Goal: Task Accomplishment & Management: Manage account settings

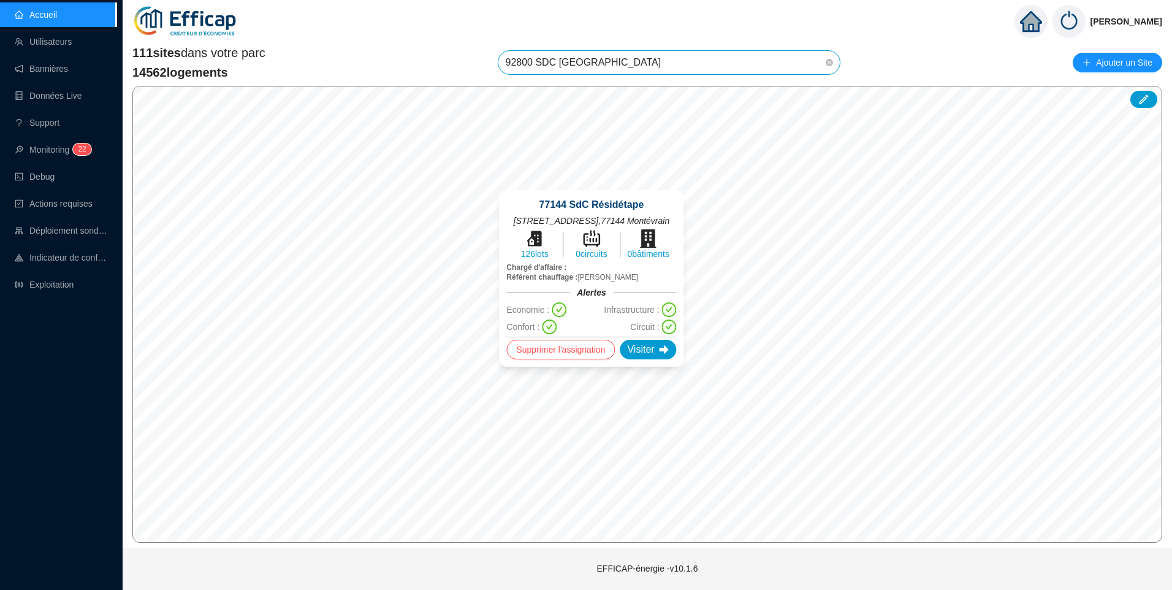
click at [623, 56] on span "92800 SDC [GEOGRAPHIC_DATA]" at bounding box center [669, 62] width 327 height 23
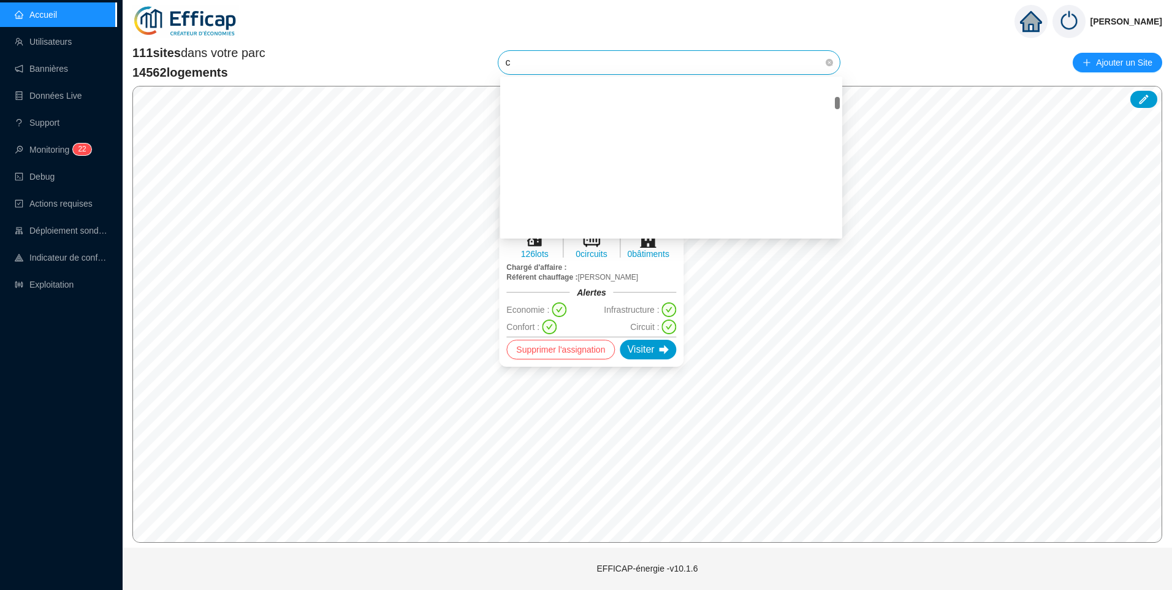
scroll to position [251, 0]
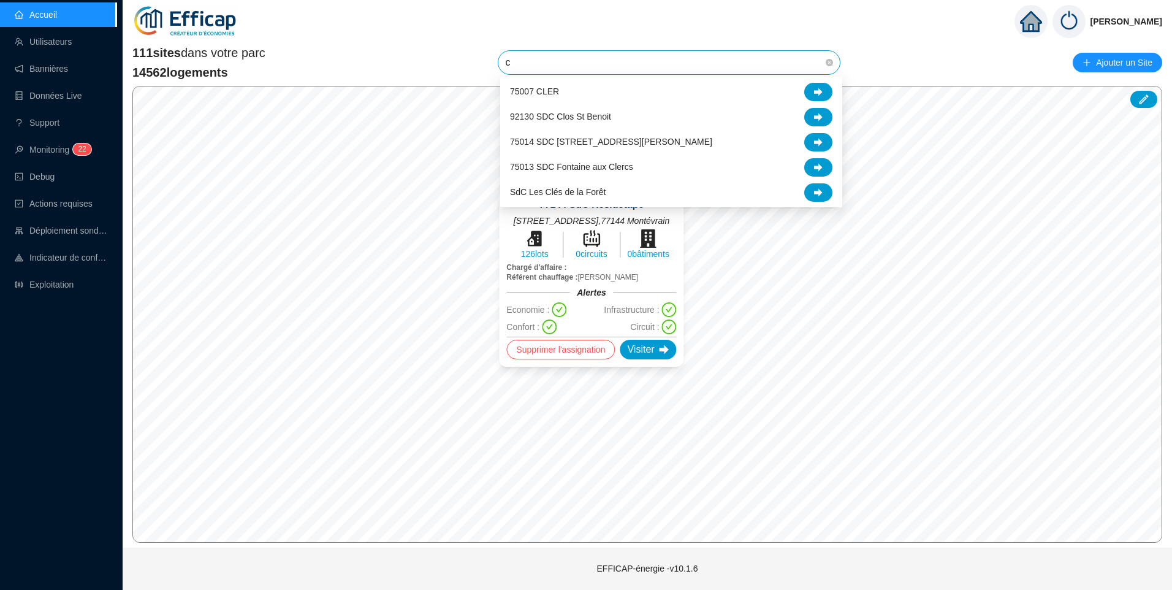
type input "cl"
click at [587, 94] on div "75007 CLER" at bounding box center [671, 92] width 322 height 18
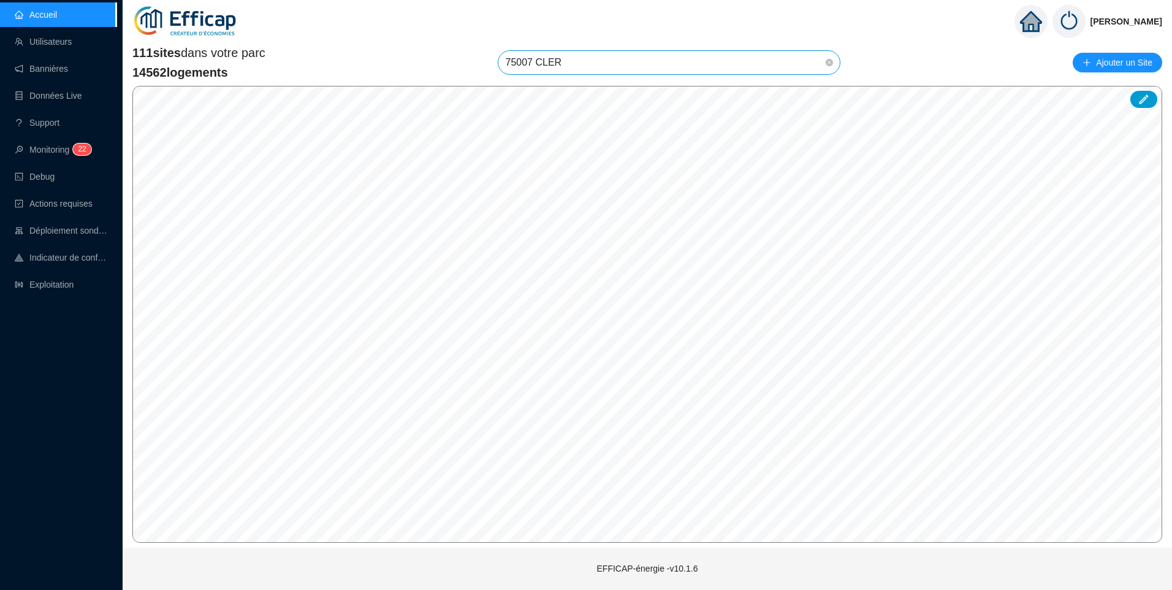
click at [556, 64] on span "75007 CLER" at bounding box center [669, 62] width 327 height 23
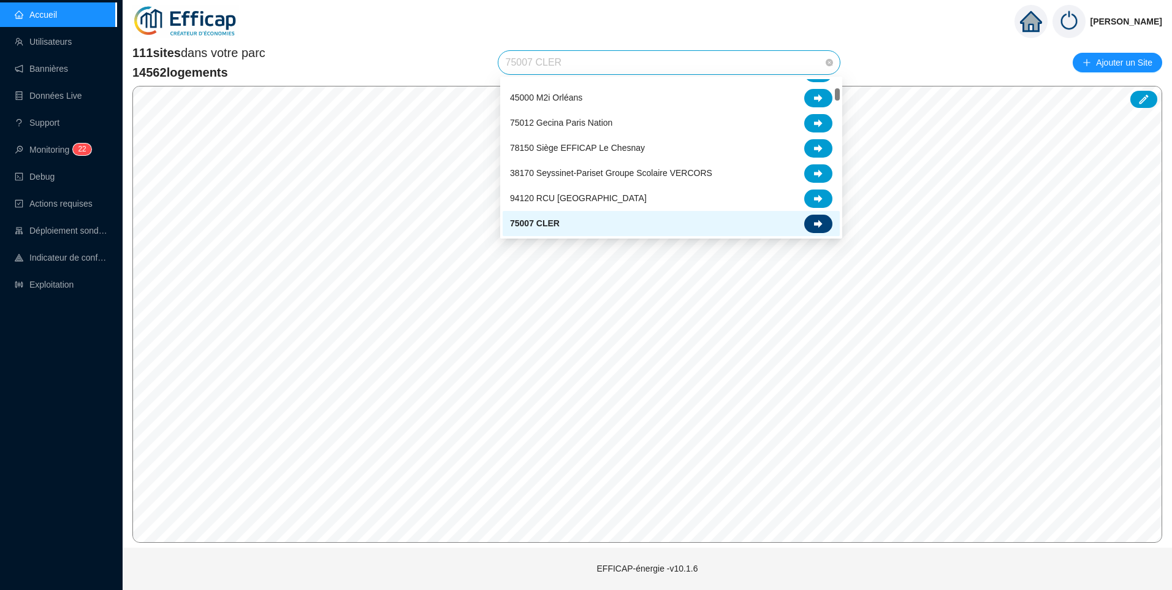
click at [820, 224] on icon at bounding box center [818, 223] width 9 height 8
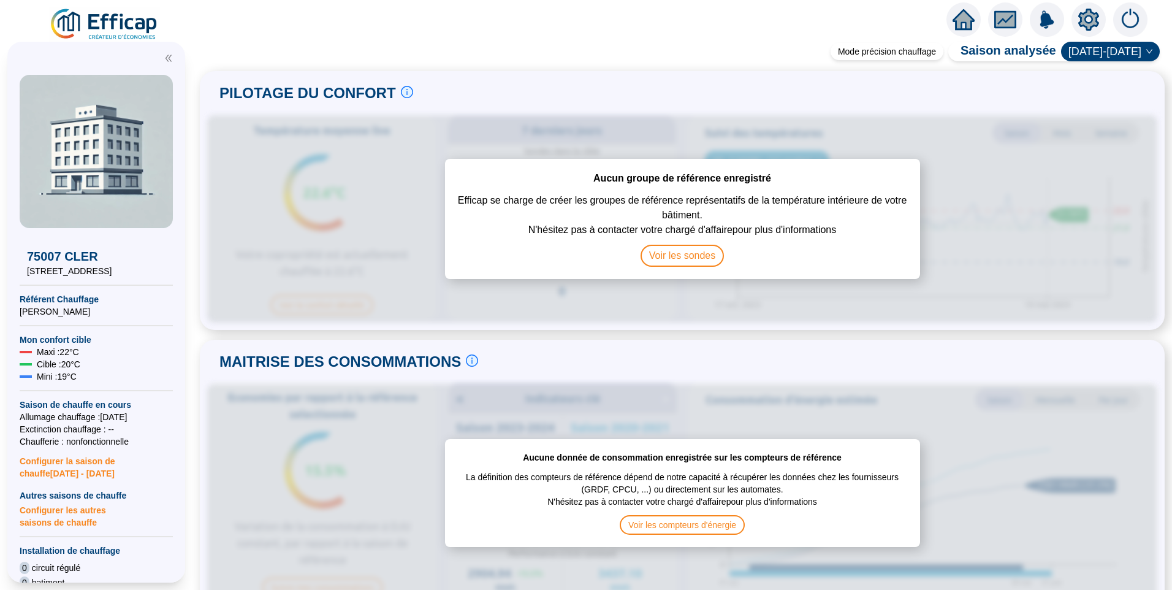
click at [1088, 20] on icon "setting" at bounding box center [1089, 20] width 22 height 22
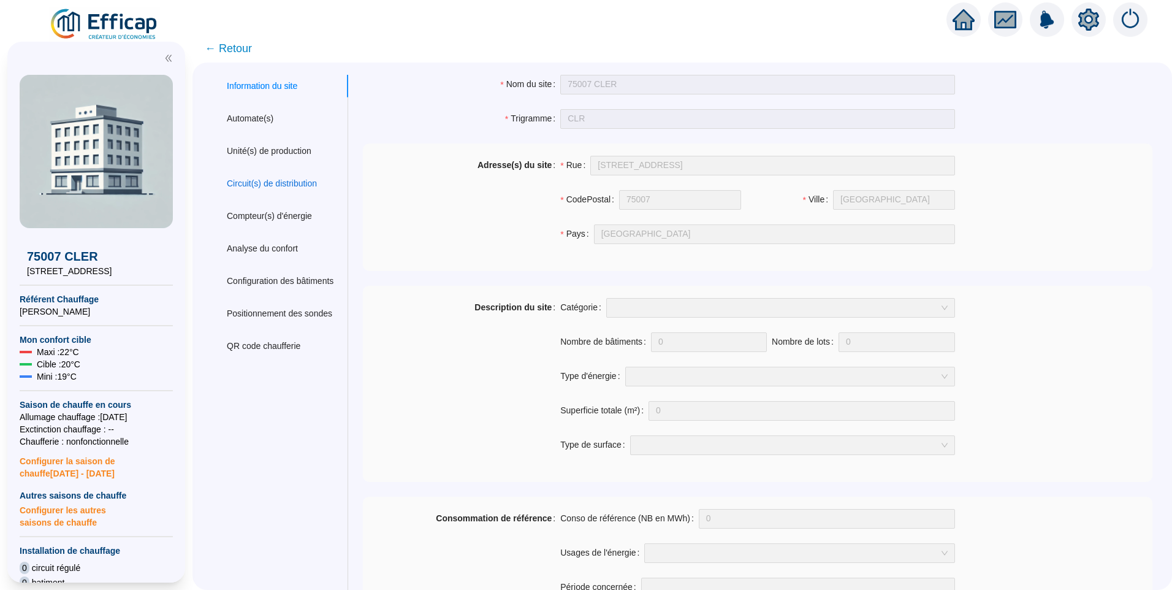
click at [251, 183] on div "Circuit(s) de distribution" at bounding box center [272, 183] width 90 height 13
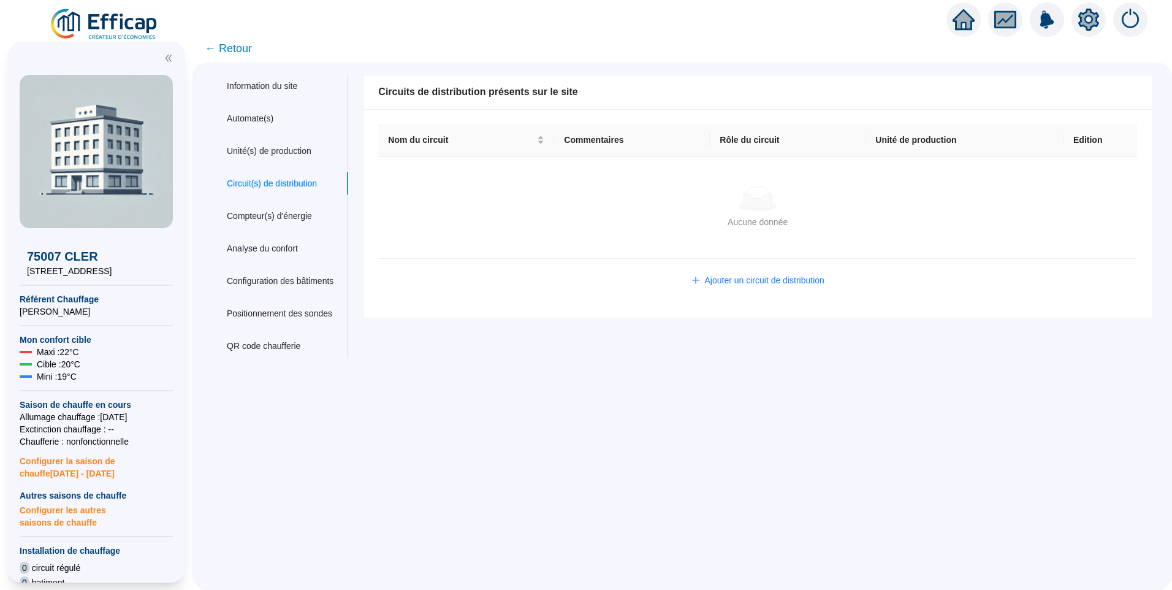
click at [525, 237] on td "Aucune donnée Aucune donnée" at bounding box center [757, 208] width 759 height 102
click at [644, 227] on div "Aucune donnée" at bounding box center [757, 222] width 729 height 13
click at [785, 280] on span "Ajouter un circuit de distribution" at bounding box center [765, 280] width 120 height 13
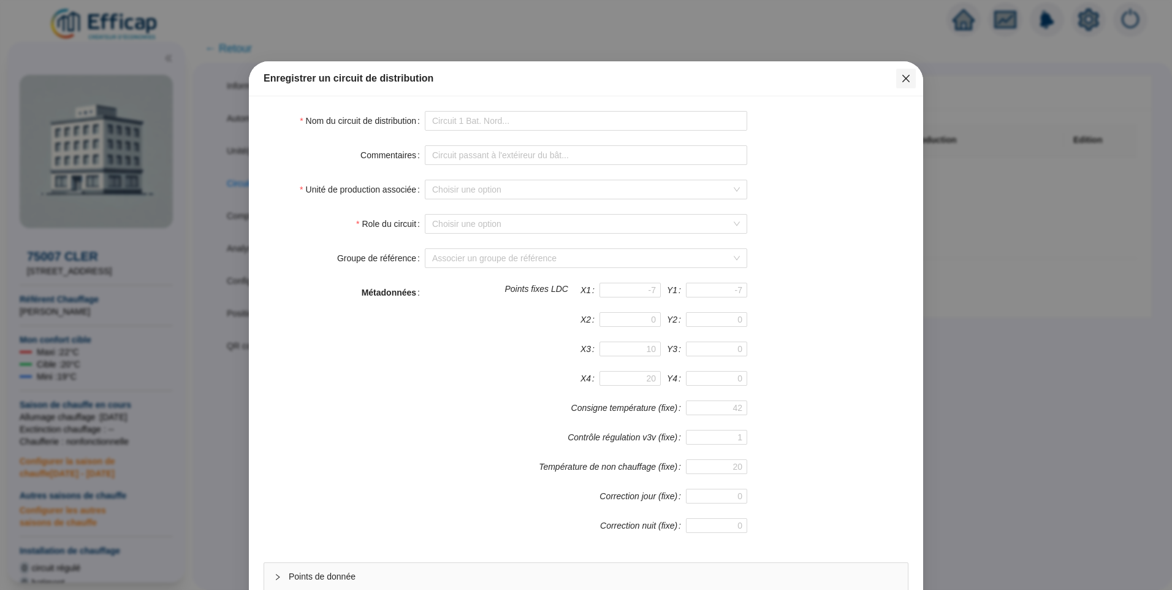
click at [901, 74] on icon "close" at bounding box center [906, 79] width 10 height 10
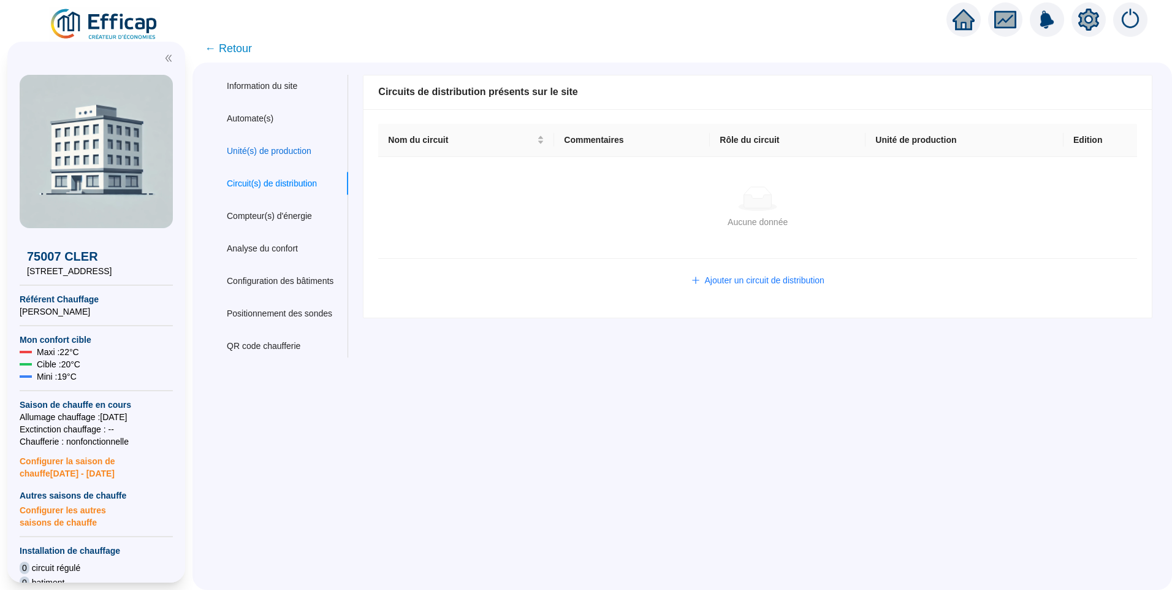
click at [275, 151] on div "Unité(s) de production" at bounding box center [269, 151] width 85 height 13
click at [263, 117] on div "Automate(s)" at bounding box center [250, 118] width 47 height 13
click at [273, 150] on div "Unité(s) de production" at bounding box center [269, 151] width 85 height 13
click at [255, 94] on div "Information du site" at bounding box center [280, 86] width 136 height 23
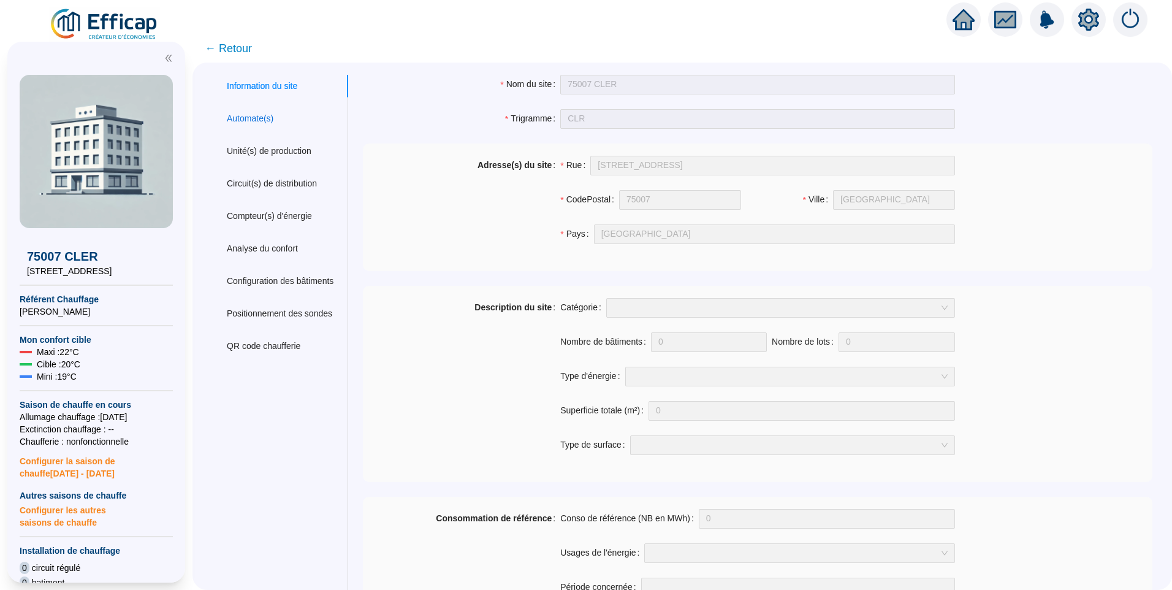
click at [257, 121] on div "Automate(s)" at bounding box center [250, 118] width 47 height 13
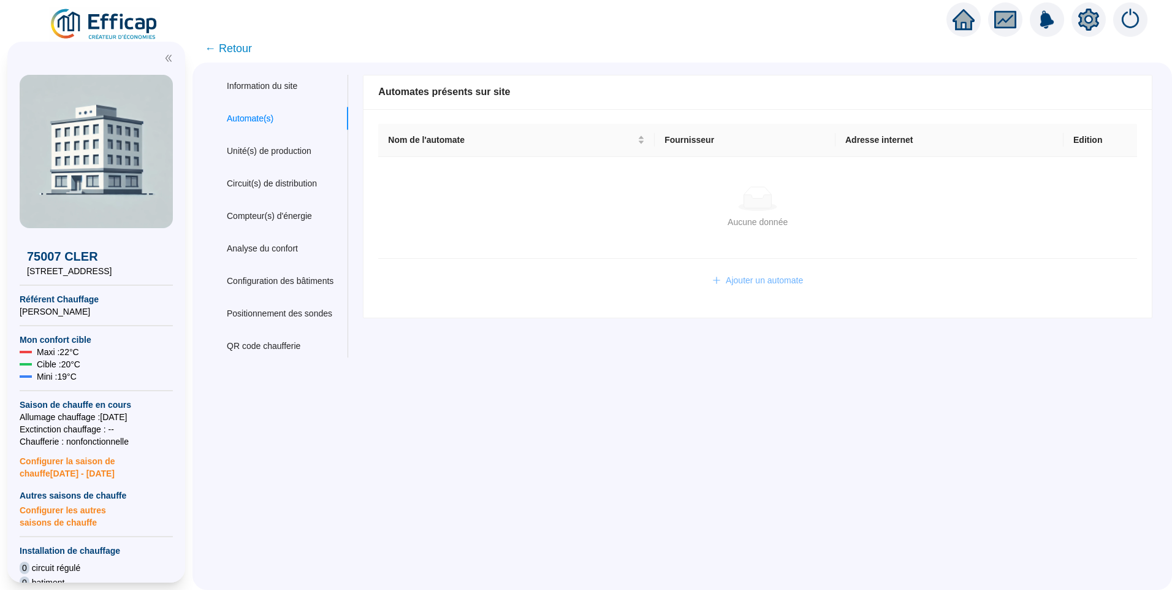
click at [775, 284] on span "Ajouter un automate" at bounding box center [764, 280] width 77 height 13
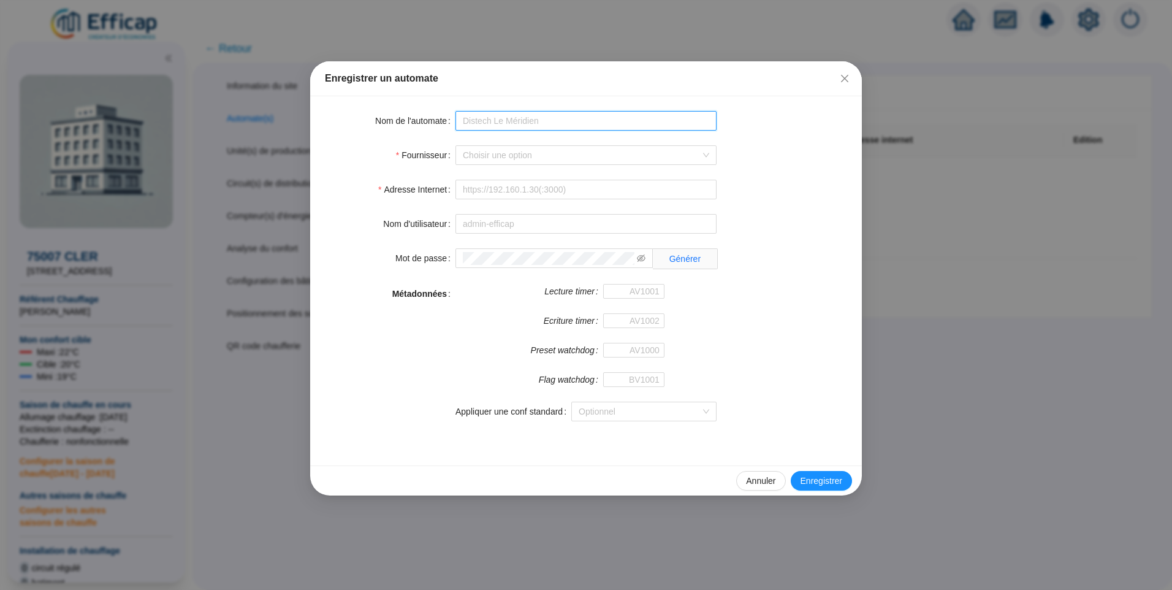
click at [492, 126] on input "Nom de l'automate" at bounding box center [585, 121] width 261 height 20
type input "CLR Distech"
click at [511, 162] on input "Fournisseur" at bounding box center [580, 155] width 235 height 18
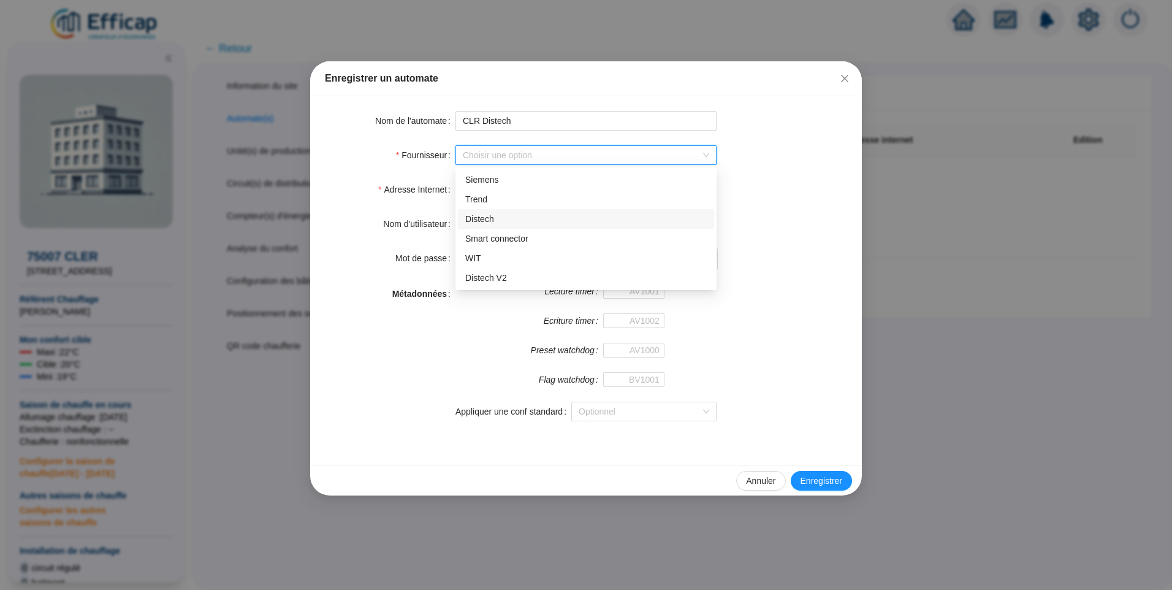
click at [509, 217] on div "Distech" at bounding box center [586, 219] width 242 height 13
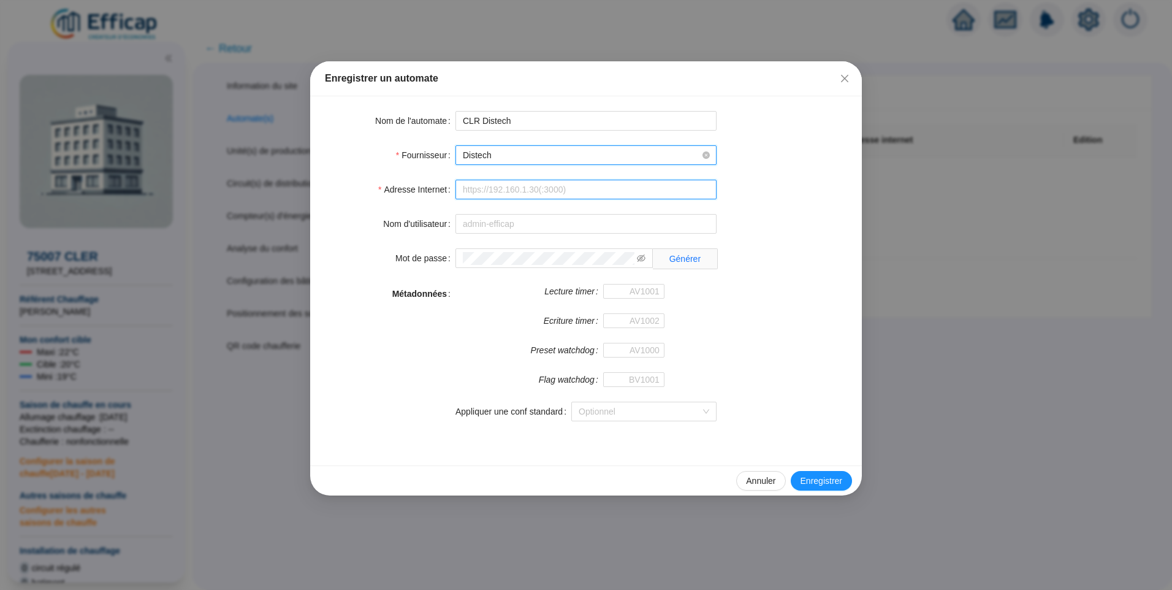
click at [516, 193] on input "Adresse Internet" at bounding box center [585, 190] width 261 height 20
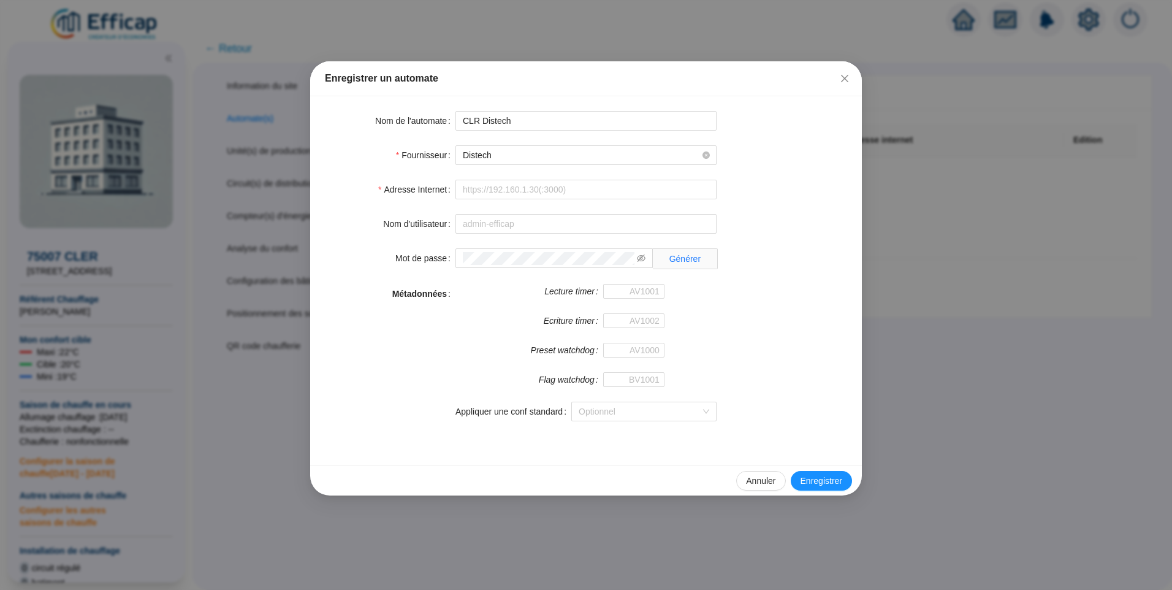
click at [798, 219] on div "Nom d'utilisateur" at bounding box center [586, 224] width 522 height 20
click at [493, 191] on input "Adresse Internet" at bounding box center [585, 190] width 261 height 20
type input "[URL][TECHNICAL_ID]"
type input "BV1000"
click at [573, 220] on input "Nom d'utilisateur" at bounding box center [585, 224] width 261 height 20
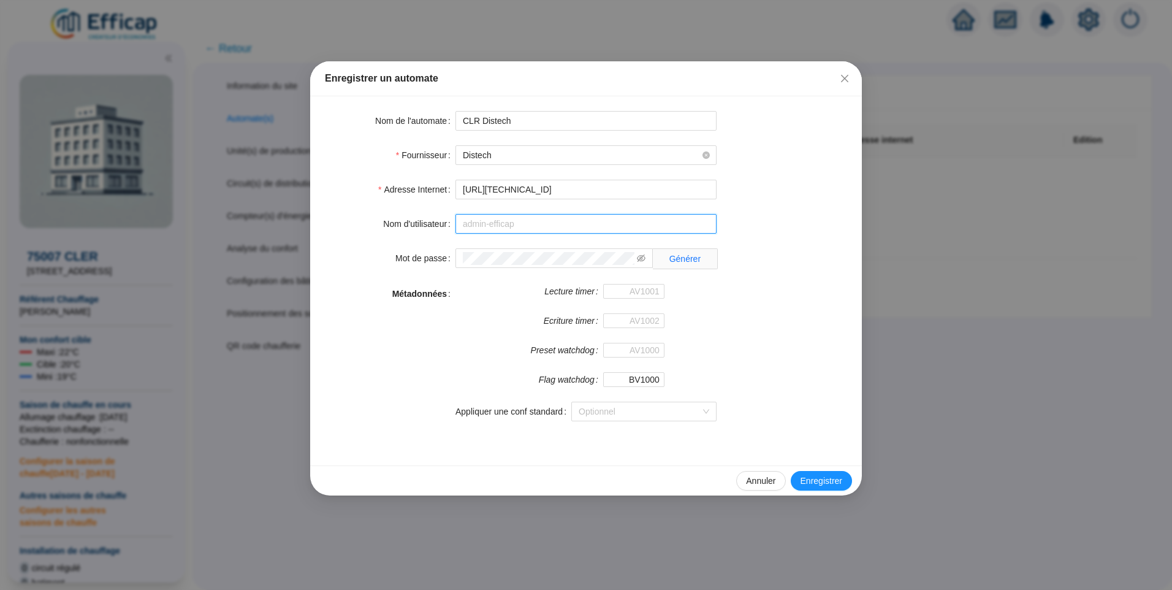
type input "admin-efficap"
click at [644, 257] on icon "eye-invisible" at bounding box center [641, 258] width 9 height 9
click at [644, 257] on icon "eye" at bounding box center [641, 258] width 9 height 9
click at [831, 471] on button "Enregistrer" at bounding box center [821, 481] width 61 height 20
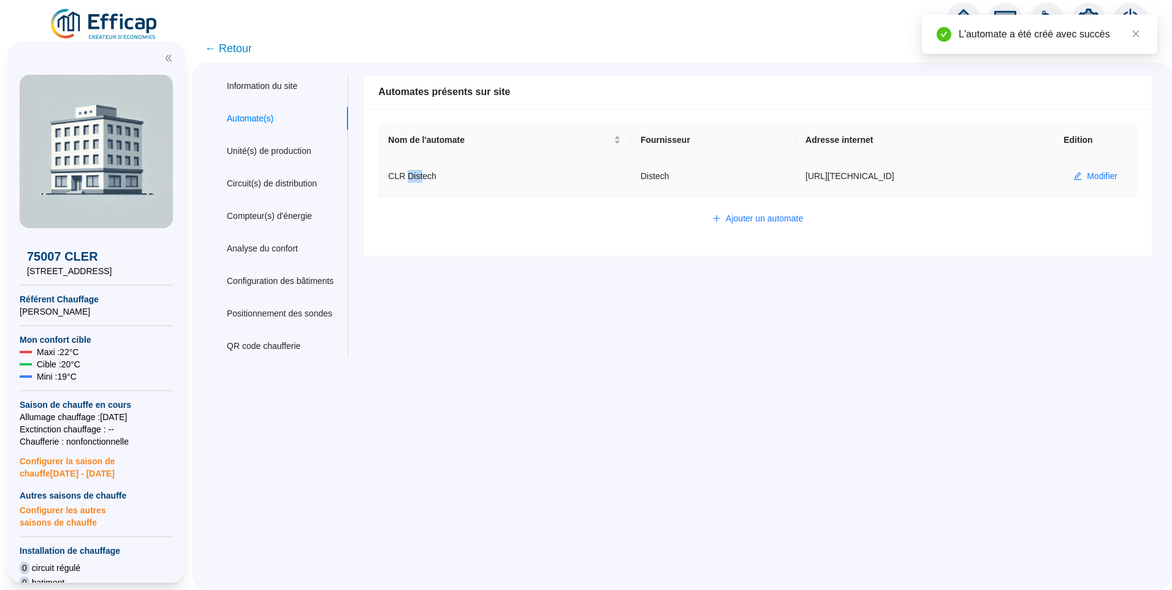
drag, startPoint x: 417, startPoint y: 177, endPoint x: 430, endPoint y: 178, distance: 12.9
click at [430, 178] on td "CLR Distech" at bounding box center [504, 177] width 253 height 40
click at [268, 147] on div "Unité(s) de production" at bounding box center [269, 151] width 85 height 13
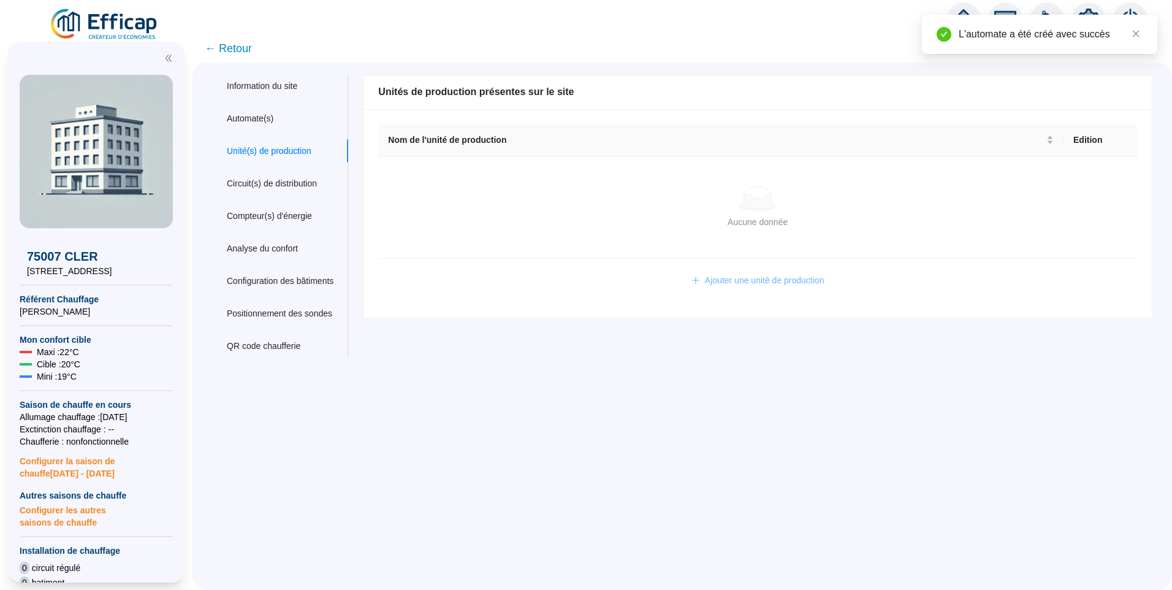
click at [765, 283] on span "Ajouter une unité de production" at bounding box center [765, 280] width 120 height 13
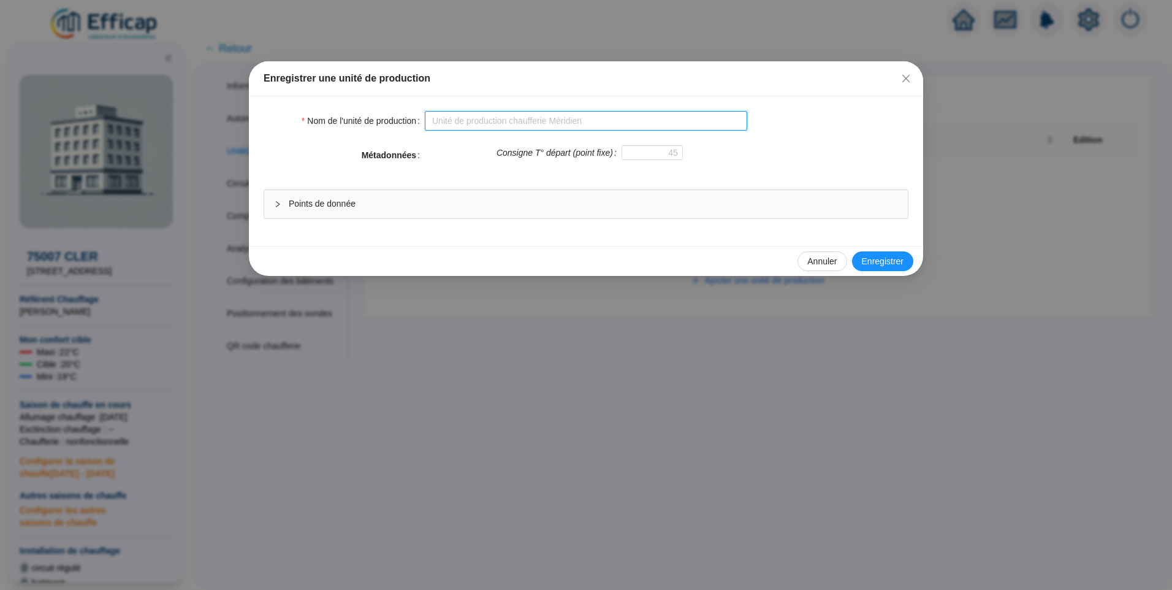
click at [480, 123] on input "Nom de l'unité de production" at bounding box center [586, 121] width 322 height 20
type input "CLR Production"
click at [335, 203] on span "Points de donnée" at bounding box center [593, 203] width 609 height 13
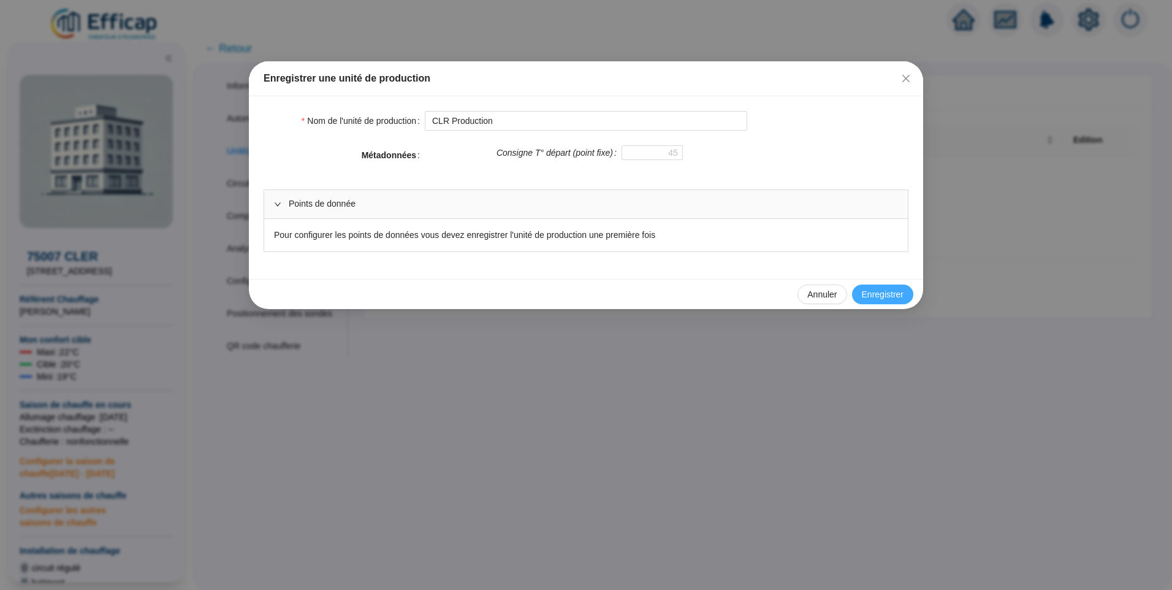
click at [867, 291] on span "Enregistrer" at bounding box center [883, 294] width 42 height 13
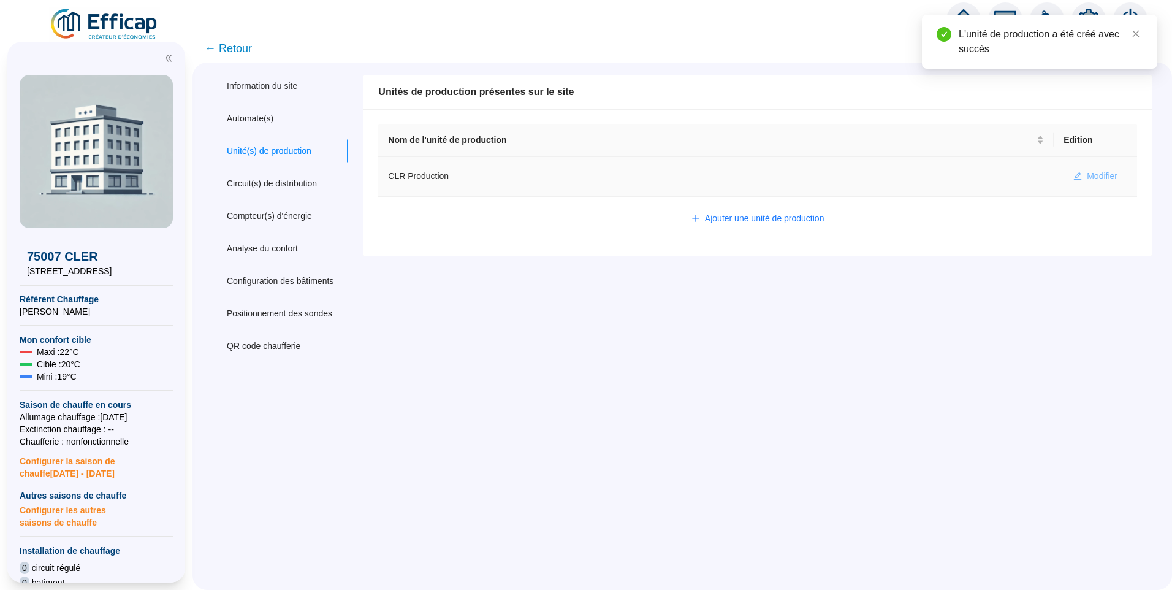
click at [1087, 176] on span "Modifier" at bounding box center [1102, 176] width 31 height 13
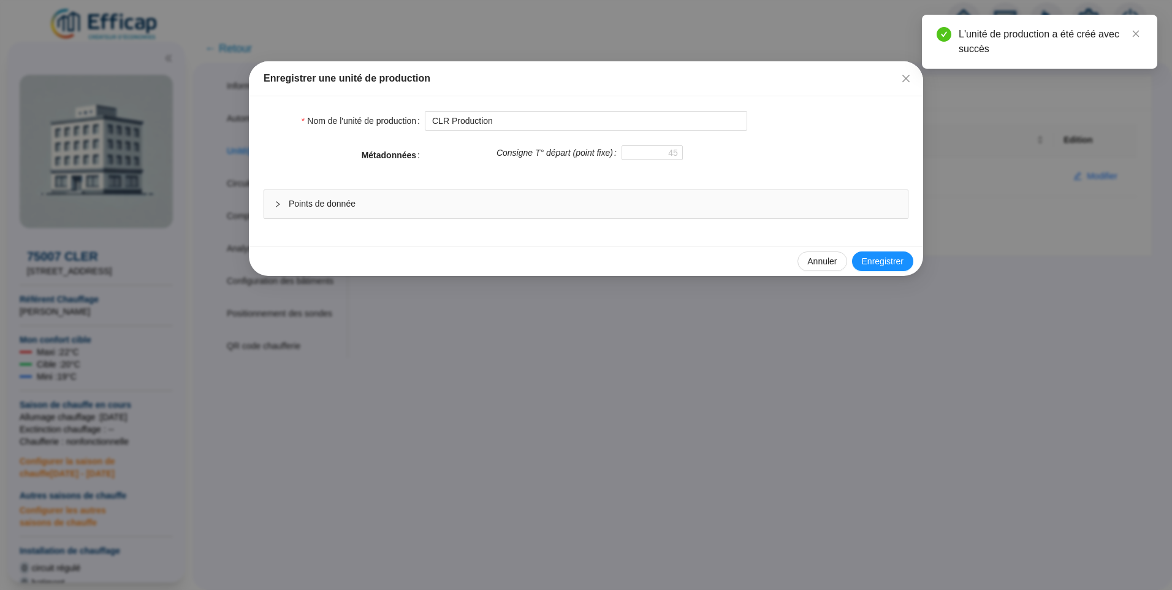
click at [327, 199] on span "Points de donnée" at bounding box center [593, 203] width 609 height 13
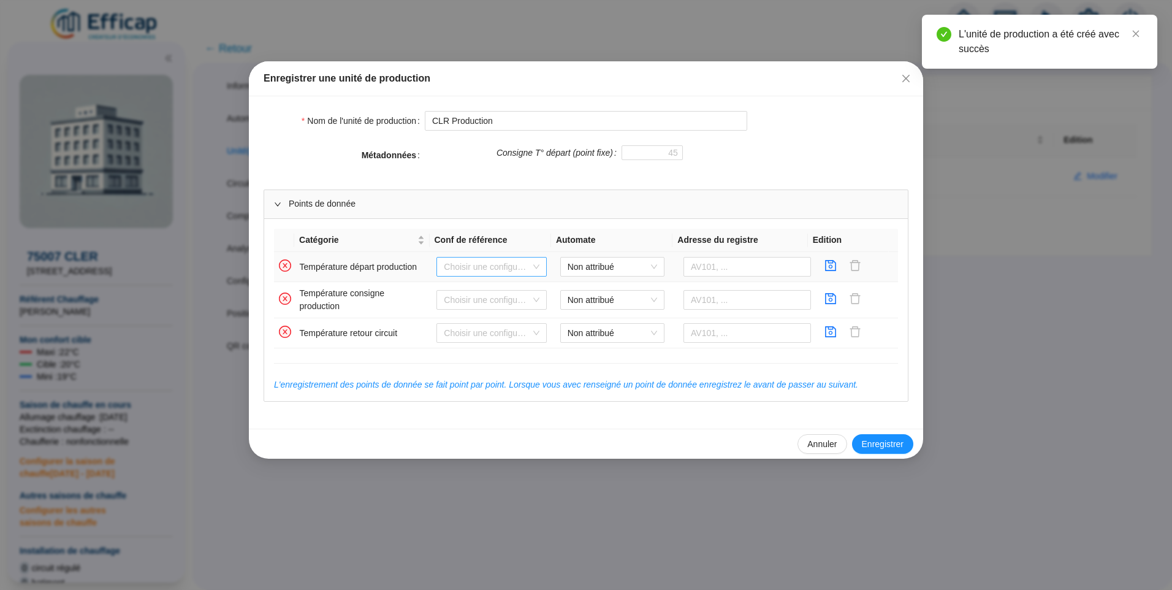
click at [501, 257] on input "search" at bounding box center [486, 266] width 85 height 18
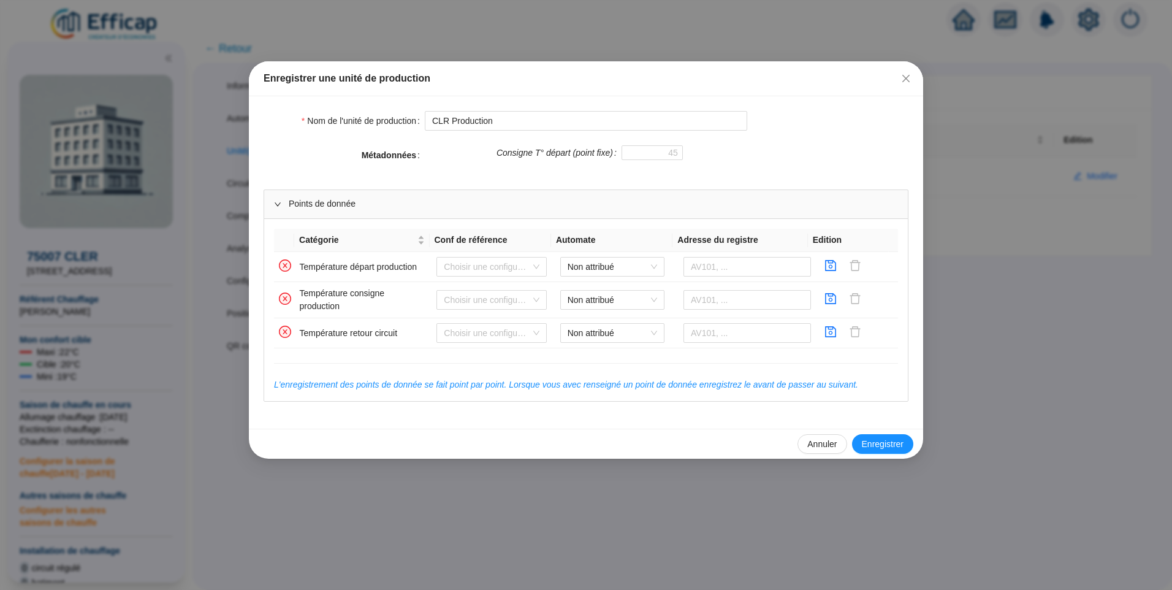
click at [470, 161] on div "Consigne T° départ (point fixe)" at bounding box center [554, 159] width 258 height 29
click at [492, 272] on input "search" at bounding box center [486, 266] width 85 height 18
click at [466, 178] on form "Nom de l'unité de production CLR Production Métadonnées Consigne T° départ (poi…" at bounding box center [586, 256] width 645 height 291
click at [569, 277] on td "Non attribué" at bounding box center [616, 267] width 123 height 30
click at [571, 269] on span "Non attribué" at bounding box center [612, 266] width 89 height 18
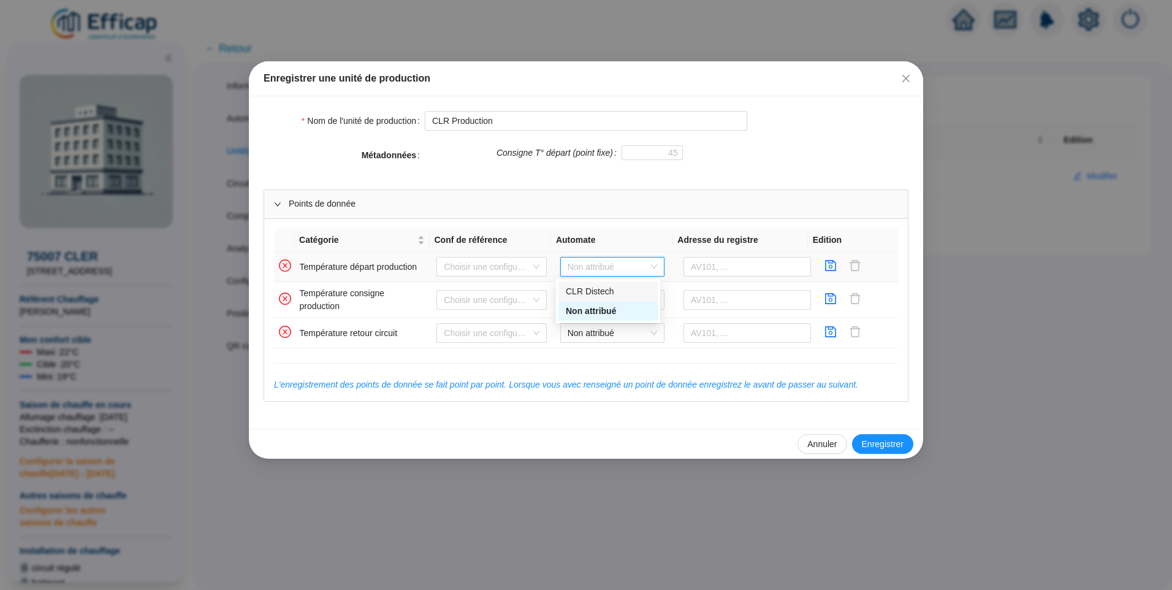
click at [583, 291] on div "CLR Distech" at bounding box center [608, 291] width 85 height 13
click at [683, 266] on input "text" at bounding box center [747, 267] width 128 height 20
click at [722, 265] on input "text" at bounding box center [747, 267] width 128 height 20
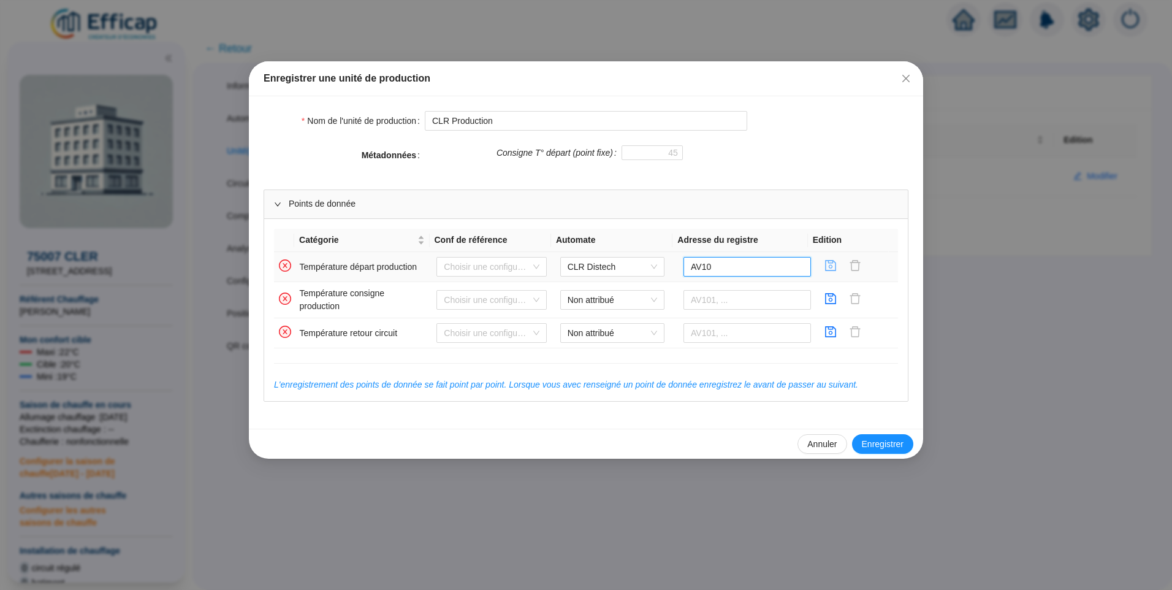
type input "AV10"
click at [825, 268] on icon "save" at bounding box center [830, 265] width 11 height 11
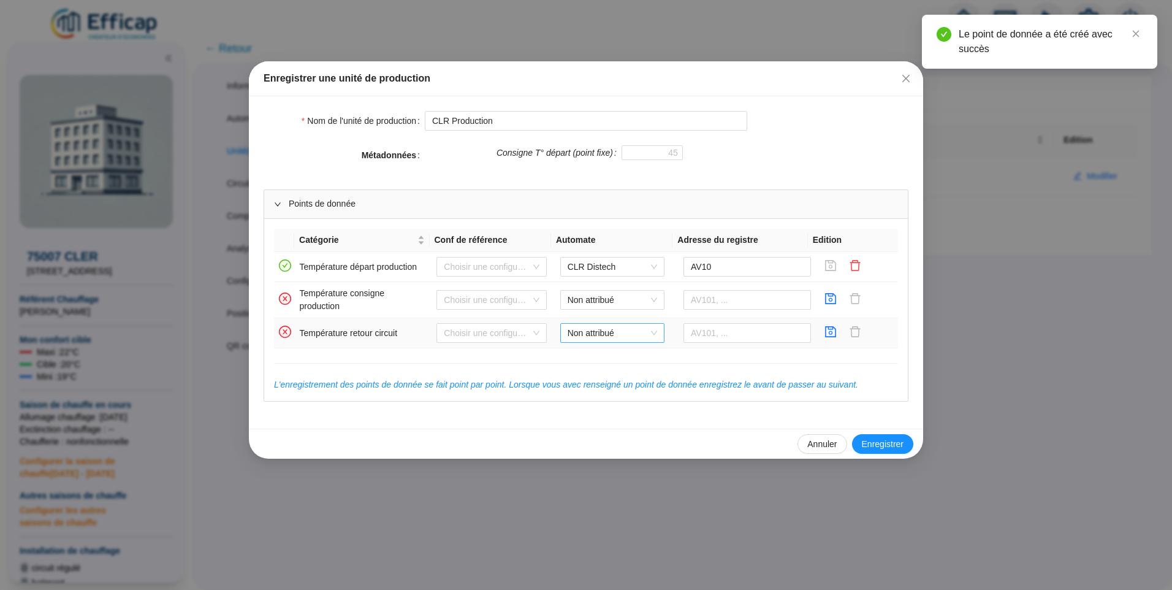
click at [615, 332] on span "Non attribué" at bounding box center [612, 333] width 89 height 18
click at [595, 360] on div "CLR Distech" at bounding box center [608, 357] width 85 height 13
click at [706, 337] on input "text" at bounding box center [747, 333] width 128 height 20
type input "AV11"
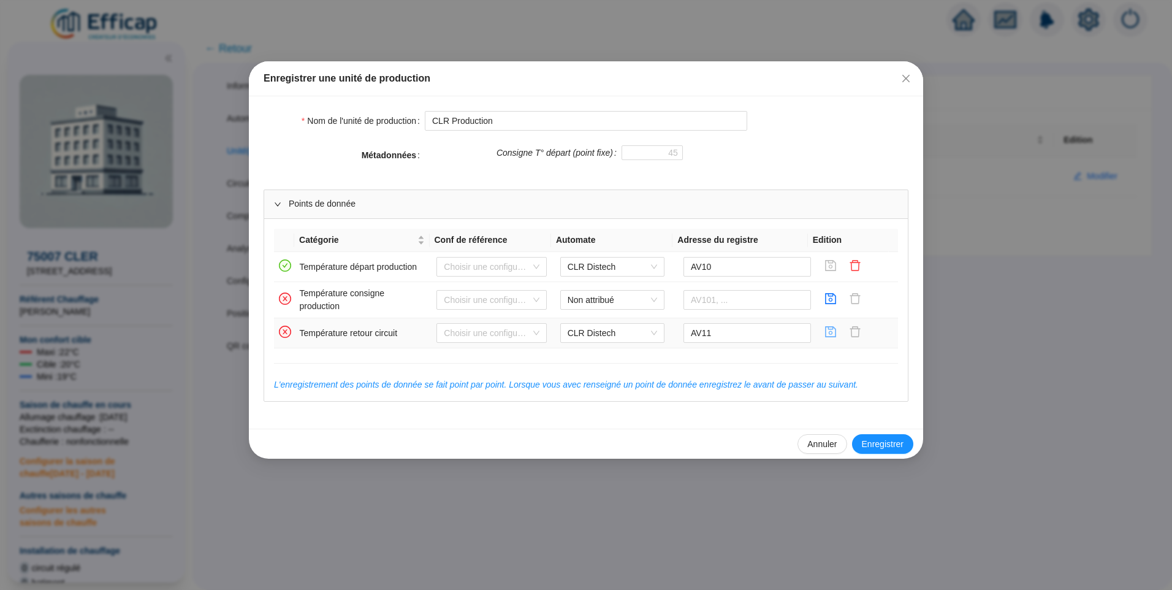
click at [825, 336] on icon "save" at bounding box center [830, 332] width 12 height 12
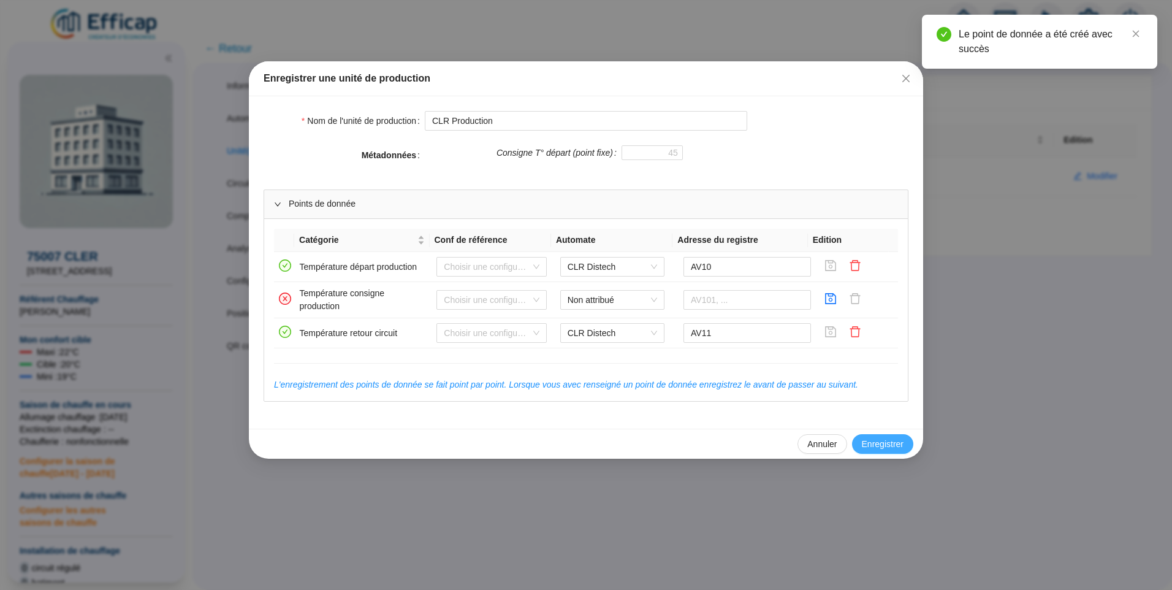
click at [889, 440] on span "Enregistrer" at bounding box center [883, 444] width 42 height 13
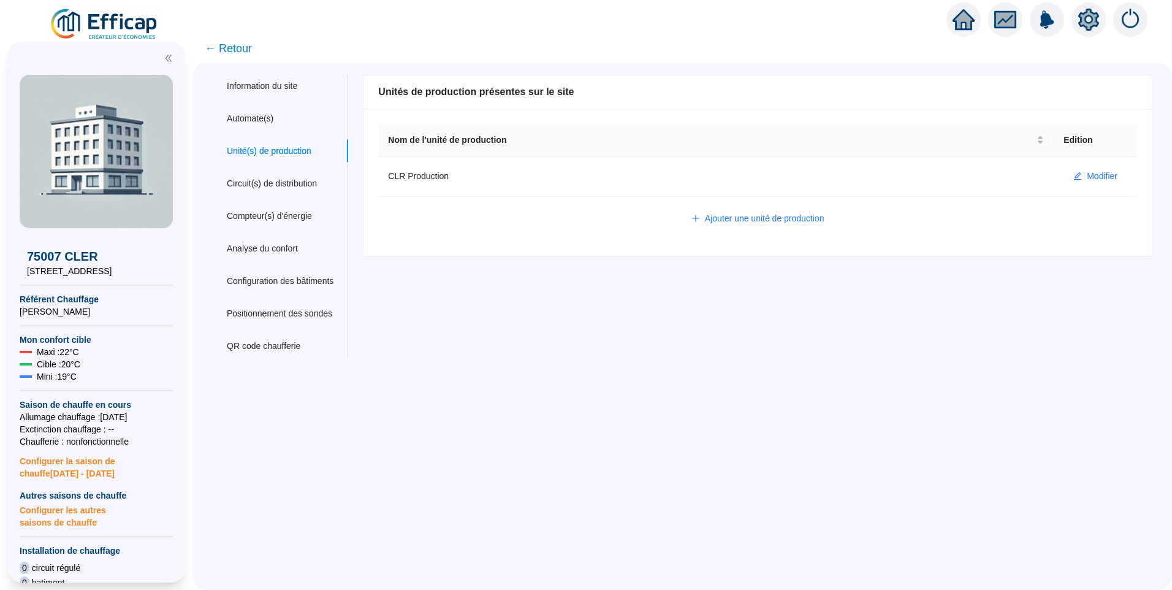
click at [780, 333] on div "Nom du site 75007 CLER Trigramme CLR Adresse(s) du site Rue 15/17 rue Cler Code…" at bounding box center [750, 216] width 805 height 283
click at [1092, 170] on span "Modifier" at bounding box center [1102, 176] width 31 height 13
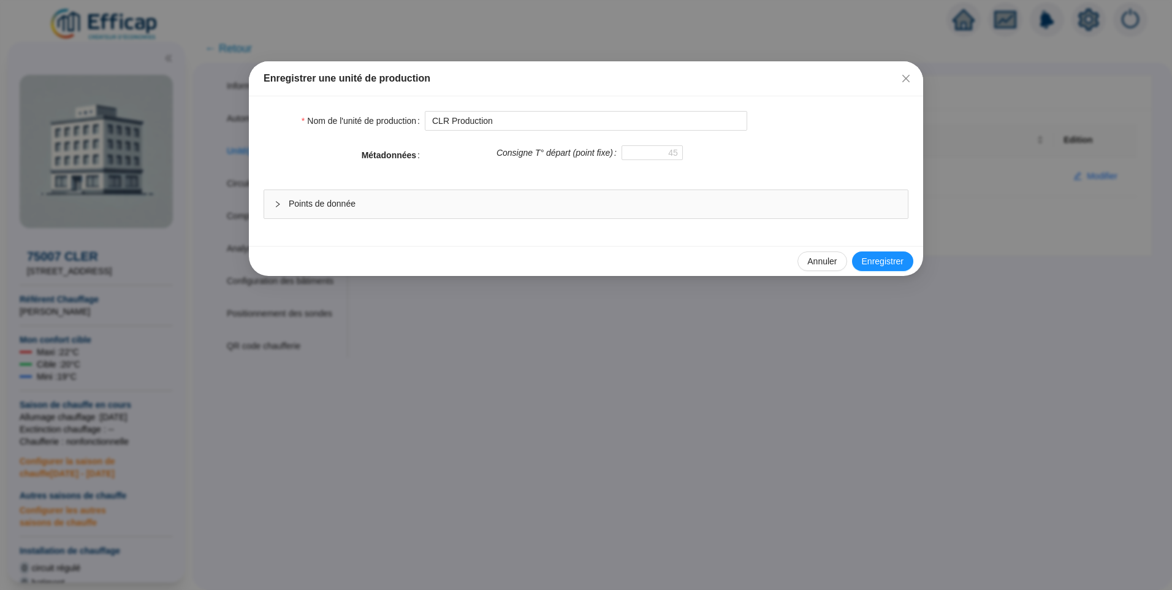
click at [581, 196] on div "Points de donnée" at bounding box center [586, 204] width 644 height 28
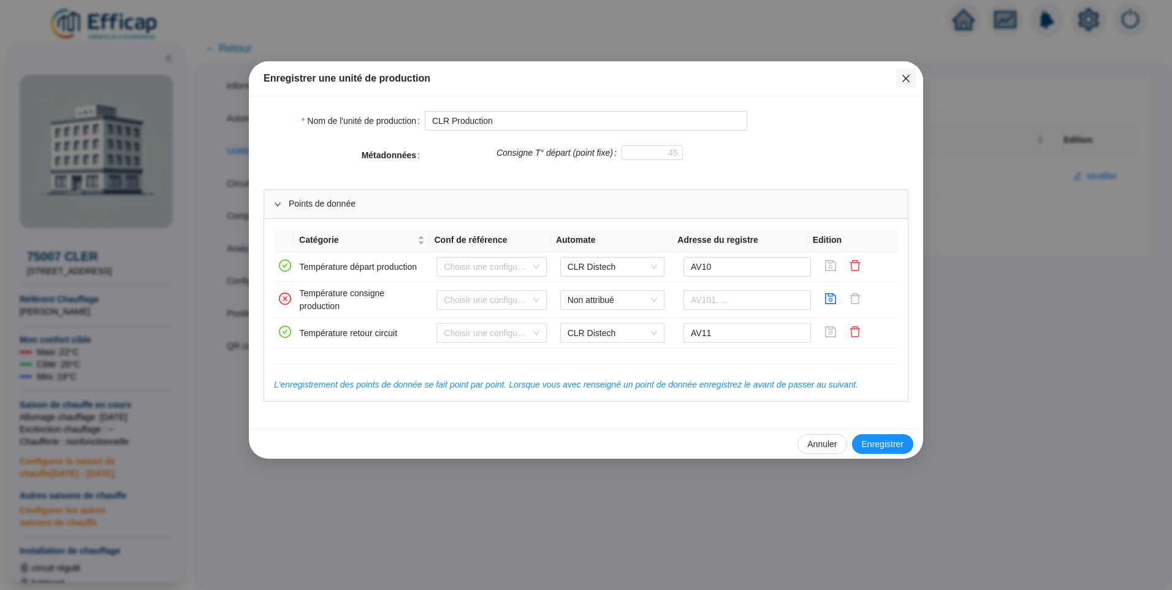
click at [900, 78] on span "Fermer" at bounding box center [906, 79] width 20 height 10
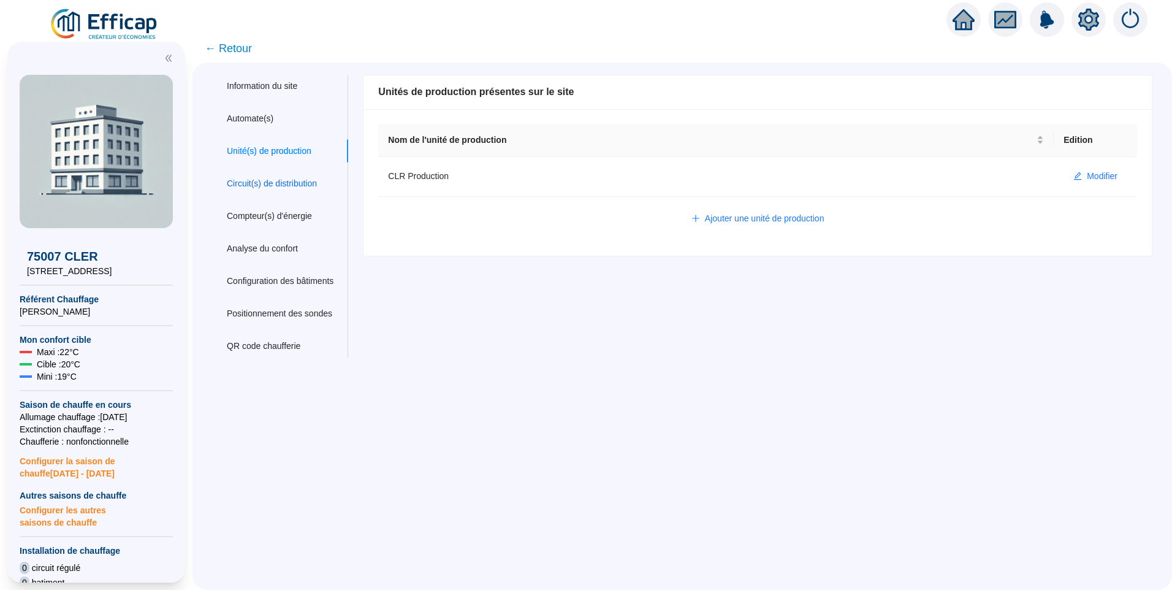
click at [278, 178] on div "Circuit(s) de distribution" at bounding box center [272, 183] width 90 height 13
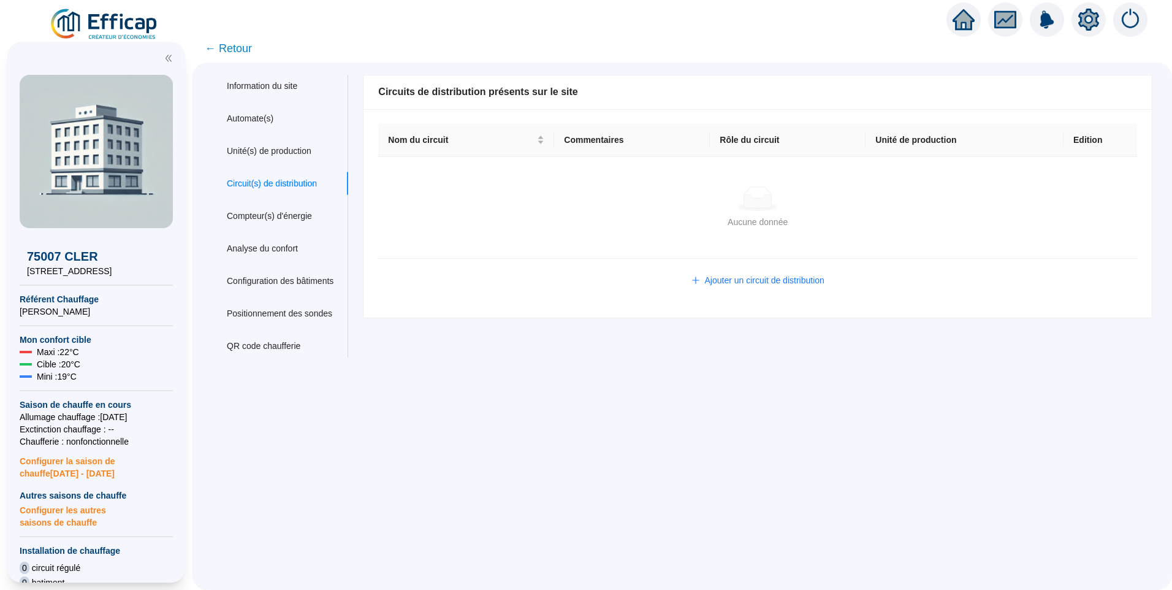
click at [482, 202] on div "Aucune donnée" at bounding box center [757, 198] width 729 height 25
click at [721, 359] on div "Information du site Automate(s) Unité(s) de production Circuit(s) de distributi…" at bounding box center [682, 326] width 980 height 527
click at [629, 282] on div "Ajouter un circuit de distribution" at bounding box center [757, 281] width 734 height 20
click at [759, 284] on span "Ajouter un circuit de distribution" at bounding box center [765, 280] width 120 height 13
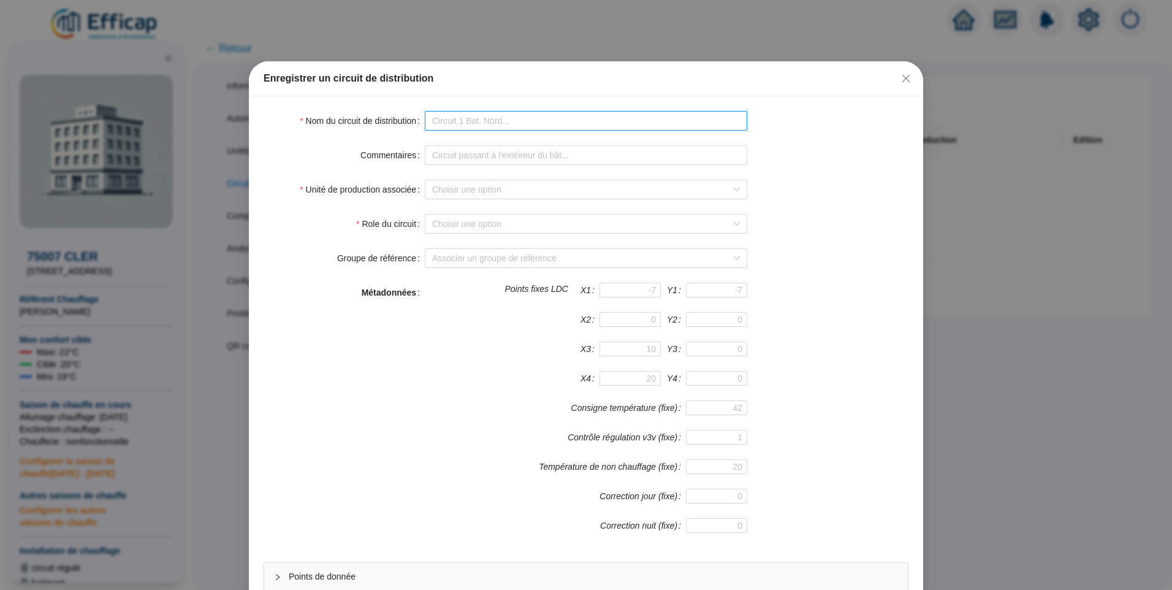
click at [520, 125] on input "Nom du circuit de distribution" at bounding box center [586, 121] width 322 height 20
click at [506, 118] on input "Nom du circuit de distribution" at bounding box center [586, 121] width 322 height 20
drag, startPoint x: 546, startPoint y: 119, endPoint x: 368, endPoint y: 117, distance: 177.8
click at [368, 117] on div "Nom du circuit de distribution Circuit chauffage" at bounding box center [586, 121] width 645 height 20
type input "Chauffage"
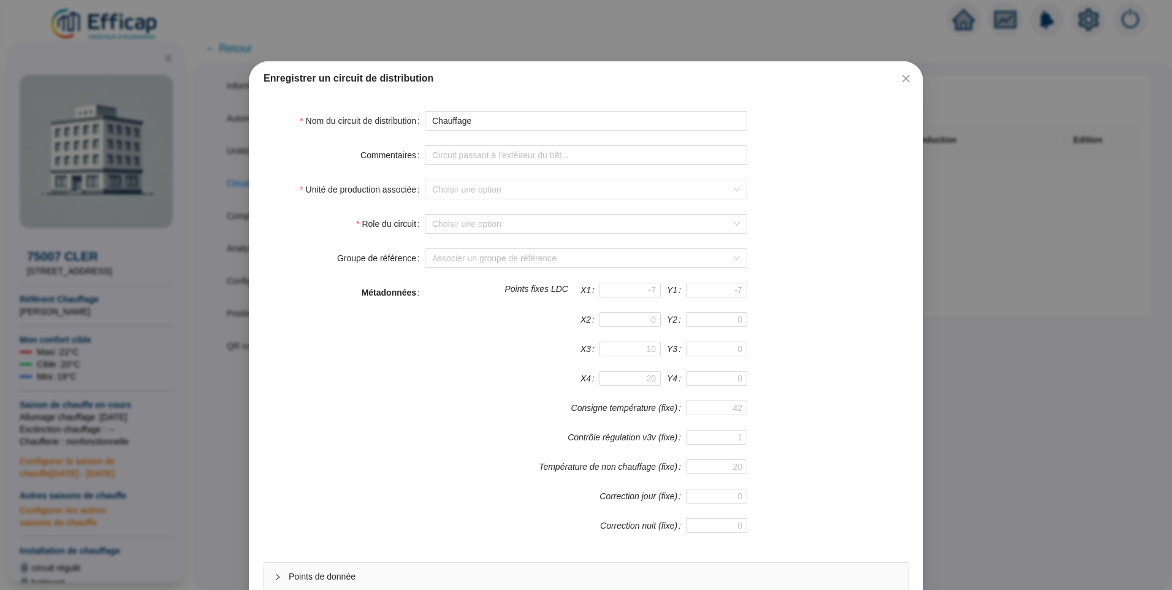
click at [403, 433] on div "Métadonnées" at bounding box center [344, 415] width 161 height 265
click at [481, 189] on input "Unité de production associée" at bounding box center [580, 189] width 297 height 18
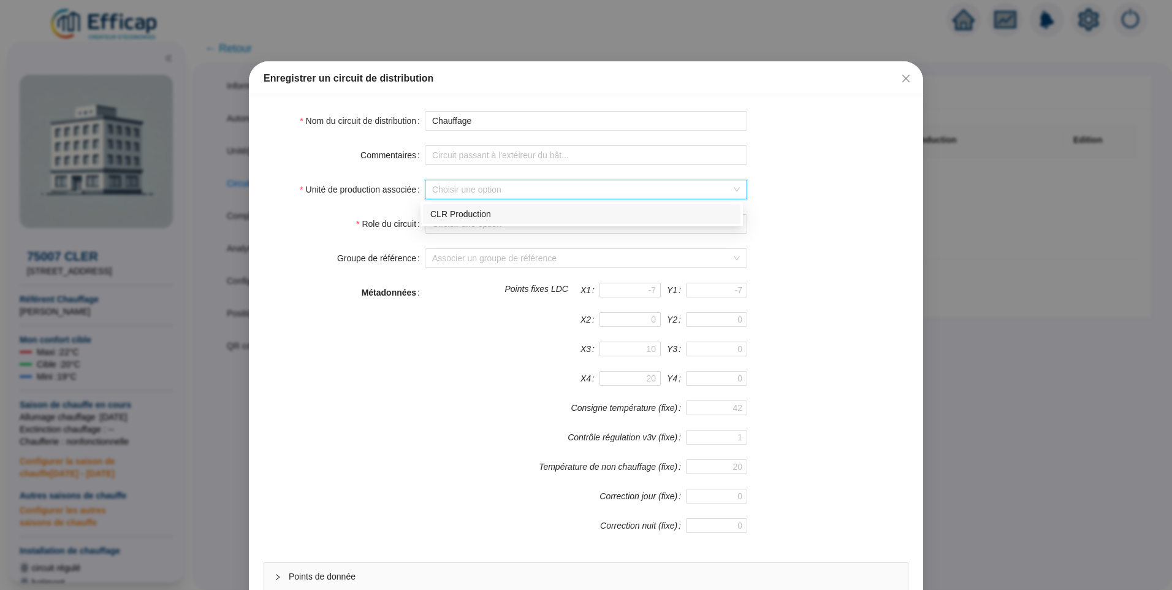
click at [479, 215] on div "CLR Production" at bounding box center [581, 214] width 303 height 13
click at [465, 221] on input "Role du circuit" at bounding box center [580, 224] width 297 height 18
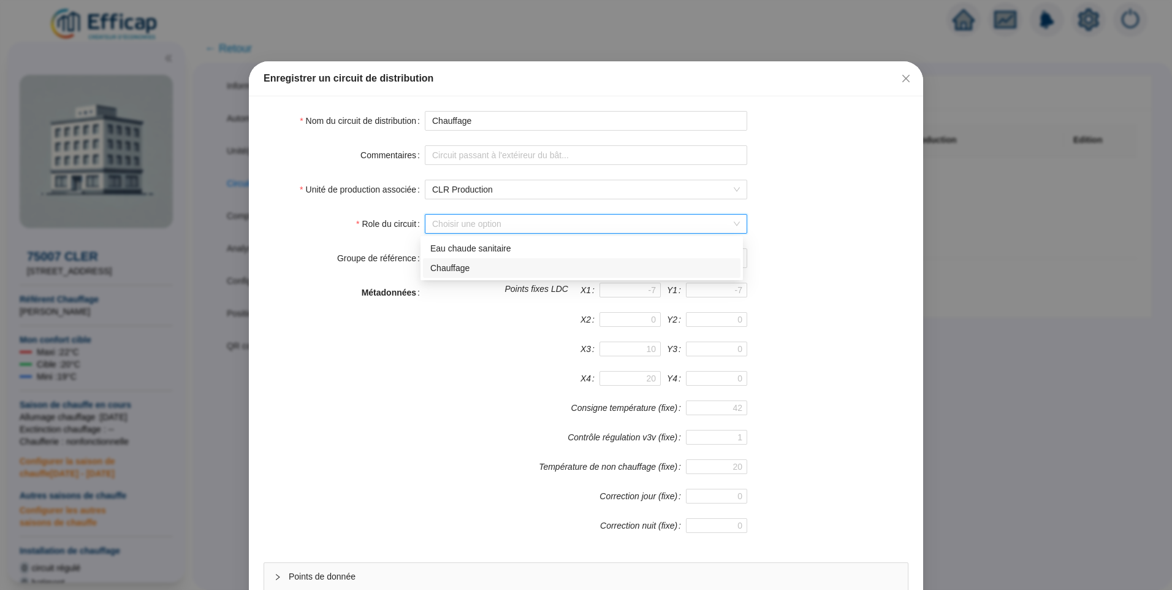
click at [456, 272] on div "Chauffage" at bounding box center [581, 268] width 303 height 13
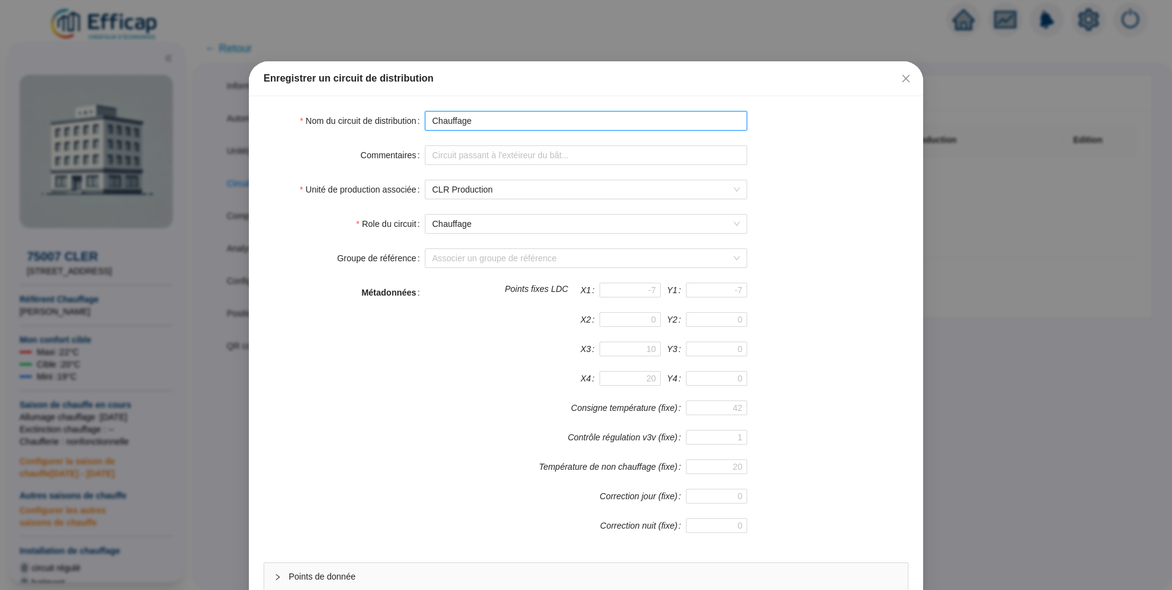
drag, startPoint x: 426, startPoint y: 123, endPoint x: 443, endPoint y: 125, distance: 17.3
click at [426, 123] on input "Chauffage" at bounding box center [586, 121] width 322 height 20
click at [871, 218] on div "Role du circuit Chauffage" at bounding box center [586, 224] width 645 height 20
click at [585, 259] on input "Groupe de référence" at bounding box center [580, 258] width 297 height 18
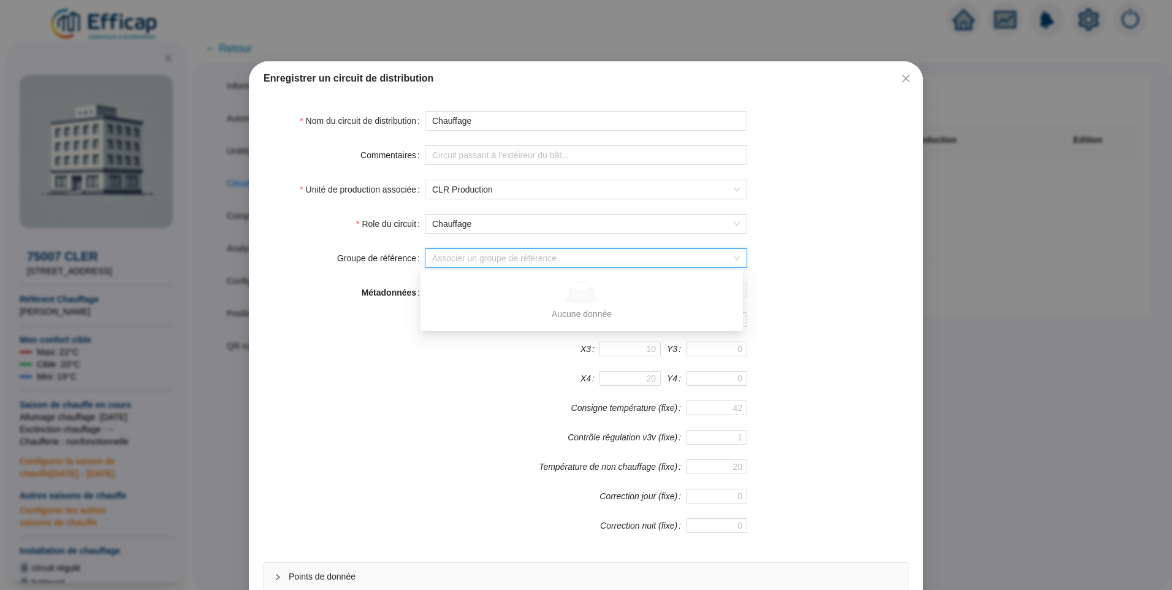
click at [801, 223] on div "Role du circuit Chauffage" at bounding box center [586, 224] width 645 height 20
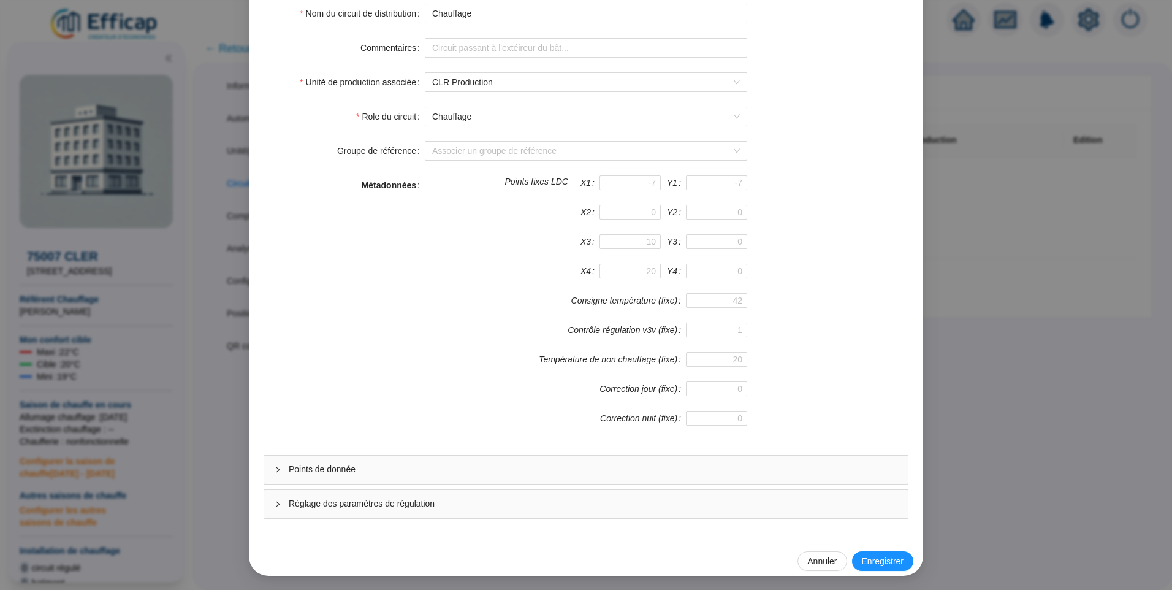
scroll to position [108, 0]
click at [436, 471] on span "Points de donnée" at bounding box center [593, 468] width 609 height 13
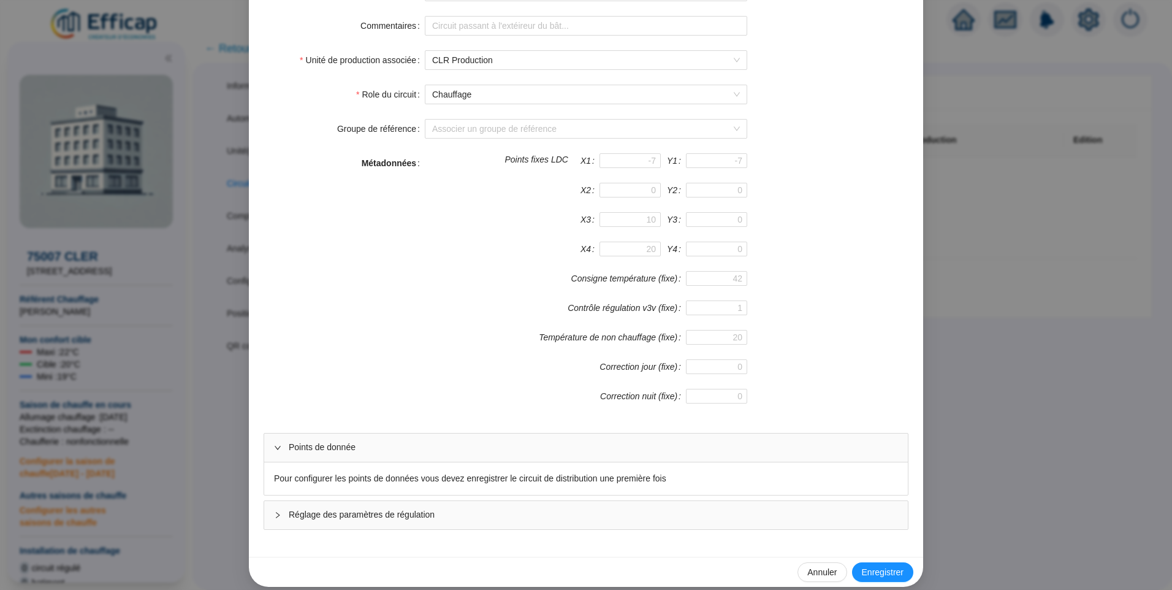
scroll to position [141, 0]
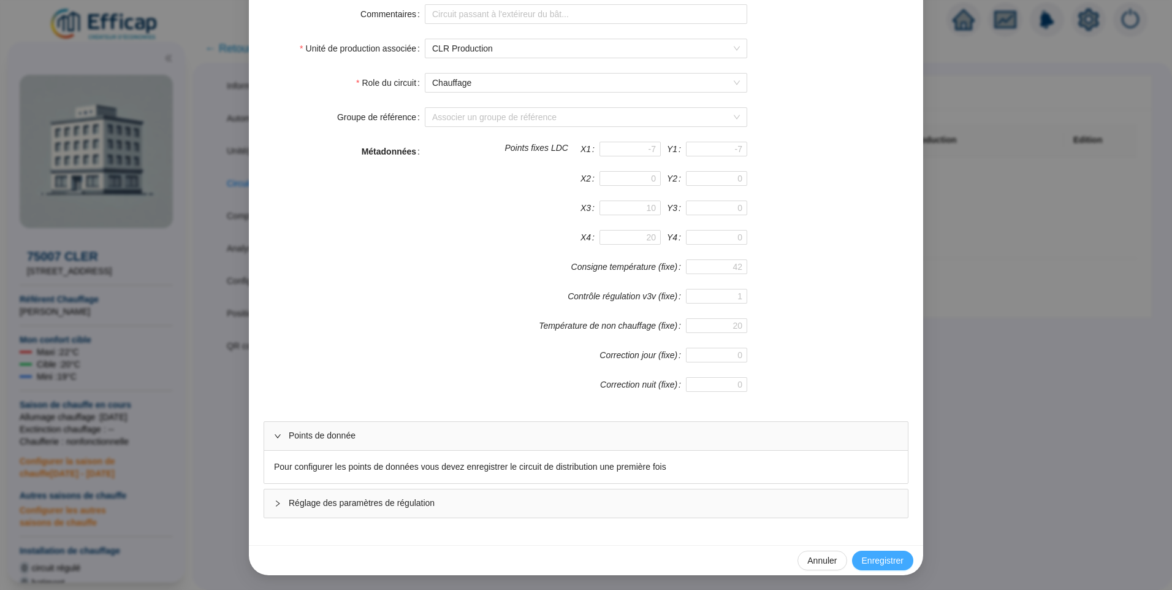
click at [881, 555] on span "Enregistrer" at bounding box center [883, 560] width 42 height 13
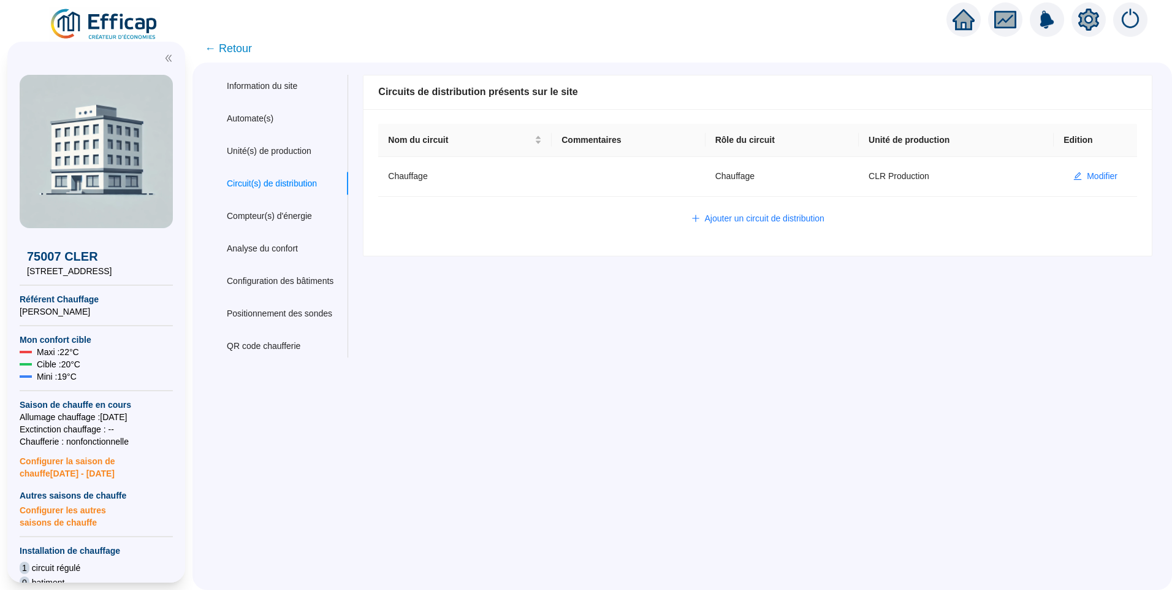
click at [697, 342] on div "Nom du site 75007 CLER Trigramme CLR Adresse(s) du site Rue 15/17 rue Cler Code…" at bounding box center [750, 216] width 805 height 283
click at [1075, 178] on button "Modifier" at bounding box center [1096, 177] width 64 height 20
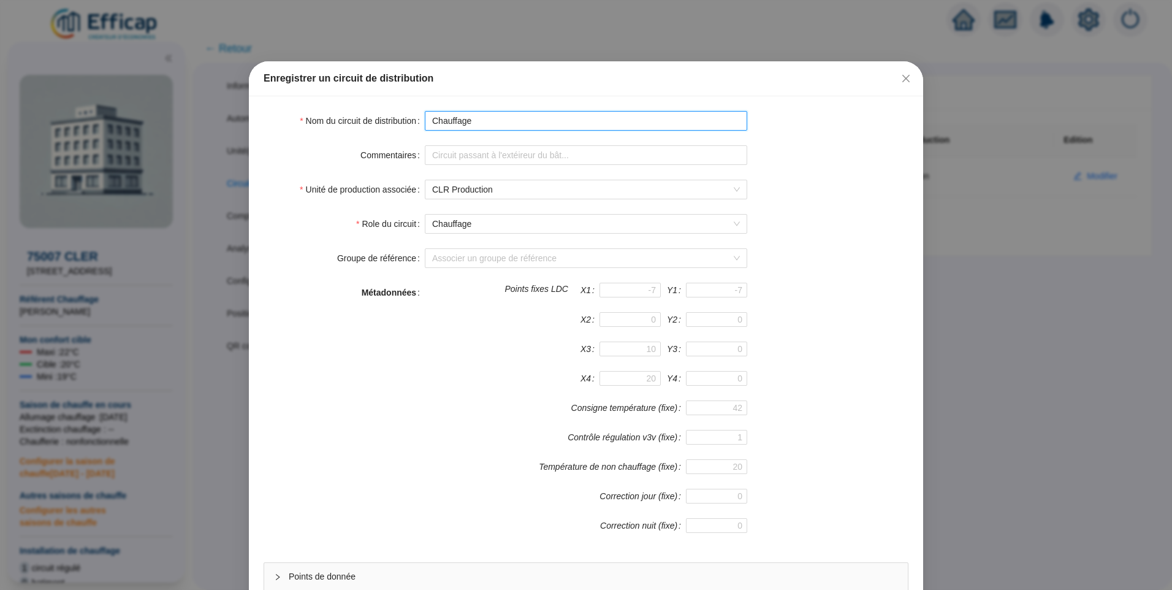
click at [427, 123] on input "Chauffage" at bounding box center [586, 121] width 322 height 20
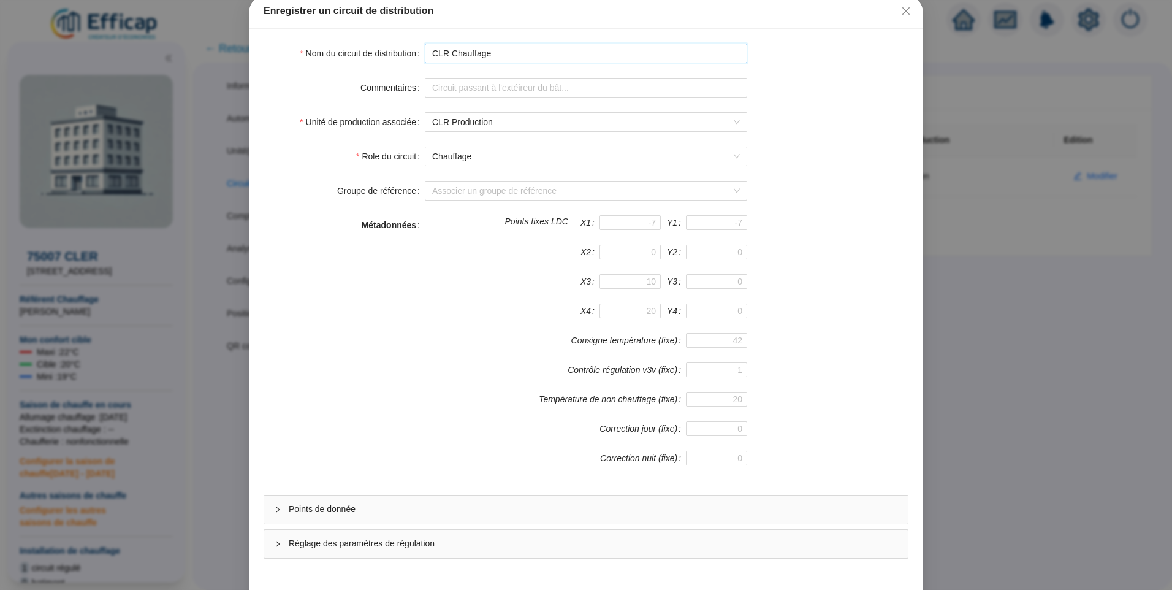
scroll to position [108, 0]
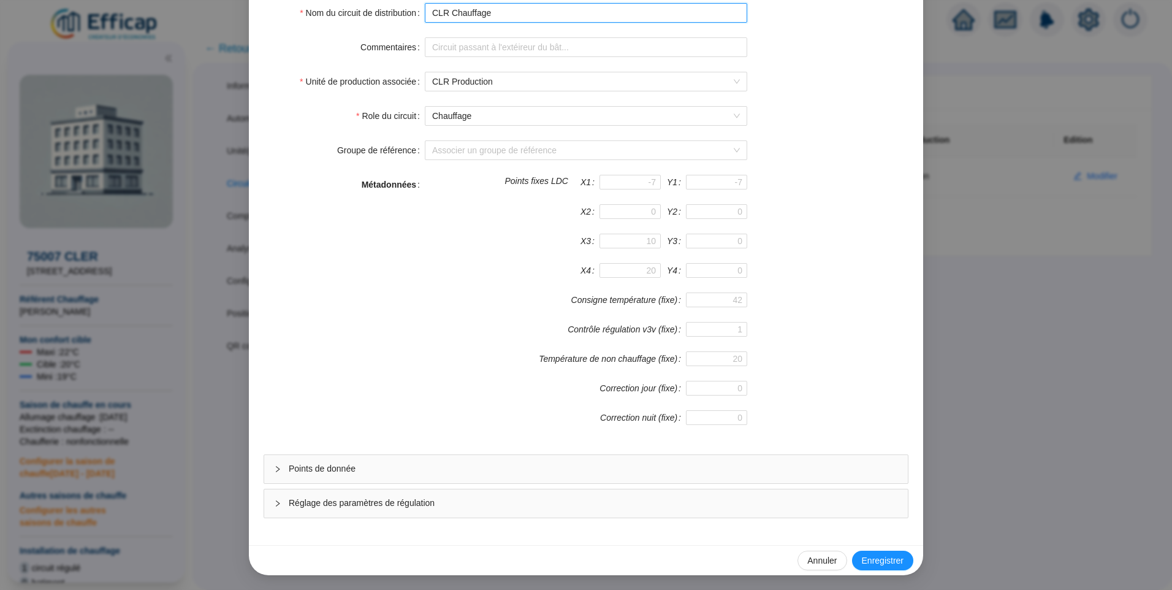
type input "CLR Chauffage"
click at [476, 469] on span "Points de donnée" at bounding box center [593, 468] width 609 height 13
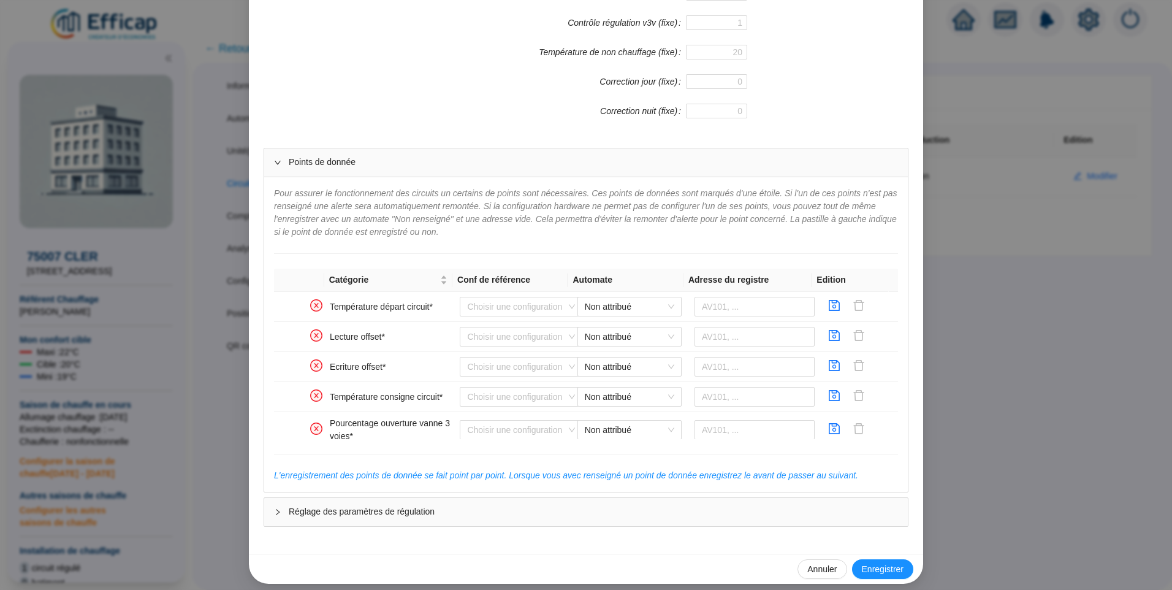
scroll to position [423, 0]
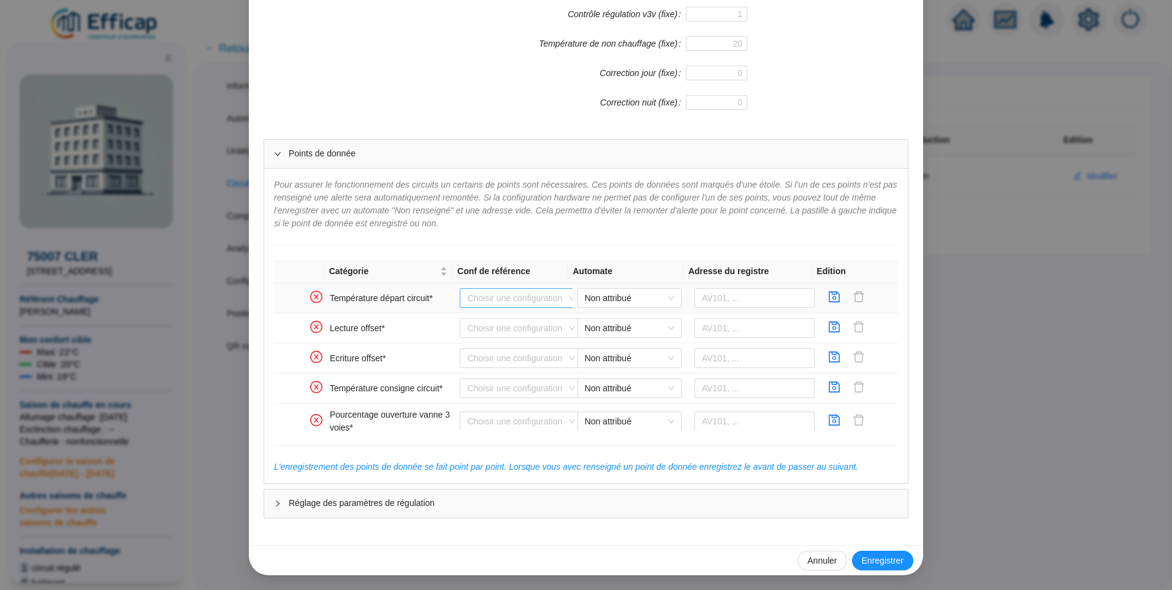
click at [473, 299] on input "search" at bounding box center [515, 298] width 97 height 18
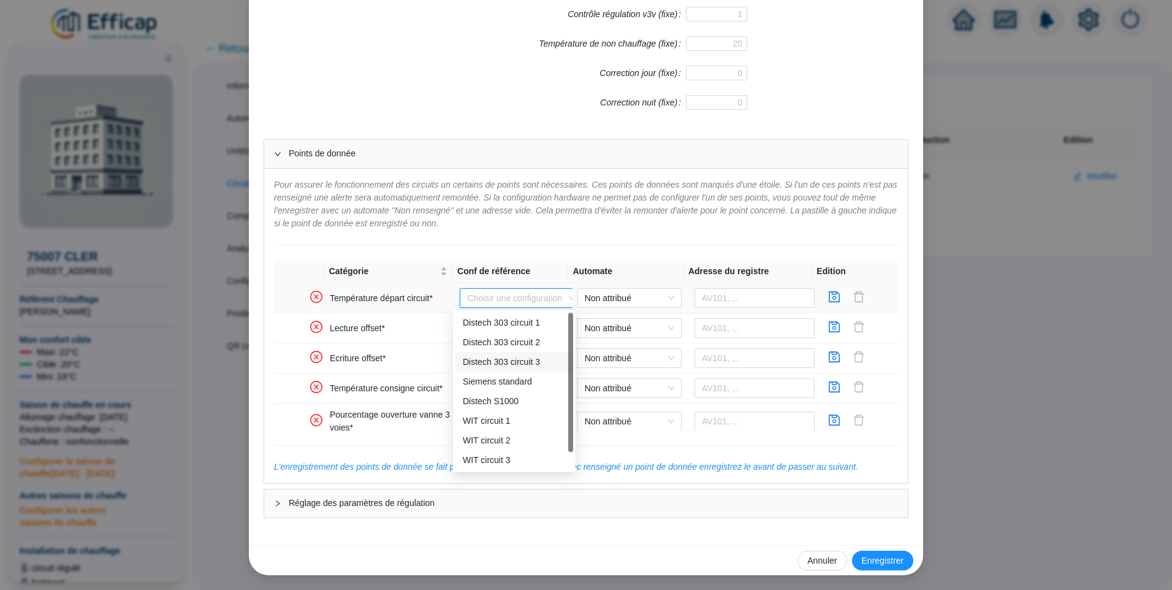
scroll to position [0, 0]
click at [485, 341] on div "Distech 303 circuit 1" at bounding box center [514, 342] width 103 height 13
type input "AV101"
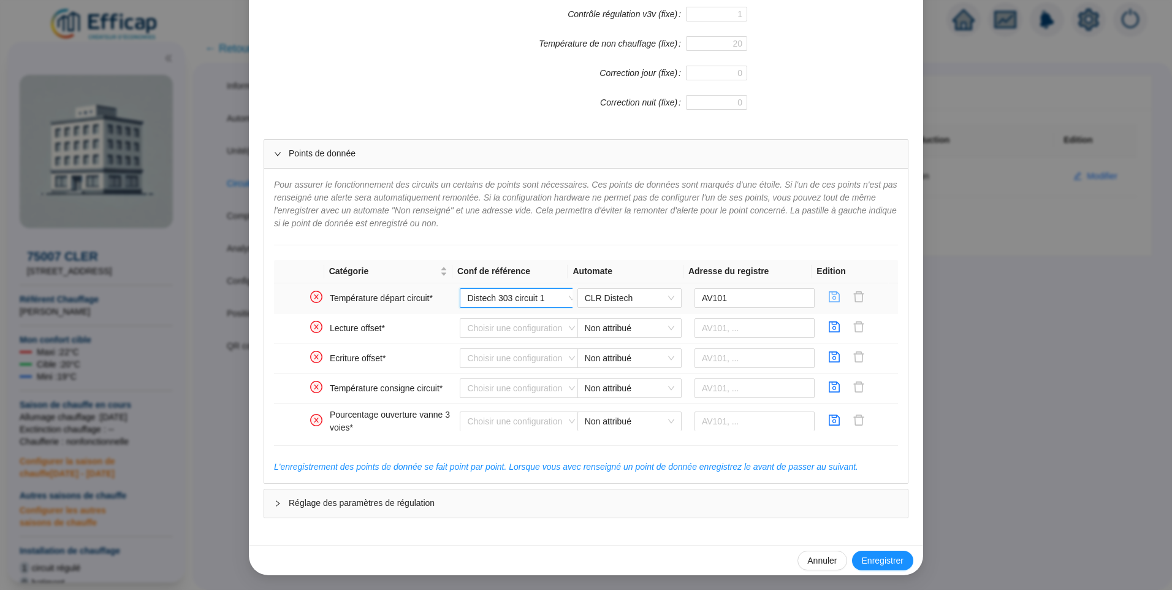
click at [828, 296] on icon "save" at bounding box center [834, 297] width 12 height 12
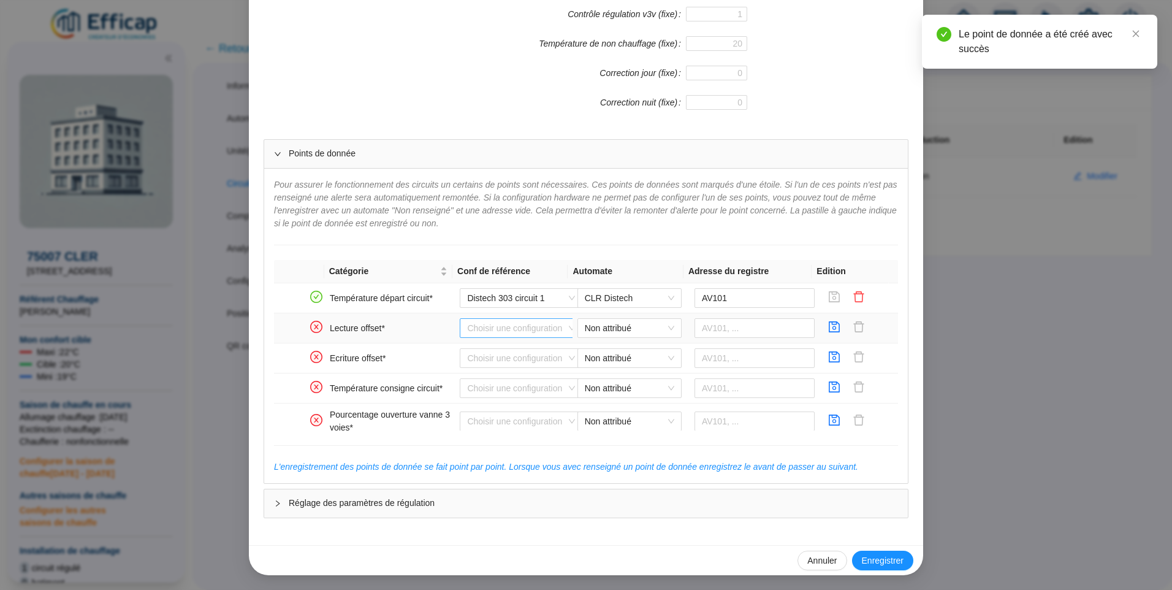
click at [483, 327] on input "search" at bounding box center [515, 328] width 97 height 18
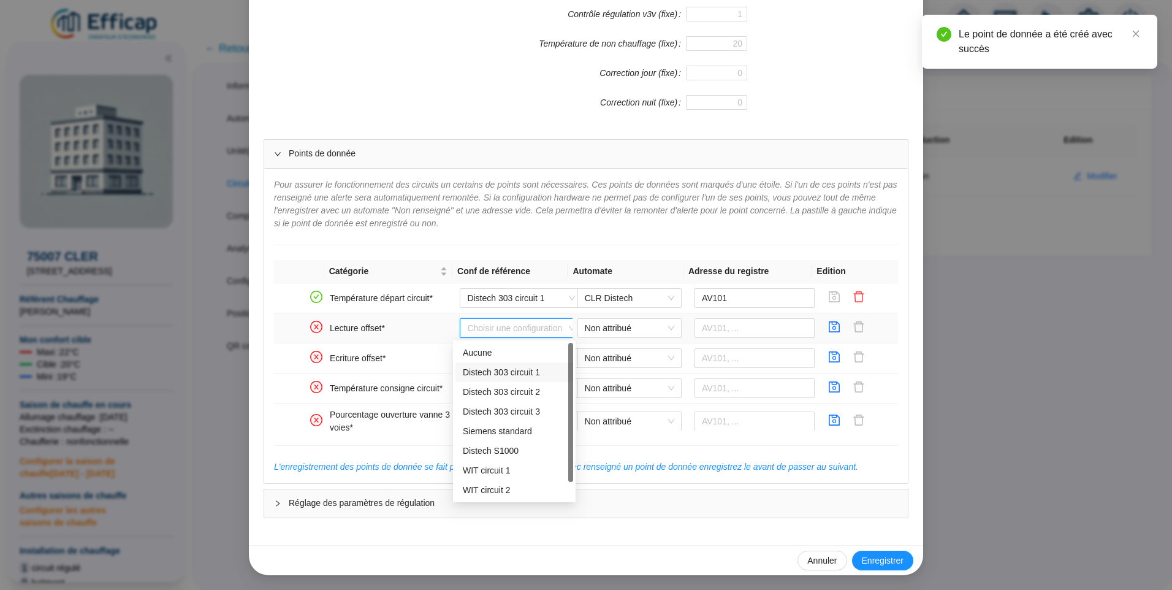
click at [501, 378] on div "Distech 303 circuit 1" at bounding box center [514, 372] width 103 height 13
type input "AV103"
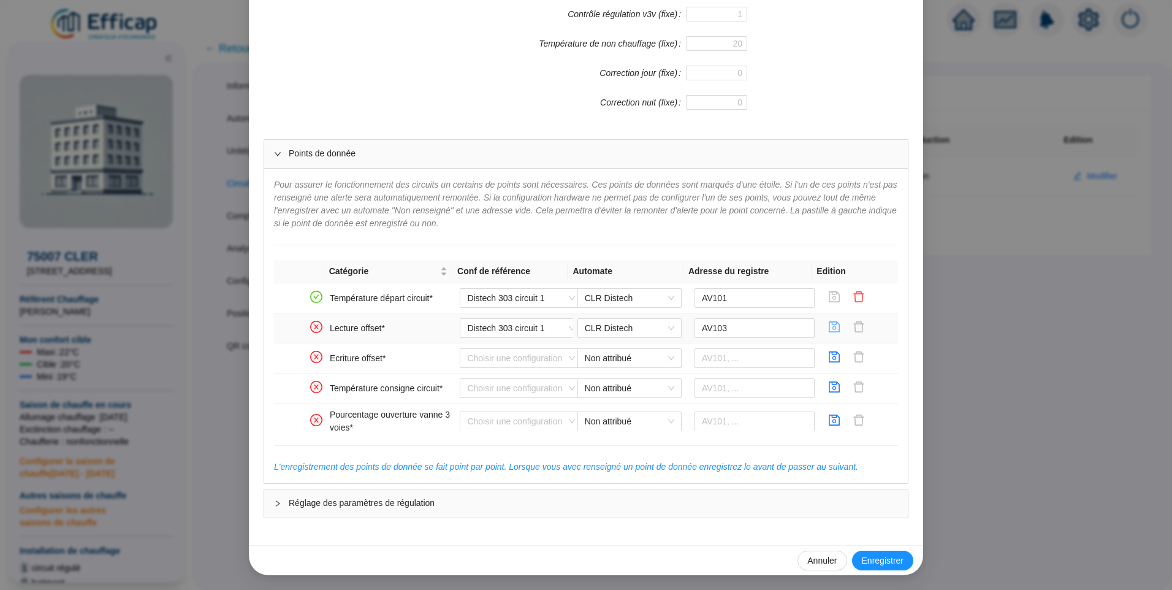
click at [829, 332] on icon "save" at bounding box center [834, 326] width 11 height 11
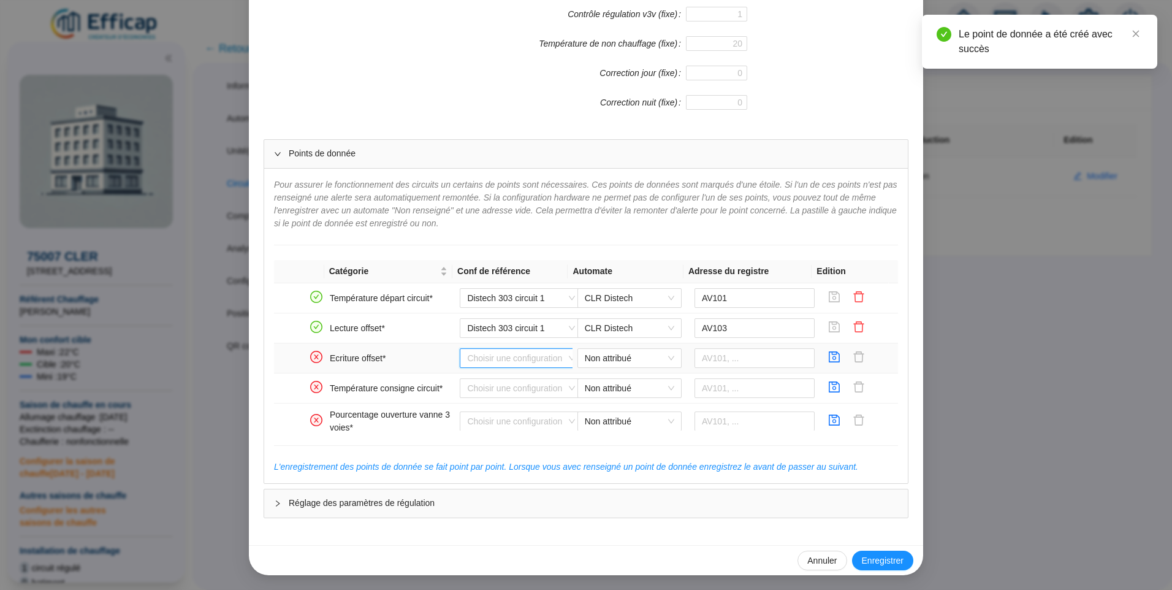
click at [506, 359] on input "search" at bounding box center [515, 358] width 97 height 18
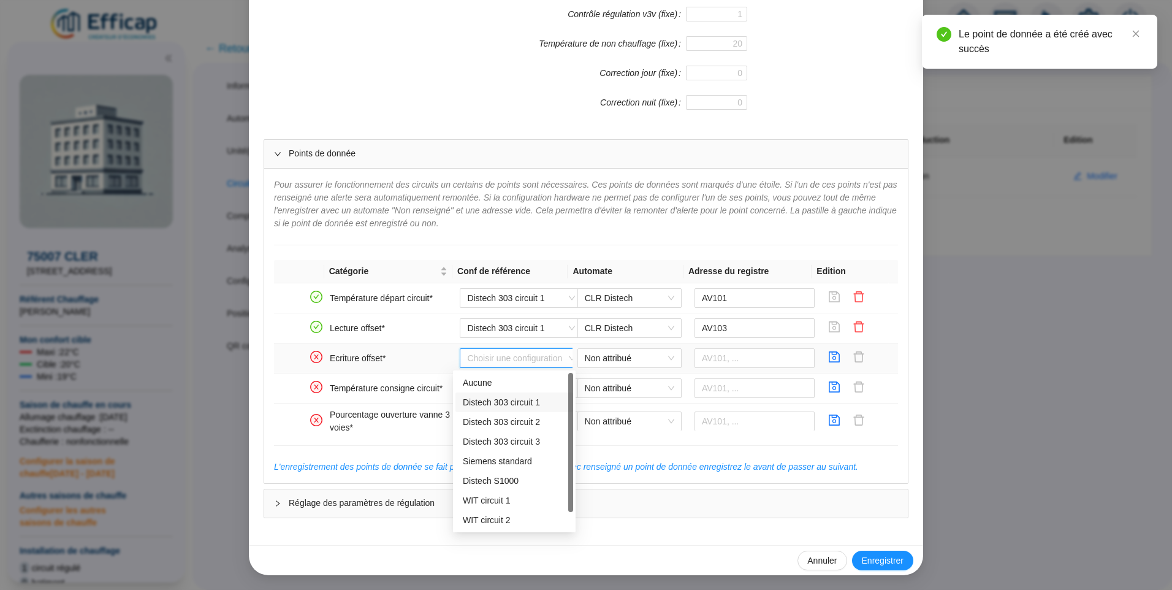
click at [497, 401] on div "Distech 303 circuit 1" at bounding box center [514, 402] width 103 height 13
type input "AV103"
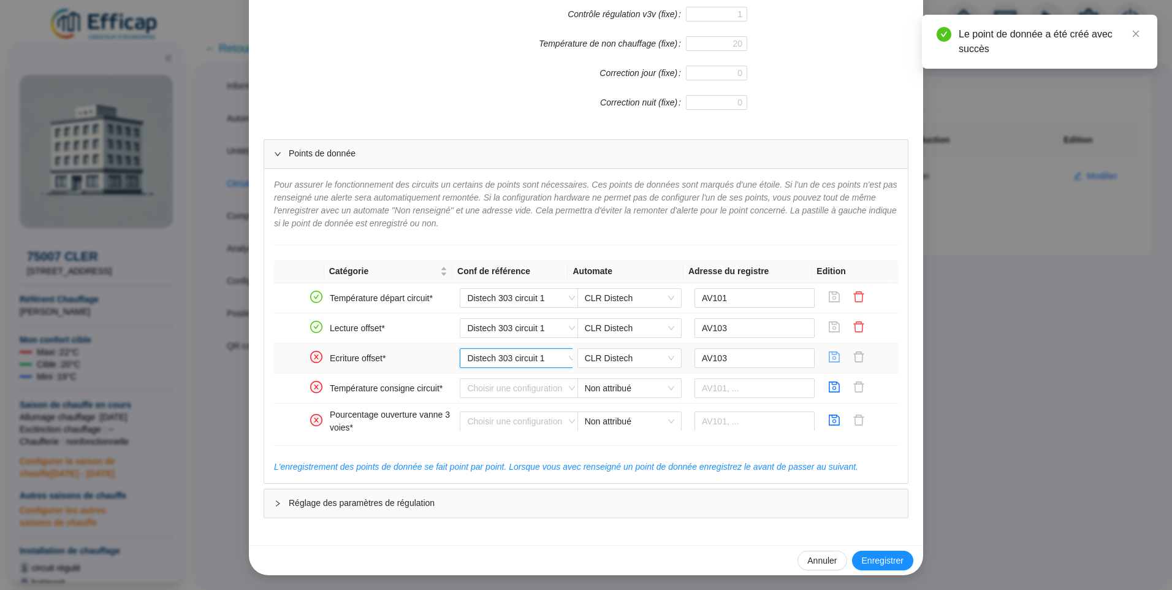
click at [828, 355] on icon "save" at bounding box center [834, 357] width 12 height 12
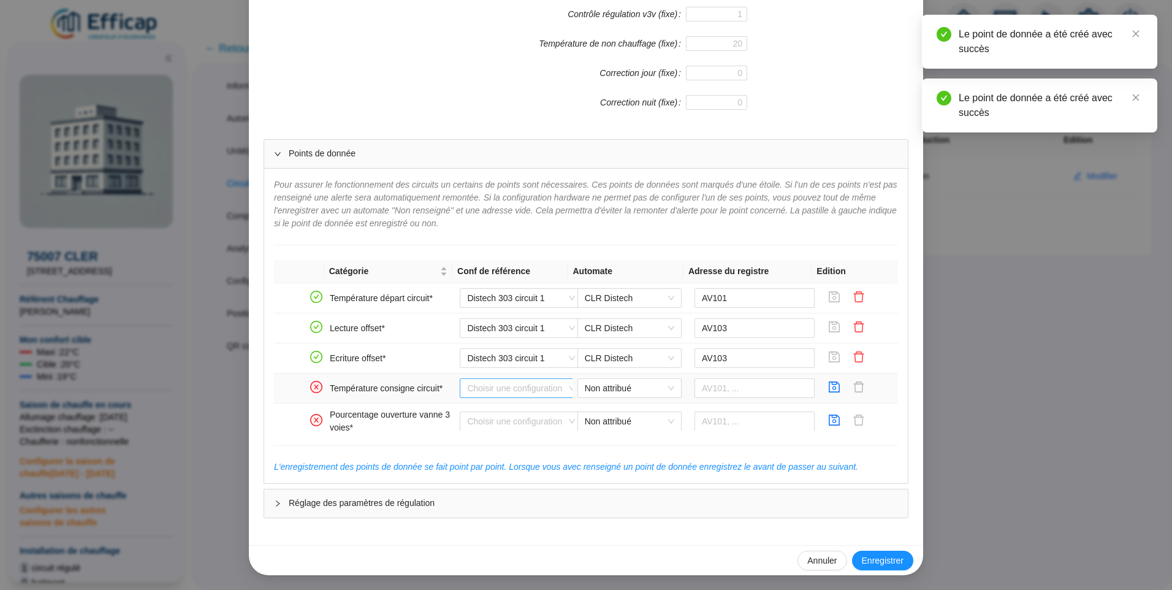
click at [509, 393] on input "search" at bounding box center [515, 388] width 97 height 18
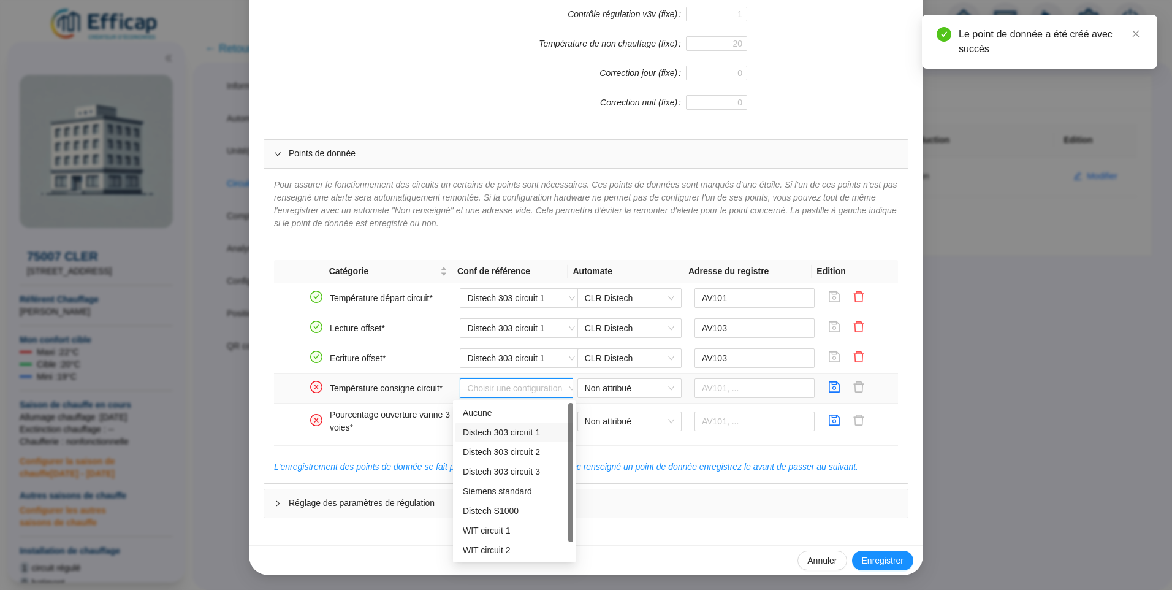
click at [520, 433] on div "Distech 303 circuit 1" at bounding box center [514, 432] width 103 height 13
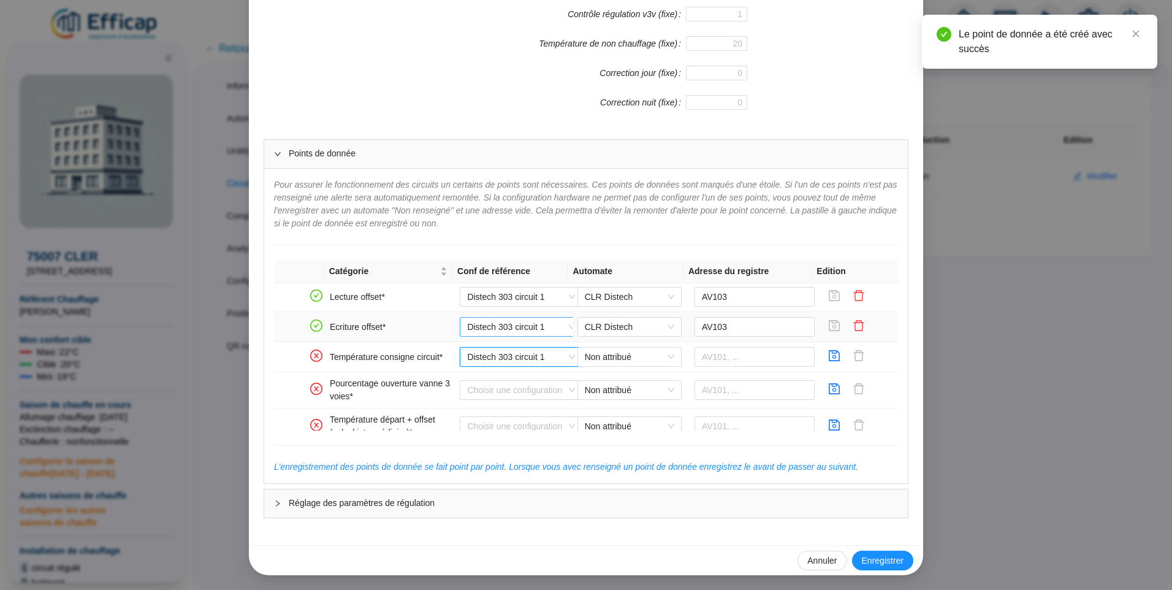
scroll to position [61, 0]
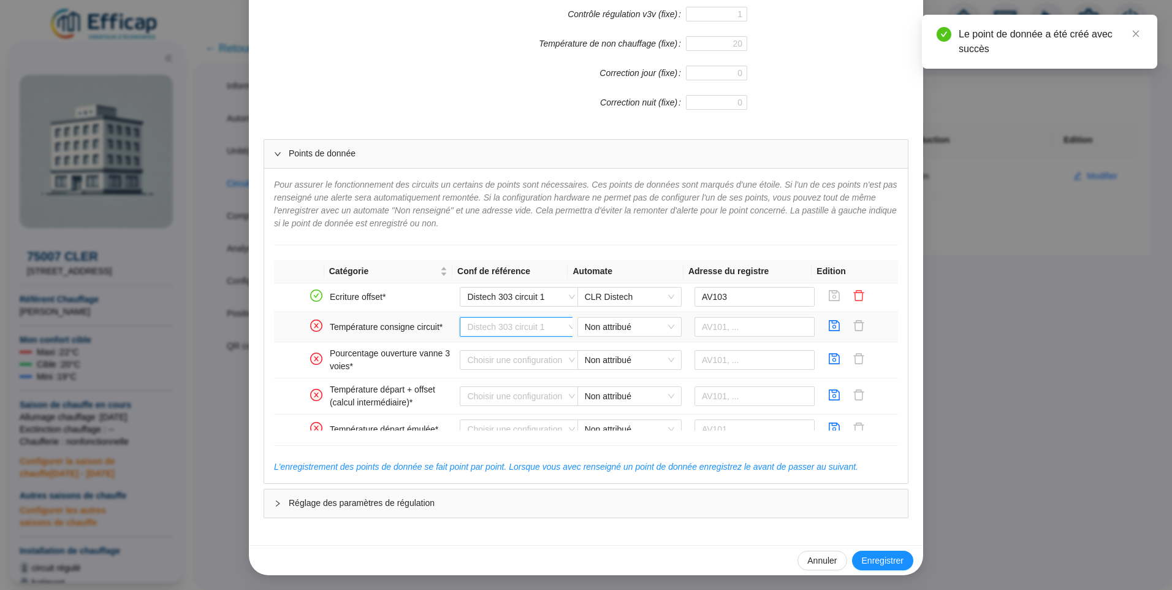
click at [522, 330] on span "Distech 303 circuit 1" at bounding box center [521, 327] width 108 height 18
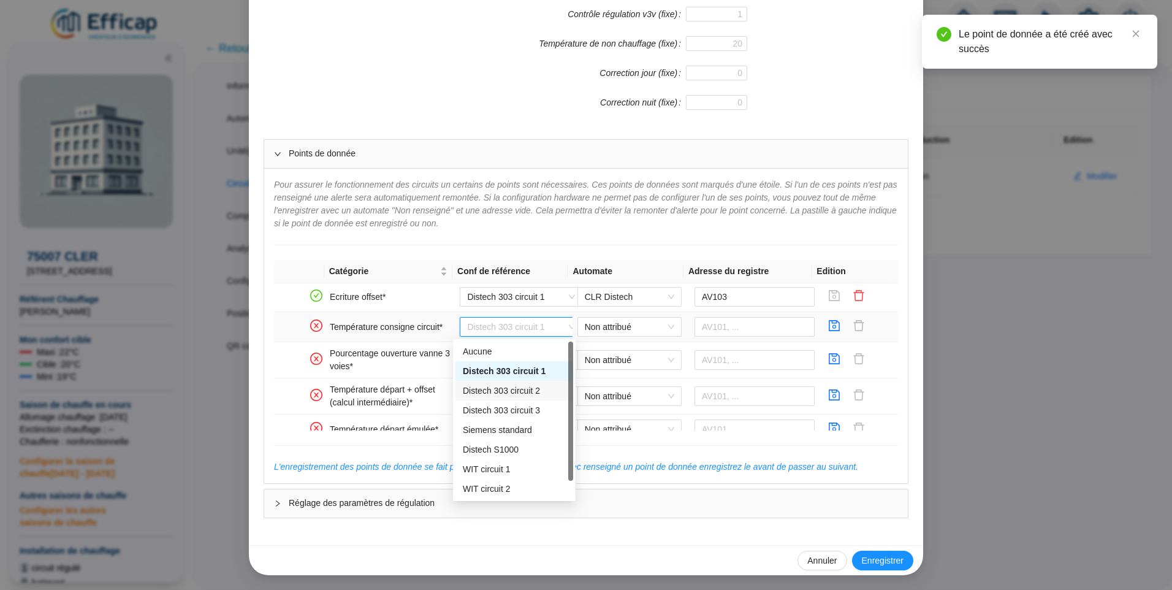
click at [495, 386] on div "Distech 303 circuit 2" at bounding box center [514, 390] width 103 height 13
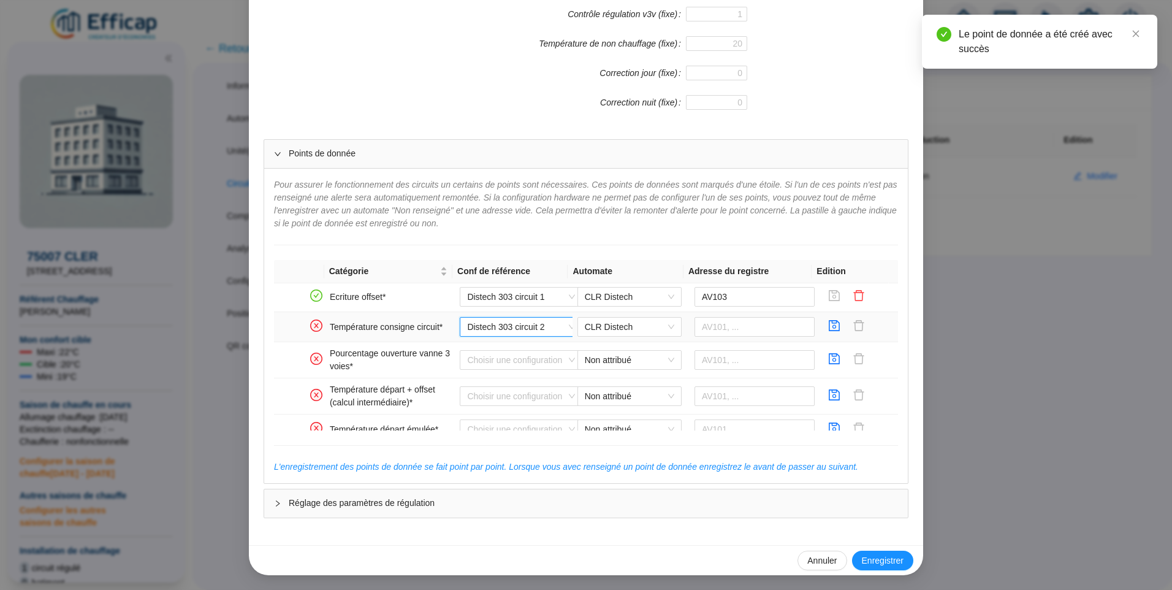
click at [509, 332] on span "Distech 303 circuit 2" at bounding box center [521, 327] width 108 height 18
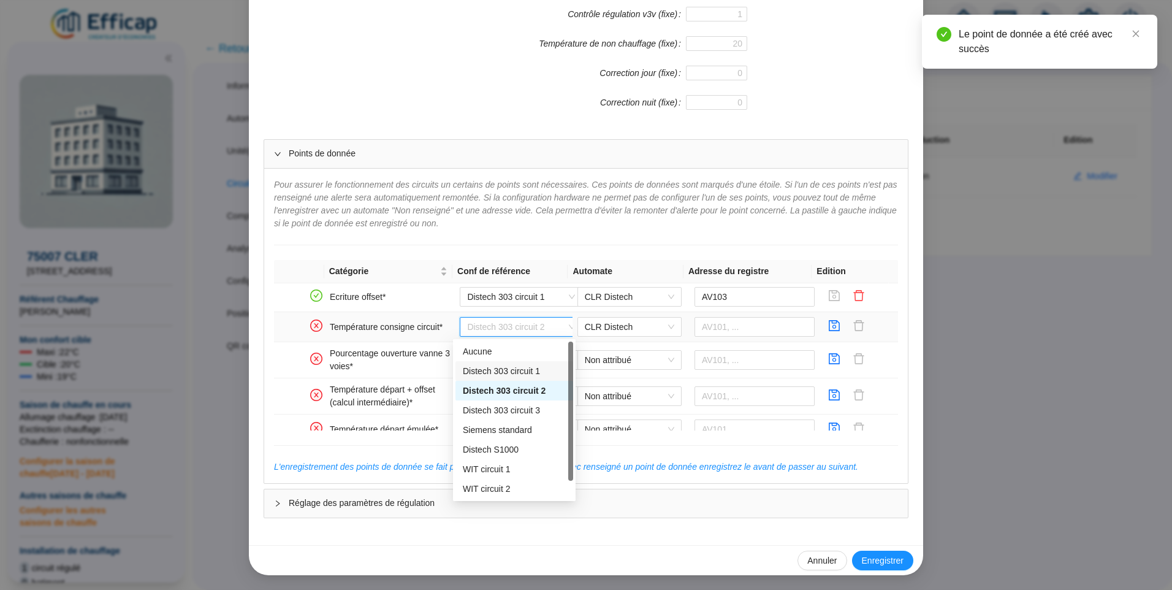
click at [493, 371] on div "Distech 303 circuit 1" at bounding box center [514, 371] width 103 height 13
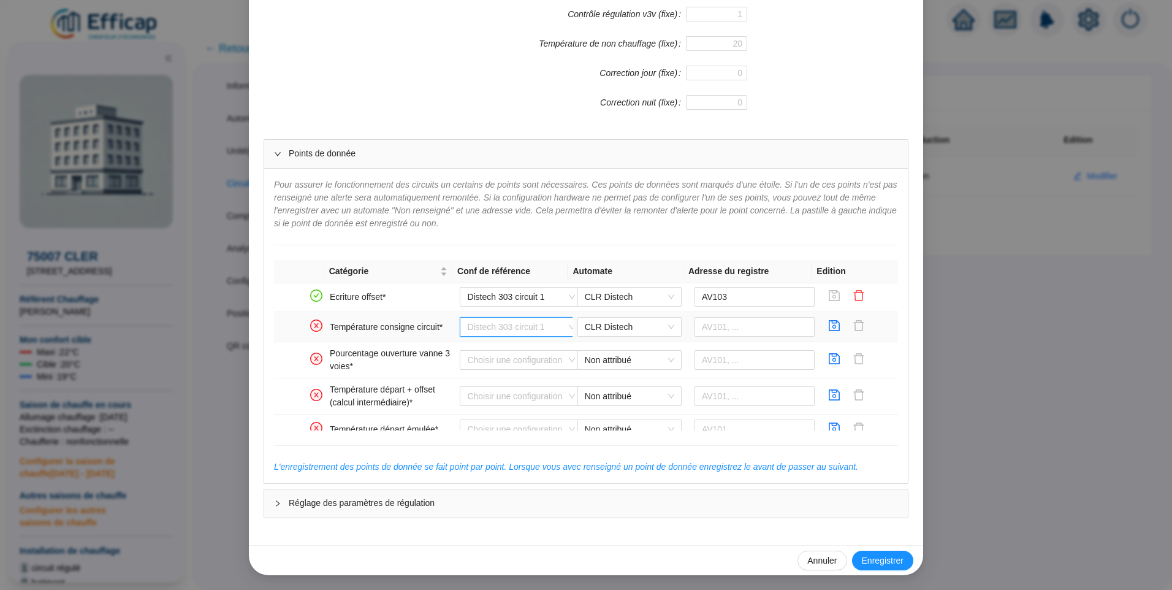
click at [517, 328] on span "Distech 303 circuit 1" at bounding box center [521, 327] width 108 height 18
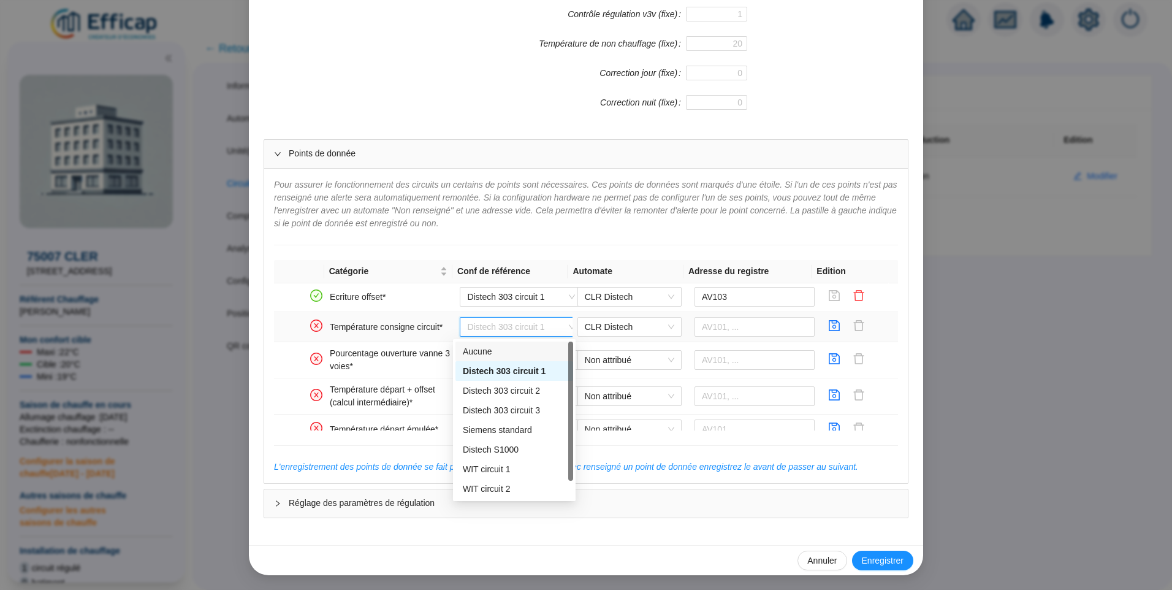
click at [508, 349] on div "Aucune" at bounding box center [514, 351] width 103 height 13
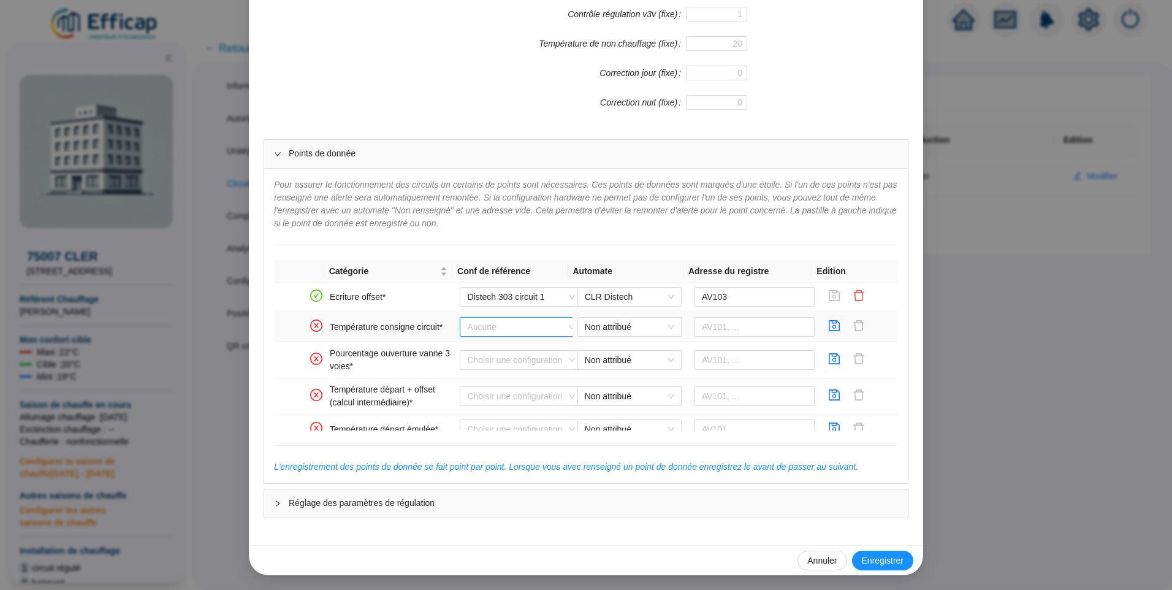
click at [506, 324] on span "Aucune" at bounding box center [521, 327] width 108 height 18
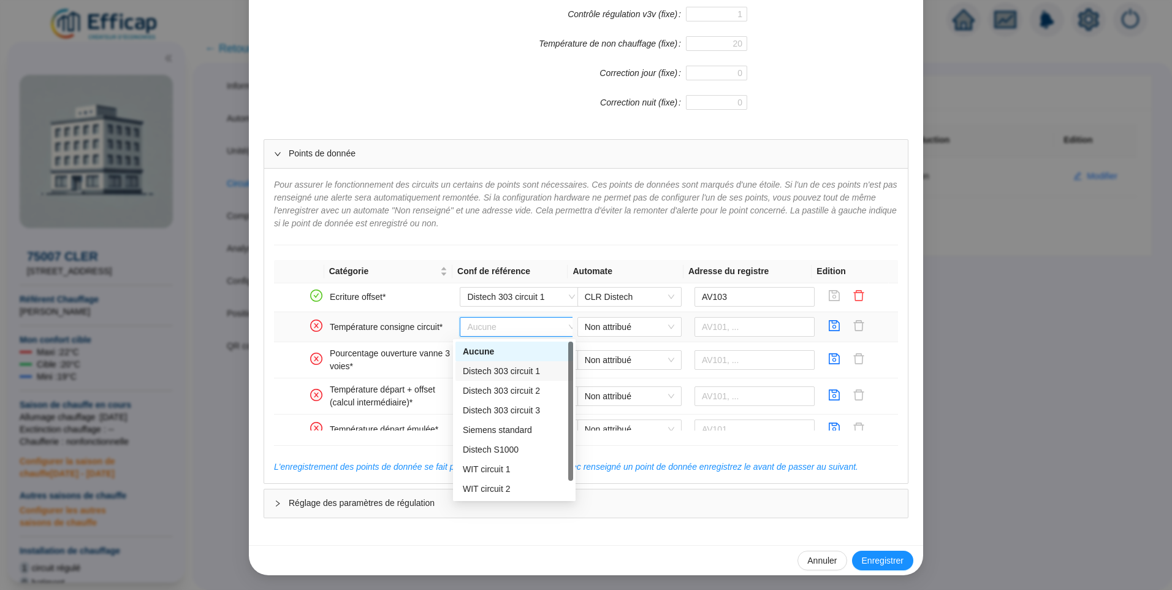
click at [499, 368] on div "Distech 303 circuit 1" at bounding box center [514, 371] width 103 height 13
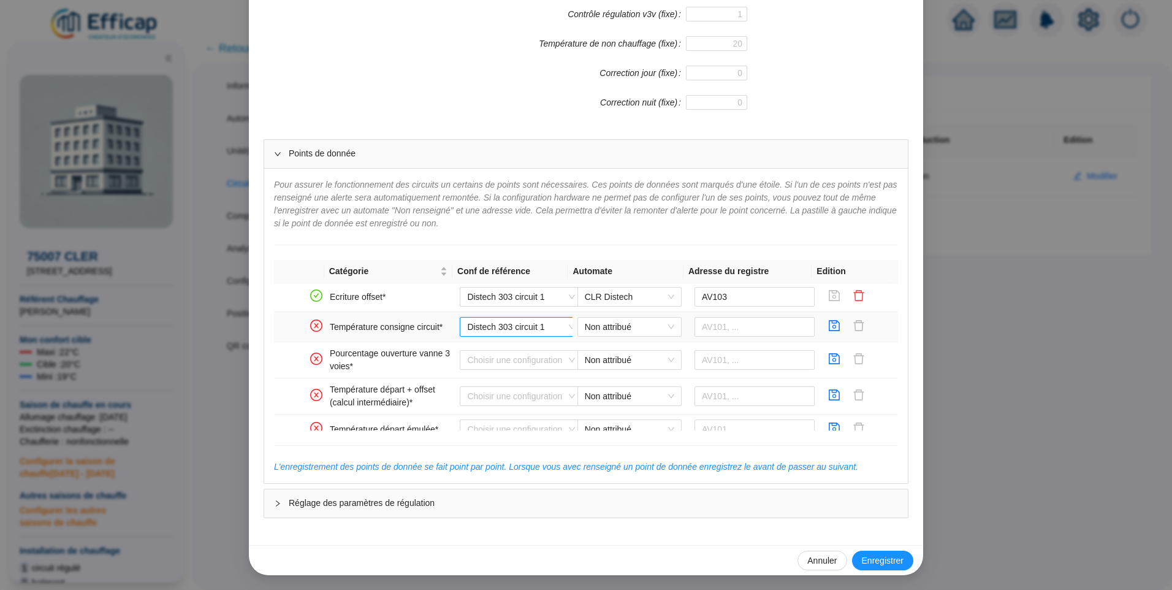
click at [506, 323] on span "Distech 303 circuit 1" at bounding box center [521, 327] width 108 height 18
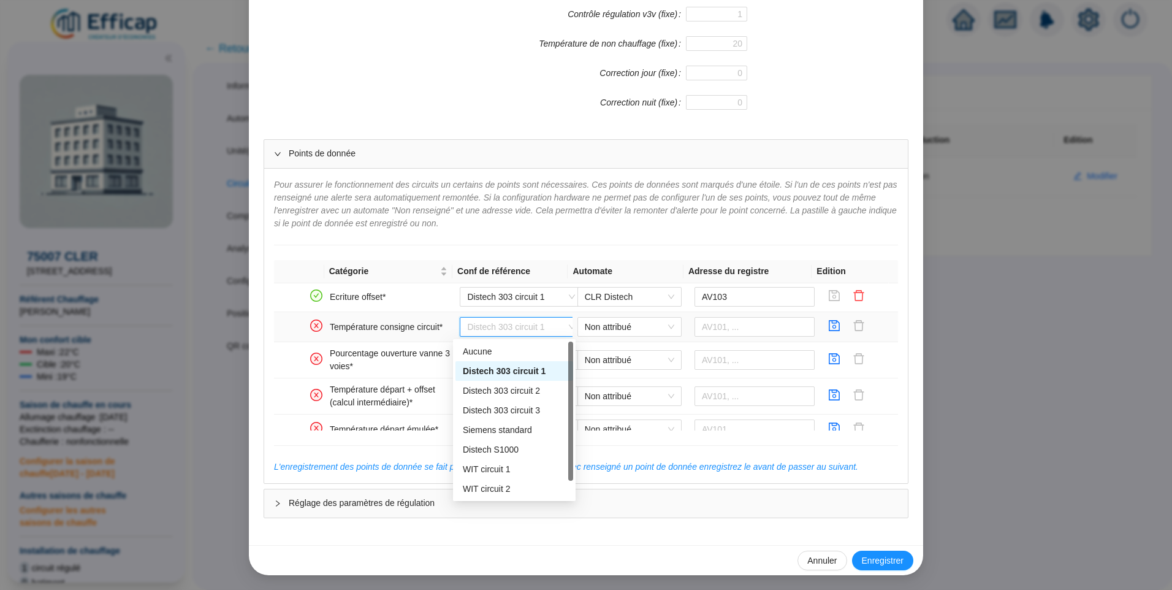
click at [506, 376] on div "Distech 303 circuit 1" at bounding box center [514, 371] width 103 height 13
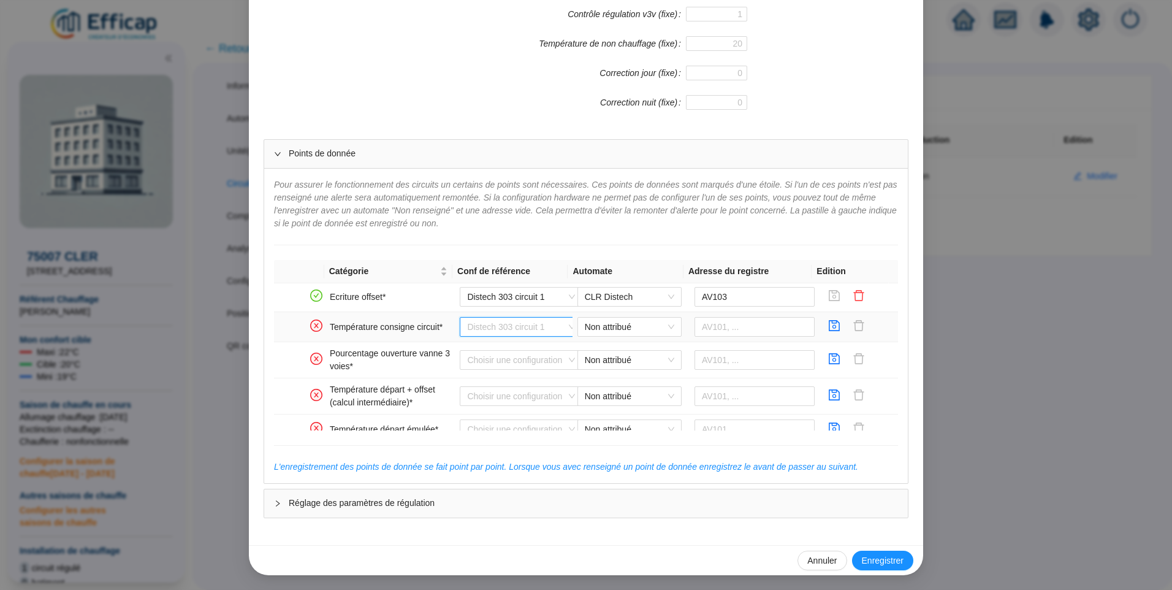
click at [512, 327] on span "Distech 303 circuit 1" at bounding box center [521, 327] width 108 height 18
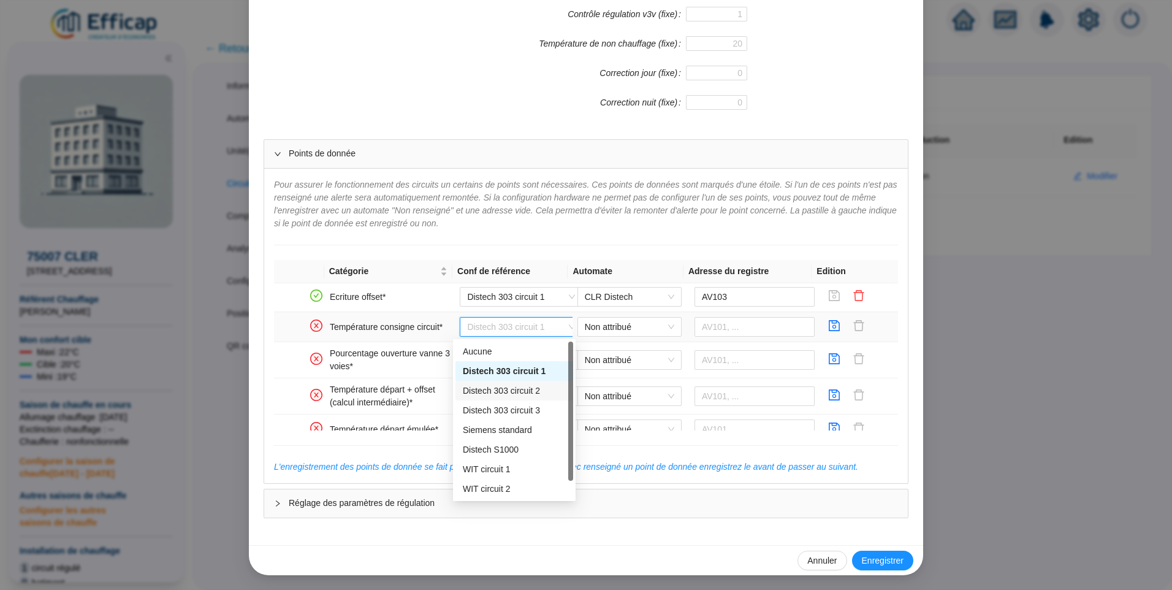
click at [497, 397] on div "Distech 303 circuit 2" at bounding box center [514, 390] width 103 height 13
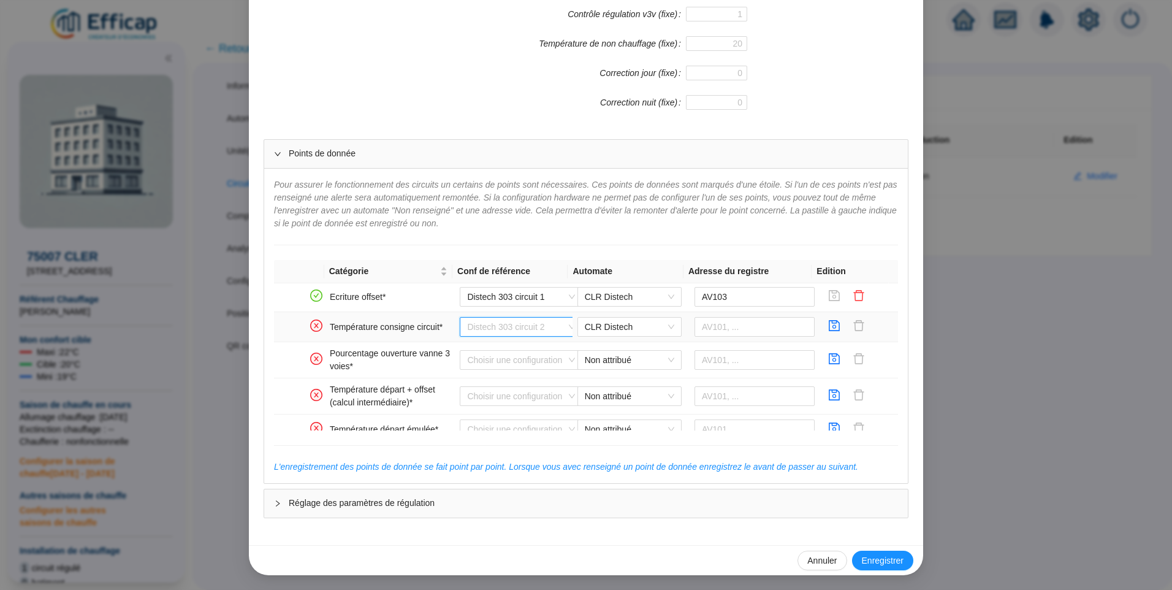
click at [509, 327] on span "Distech 303 circuit 2" at bounding box center [521, 327] width 108 height 18
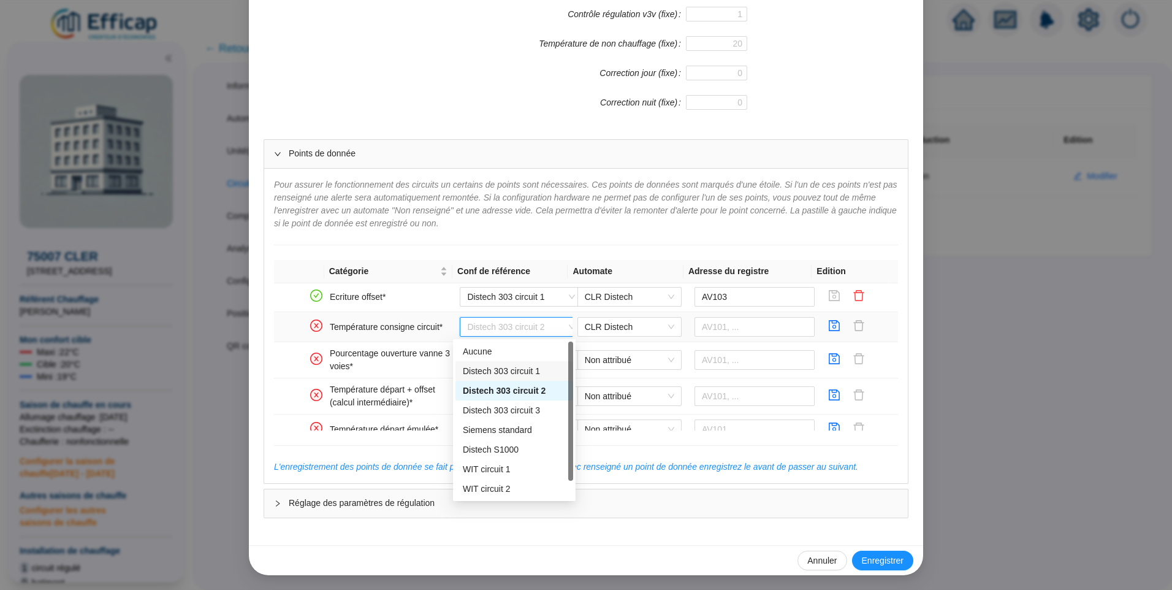
click at [504, 371] on div "Distech 303 circuit 1" at bounding box center [514, 371] width 103 height 13
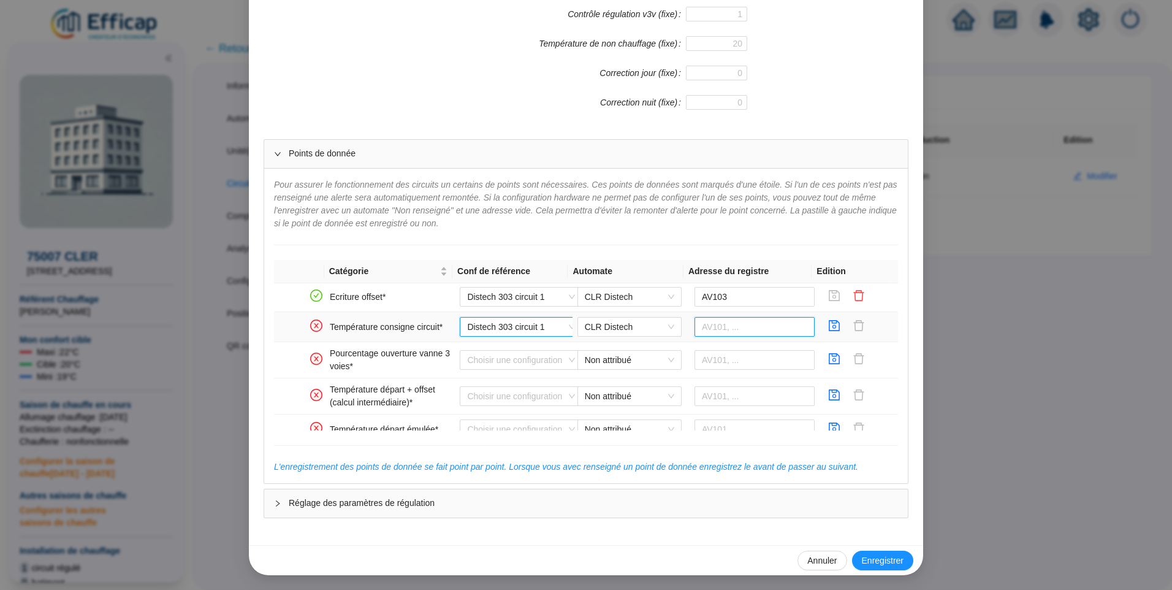
click at [736, 322] on input "text" at bounding box center [755, 327] width 121 height 20
type input "AV114"
click at [828, 329] on icon "save" at bounding box center [834, 325] width 12 height 12
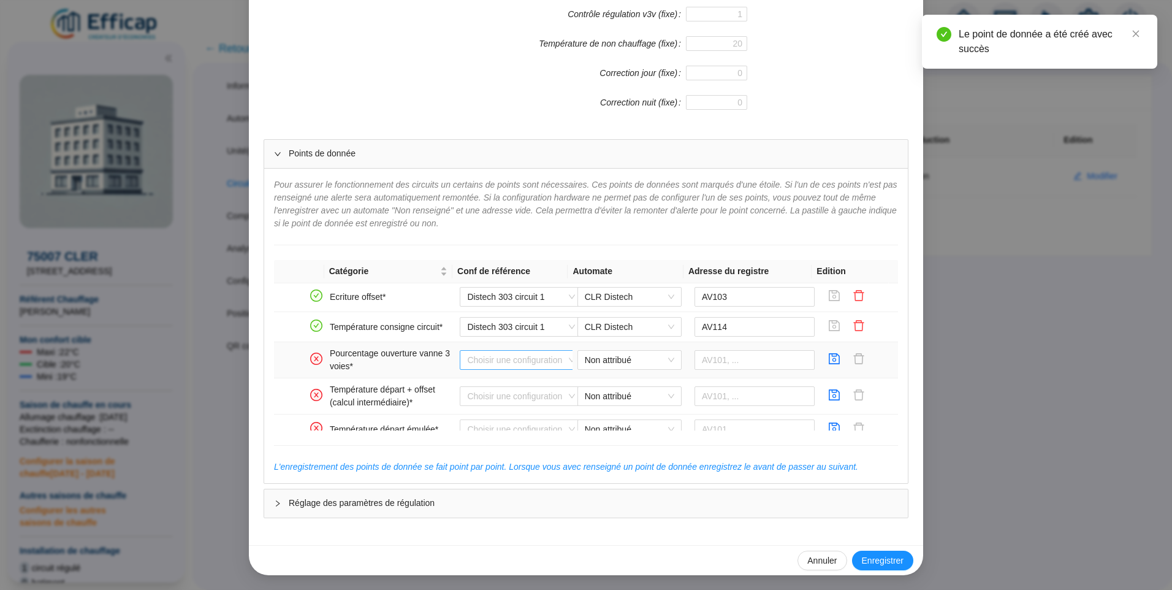
click at [498, 356] on input "search" at bounding box center [515, 360] width 97 height 18
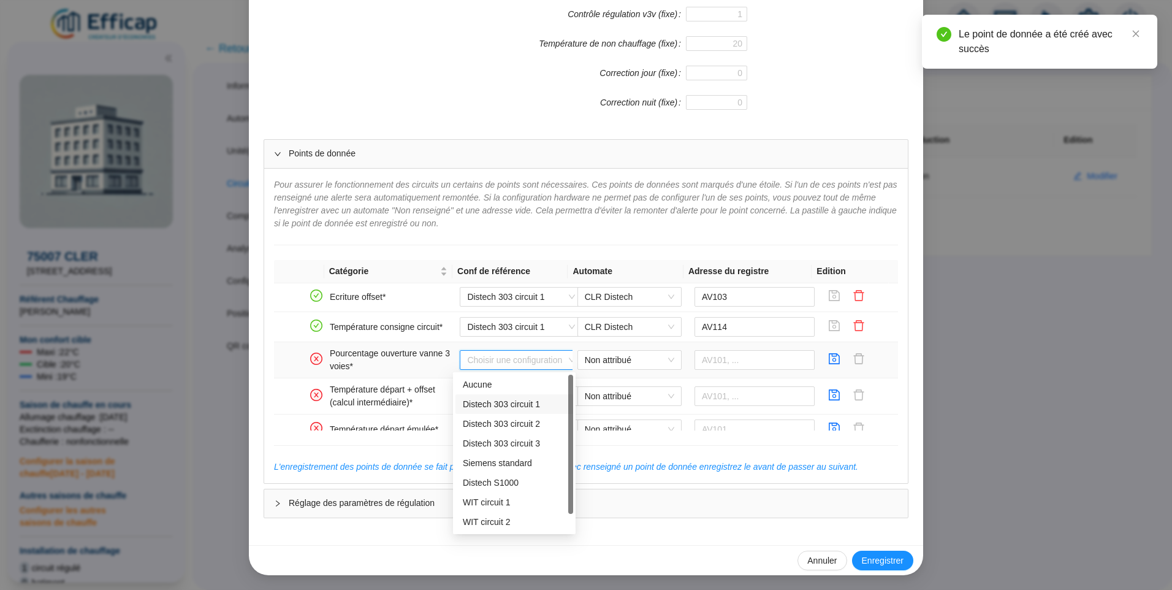
click at [498, 403] on div "Distech 303 circuit 1" at bounding box center [514, 404] width 103 height 13
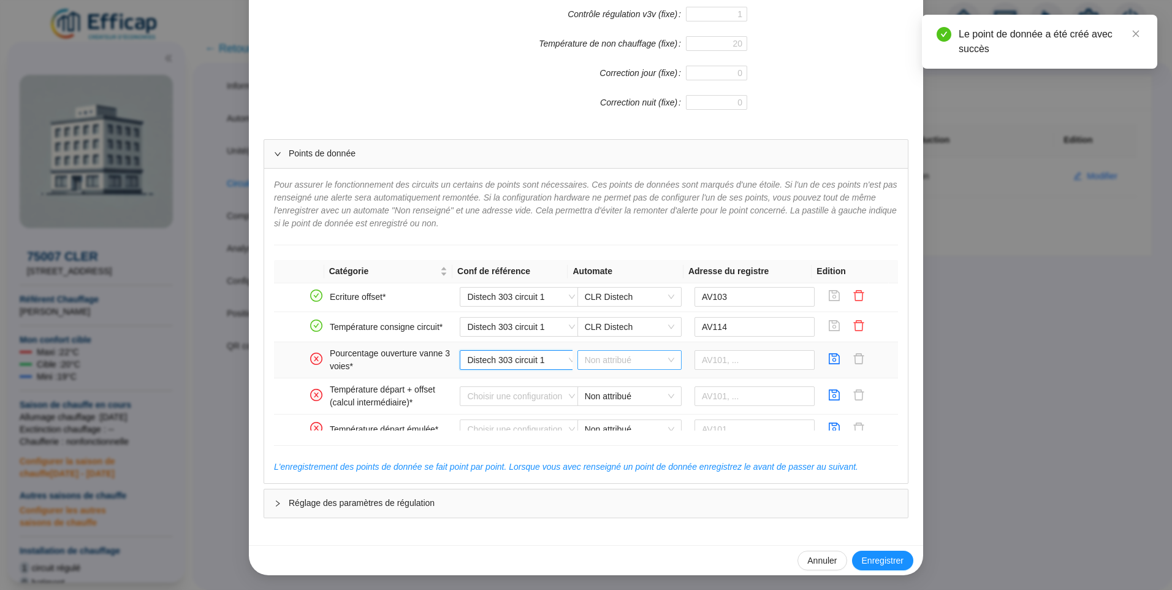
click at [577, 359] on div "Non attribué" at bounding box center [629, 360] width 104 height 20
click at [601, 386] on div "CLR Distech" at bounding box center [620, 384] width 85 height 13
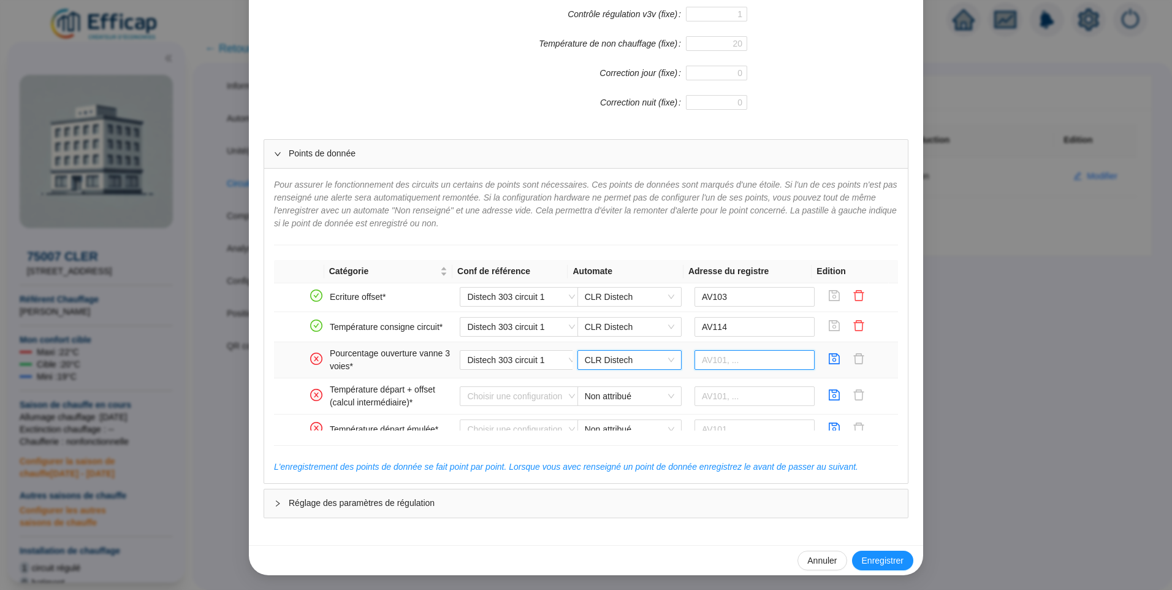
click at [726, 362] on input "text" at bounding box center [755, 360] width 121 height 20
type input "AV115"
click at [828, 359] on icon "save" at bounding box center [834, 358] width 12 height 12
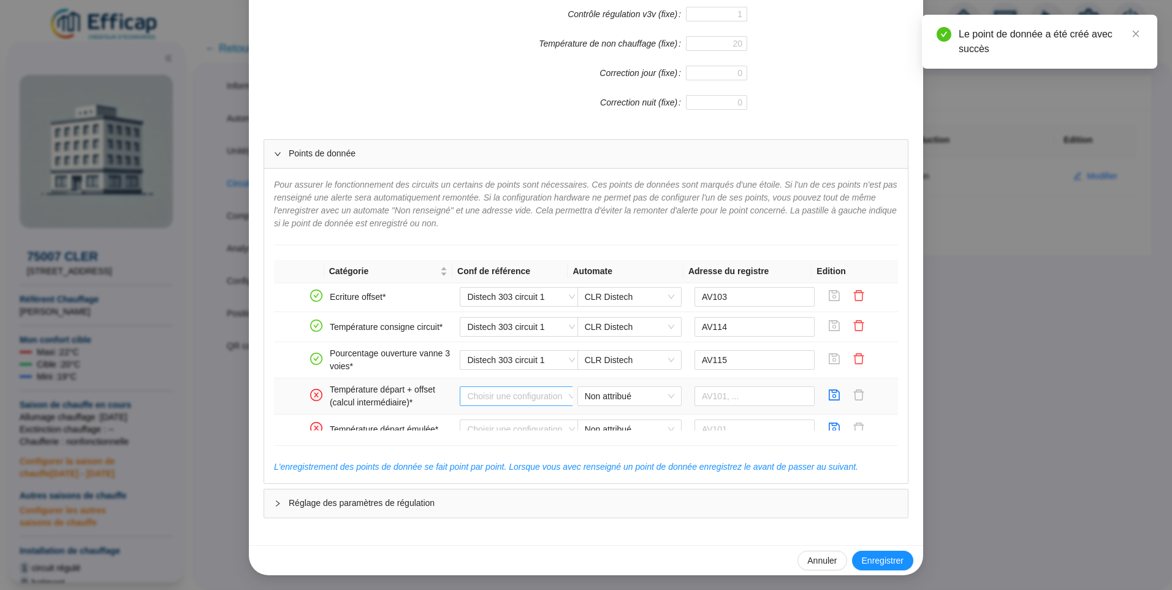
click at [533, 386] on div "Choisir une configuration" at bounding box center [521, 396] width 123 height 20
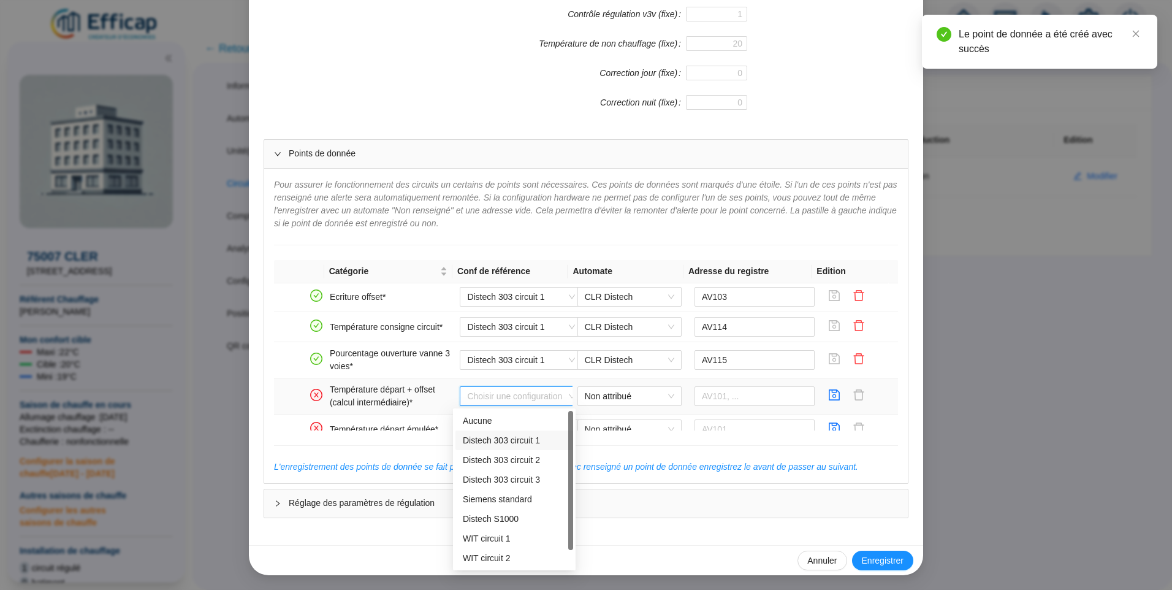
click at [524, 436] on div "Distech 303 circuit 1" at bounding box center [514, 440] width 103 height 13
type input "AV104"
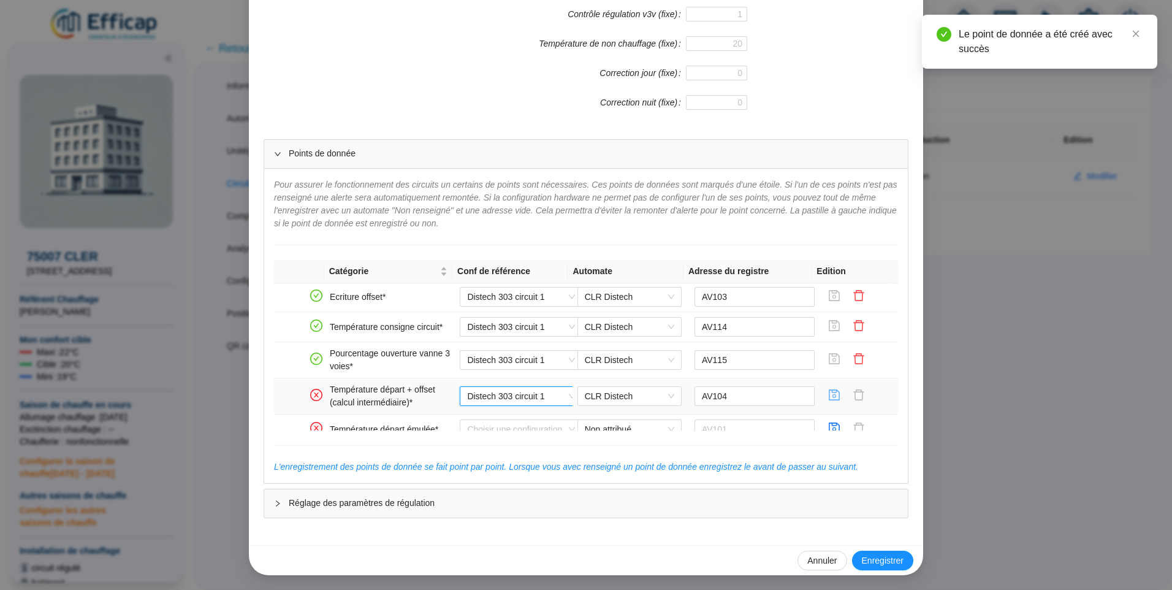
click at [829, 392] on icon "save" at bounding box center [834, 394] width 11 height 11
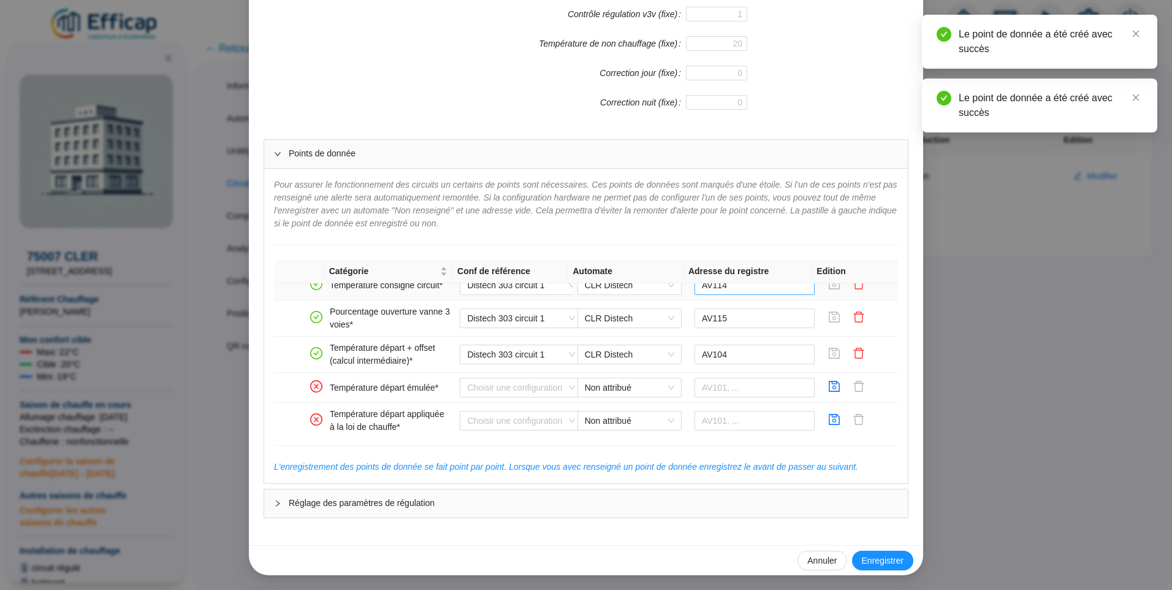
scroll to position [123, 0]
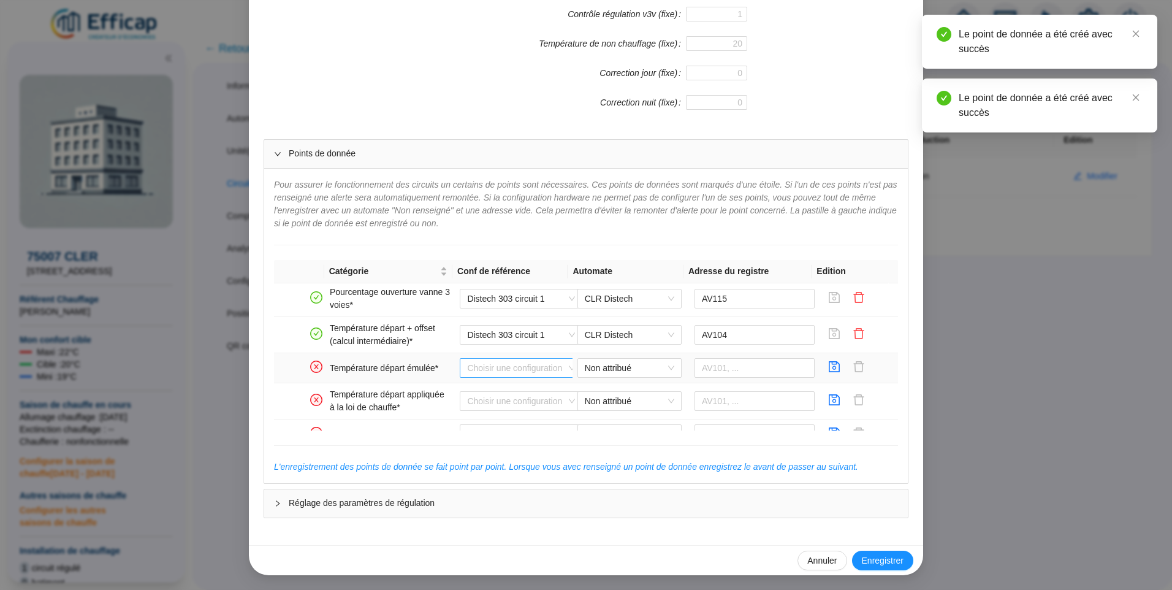
click at [474, 366] on input "search" at bounding box center [515, 368] width 97 height 18
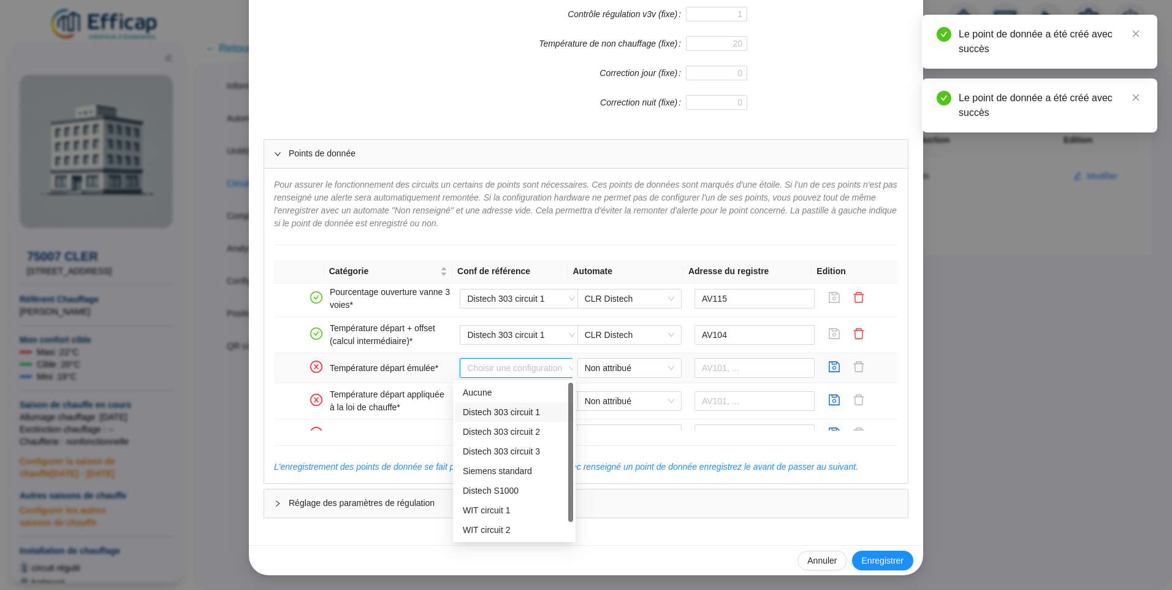
click at [492, 409] on div "Distech 303 circuit 1" at bounding box center [514, 412] width 103 height 13
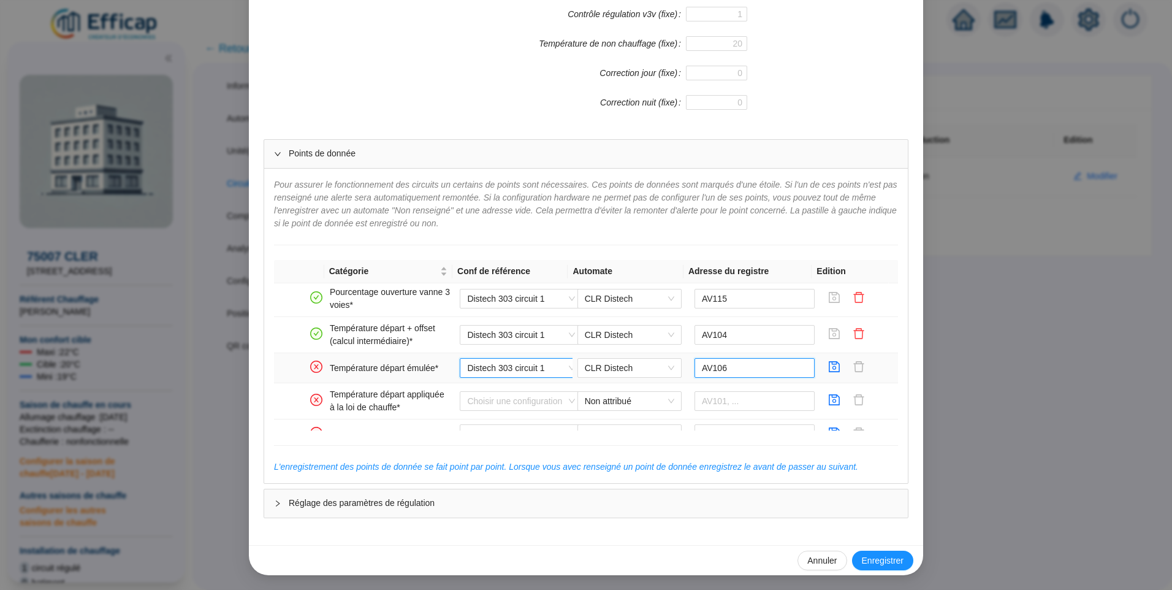
click at [722, 367] on input "AV106" at bounding box center [755, 368] width 121 height 20
type input "AV105"
click at [829, 367] on icon "save" at bounding box center [834, 366] width 11 height 11
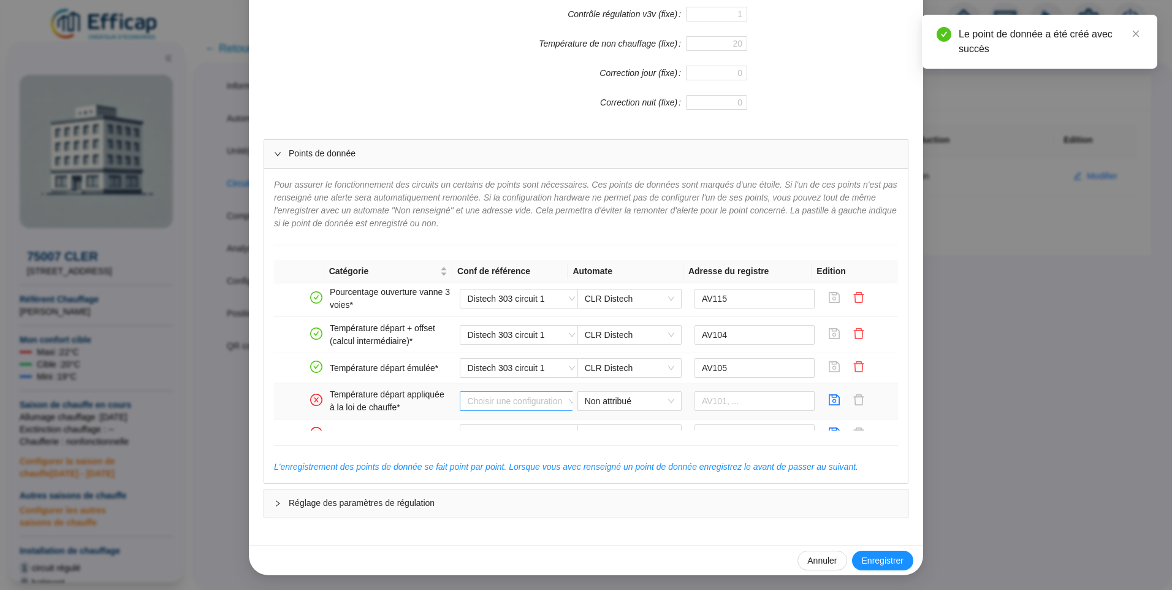
click at [536, 403] on input "search" at bounding box center [515, 401] width 97 height 18
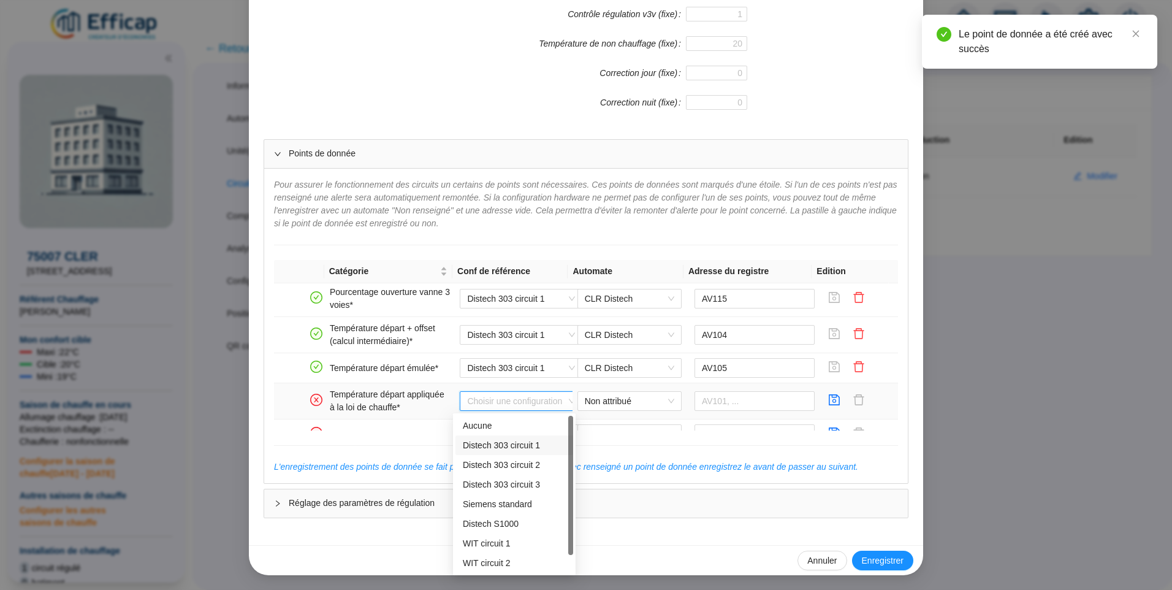
click at [505, 448] on div "Distech 303 circuit 1" at bounding box center [514, 445] width 103 height 13
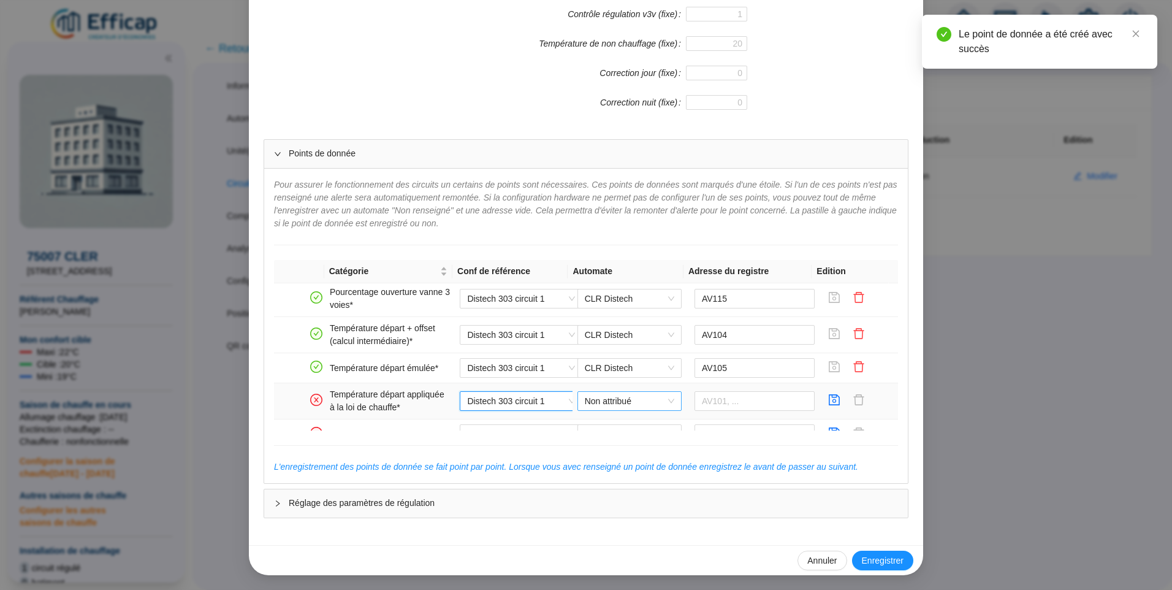
click at [605, 407] on span "Non attribué" at bounding box center [629, 401] width 89 height 18
click at [615, 429] on div "CLR Distech" at bounding box center [620, 425] width 85 height 13
click at [715, 403] on input "text" at bounding box center [755, 401] width 121 height 20
type input "AV105"
click at [828, 400] on icon "save" at bounding box center [834, 400] width 12 height 12
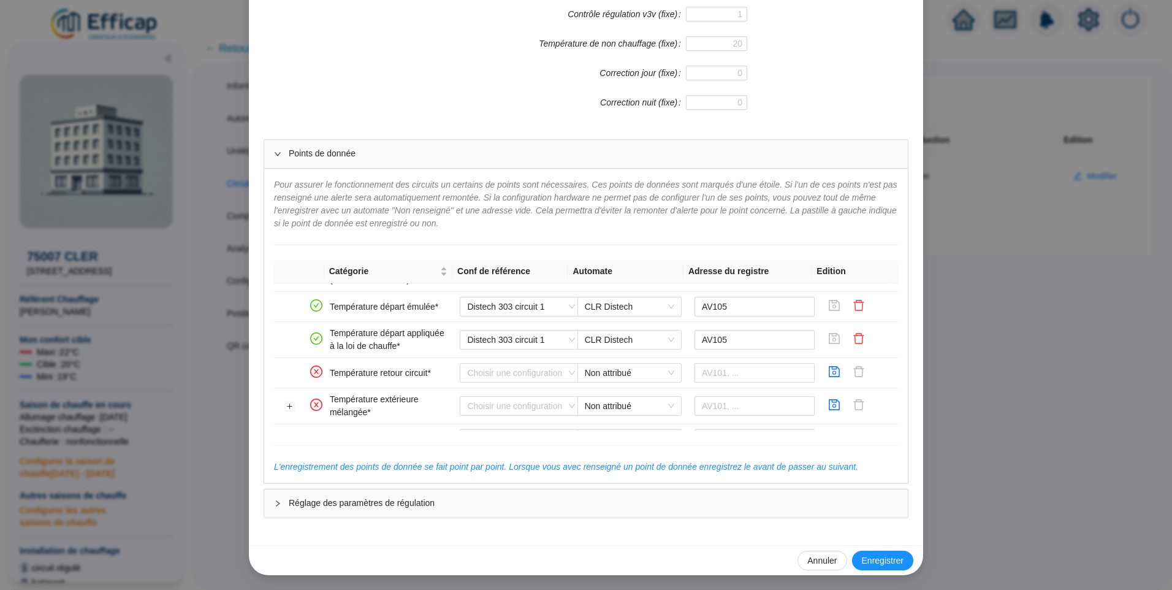
scroll to position [164, 0]
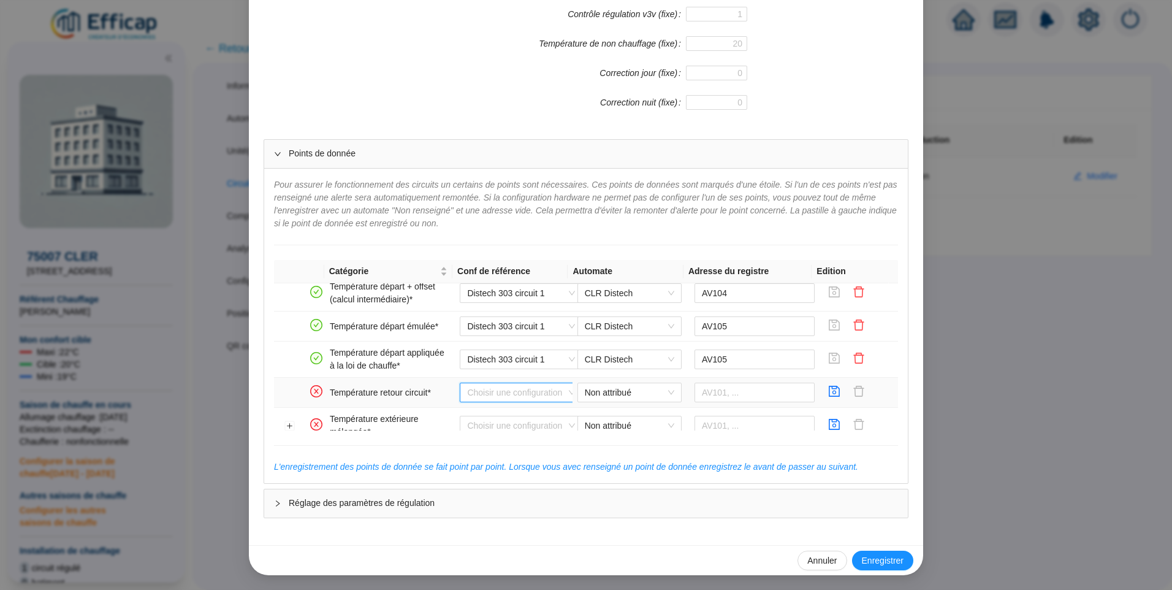
click at [495, 397] on input "search" at bounding box center [515, 392] width 97 height 18
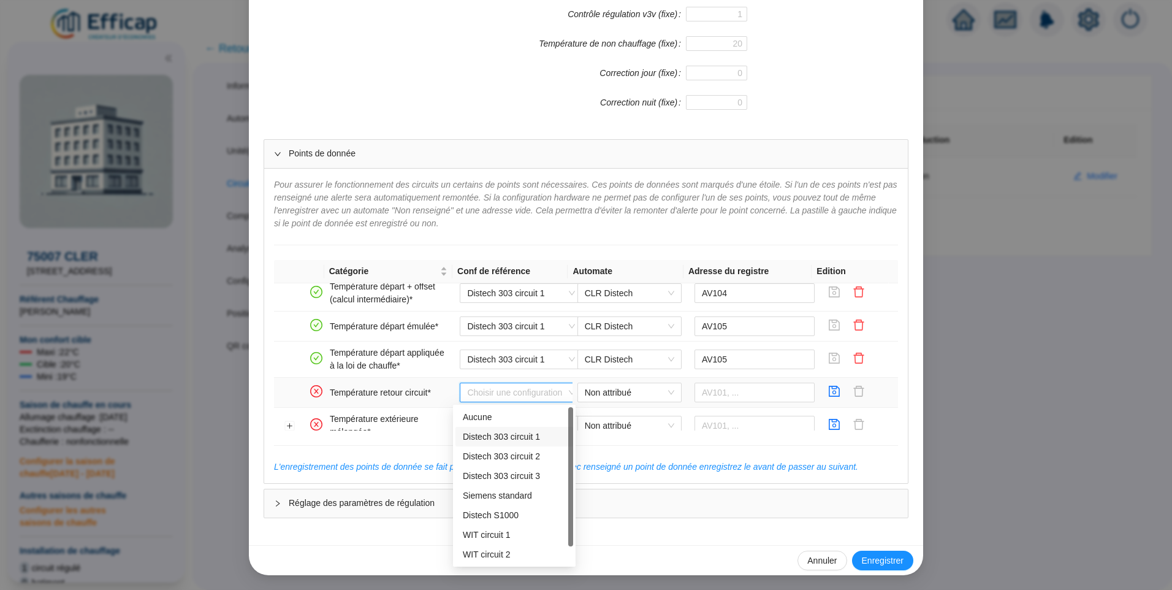
click at [517, 439] on div "Distech 303 circuit 1" at bounding box center [514, 436] width 103 height 13
type input "AV102"
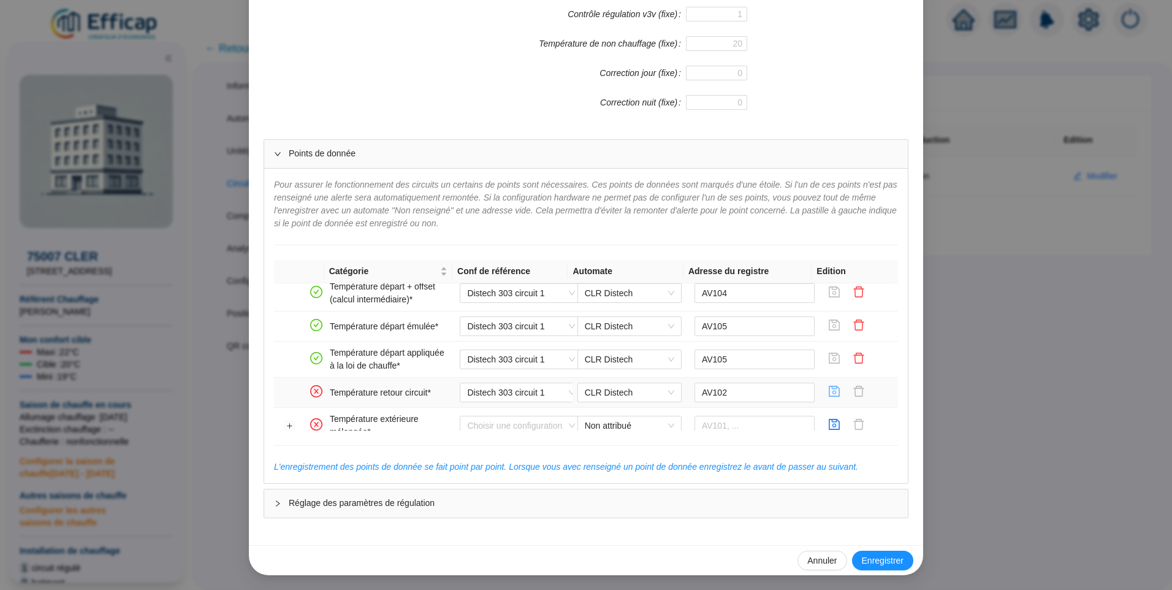
click at [828, 394] on icon "save" at bounding box center [834, 391] width 12 height 12
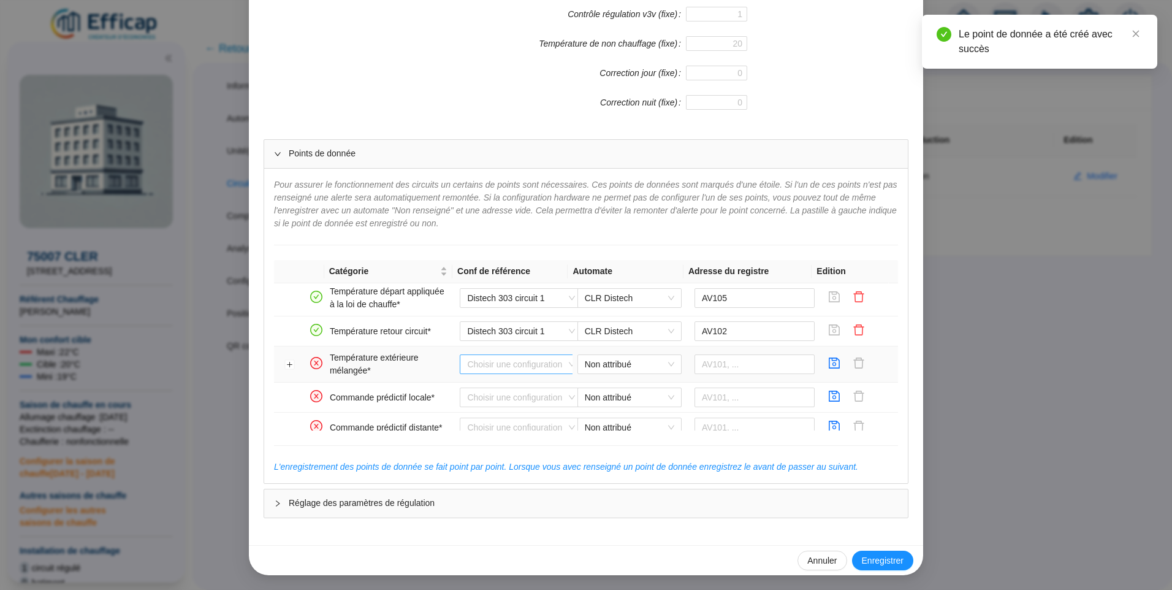
click at [530, 362] on input "search" at bounding box center [515, 364] width 97 height 18
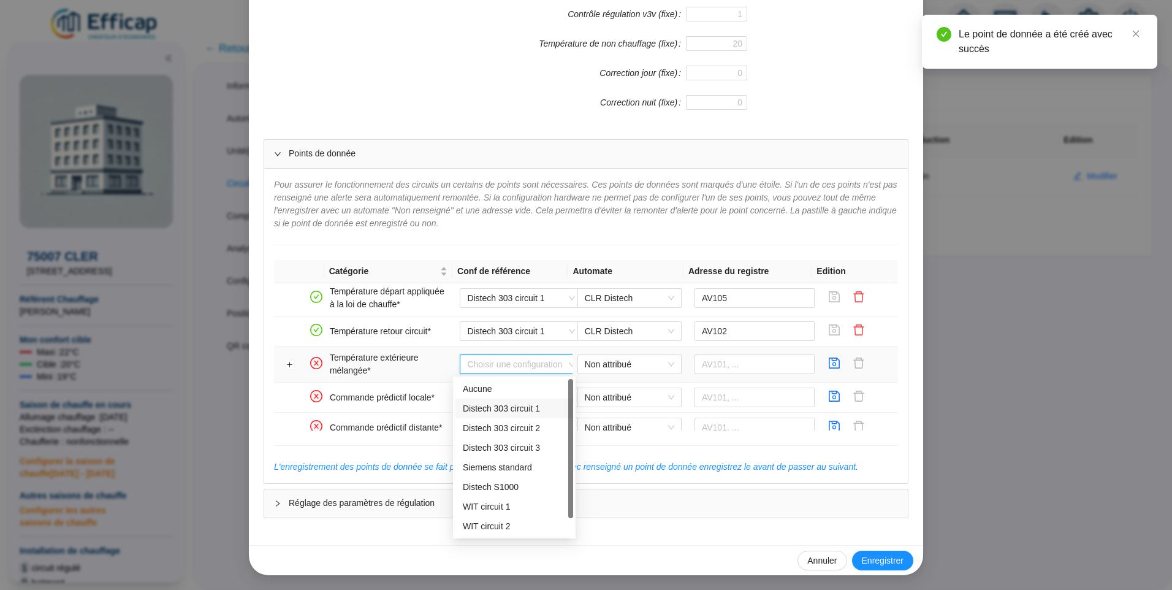
click at [474, 411] on div "Distech 303 circuit 1" at bounding box center [514, 408] width 103 height 13
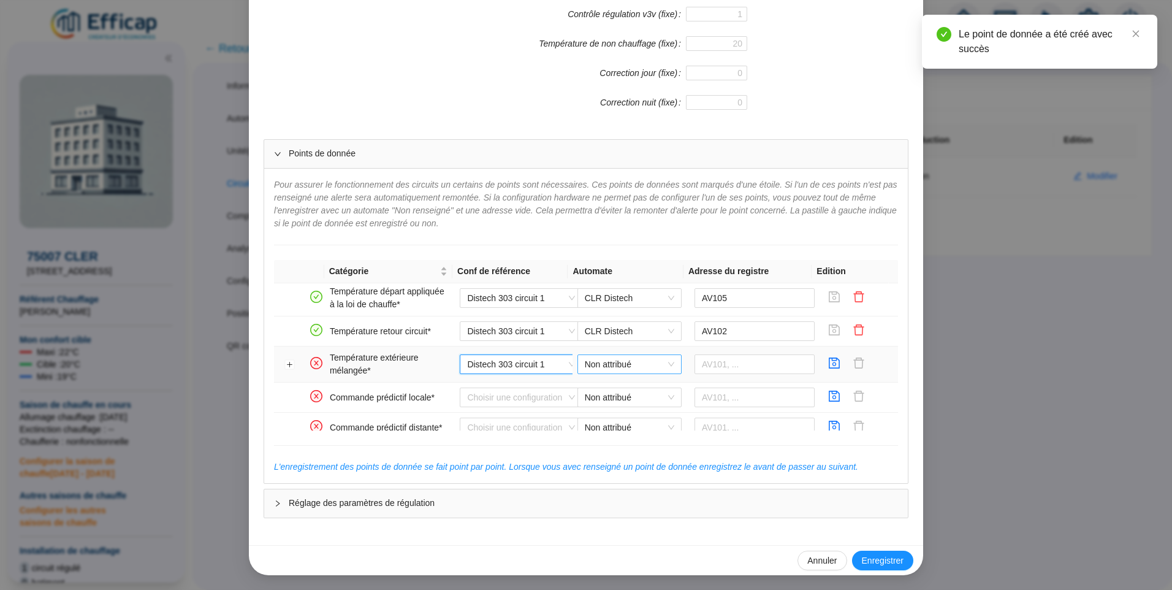
click at [592, 368] on span "Non attribué" at bounding box center [629, 364] width 89 height 18
click at [595, 386] on div "CLR Distech" at bounding box center [620, 389] width 85 height 13
click at [285, 366] on button "Développer la ligne" at bounding box center [290, 365] width 10 height 10
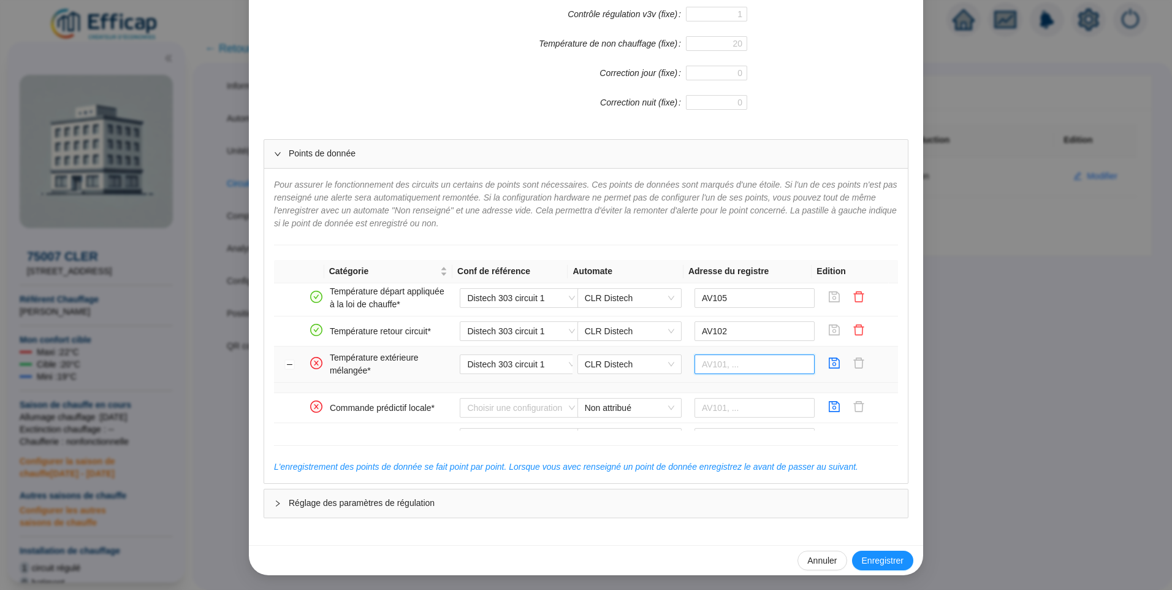
click at [712, 372] on input "text" at bounding box center [755, 364] width 121 height 20
type input "A"
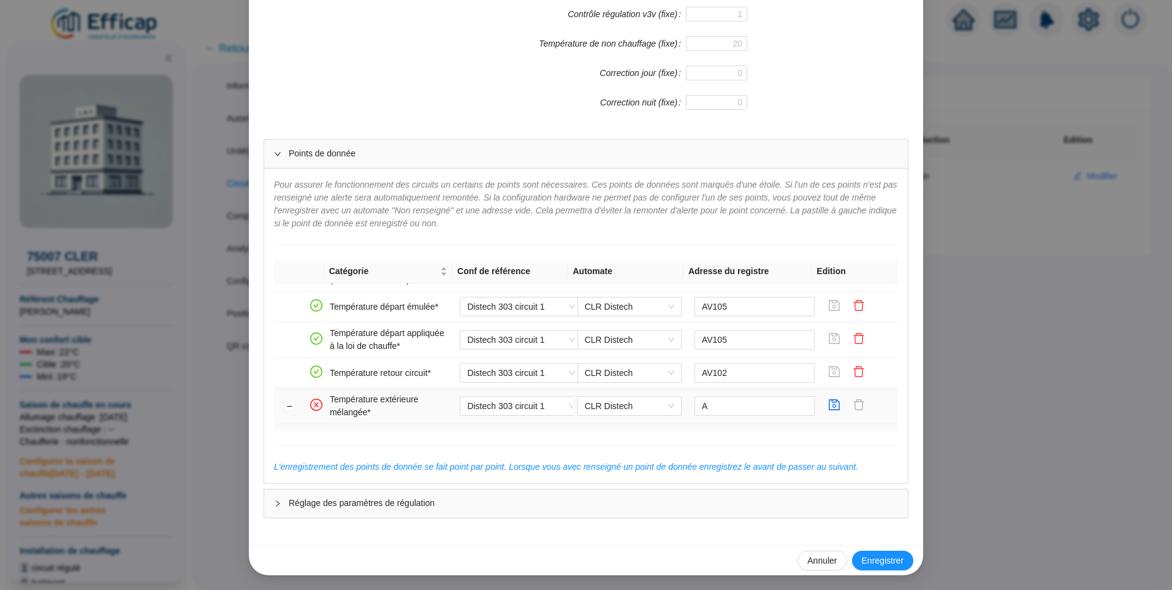
scroll to position [245, 0]
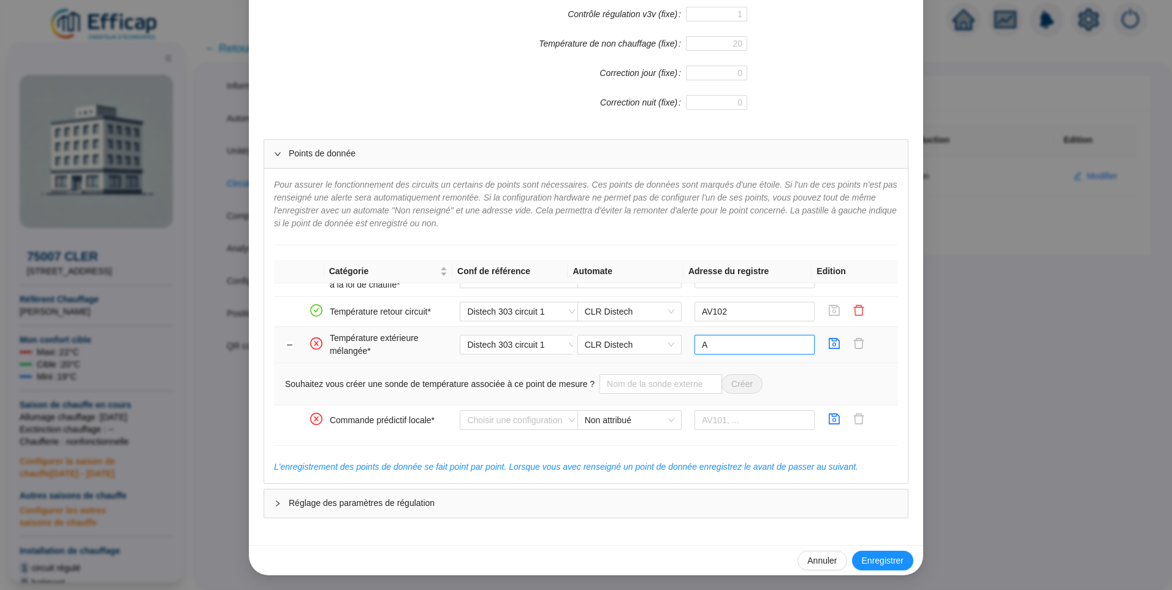
click at [724, 352] on input "A" at bounding box center [755, 345] width 121 height 20
type input "AV1"
click at [652, 386] on input "text" at bounding box center [661, 384] width 123 height 20
click at [650, 389] on input "text" at bounding box center [661, 384] width 123 height 20
type input "Sonde extérieure"
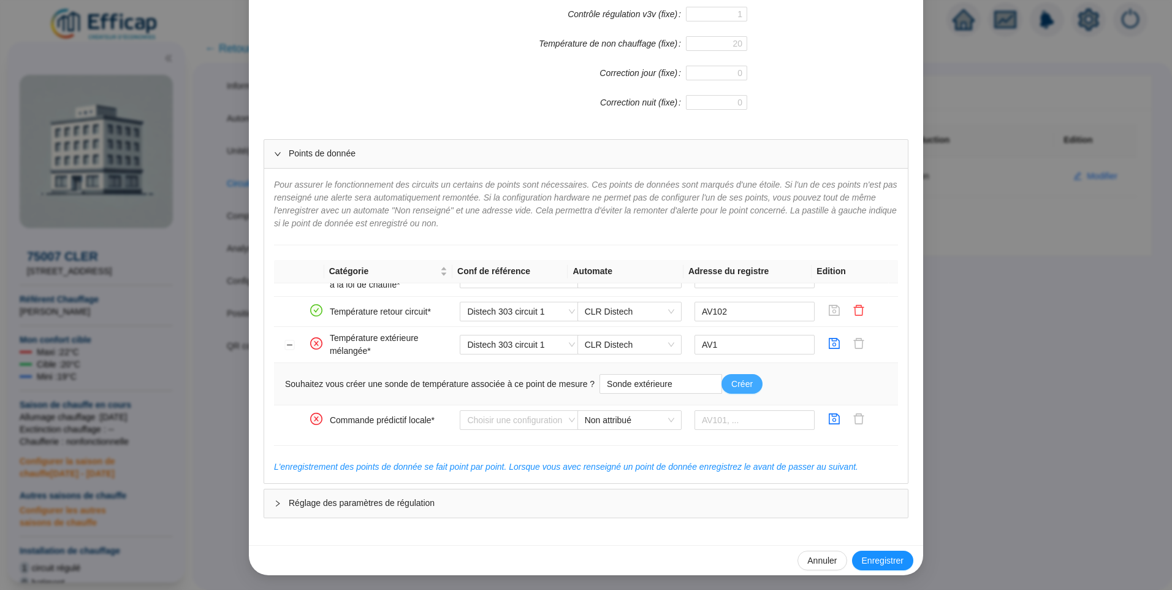
click at [739, 386] on span "Créer" at bounding box center [741, 384] width 21 height 13
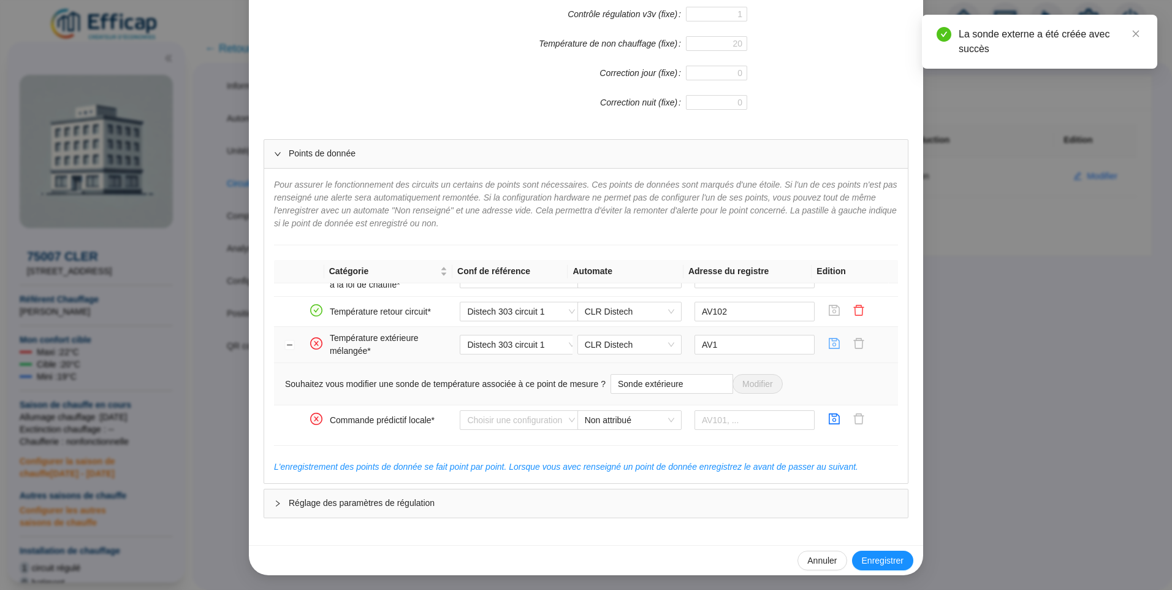
click at [828, 348] on icon "save" at bounding box center [834, 343] width 12 height 12
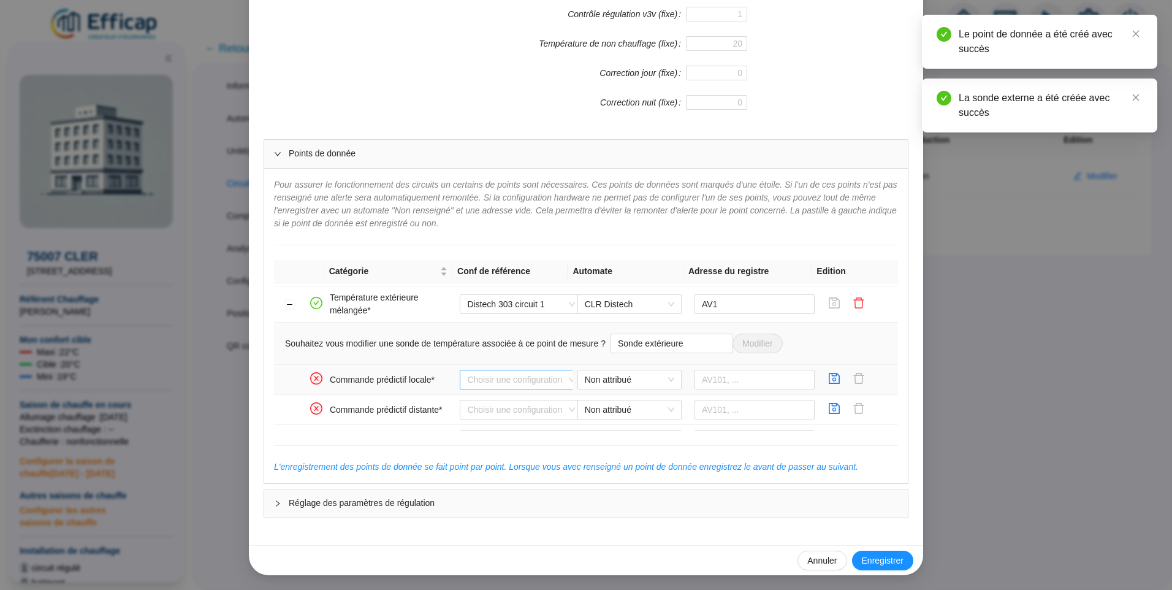
scroll to position [306, 0]
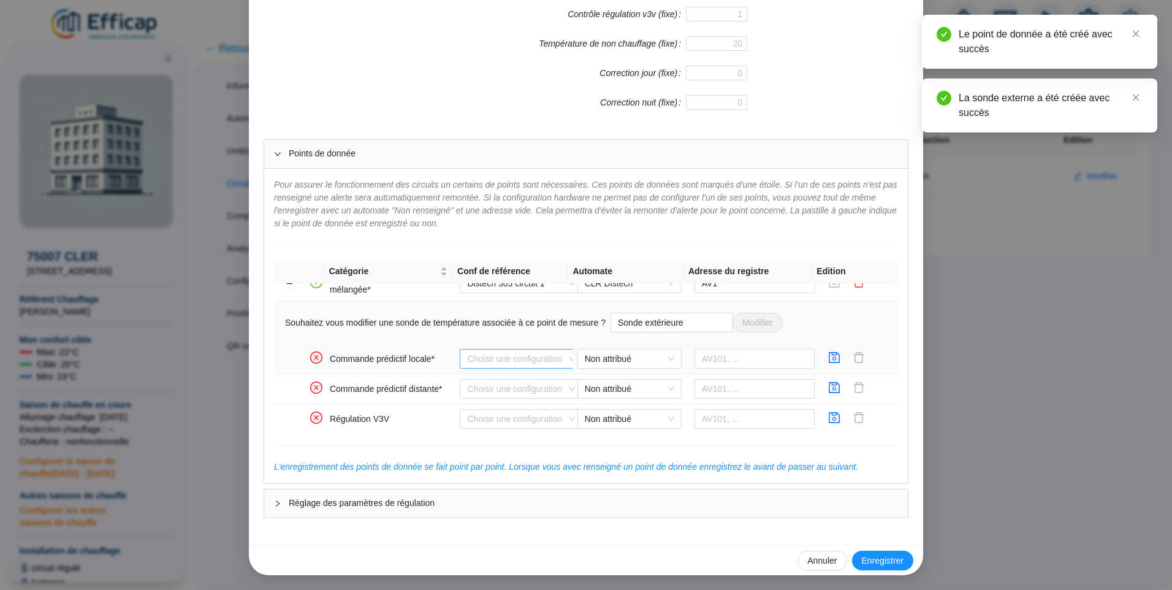
click at [487, 358] on input "search" at bounding box center [515, 358] width 97 height 18
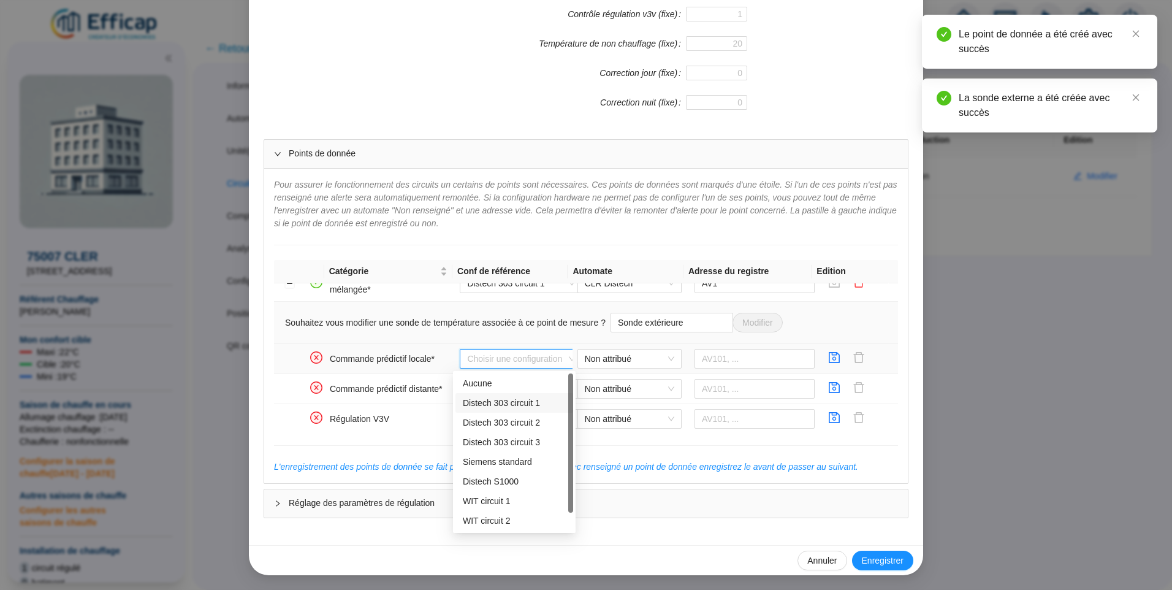
click at [492, 407] on div "Distech 303 circuit 1" at bounding box center [514, 403] width 103 height 13
type input "BV104"
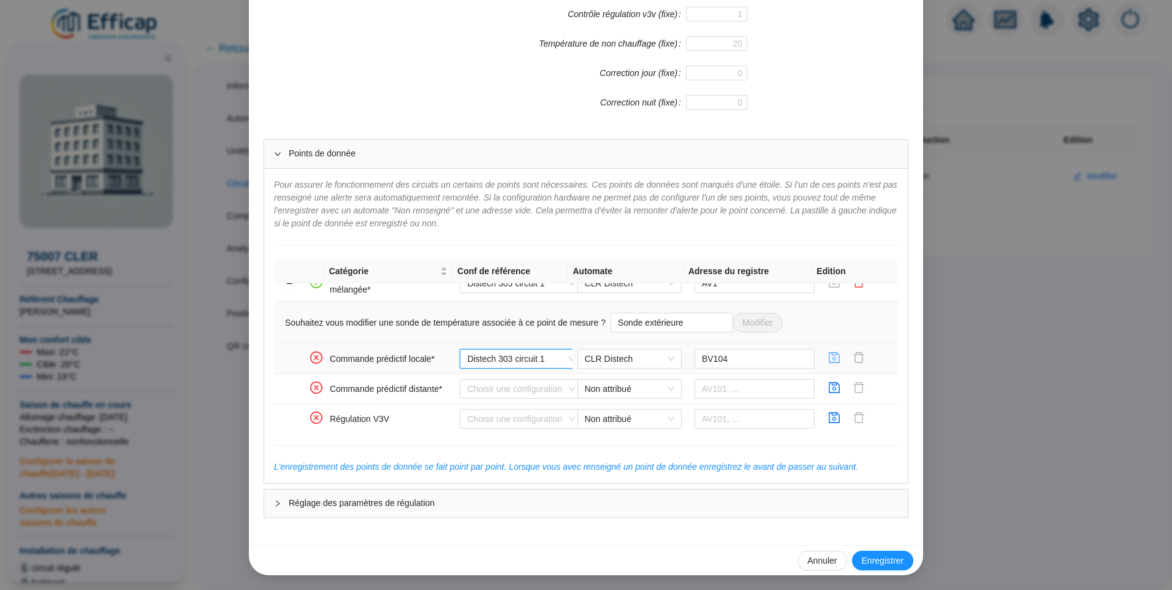
click at [828, 359] on icon "save" at bounding box center [834, 357] width 12 height 12
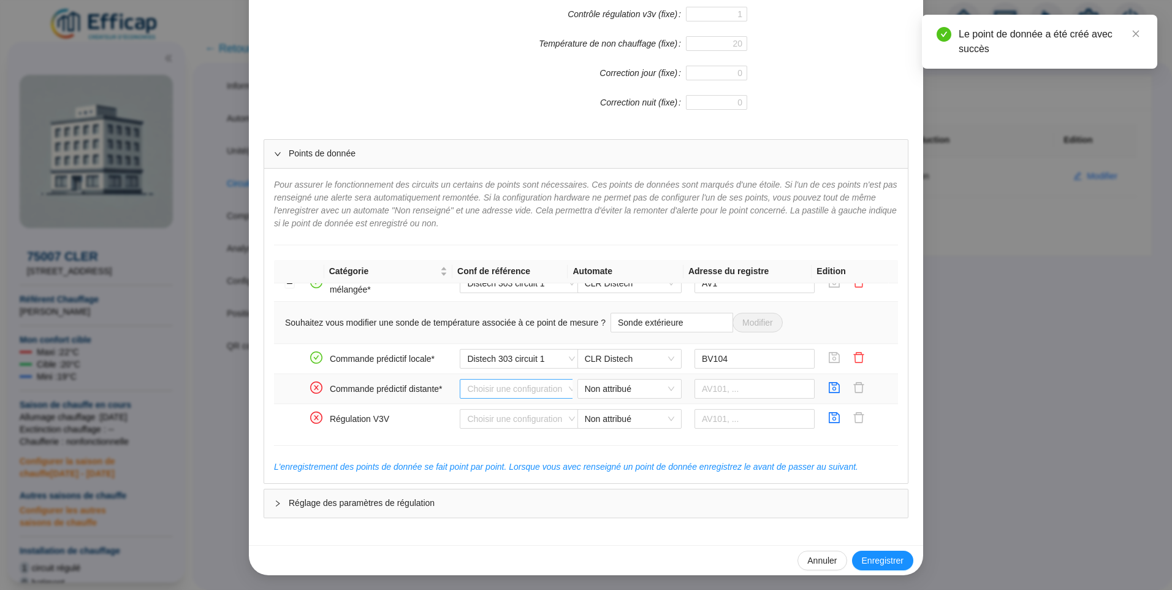
click at [507, 389] on input "search" at bounding box center [515, 388] width 97 height 18
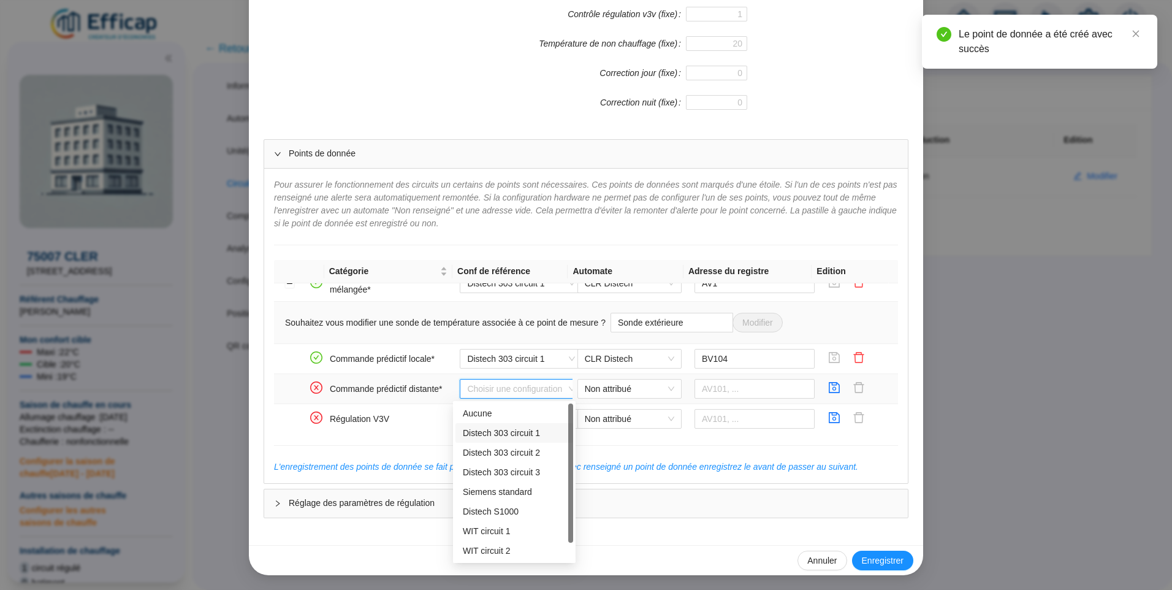
click at [504, 427] on div "Distech 303 circuit 1" at bounding box center [514, 433] width 103 height 13
type input "BV103"
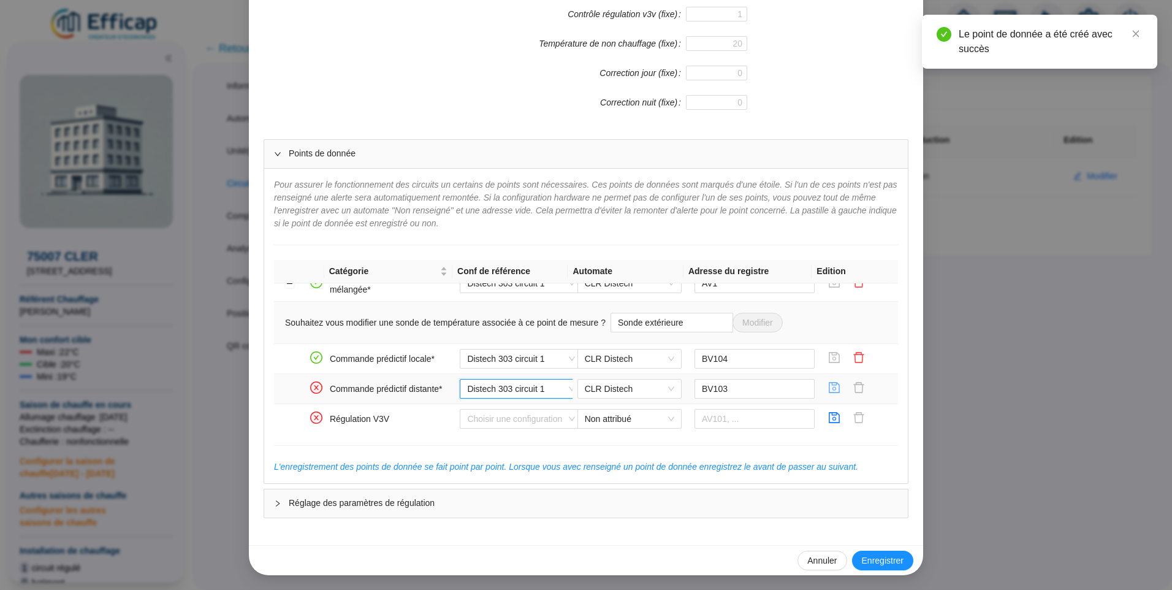
click at [829, 393] on icon "save" at bounding box center [834, 387] width 11 height 11
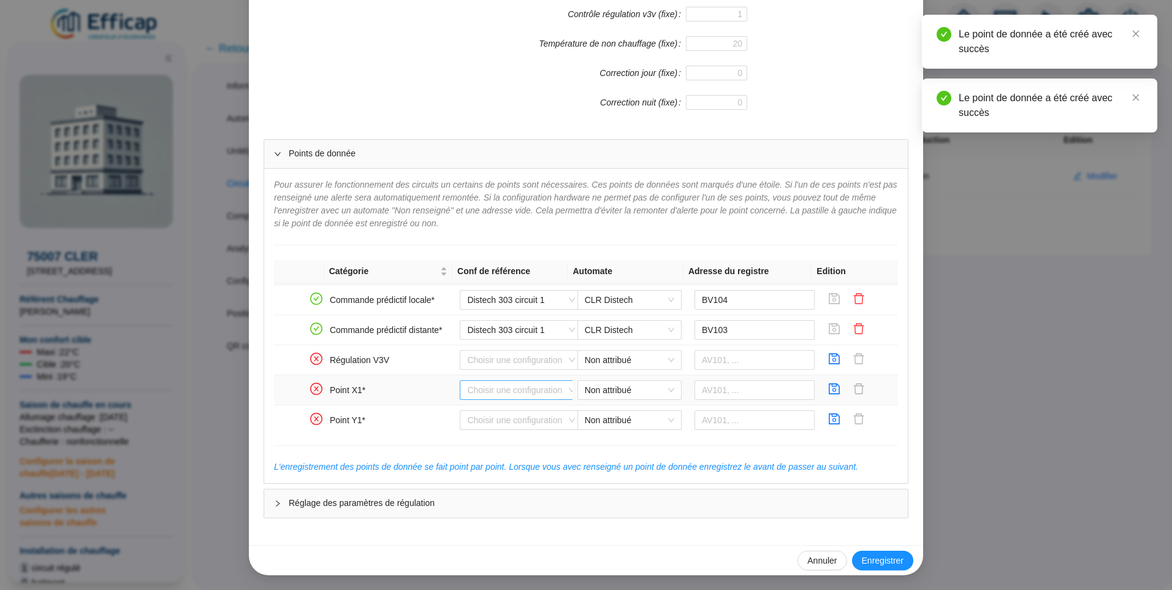
scroll to position [368, 0]
click at [495, 352] on input "search" at bounding box center [515, 357] width 97 height 18
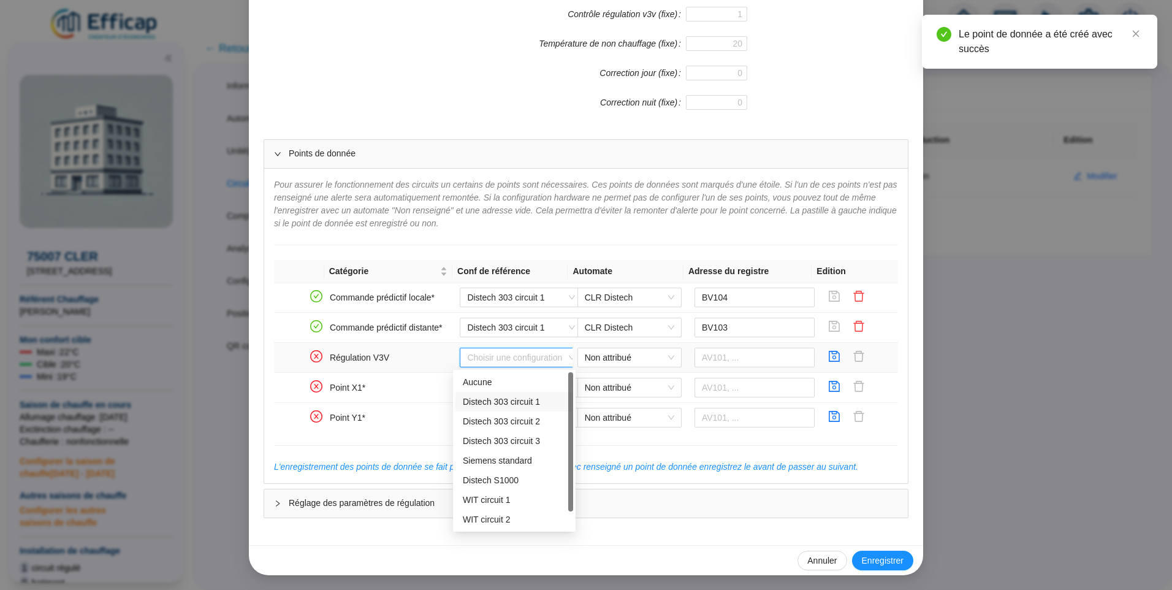
click at [505, 403] on div "Distech 303 circuit 1" at bounding box center [514, 401] width 103 height 13
type input "BV1001"
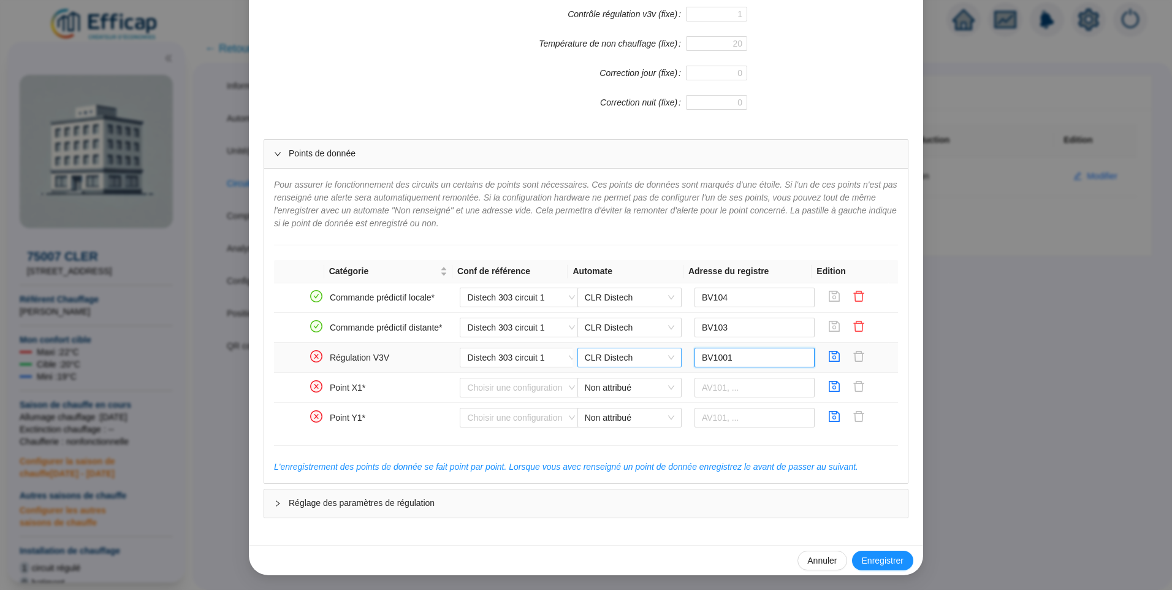
drag, startPoint x: 752, startPoint y: 360, endPoint x: 658, endPoint y: 359, distance: 93.8
click at [658, 359] on tr "Régulation V3V Distech 303 circuit 1 CLR Distech BV1001" at bounding box center [586, 358] width 624 height 30
click at [646, 362] on span "CLR Distech" at bounding box center [629, 357] width 89 height 18
click at [614, 398] on div "Non attribué" at bounding box center [620, 401] width 85 height 13
click at [538, 357] on span "Distech 303 circuit 1" at bounding box center [521, 357] width 108 height 18
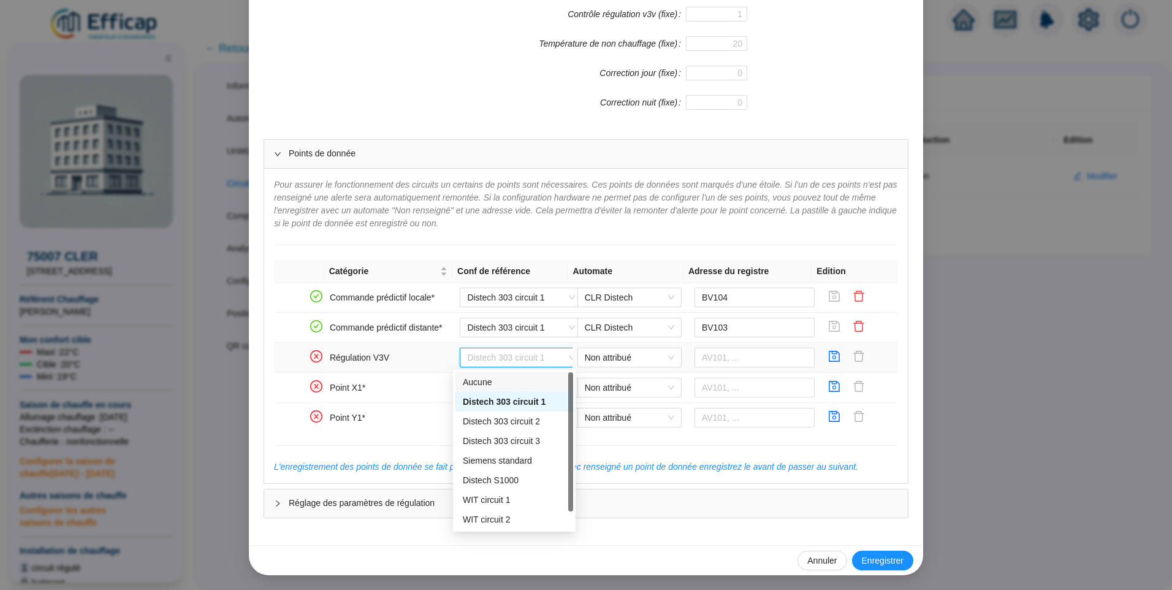
click at [521, 381] on div "Aucune" at bounding box center [514, 382] width 103 height 13
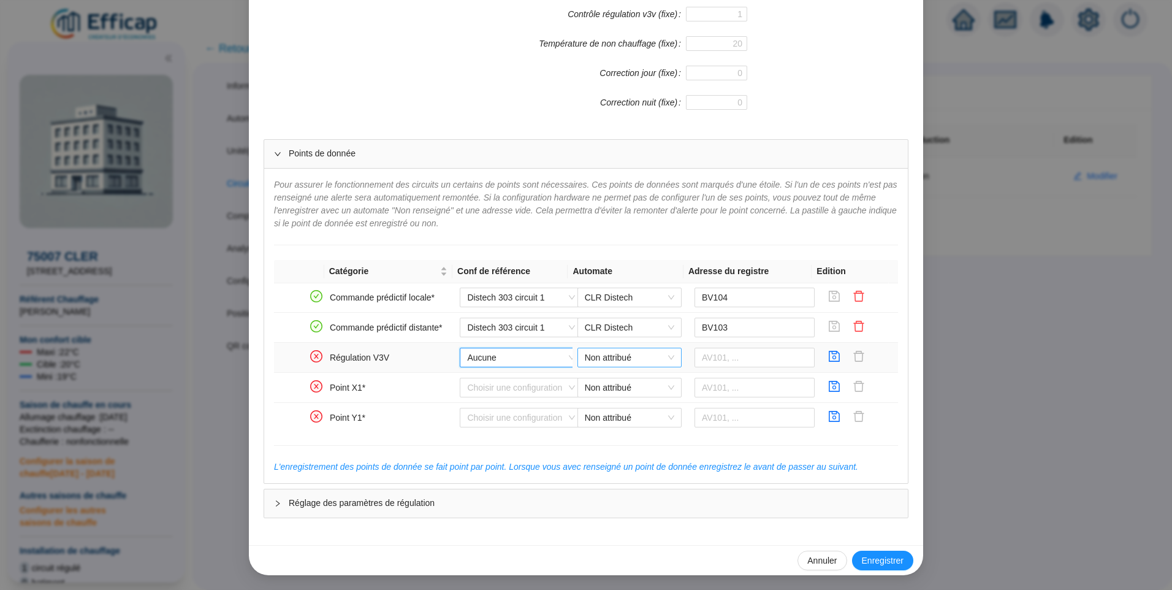
click at [605, 364] on span "Non attribué" at bounding box center [629, 357] width 89 height 18
click at [696, 357] on input "text" at bounding box center [755, 358] width 121 height 20
click at [828, 356] on icon "save" at bounding box center [834, 356] width 12 height 12
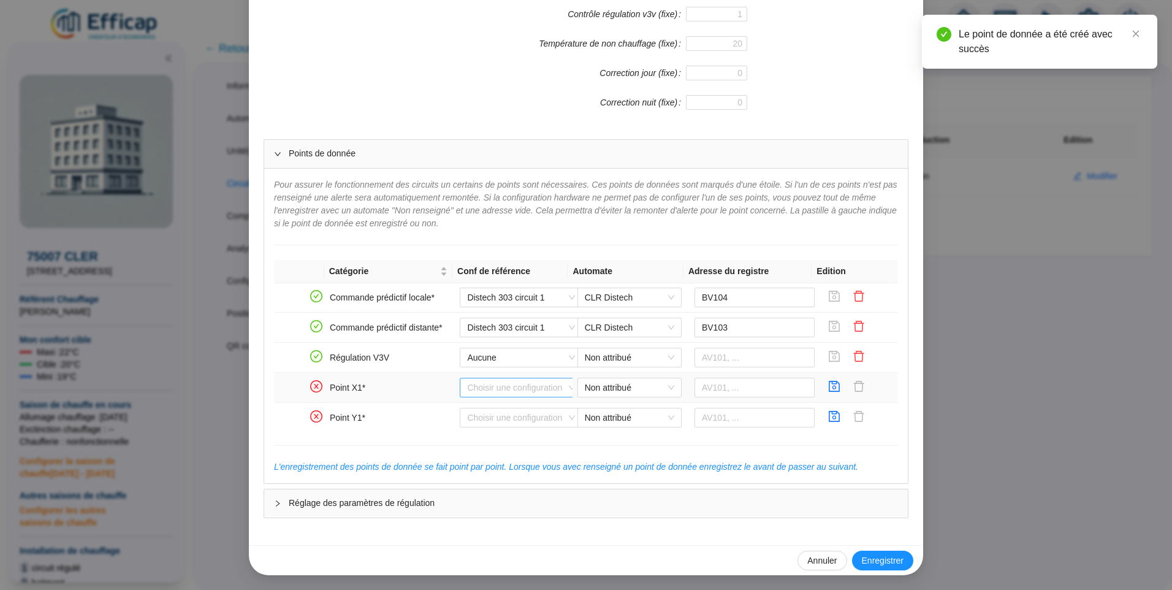
click at [499, 392] on input "search" at bounding box center [515, 387] width 97 height 18
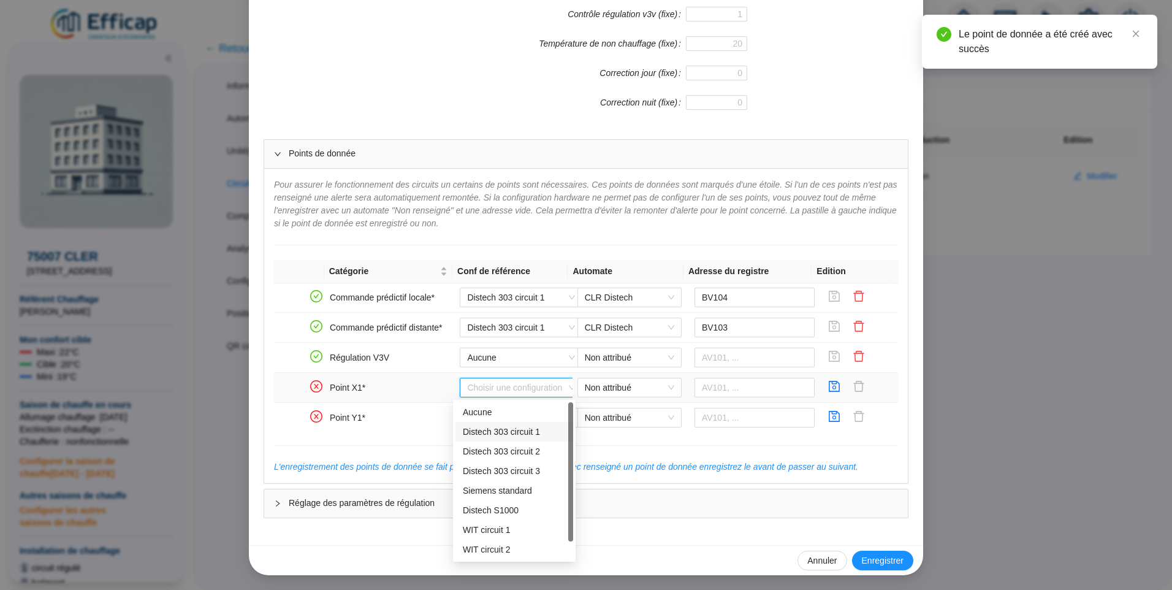
click at [503, 424] on div "Distech 303 circuit 1" at bounding box center [514, 432] width 118 height 20
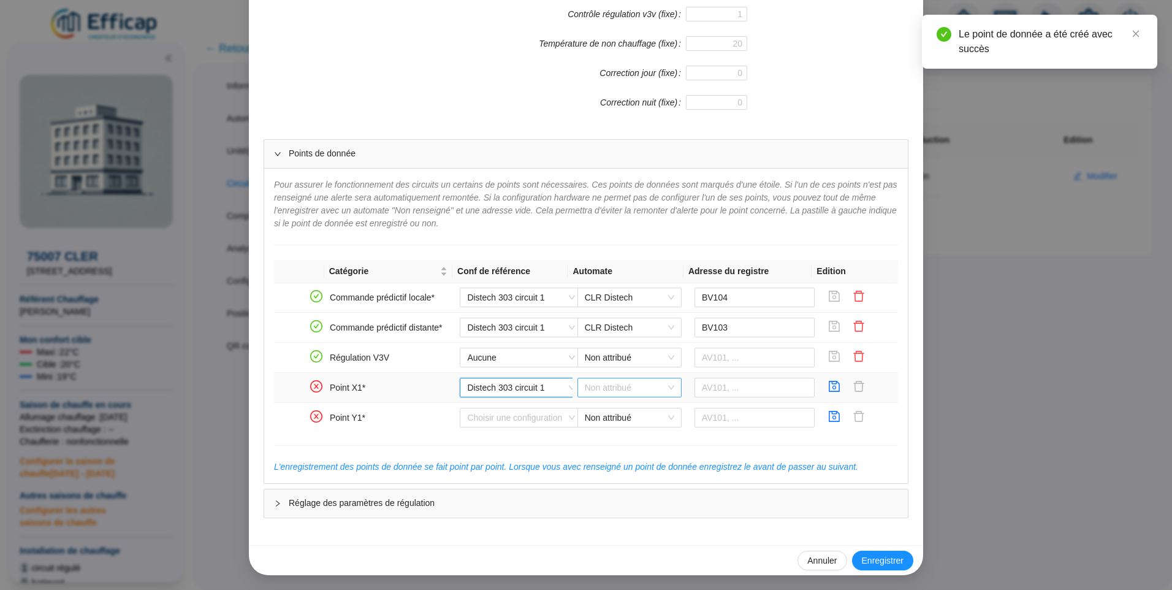
click at [633, 384] on span "Non attribué" at bounding box center [629, 387] width 89 height 18
click at [617, 411] on div "CLR Distech" at bounding box center [620, 412] width 85 height 13
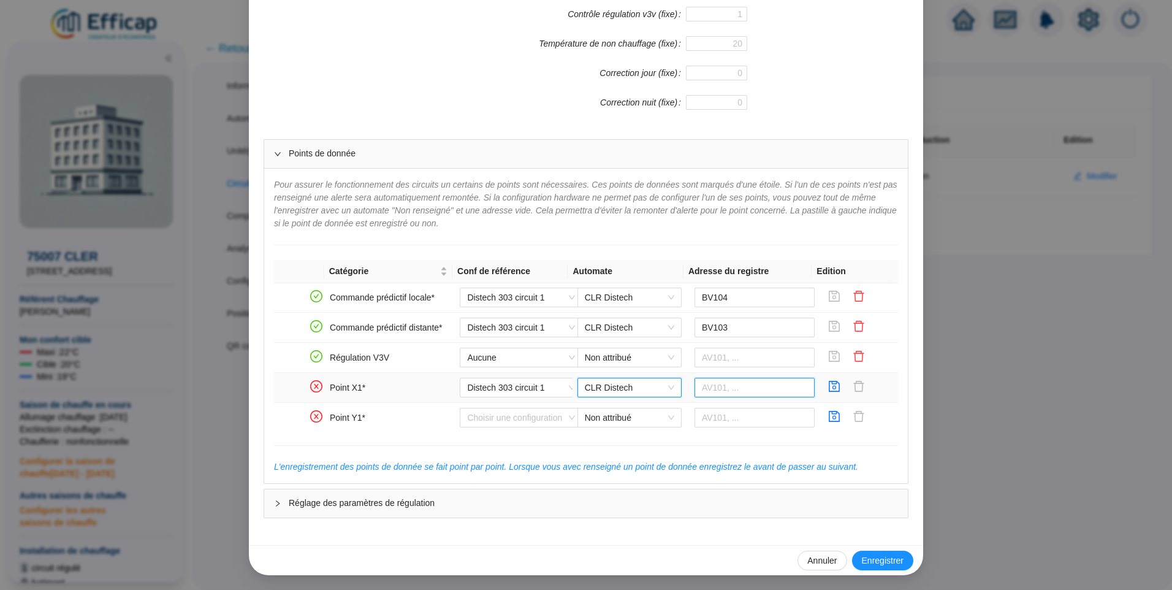
click at [731, 394] on input "text" at bounding box center [755, 388] width 121 height 20
type input "AV151"
click at [829, 384] on icon "save" at bounding box center [834, 386] width 11 height 11
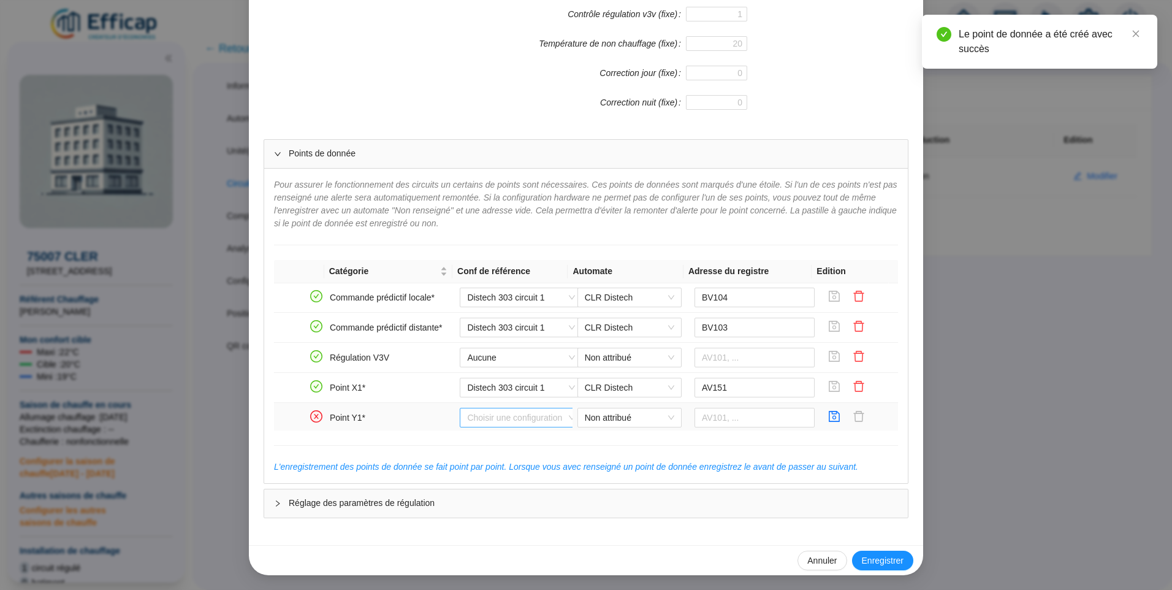
click at [511, 414] on input "search" at bounding box center [515, 417] width 97 height 18
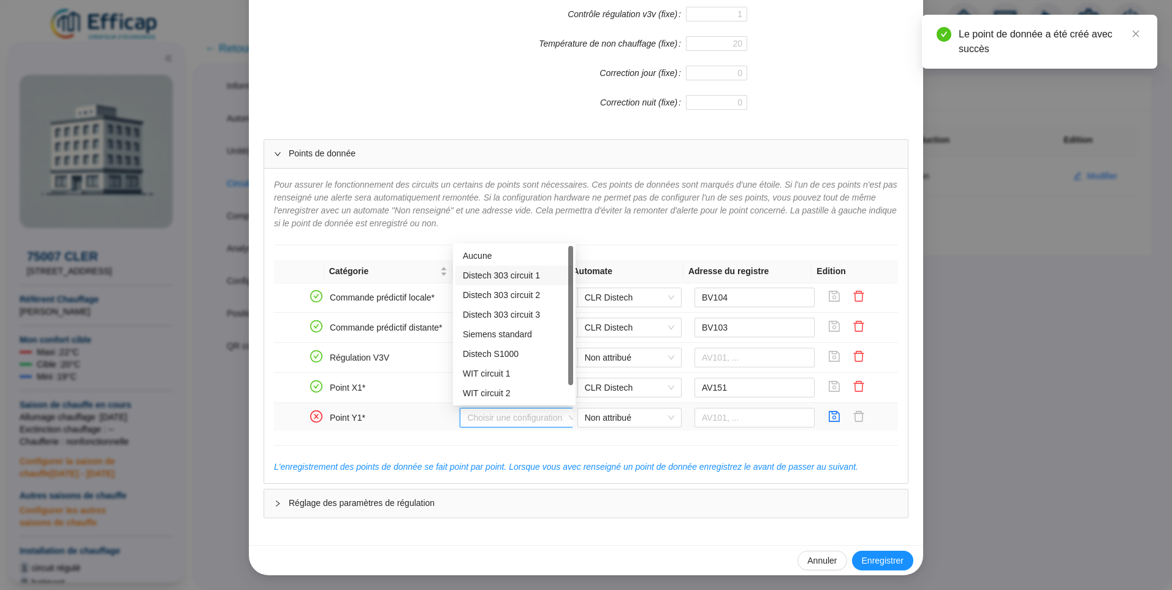
click at [523, 278] on div "Distech 303 circuit 1" at bounding box center [514, 275] width 103 height 13
click at [611, 424] on span "Non attribué" at bounding box center [629, 417] width 89 height 18
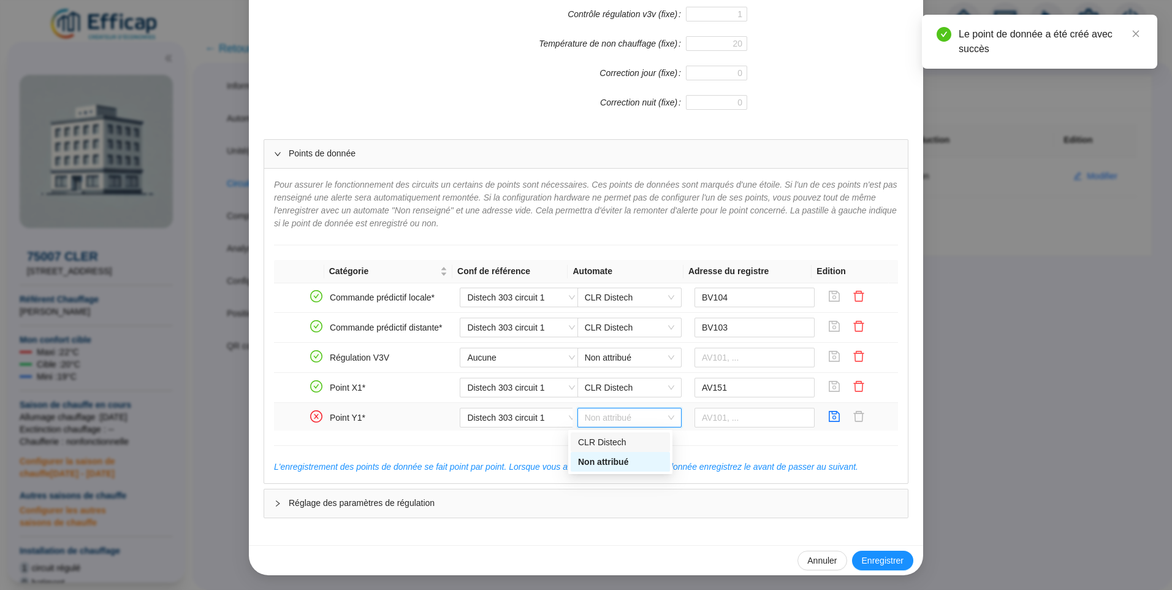
click at [607, 443] on div "CLR Distech" at bounding box center [620, 442] width 85 height 13
click at [713, 422] on input "text" at bounding box center [755, 418] width 121 height 20
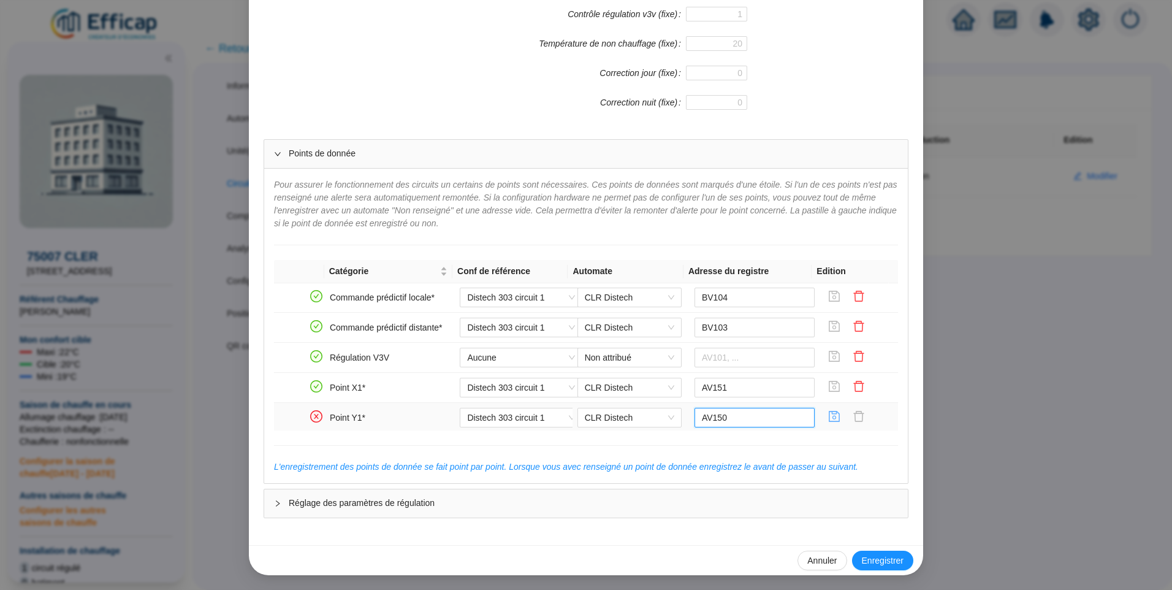
type input "AV150"
click at [828, 411] on icon "save" at bounding box center [834, 416] width 12 height 12
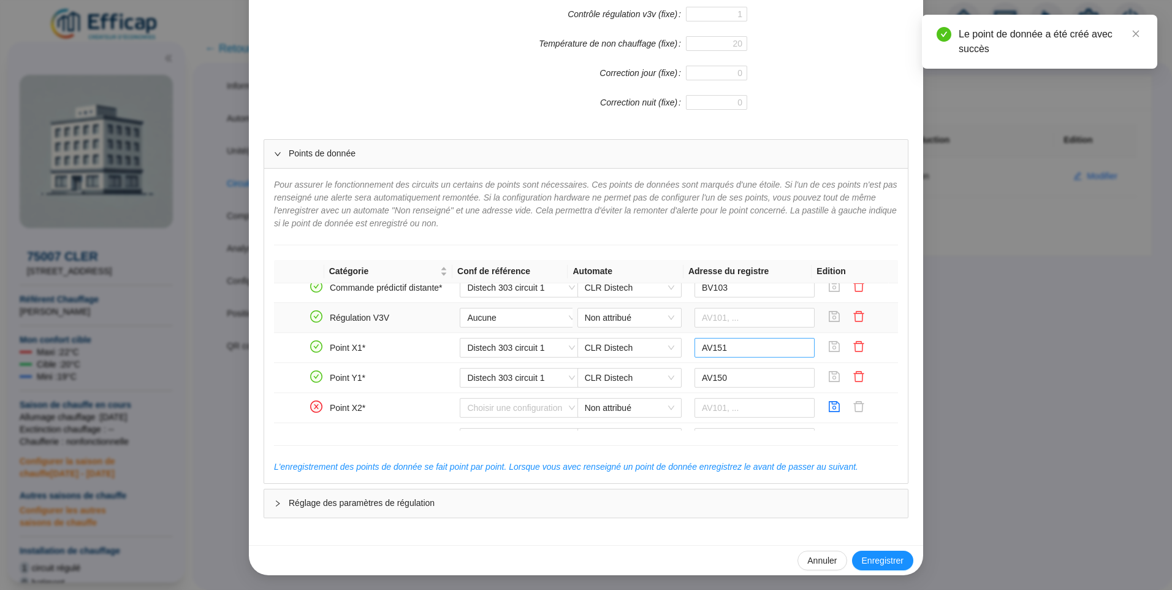
scroll to position [429, 0]
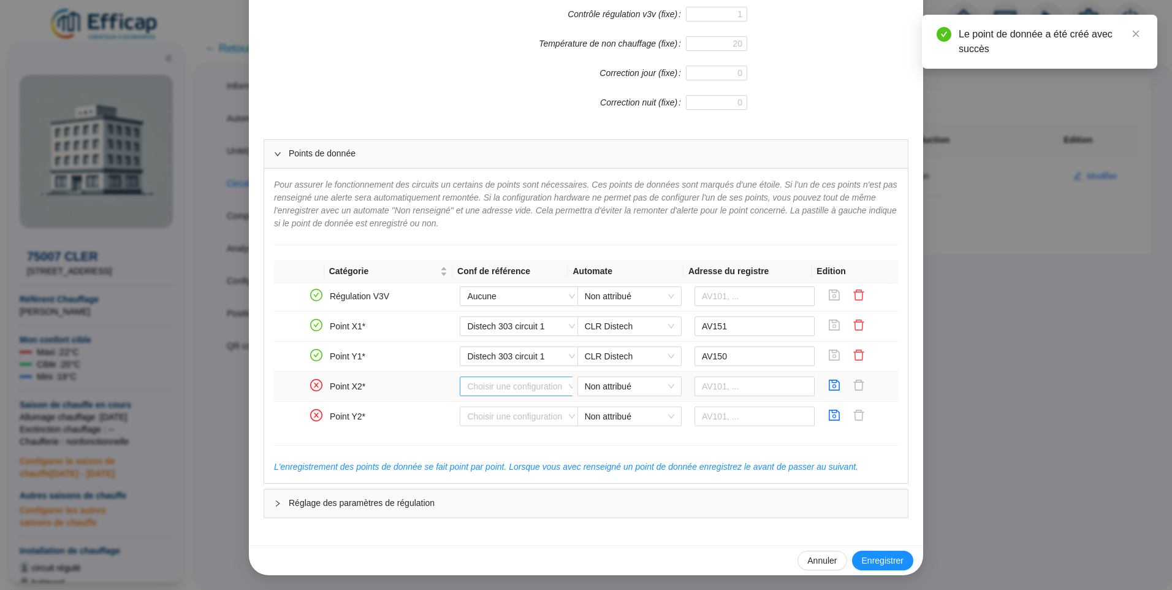
click at [482, 381] on input "search" at bounding box center [515, 386] width 97 height 18
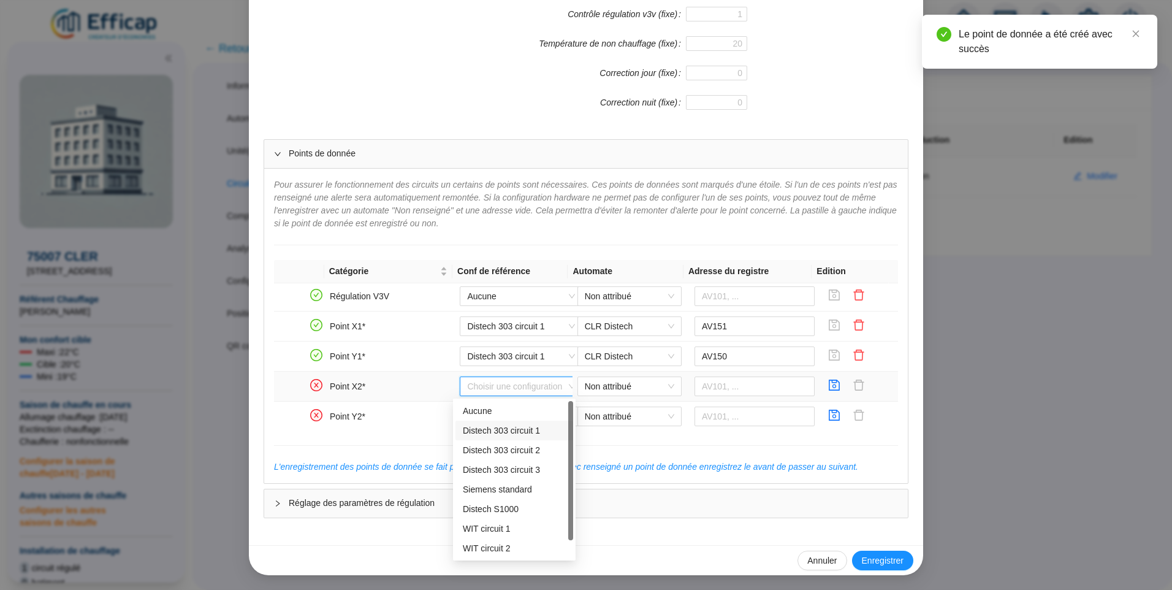
click at [488, 424] on div "Distech 303 circuit 1" at bounding box center [514, 430] width 103 height 13
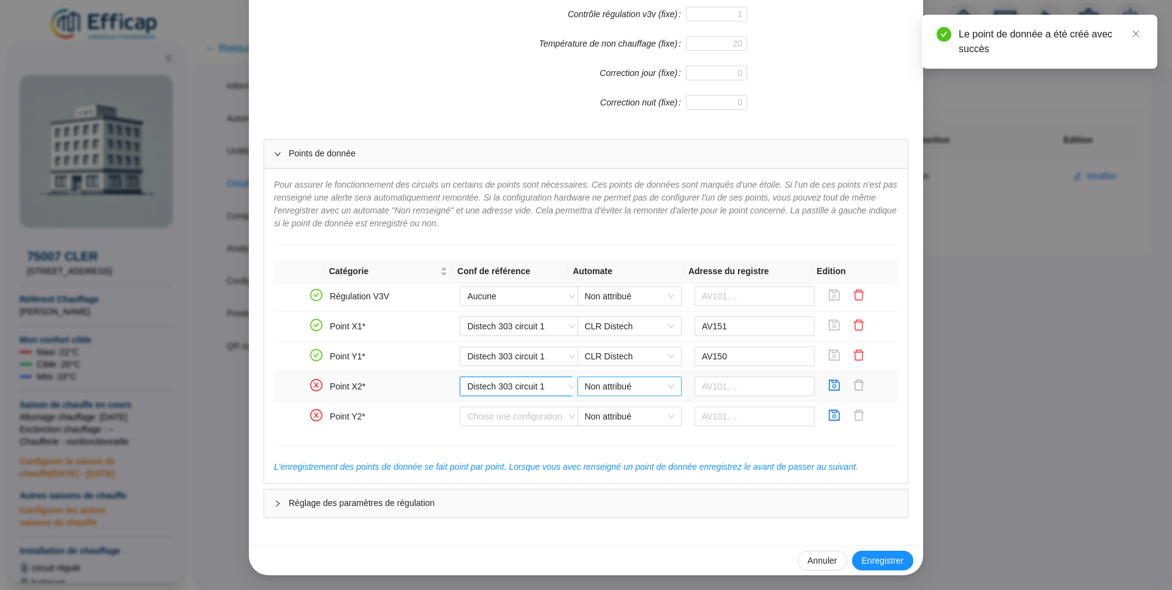
click at [585, 384] on span "Non attribué" at bounding box center [629, 386] width 89 height 18
click at [591, 408] on div "CLR Distech" at bounding box center [620, 411] width 85 height 13
click at [701, 390] on input "text" at bounding box center [755, 386] width 121 height 20
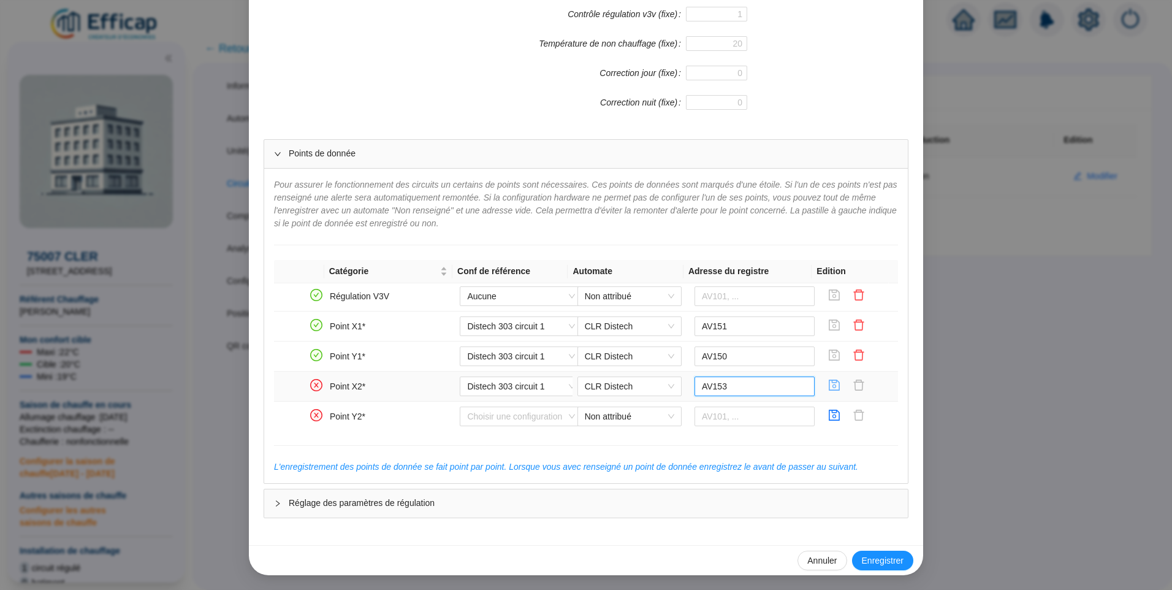
type input "AV153"
click at [828, 389] on icon "save" at bounding box center [834, 385] width 12 height 12
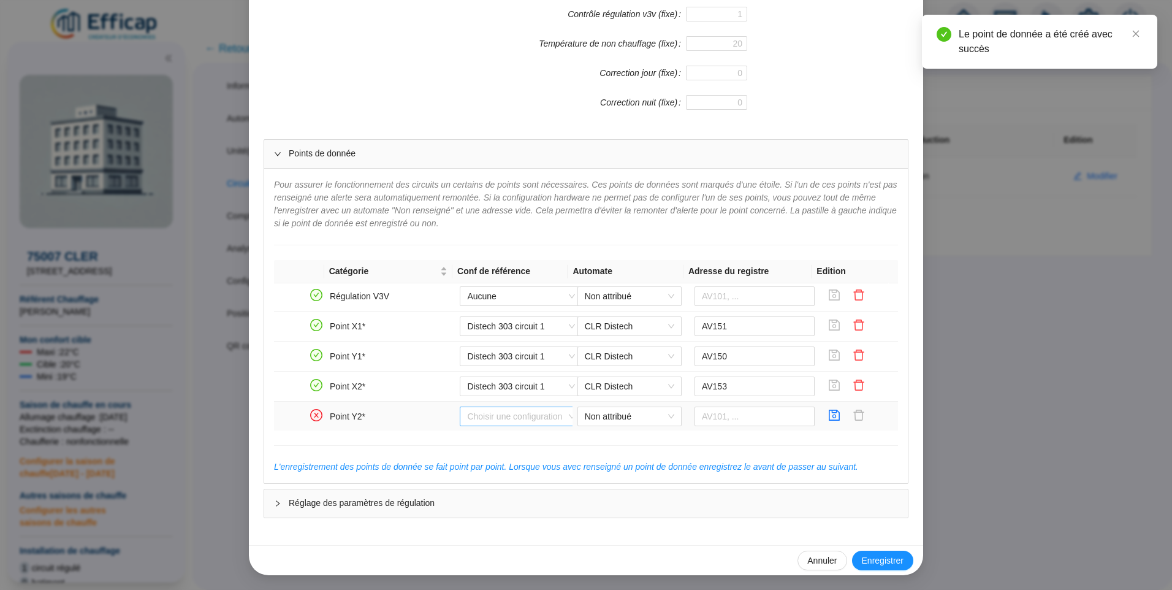
click at [530, 414] on input "search" at bounding box center [515, 416] width 97 height 18
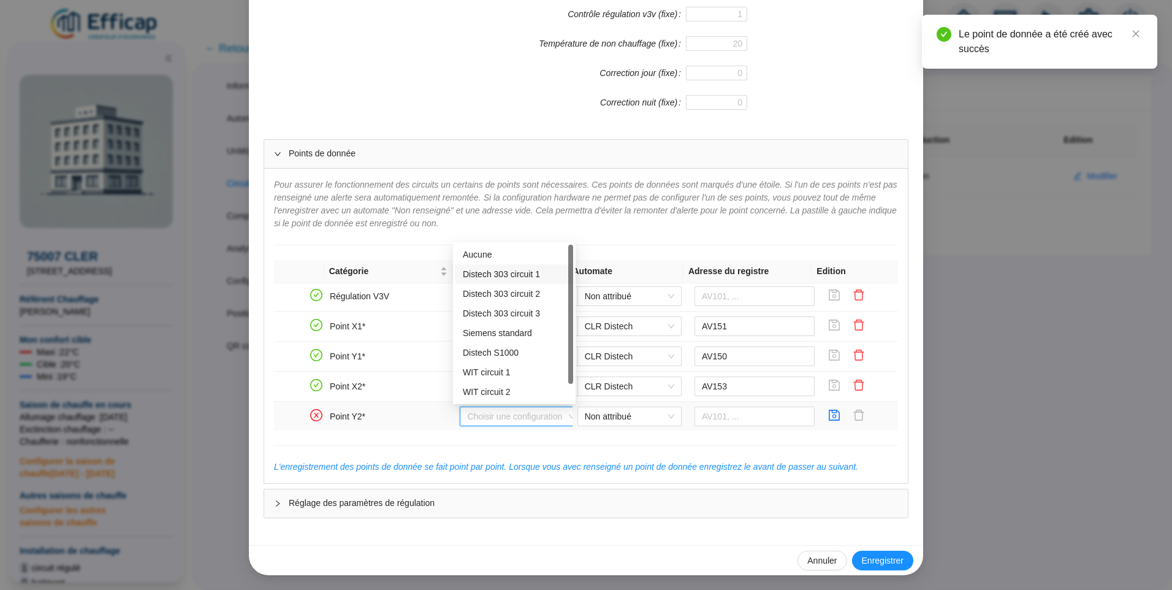
click at [510, 273] on div "Distech 303 circuit 1" at bounding box center [514, 274] width 103 height 13
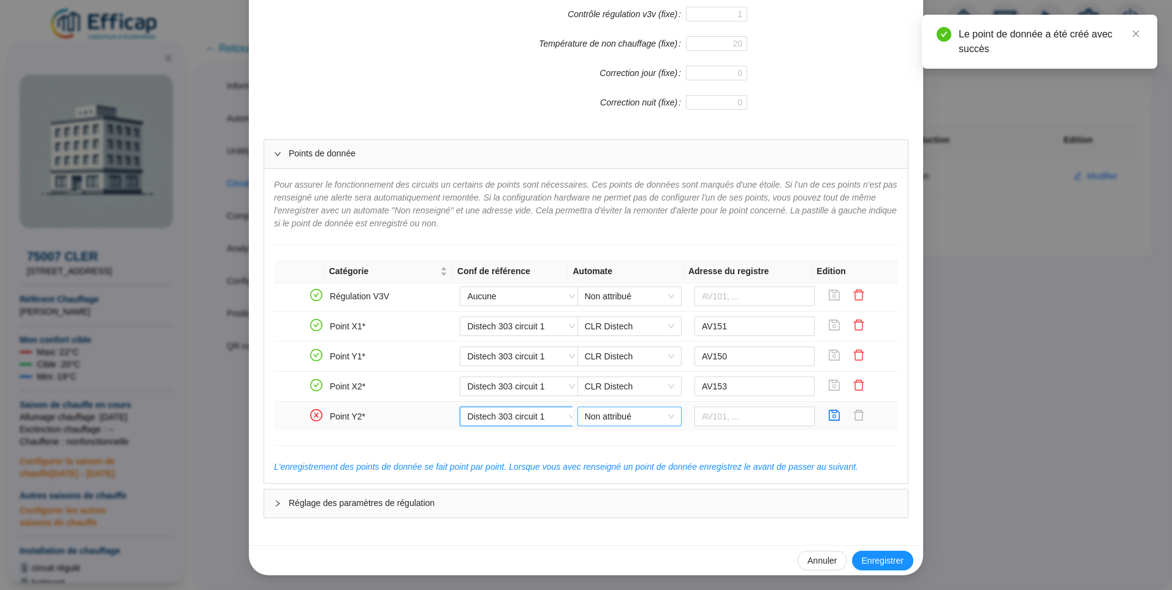
click at [625, 419] on span "Non attribué" at bounding box center [629, 416] width 89 height 18
click at [606, 440] on div "CLR Distech" at bounding box center [620, 441] width 85 height 13
click at [731, 414] on input "text" at bounding box center [755, 416] width 121 height 20
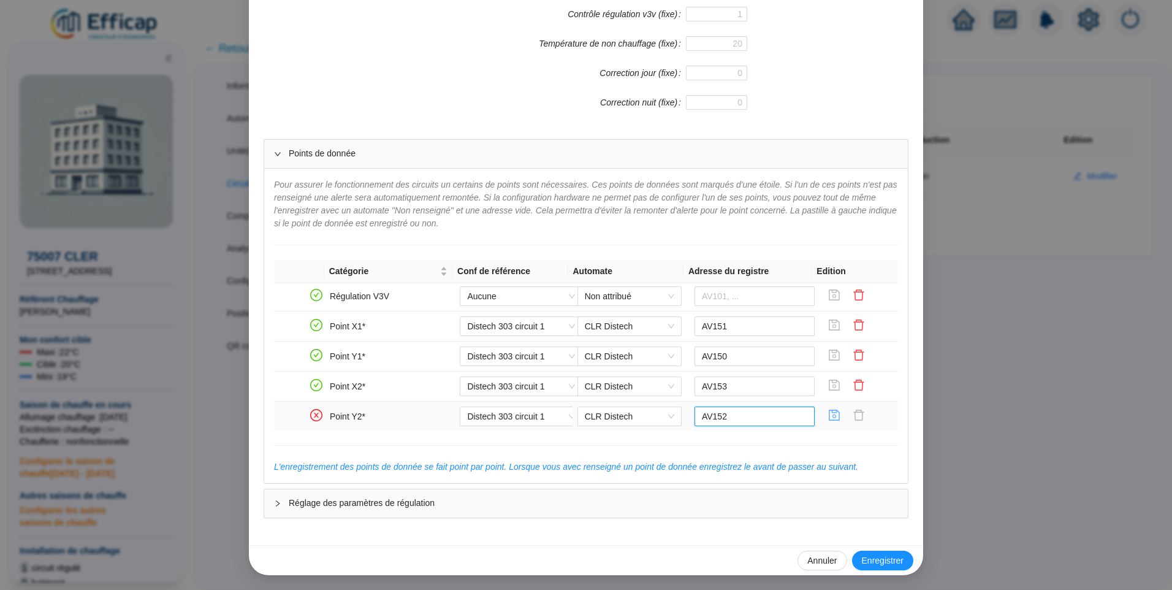
type input "AV152"
click at [829, 416] on icon "save" at bounding box center [834, 414] width 11 height 11
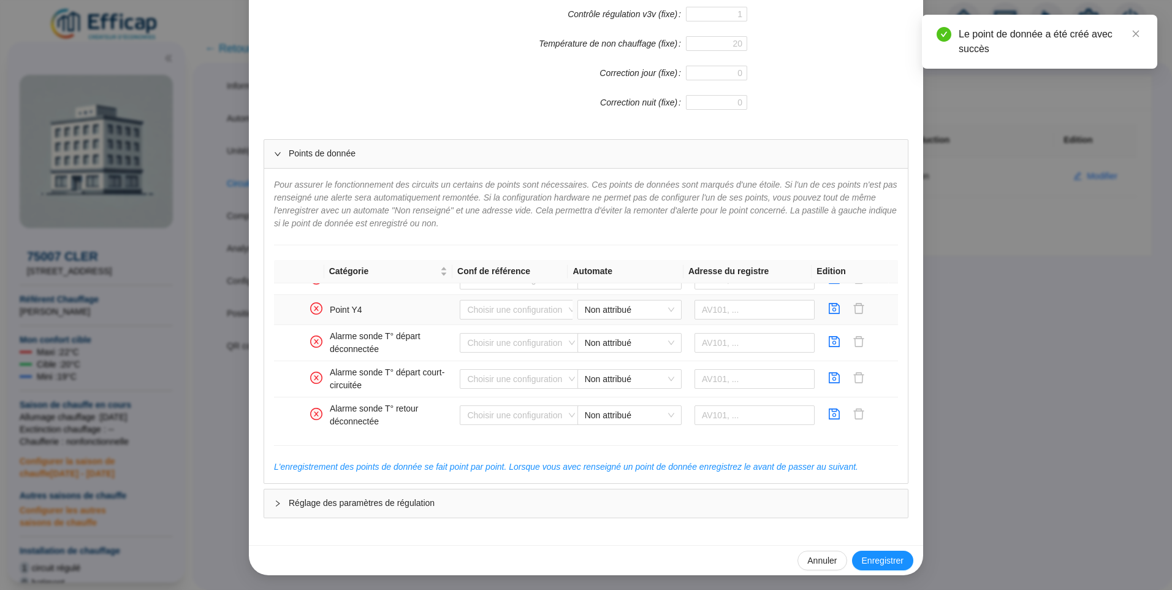
scroll to position [674, 0]
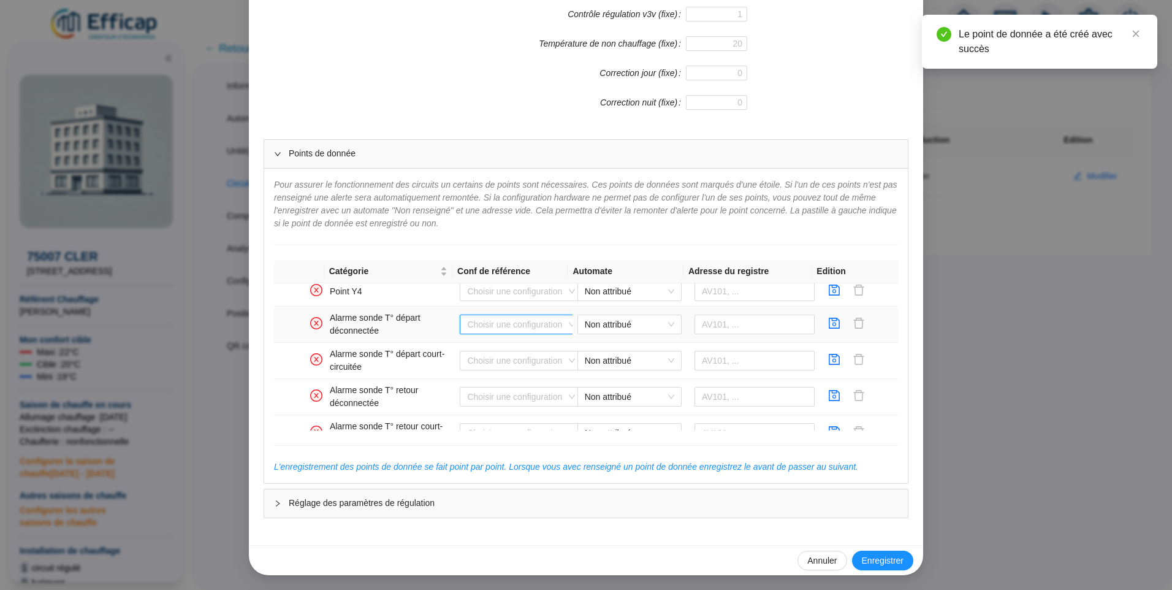
click at [496, 328] on input "search" at bounding box center [515, 324] width 97 height 18
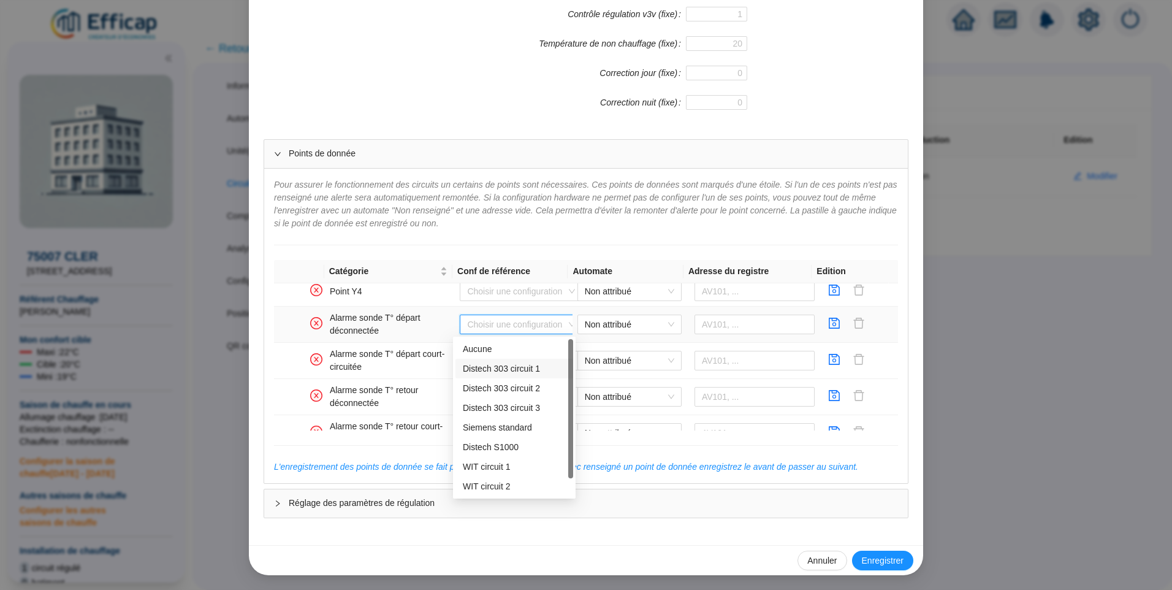
click at [510, 363] on div "Distech 303 circuit 1" at bounding box center [514, 368] width 103 height 13
type input "BV100"
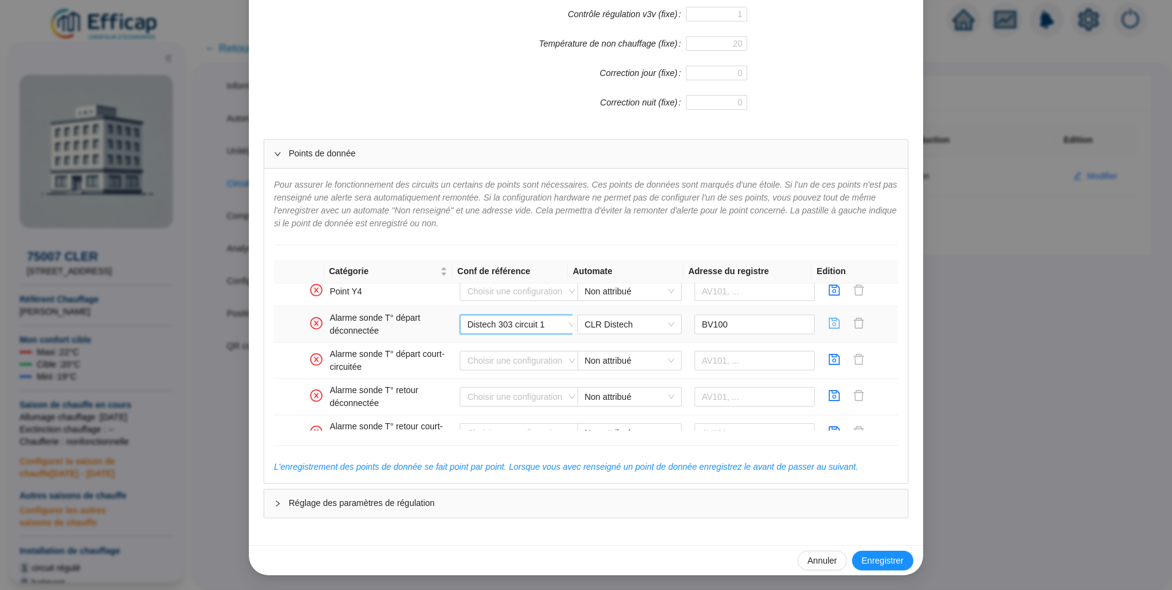
click at [828, 327] on icon "save" at bounding box center [834, 323] width 12 height 12
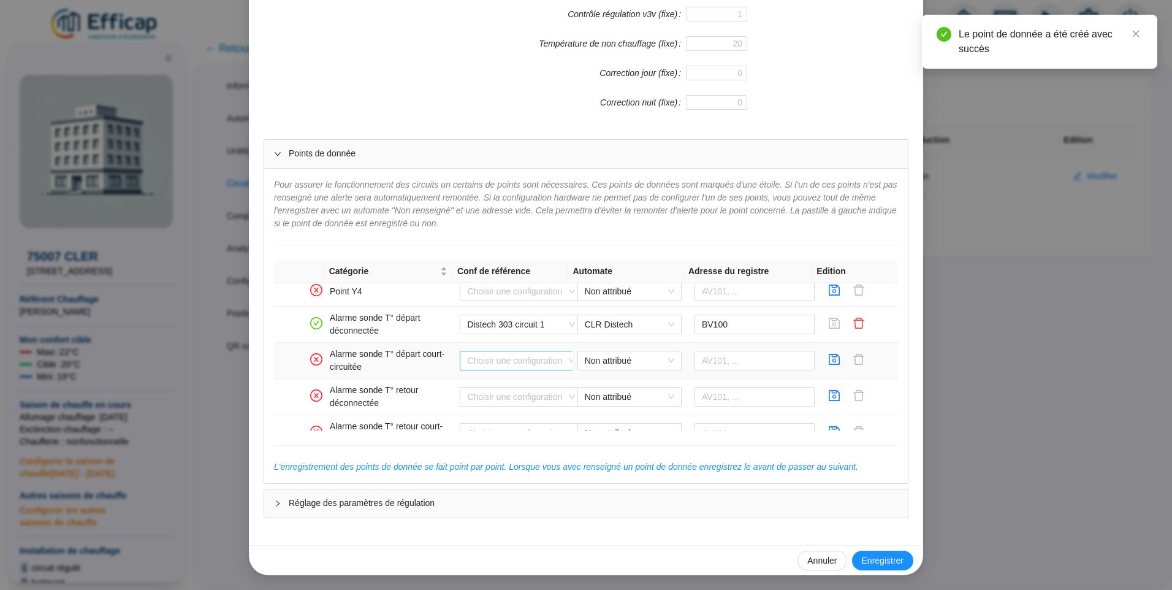
click at [474, 360] on input "search" at bounding box center [515, 360] width 97 height 18
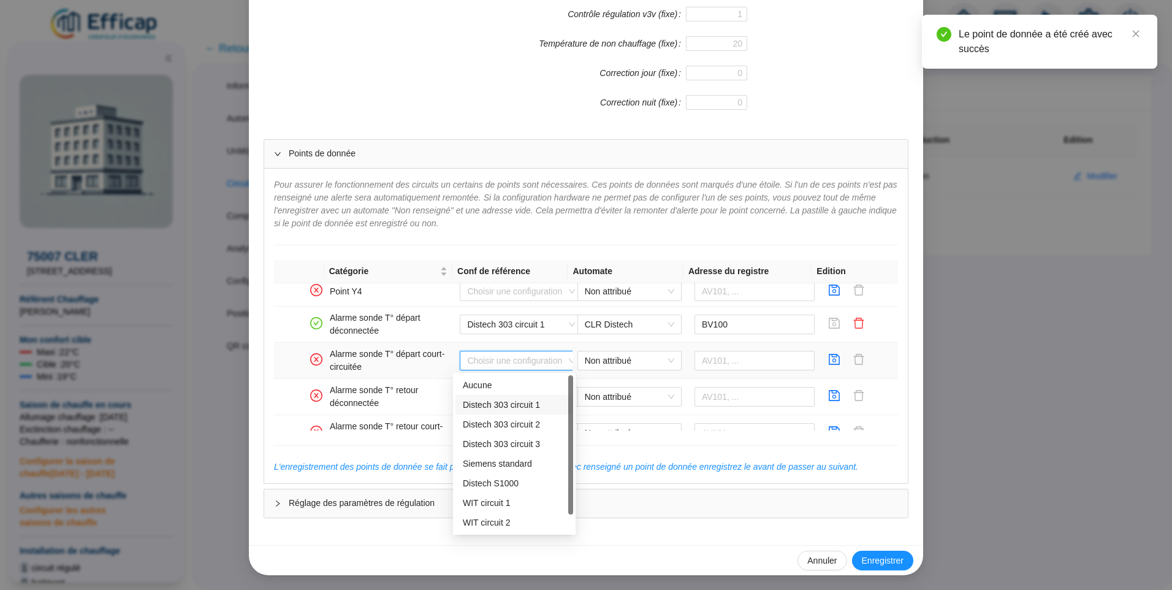
click at [487, 406] on div "Distech 303 circuit 1" at bounding box center [514, 404] width 103 height 13
type input "BV101"
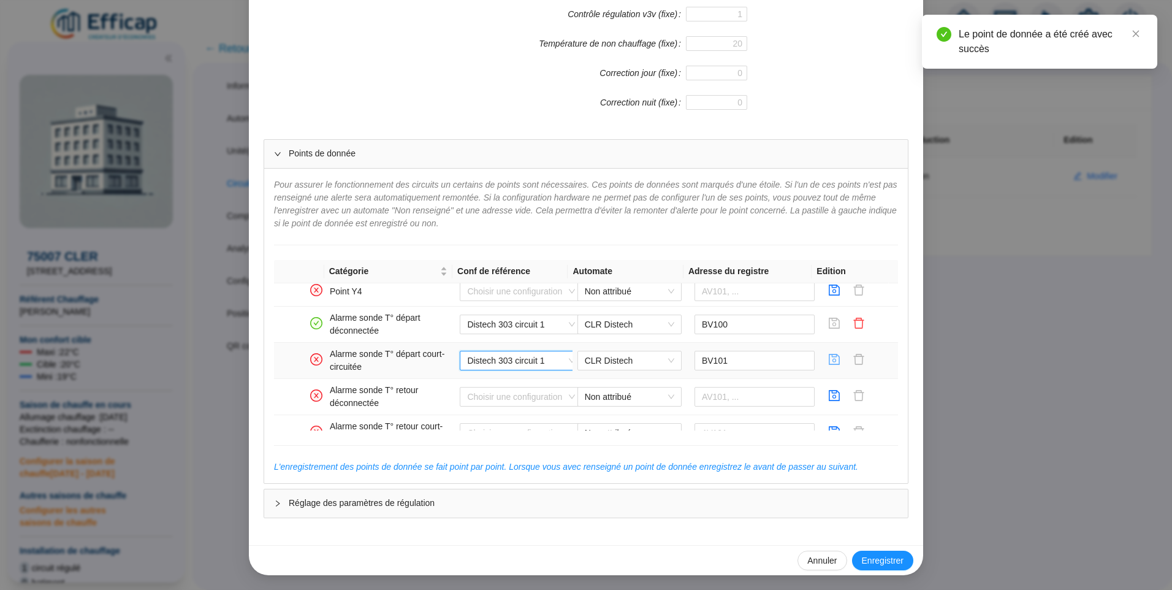
click at [828, 360] on icon "save" at bounding box center [834, 359] width 12 height 12
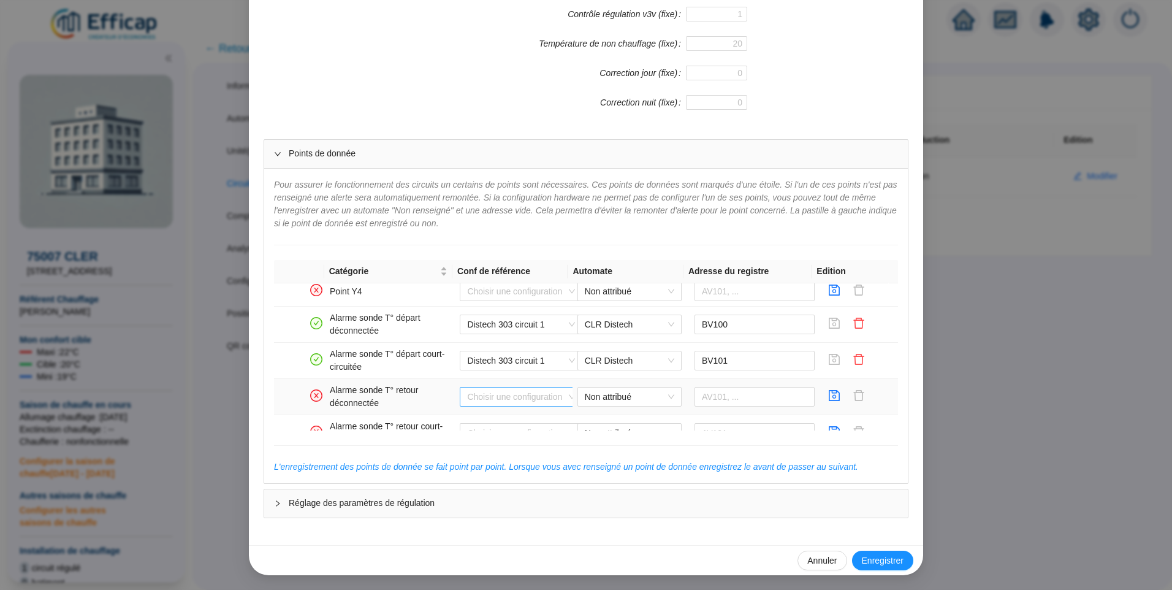
click at [484, 392] on input "search" at bounding box center [515, 396] width 97 height 18
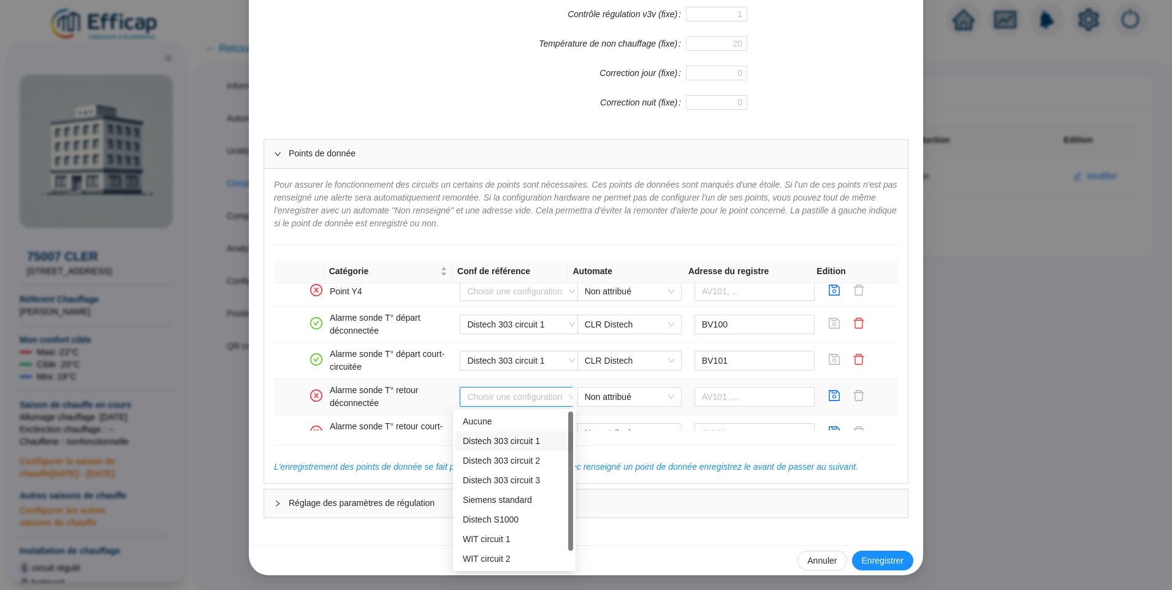
click at [493, 444] on div "Distech 303 circuit 1" at bounding box center [514, 441] width 103 height 13
type input "BV102"
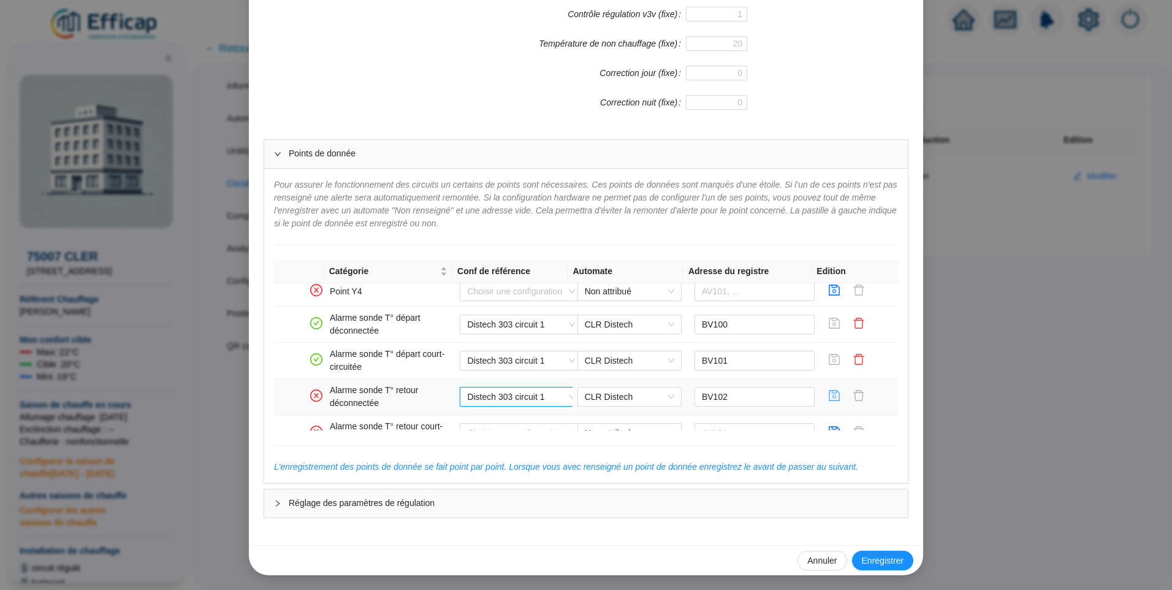
click at [828, 397] on icon "save" at bounding box center [834, 395] width 12 height 12
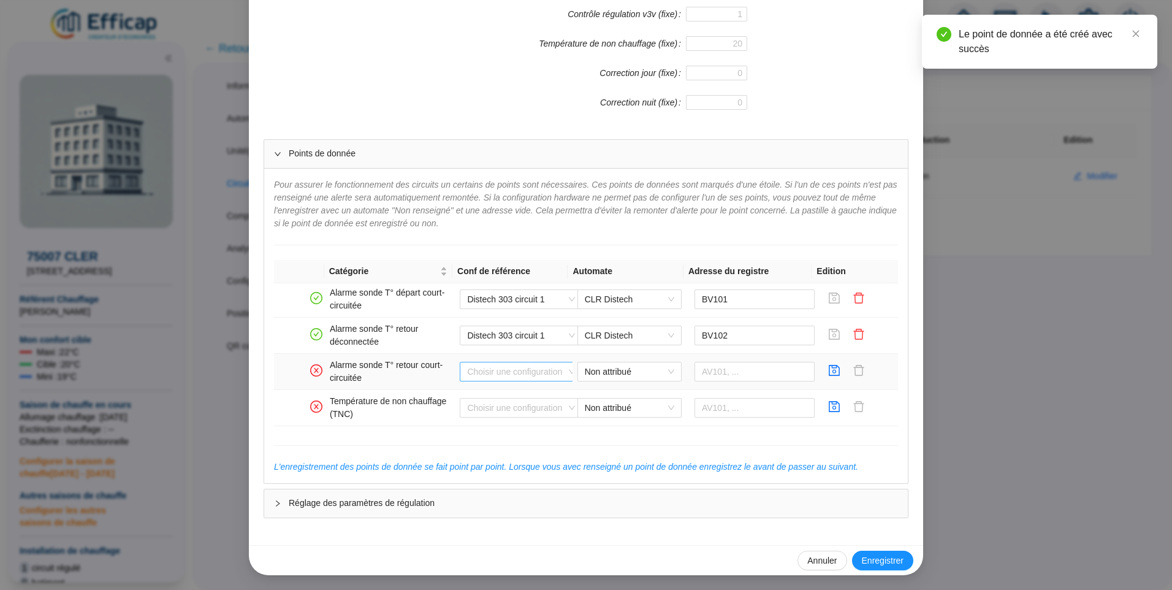
scroll to position [797, 0]
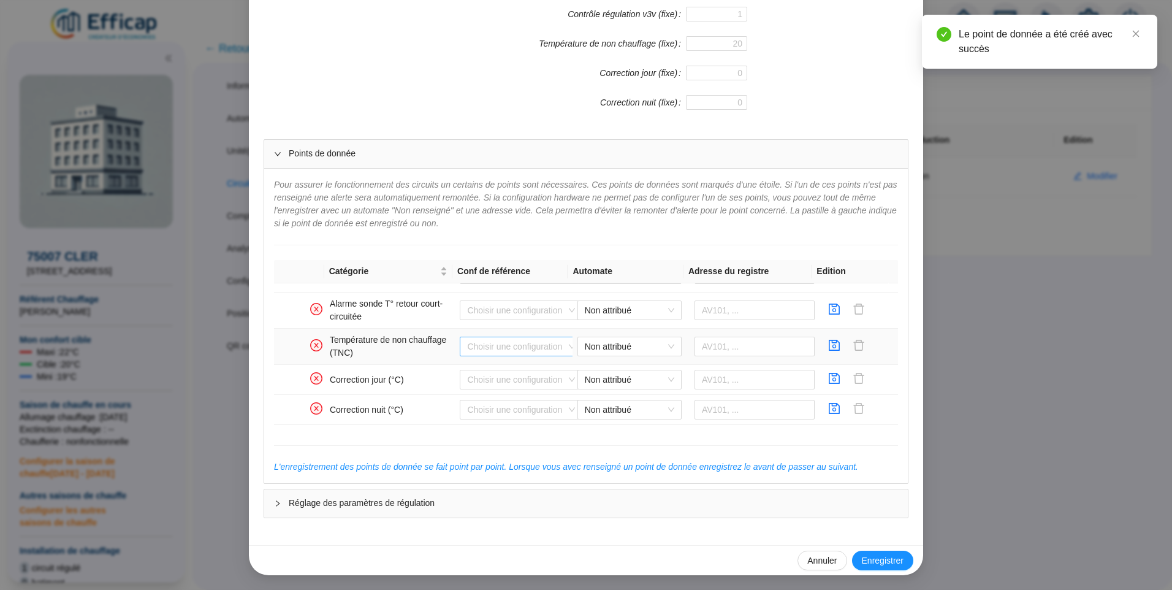
click at [505, 352] on input "search" at bounding box center [515, 346] width 97 height 18
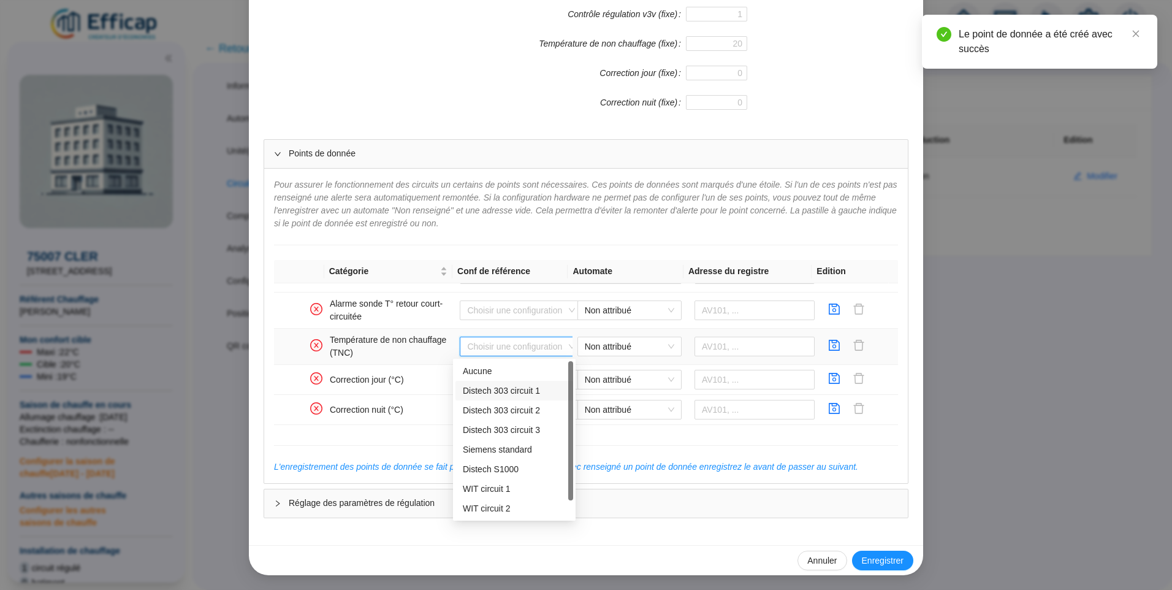
click at [503, 388] on div "Distech 303 circuit 1" at bounding box center [514, 390] width 103 height 13
type input "AV112"
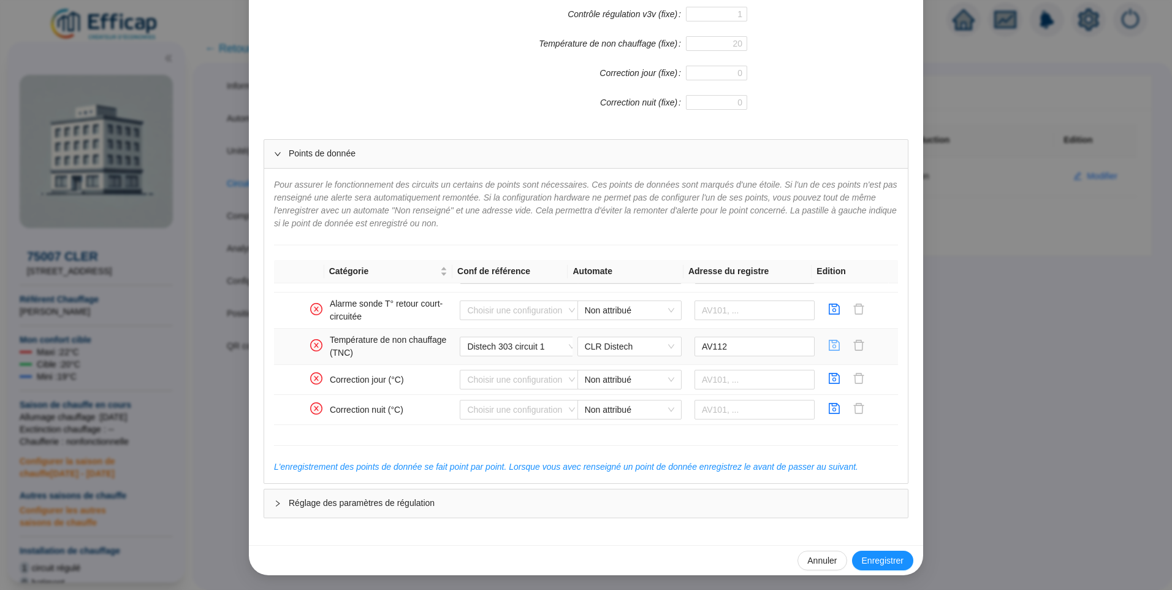
click at [828, 345] on icon "save" at bounding box center [834, 345] width 12 height 12
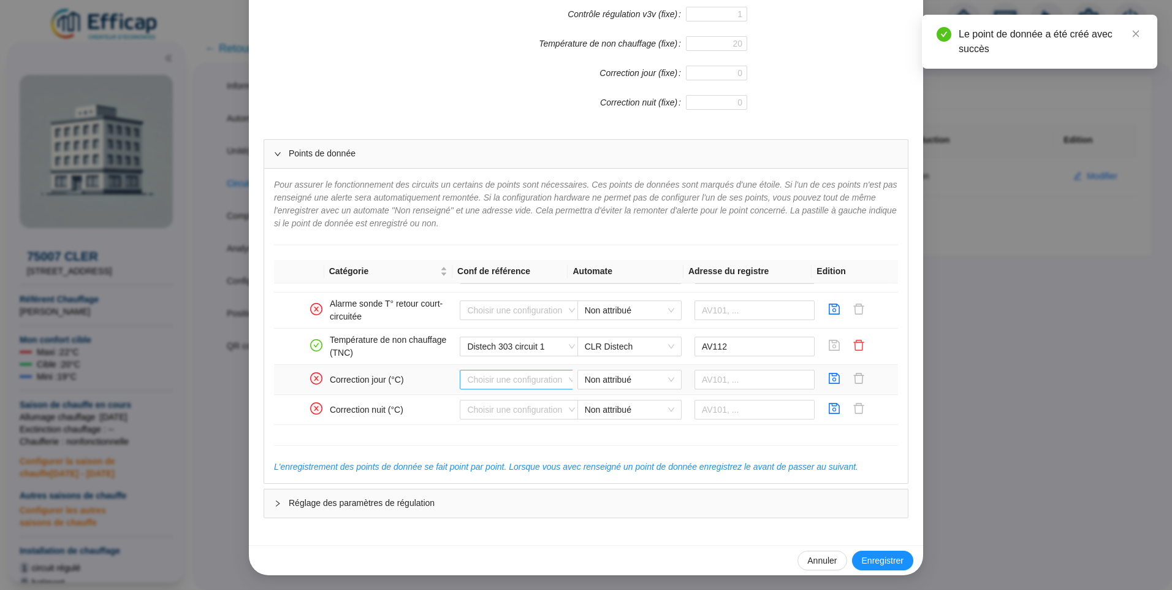
click at [470, 381] on input "search" at bounding box center [515, 379] width 97 height 18
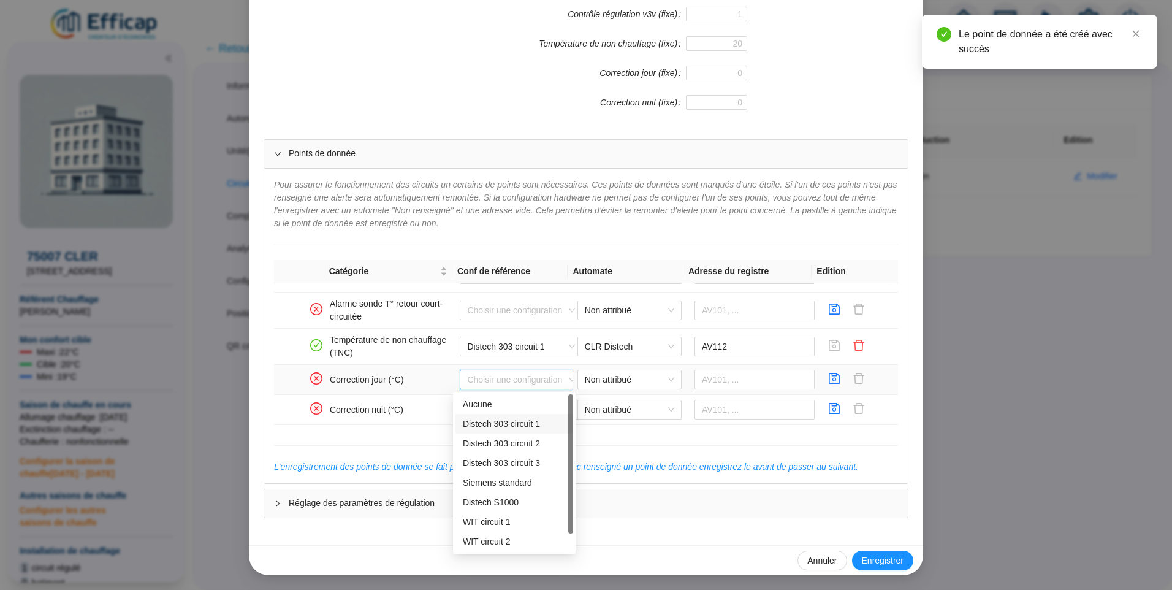
click at [475, 421] on div "Distech 303 circuit 1" at bounding box center [514, 423] width 103 height 13
type input "AV110"
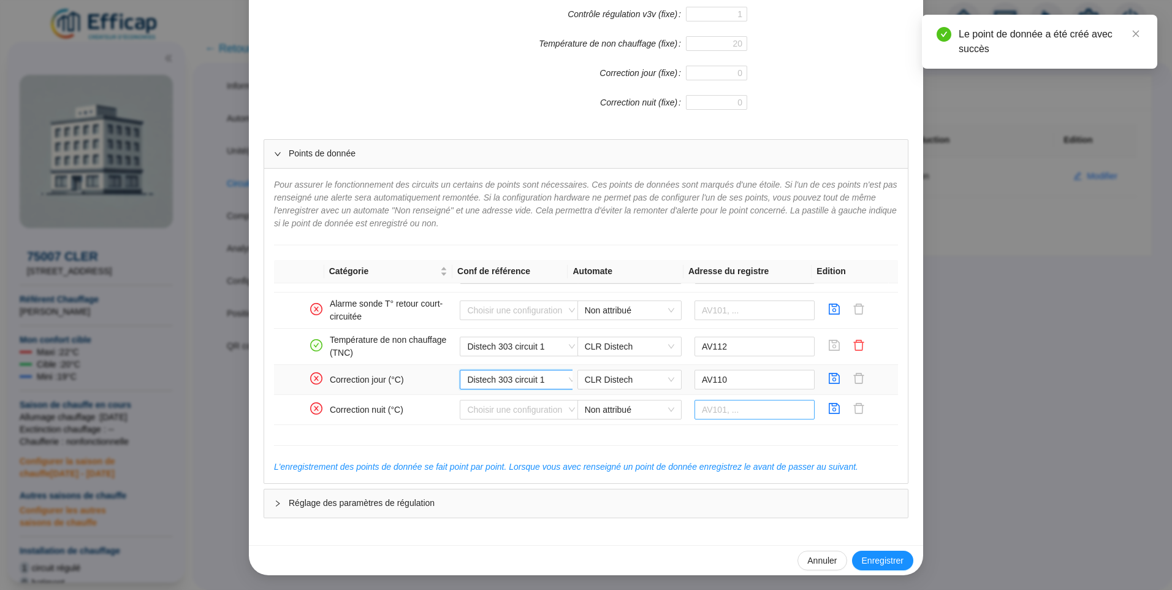
click at [828, 381] on icon "save" at bounding box center [834, 378] width 12 height 12
click at [514, 411] on input "search" at bounding box center [515, 409] width 97 height 18
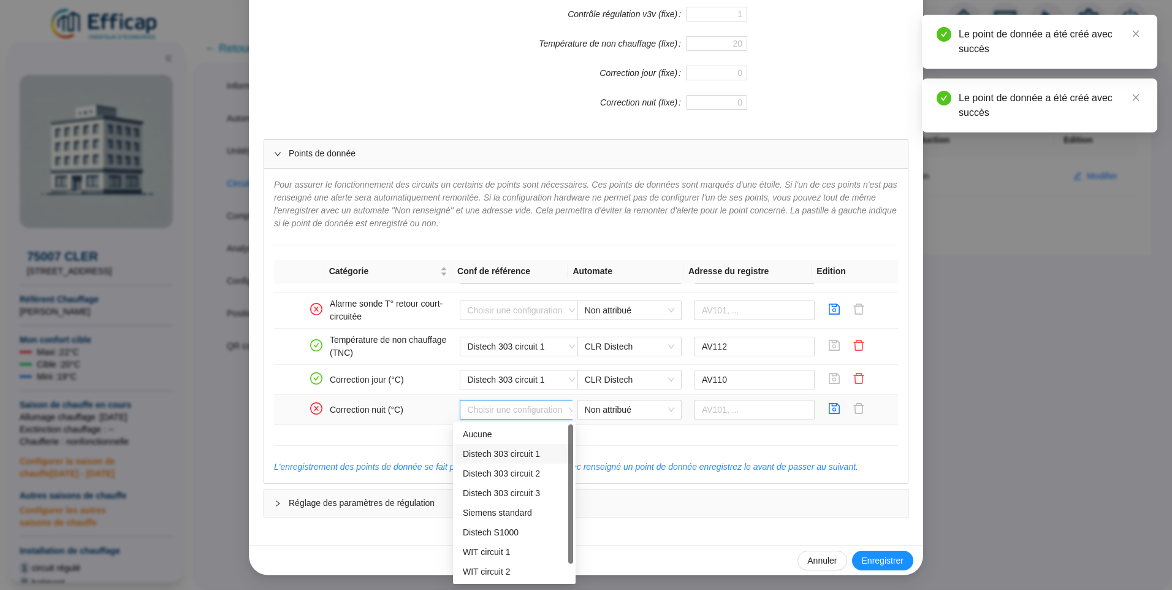
click at [491, 455] on div "Distech 303 circuit 1" at bounding box center [514, 453] width 103 height 13
type input "AV111"
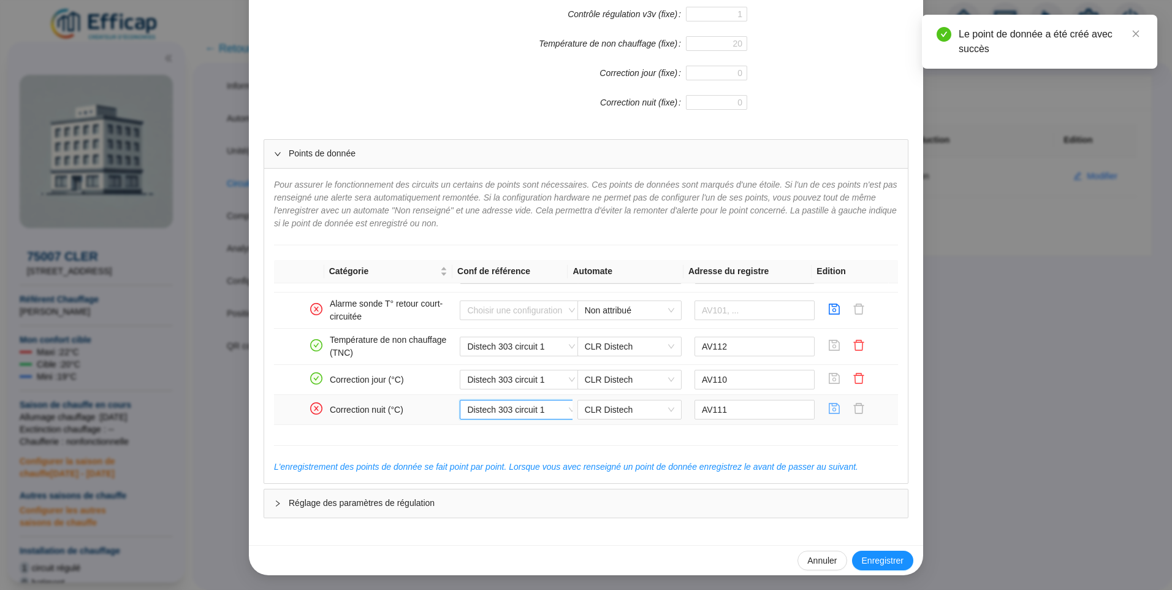
click at [828, 411] on icon "save" at bounding box center [834, 408] width 12 height 12
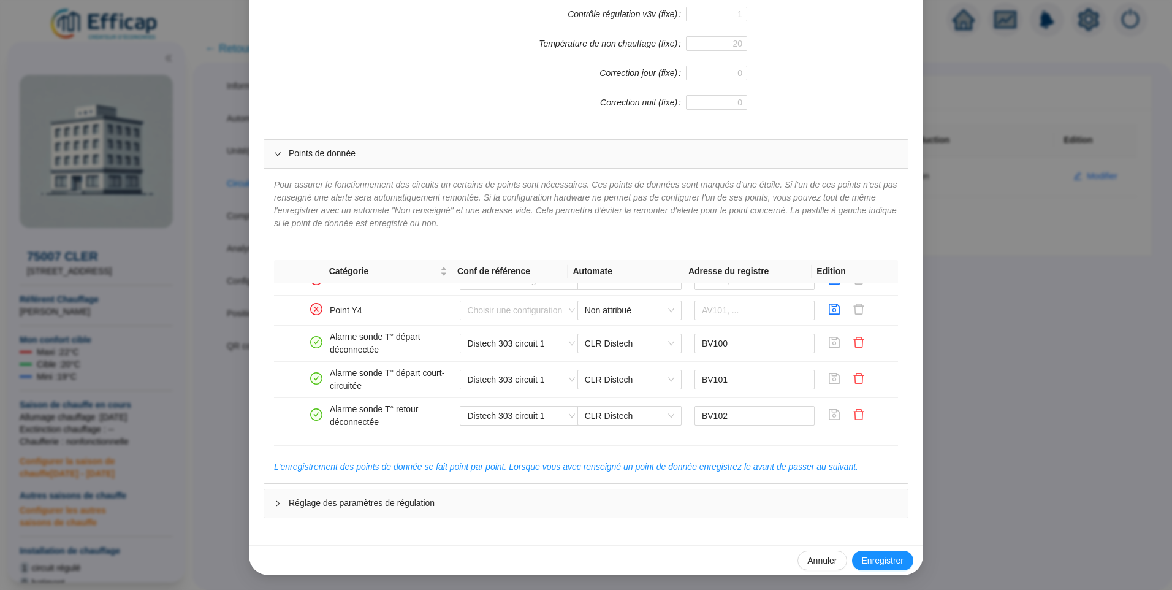
scroll to position [864, 0]
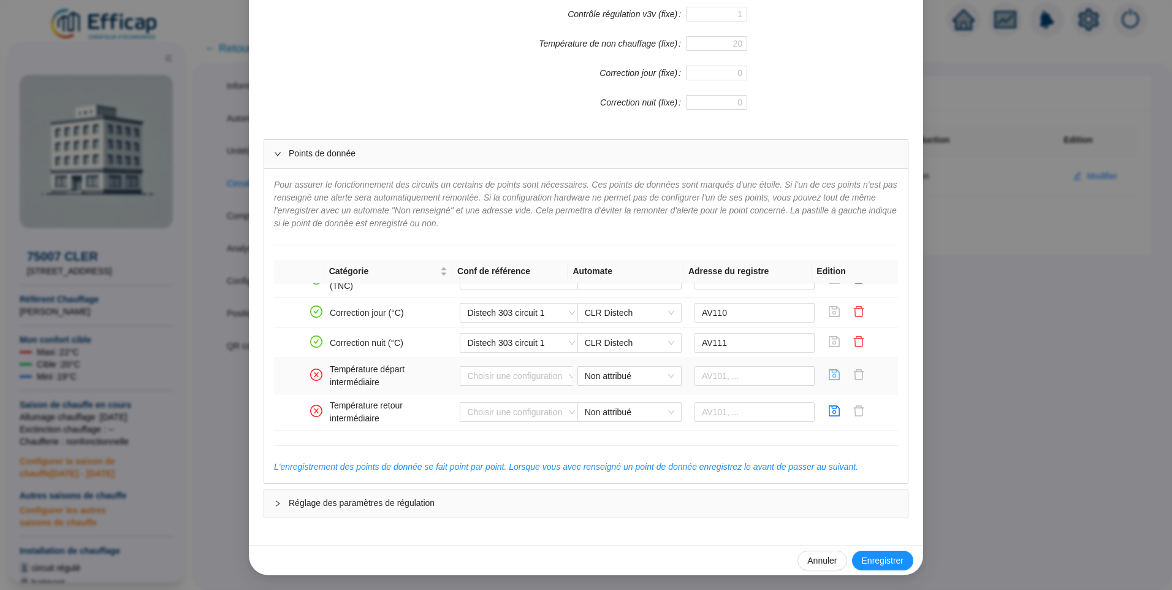
click at [829, 380] on icon "save" at bounding box center [834, 374] width 11 height 11
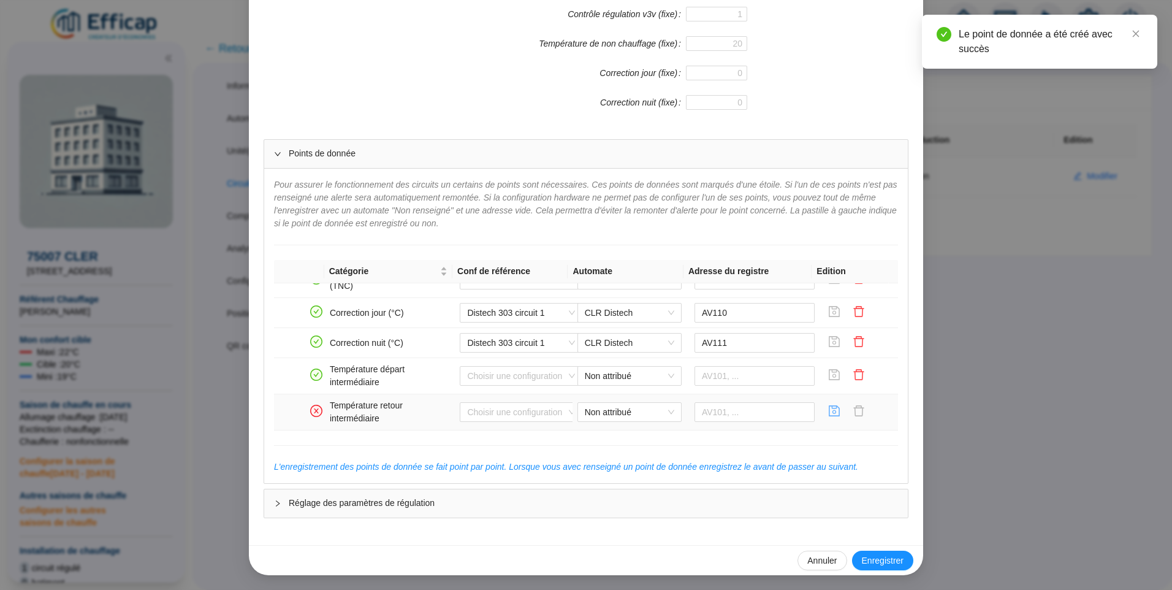
click at [829, 414] on icon "save" at bounding box center [834, 410] width 11 height 11
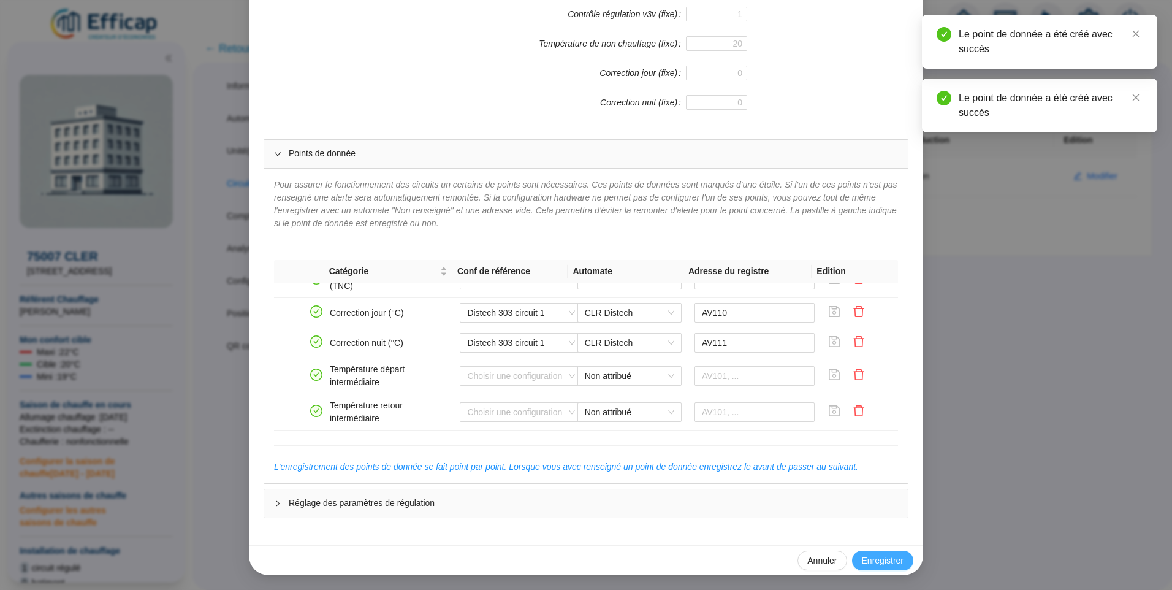
click at [889, 555] on span "Enregistrer" at bounding box center [883, 560] width 42 height 13
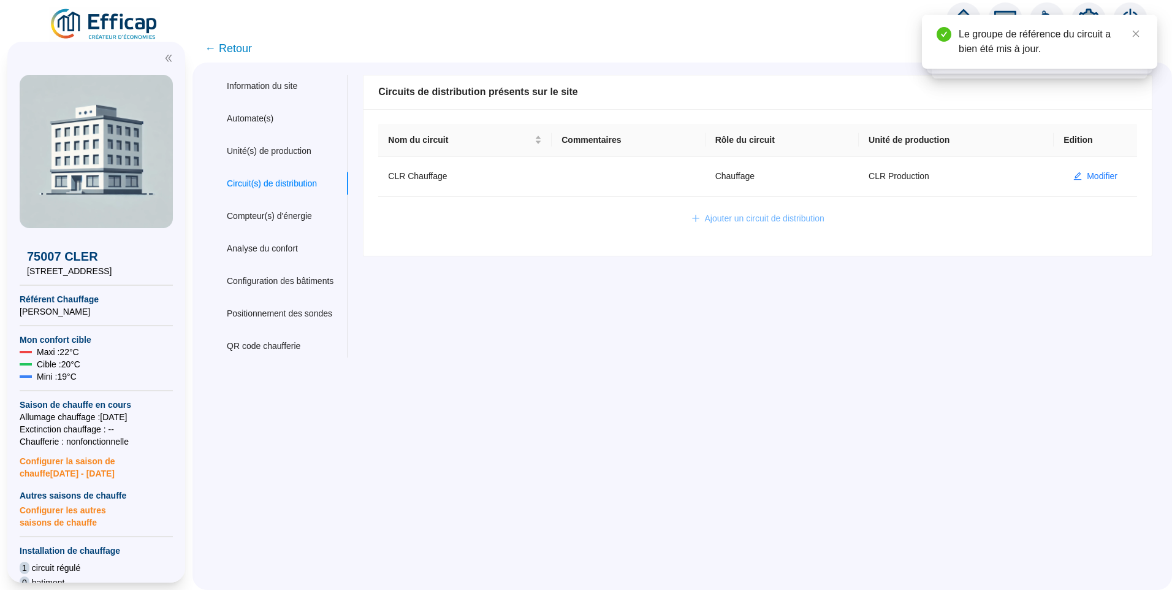
click at [742, 221] on span "Ajouter un circuit de distribution" at bounding box center [765, 218] width 120 height 13
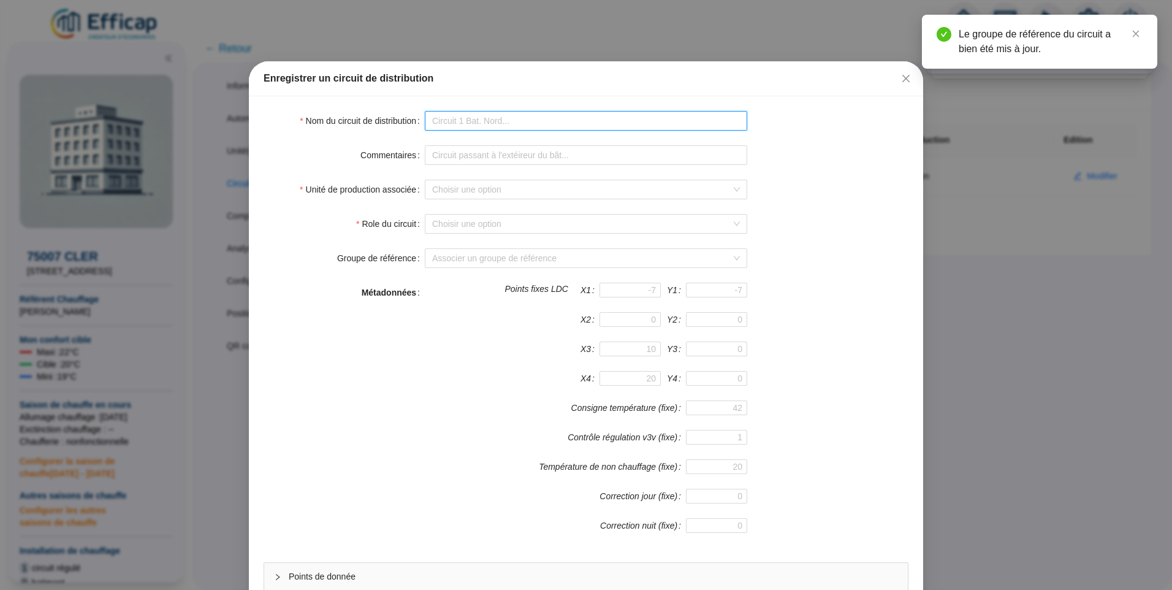
click at [510, 130] on input "Nom du circuit de distribution" at bounding box center [586, 121] width 322 height 20
type input "CLR ECS"
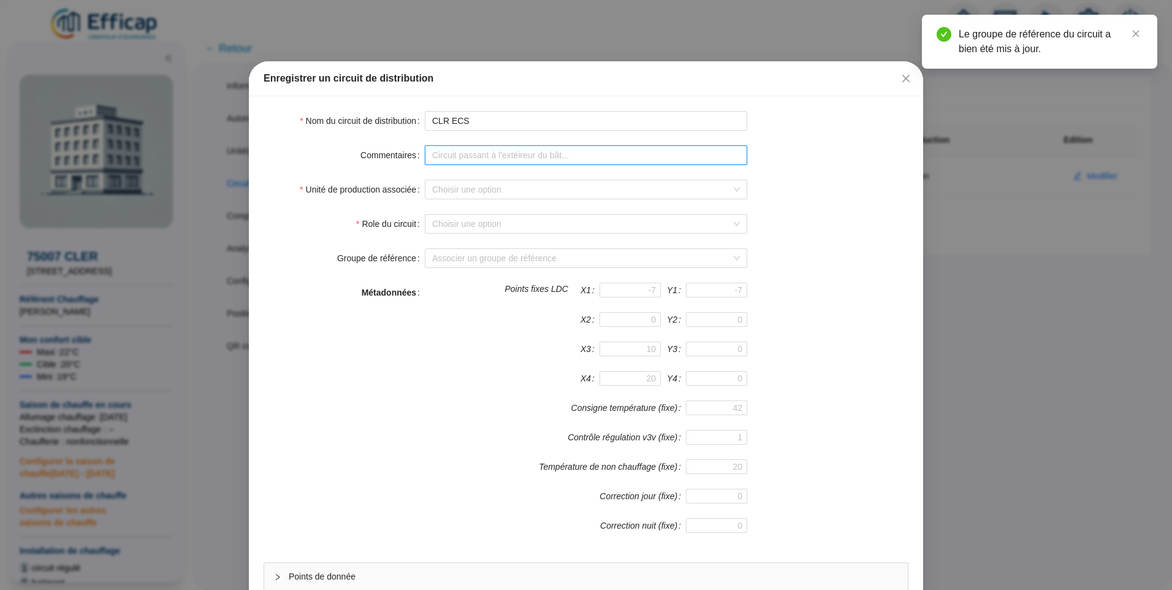
click at [471, 155] on input "Commentaires" at bounding box center [586, 155] width 322 height 20
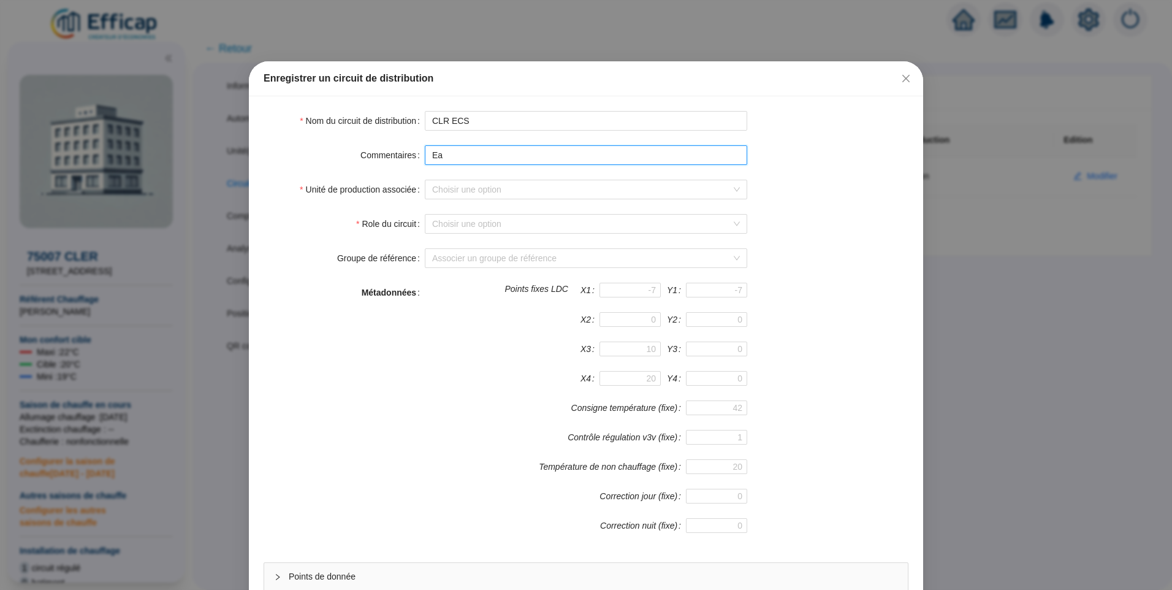
type input "E"
click at [902, 80] on icon "close" at bounding box center [905, 78] width 7 height 7
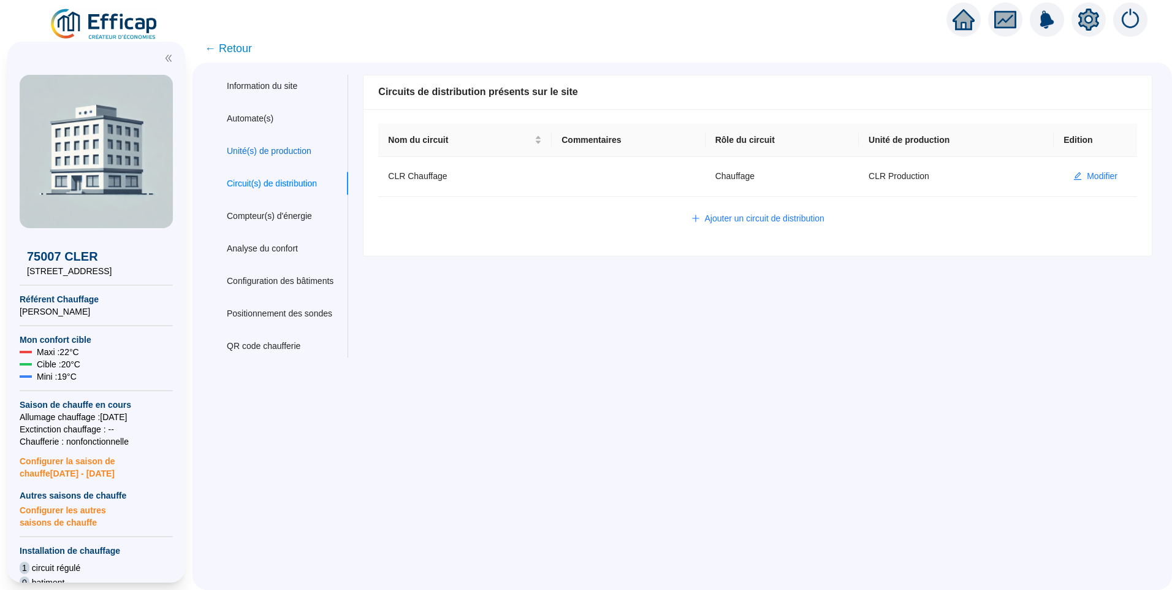
click at [275, 153] on div "Unité(s) de production" at bounding box center [269, 151] width 85 height 13
click at [766, 223] on span "Ajouter une unité de production" at bounding box center [765, 218] width 120 height 13
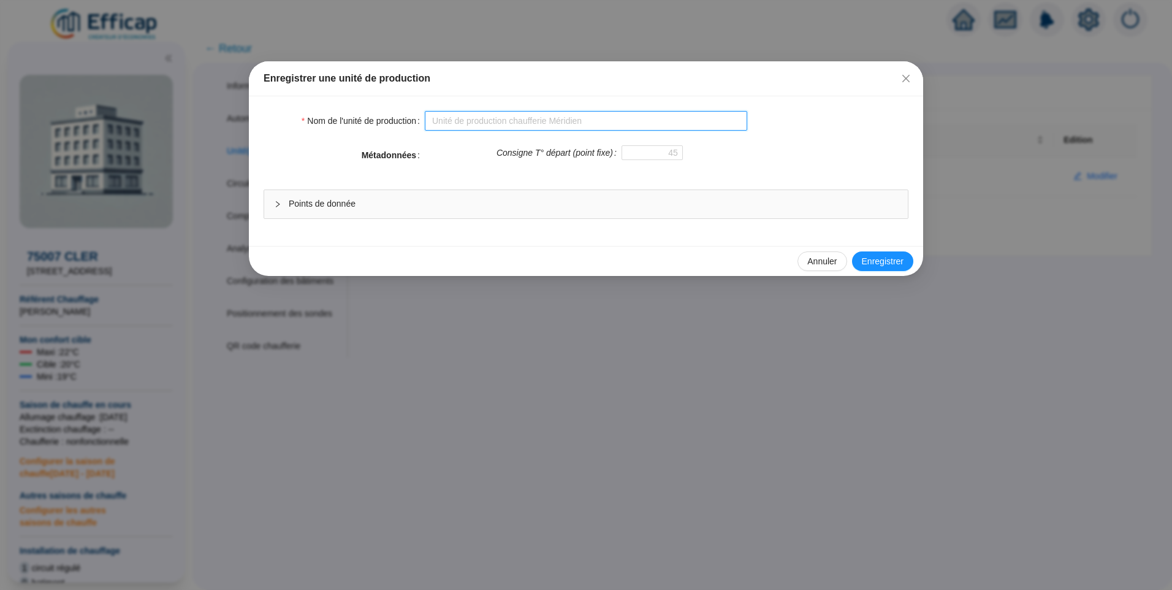
click at [455, 125] on input "Nom de l'unité de production" at bounding box center [586, 121] width 322 height 20
click at [502, 118] on input "CLR Production" at bounding box center [586, 121] width 322 height 20
type input "CLR Production ECS"
click at [378, 197] on span "Points de donnée" at bounding box center [593, 203] width 609 height 13
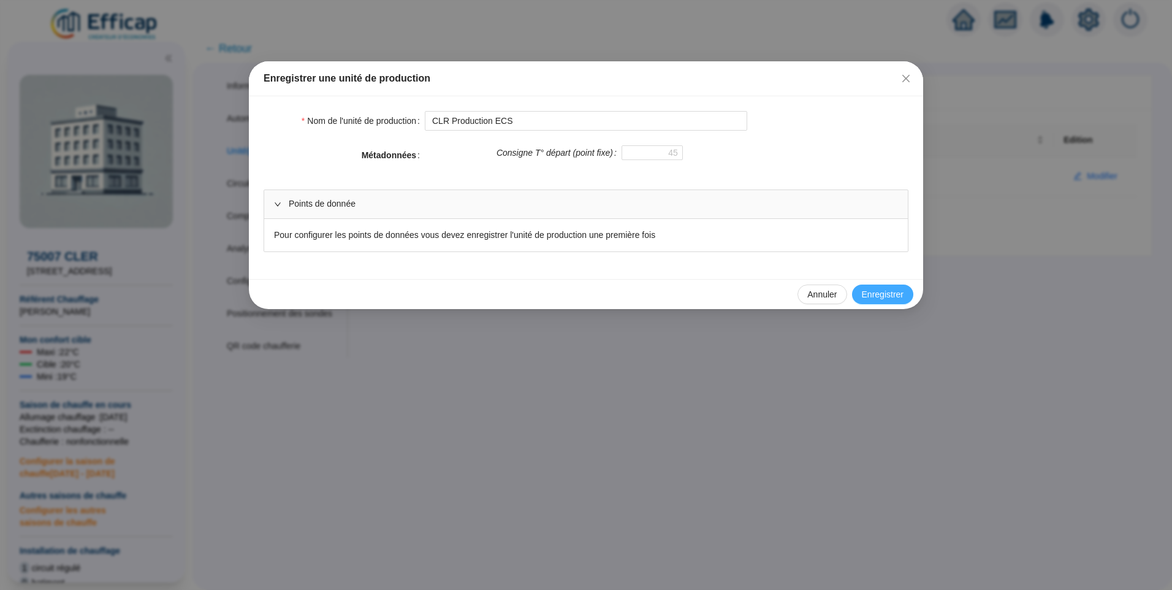
click at [864, 292] on span "Enregistrer" at bounding box center [883, 294] width 42 height 13
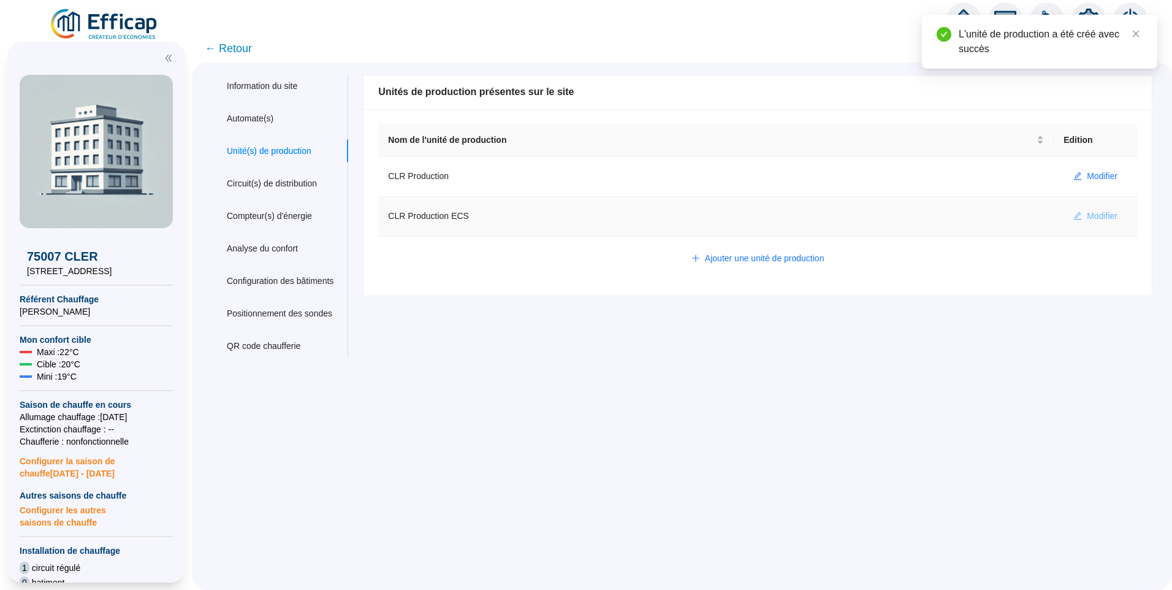
click at [1087, 215] on span "Modifier" at bounding box center [1102, 216] width 31 height 13
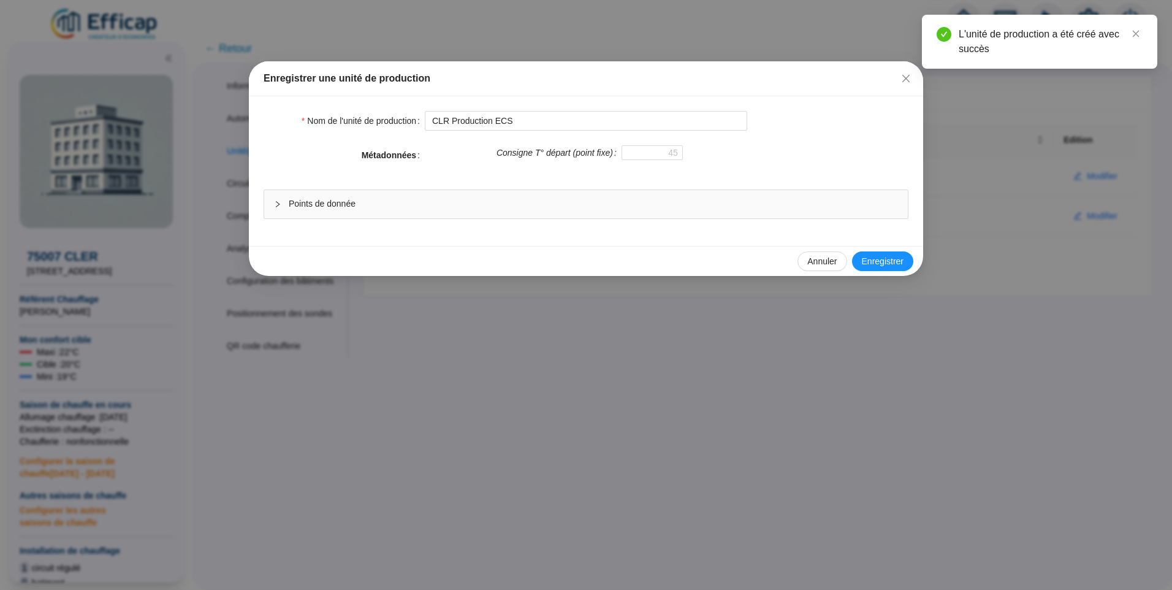
click at [367, 206] on span "Points de donnée" at bounding box center [593, 203] width 609 height 13
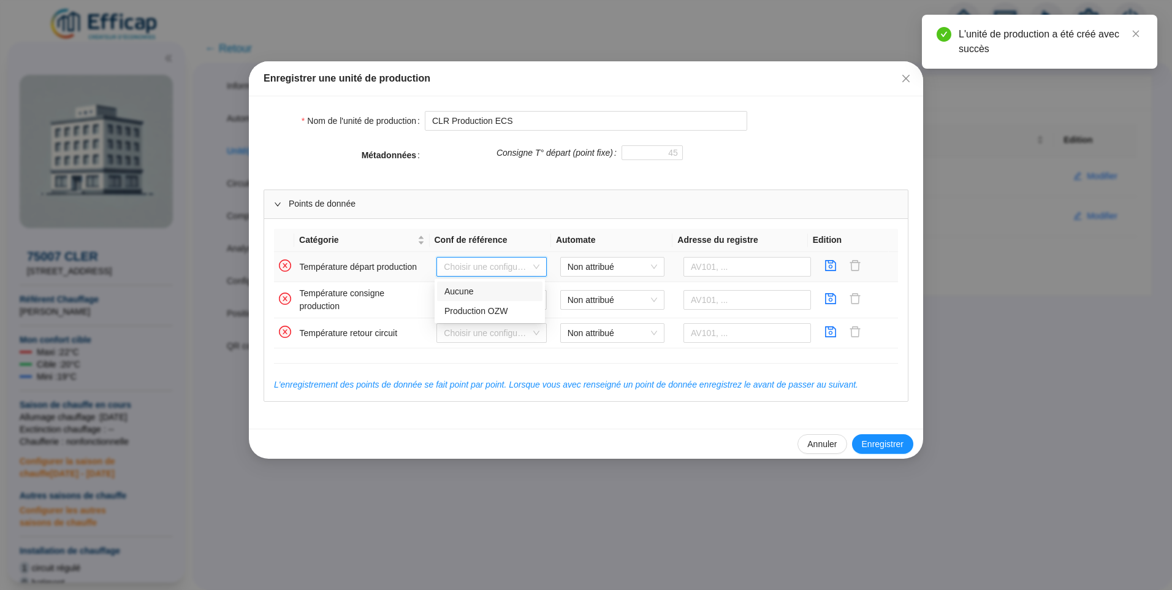
click at [466, 264] on input "search" at bounding box center [486, 266] width 85 height 18
click at [486, 290] on div "Aucune" at bounding box center [489, 291] width 91 height 13
click at [592, 274] on span "Non attribué" at bounding box center [612, 266] width 89 height 18
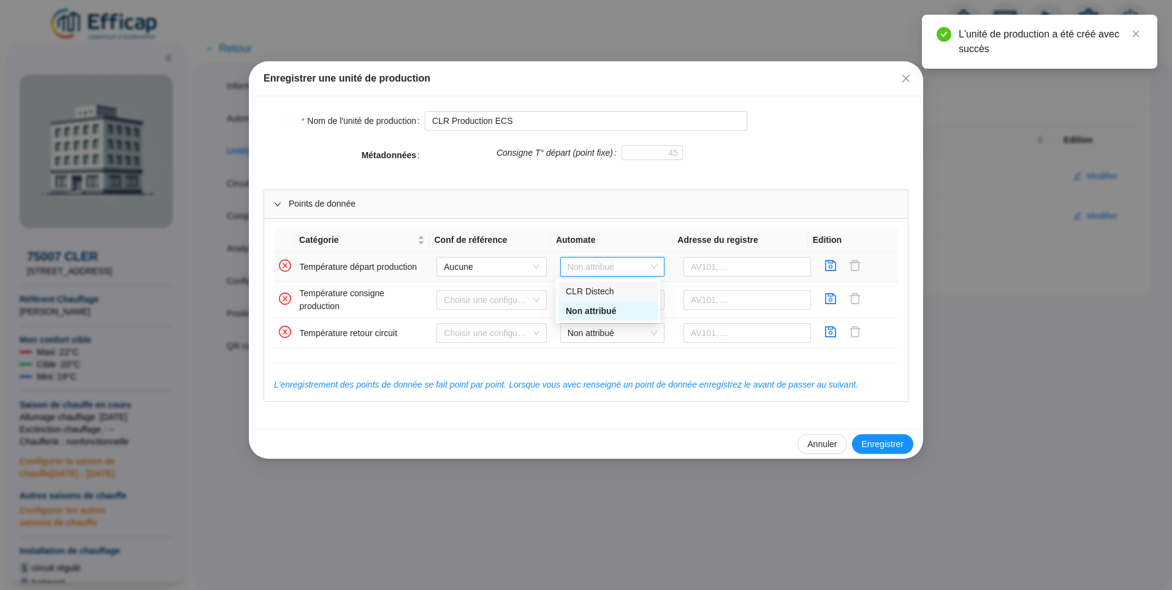
click at [592, 293] on div "CLR Distech" at bounding box center [608, 291] width 85 height 13
click at [728, 260] on input "text" at bounding box center [747, 267] width 128 height 20
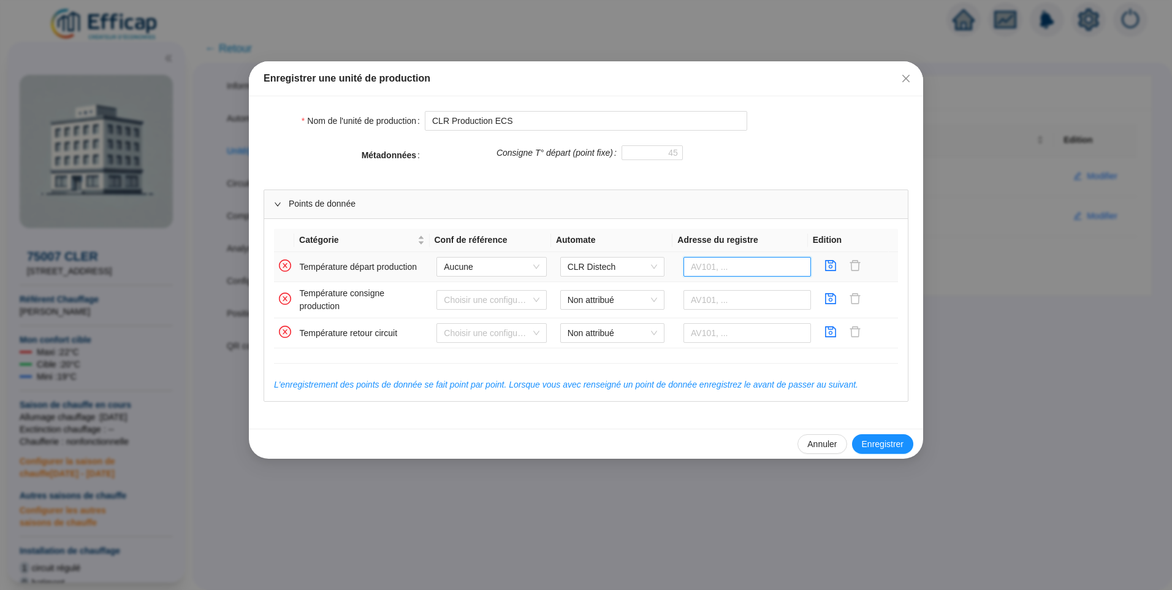
click at [712, 264] on input "text" at bounding box center [747, 267] width 128 height 20
type input "AV900"
click at [824, 267] on icon "save" at bounding box center [830, 265] width 12 height 12
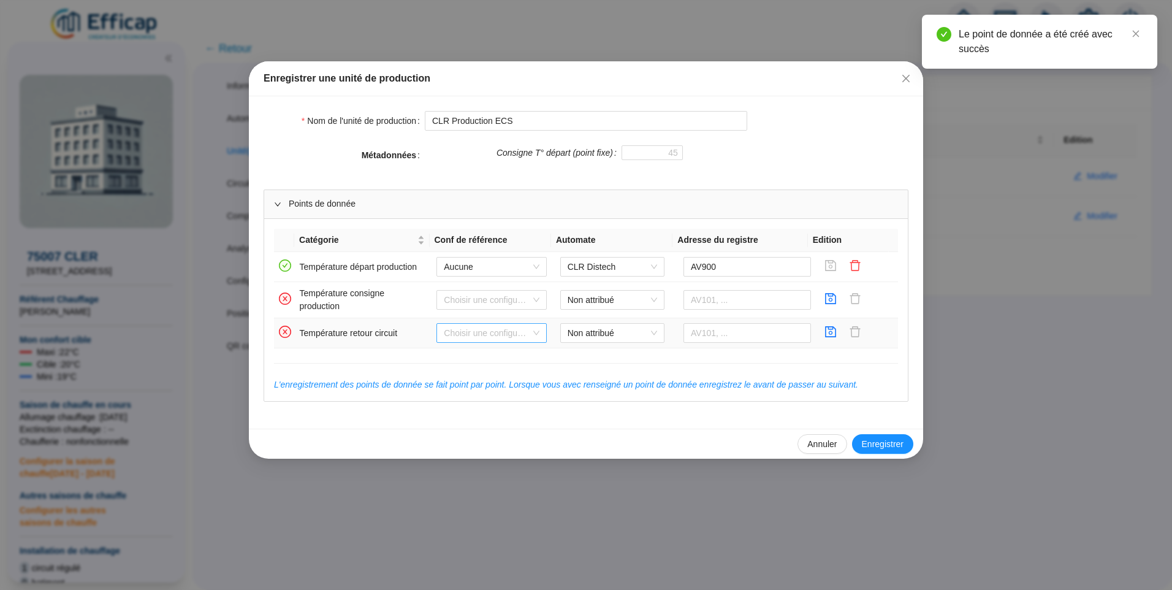
click at [510, 335] on input "search" at bounding box center [486, 333] width 85 height 18
click at [618, 333] on span "Non attribué" at bounding box center [612, 333] width 89 height 18
click at [597, 357] on div "CLR Distech" at bounding box center [608, 357] width 85 height 13
click at [701, 332] on input "text" at bounding box center [747, 333] width 128 height 20
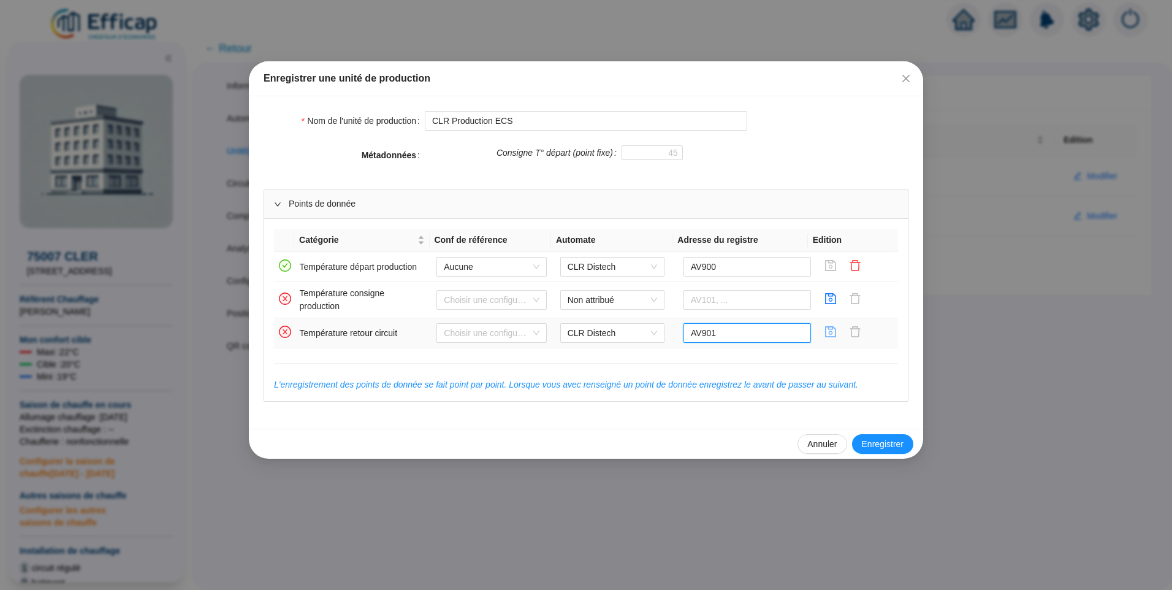
type input "AV901"
click at [824, 337] on icon "save" at bounding box center [830, 332] width 12 height 12
click at [866, 441] on span "Enregistrer" at bounding box center [883, 444] width 42 height 13
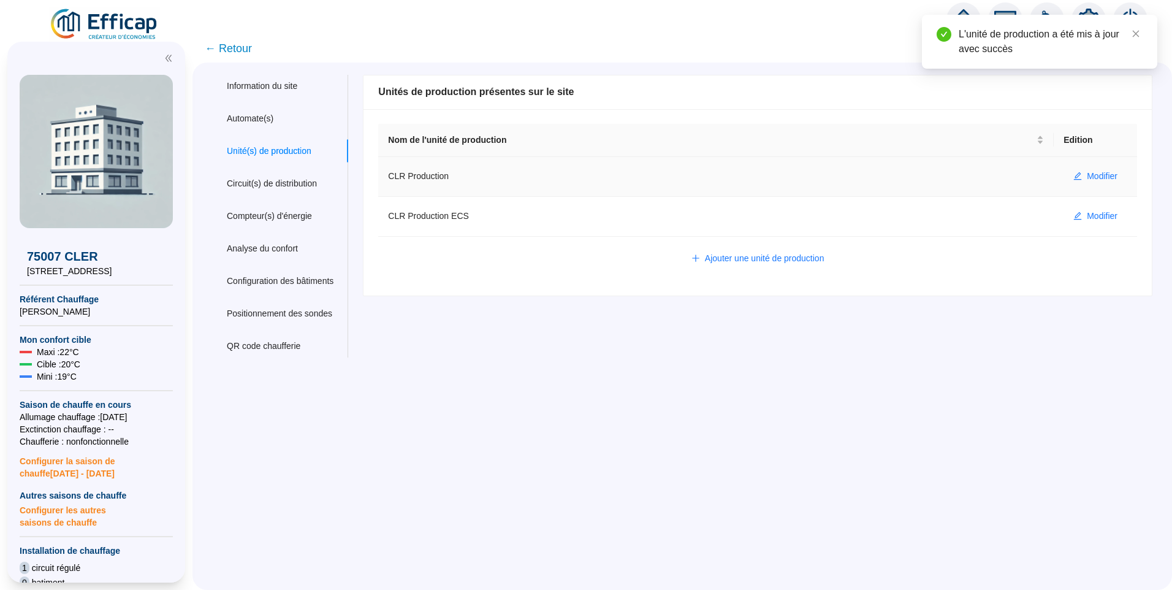
click at [1085, 189] on td "Modifier" at bounding box center [1095, 177] width 83 height 40
click at [1075, 177] on button "Modifier" at bounding box center [1096, 177] width 64 height 20
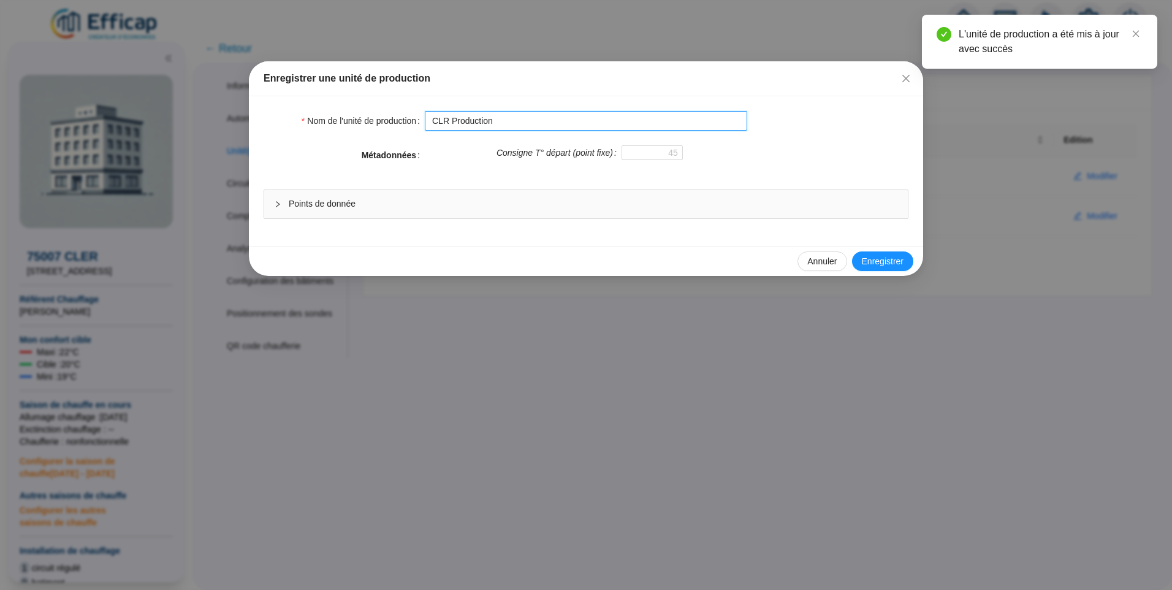
click at [547, 112] on input "CLR Production" at bounding box center [586, 121] width 322 height 20
type input "CLR Production Chauffage"
click at [870, 262] on span "Enregistrer" at bounding box center [883, 261] width 42 height 13
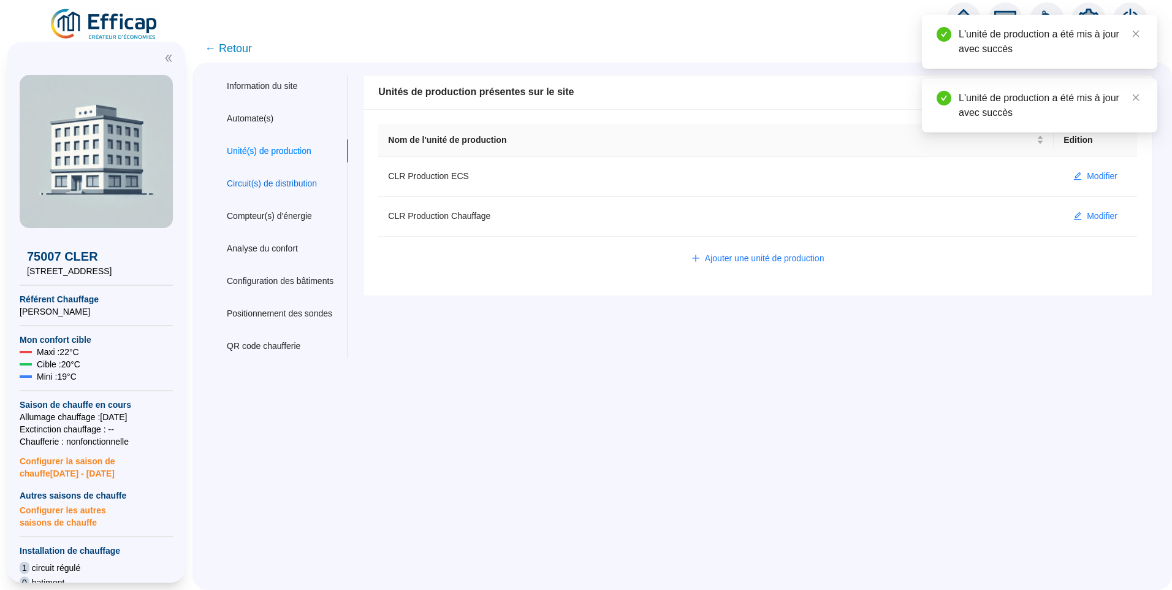
click at [299, 189] on div "Circuit(s) de distribution" at bounding box center [272, 183] width 90 height 13
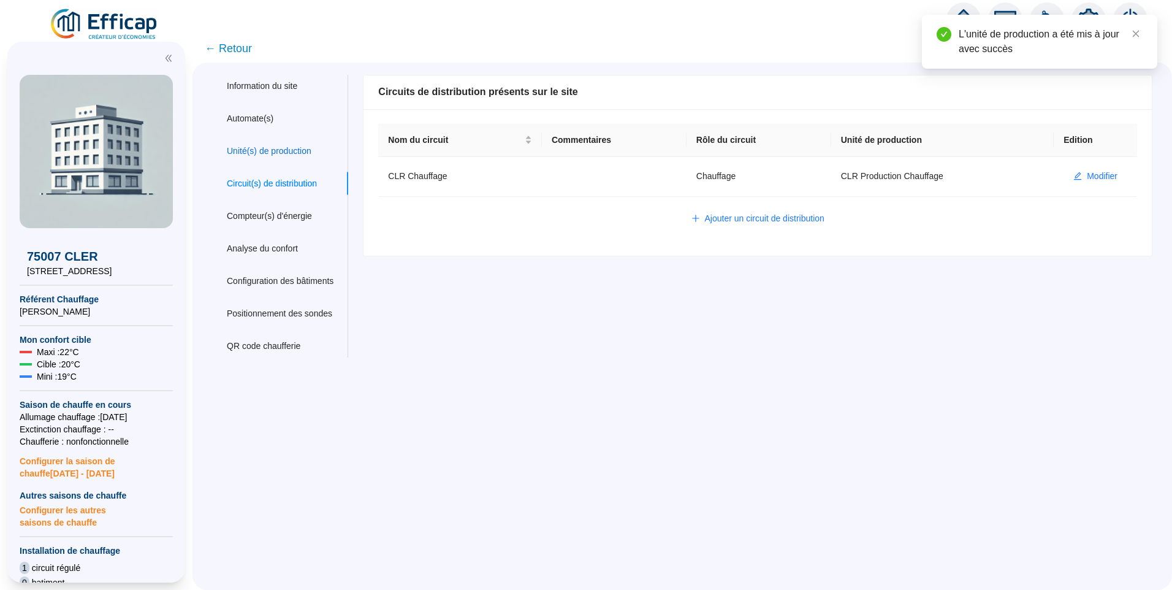
click at [260, 145] on div "Unité(s) de production" at bounding box center [269, 151] width 85 height 13
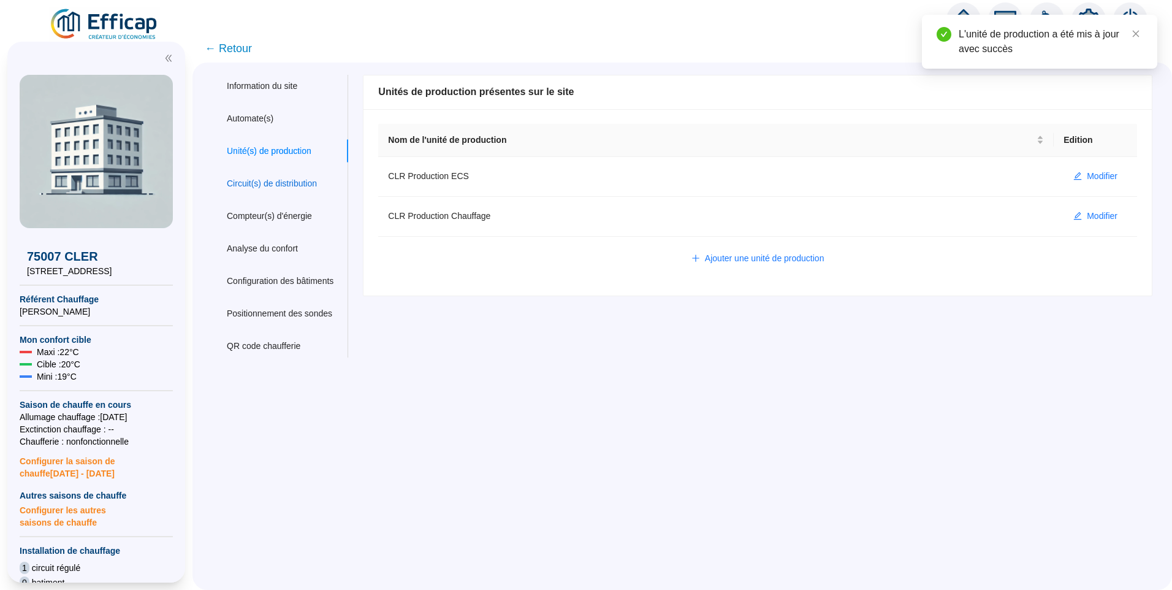
click at [275, 182] on div "Circuit(s) de distribution" at bounding box center [272, 183] width 90 height 13
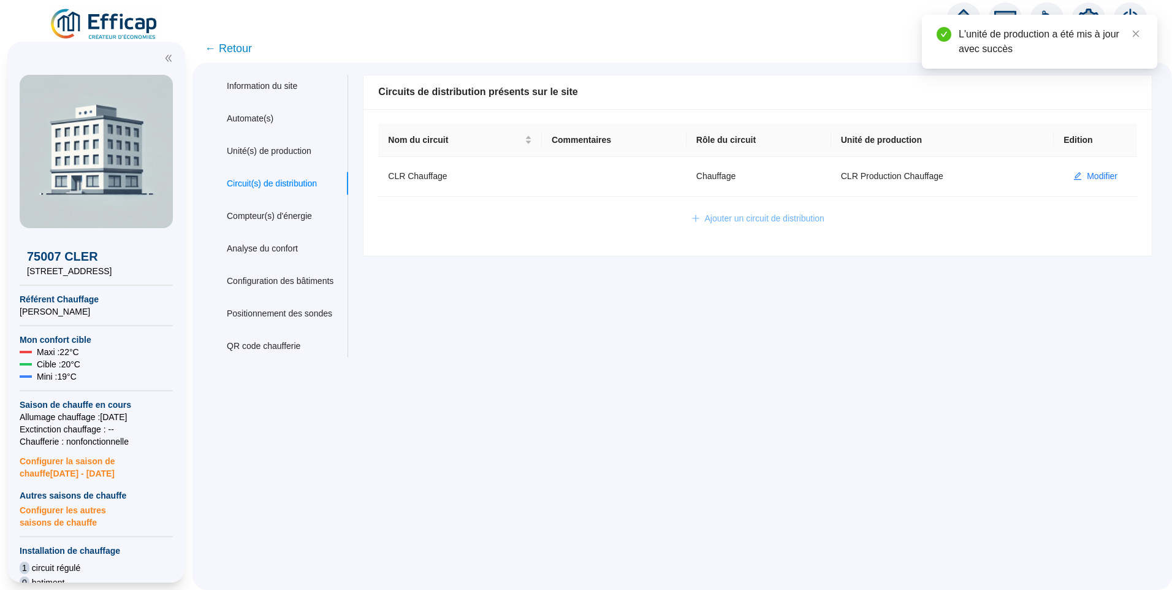
click at [792, 219] on span "Ajouter un circuit de distribution" at bounding box center [765, 218] width 120 height 13
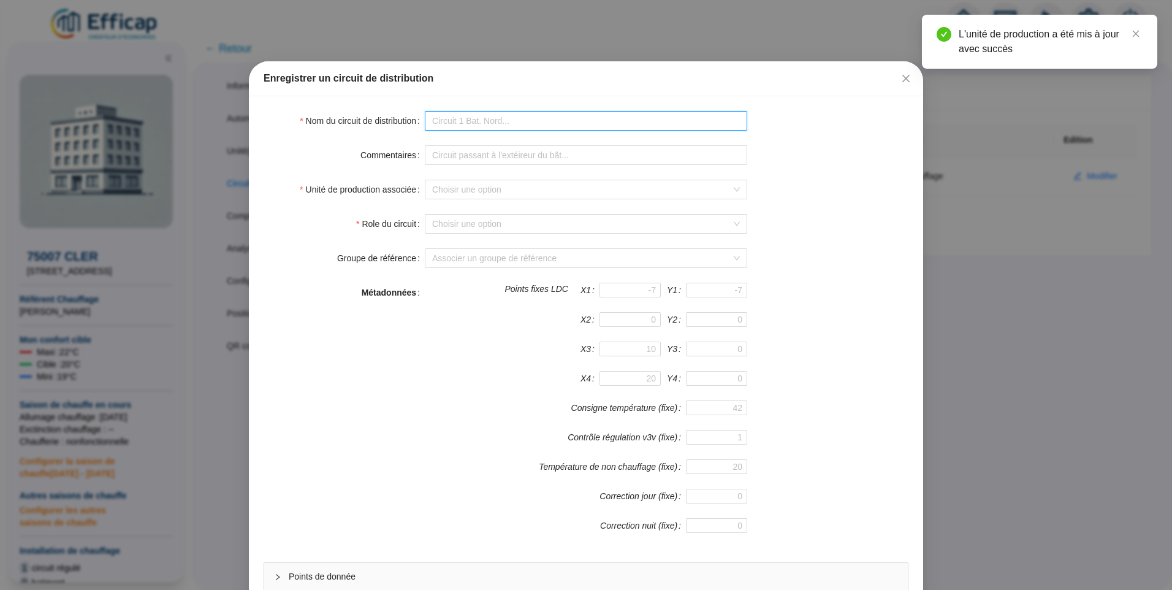
click at [516, 125] on input "Nom du circuit de distribution" at bounding box center [586, 121] width 322 height 20
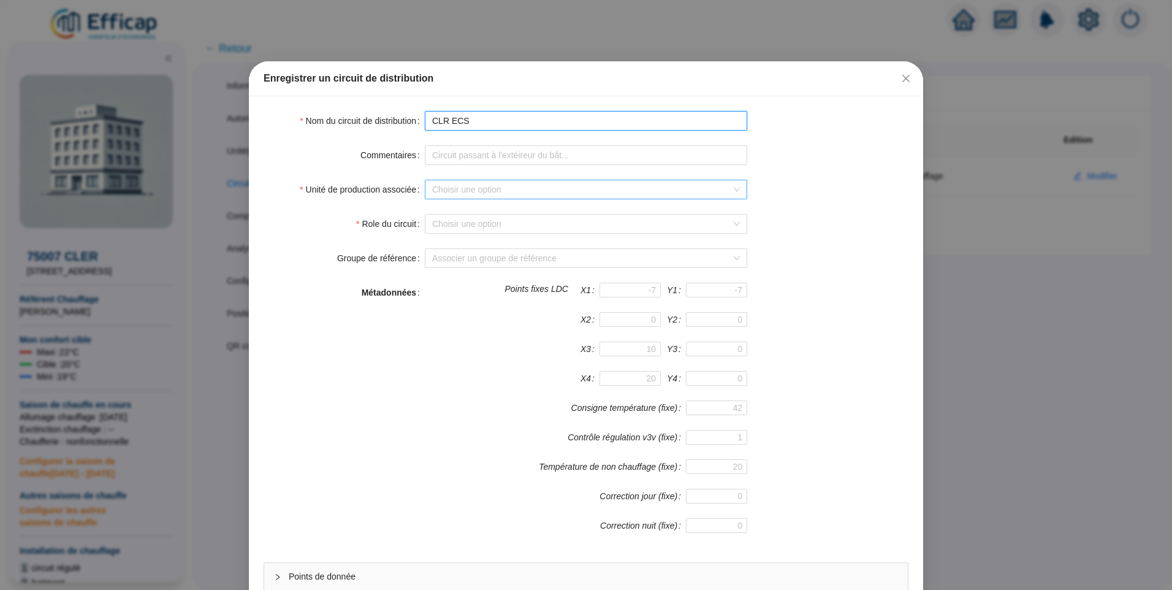
type input "CLR ECS"
click at [506, 188] on input "Unité de production associée" at bounding box center [580, 189] width 297 height 18
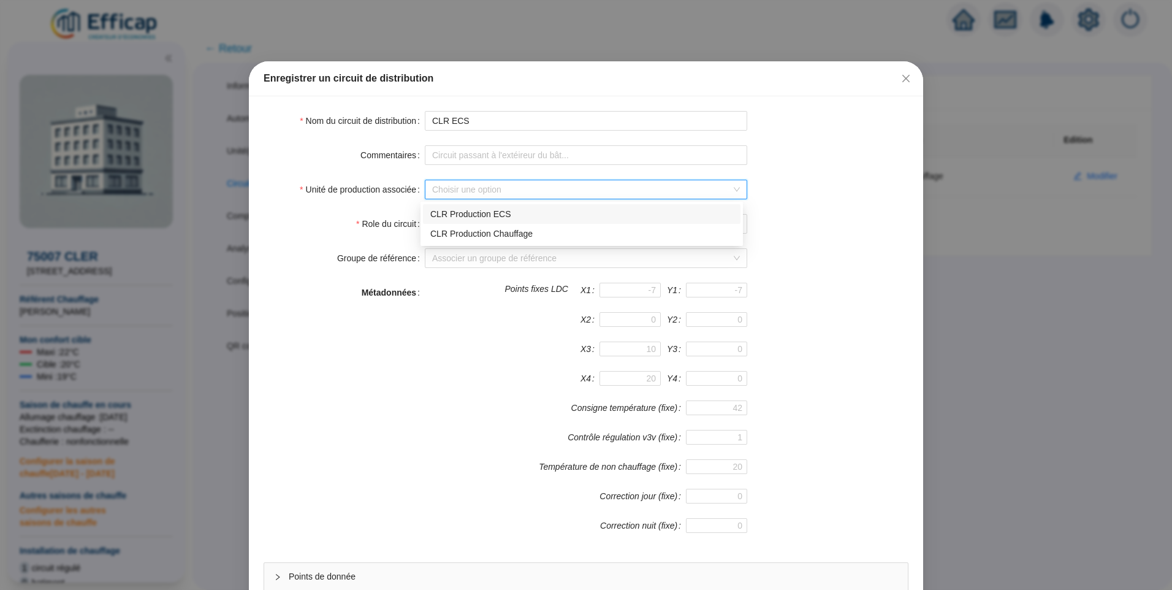
click at [470, 220] on div "CLR Production ECS" at bounding box center [581, 214] width 303 height 13
click at [497, 227] on input "Role du circuit" at bounding box center [580, 224] width 297 height 18
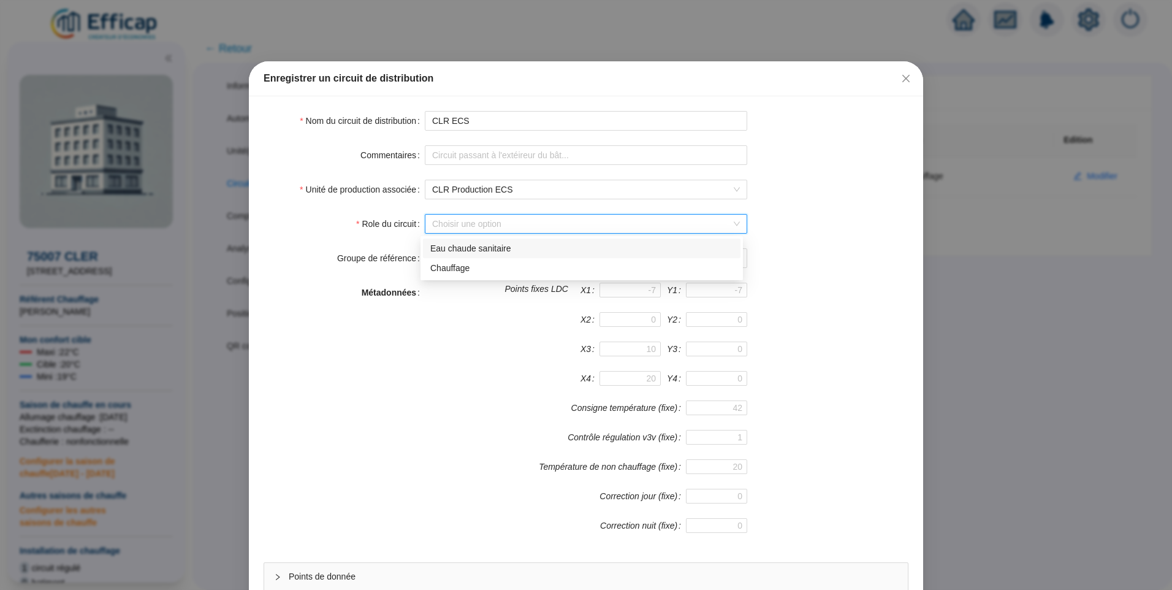
click at [478, 248] on div "Eau chaude sanitaire" at bounding box center [581, 248] width 303 height 13
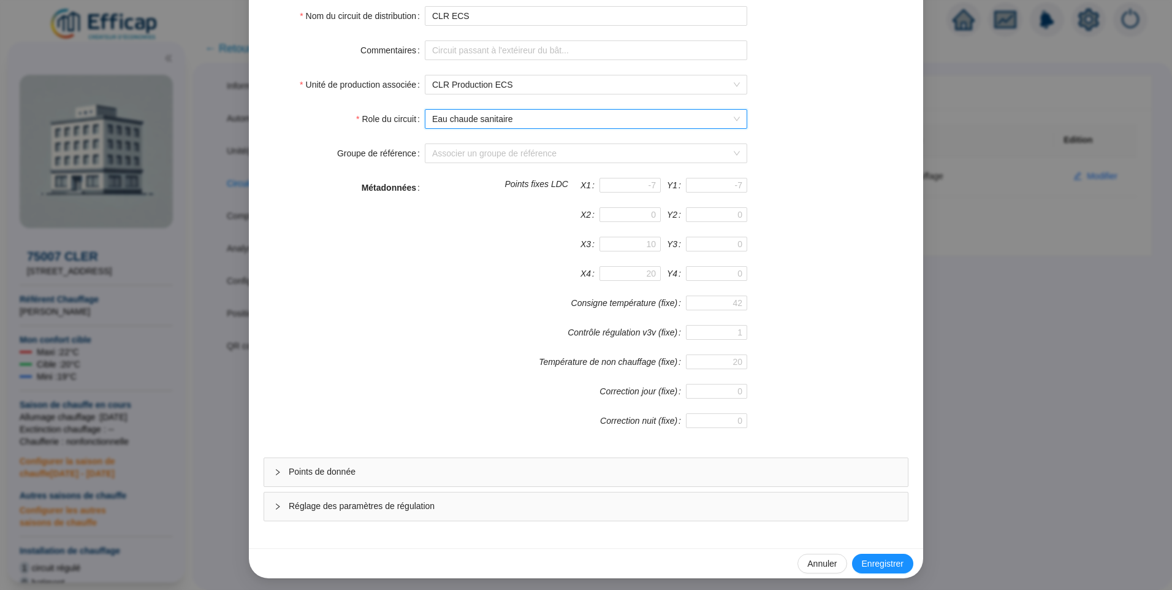
scroll to position [108, 0]
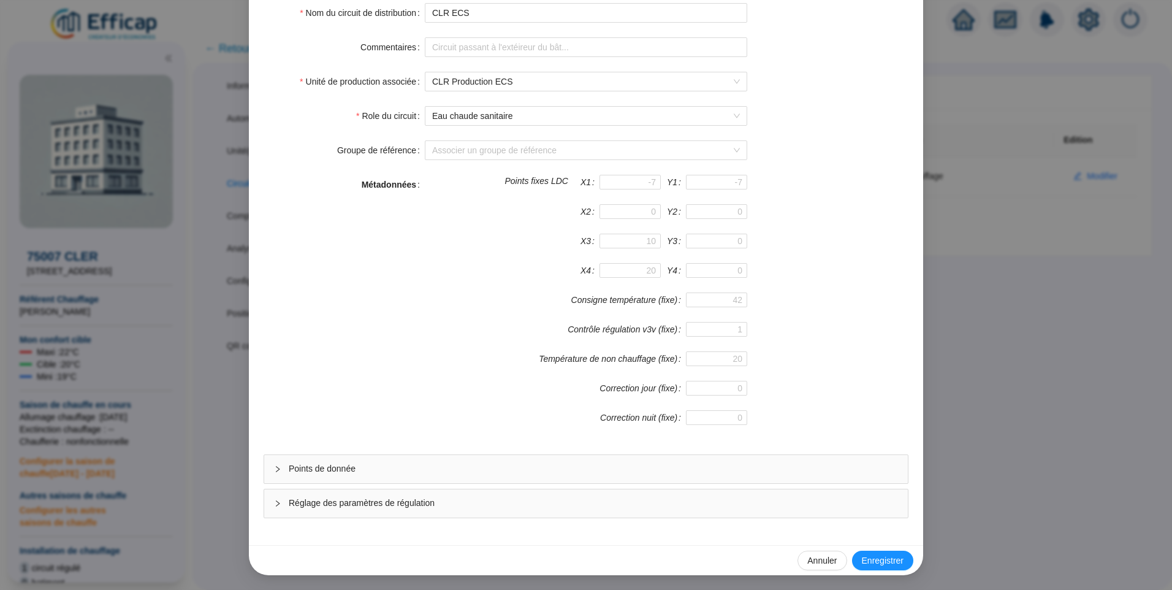
drag, startPoint x: 402, startPoint y: 470, endPoint x: 405, endPoint y: 459, distance: 11.5
click at [403, 468] on span "Points de donnée" at bounding box center [593, 468] width 609 height 13
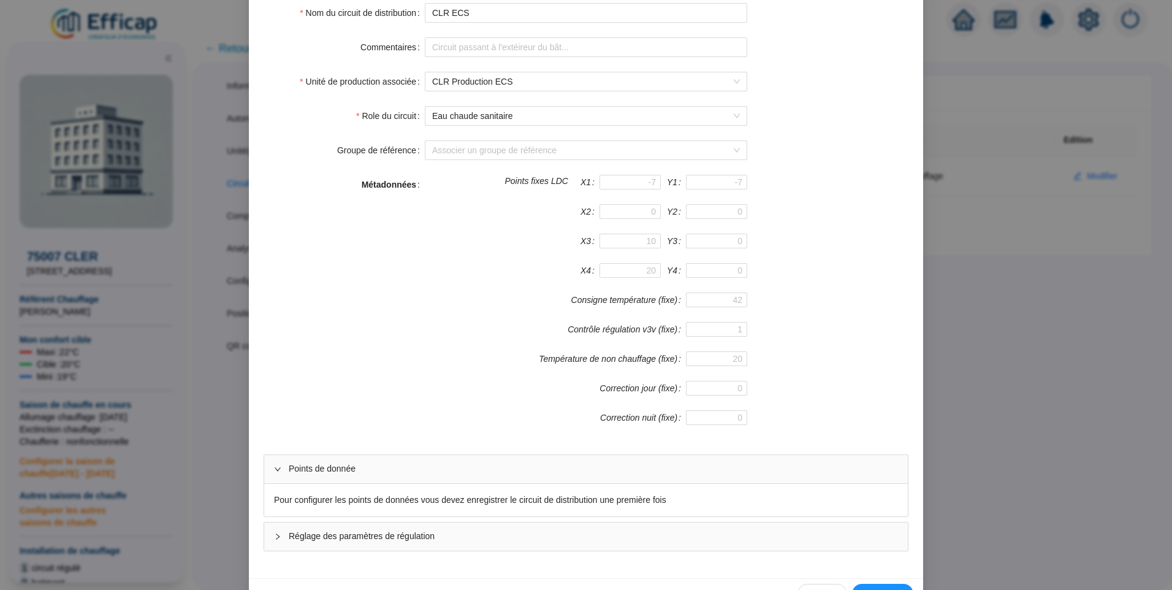
scroll to position [141, 0]
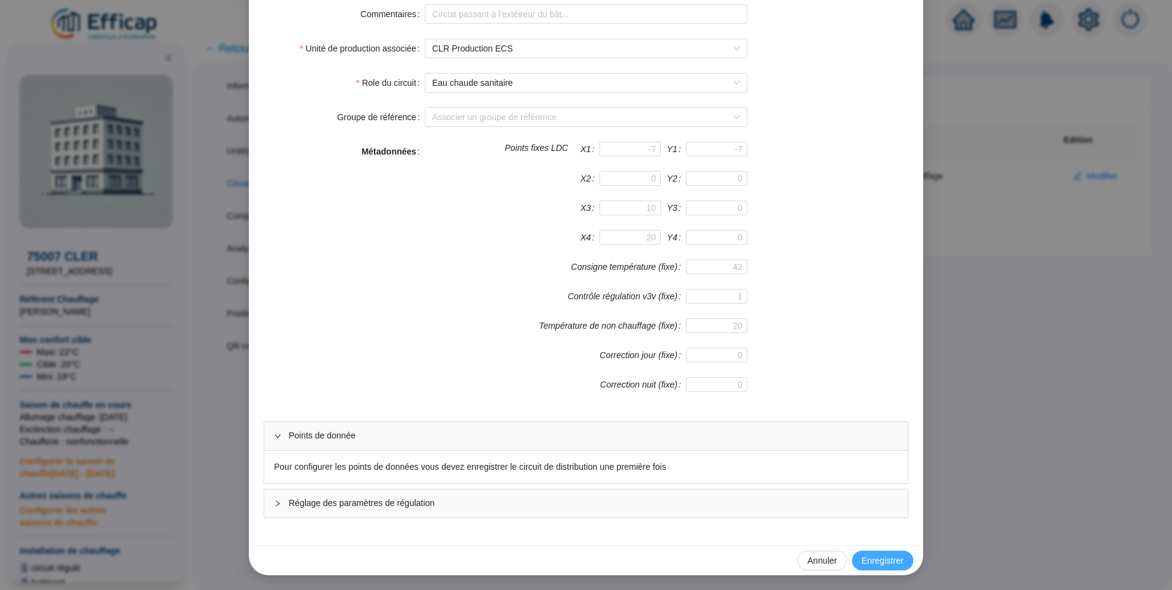
click at [871, 554] on span "Enregistrer" at bounding box center [883, 560] width 42 height 13
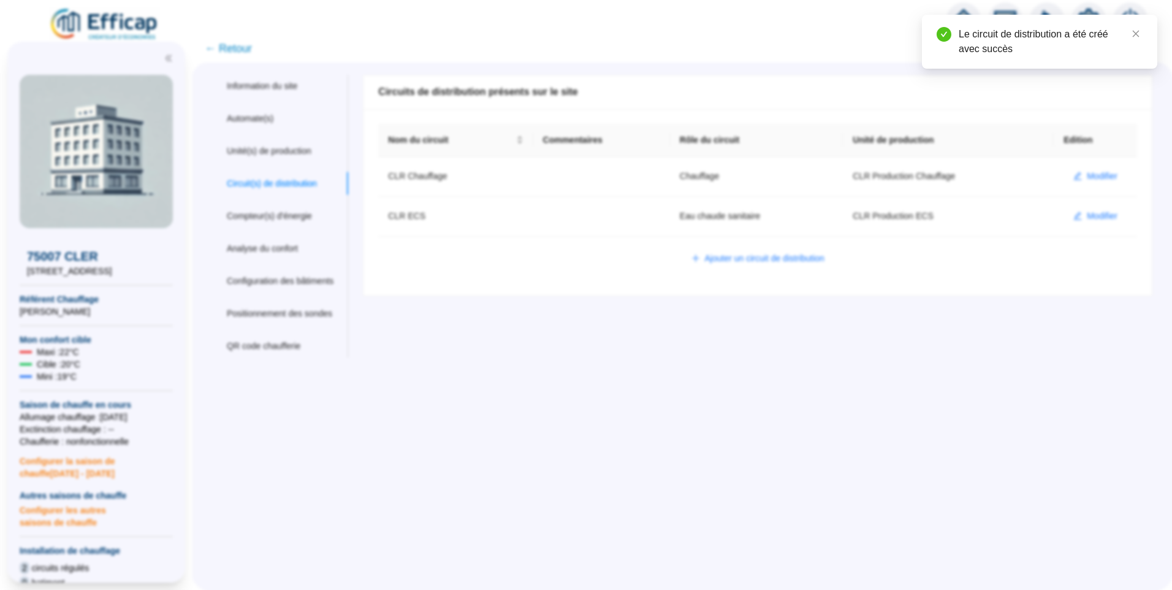
scroll to position [0, 0]
click at [1087, 221] on span "Modifier" at bounding box center [1102, 216] width 31 height 13
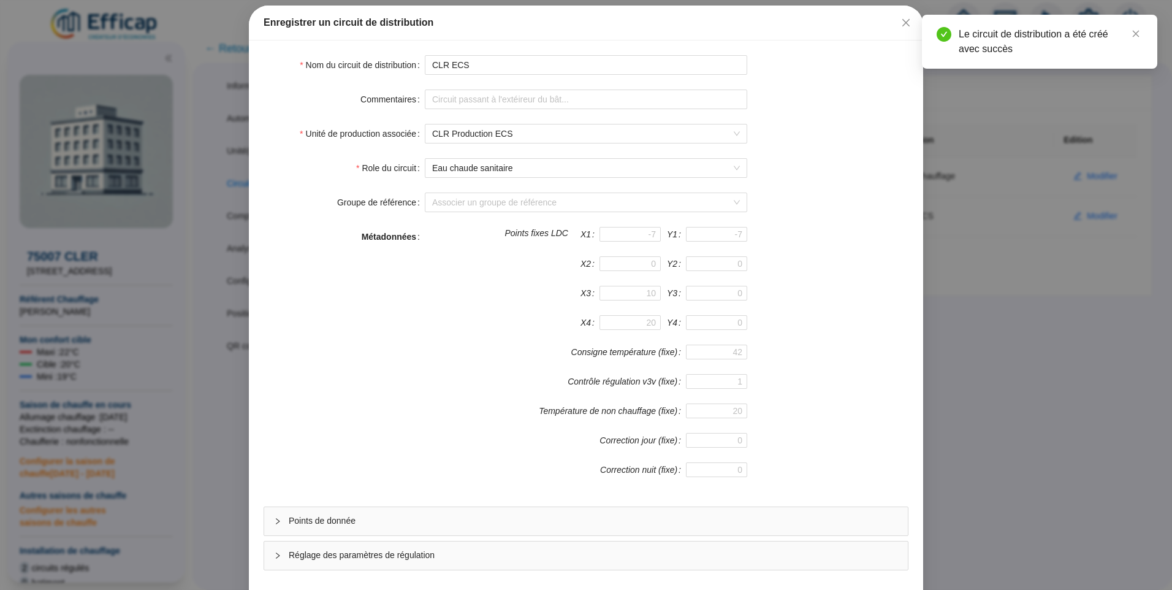
scroll to position [108, 0]
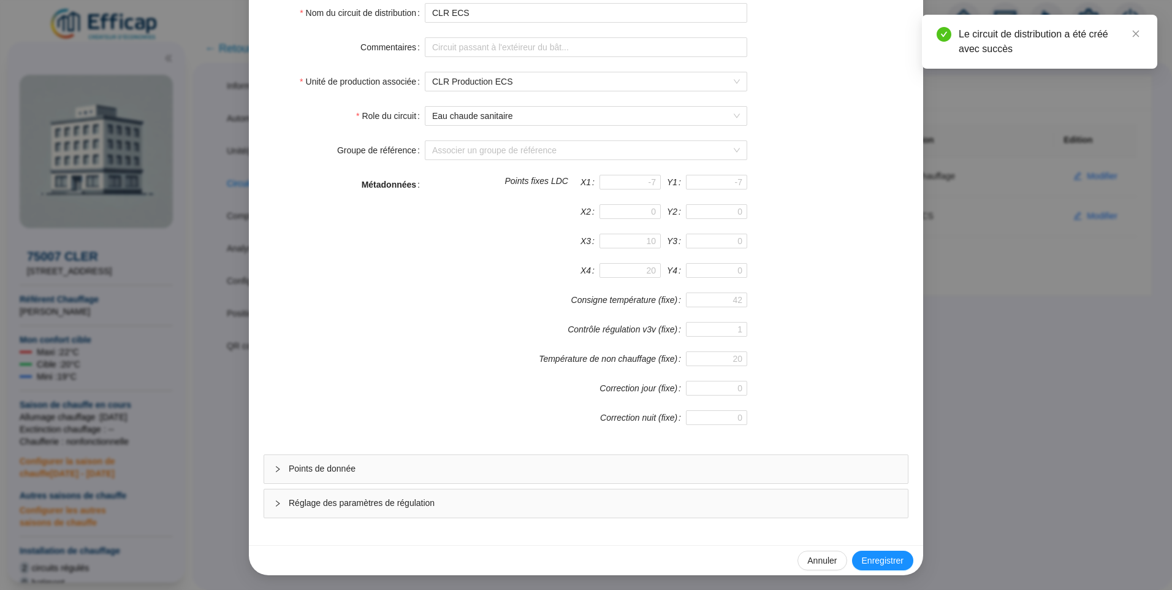
click at [385, 479] on div "Points de donnée" at bounding box center [586, 469] width 644 height 28
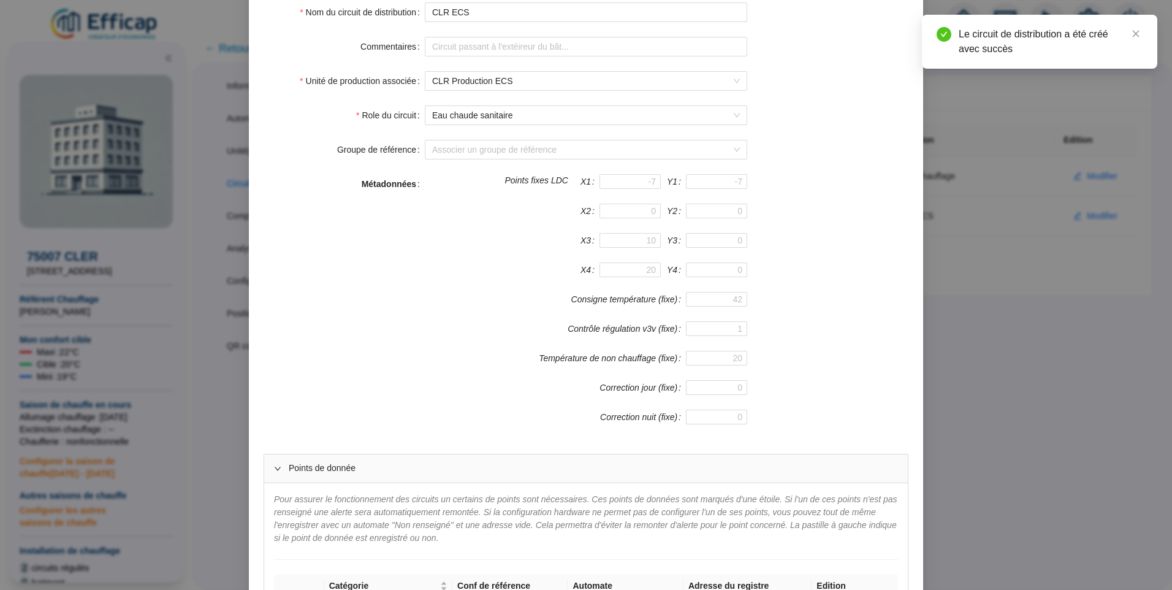
scroll to position [354, 0]
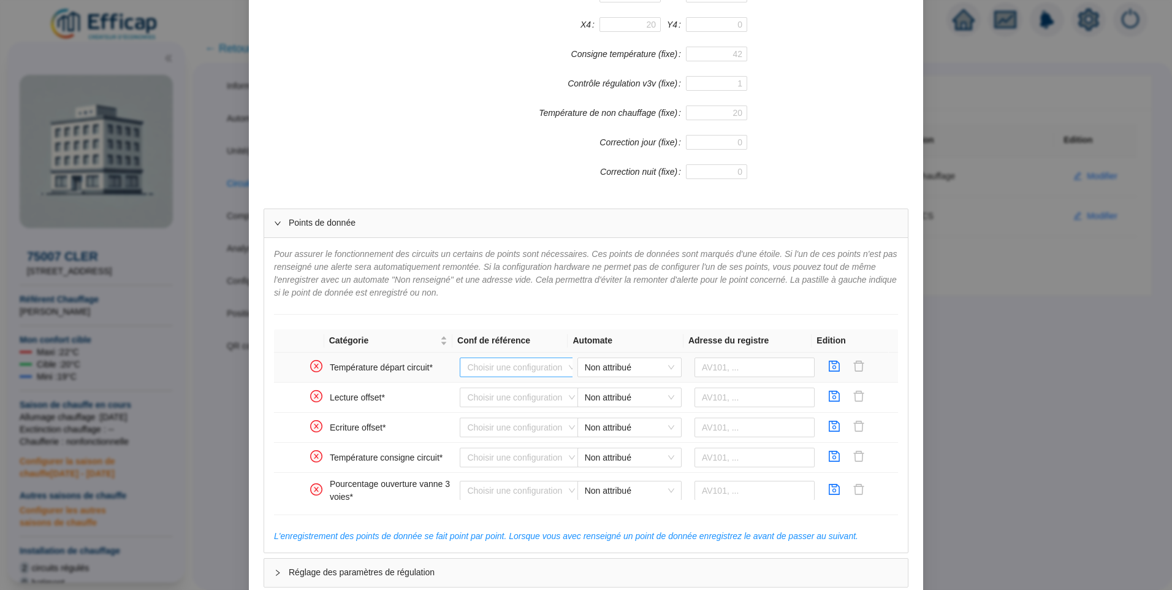
click at [495, 373] on input "search" at bounding box center [515, 367] width 97 height 18
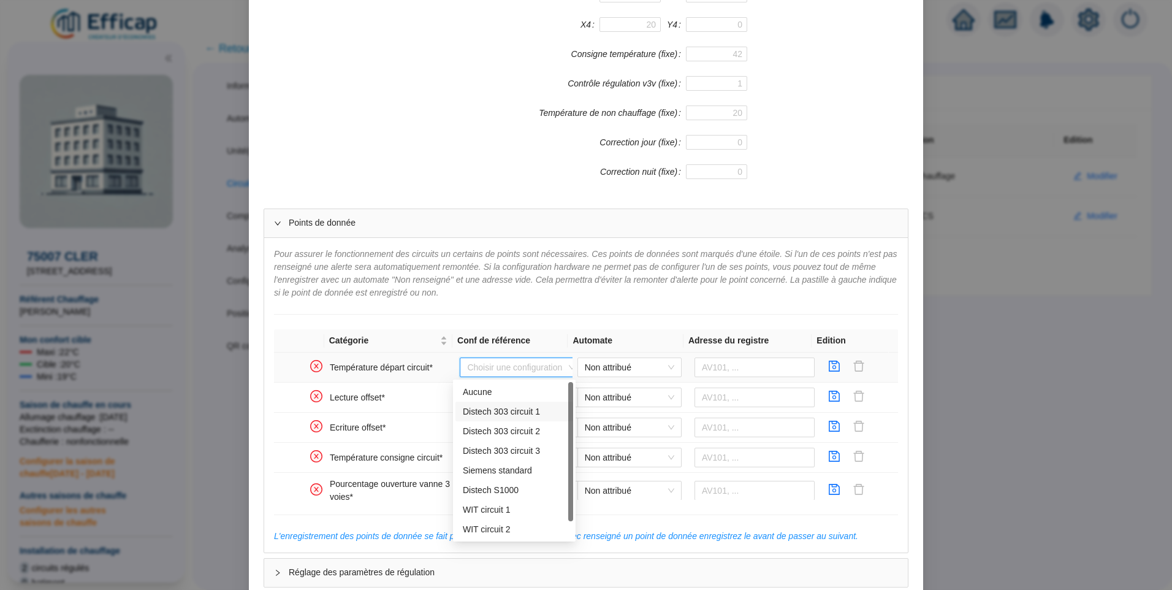
click at [488, 408] on div "Distech 303 circuit 1" at bounding box center [514, 411] width 103 height 13
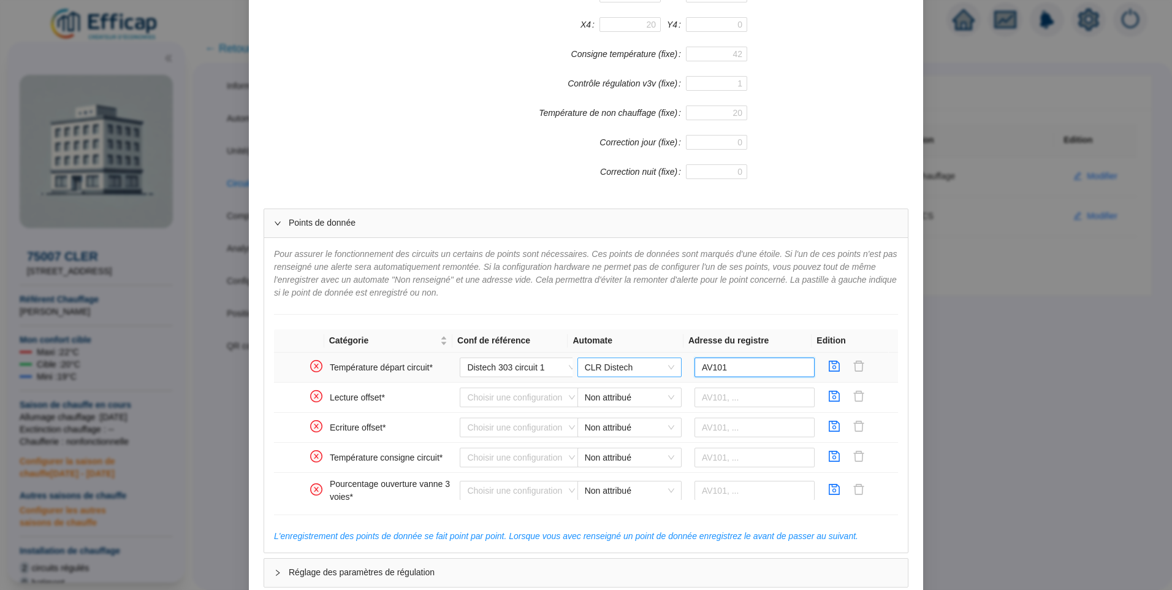
drag, startPoint x: 728, startPoint y: 367, endPoint x: 657, endPoint y: 364, distance: 70.5
click at [657, 364] on tr "Température départ circuit* Distech 303 circuit 1 CLR Distech AV101" at bounding box center [586, 367] width 624 height 30
click at [729, 361] on input "AV101" at bounding box center [755, 367] width 121 height 20
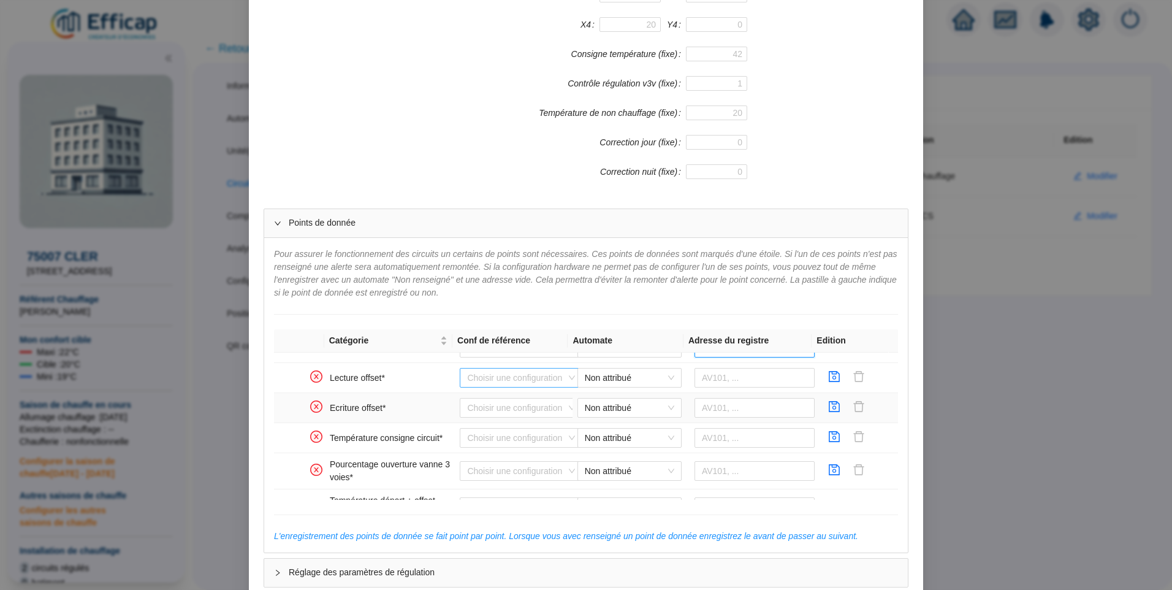
scroll to position [0, 0]
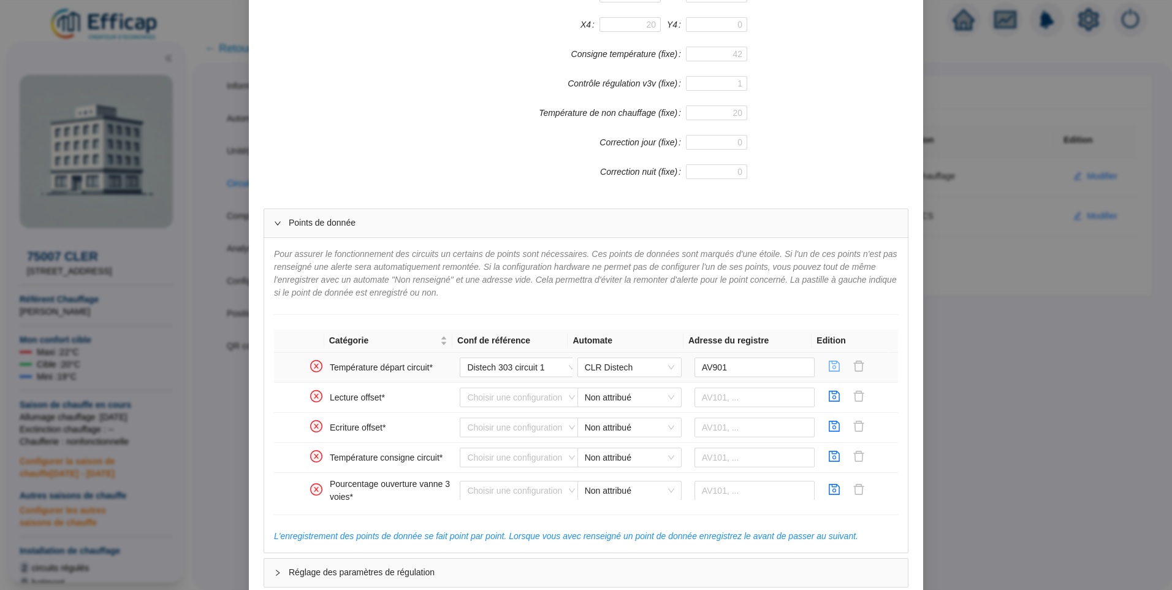
click at [829, 364] on icon "save" at bounding box center [834, 365] width 11 height 11
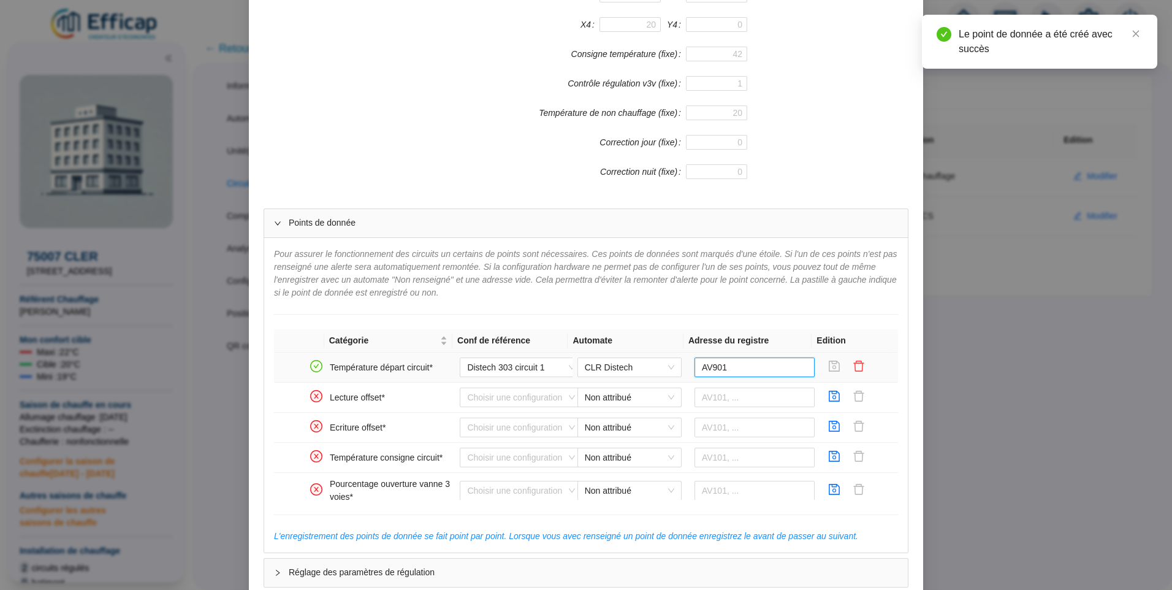
drag, startPoint x: 728, startPoint y: 373, endPoint x: 705, endPoint y: 373, distance: 22.7
click at [705, 373] on input "AV901" at bounding box center [755, 367] width 121 height 20
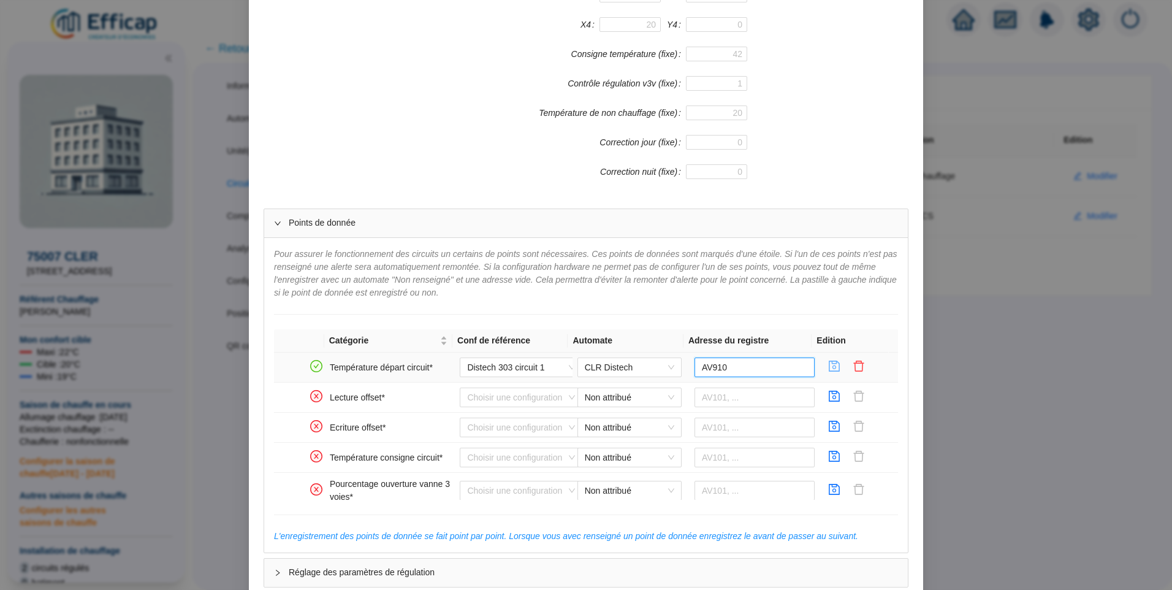
type input "AV910"
click at [828, 365] on icon "save" at bounding box center [834, 366] width 12 height 12
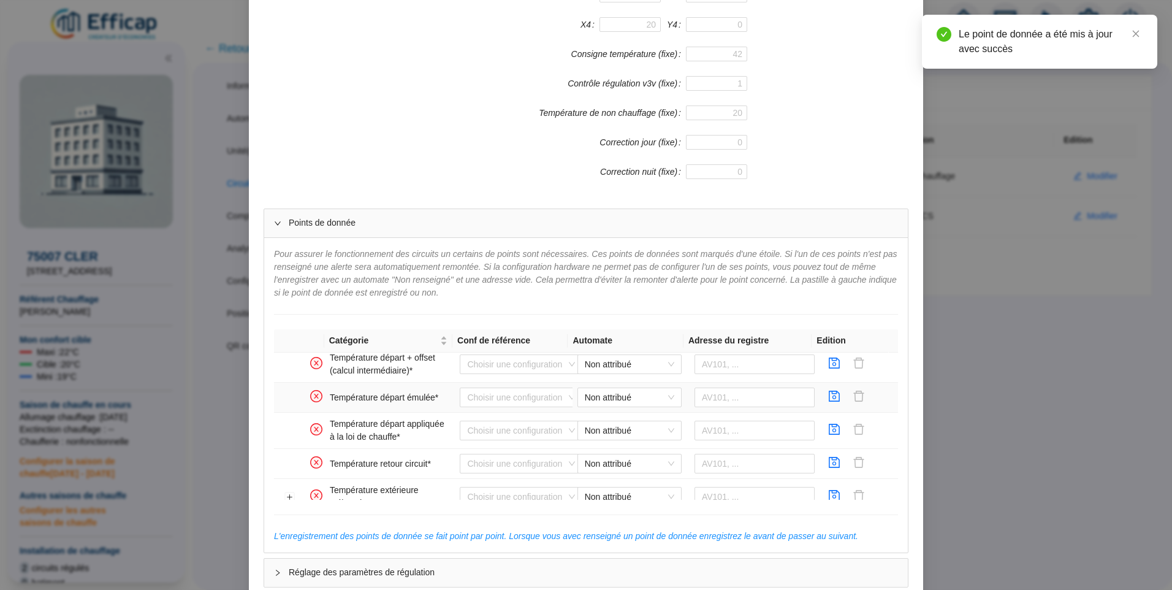
scroll to position [184, 0]
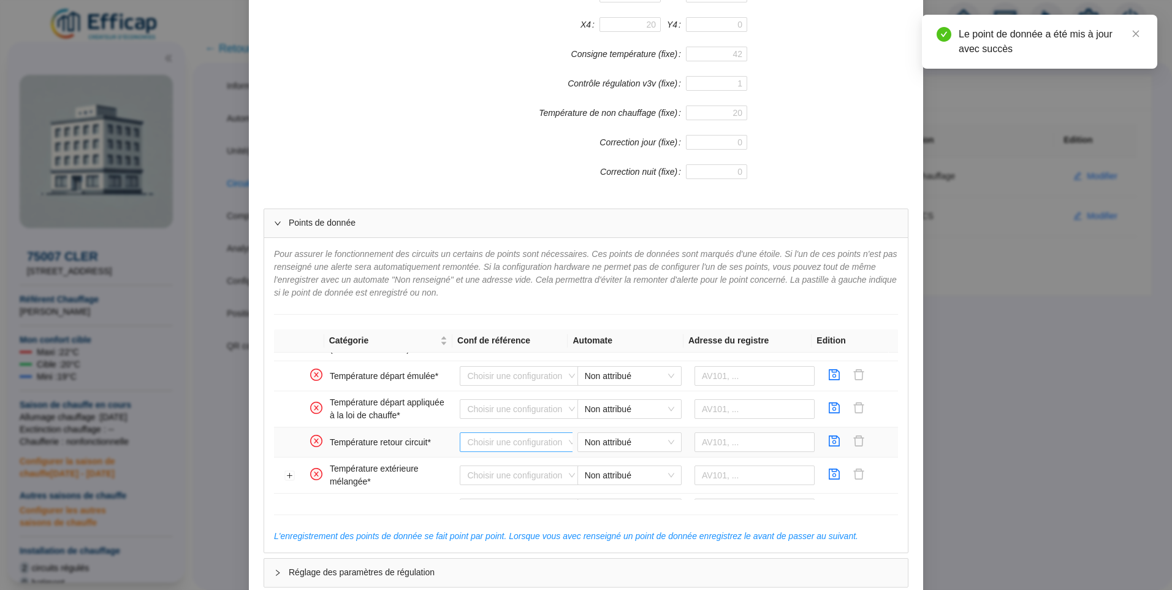
click at [505, 442] on input "search" at bounding box center [515, 442] width 97 height 18
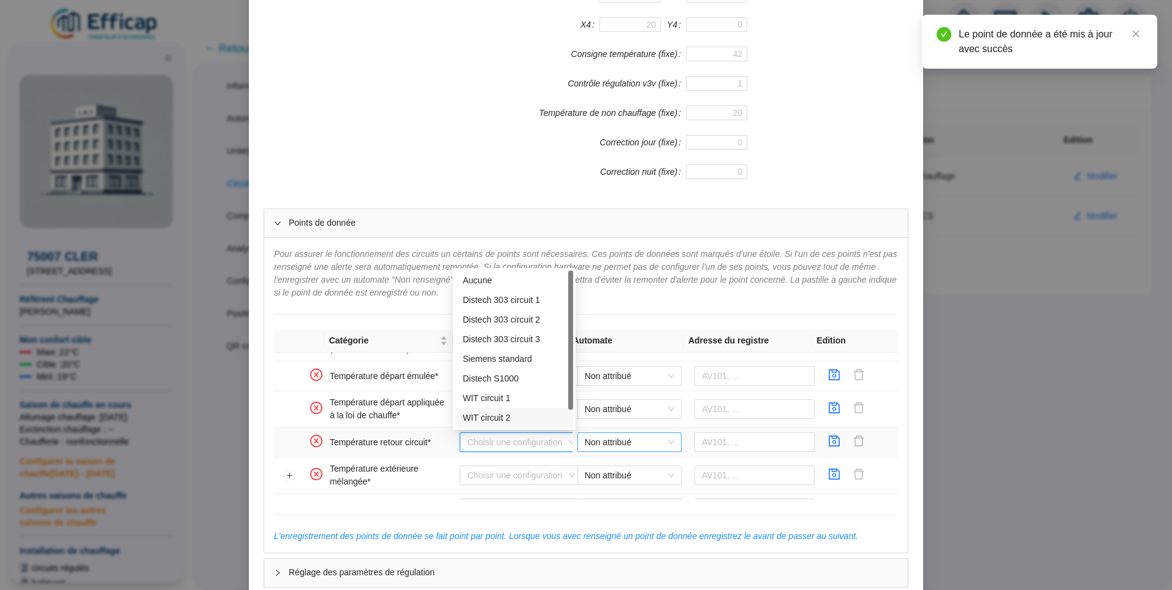
click at [607, 442] on span "Non attribué" at bounding box center [629, 442] width 89 height 18
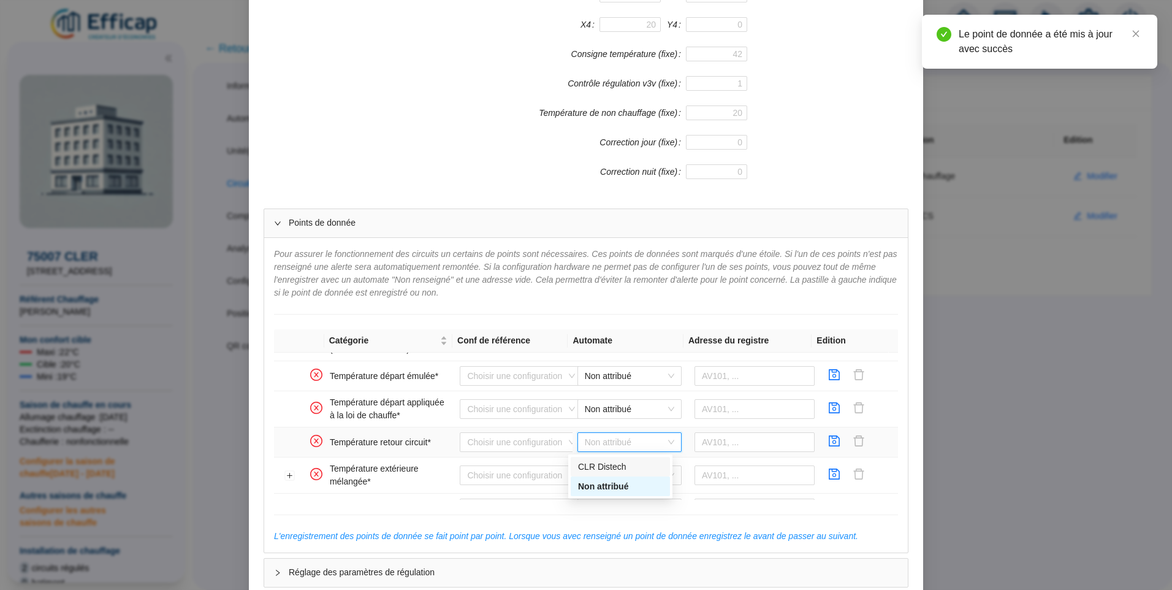
click at [598, 465] on div "CLR Distech" at bounding box center [620, 466] width 85 height 13
click at [747, 438] on input "text" at bounding box center [755, 442] width 121 height 20
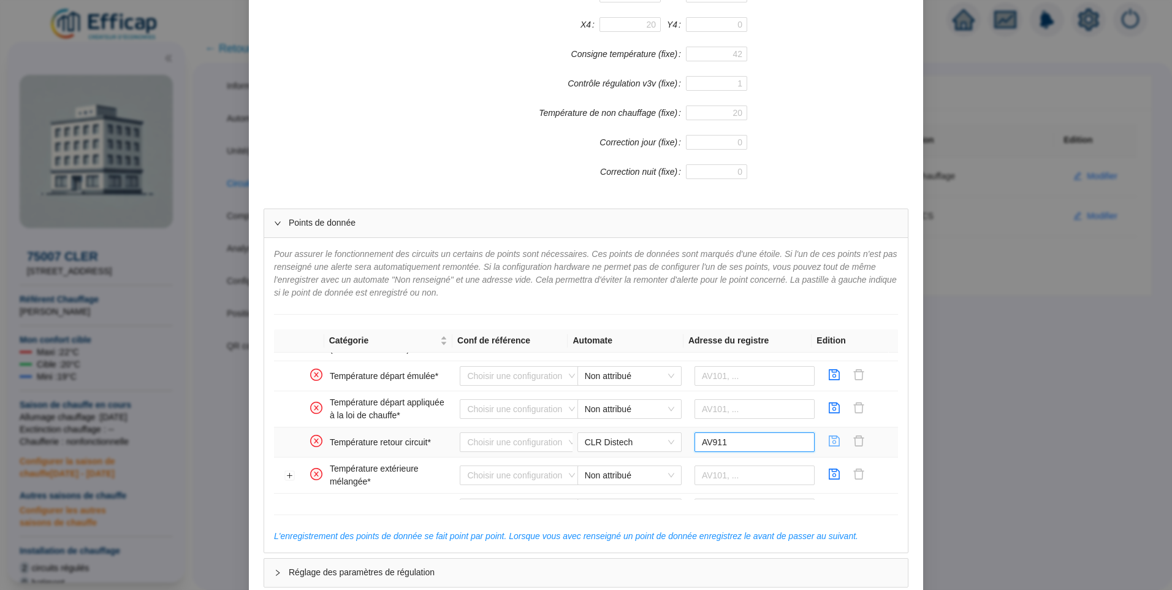
type input "AV911"
click at [829, 443] on icon "save" at bounding box center [834, 440] width 11 height 11
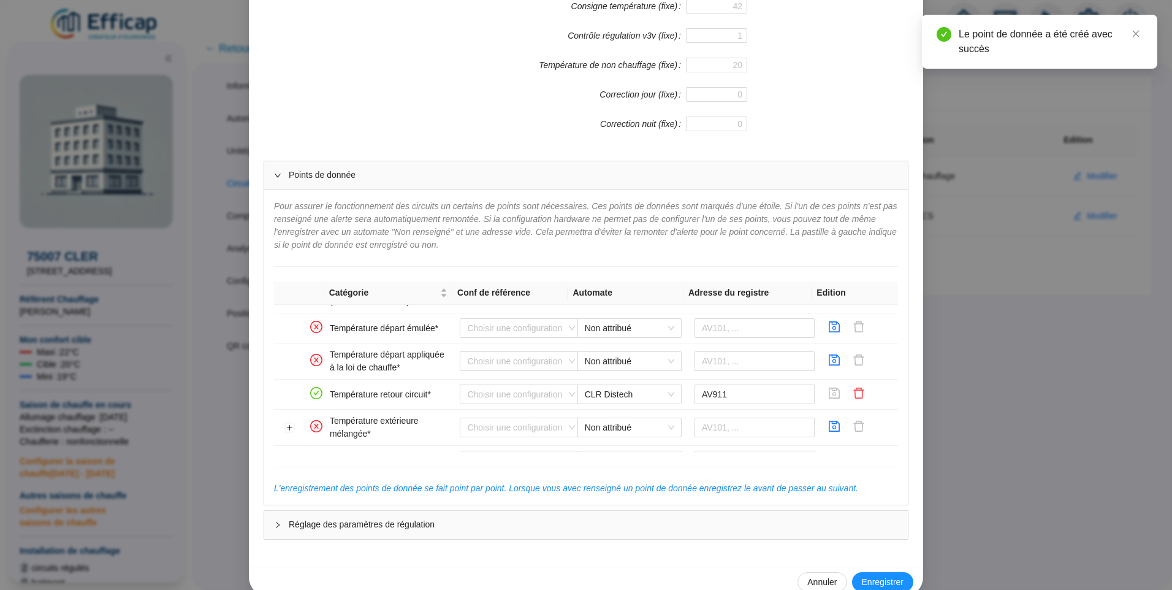
scroll to position [423, 0]
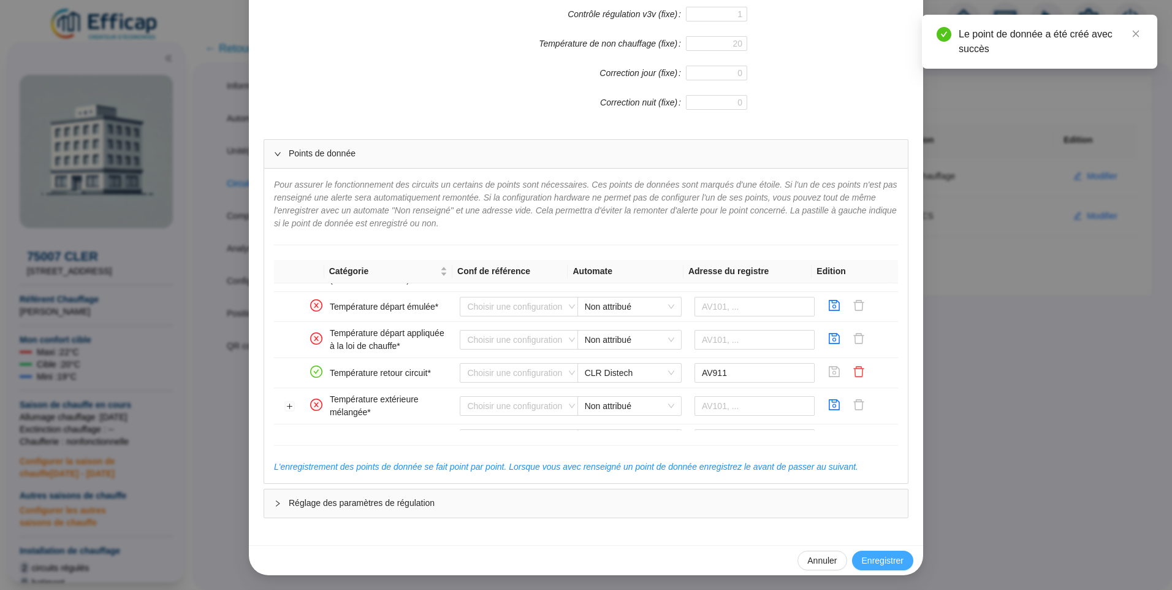
click at [877, 557] on span "Enregistrer" at bounding box center [883, 560] width 42 height 13
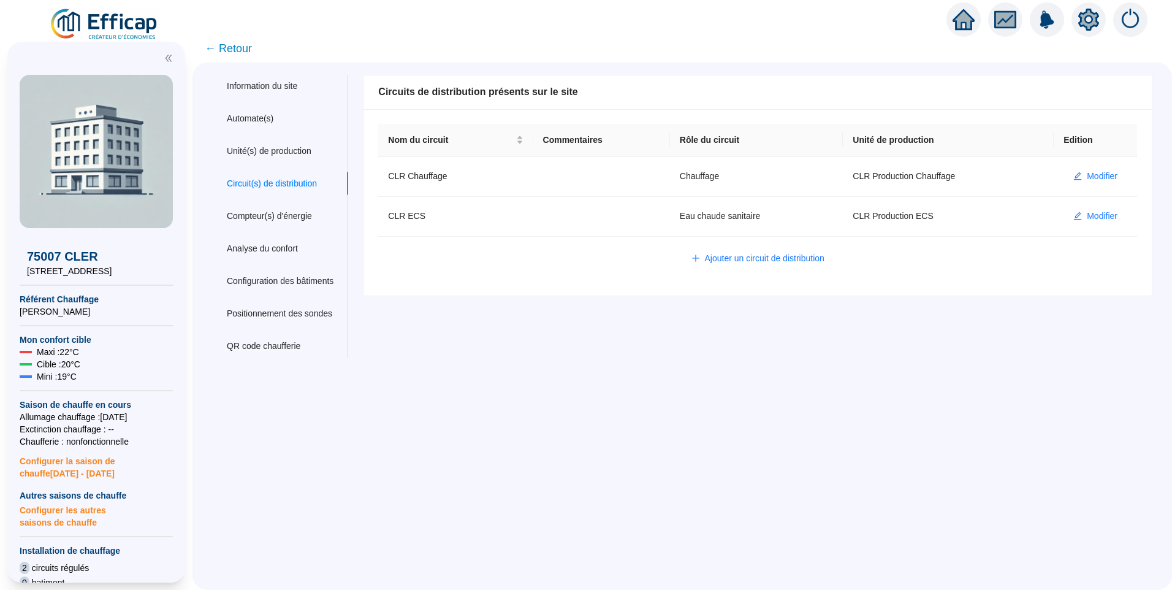
click at [645, 506] on div "Information du site Automate(s) Unité(s) de production Circuit(s) de distributi…" at bounding box center [682, 326] width 980 height 527
click at [271, 147] on div "Unité(s) de production" at bounding box center [269, 151] width 85 height 13
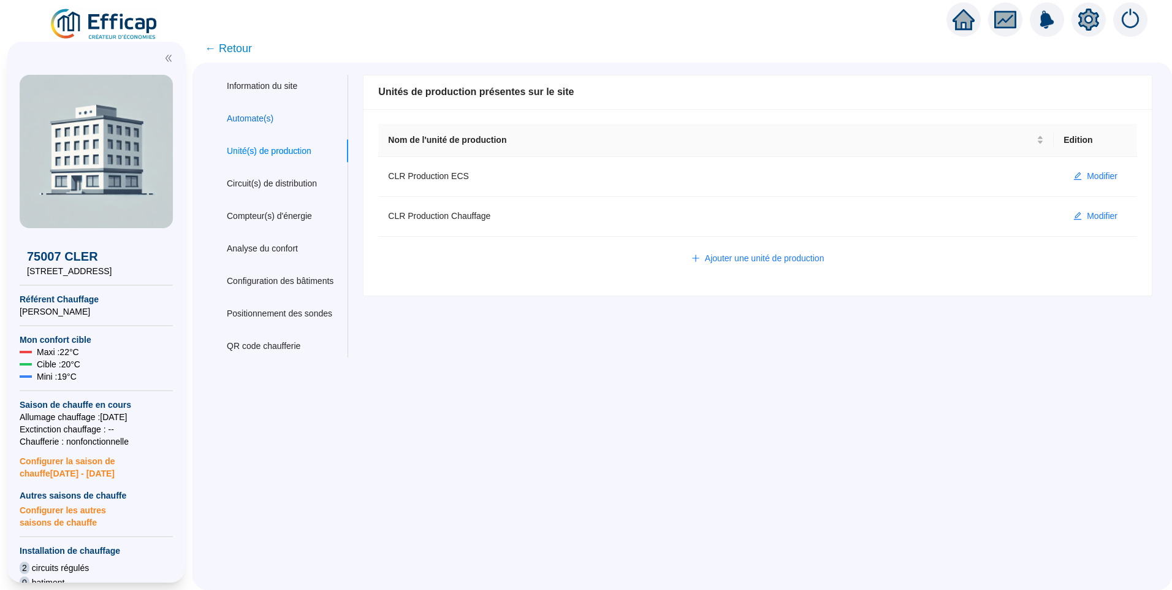
click at [267, 116] on div "Automate(s)" at bounding box center [250, 118] width 47 height 13
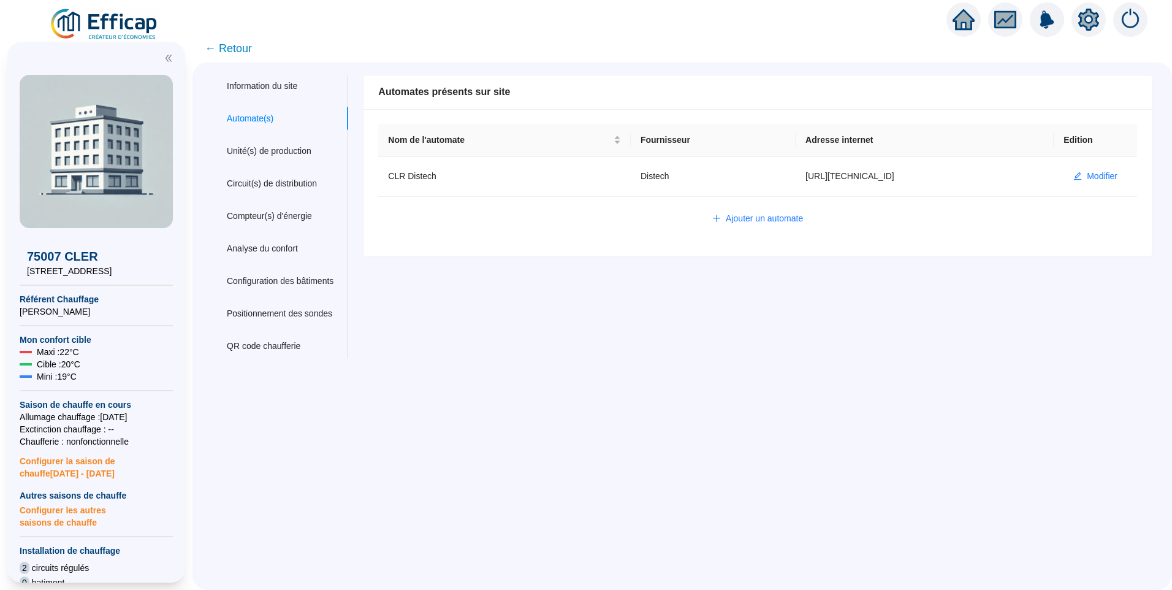
click at [249, 48] on span "← Retour" at bounding box center [228, 48] width 47 height 17
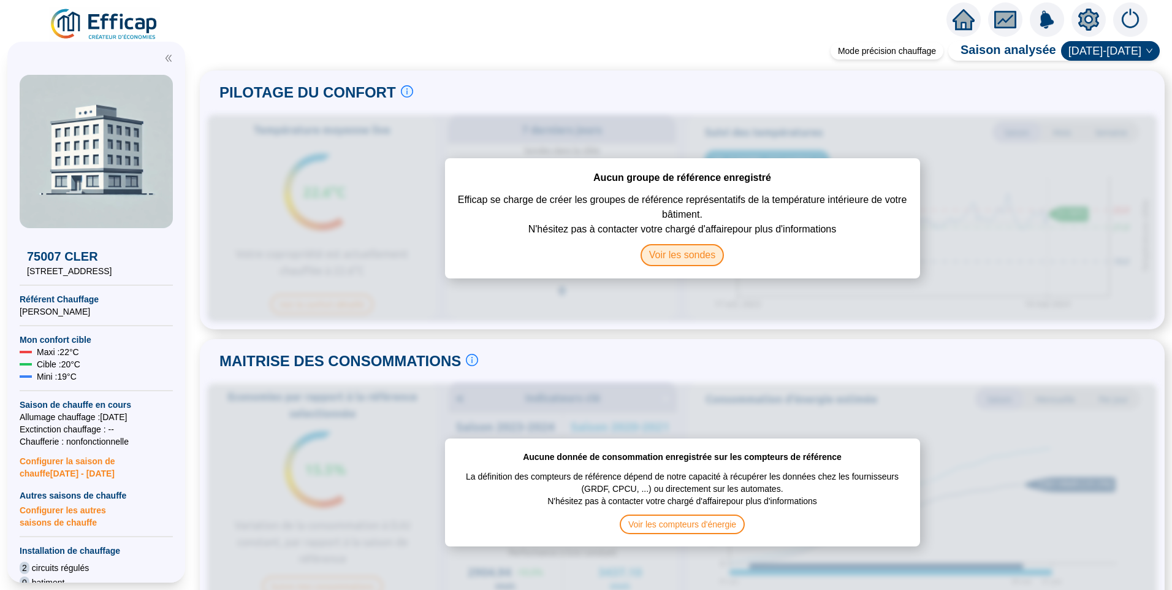
click at [682, 257] on span "Voir les sondes" at bounding box center [683, 255] width 84 height 22
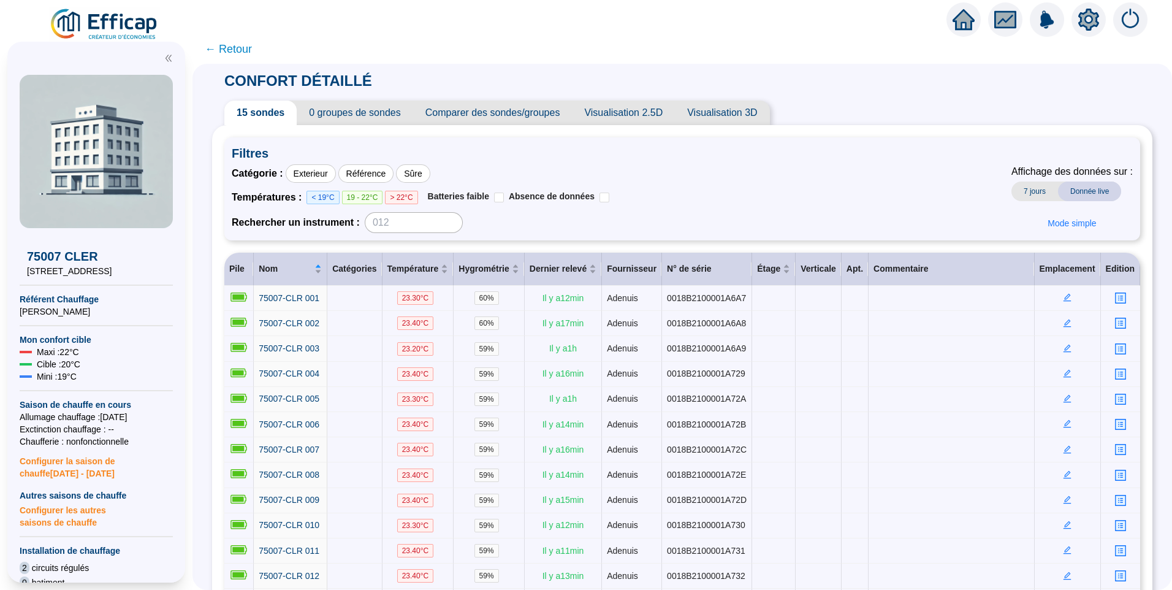
click at [343, 113] on span "0 groupes de sondes" at bounding box center [355, 113] width 116 height 25
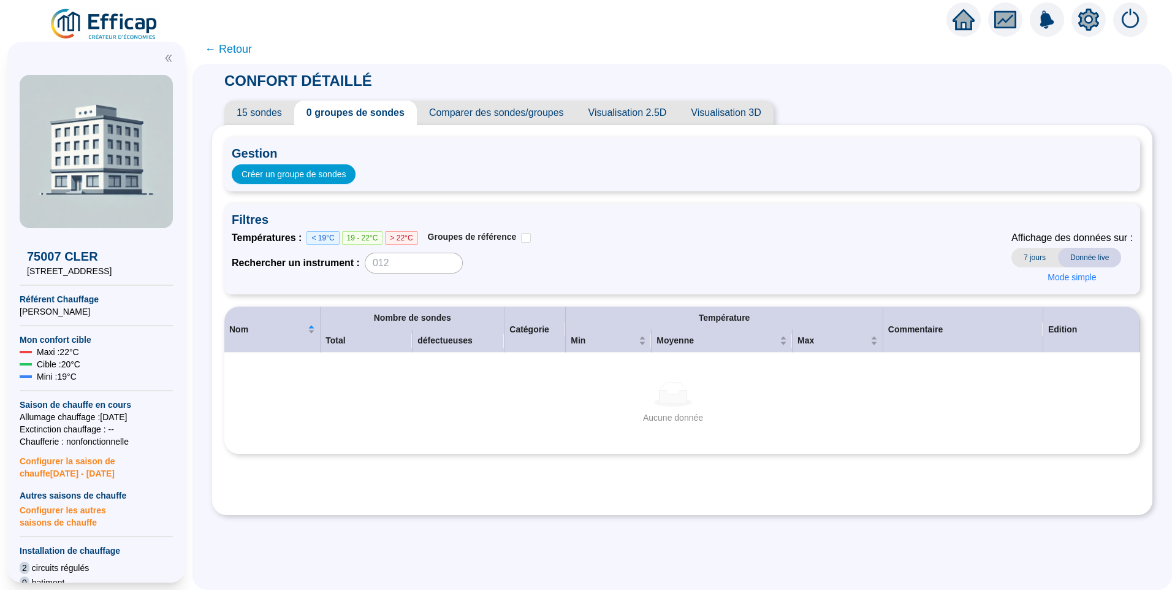
click at [304, 184] on div "Gestion Créer un groupe de sondes" at bounding box center [682, 164] width 916 height 54
click at [309, 177] on span "Créer un groupe de sondes" at bounding box center [294, 174] width 104 height 13
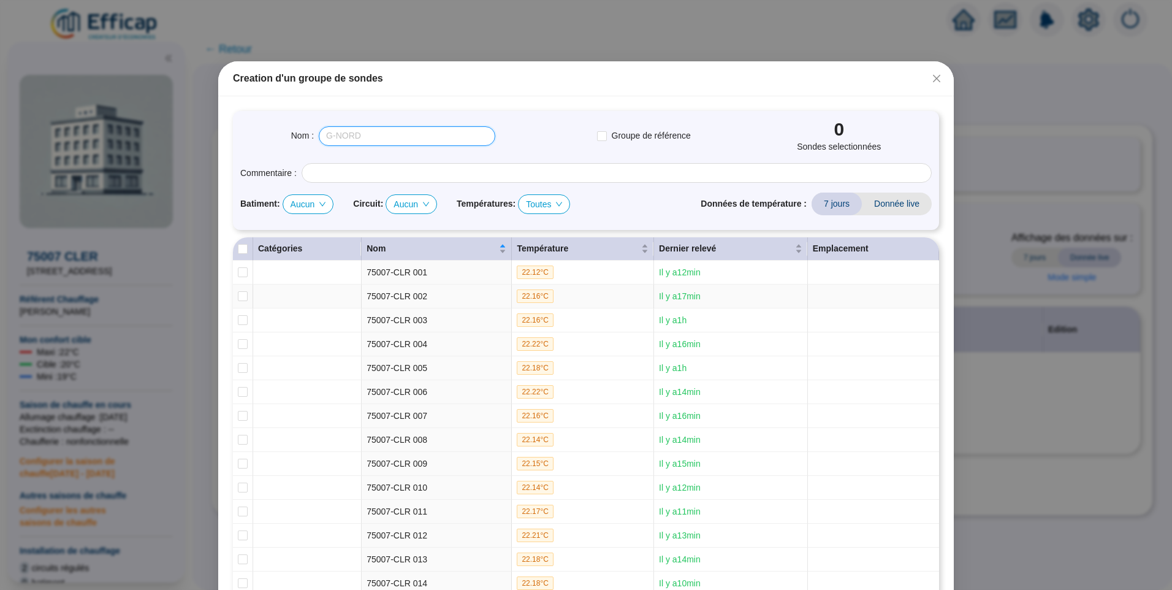
click at [352, 129] on input "text" at bounding box center [407, 136] width 177 height 20
type input "Toute les sondes"
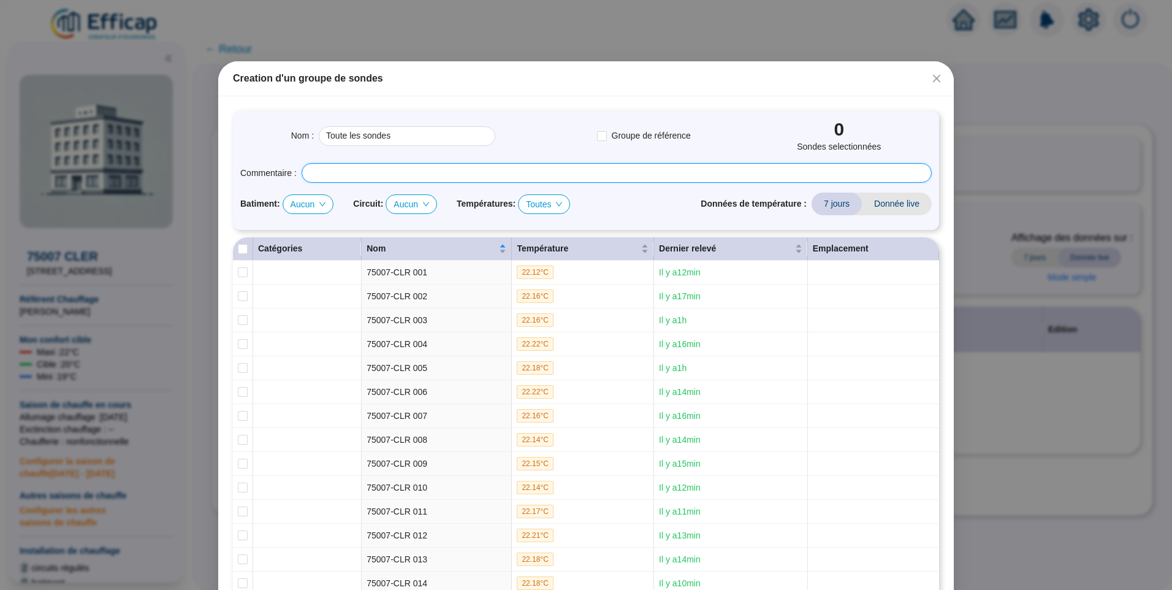
click at [333, 175] on input "text" at bounding box center [617, 173] width 630 height 20
type input "Groupe rassemblant toute les sondes"
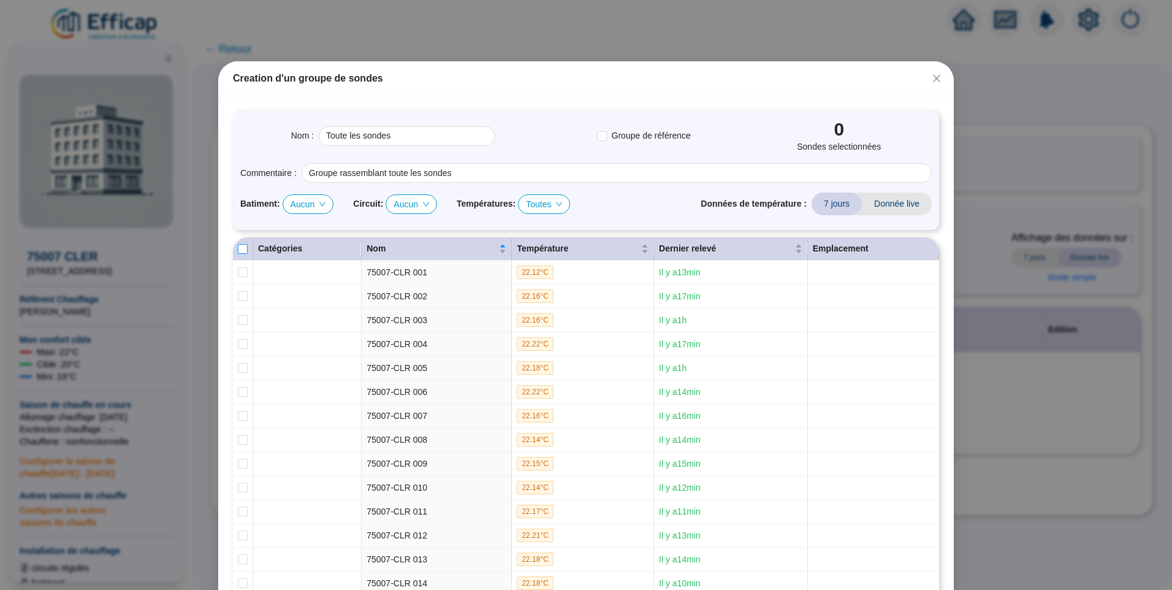
click at [238, 244] on input "Select all" at bounding box center [243, 249] width 10 height 10
checkbox input "true"
type input "Toute les sondes (15 sondes)"
checkbox input "true"
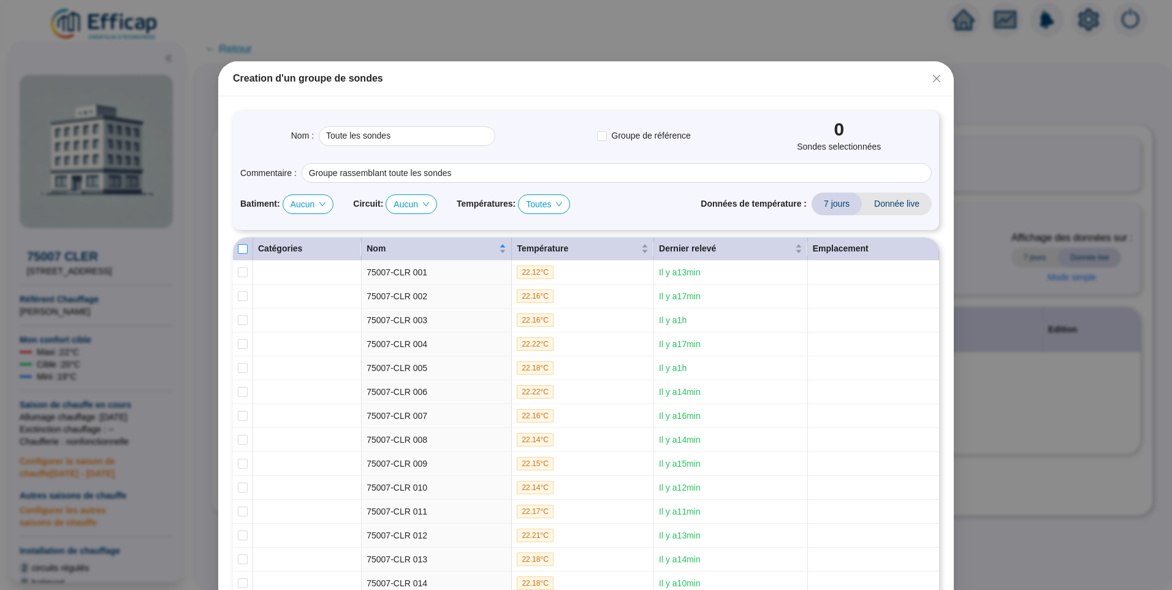
checkbox input "true"
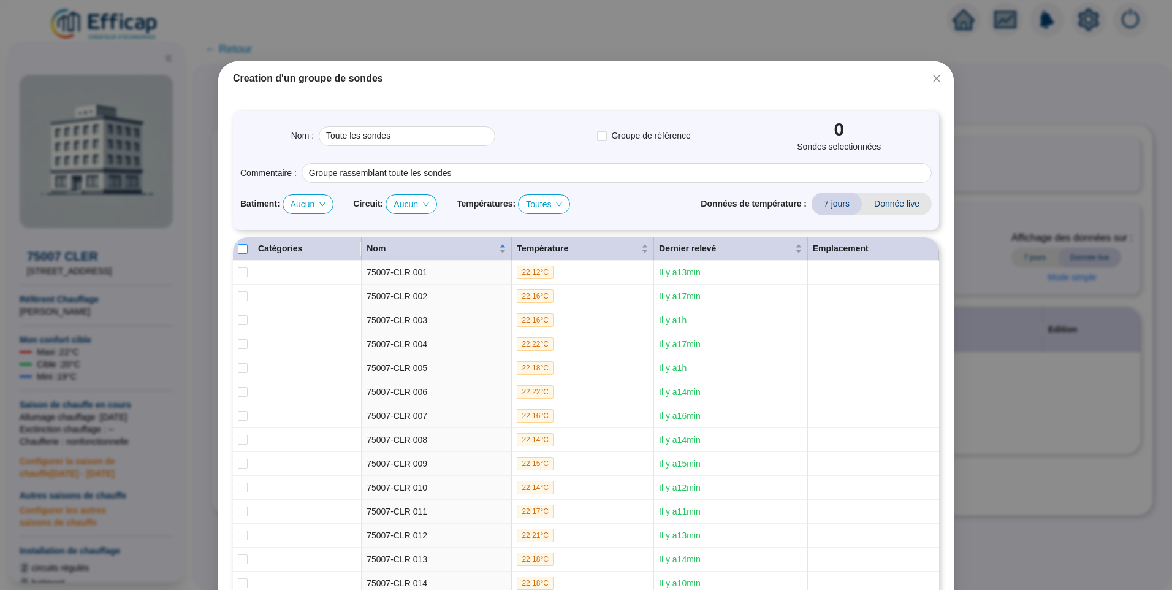
checkbox input "true"
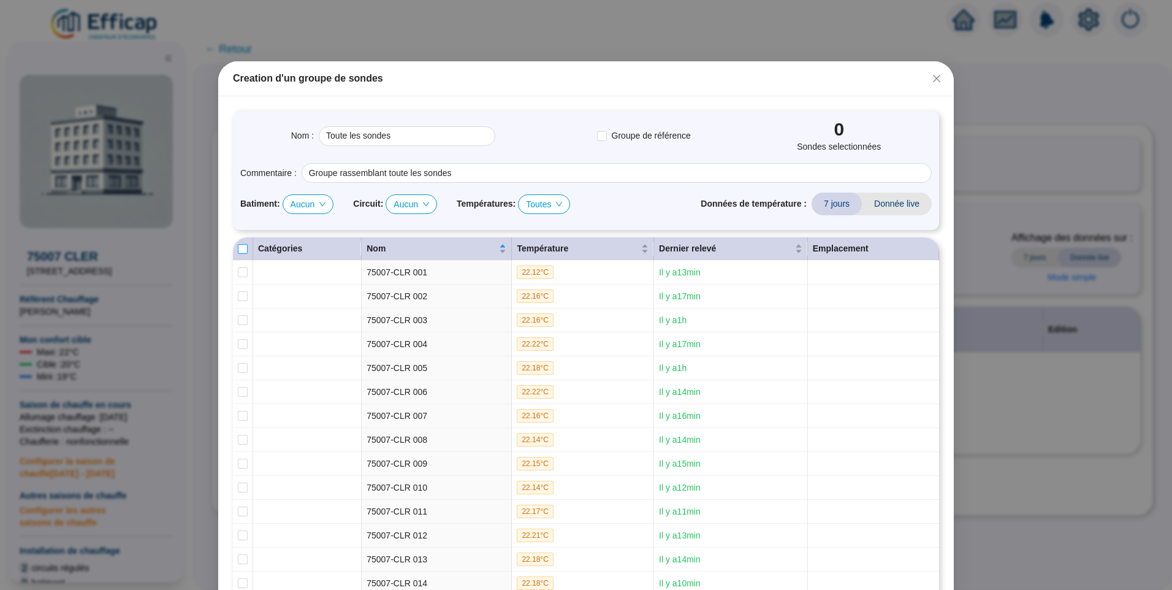
checkbox input "true"
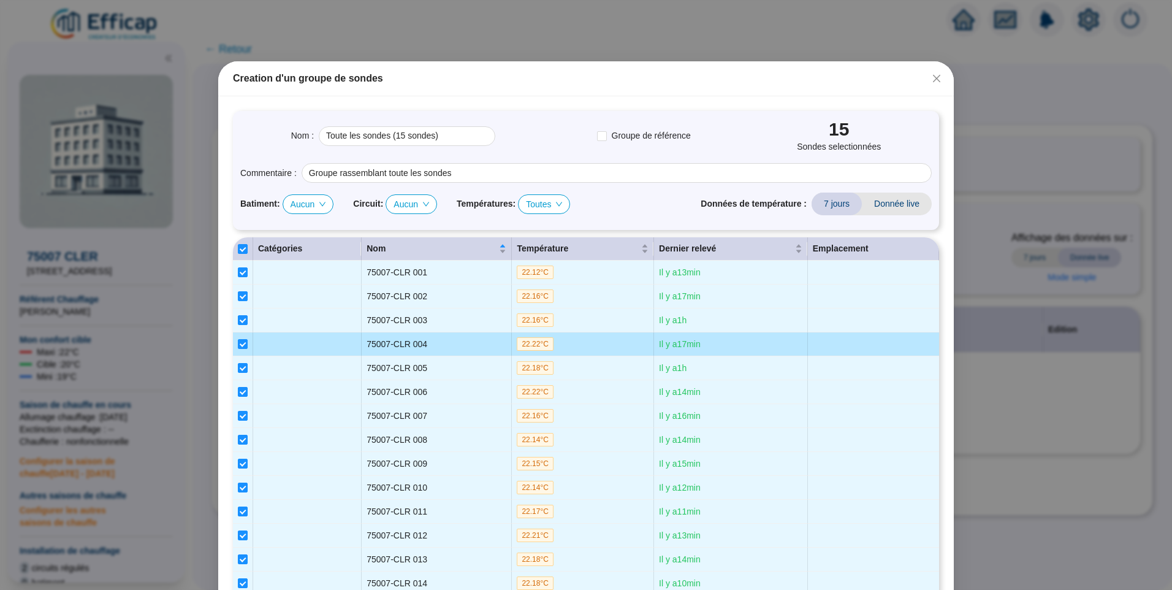
scroll to position [88, 0]
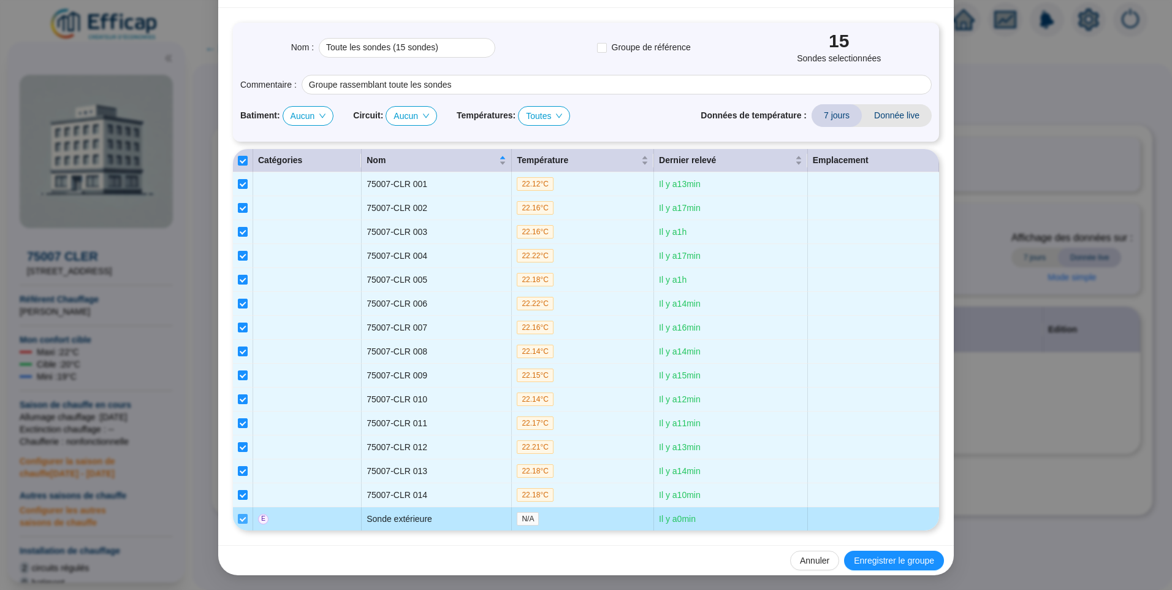
click at [243, 521] on input "checkbox" at bounding box center [243, 519] width 10 height 10
checkbox input "false"
type input "Toute les sondes (14 sondes)"
checkbox input "false"
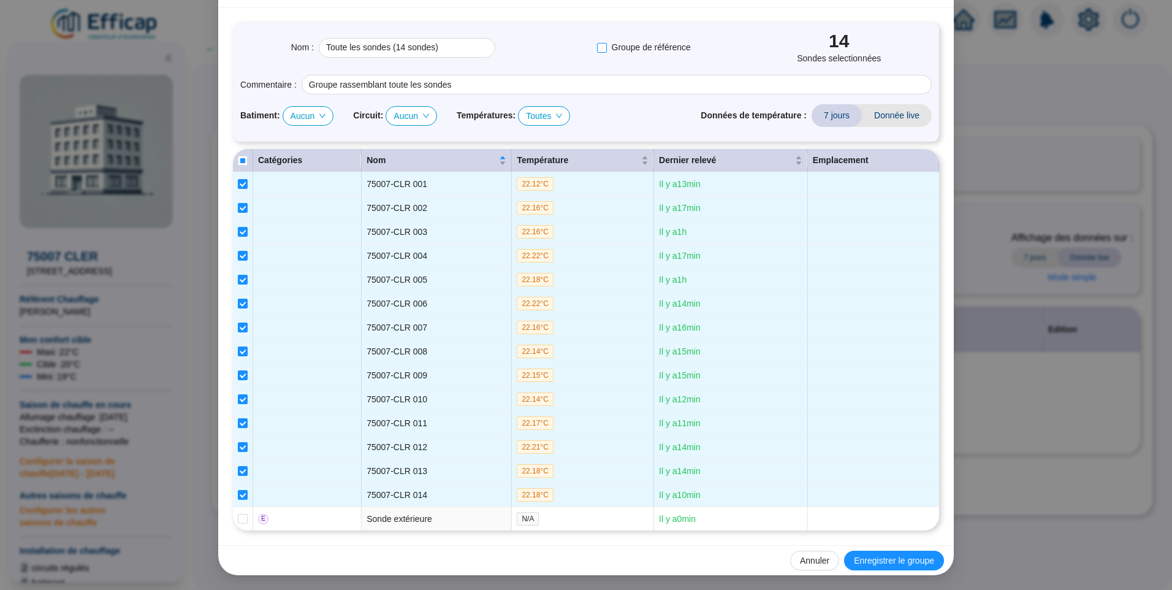
click at [597, 49] on input "Groupe de référence" at bounding box center [602, 48] width 10 height 10
checkbox input "true"
click at [875, 558] on span "Enregistrer le groupe" at bounding box center [894, 560] width 80 height 13
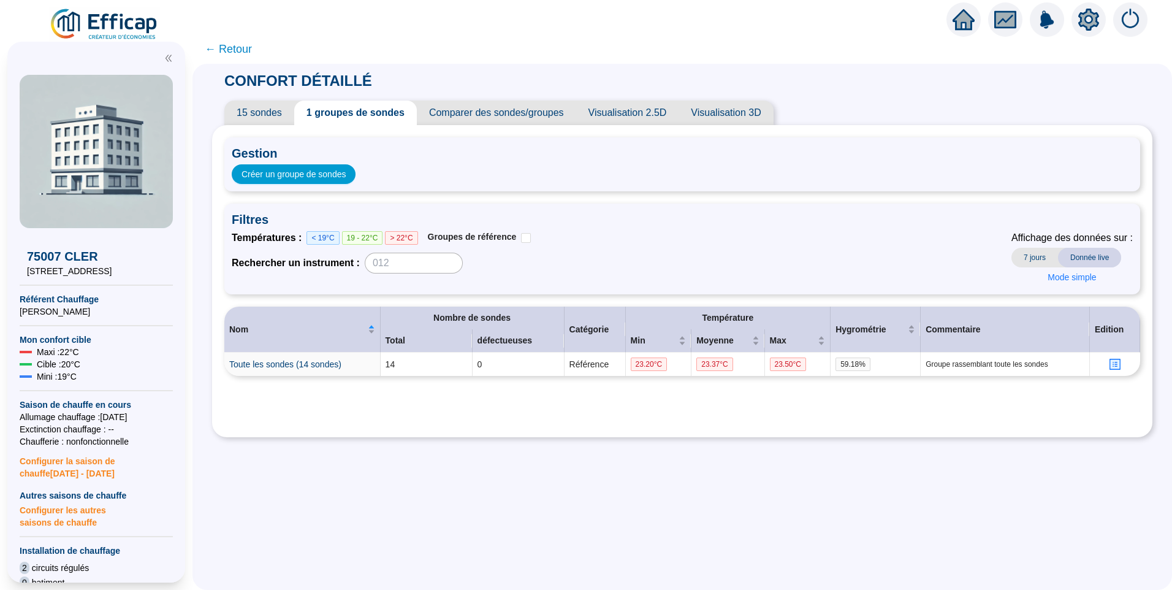
click at [275, 118] on span "15 sondes" at bounding box center [259, 113] width 70 height 25
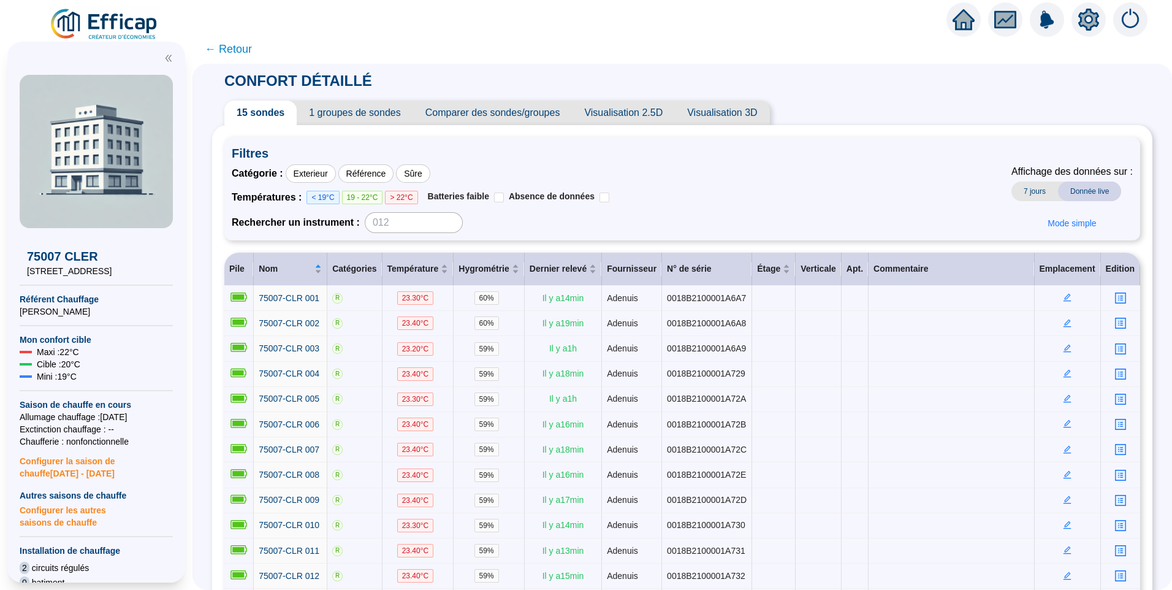
click at [244, 48] on span "← Retour" at bounding box center [228, 48] width 47 height 17
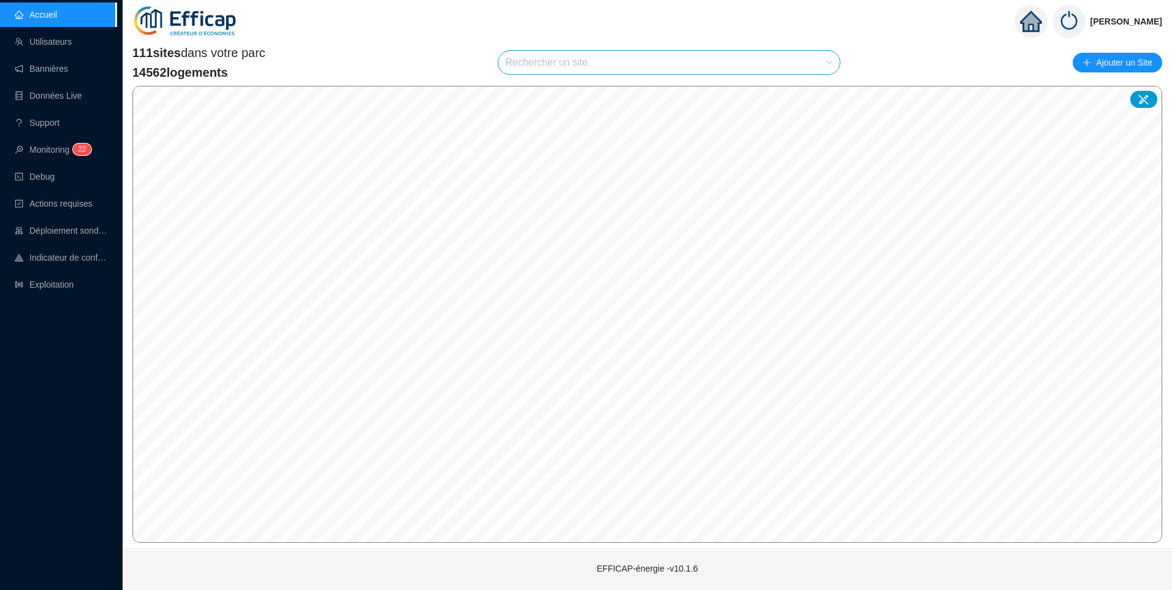
click at [564, 64] on input "search" at bounding box center [664, 62] width 316 height 23
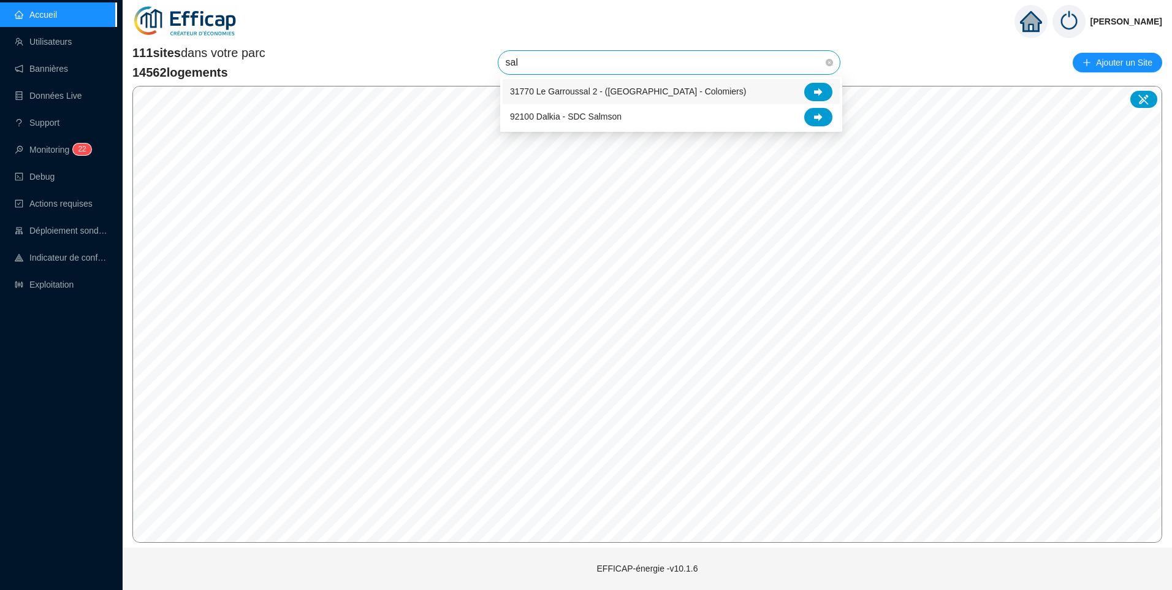
type input "salm"
click at [574, 83] on div "92100 Dalkia - SDC Salmson" at bounding box center [671, 92] width 322 height 18
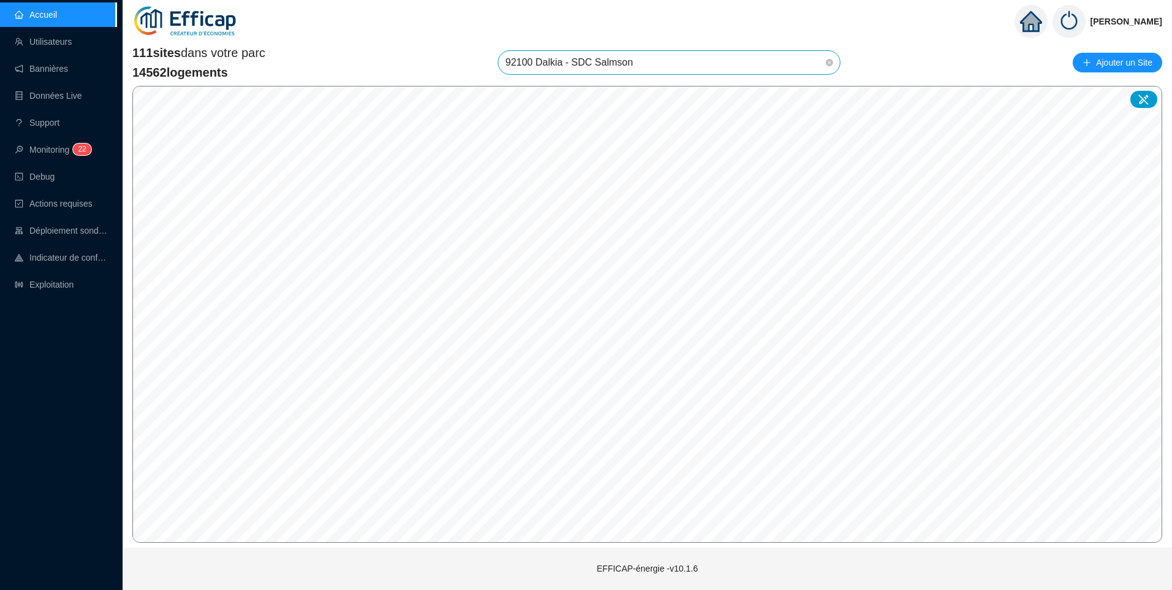
click at [742, 65] on span "92100 Dalkia - SDC Salmson" at bounding box center [669, 62] width 327 height 23
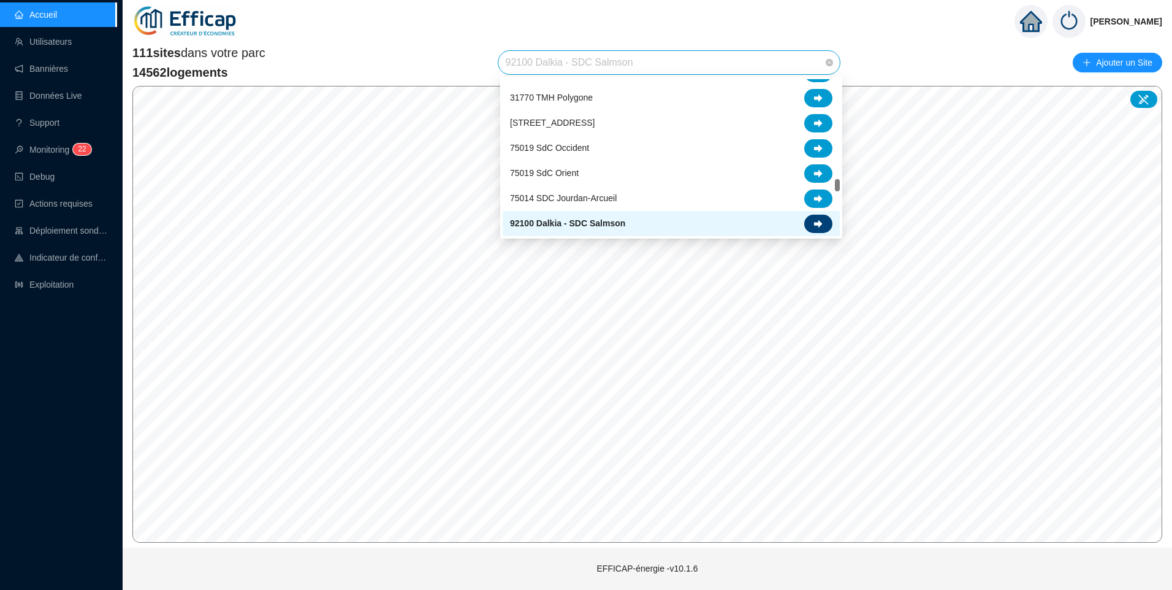
click at [816, 226] on icon at bounding box center [818, 223] width 9 height 9
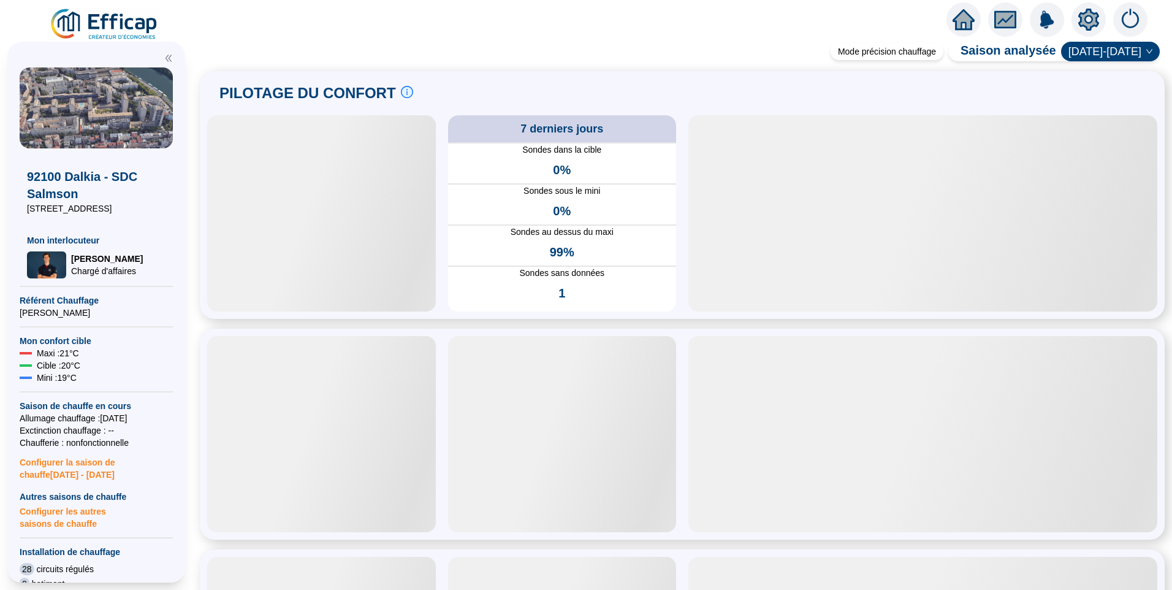
click at [1089, 30] on icon "setting" at bounding box center [1088, 20] width 21 height 22
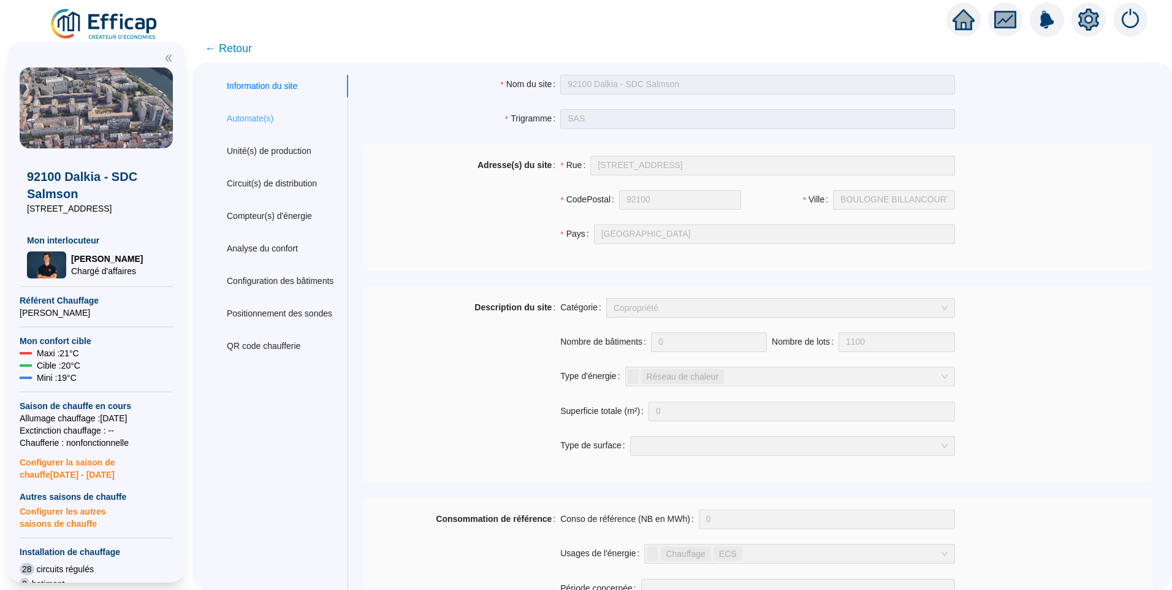
click at [249, 129] on div "Automate(s)" at bounding box center [280, 118] width 136 height 23
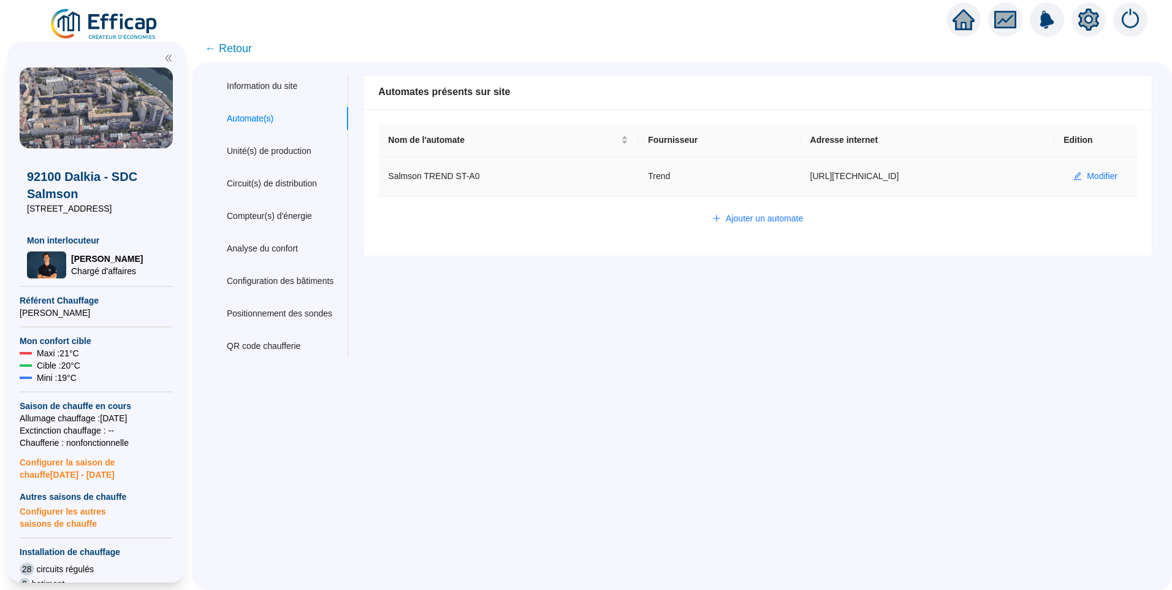
drag, startPoint x: 923, startPoint y: 173, endPoint x: 815, endPoint y: 180, distance: 107.5
click at [815, 180] on td "http://90.91.183.110" at bounding box center [928, 177] width 254 height 40
copy td "http://90.91.183.110"
drag, startPoint x: 607, startPoint y: 381, endPoint x: 571, endPoint y: 309, distance: 80.6
click at [601, 358] on div "Information du site Automate(s) Unité(s) de production Circuit(s) de distributi…" at bounding box center [682, 326] width 980 height 527
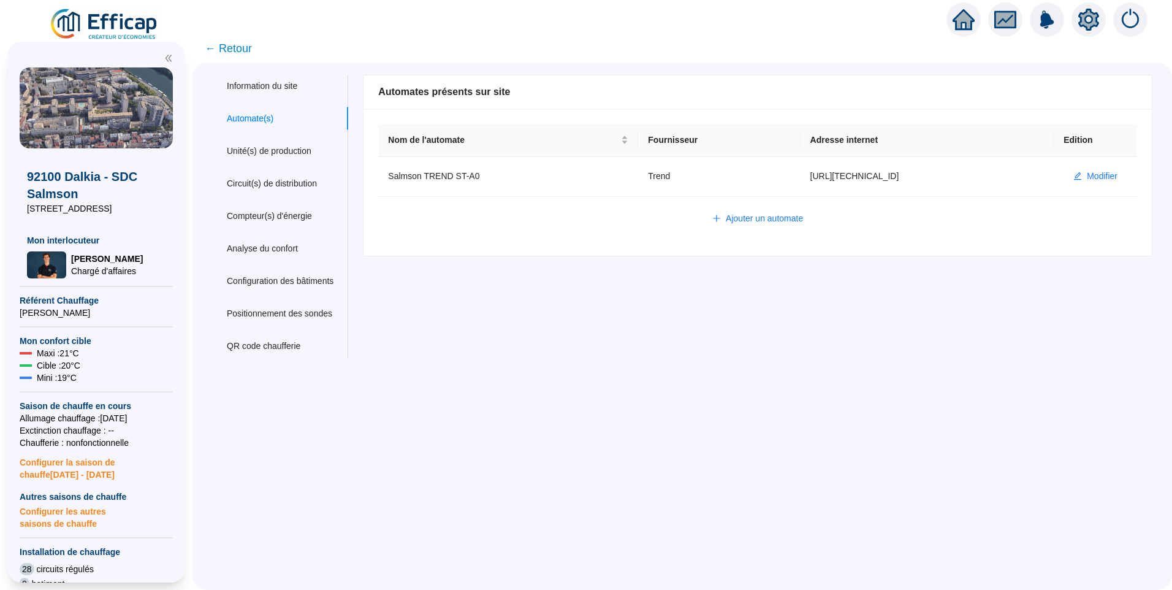
drag, startPoint x: 620, startPoint y: 435, endPoint x: 658, endPoint y: 364, distance: 80.1
click at [624, 432] on div "Information du site Automate(s) Unité(s) de production Circuit(s) de distributi…" at bounding box center [682, 326] width 980 height 527
click at [1095, 174] on span "Modifier" at bounding box center [1102, 176] width 31 height 13
type input "Salmson TREND ST-A0"
type input "http://90.91.183.110"
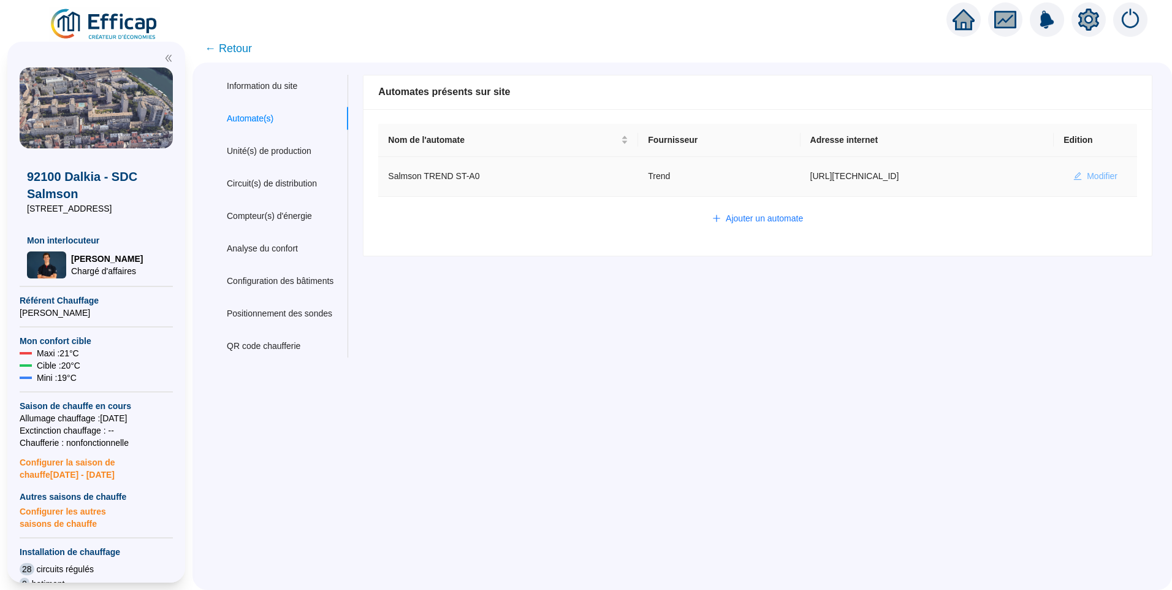
type input "admin-efficap"
type input "S1001"
type input "S1000"
type input "A1000"
type input "I1000"
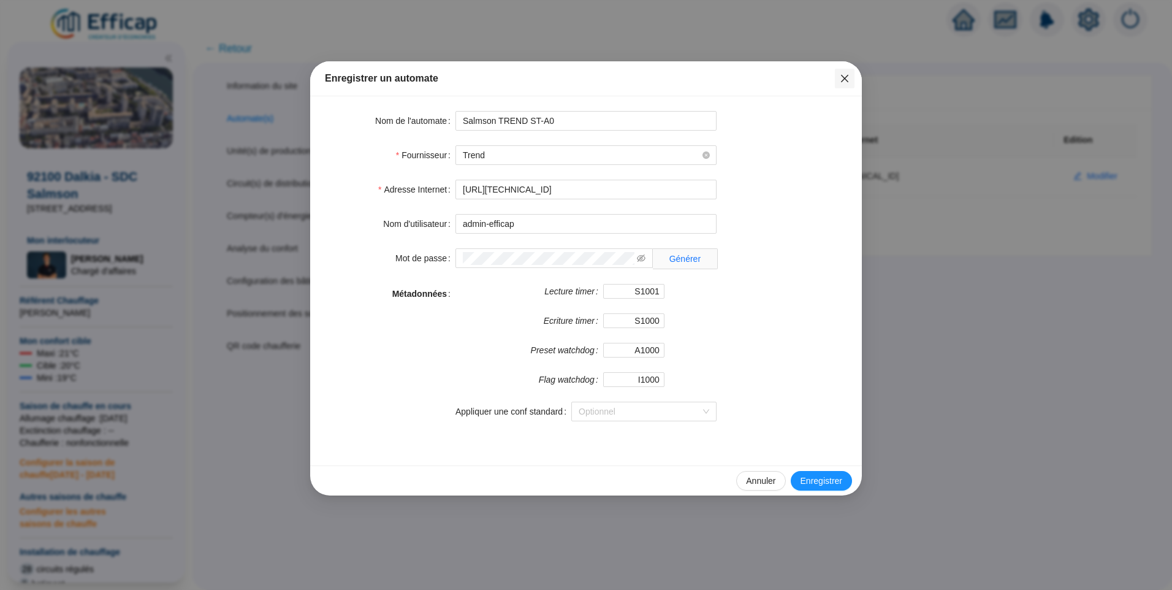
click at [848, 78] on icon "close" at bounding box center [845, 79] width 10 height 10
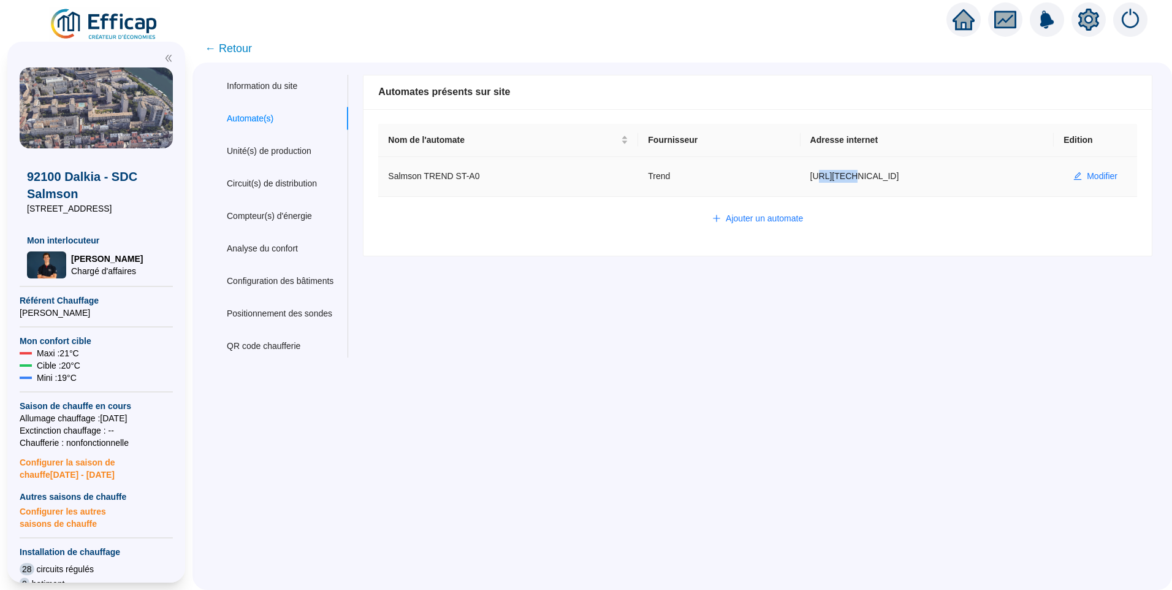
drag, startPoint x: 826, startPoint y: 179, endPoint x: 853, endPoint y: 179, distance: 27.6
click at [853, 179] on td "http://90.91.183.110" at bounding box center [928, 177] width 254 height 40
drag, startPoint x: 853, startPoint y: 179, endPoint x: 886, endPoint y: 292, distance: 117.4
click at [886, 292] on div "Nom du site 92100 Dalkia - SDC Salmson Trigramme SAS Adresse(s) du site Rue 3 r…" at bounding box center [750, 216] width 805 height 283
click at [848, 381] on div "Information du site Automate(s) Unité(s) de production Circuit(s) de distributi…" at bounding box center [682, 326] width 980 height 527
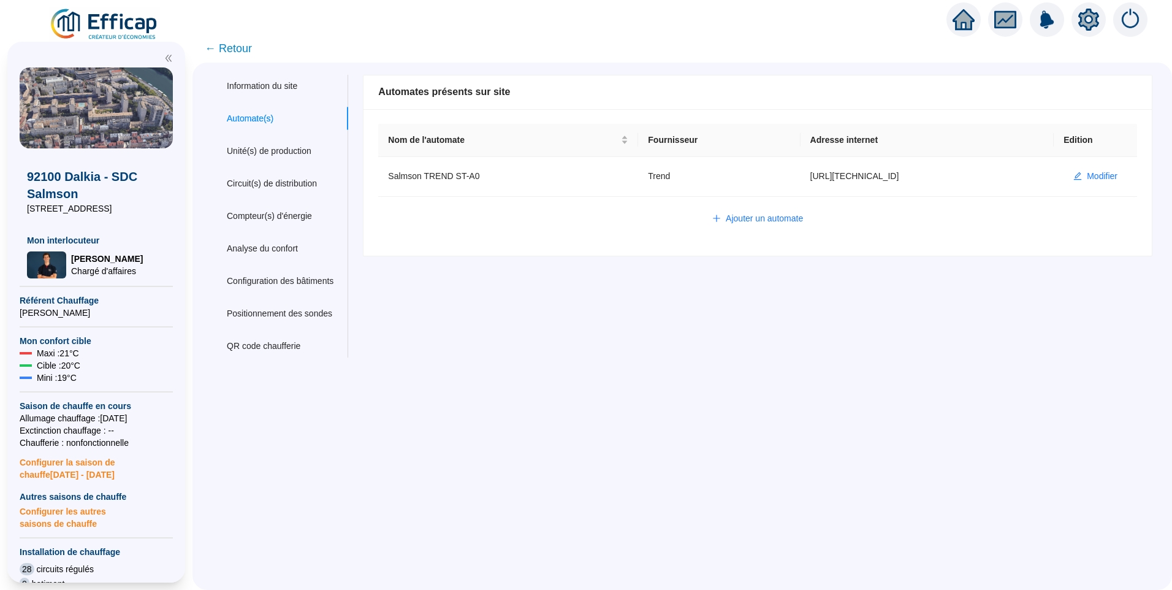
drag, startPoint x: 865, startPoint y: 398, endPoint x: 866, endPoint y: 378, distance: 20.9
click at [867, 392] on div "Information du site Automate(s) Unité(s) de production Circuit(s) de distributi…" at bounding box center [682, 326] width 980 height 527
click at [695, 417] on div "Information du site Automate(s) Unité(s) de production Circuit(s) de distributi…" at bounding box center [682, 326] width 980 height 527
click at [133, 26] on img at bounding box center [104, 24] width 111 height 34
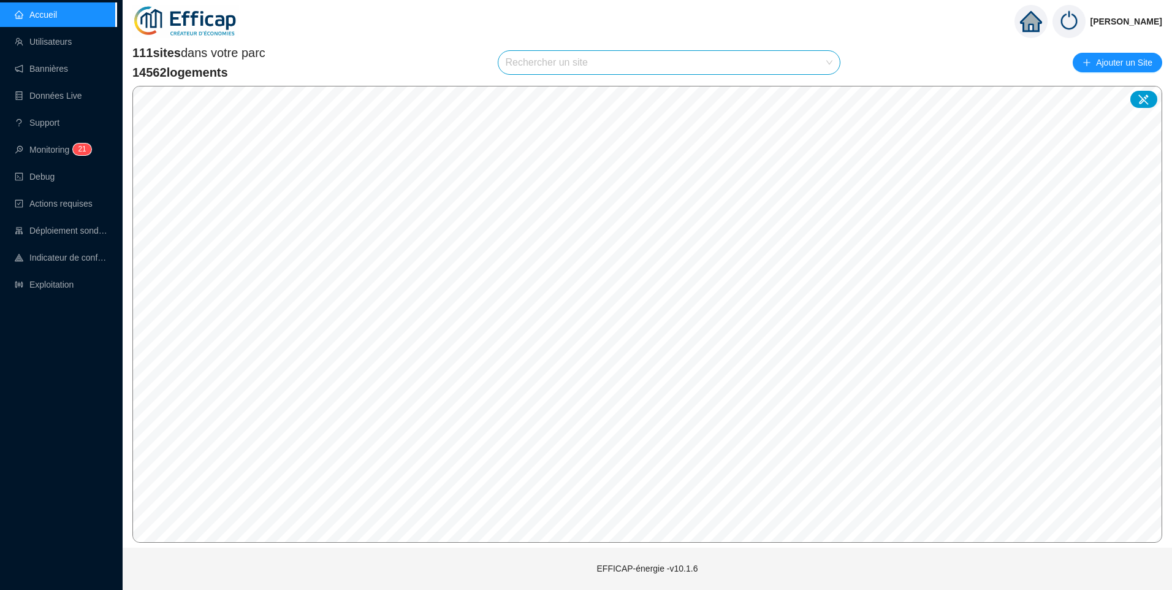
click at [625, 67] on input "search" at bounding box center [664, 62] width 316 height 23
type input "erab"
click at [818, 94] on icon at bounding box center [818, 92] width 9 height 9
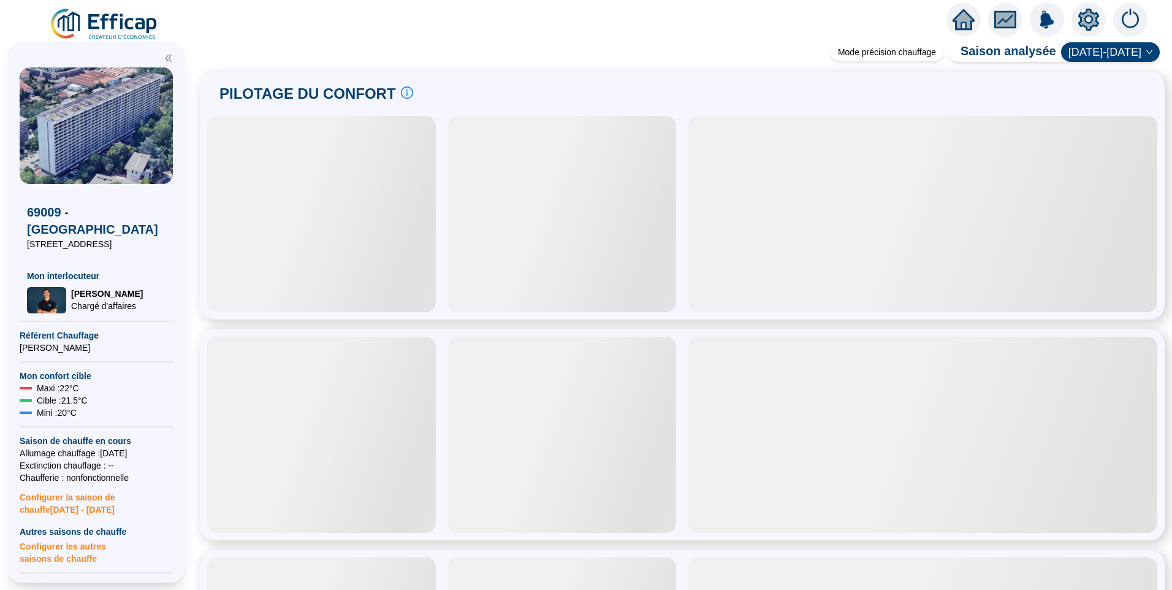
click at [1084, 17] on icon "setting" at bounding box center [1088, 19] width 21 height 20
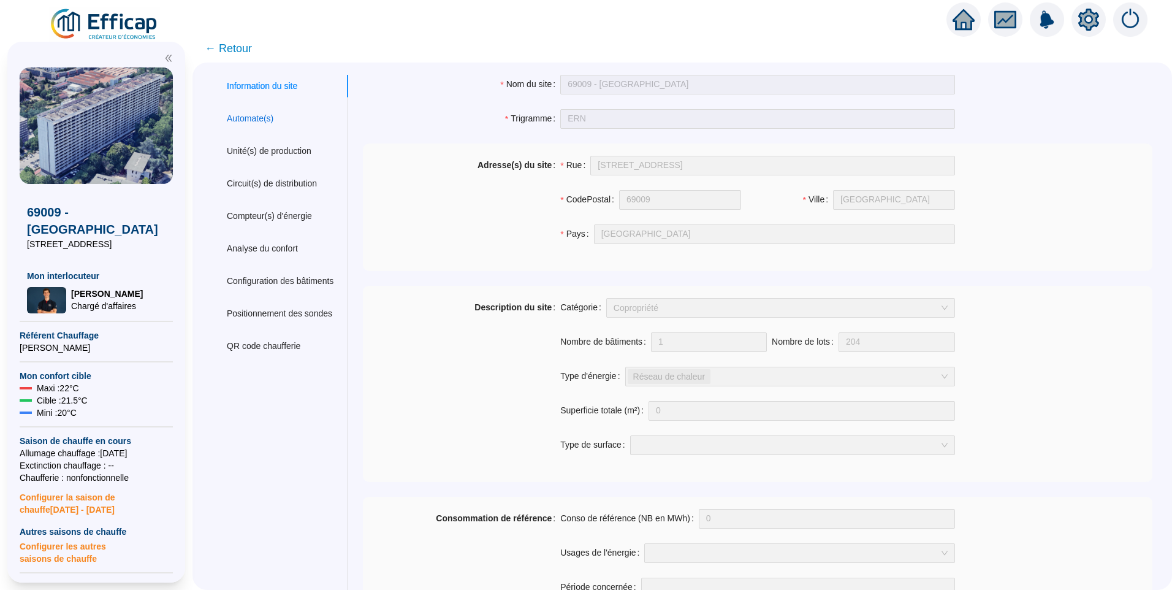
click at [262, 119] on div "Automate(s)" at bounding box center [250, 118] width 47 height 13
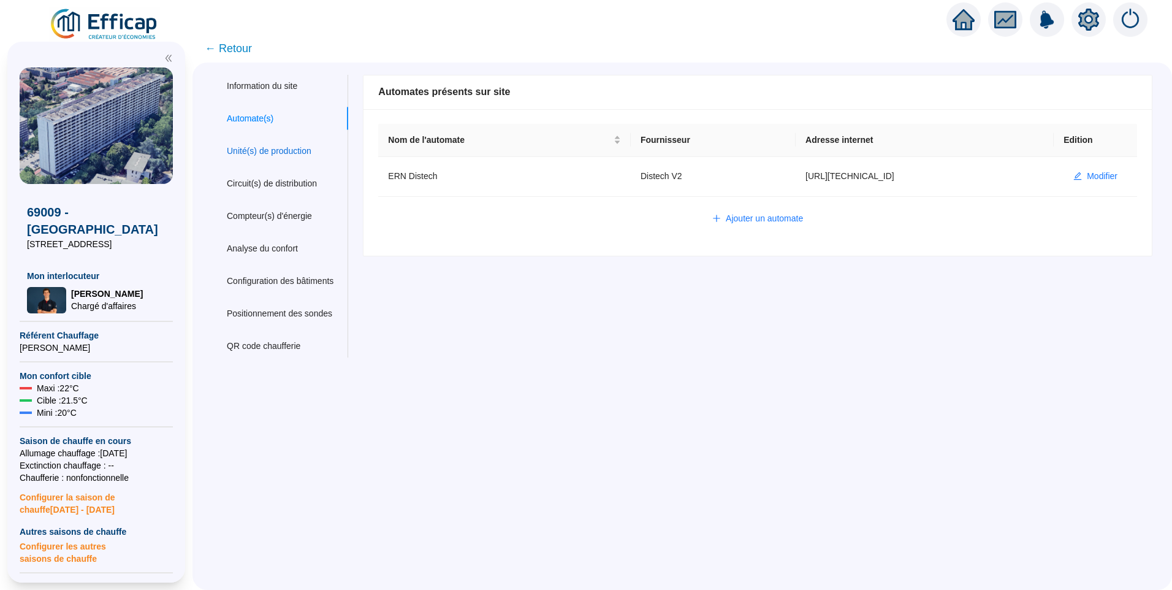
click at [267, 153] on div "Unité(s) de production" at bounding box center [269, 151] width 85 height 13
click at [1087, 178] on span "Modifier" at bounding box center [1102, 176] width 31 height 13
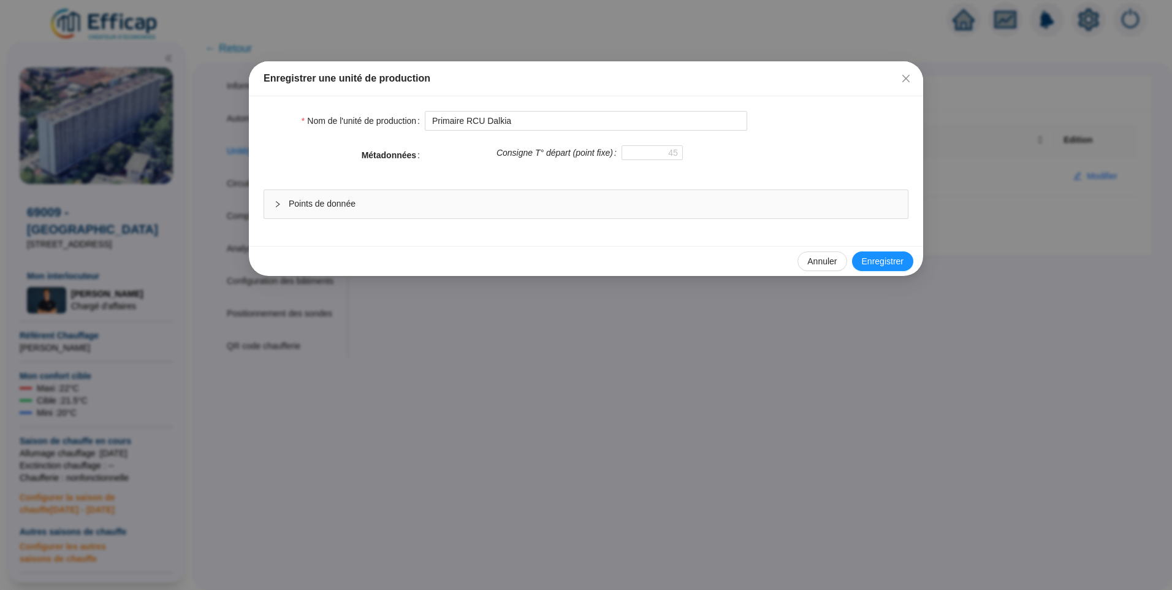
click at [359, 213] on div "Points de donnée" at bounding box center [586, 204] width 644 height 28
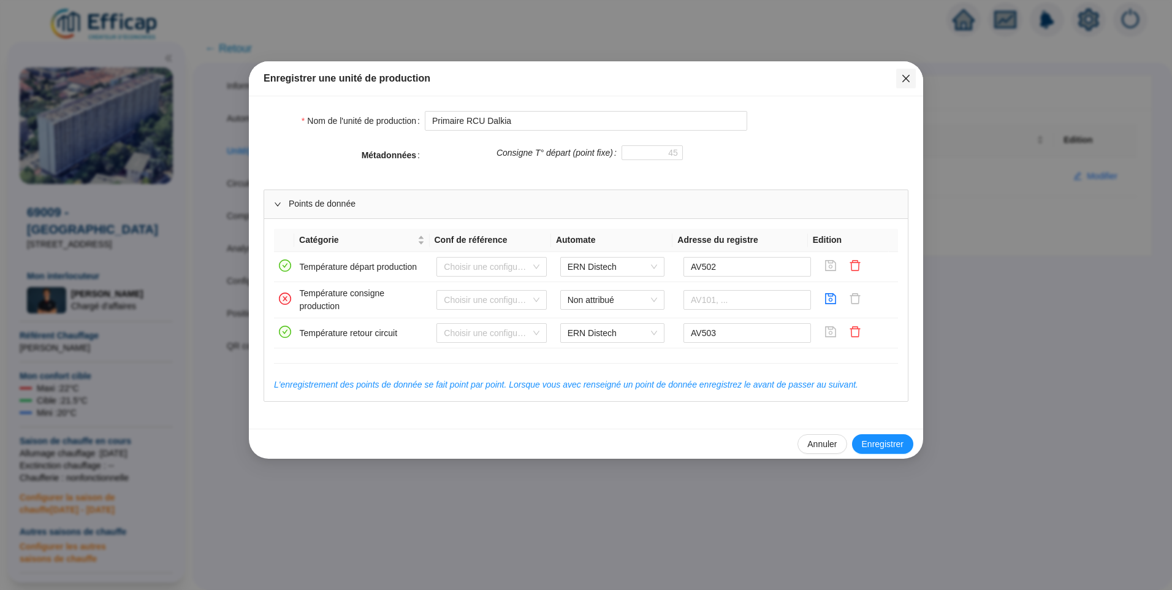
click at [905, 80] on icon "close" at bounding box center [906, 79] width 10 height 10
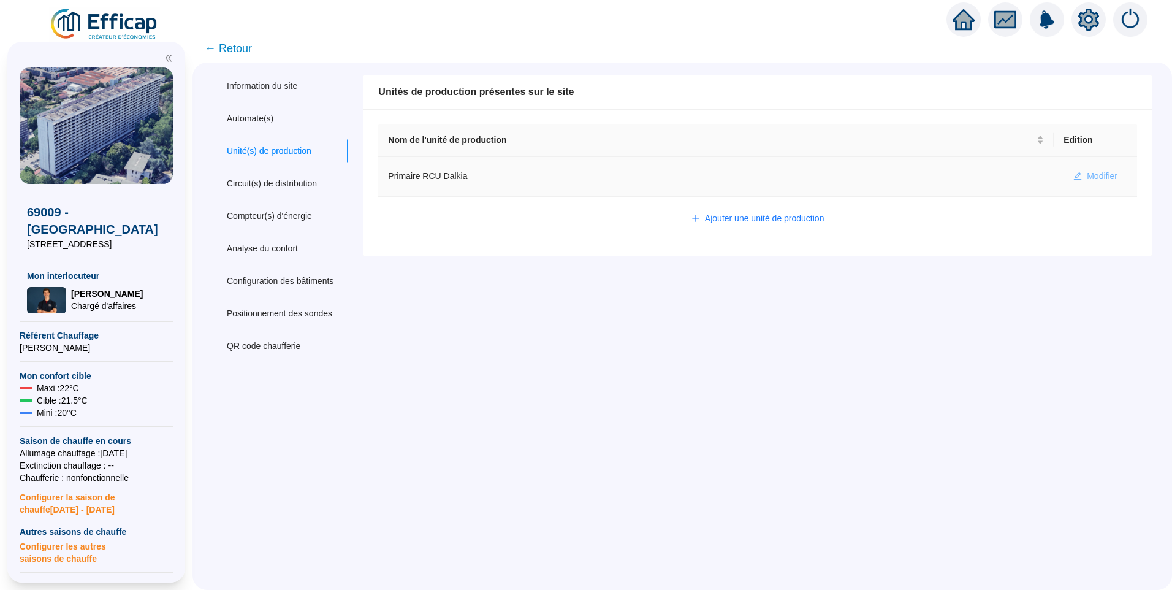
click at [1105, 181] on span "Modifier" at bounding box center [1102, 176] width 31 height 13
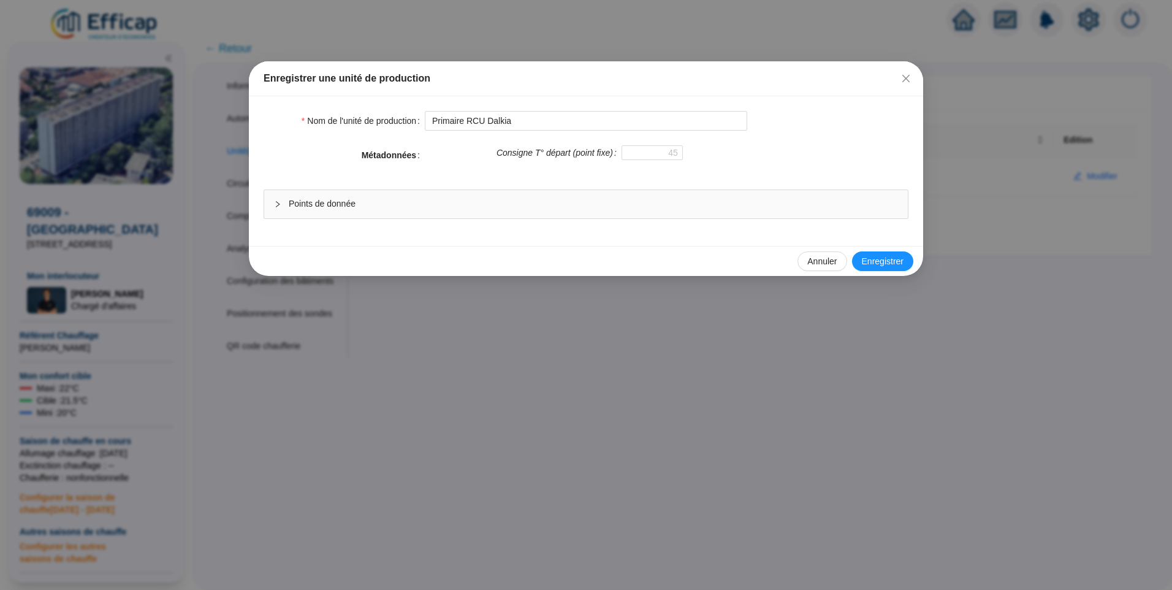
click at [676, 204] on span "Points de donnée" at bounding box center [593, 203] width 609 height 13
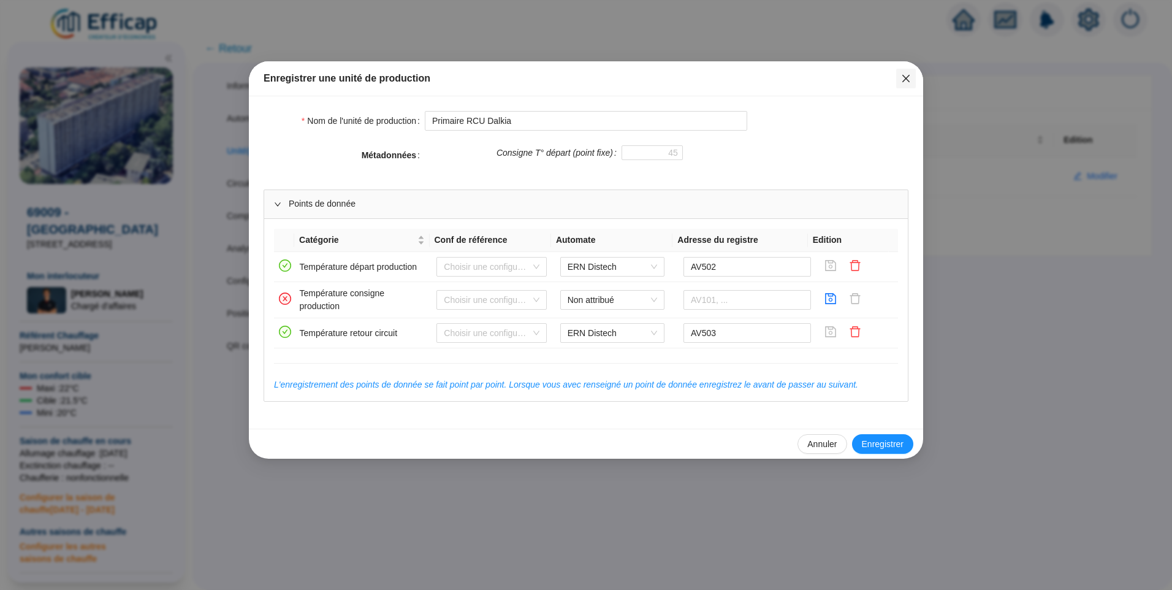
click at [909, 82] on icon "close" at bounding box center [905, 78] width 7 height 7
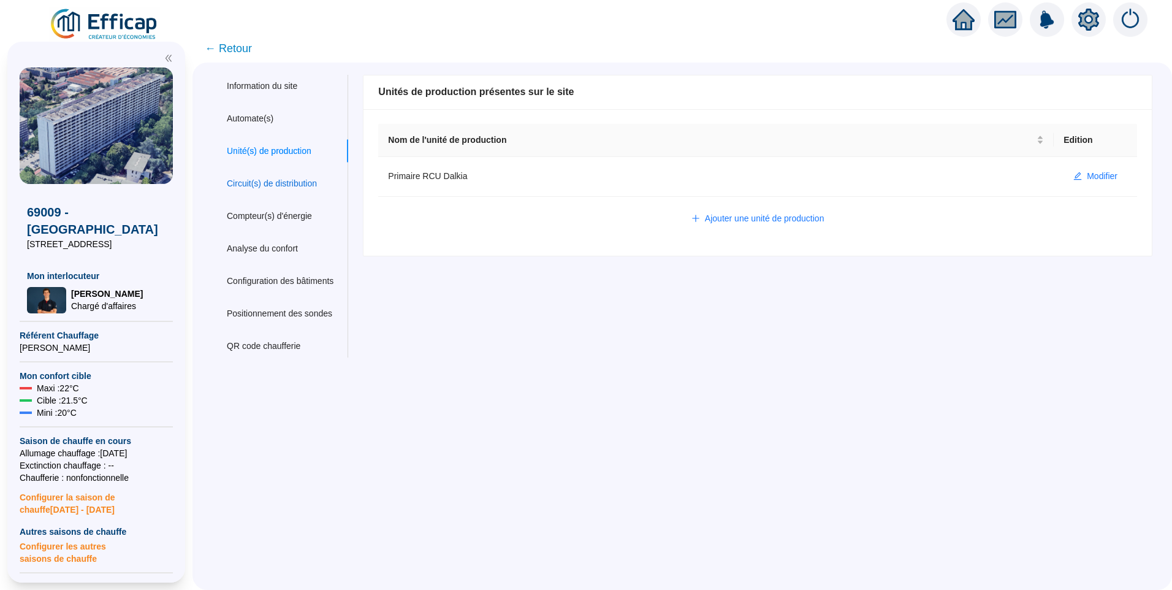
click at [251, 180] on div "Circuit(s) de distribution" at bounding box center [272, 183] width 90 height 13
click at [1087, 178] on span "Modifier" at bounding box center [1102, 176] width 31 height 13
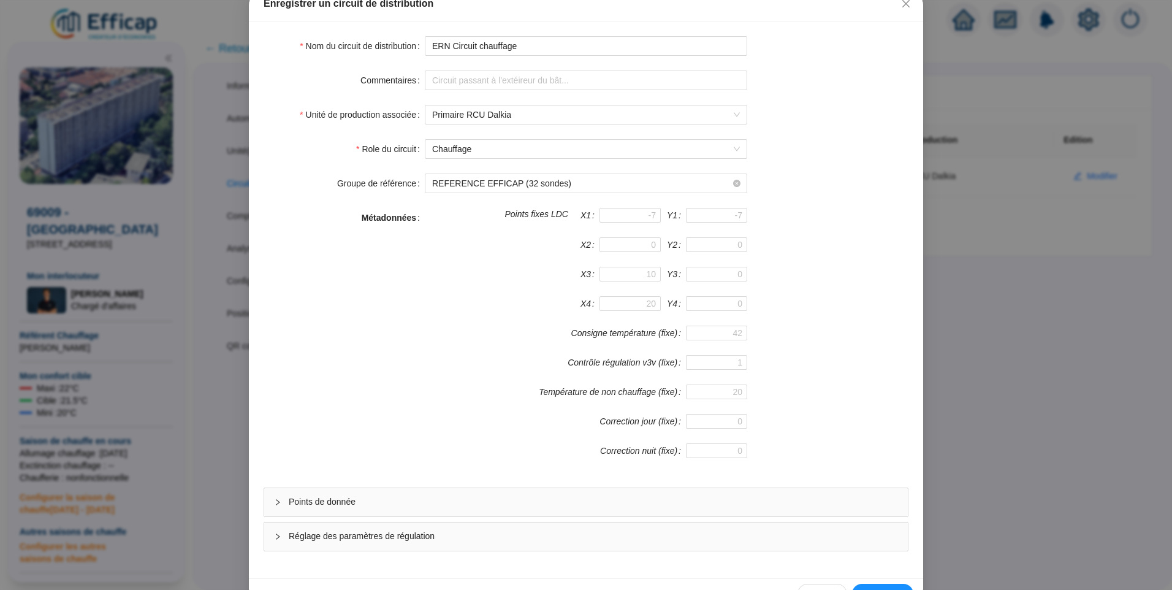
scroll to position [108, 0]
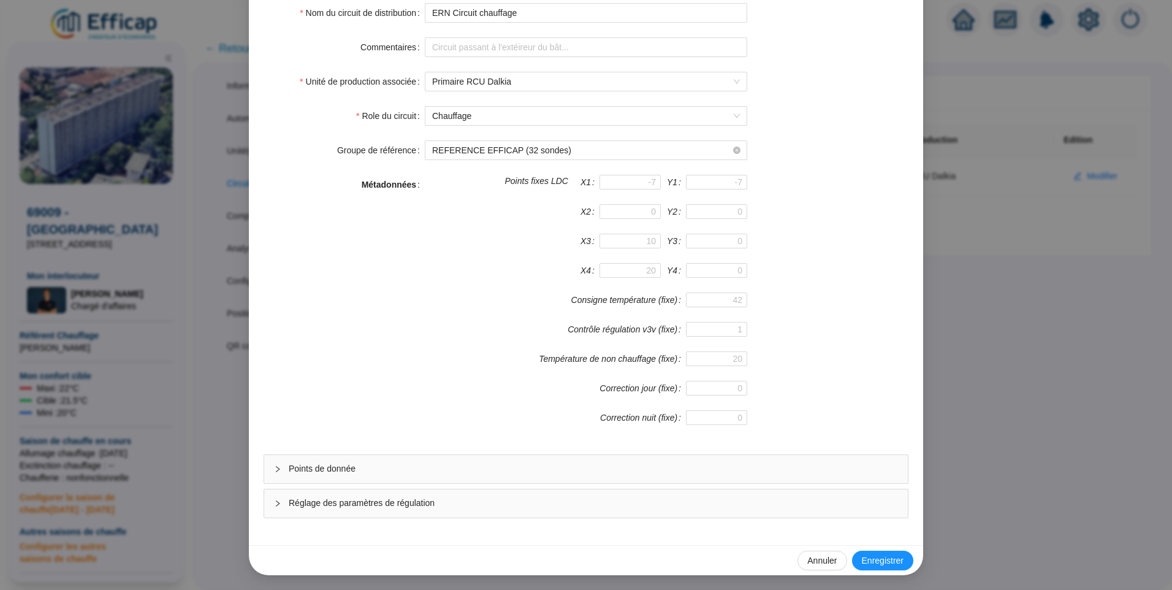
click at [345, 463] on span "Points de donnée" at bounding box center [593, 468] width 609 height 13
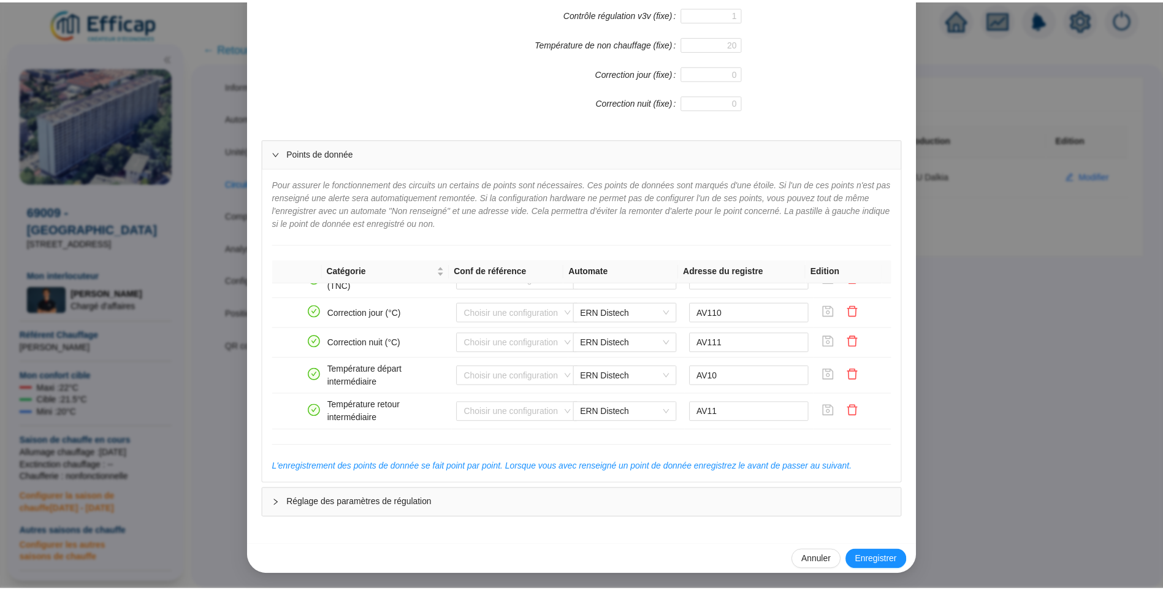
scroll to position [0, 0]
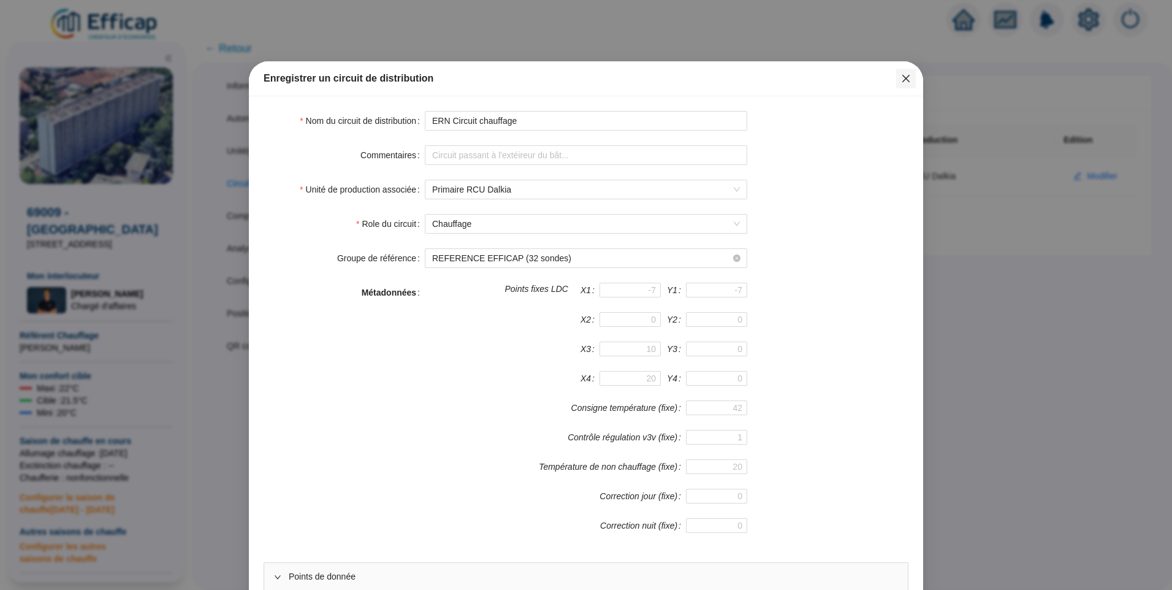
click at [904, 85] on button "Close" at bounding box center [906, 79] width 20 height 20
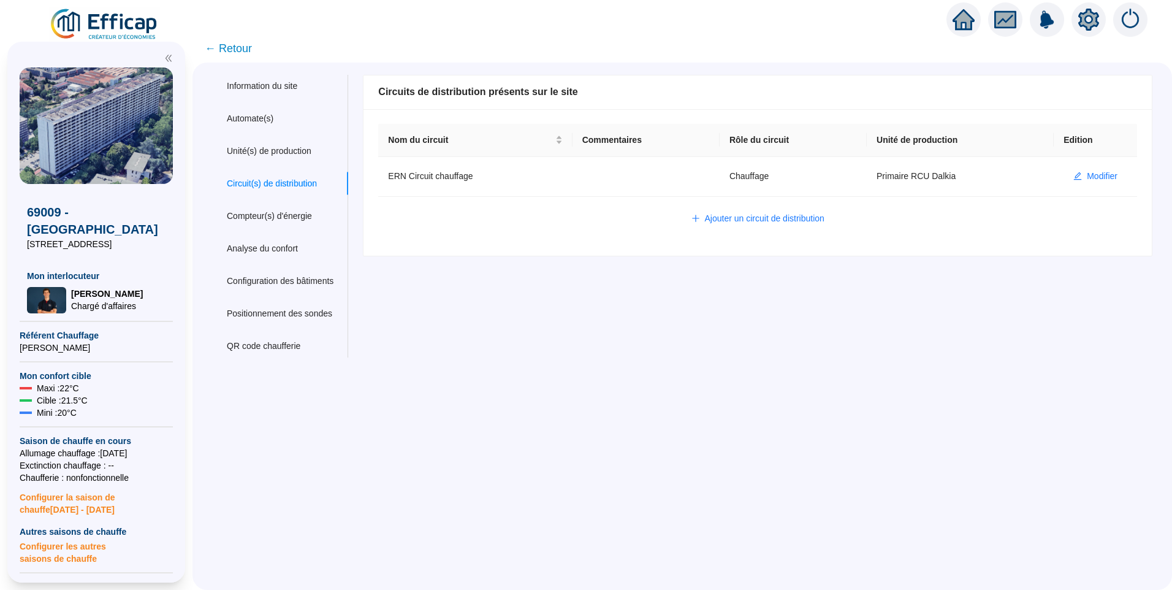
click at [231, 47] on span "← Retour" at bounding box center [228, 48] width 47 height 17
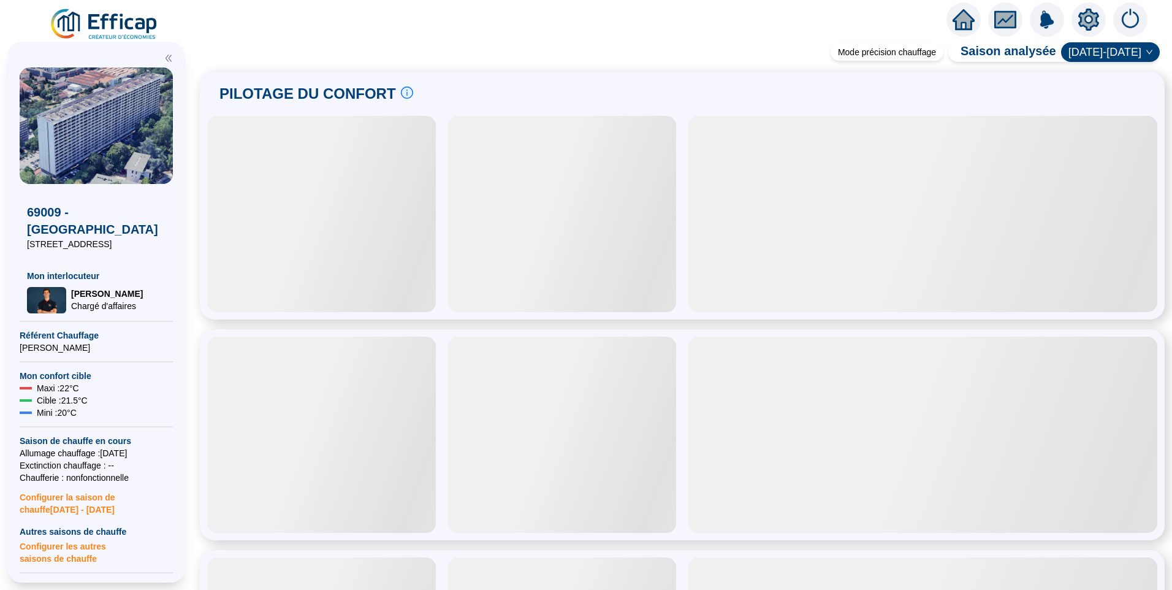
click at [153, 28] on img at bounding box center [104, 24] width 111 height 34
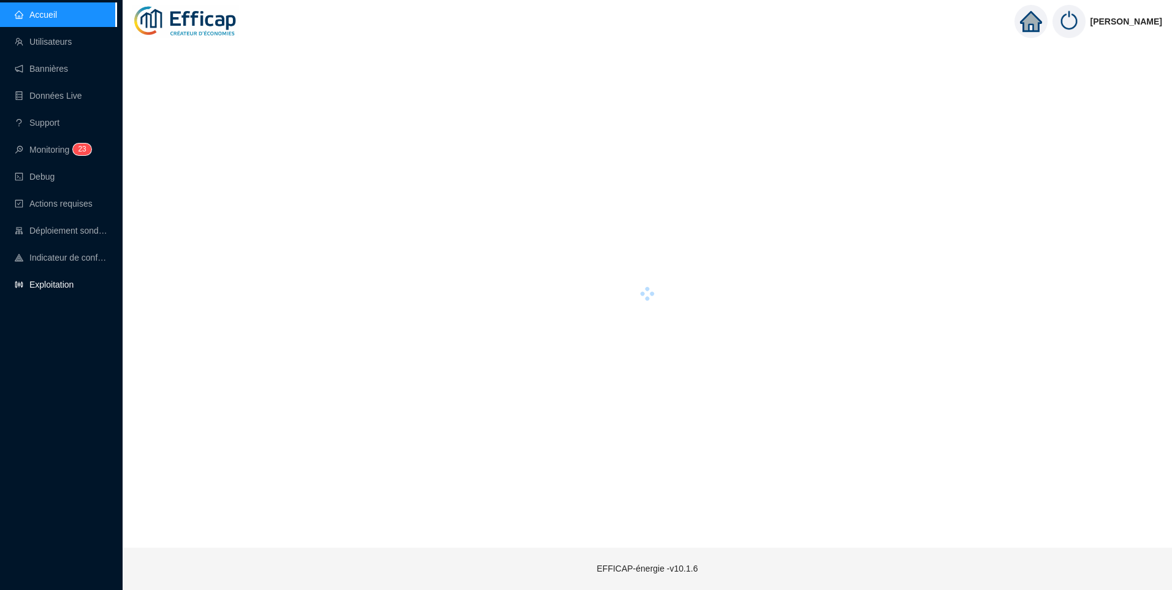
click at [48, 286] on link "Exploitation" at bounding box center [44, 285] width 59 height 10
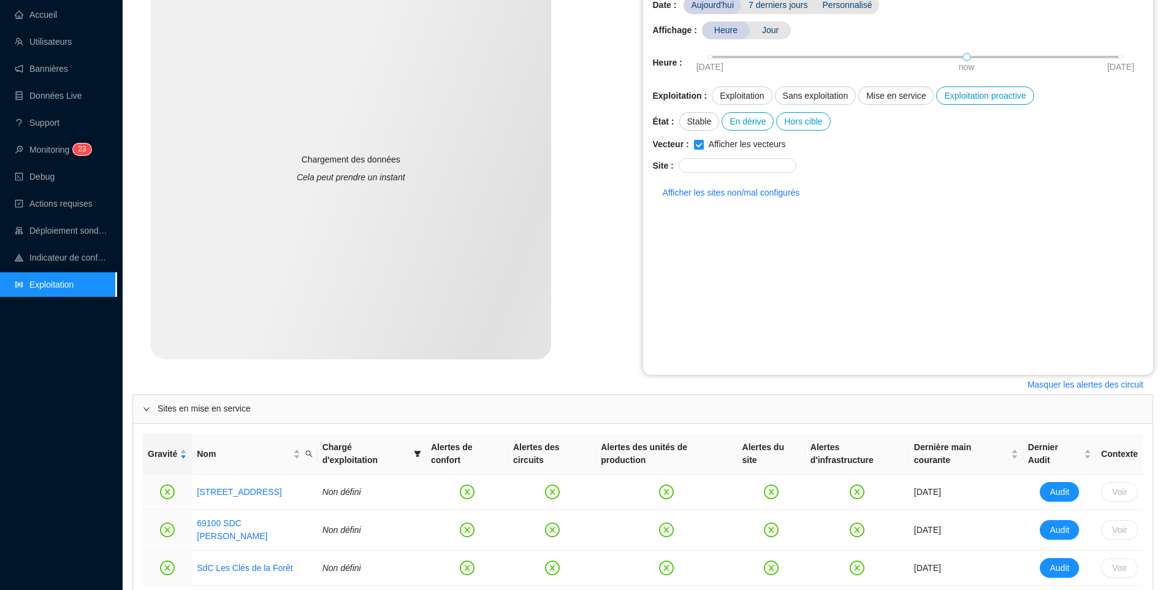
scroll to position [271, 0]
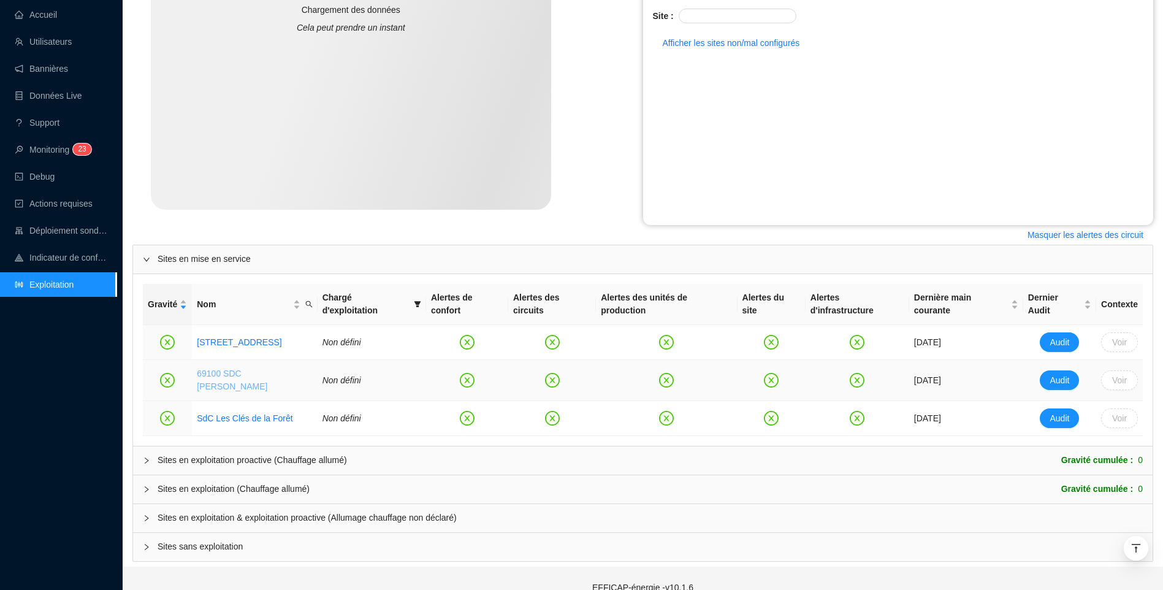
click at [259, 368] on link "69100 SDC [PERSON_NAME]" at bounding box center [232, 379] width 70 height 23
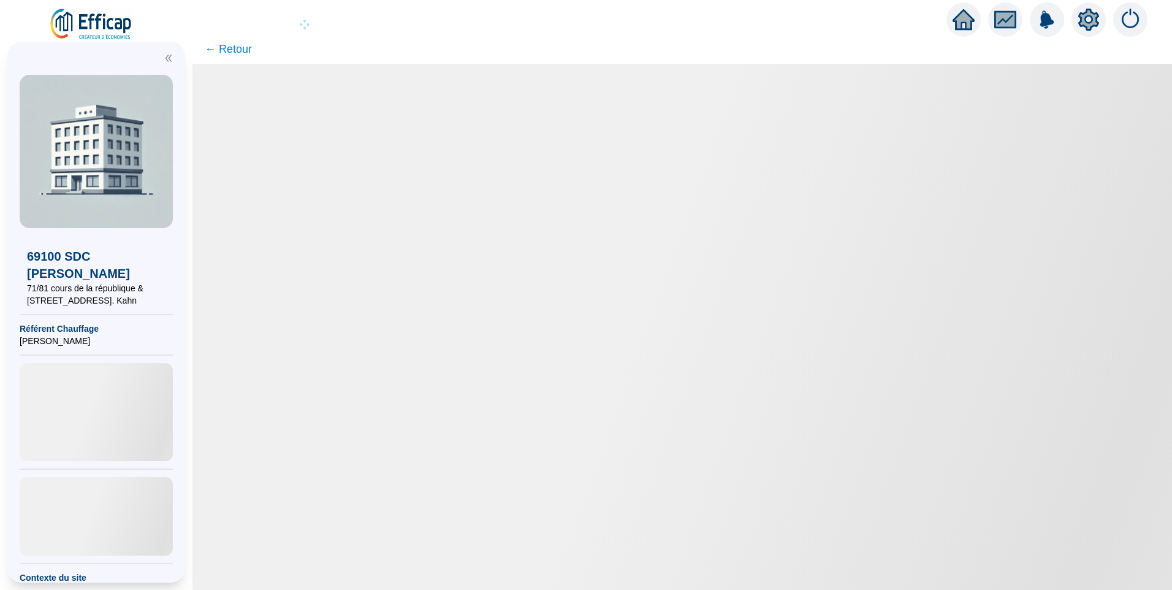
click at [1084, 27] on icon "setting" at bounding box center [1088, 20] width 21 height 22
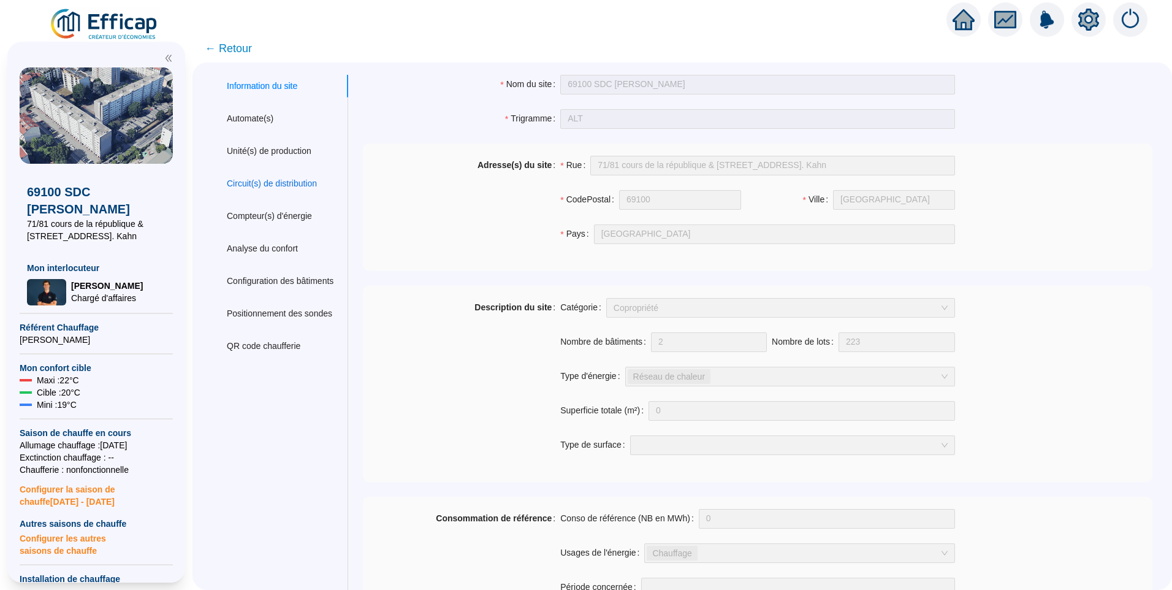
click at [281, 178] on div "Circuit(s) de distribution" at bounding box center [272, 183] width 90 height 13
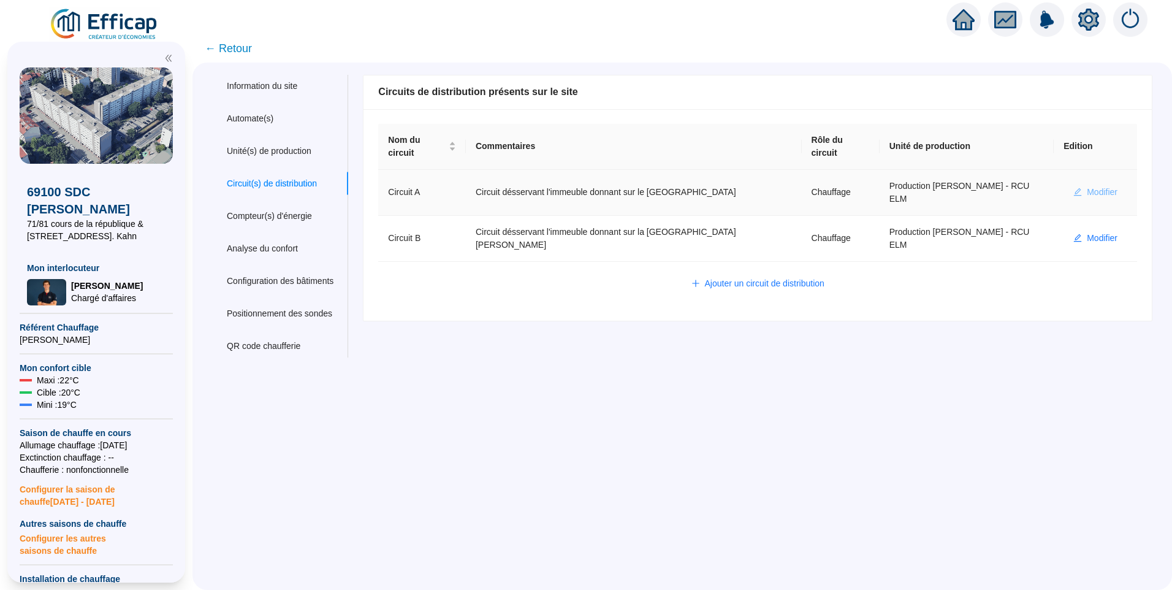
click at [1093, 186] on span "Modifier" at bounding box center [1102, 192] width 31 height 13
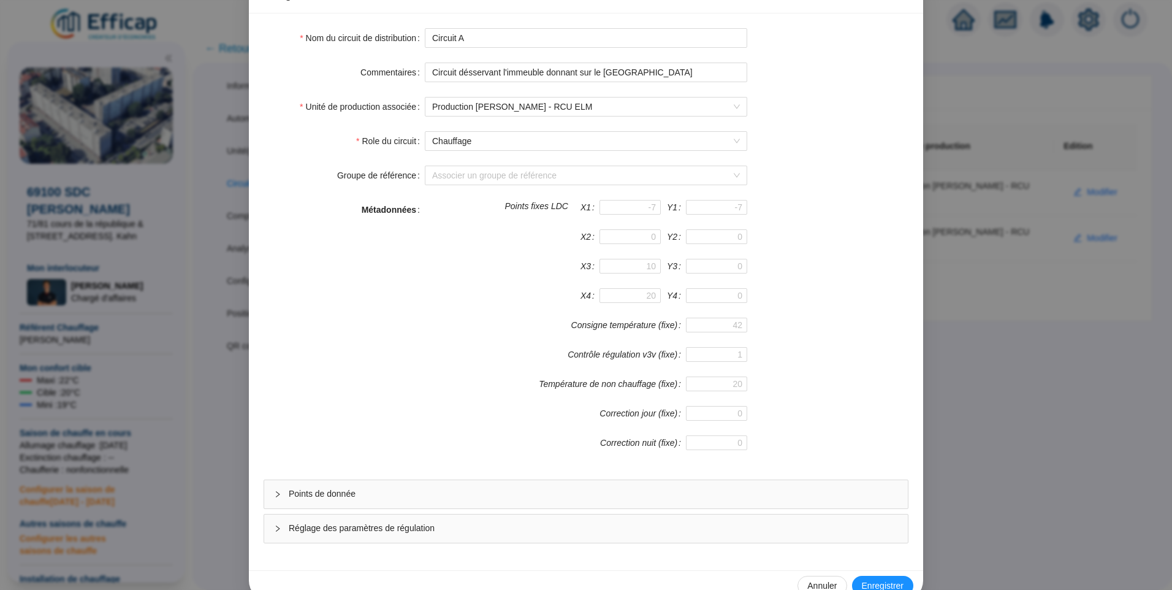
scroll to position [108, 0]
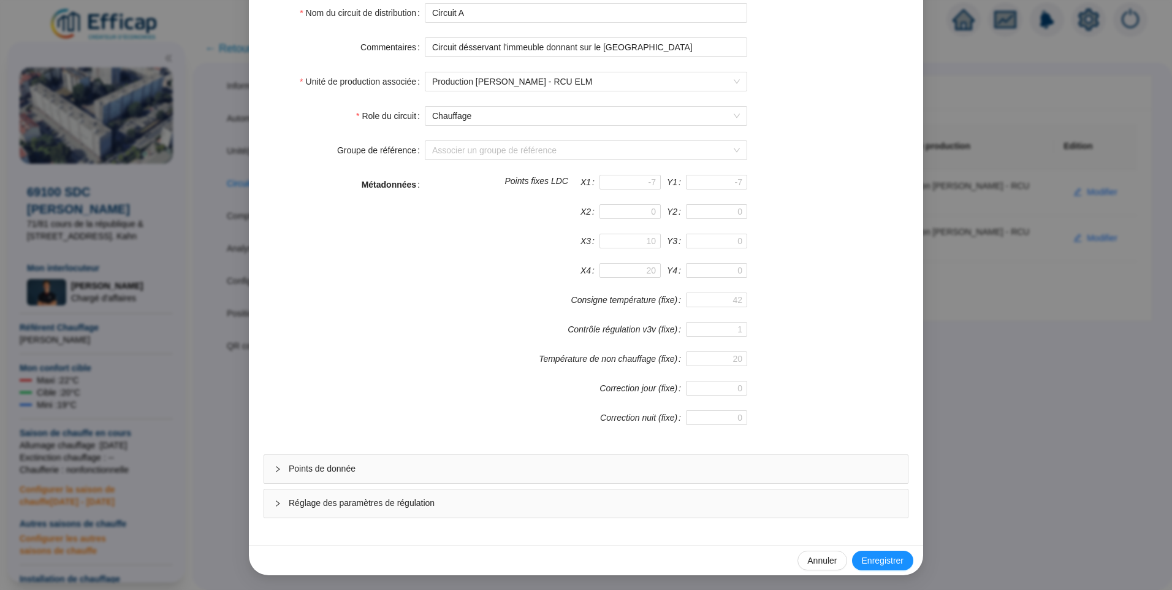
click at [351, 471] on span "Points de donnée" at bounding box center [593, 468] width 609 height 13
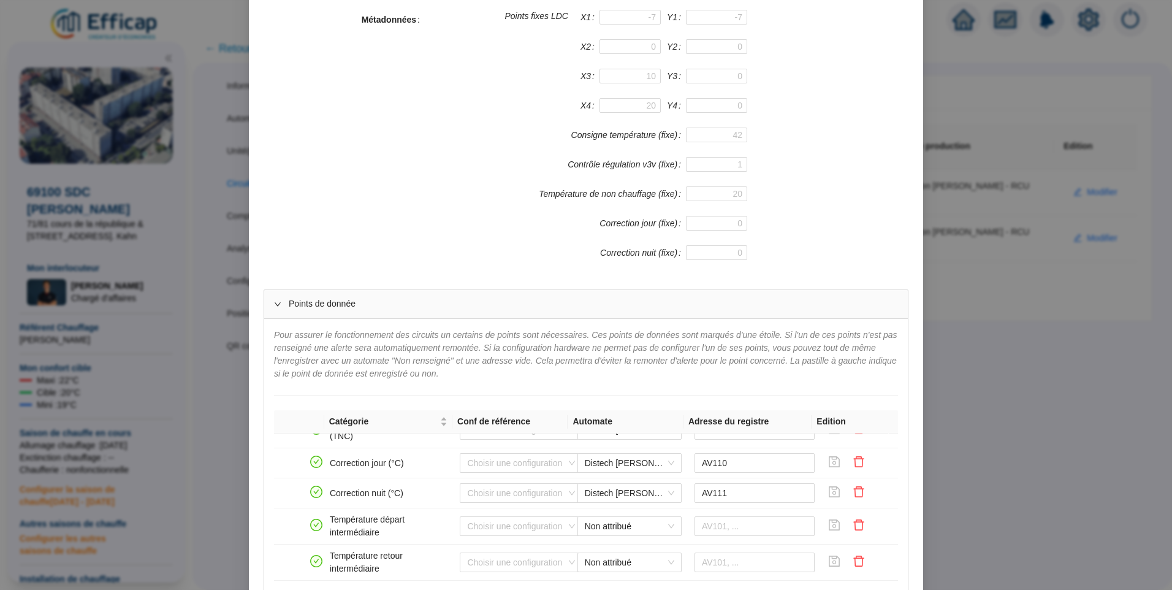
scroll to position [0, 0]
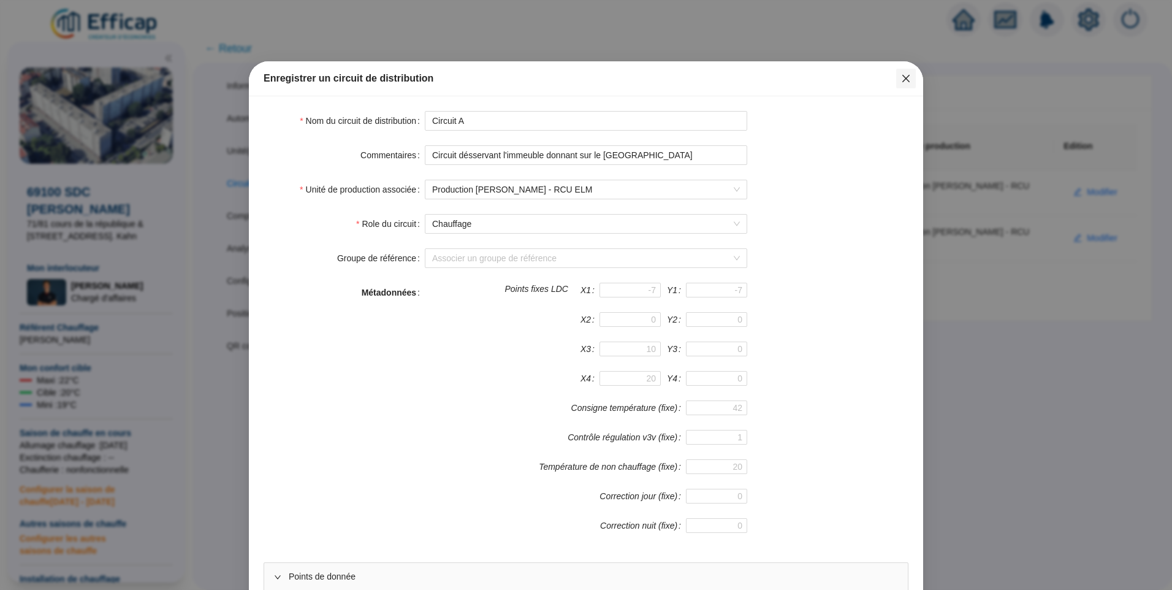
click at [902, 80] on icon "close" at bounding box center [905, 78] width 7 height 7
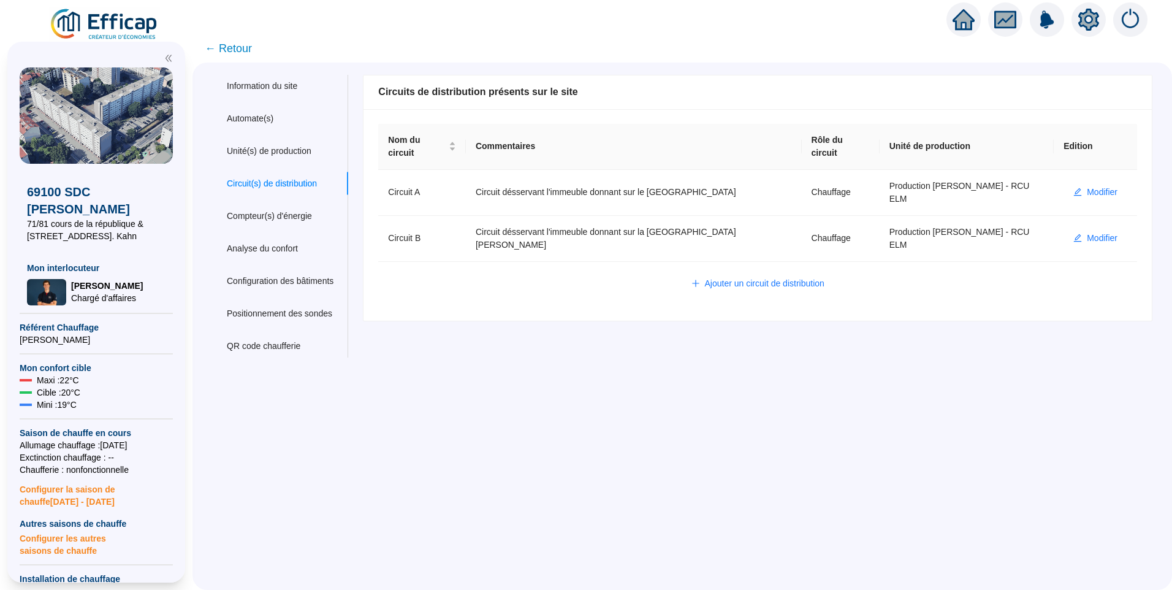
click at [235, 47] on span "← Retour" at bounding box center [228, 48] width 47 height 17
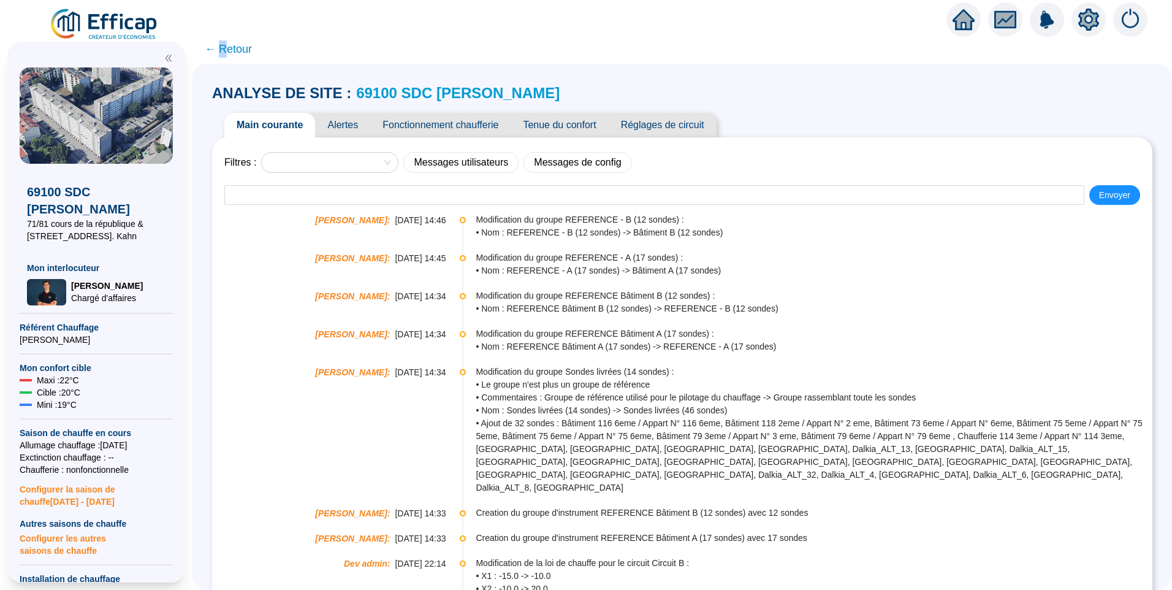
click at [230, 56] on span "← Retour" at bounding box center [228, 48] width 47 height 17
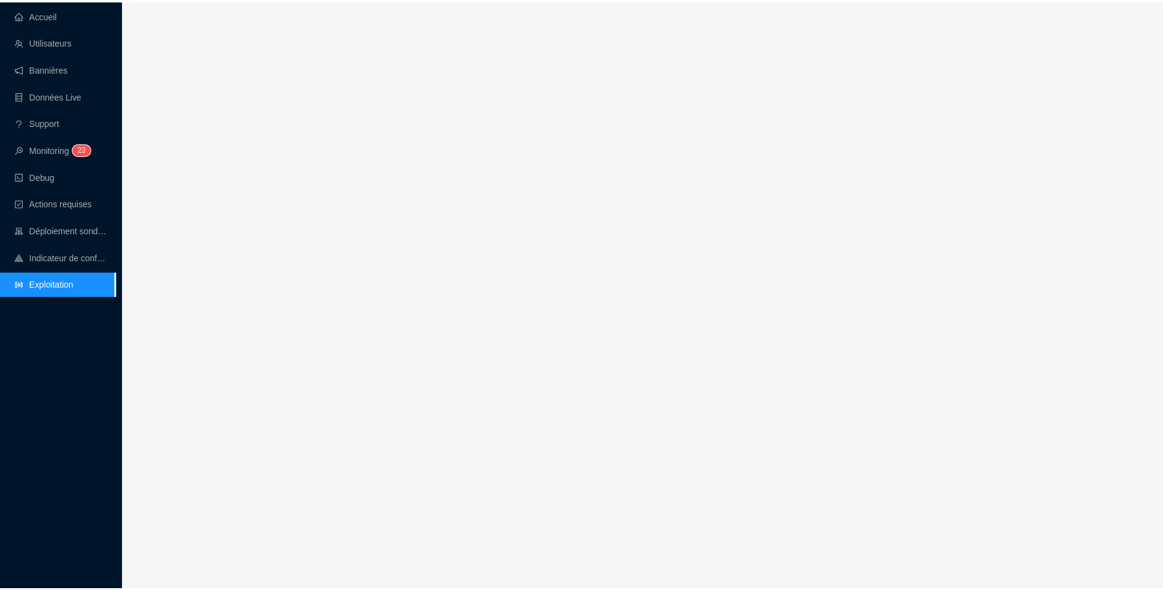
scroll to position [271, 0]
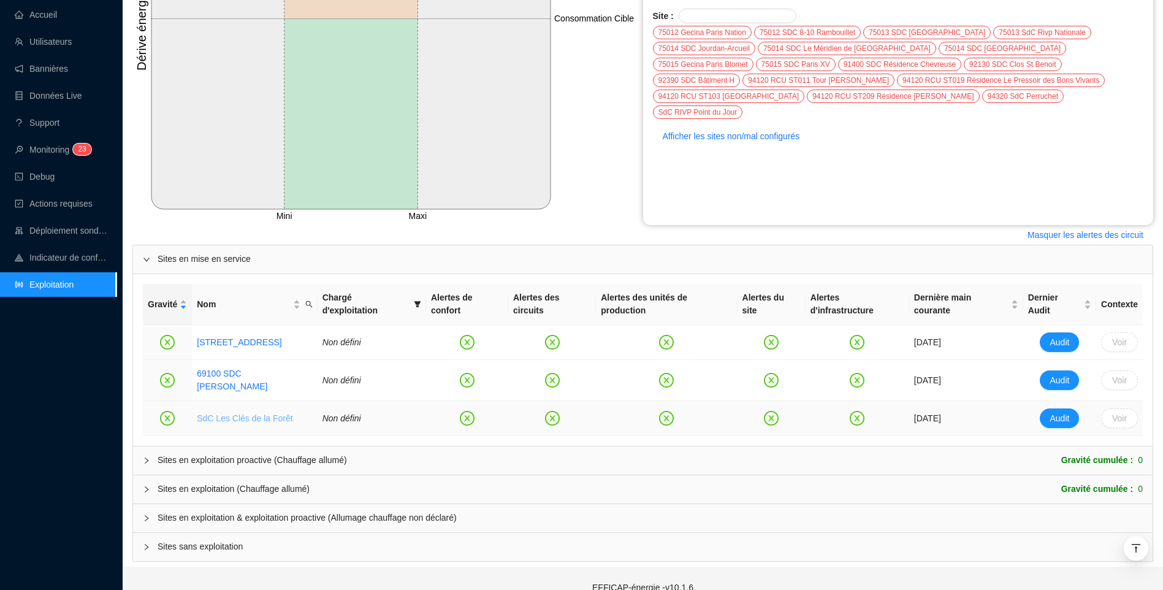
click at [242, 413] on link "SdC Les Clés de la Forêt" at bounding box center [245, 418] width 96 height 10
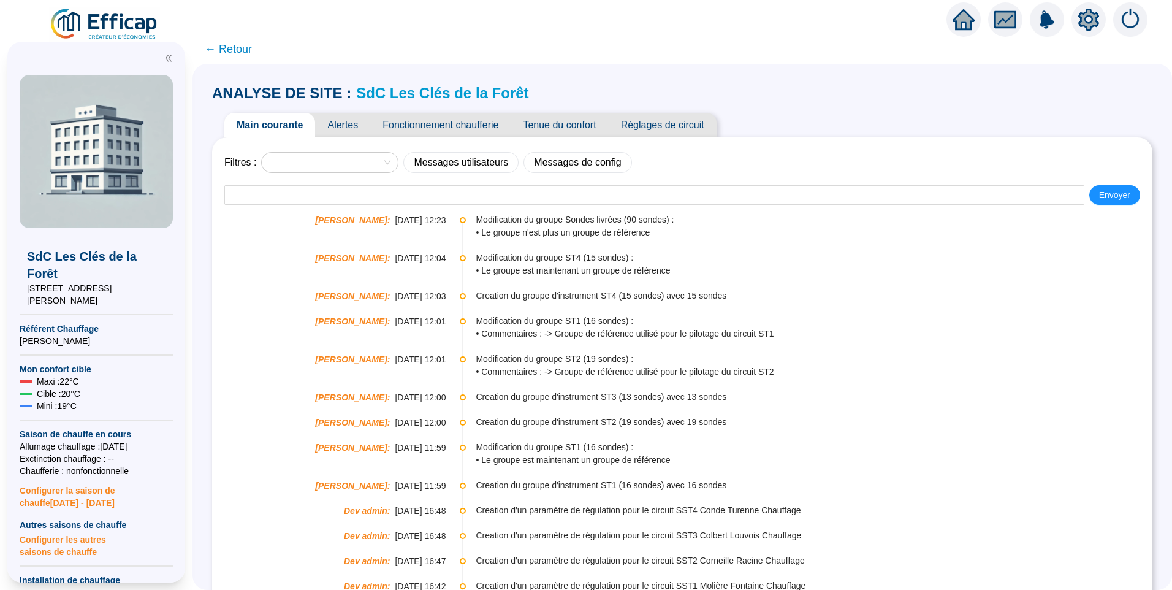
click at [1092, 22] on icon "setting" at bounding box center [1088, 19] width 21 height 20
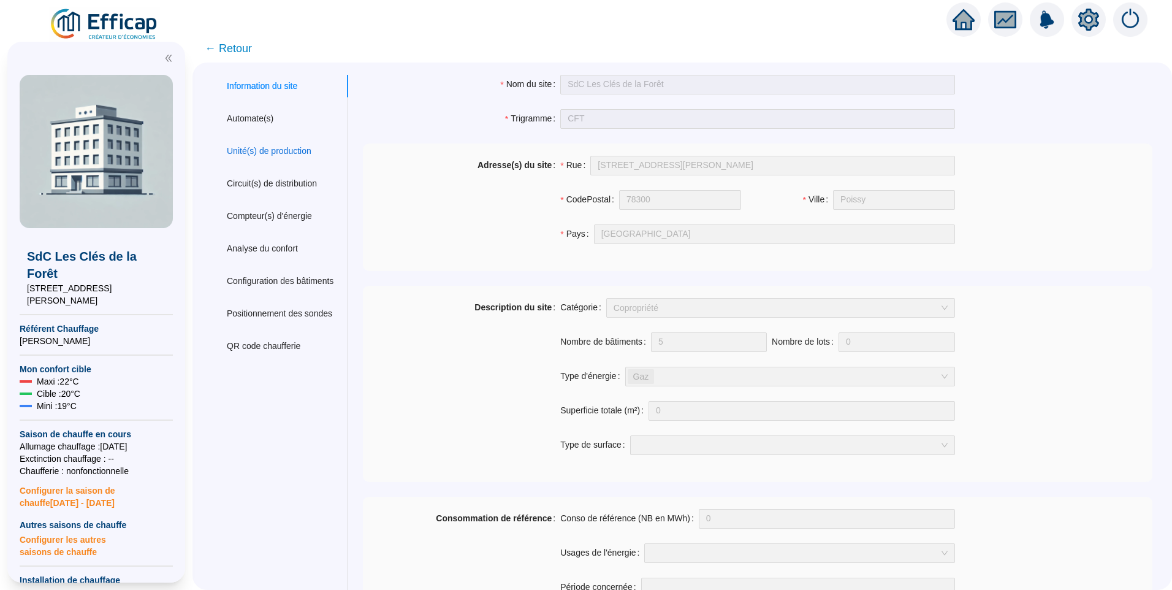
click at [308, 147] on div "Unité(s) de production" at bounding box center [269, 151] width 85 height 13
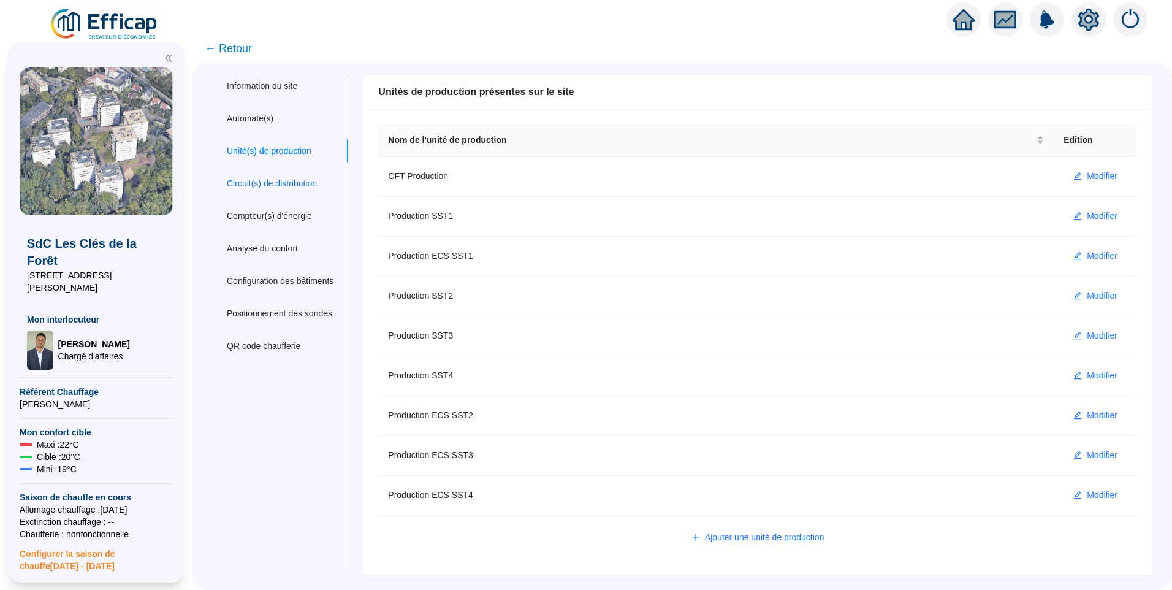
click at [288, 186] on div "Circuit(s) de distribution" at bounding box center [272, 183] width 90 height 13
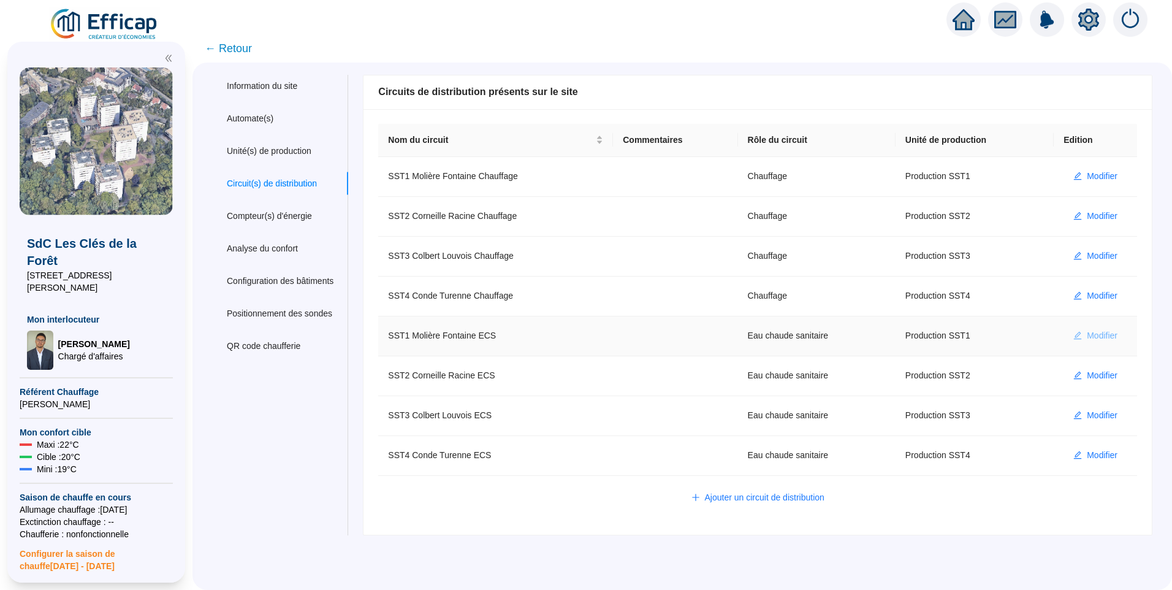
click at [1087, 334] on span "Modifier" at bounding box center [1102, 335] width 31 height 13
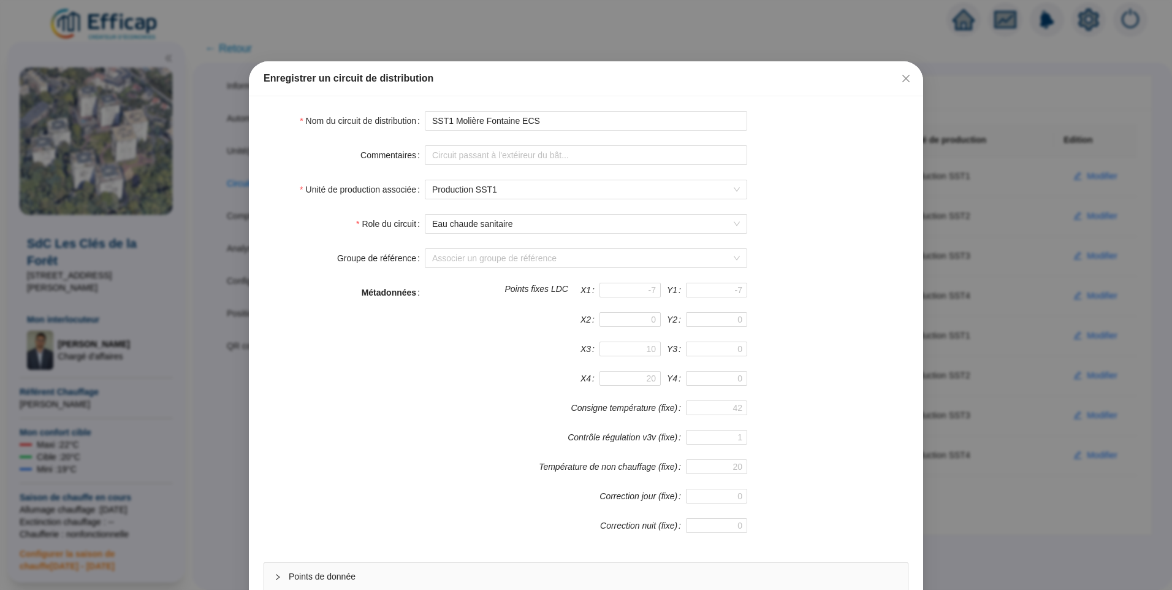
scroll to position [108, 0]
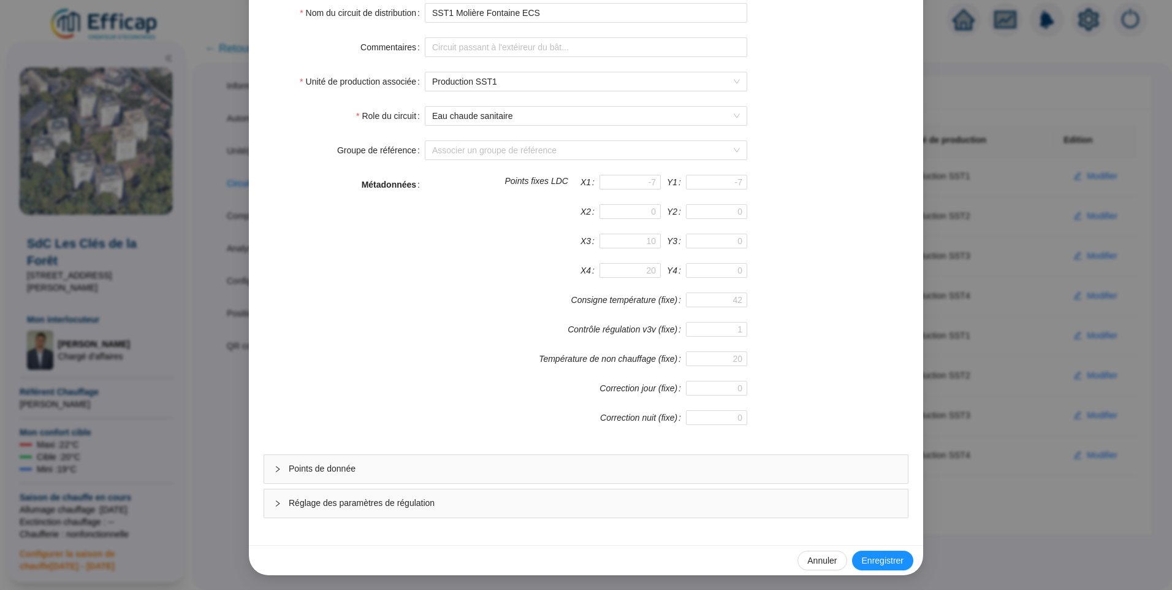
click at [378, 471] on span "Points de donnée" at bounding box center [593, 468] width 609 height 13
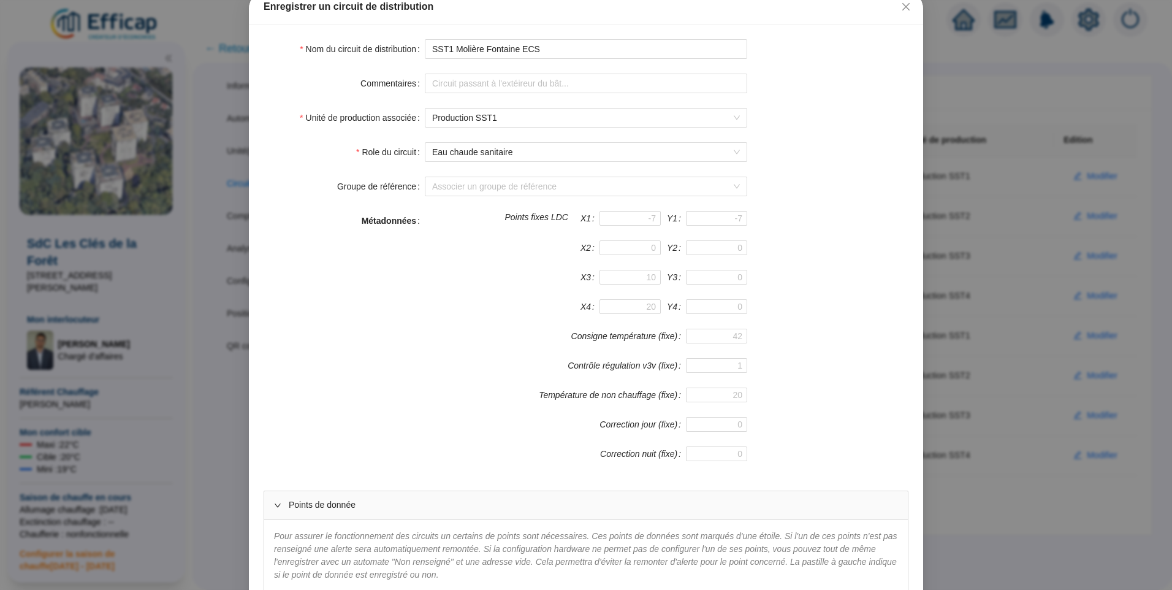
scroll to position [0, 0]
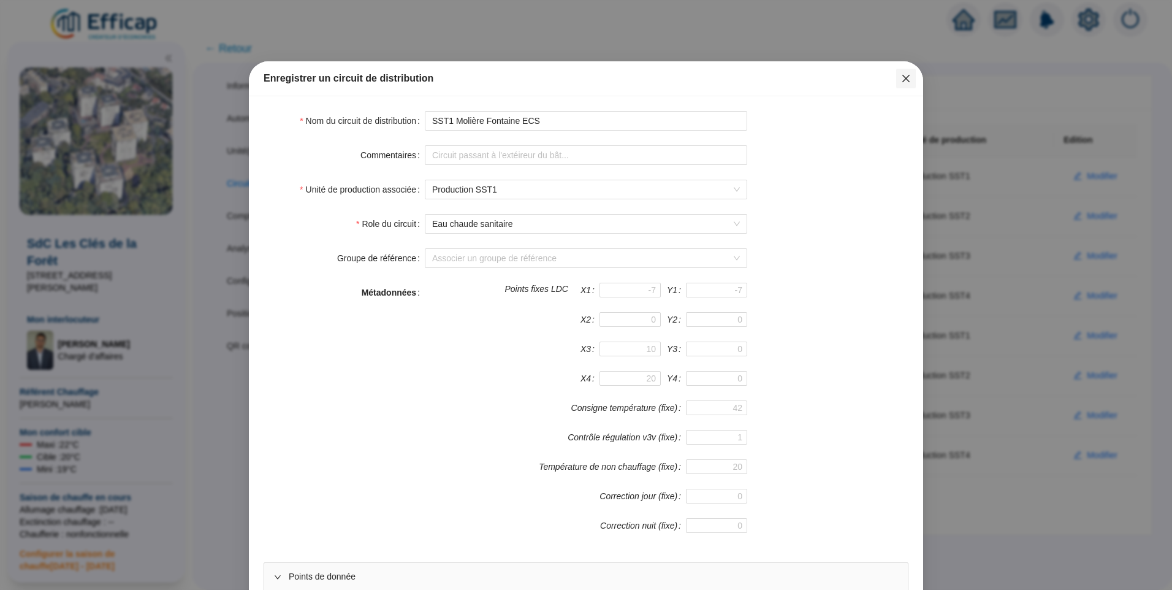
click at [902, 81] on icon "close" at bounding box center [905, 78] width 7 height 7
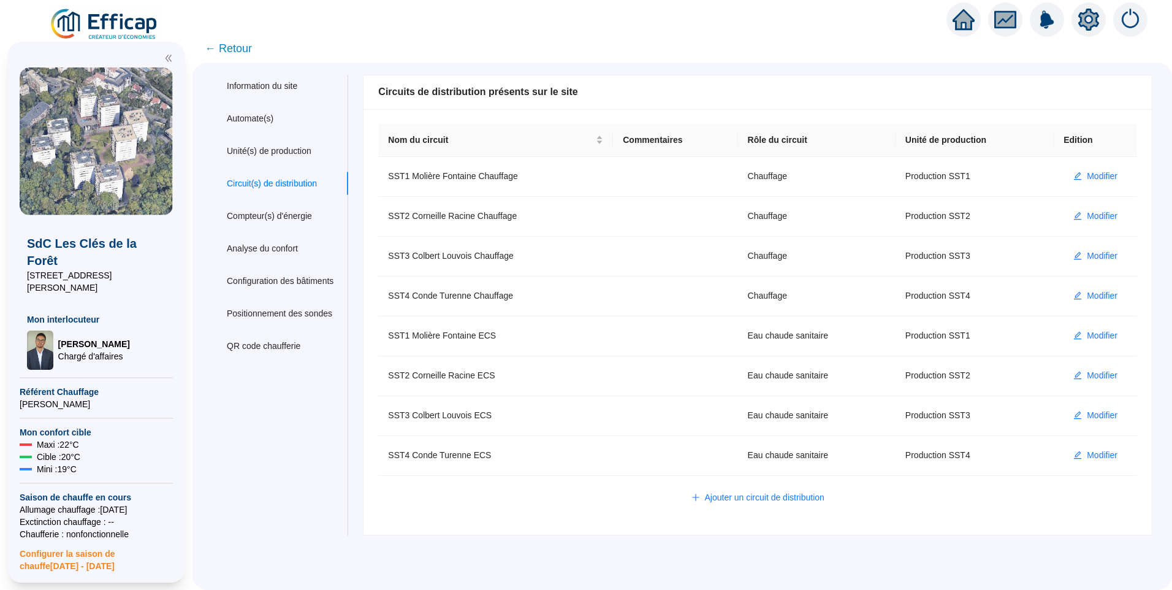
click at [139, 30] on img at bounding box center [104, 24] width 111 height 34
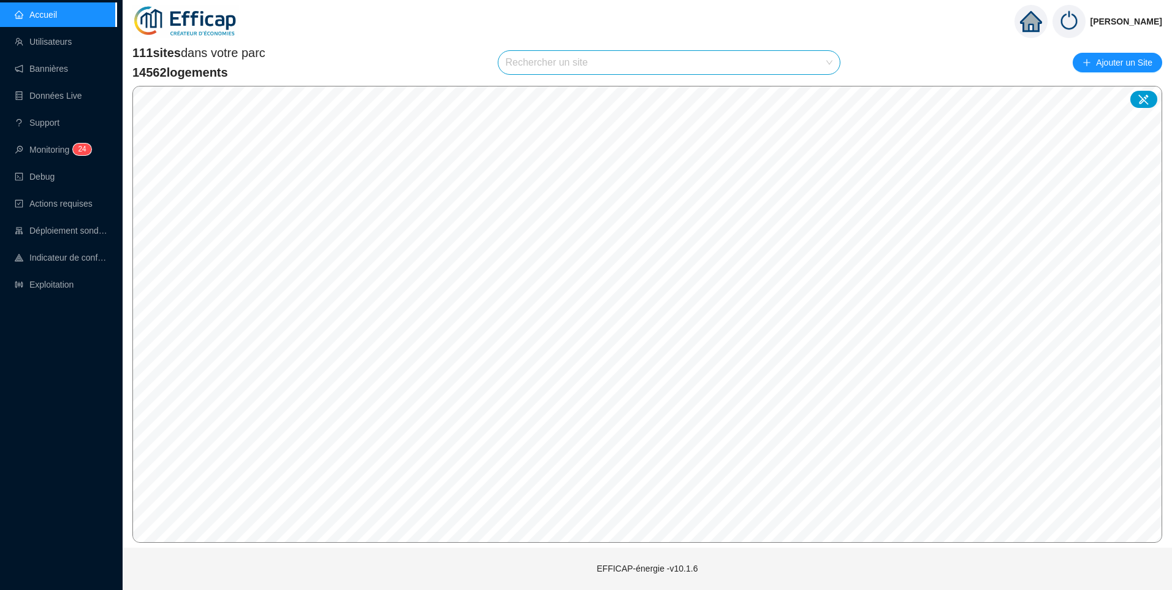
click at [536, 58] on input "search" at bounding box center [664, 62] width 316 height 23
type input "alber"
click at [817, 94] on icon at bounding box center [818, 92] width 9 height 9
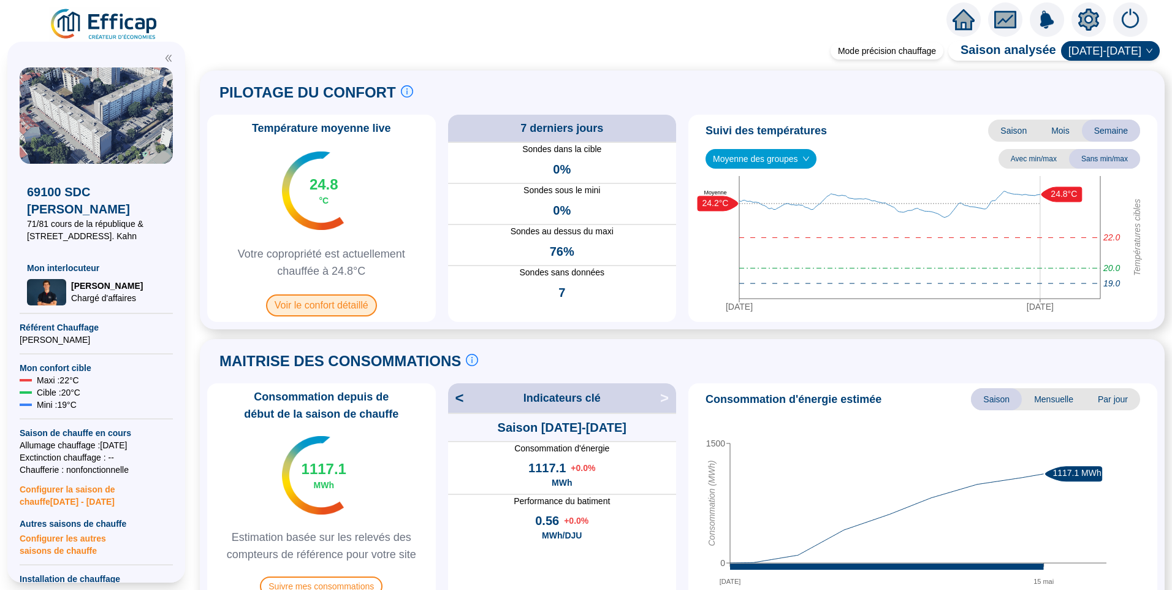
click at [342, 308] on span "Voir le confort détaillé" at bounding box center [321, 305] width 111 height 22
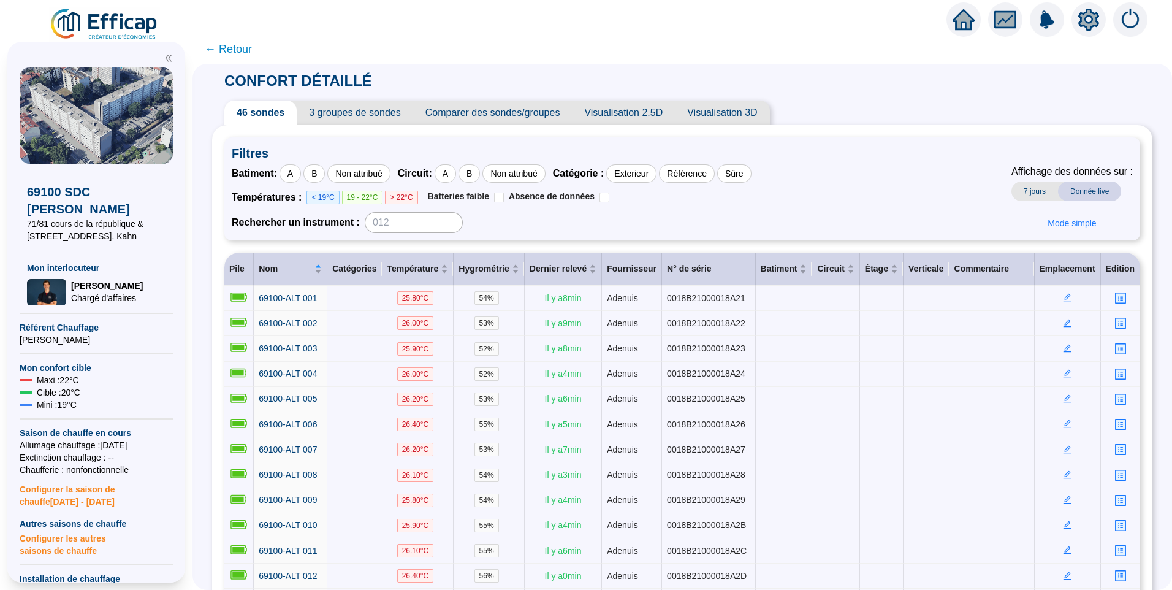
click at [374, 118] on span "3 groupes de sondes" at bounding box center [355, 113] width 116 height 25
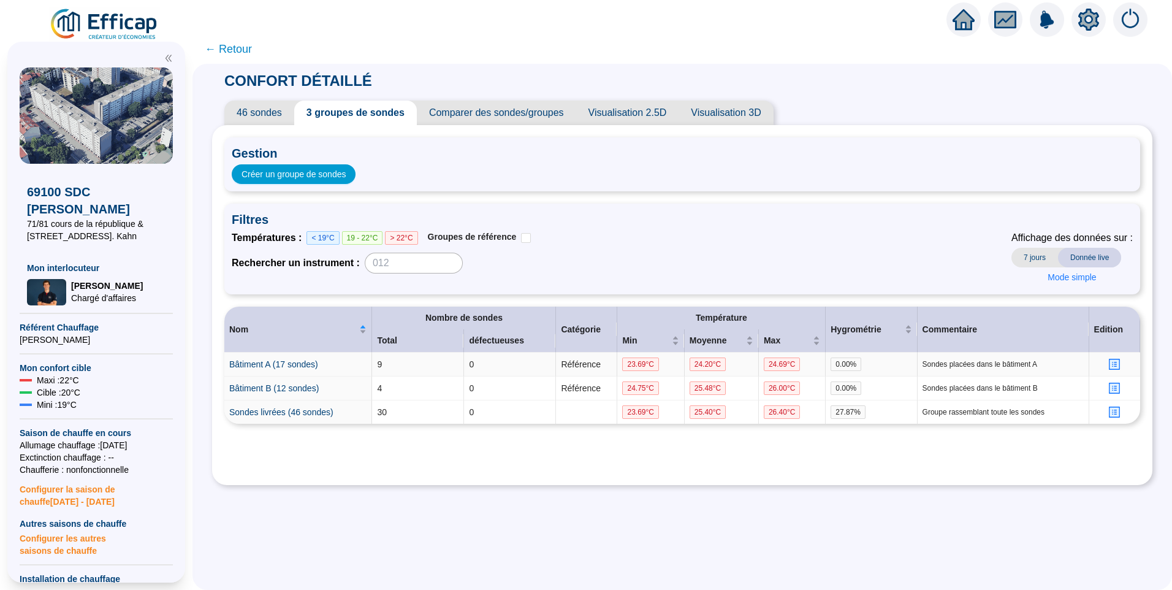
click at [1110, 366] on icon "profile" at bounding box center [1114, 364] width 9 height 9
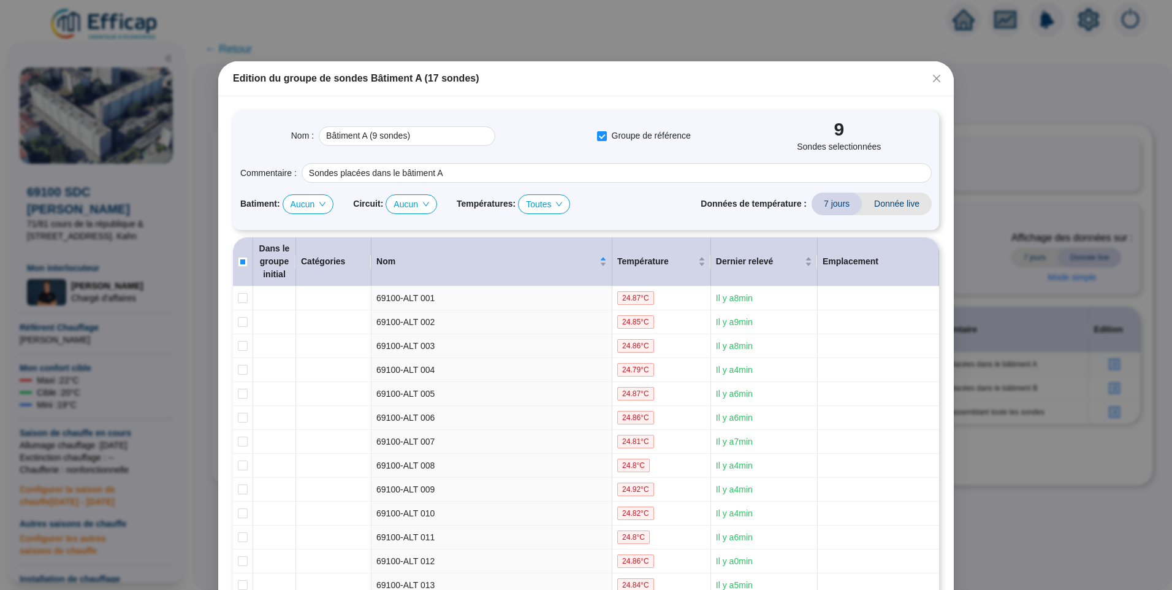
click at [1011, 148] on div "Edition du groupe de sondes Bâtiment A (17 sondes) Nom : Bâtiment A (9 sondes) …" at bounding box center [586, 295] width 1172 height 590
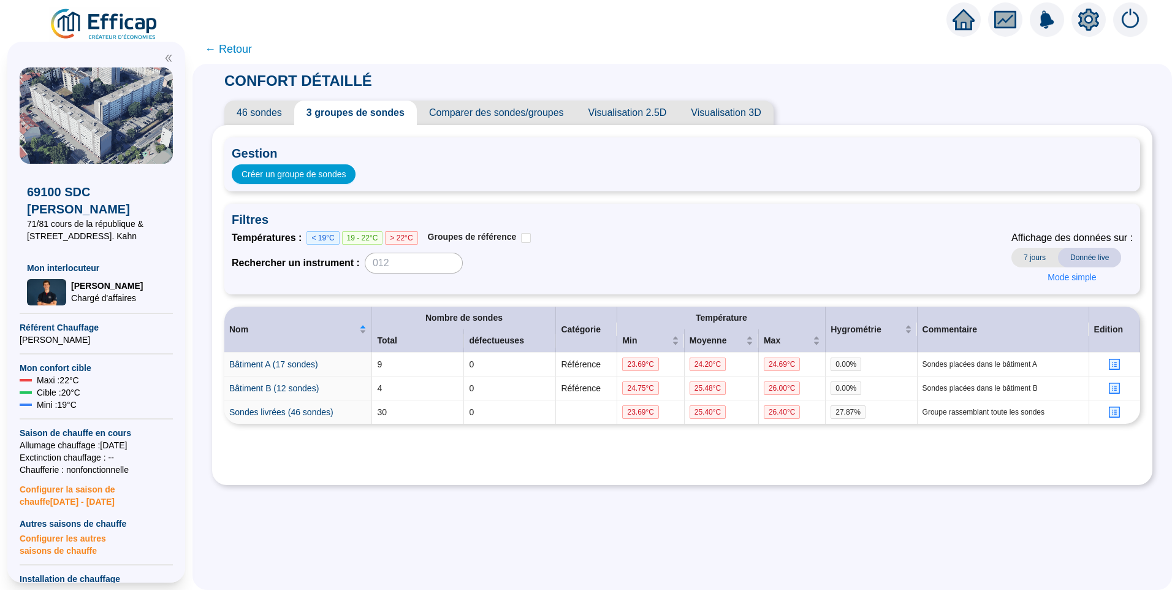
click at [264, 112] on span "46 sondes" at bounding box center [259, 113] width 70 height 25
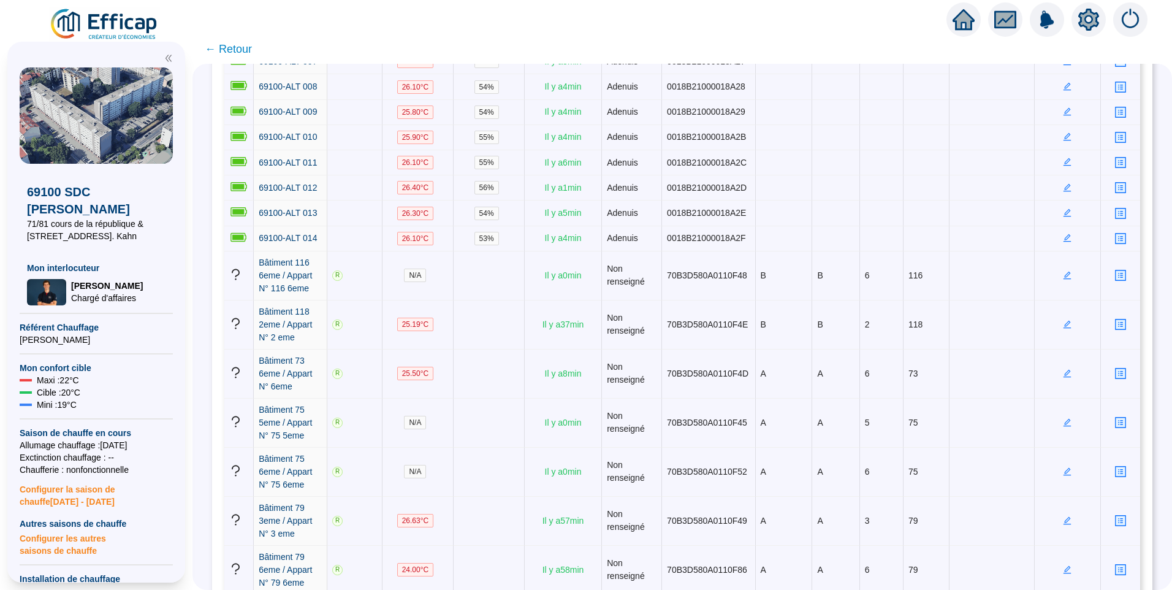
scroll to position [429, 0]
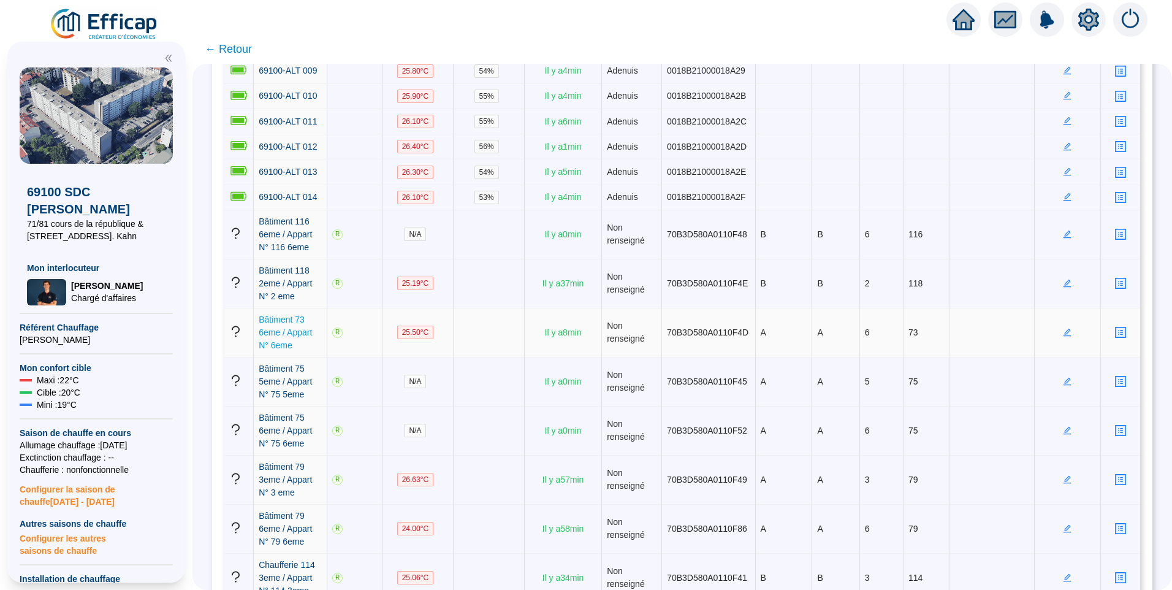
click at [289, 314] on span "Bâtiment 73 6eme / Appart N° 6eme" at bounding box center [285, 332] width 53 height 36
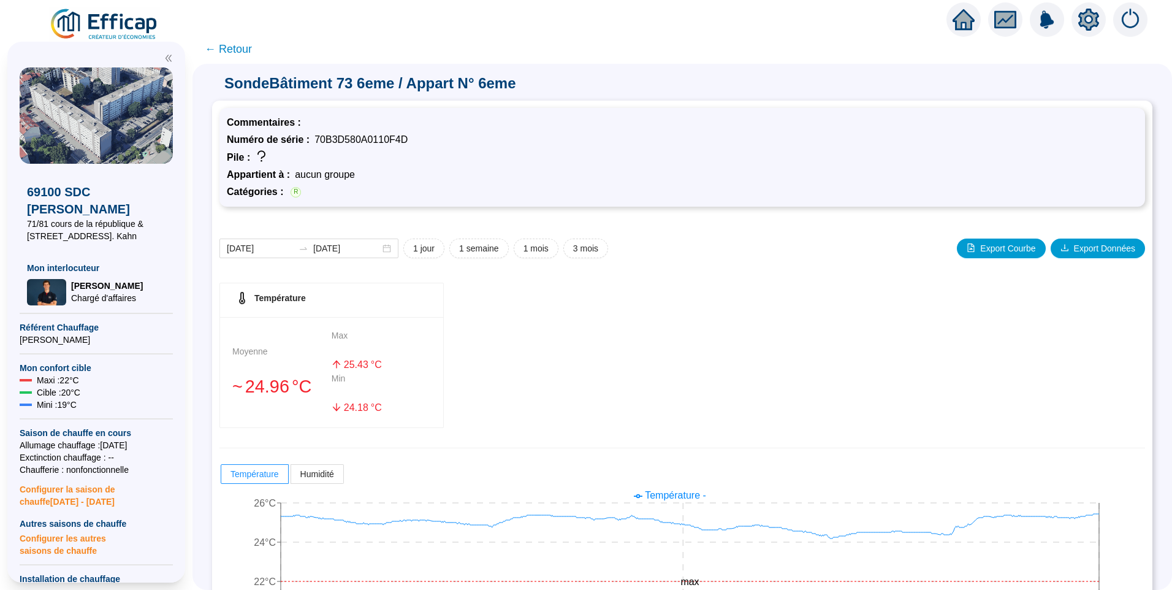
click at [243, 50] on span "← Retour" at bounding box center [228, 48] width 47 height 17
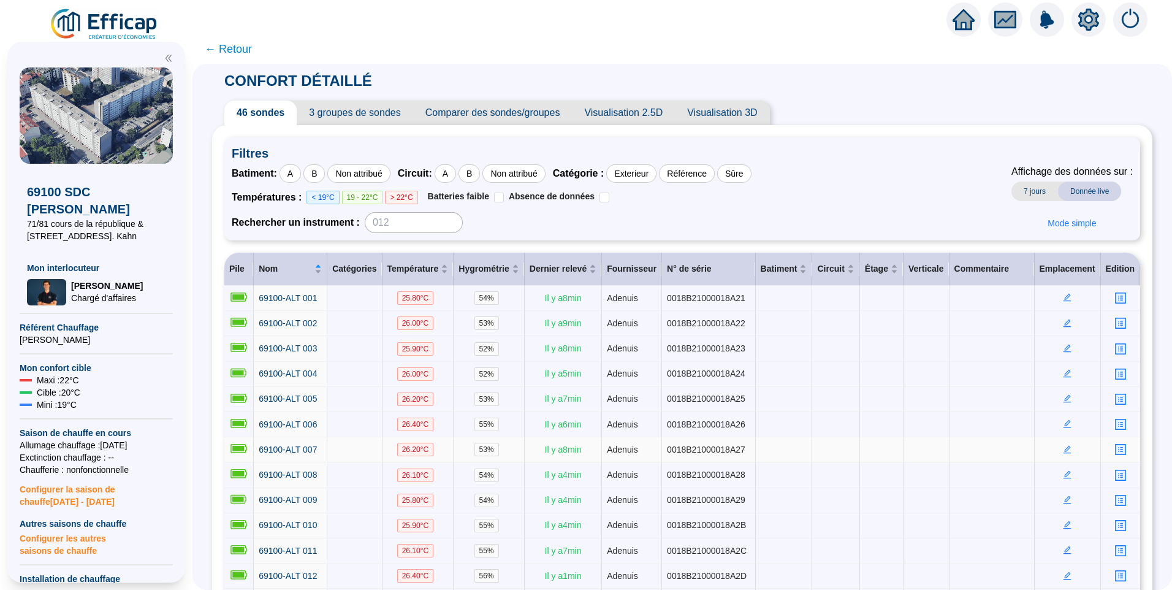
scroll to position [368, 0]
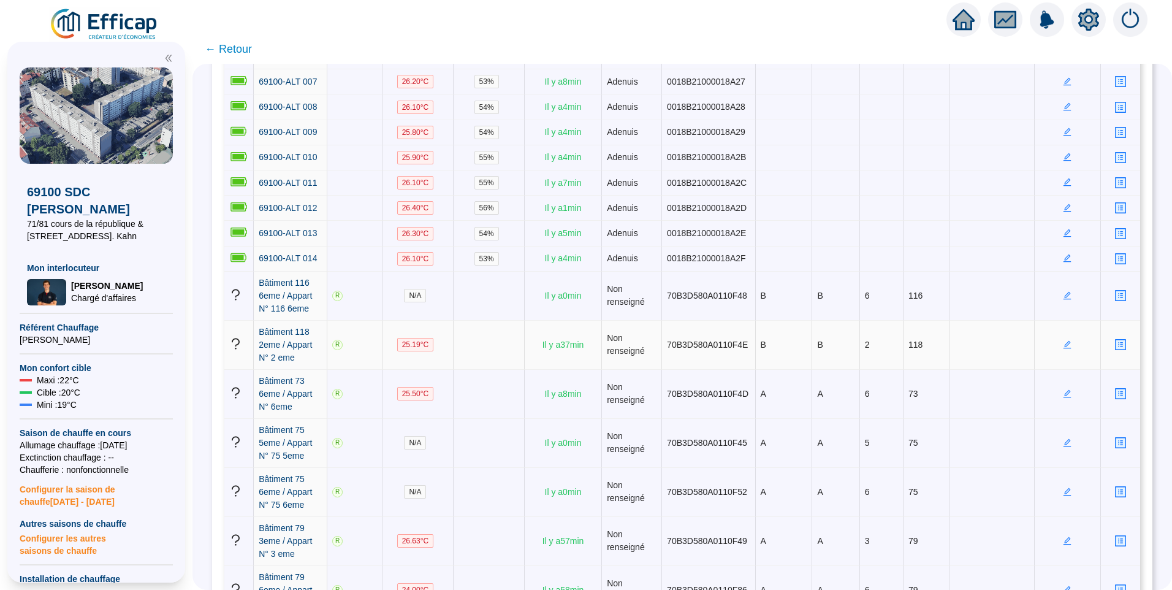
click at [1063, 340] on icon "edit" at bounding box center [1067, 344] width 9 height 9
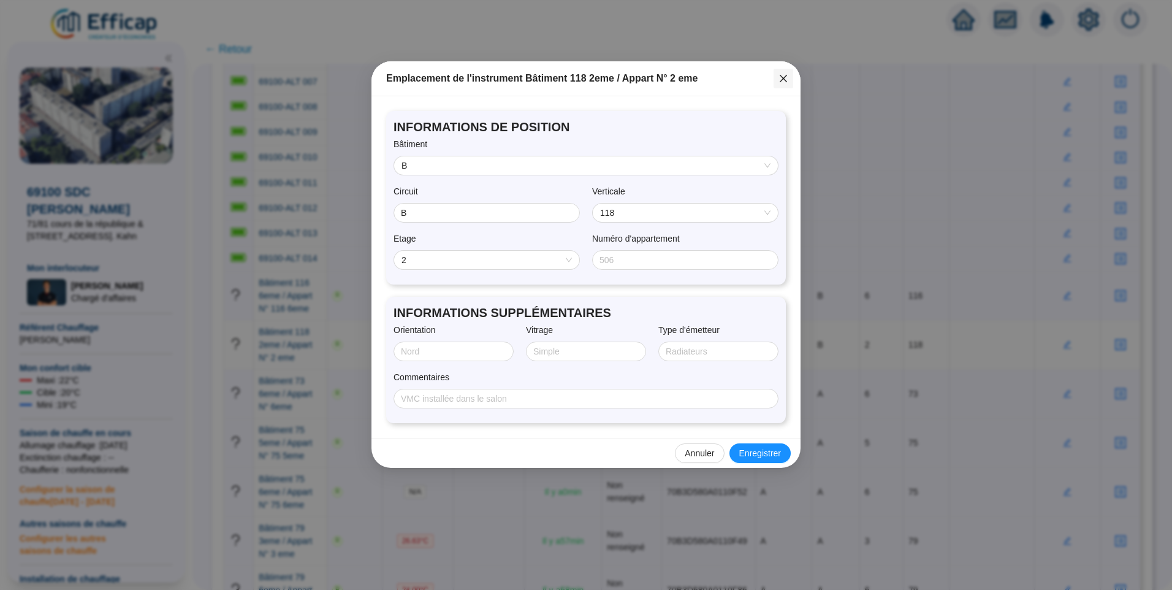
click at [788, 74] on icon "close" at bounding box center [784, 79] width 10 height 10
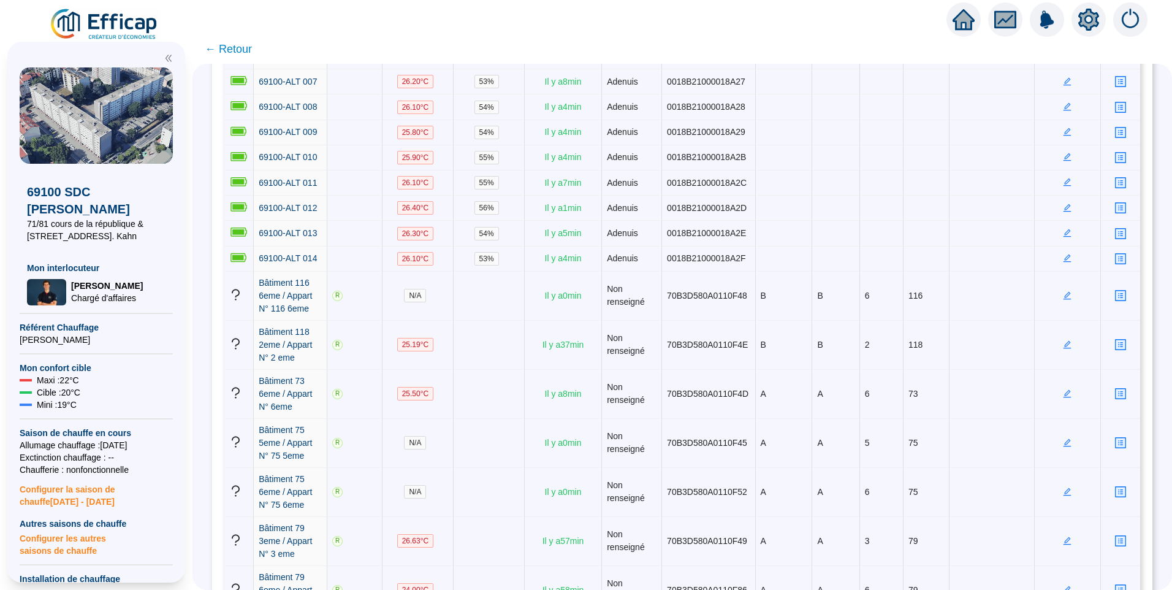
click at [1087, 17] on icon "setting" at bounding box center [1088, 19] width 9 height 9
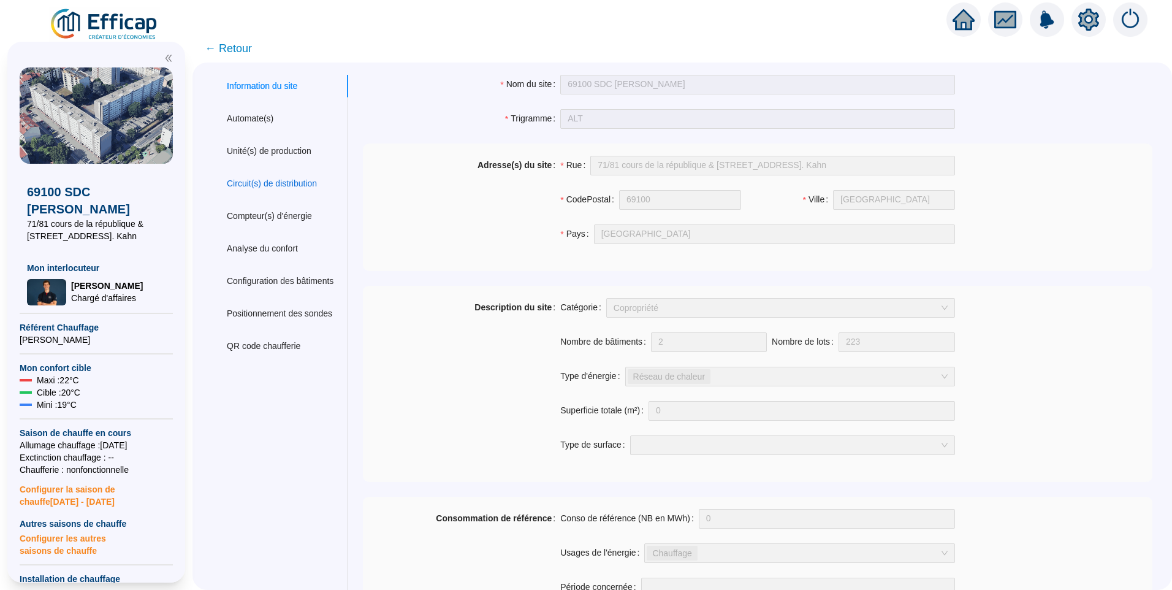
click at [257, 186] on div "Circuit(s) de distribution" at bounding box center [272, 183] width 90 height 13
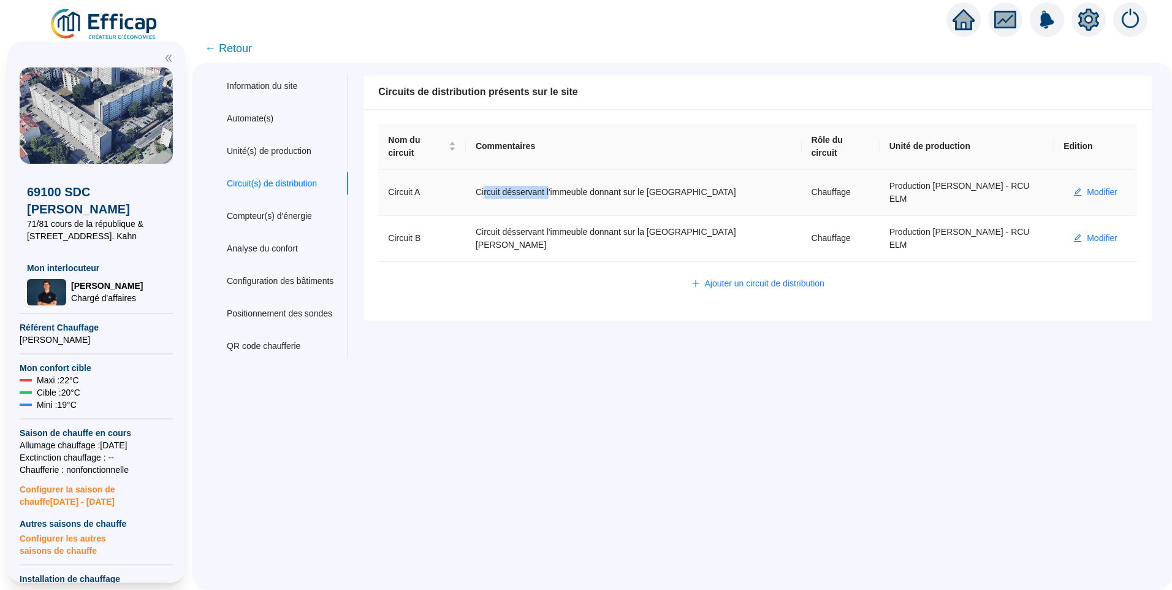
drag, startPoint x: 558, startPoint y: 168, endPoint x: 566, endPoint y: 168, distance: 8.0
click at [566, 170] on td "Circuit désservant l'immeuble donnant sur le Cr de la république" at bounding box center [634, 193] width 336 height 46
click at [560, 392] on div "Information du site Automate(s) Unité(s) de production Circuit(s) de distributi…" at bounding box center [682, 326] width 980 height 527
click at [696, 423] on div "Information du site Automate(s) Unité(s) de production Circuit(s) de distributi…" at bounding box center [682, 326] width 980 height 527
click at [270, 82] on div "Information du site" at bounding box center [262, 86] width 70 height 13
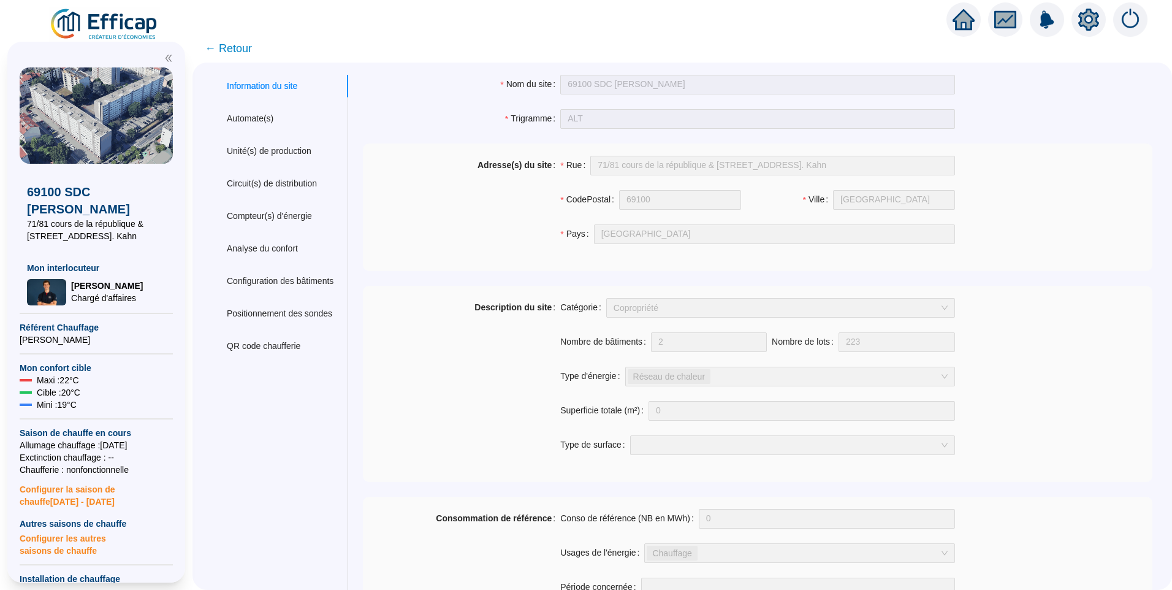
click at [221, 40] on span "← Retour" at bounding box center [228, 48] width 47 height 17
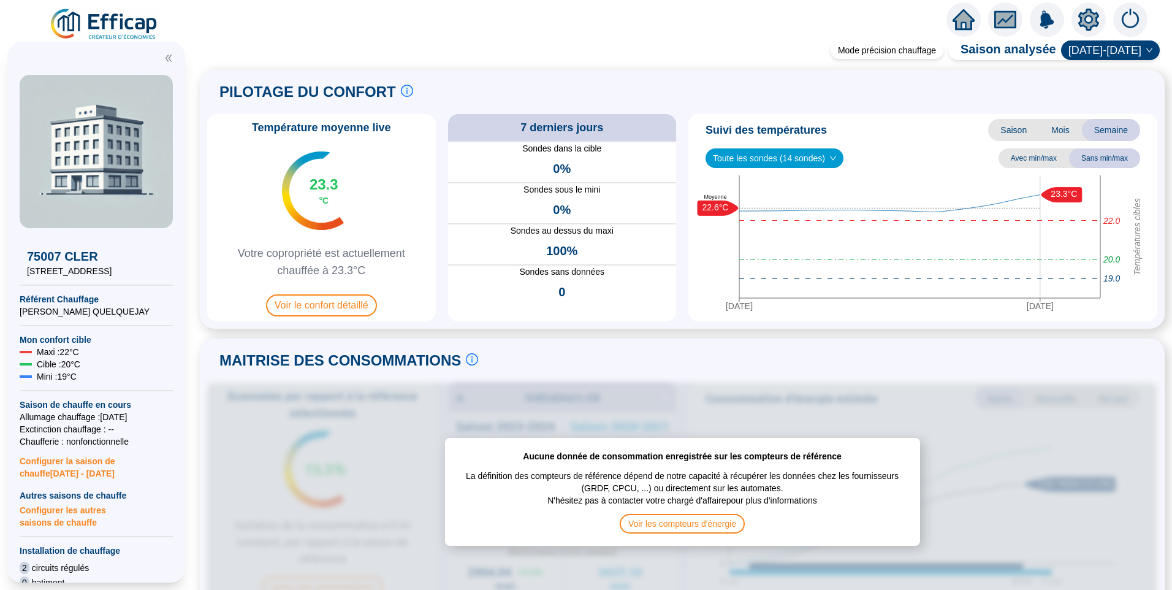
click at [1091, 29] on icon "setting" at bounding box center [1088, 20] width 21 height 22
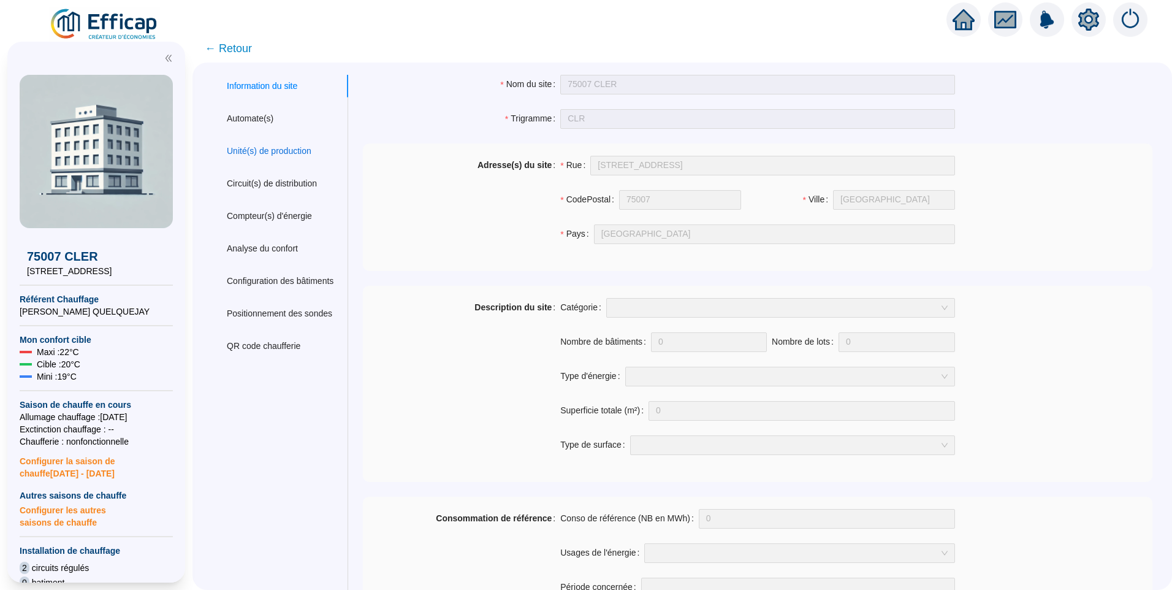
click at [286, 148] on div "Unité(s) de production" at bounding box center [269, 151] width 85 height 13
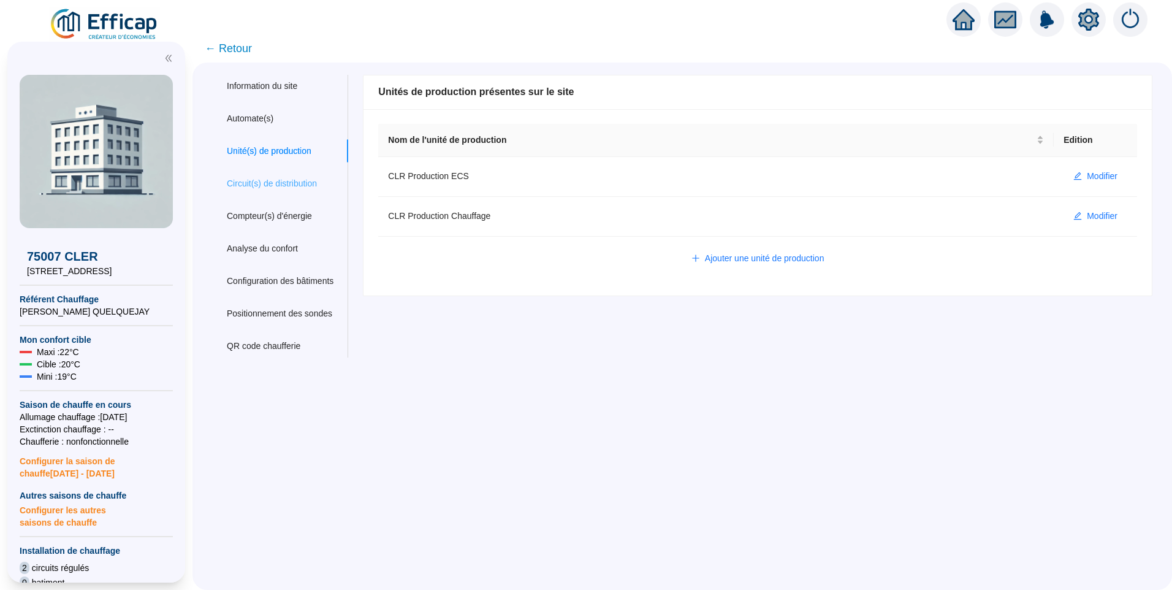
click at [270, 194] on div "Circuit(s) de distribution" at bounding box center [280, 183] width 136 height 23
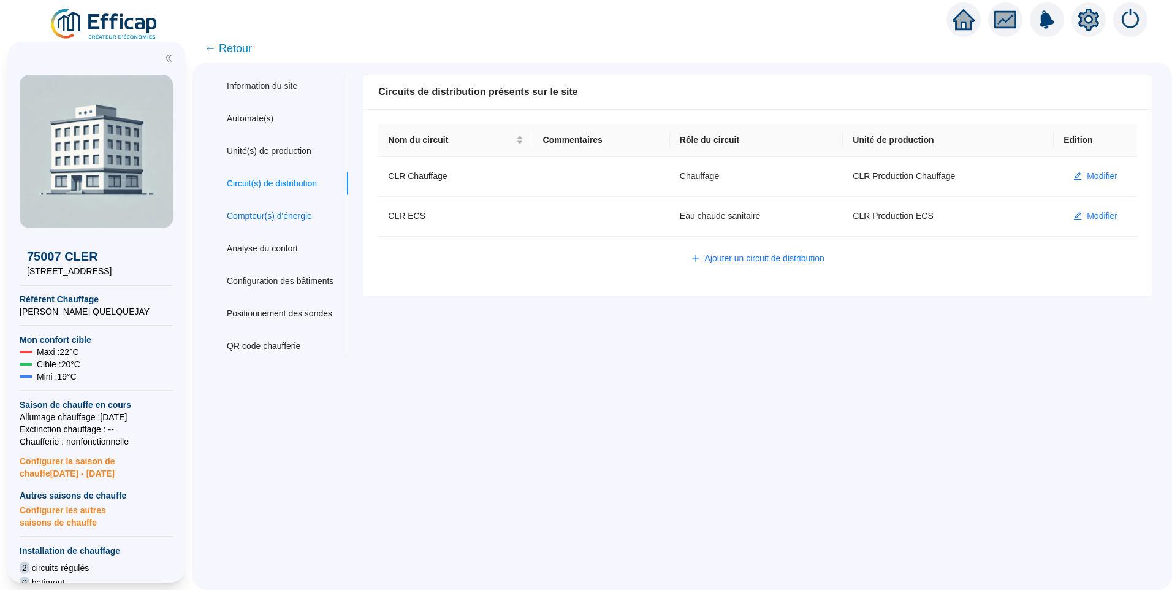
click at [270, 220] on div "Compteur(s) d'énergie" at bounding box center [269, 216] width 85 height 13
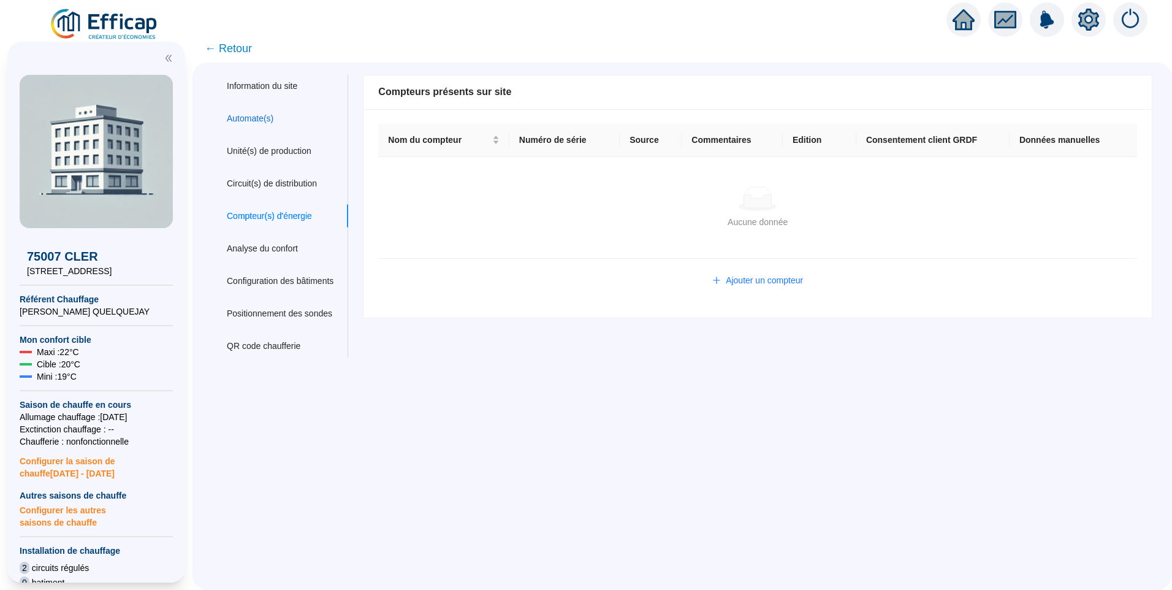
click at [256, 124] on div "Automate(s)" at bounding box center [250, 118] width 47 height 13
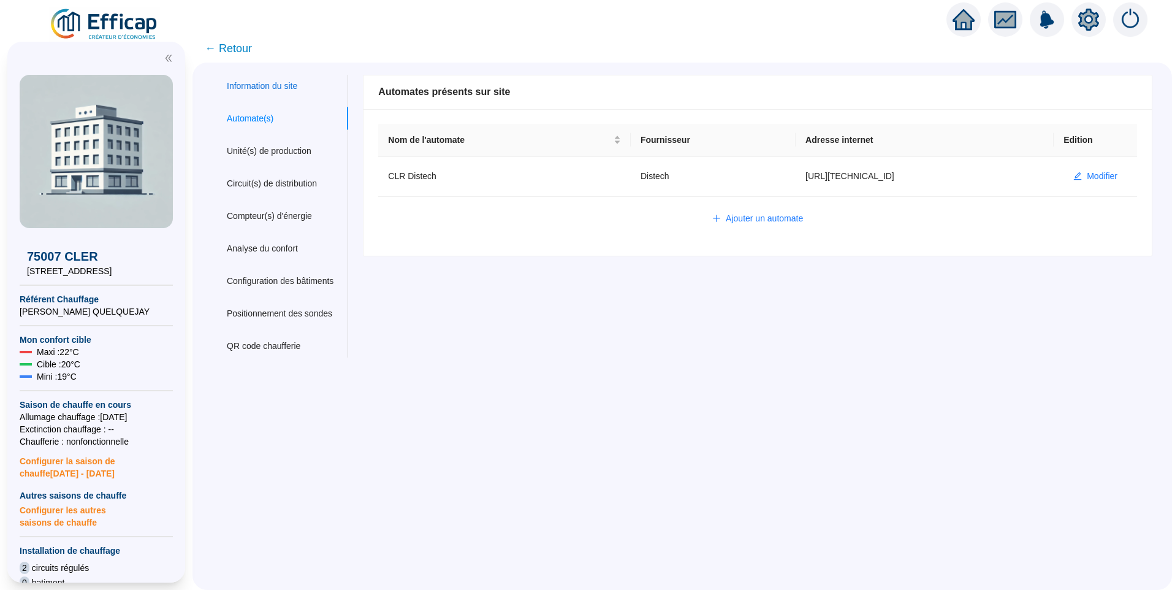
click at [277, 83] on div "Information du site" at bounding box center [262, 86] width 70 height 13
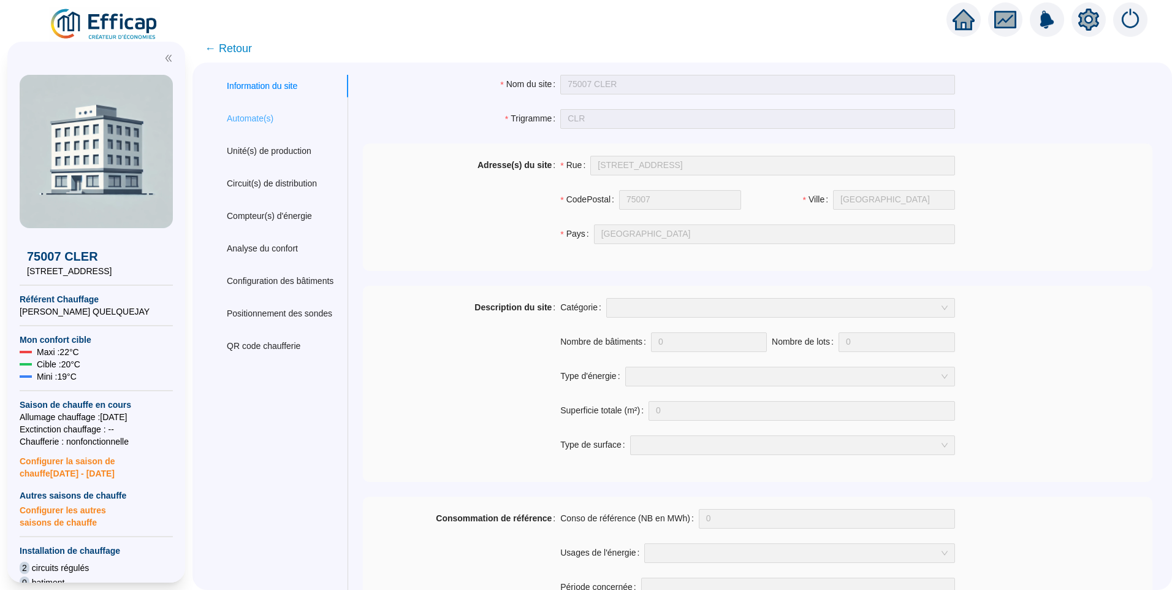
click at [249, 127] on div "Automate(s)" at bounding box center [280, 118] width 136 height 23
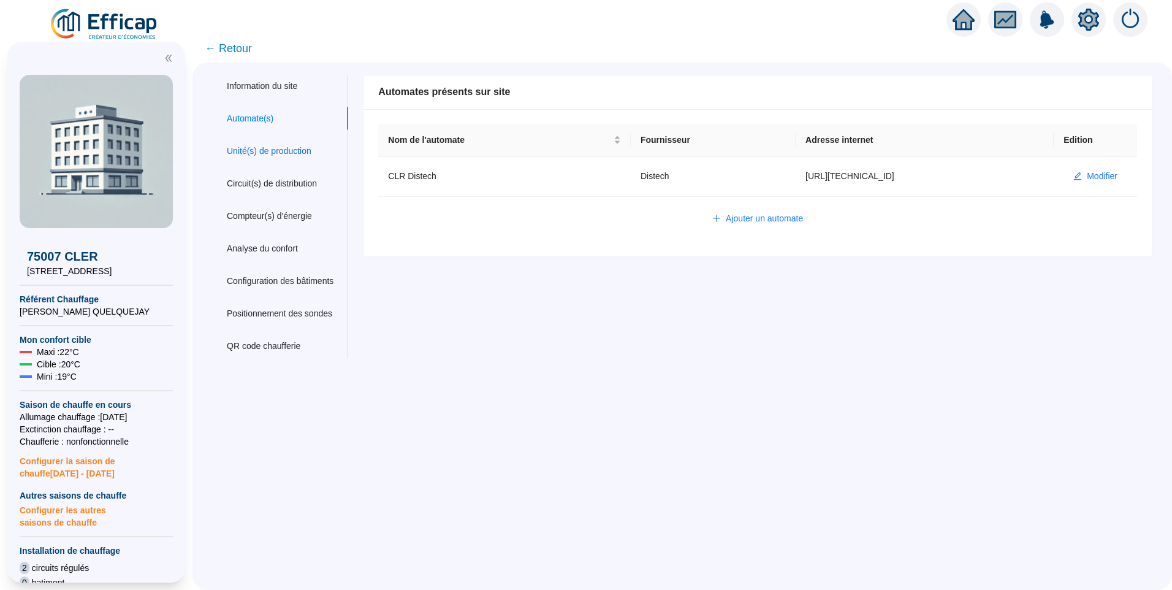
click at [262, 152] on div "Unité(s) de production" at bounding box center [269, 151] width 85 height 13
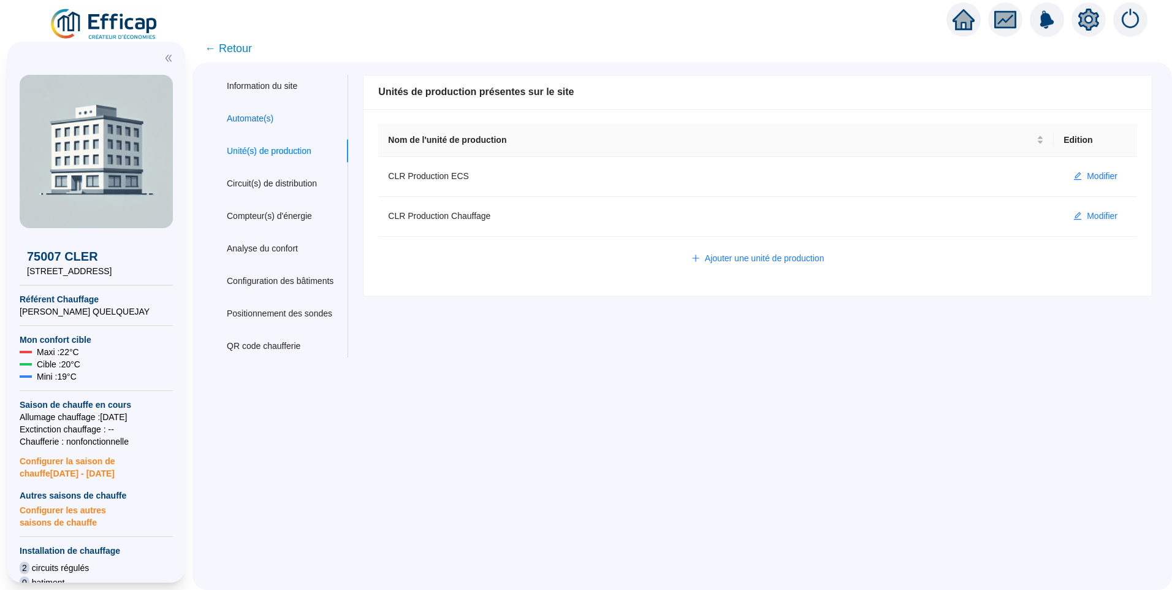
click at [262, 112] on div "Automate(s)" at bounding box center [250, 118] width 47 height 13
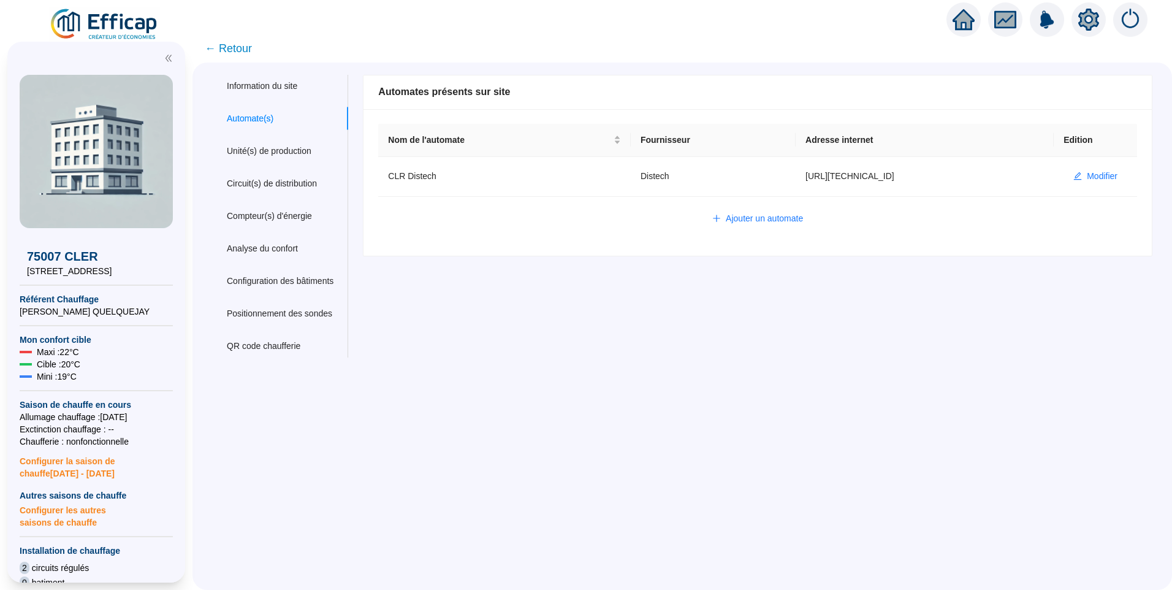
click at [883, 405] on div "Information du site Automate(s) Unité(s) de production Circuit(s) de distributi…" at bounding box center [682, 326] width 980 height 527
click at [436, 444] on div "Information du site Automate(s) Unité(s) de production Circuit(s) de distributi…" at bounding box center [682, 326] width 980 height 527
drag, startPoint x: 449, startPoint y: 444, endPoint x: 317, endPoint y: 169, distance: 305.2
click at [450, 443] on div "Information du site Automate(s) Unité(s) de production Circuit(s) de distributi…" at bounding box center [682, 326] width 980 height 527
click at [235, 48] on span "← Retour" at bounding box center [228, 48] width 47 height 17
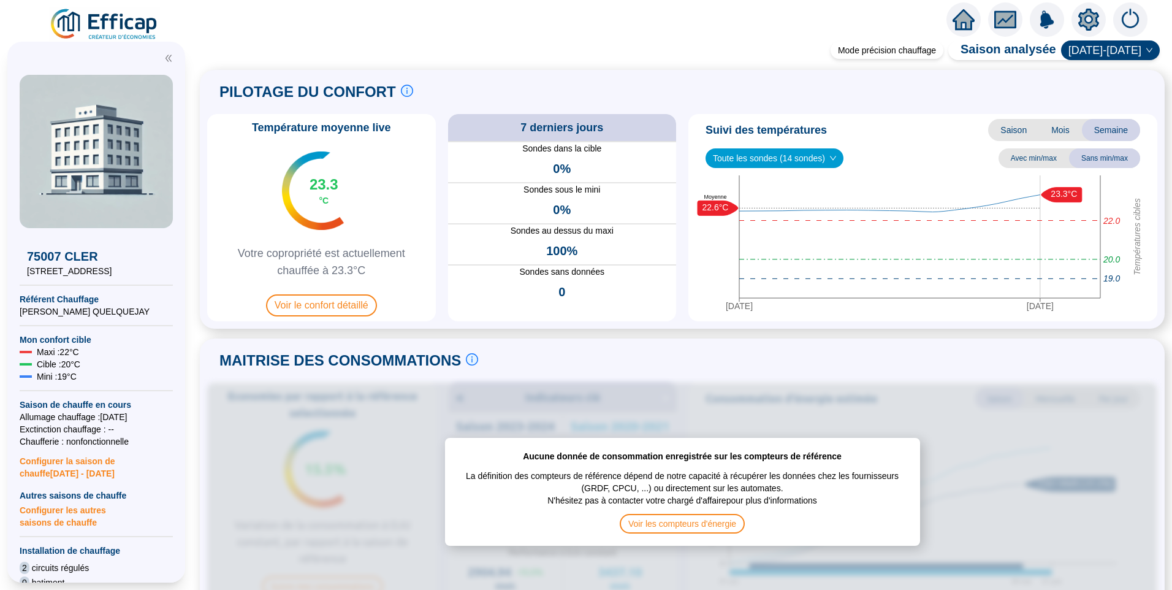
click at [442, 227] on div "Température moyenne live 23.3 °C Votre copropriété est actuellement chauffée à …" at bounding box center [682, 217] width 950 height 207
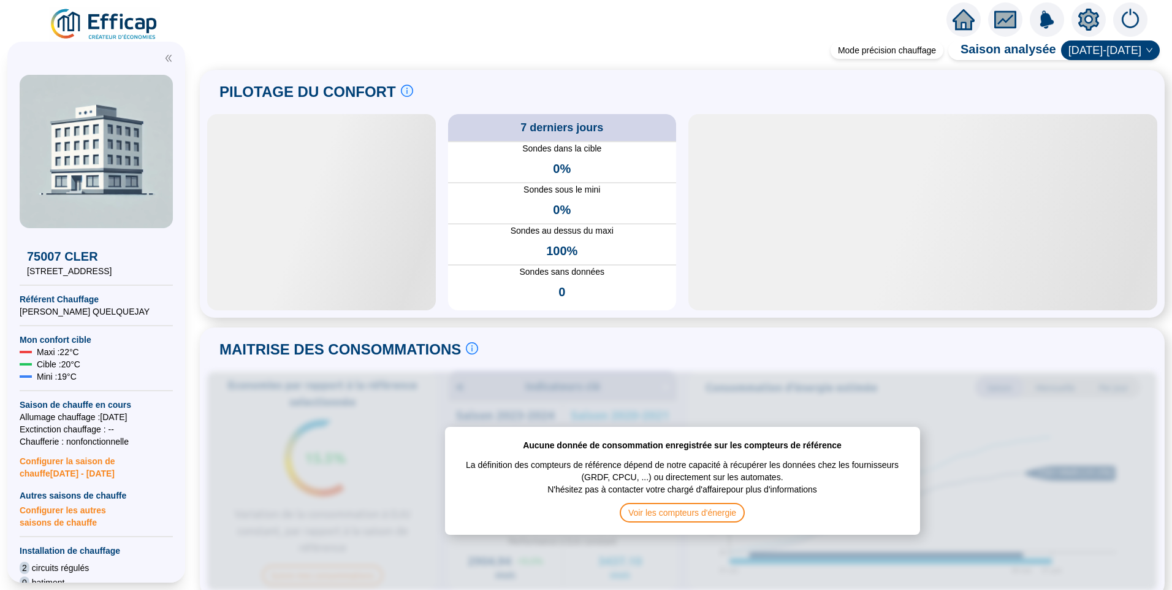
click at [100, 21] on img at bounding box center [104, 24] width 111 height 34
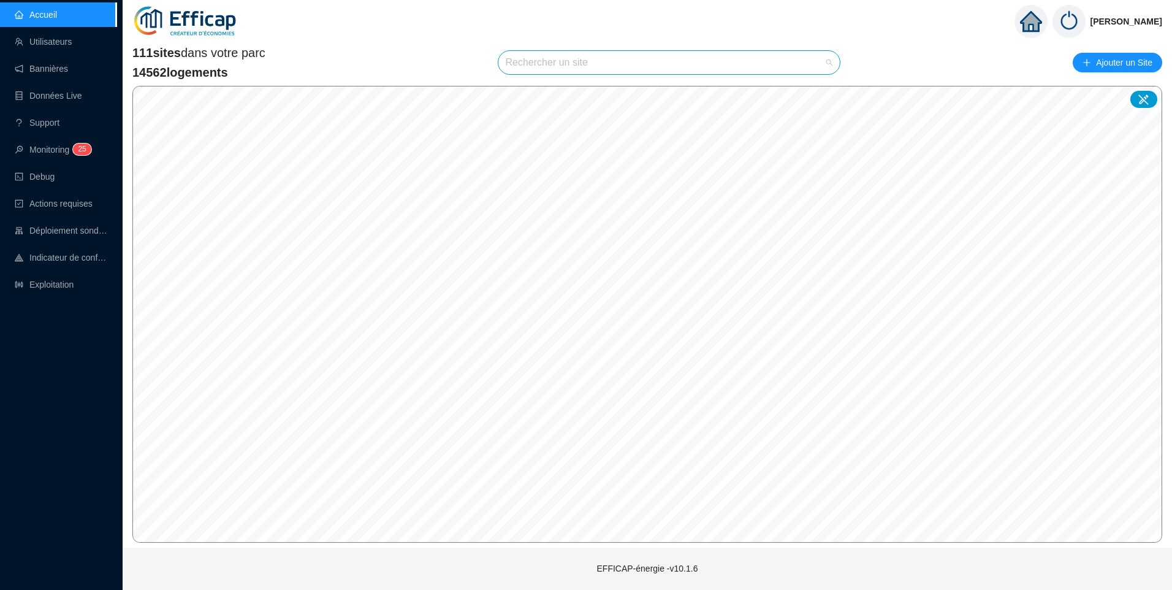
click at [547, 65] on input "search" at bounding box center [664, 62] width 316 height 23
type input "fra"
click at [580, 91] on span "92800 SDC [GEOGRAPHIC_DATA]" at bounding box center [578, 91] width 136 height 13
click at [644, 65] on span "92800 SDC [GEOGRAPHIC_DATA]" at bounding box center [669, 62] width 327 height 23
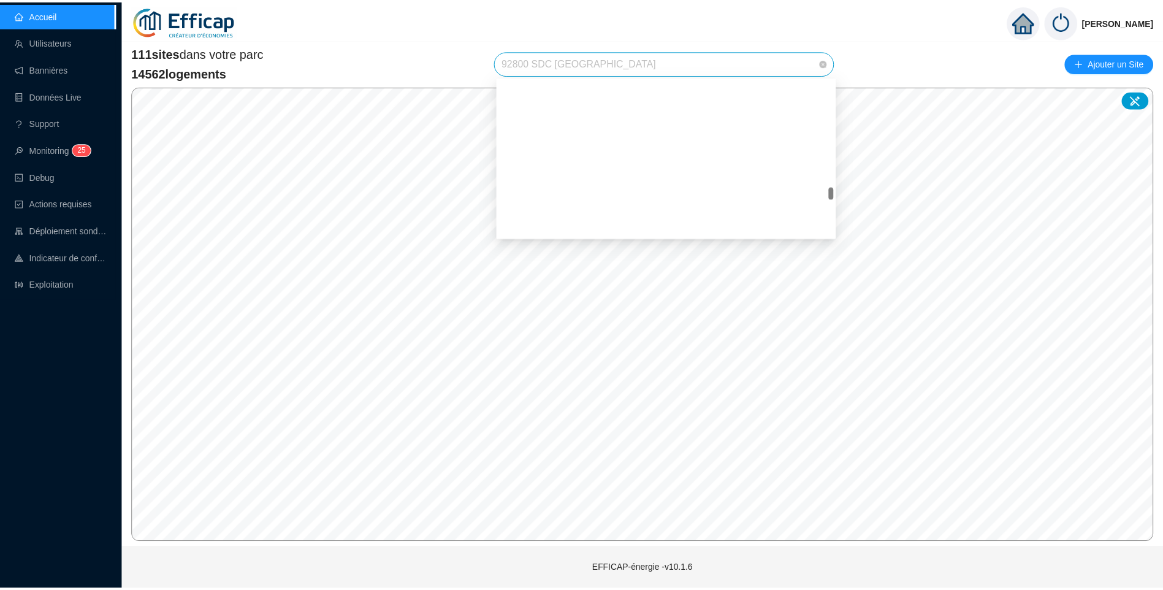
scroll to position [1609, 0]
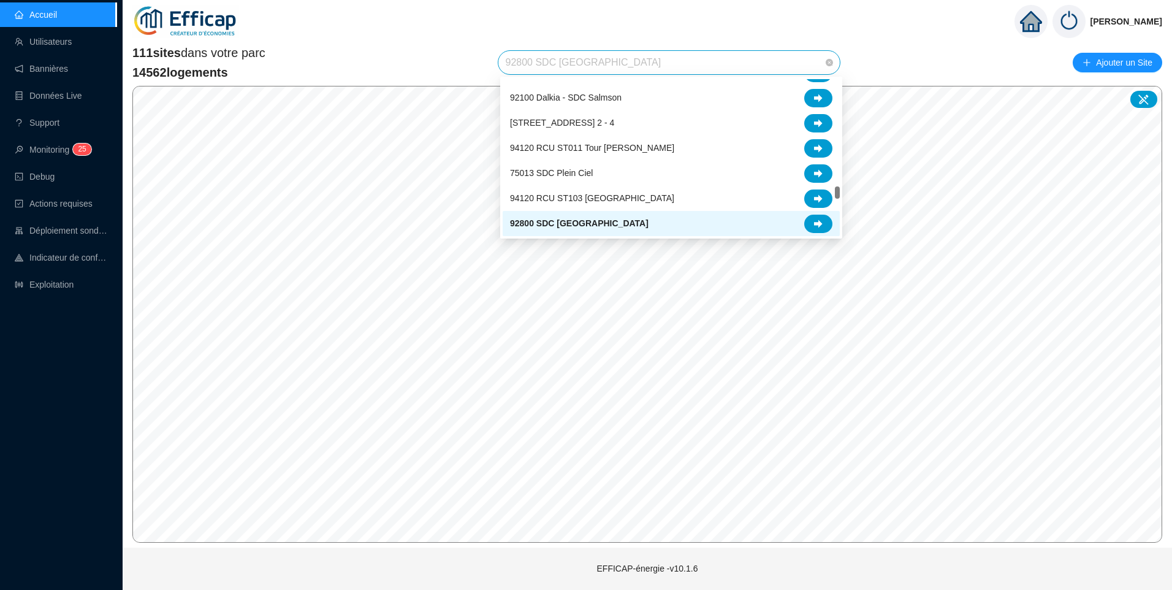
click at [644, 65] on span "92800 SDC Le France" at bounding box center [669, 62] width 327 height 23
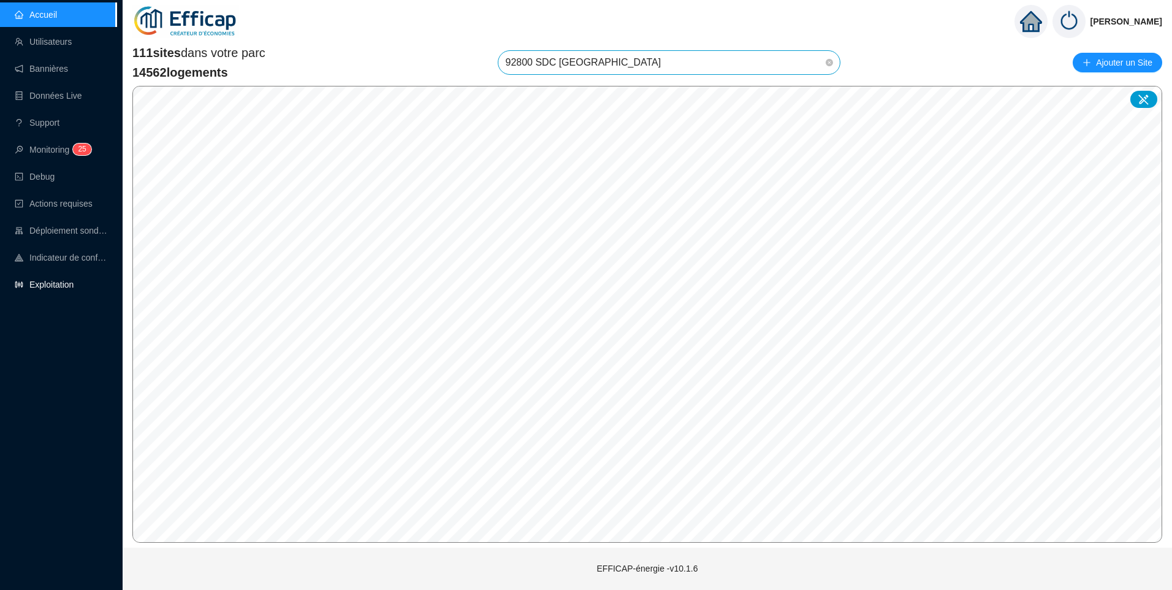
click at [61, 282] on link "Exploitation" at bounding box center [44, 285] width 59 height 10
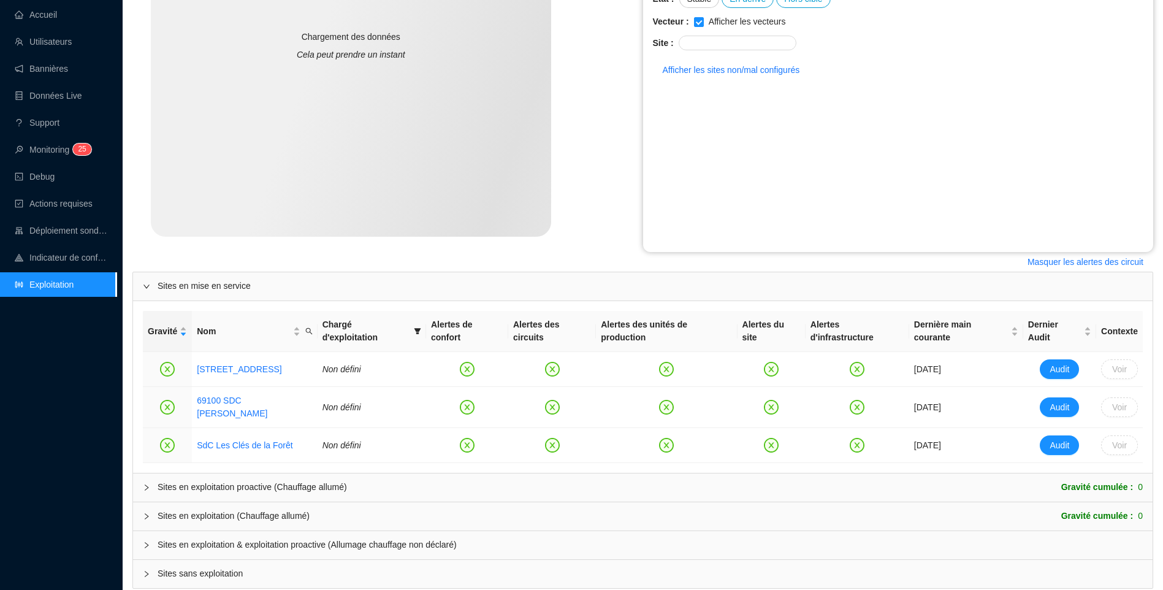
scroll to position [245, 0]
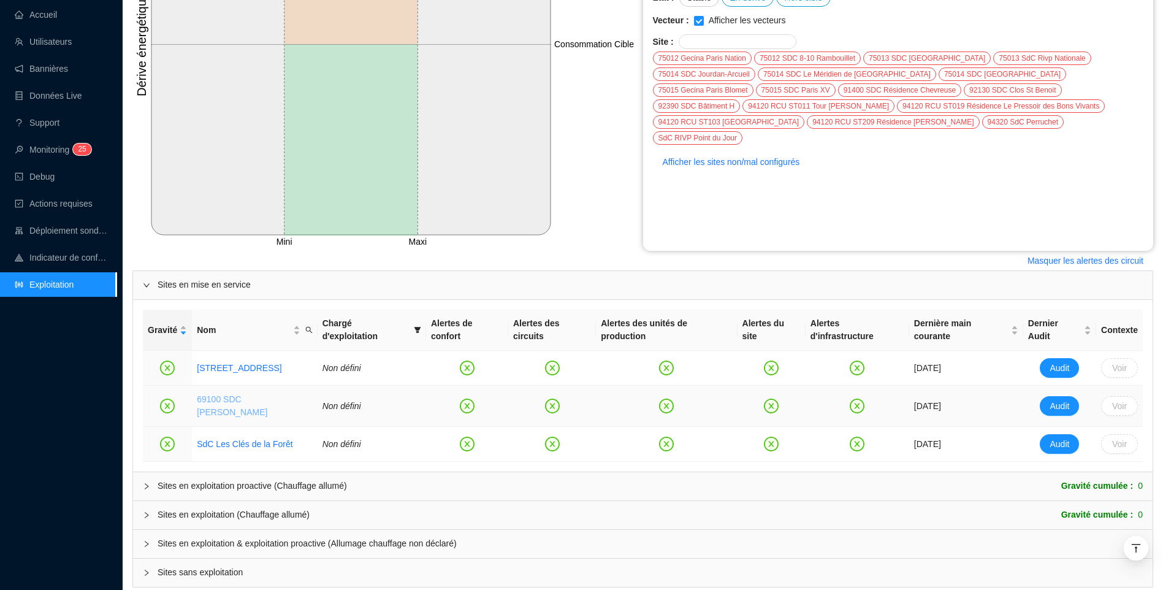
click at [267, 394] on link "69100 SDC [PERSON_NAME]" at bounding box center [232, 405] width 70 height 23
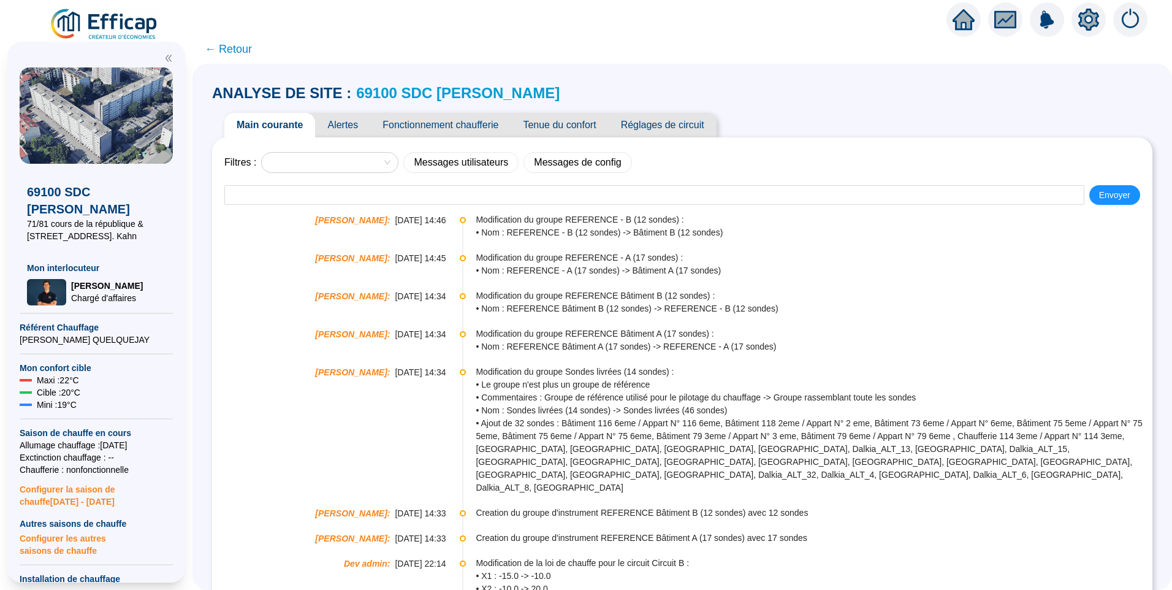
click at [1081, 26] on icon "setting" at bounding box center [1088, 20] width 21 height 22
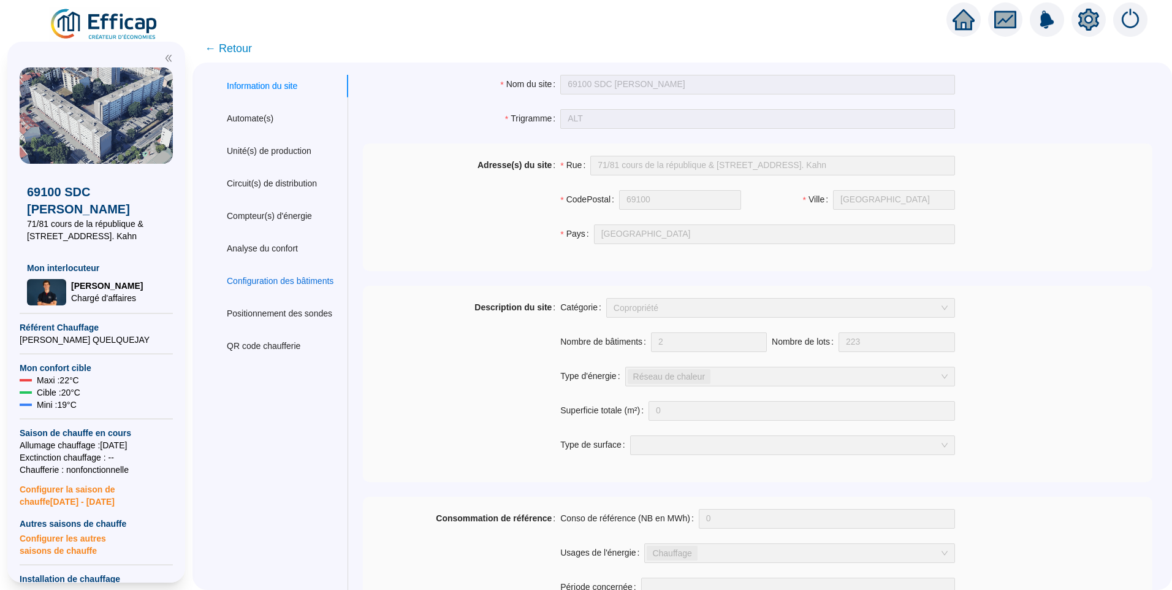
click at [276, 280] on div "Configuration des bâtiments" at bounding box center [280, 281] width 107 height 13
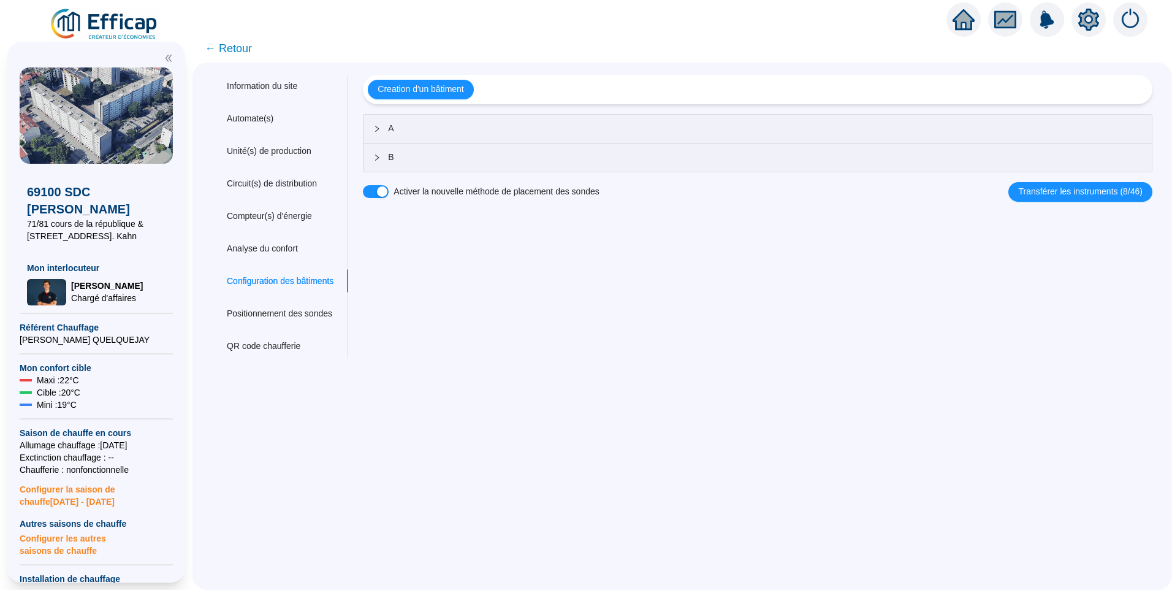
click at [451, 133] on span "A" at bounding box center [765, 128] width 754 height 13
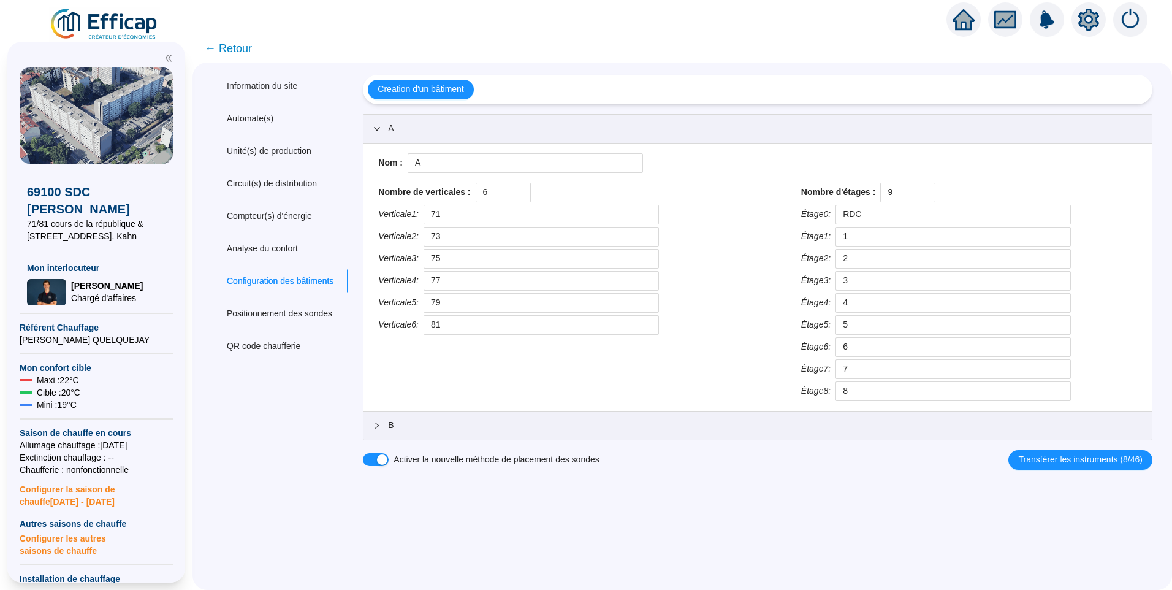
click at [421, 429] on span "B" at bounding box center [765, 425] width 754 height 13
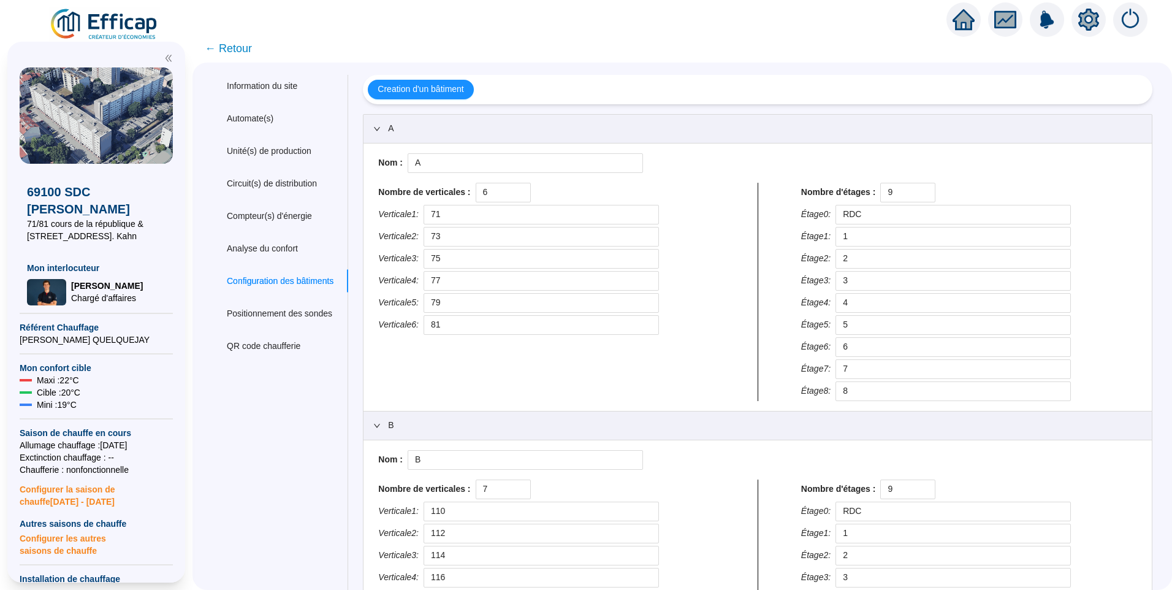
click at [252, 50] on span "← Retour" at bounding box center [228, 48] width 47 height 17
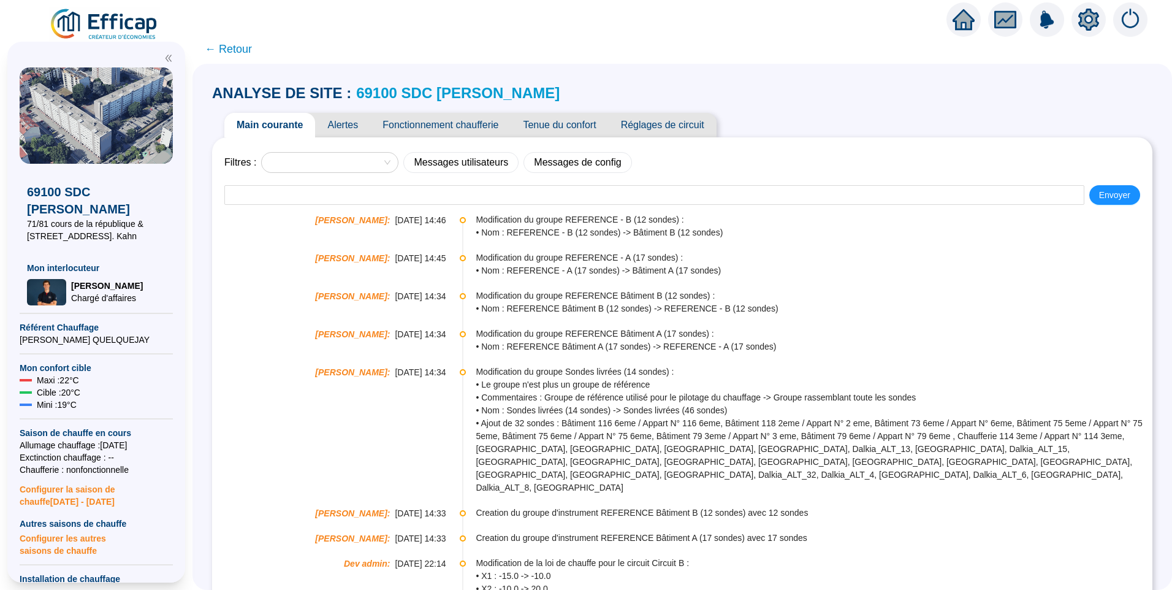
click at [252, 48] on span "← Retour" at bounding box center [228, 48] width 47 height 17
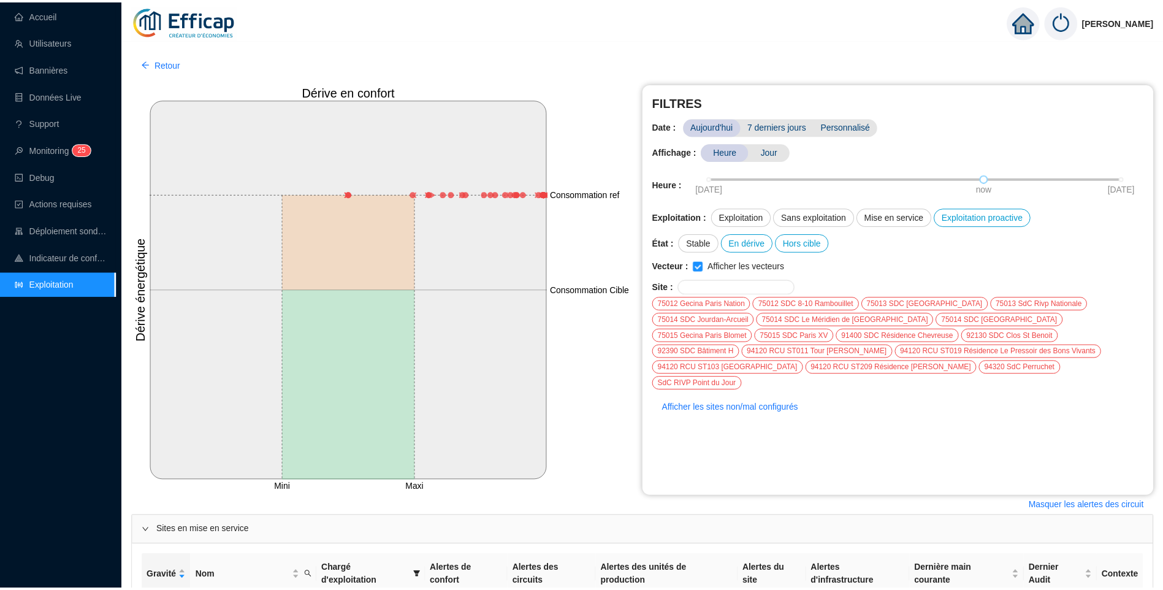
scroll to position [245, 0]
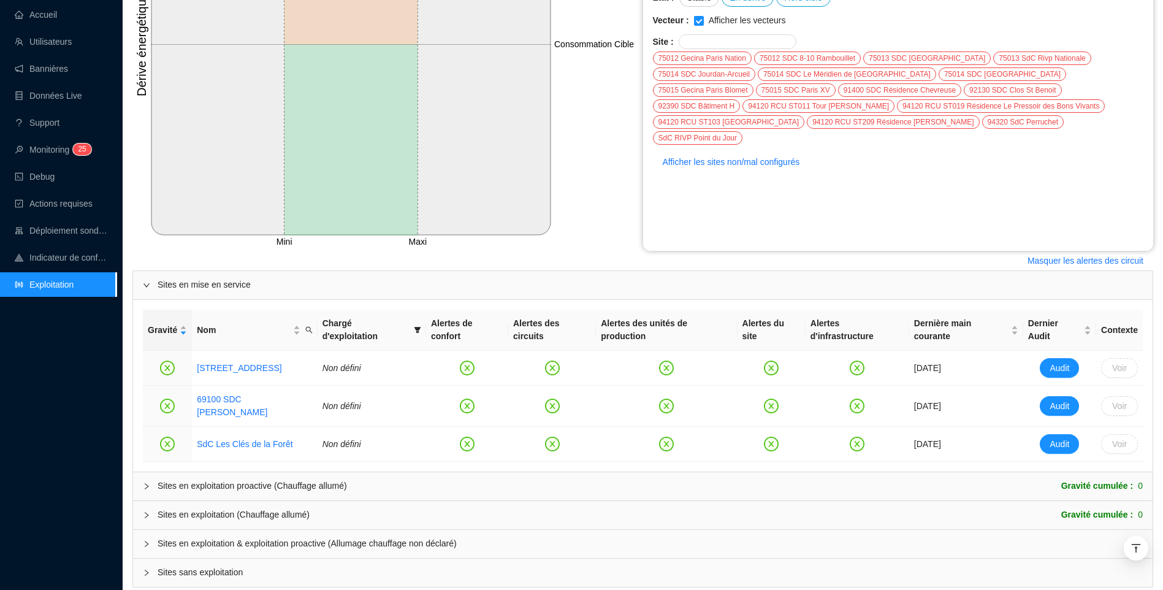
drag, startPoint x: 51, startPoint y: 21, endPoint x: 172, endPoint y: 33, distance: 121.3
click at [51, 20] on link "Accueil" at bounding box center [36, 15] width 42 height 10
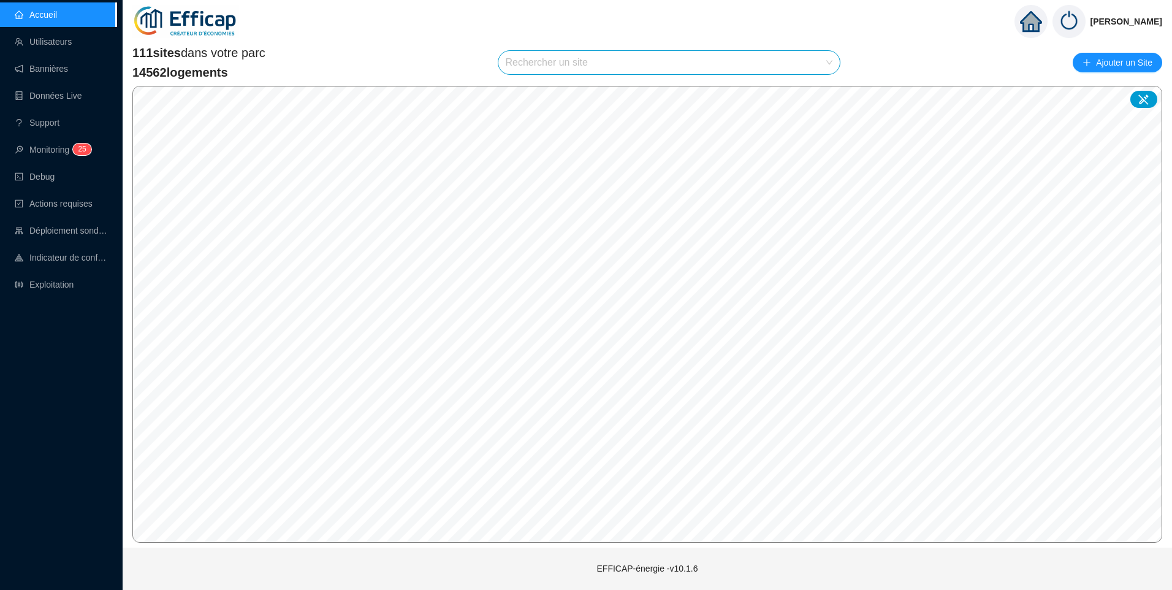
click at [534, 60] on input "search" at bounding box center [664, 62] width 316 height 23
type input "alber"
click at [604, 91] on span "69100 SDC [PERSON_NAME]" at bounding box center [568, 91] width 117 height 13
click at [635, 56] on span "69100 SDC [PERSON_NAME]" at bounding box center [669, 62] width 327 height 23
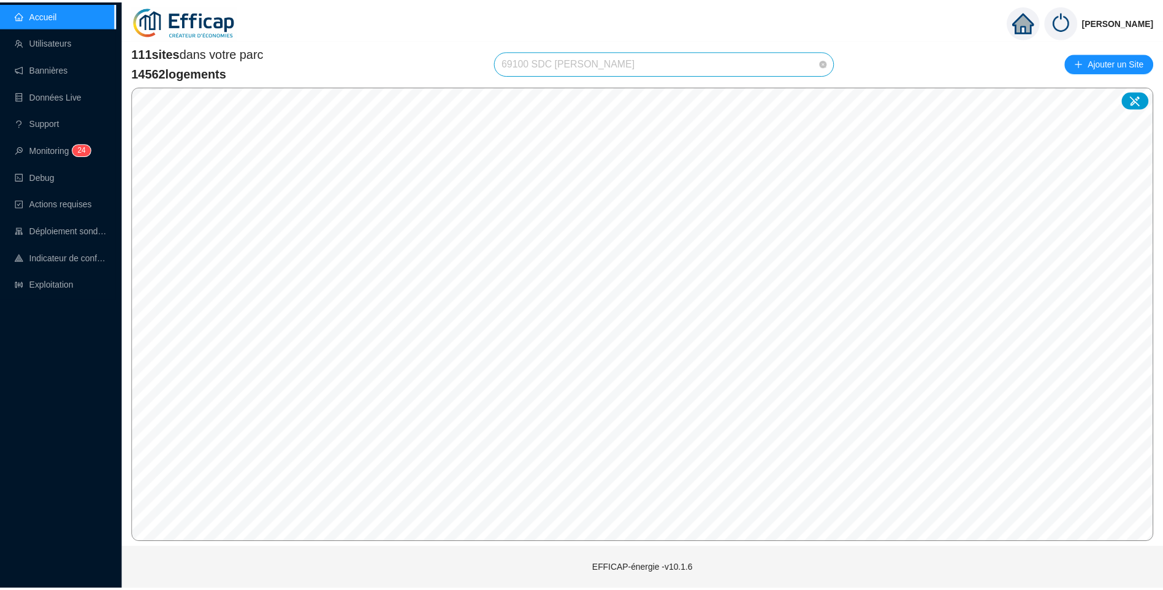
scroll to position [2188, 0]
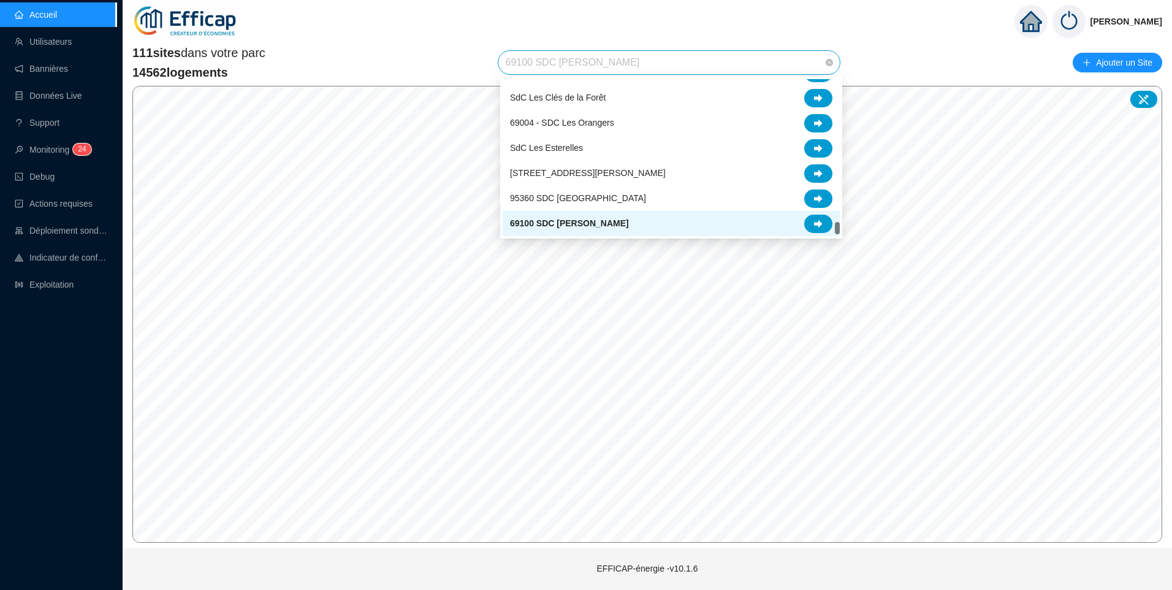
click at [586, 218] on span "69100 SDC [PERSON_NAME]" at bounding box center [569, 223] width 119 height 13
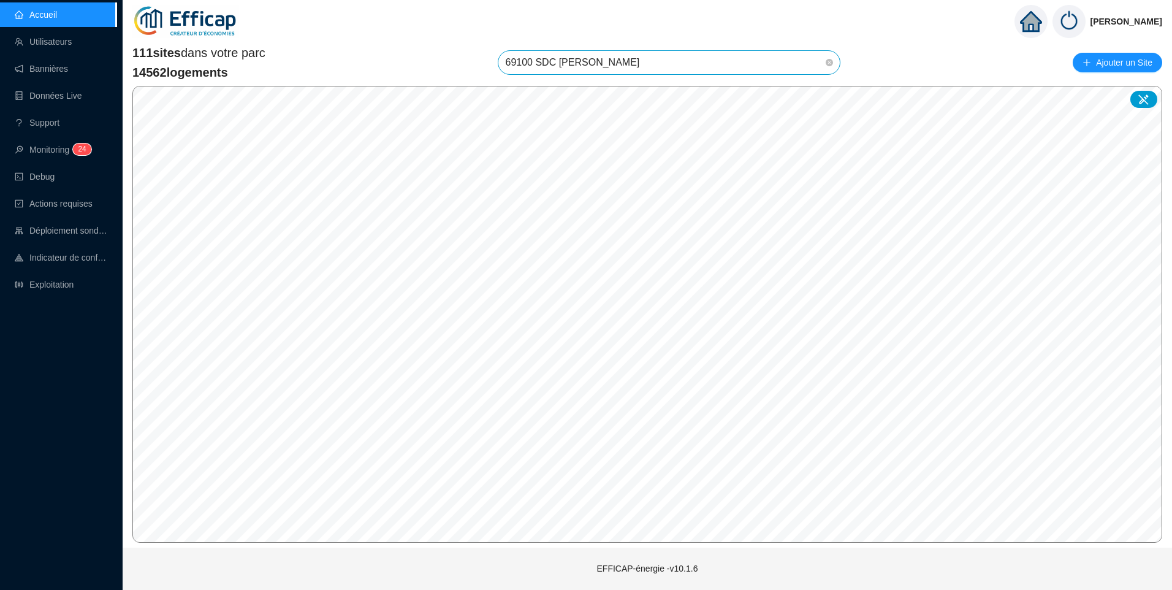
click at [639, 57] on span "69100 SDC [PERSON_NAME]" at bounding box center [669, 62] width 327 height 23
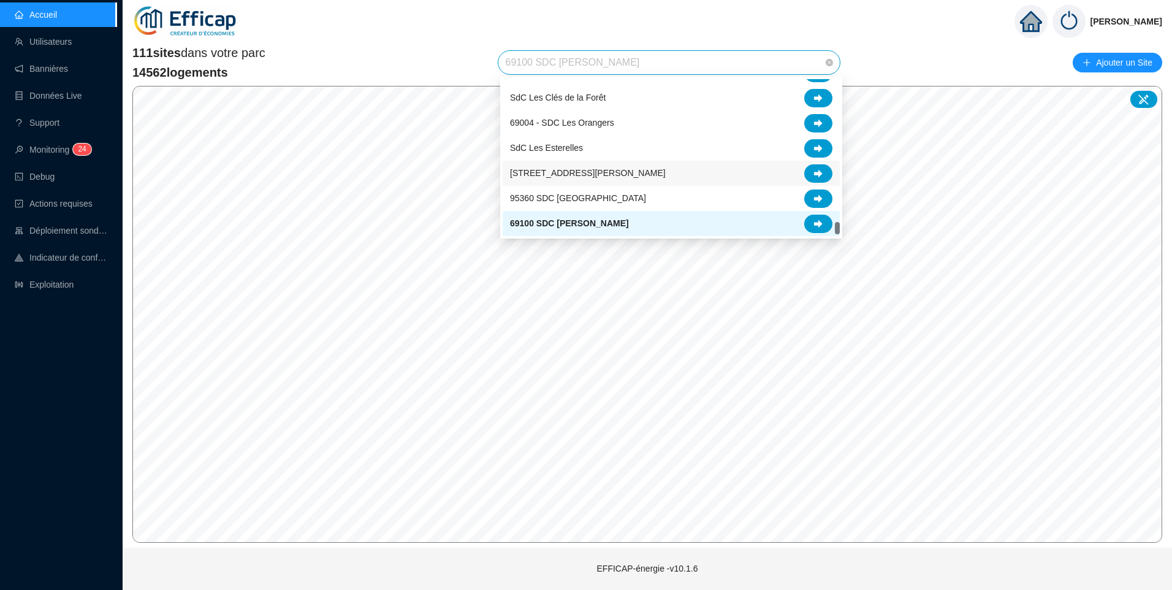
click at [608, 162] on div "[STREET_ADDRESS][PERSON_NAME]" at bounding box center [671, 173] width 337 height 25
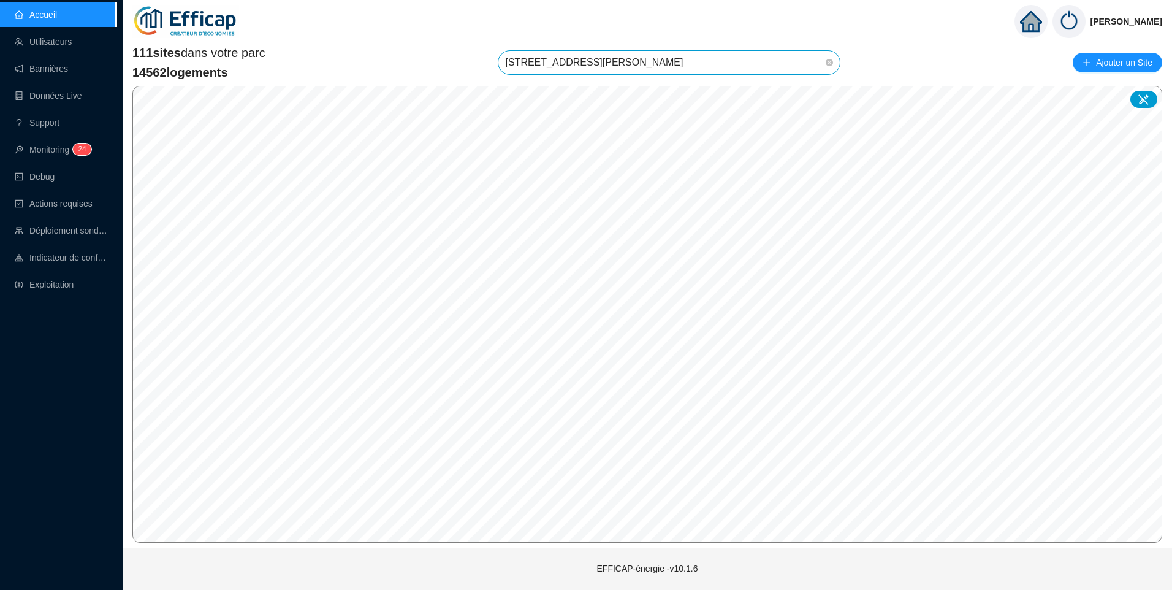
click at [690, 69] on span "[STREET_ADDRESS][PERSON_NAME]" at bounding box center [669, 62] width 327 height 23
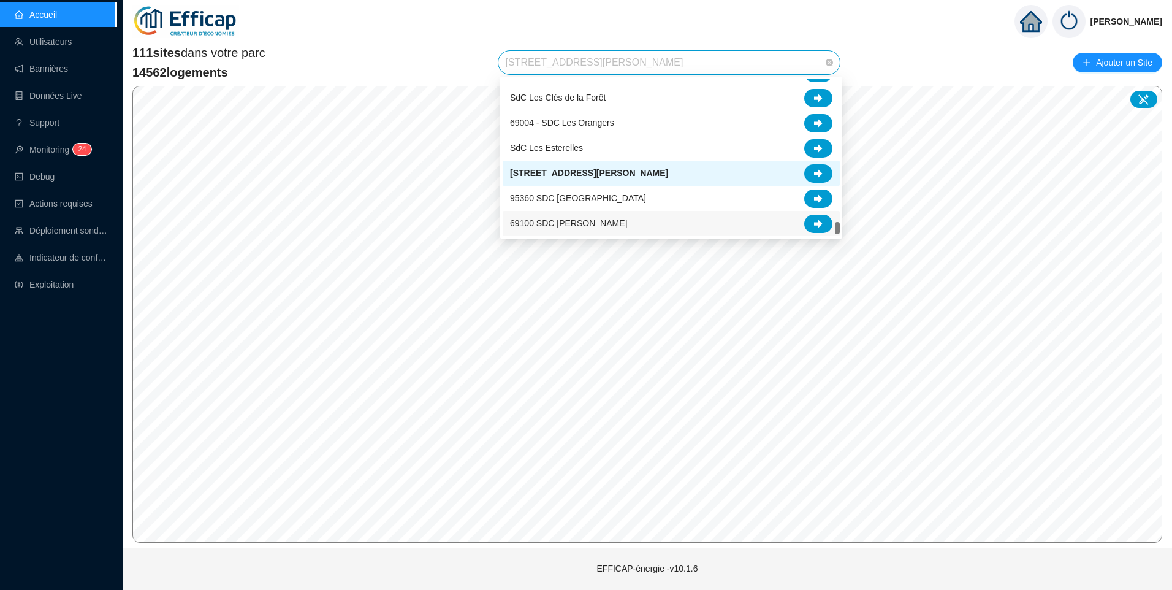
click at [557, 227] on span "69100 SDC [PERSON_NAME]" at bounding box center [568, 223] width 117 height 13
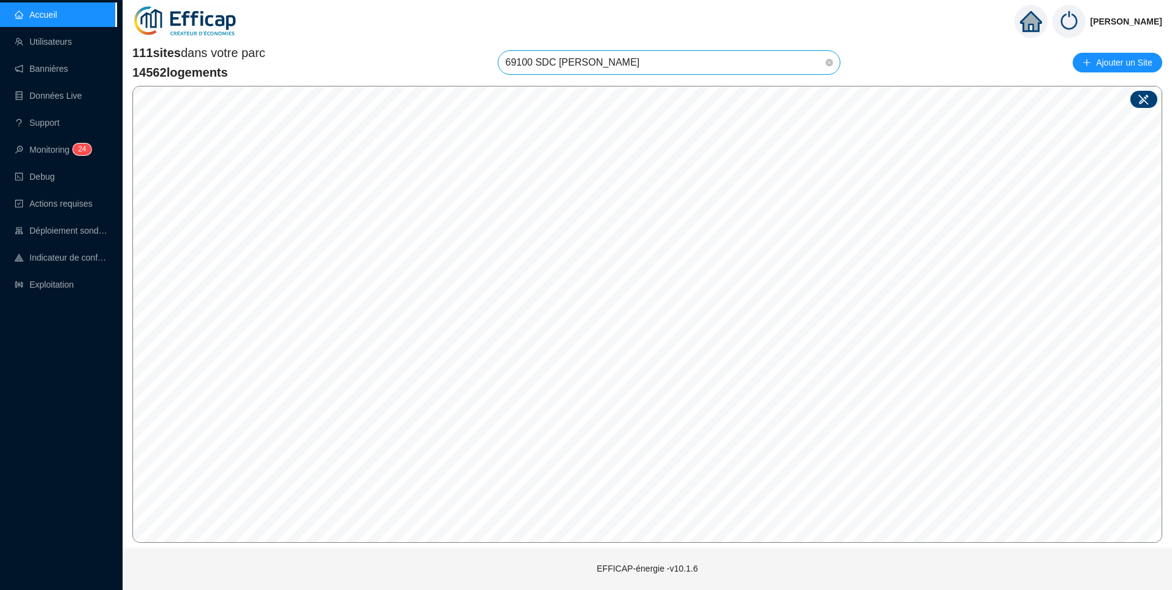
click at [1138, 105] on div at bounding box center [1143, 99] width 27 height 17
click at [673, 328] on input "search" at bounding box center [656, 325] width 91 height 18
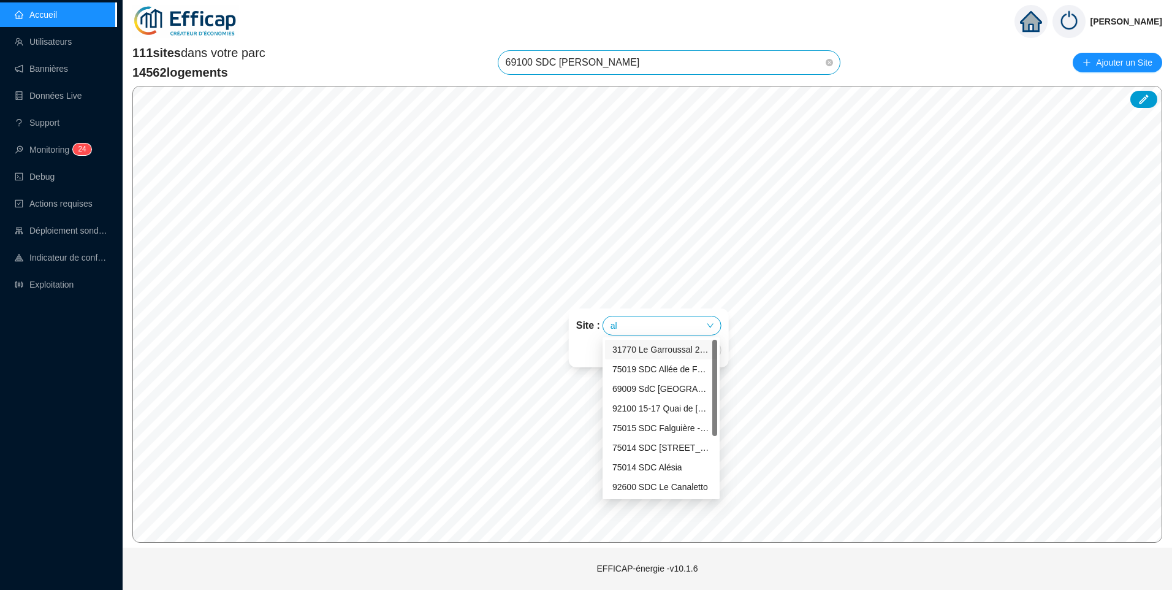
type input "alb"
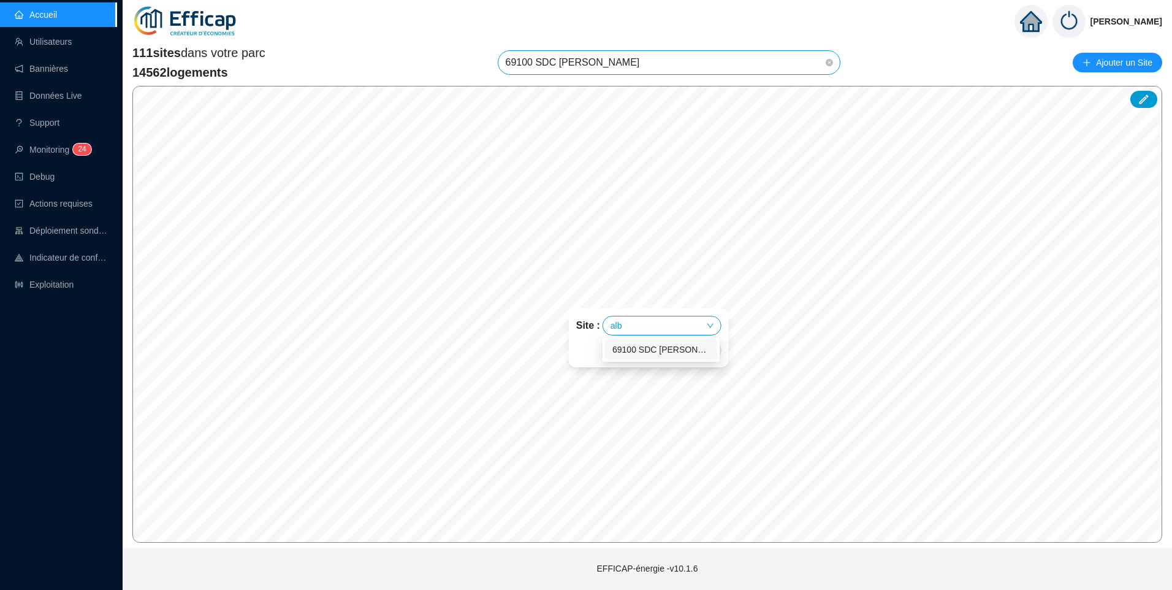
click at [671, 357] on div "69100 SDC [PERSON_NAME]" at bounding box center [661, 350] width 112 height 20
click at [666, 329] on input "search" at bounding box center [667, 325] width 91 height 18
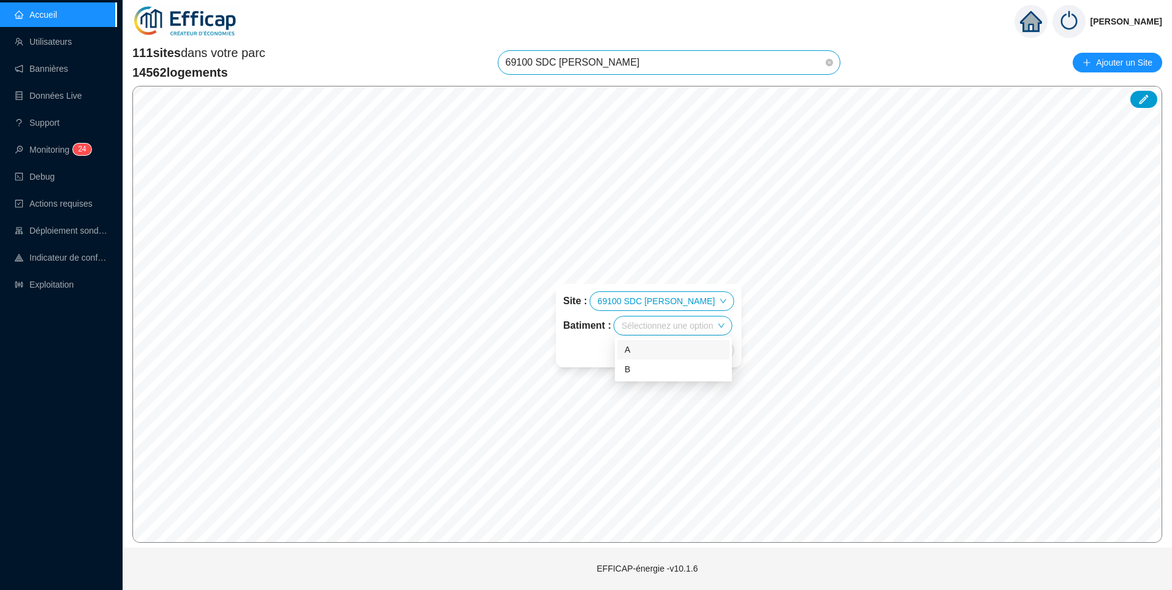
click at [657, 348] on div "A" at bounding box center [673, 349] width 97 height 13
click at [695, 352] on span "Enregistrer" at bounding box center [703, 350] width 42 height 15
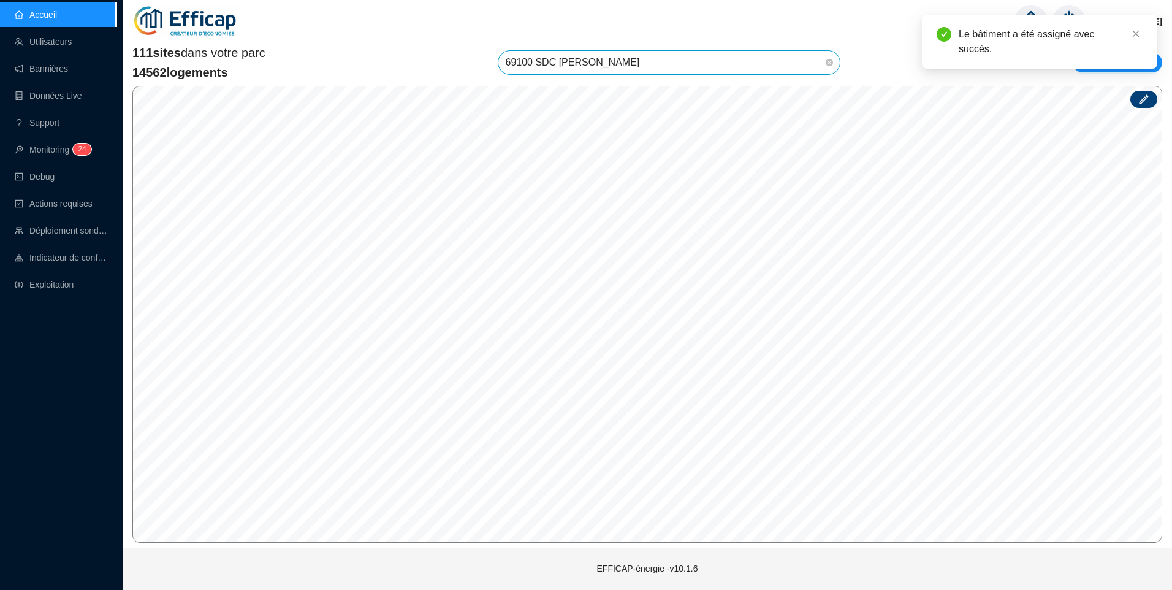
click at [1146, 101] on icon at bounding box center [1144, 99] width 12 height 12
click at [1143, 101] on icon at bounding box center [1143, 99] width 10 height 10
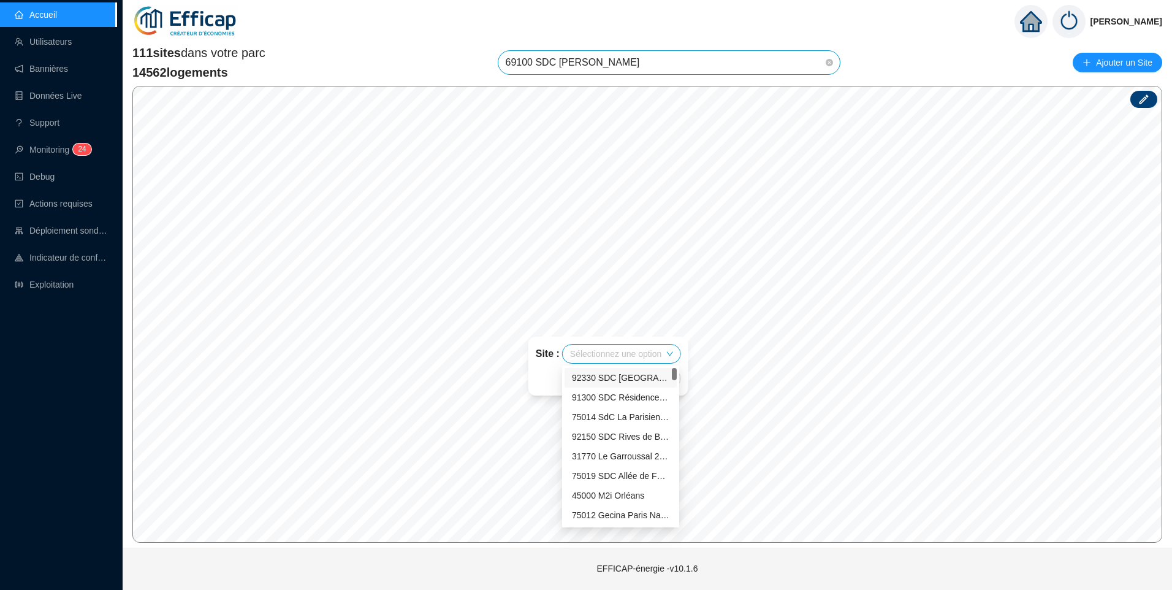
click at [615, 357] on input "search" at bounding box center [615, 354] width 91 height 18
type input "alb"
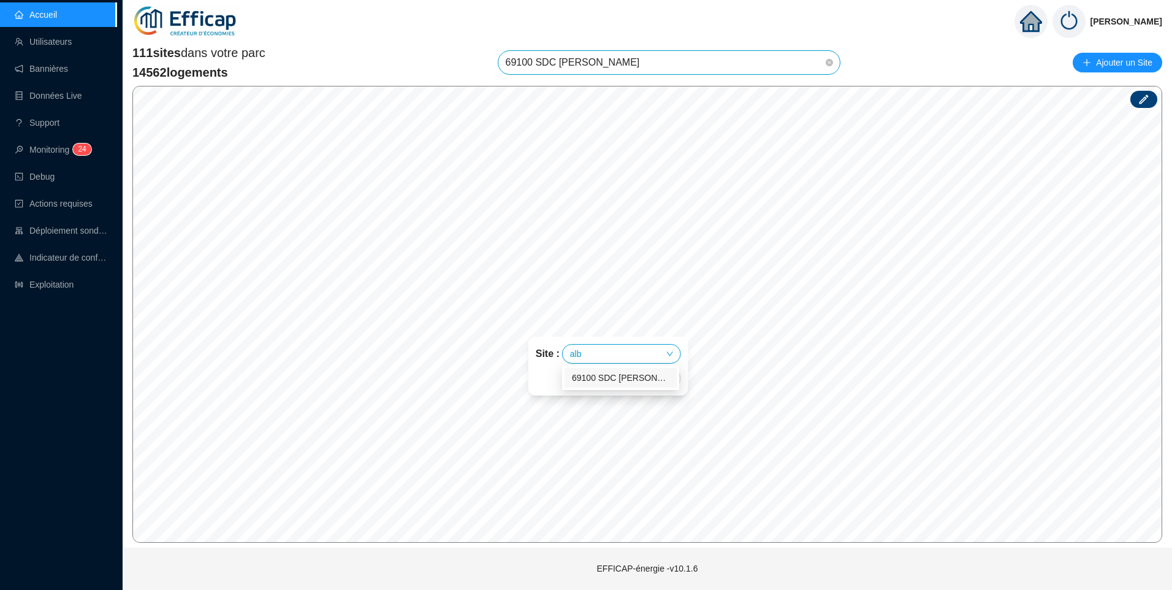
click at [627, 369] on div "69100 SDC [PERSON_NAME]" at bounding box center [621, 378] width 112 height 20
click at [631, 352] on input "search" at bounding box center [626, 354] width 91 height 18
click at [618, 395] on div "B" at bounding box center [632, 397] width 97 height 13
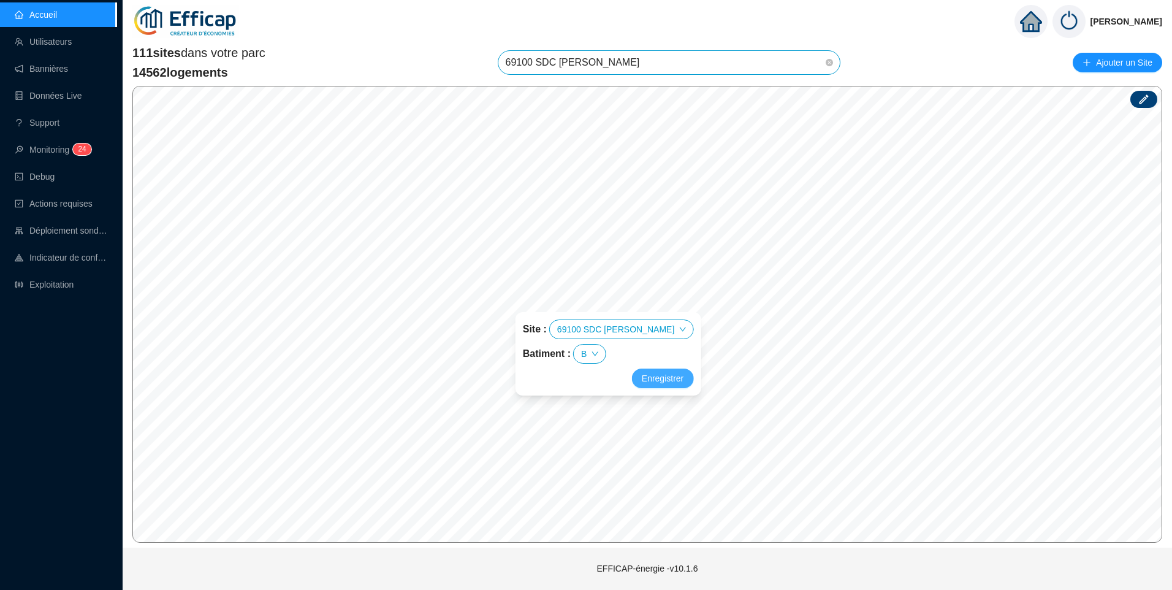
click at [671, 376] on span "Enregistrer" at bounding box center [663, 378] width 42 height 15
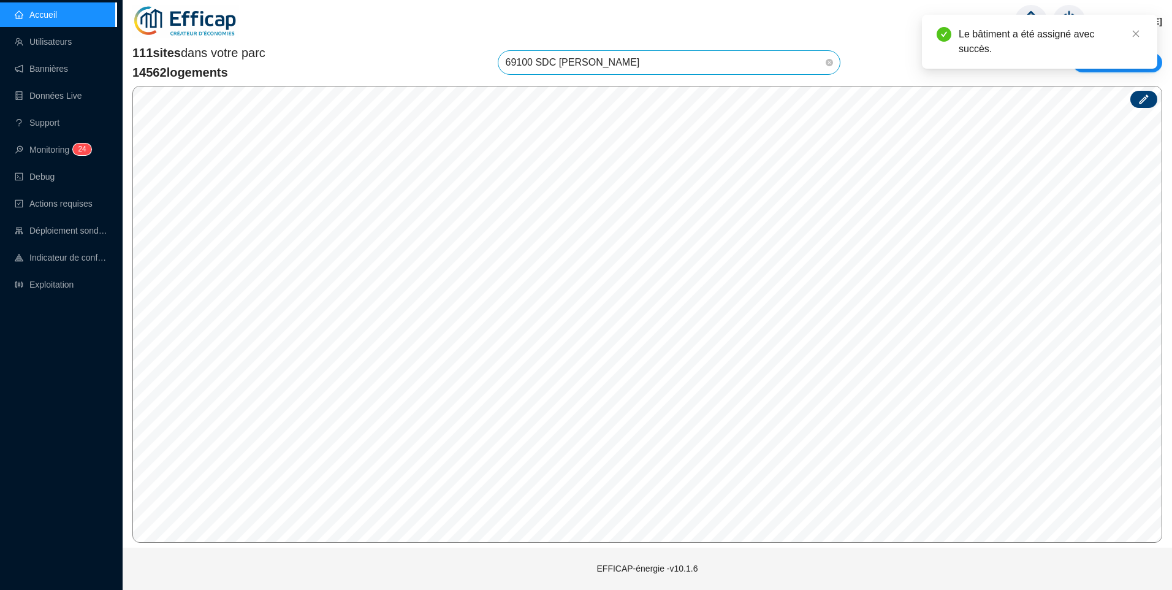
click at [1150, 102] on div at bounding box center [1143, 99] width 27 height 17
click at [1143, 97] on icon at bounding box center [1144, 99] width 12 height 12
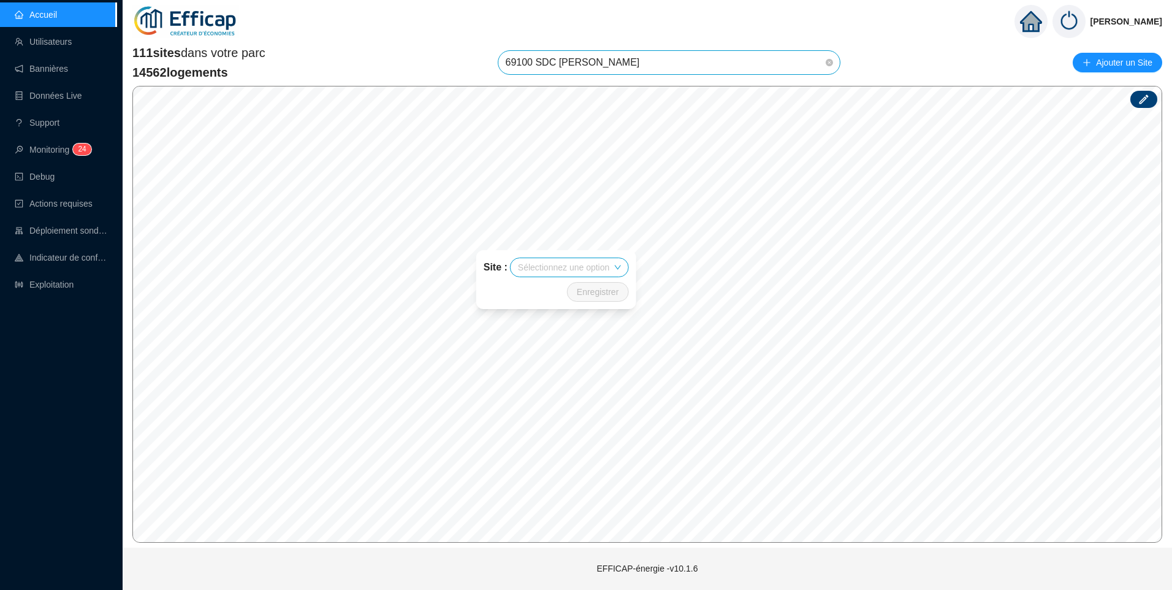
click at [563, 272] on input "search" at bounding box center [563, 267] width 91 height 18
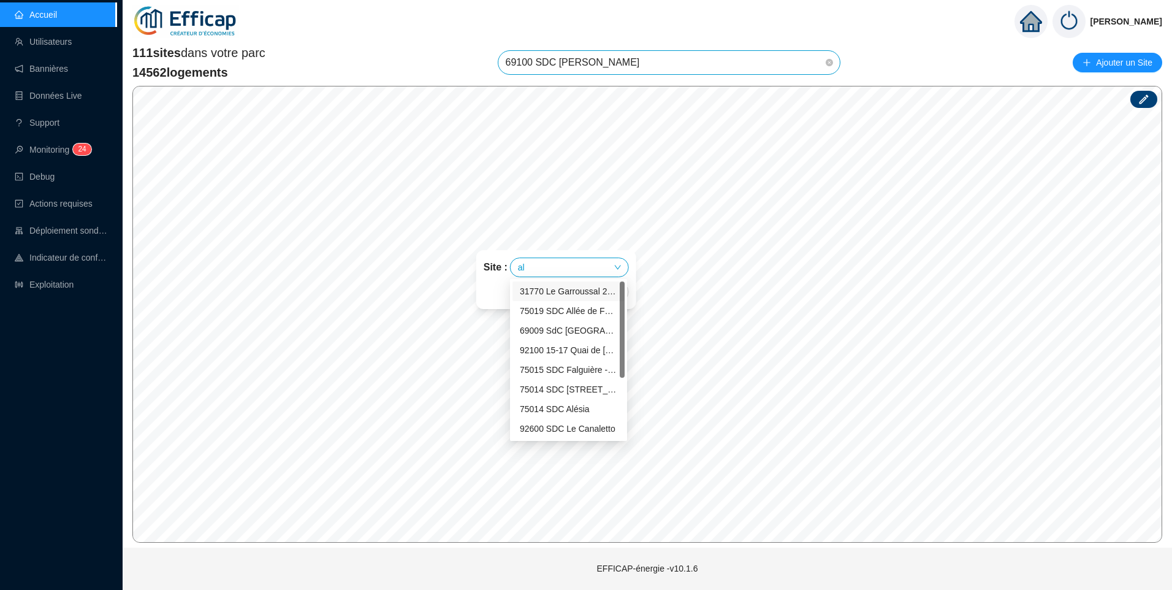
type input "alb"
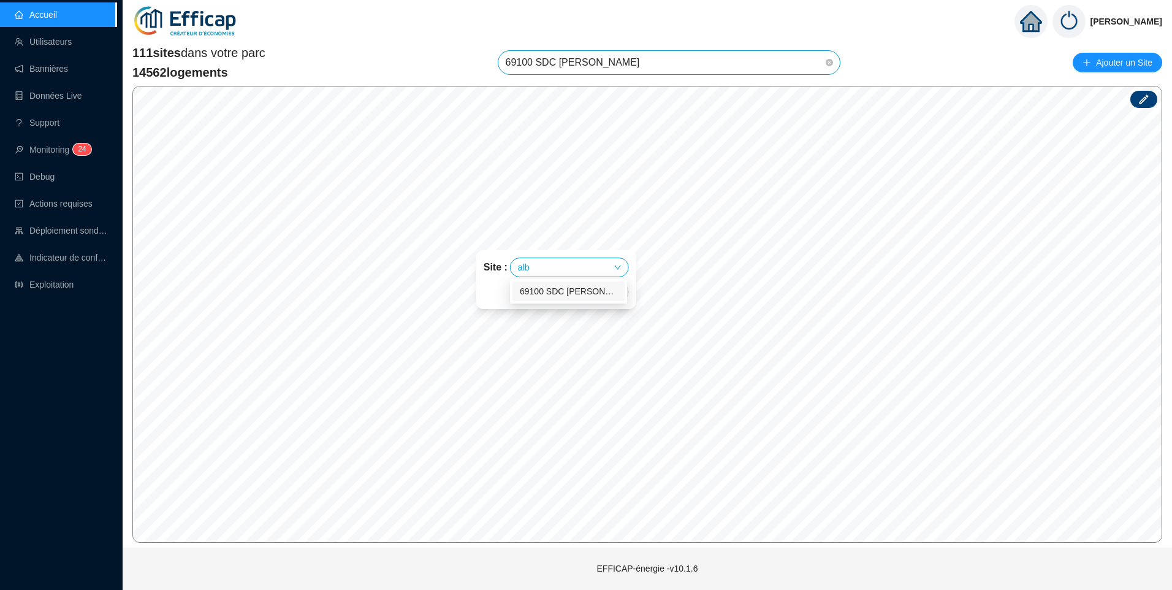
click at [570, 289] on div "69100 SDC [PERSON_NAME]" at bounding box center [568, 291] width 97 height 13
click at [601, 264] on input "search" at bounding box center [574, 267] width 91 height 18
click at [551, 315] on div "B" at bounding box center [580, 311] width 97 height 13
click at [608, 284] on span "Enregistrer" at bounding box center [611, 291] width 42 height 15
click at [38, 280] on link "Exploitation" at bounding box center [44, 285] width 59 height 10
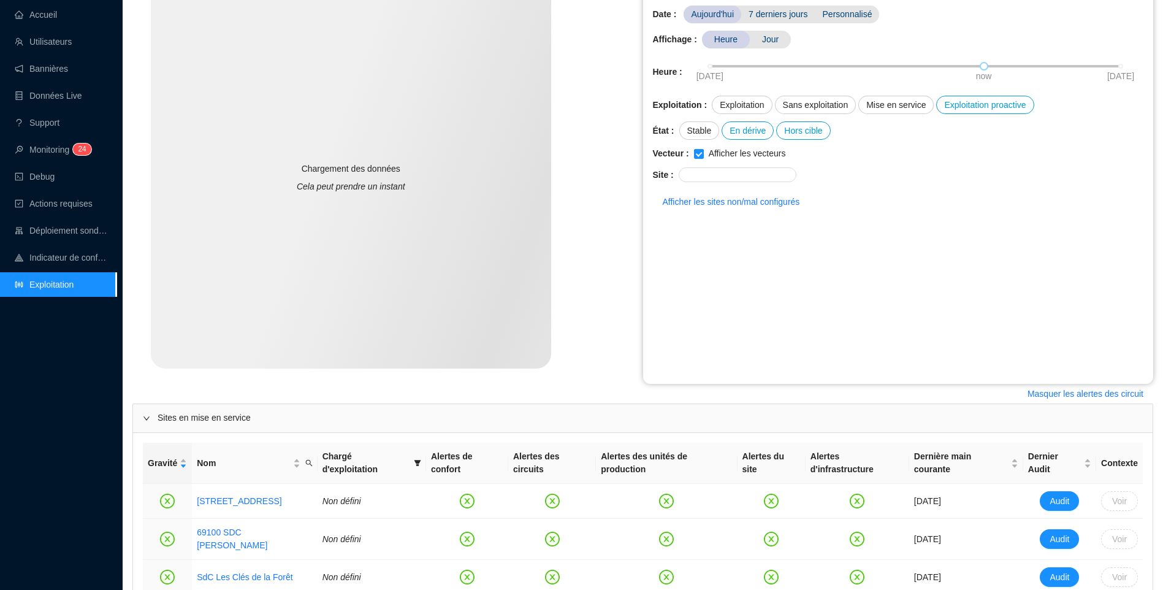
scroll to position [271, 0]
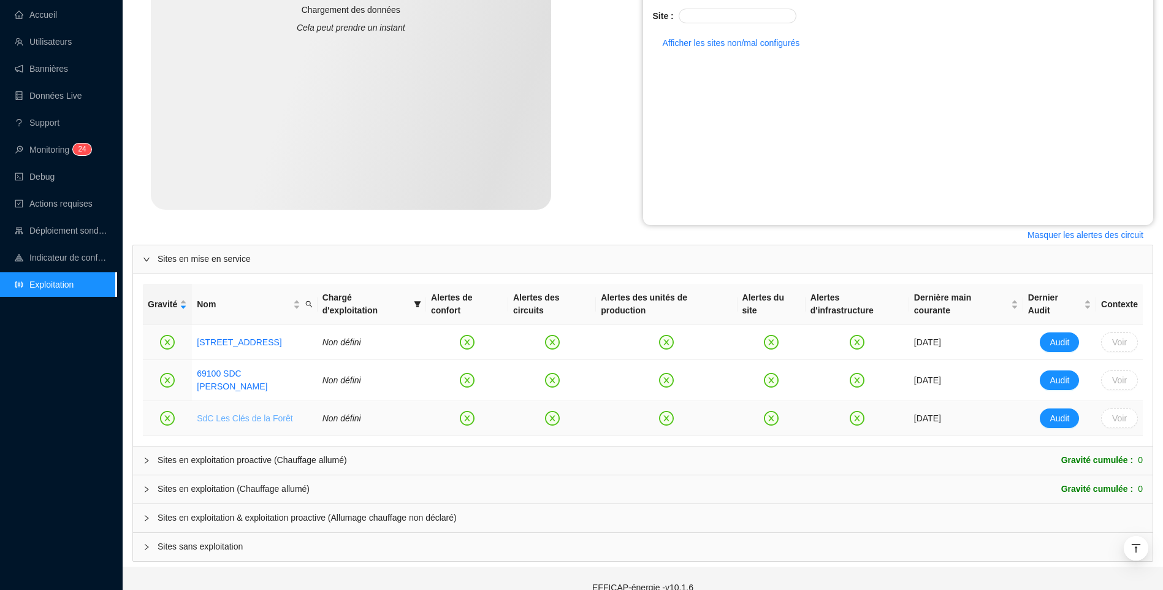
click at [243, 413] on link "SdC Les Clés de la Forêt" at bounding box center [245, 418] width 96 height 10
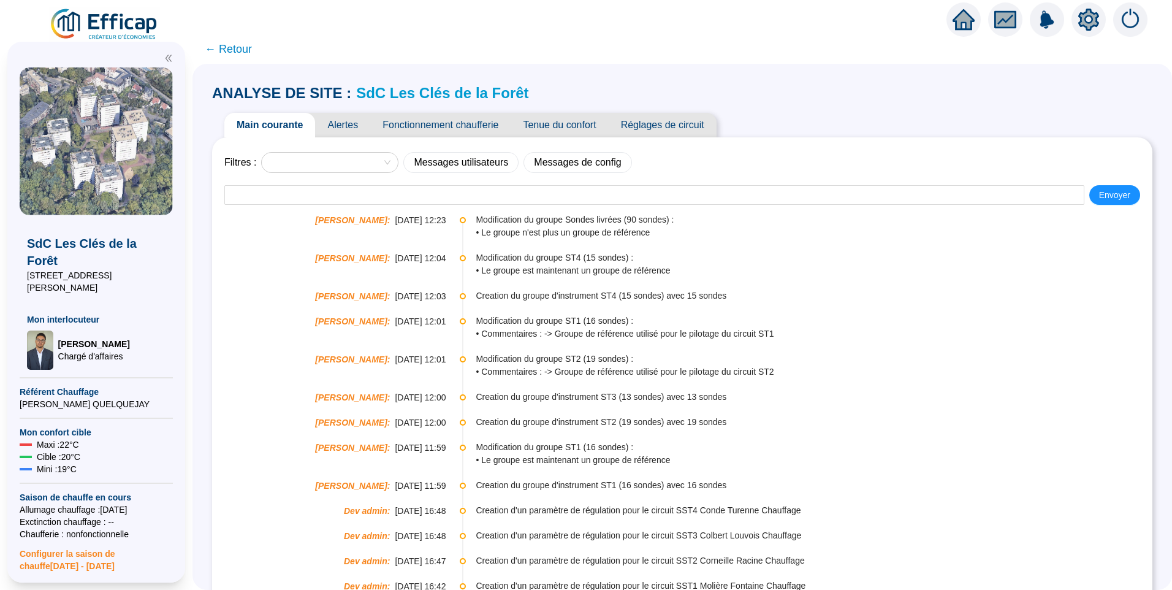
click at [439, 95] on link "SdC Les Clés de la Forêt" at bounding box center [442, 93] width 172 height 17
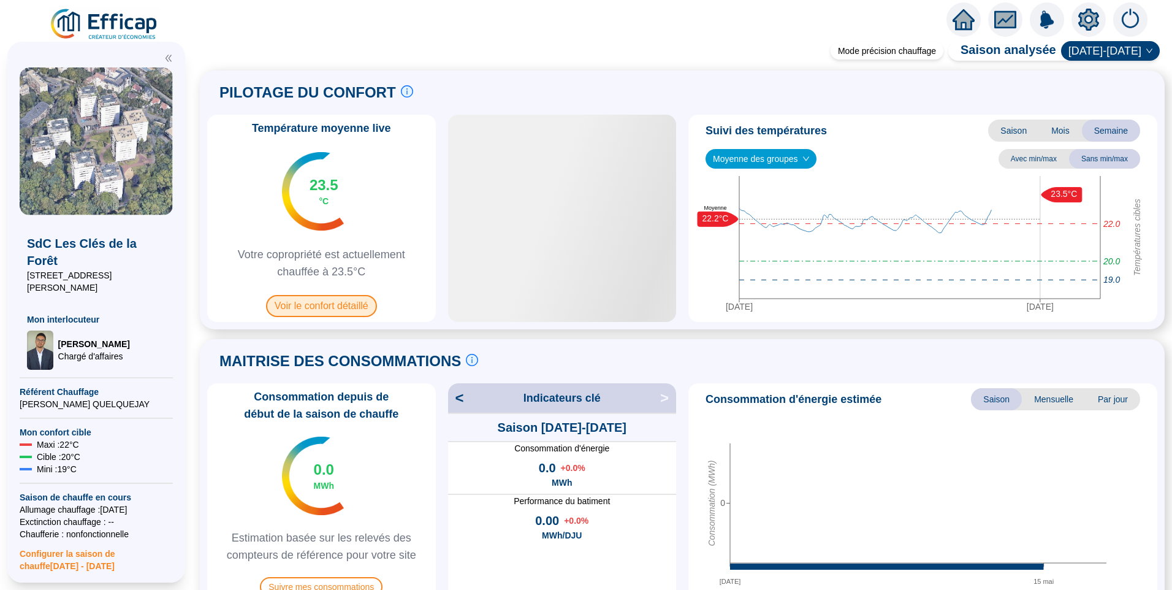
click at [318, 302] on span "Voir le confort détaillé" at bounding box center [321, 306] width 111 height 22
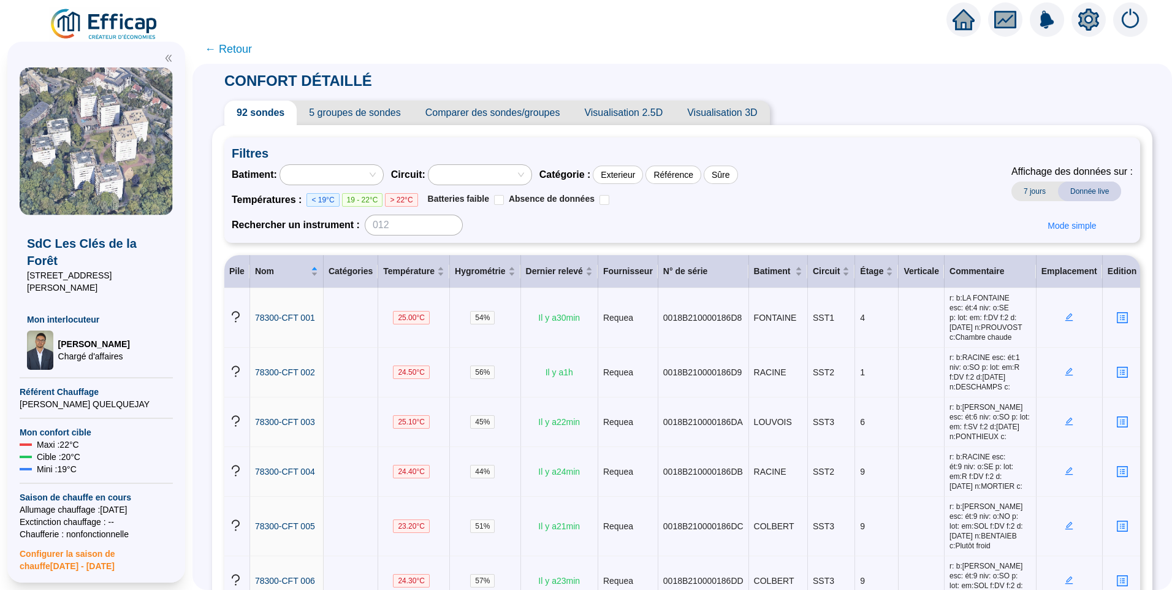
click at [357, 186] on div "Batiment : Circuit : Catégorie : Exterieur Référence Sûre Températures : < 19°C…" at bounding box center [485, 199] width 506 height 71
click at [357, 175] on div at bounding box center [325, 174] width 85 height 17
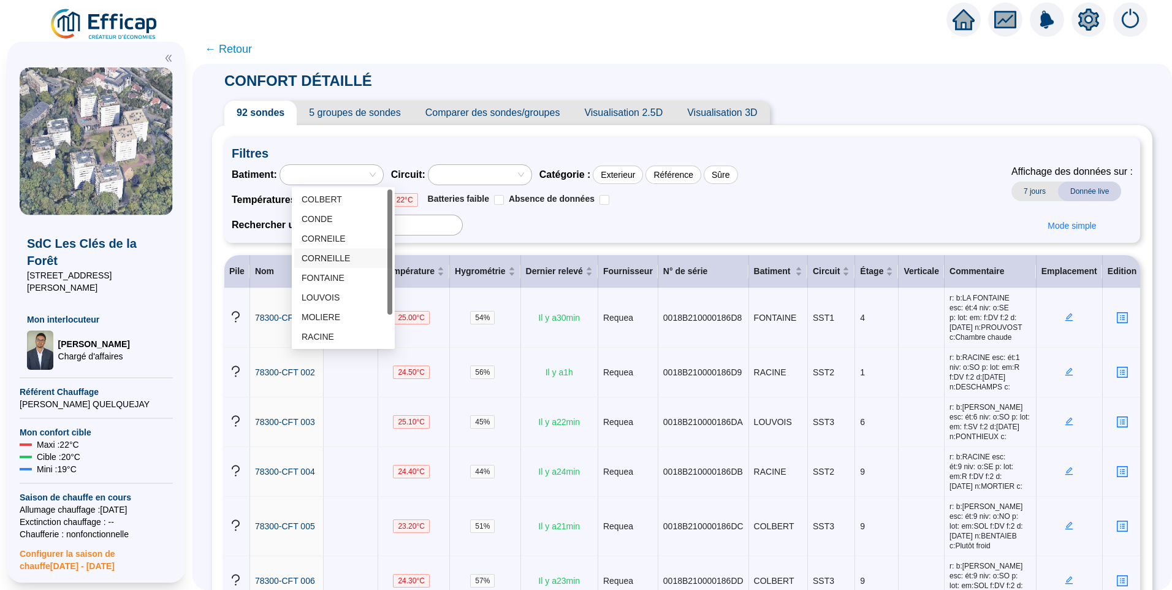
click at [829, 196] on div "Batiment : Circuit : Catégorie : Exterieur Référence Sûre Températures : < 19°C…" at bounding box center [682, 199] width 901 height 71
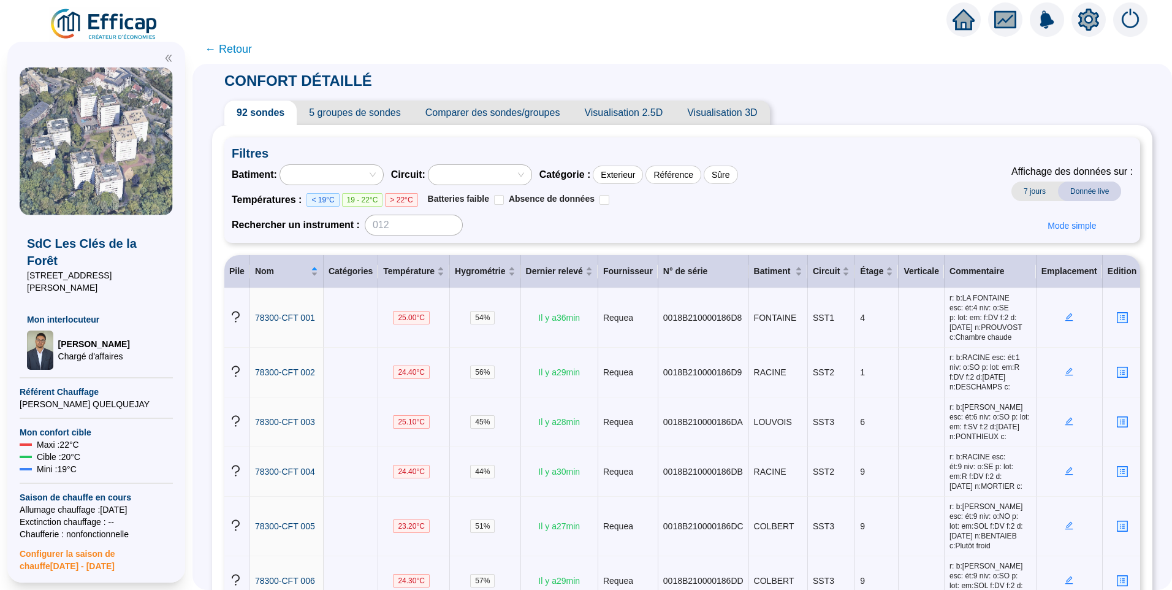
click at [601, 117] on span "Visualisation 2.5D" at bounding box center [623, 113] width 103 height 25
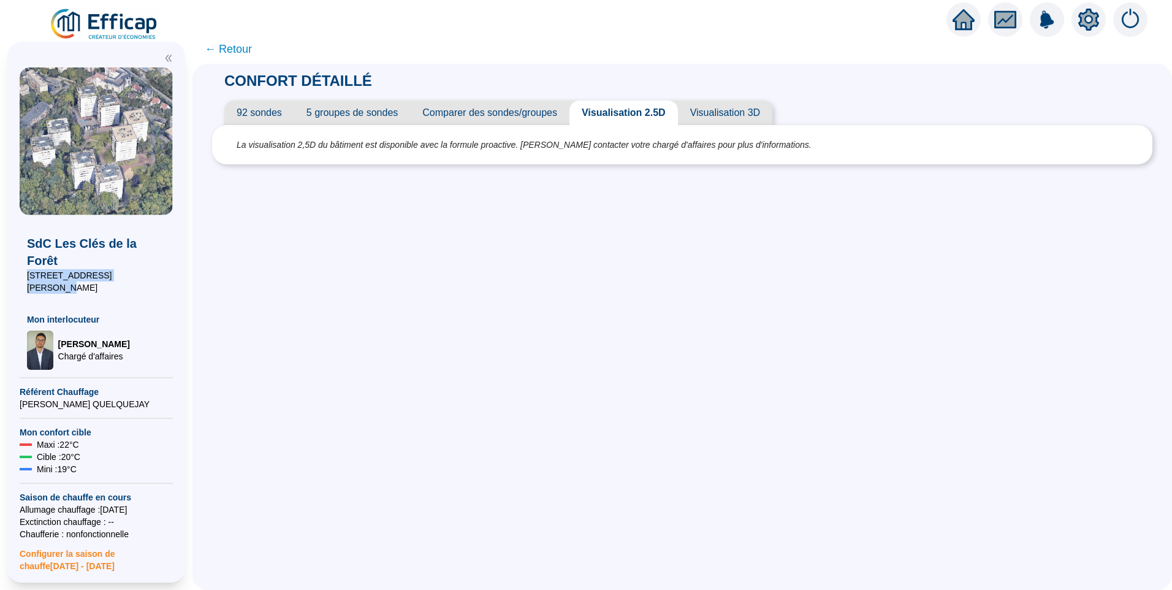
drag, startPoint x: 137, startPoint y: 256, endPoint x: 11, endPoint y: 265, distance: 126.0
click at [11, 265] on div "SdC Les Clés de la Forêt 80 Avenue Fernand Lefebre Mon interlocuteur Raphaël MU…" at bounding box center [96, 312] width 178 height 541
copy span "80 Avenue Fernand Lefebre"
click at [394, 116] on span "5 groupes de sondes" at bounding box center [352, 113] width 116 height 25
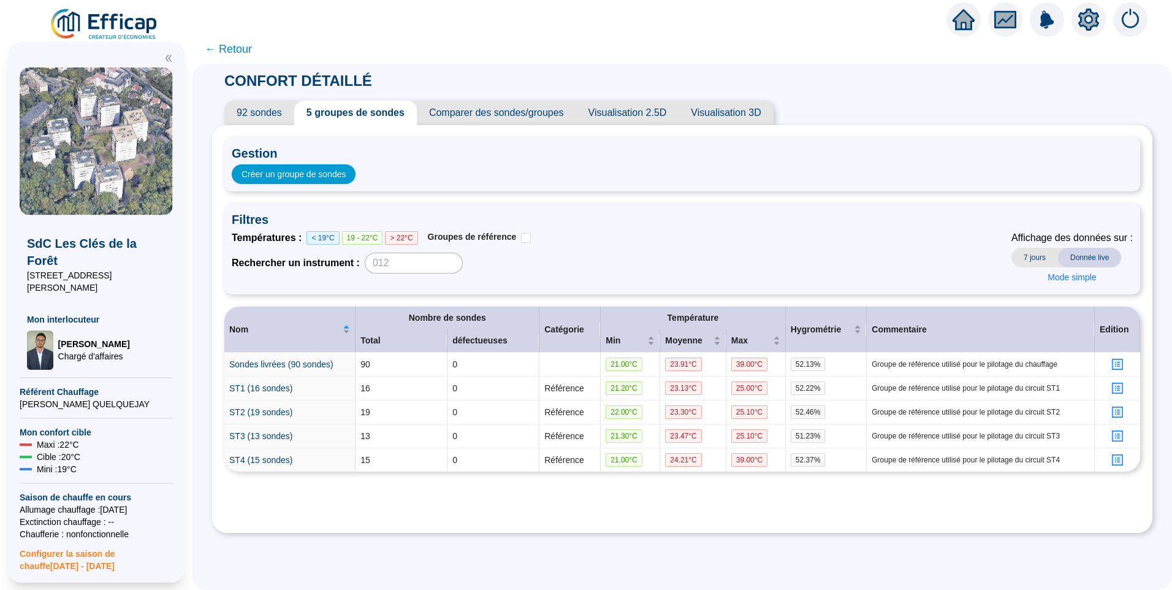
click at [267, 119] on span "92 sondes" at bounding box center [259, 113] width 70 height 25
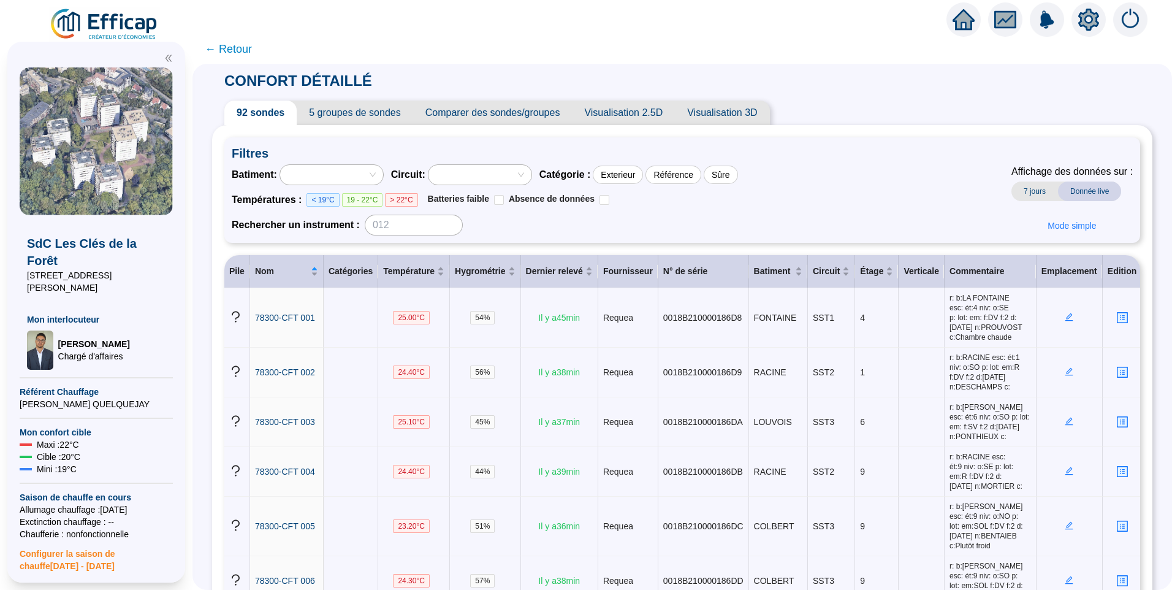
click at [329, 172] on div at bounding box center [325, 174] width 85 height 17
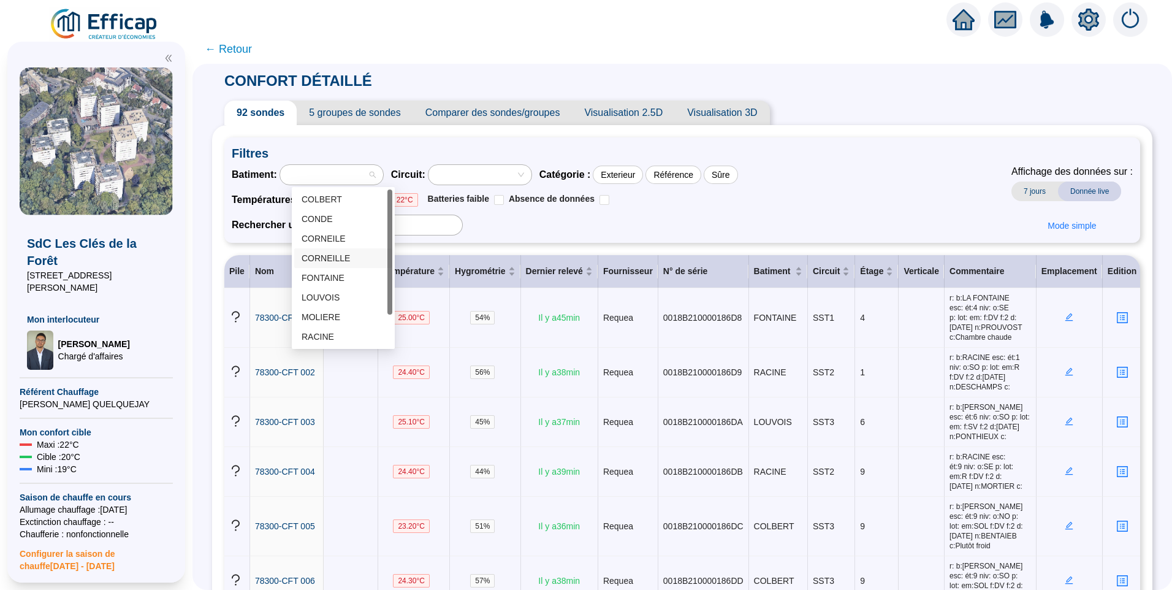
scroll to position [39, 0]
drag, startPoint x: 853, startPoint y: 186, endPoint x: 861, endPoint y: 178, distance: 10.8
click at [853, 185] on div "Batiment : Circuit : Catégorie : Exterieur Référence Sûre Températures : < 19°C…" at bounding box center [682, 199] width 901 height 71
click at [351, 318] on div "TURENNE" at bounding box center [343, 317] width 83 height 13
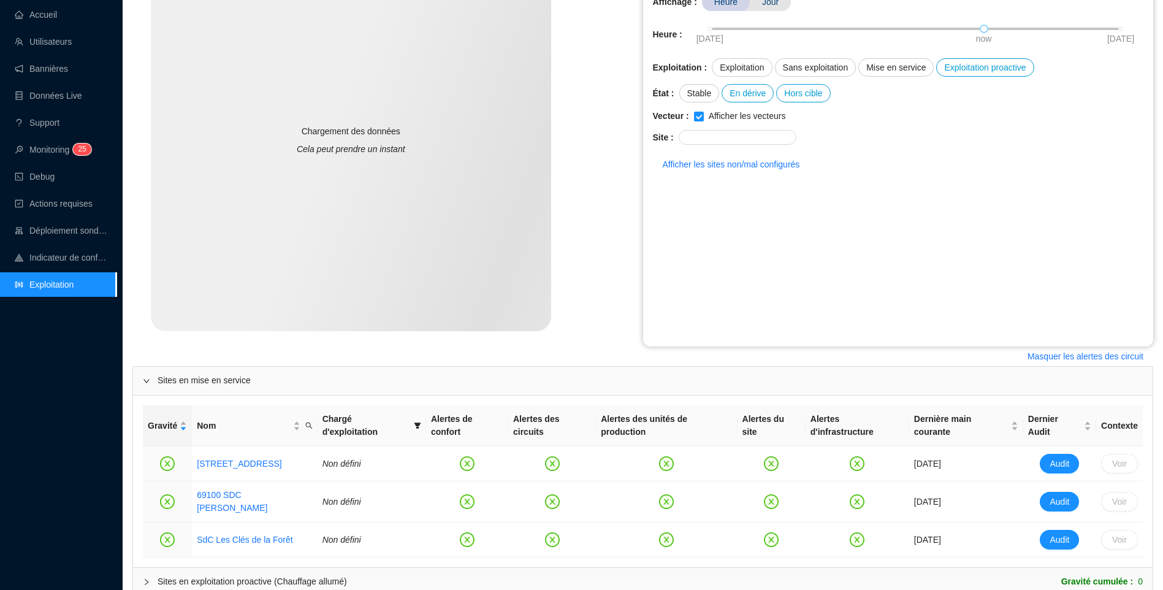
scroll to position [271, 0]
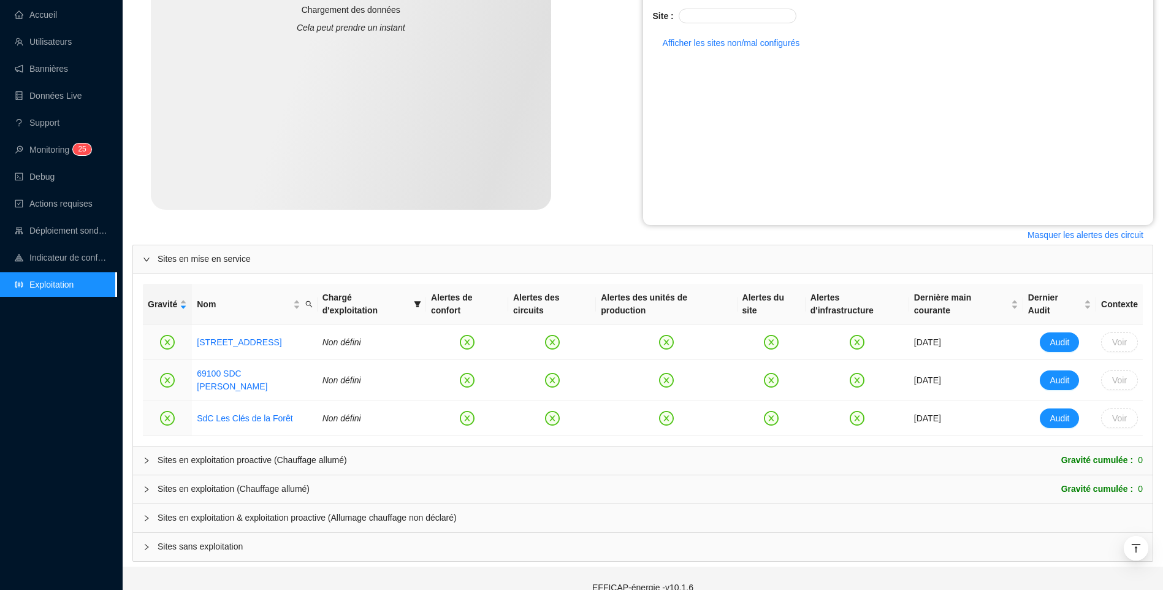
click at [248, 454] on div "Sites en exploitation proactive (Chauffage allumé)" at bounding box center [252, 460] width 189 height 13
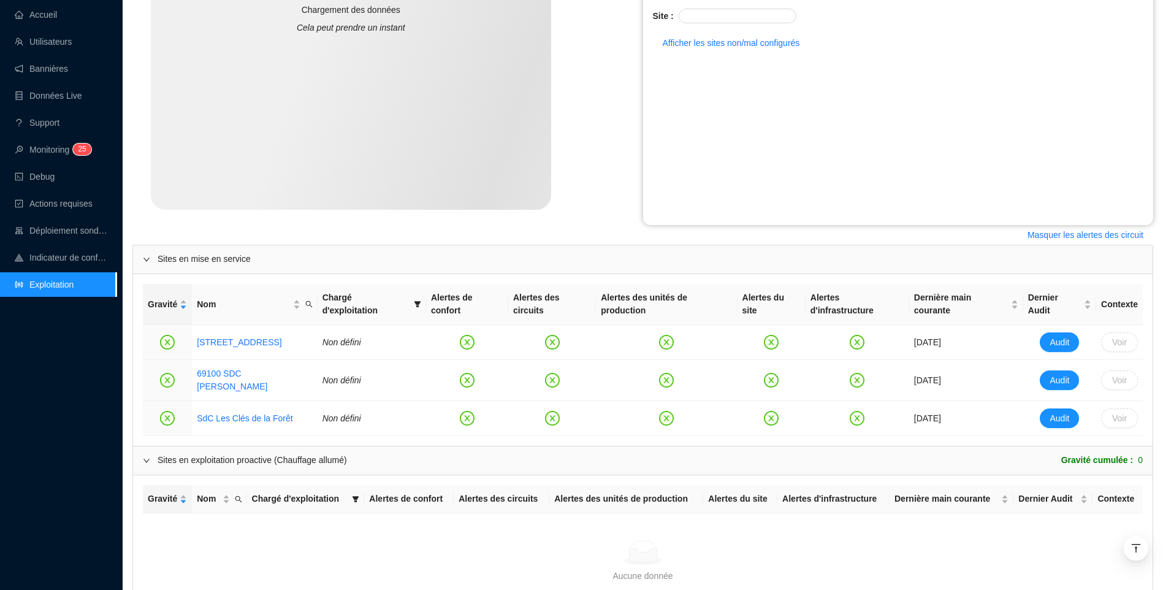
click at [248, 454] on div "Sites en exploitation proactive (Chauffage allumé)" at bounding box center [252, 460] width 189 height 13
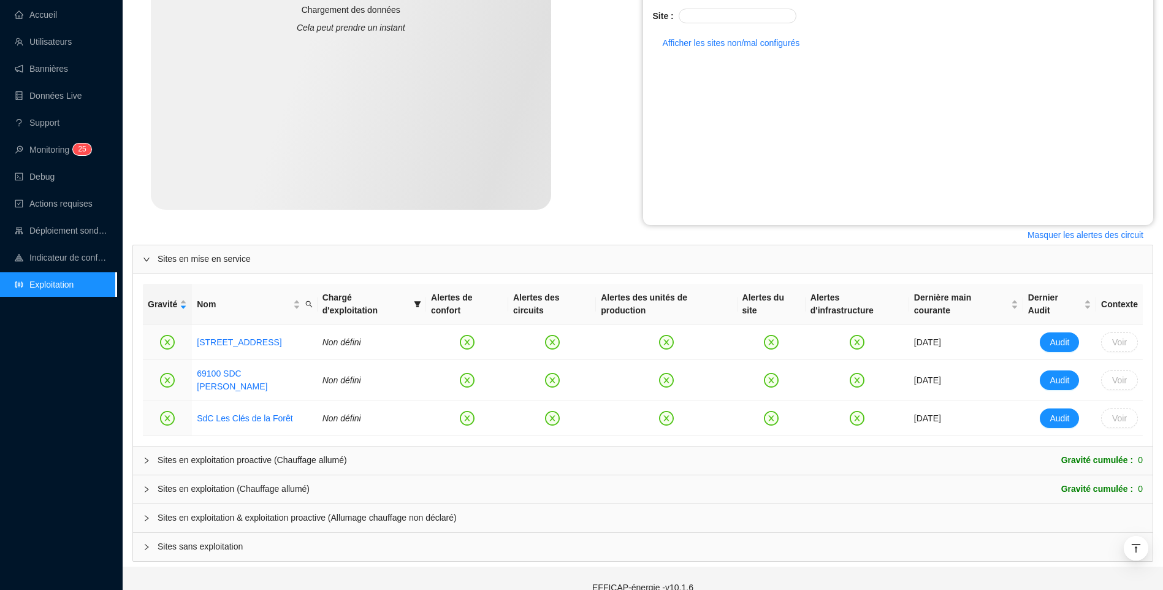
click at [235, 482] on div "Sites en exploitation (Chauffage allumé)" at bounding box center [234, 488] width 152 height 13
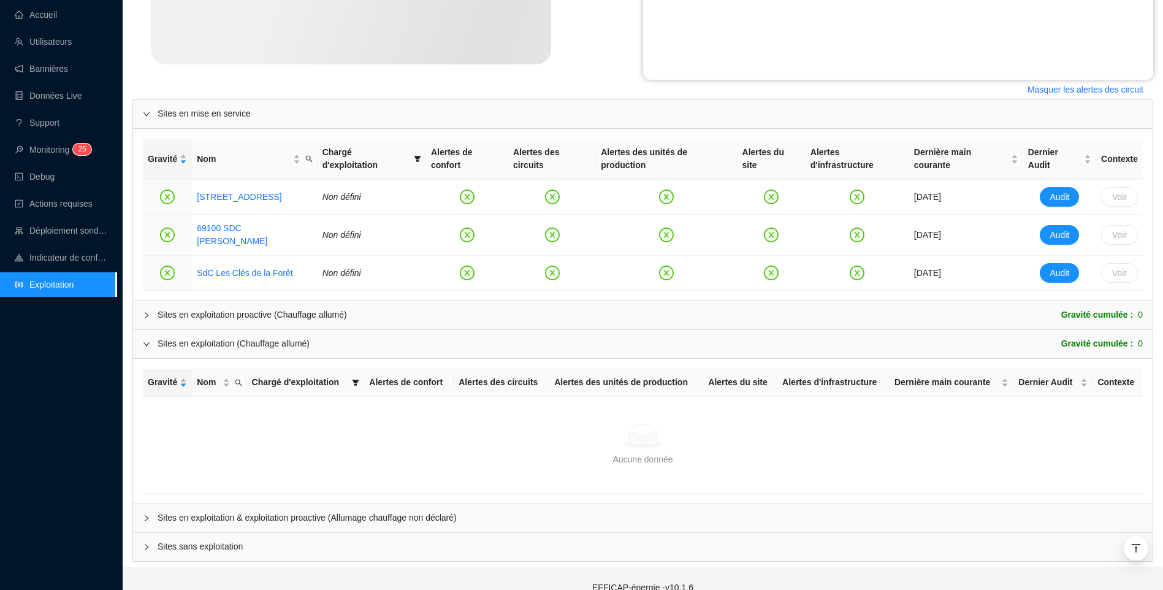
click at [205, 337] on div "Sites en exploitation (Chauffage allumé)" at bounding box center [234, 343] width 152 height 13
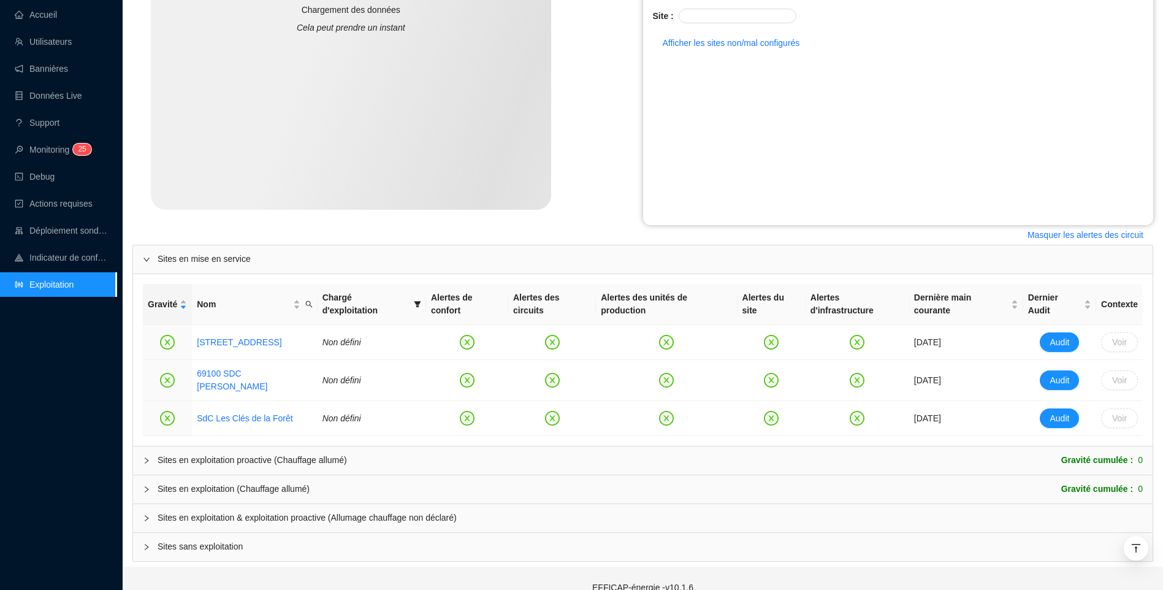
click at [218, 511] on span "Sites en exploitation & exploitation proactive (Allumage chauffage non déclaré)" at bounding box center [650, 517] width 985 height 13
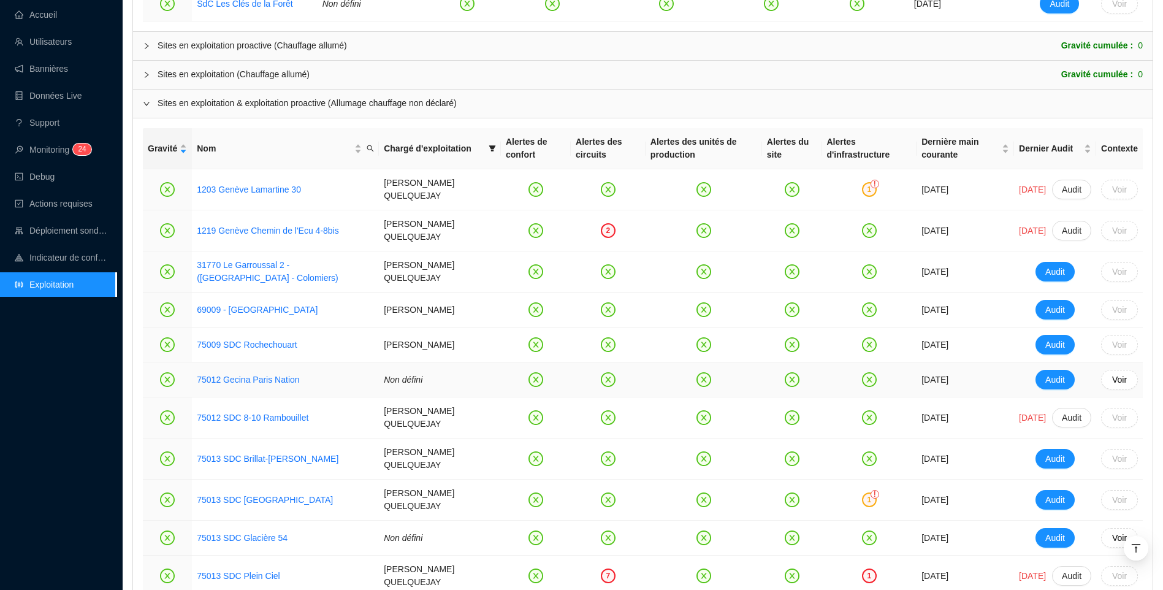
scroll to position [639, 0]
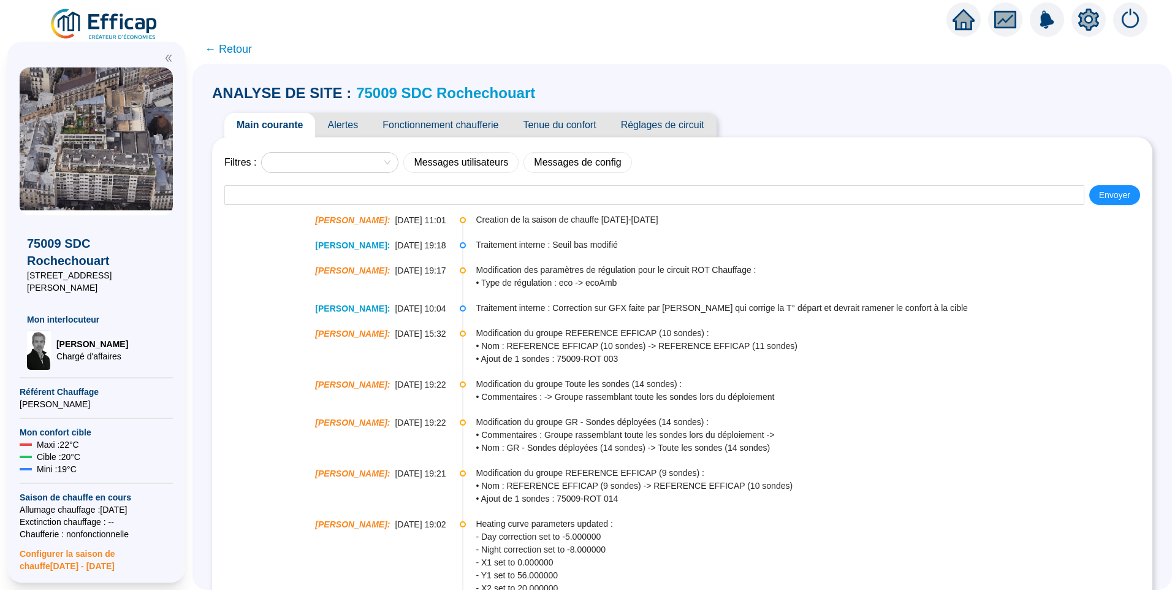
click at [1087, 21] on icon "setting" at bounding box center [1089, 20] width 22 height 22
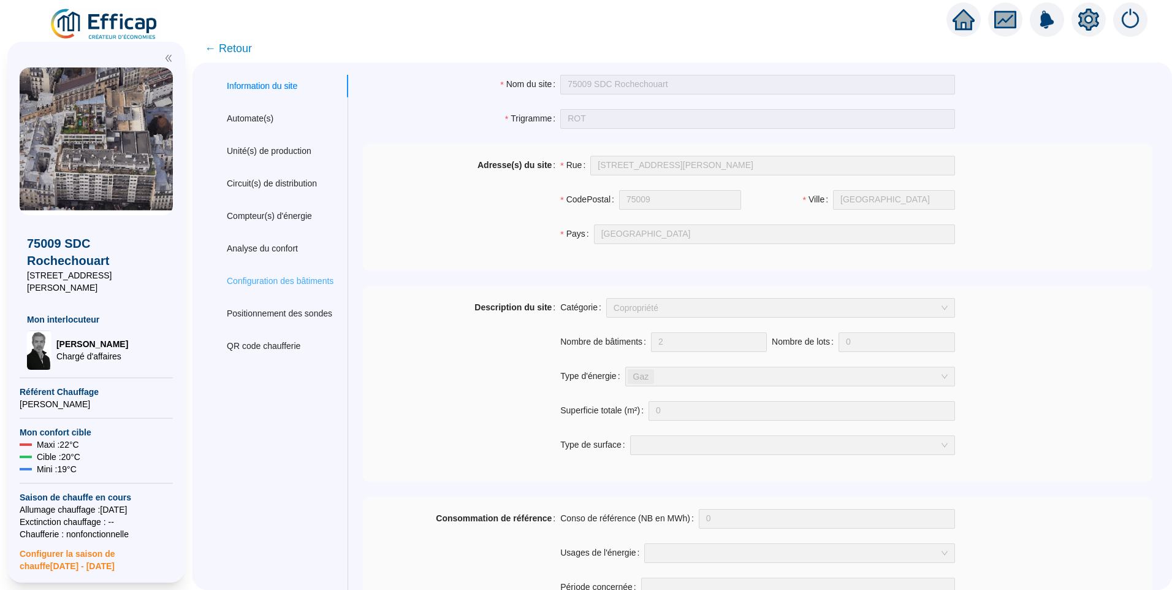
click at [313, 271] on div "Configuration des bâtiments" at bounding box center [280, 281] width 136 height 23
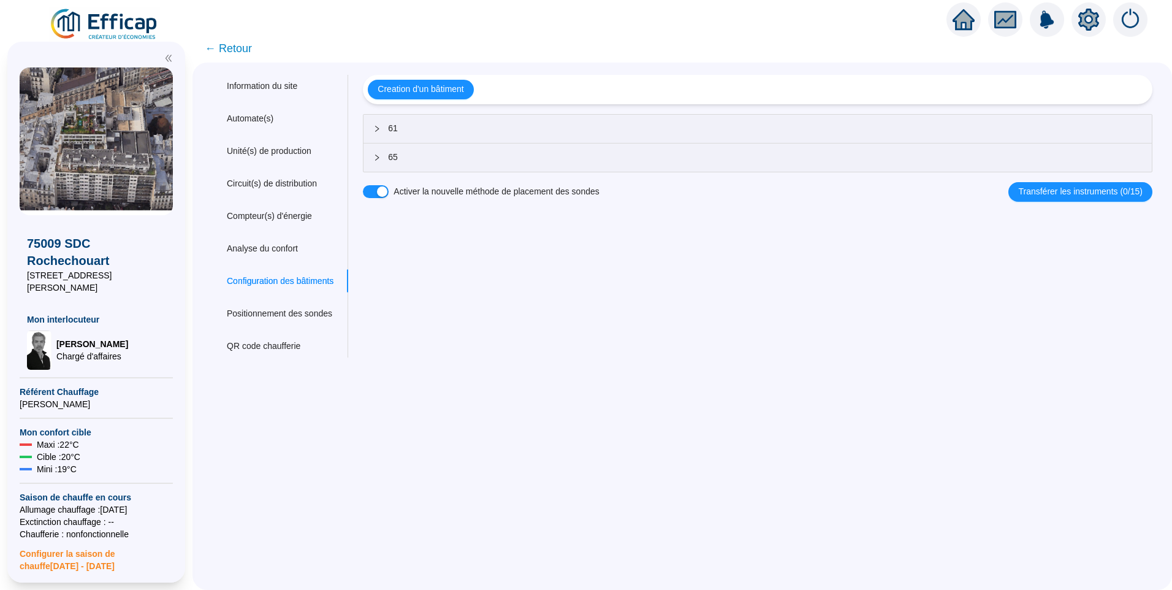
click at [423, 159] on span "65" at bounding box center [765, 157] width 754 height 13
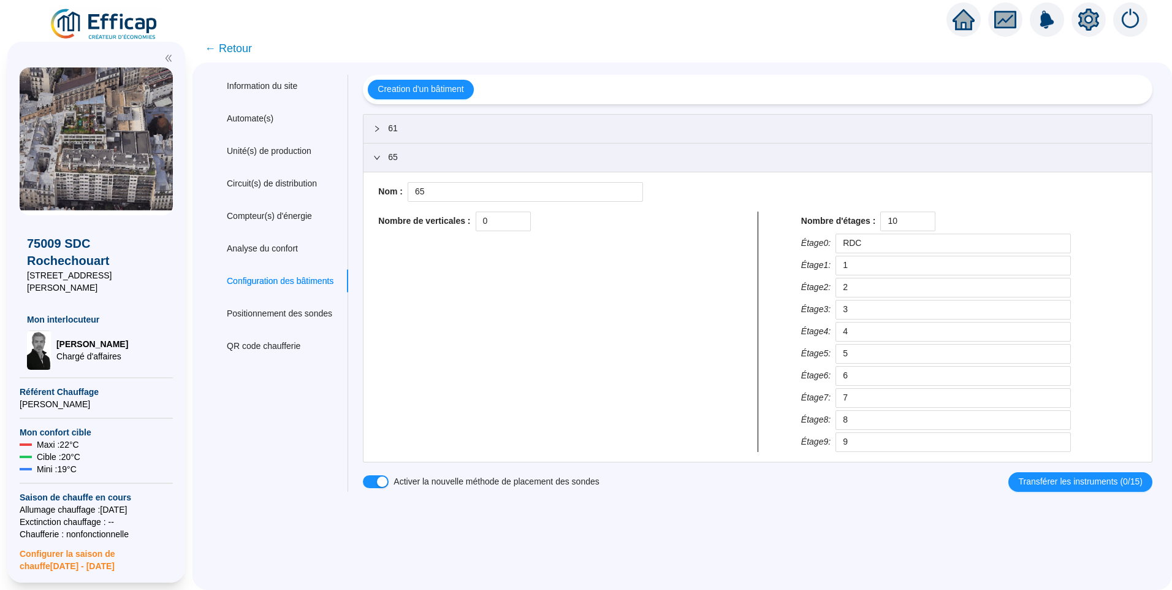
click at [435, 129] on span "61" at bounding box center [765, 128] width 754 height 13
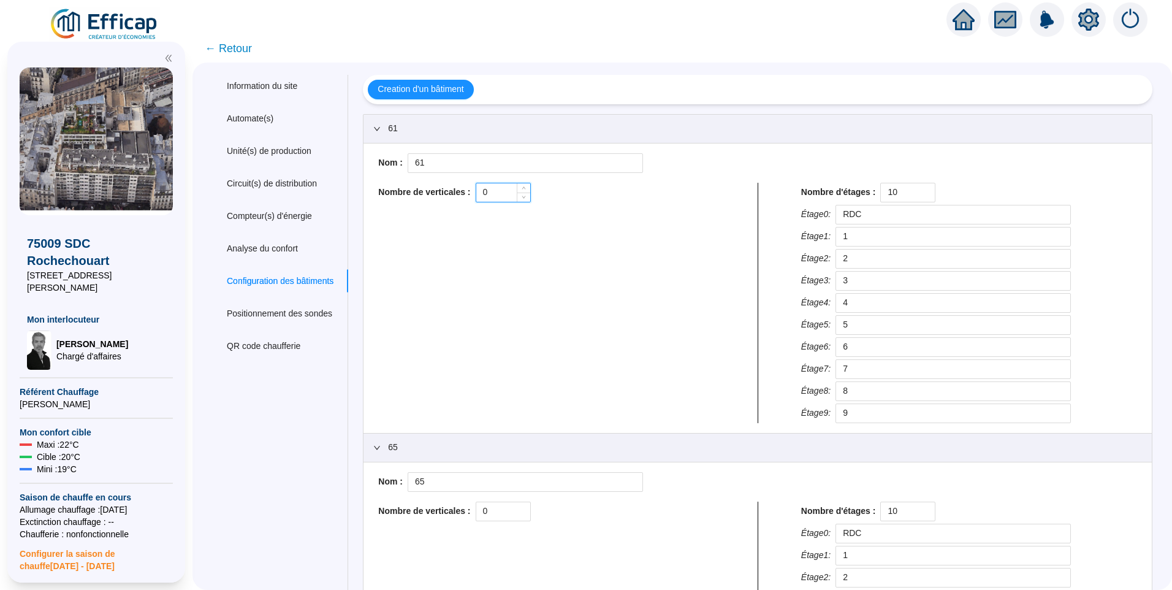
click at [508, 192] on input "0" at bounding box center [503, 192] width 54 height 18
drag, startPoint x: 492, startPoint y: 193, endPoint x: 409, endPoint y: 185, distance: 83.2
click at [409, 185] on div "Nombre de verticales : 0" at bounding box center [546, 193] width 336 height 20
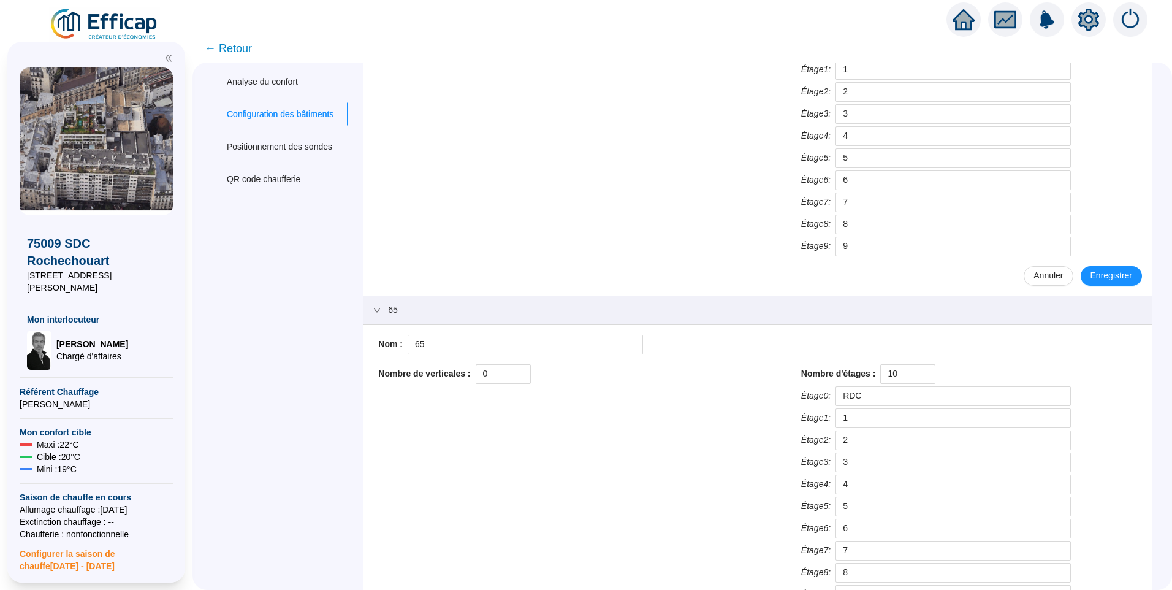
scroll to position [184, 0]
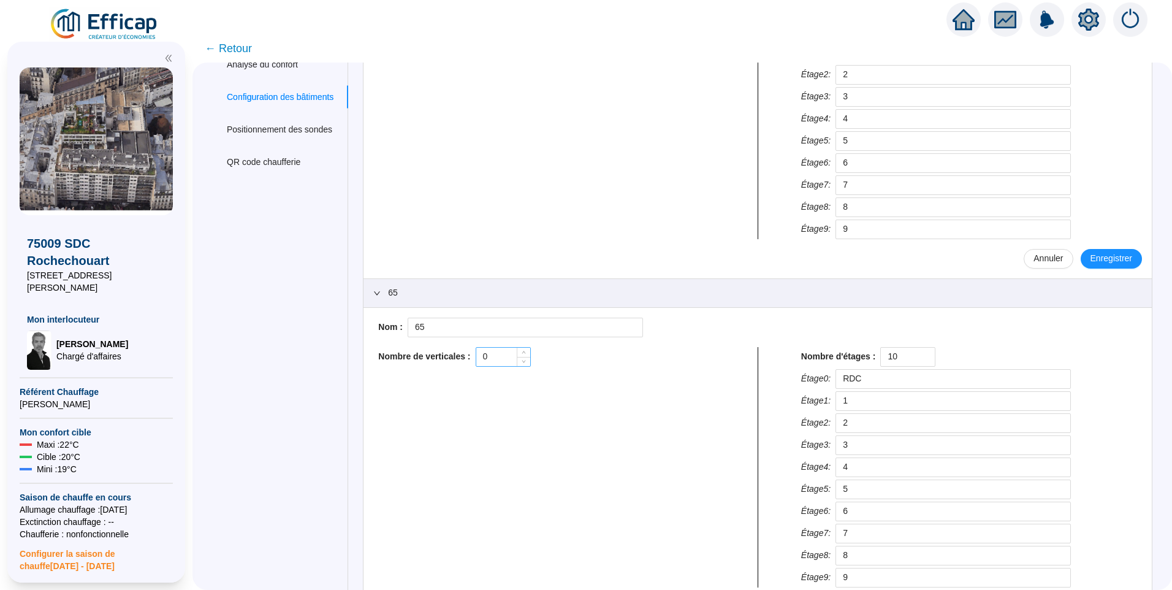
type input "1"
drag, startPoint x: 500, startPoint y: 359, endPoint x: 447, endPoint y: 351, distance: 53.3
click at [449, 352] on div "Nombre de verticales : 0" at bounding box center [546, 357] width 336 height 20
type input "1"
click at [1094, 259] on span "Enregistrer" at bounding box center [1112, 258] width 42 height 13
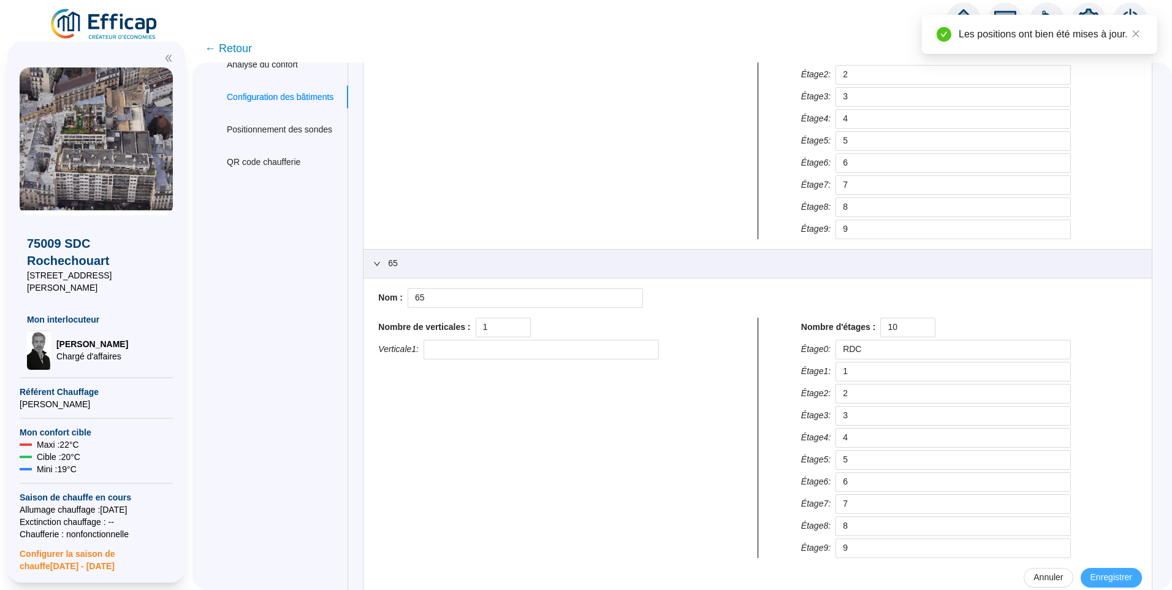
click at [1102, 574] on span "Enregistrer" at bounding box center [1112, 577] width 42 height 13
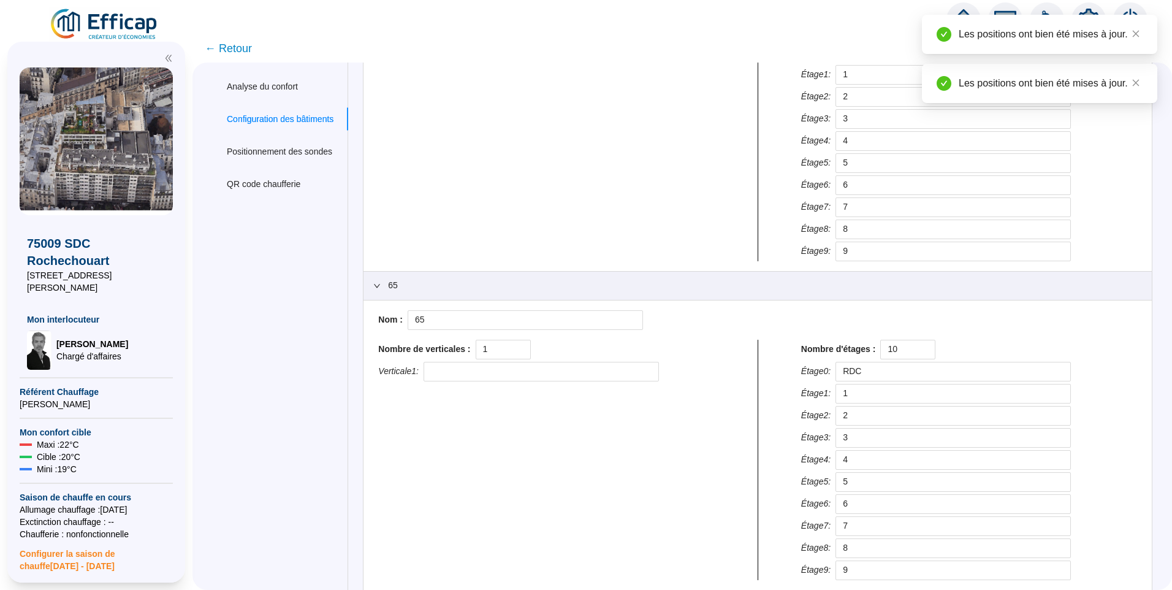
scroll to position [221, 0]
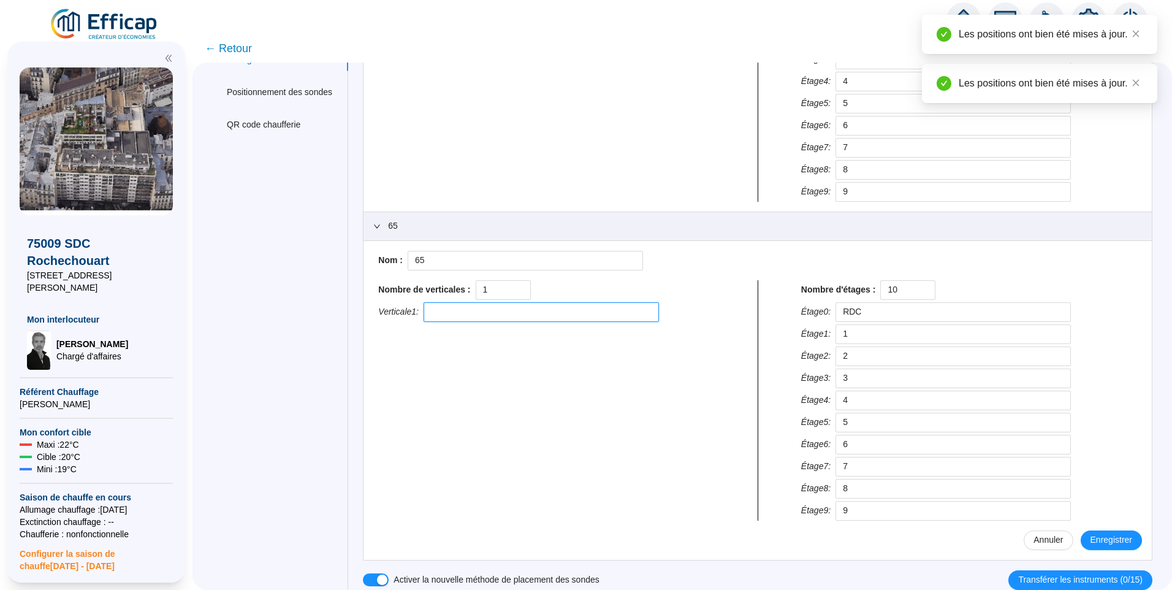
click at [465, 314] on input "text" at bounding box center [541, 312] width 235 height 20
click at [489, 321] on input "text" at bounding box center [541, 312] width 235 height 20
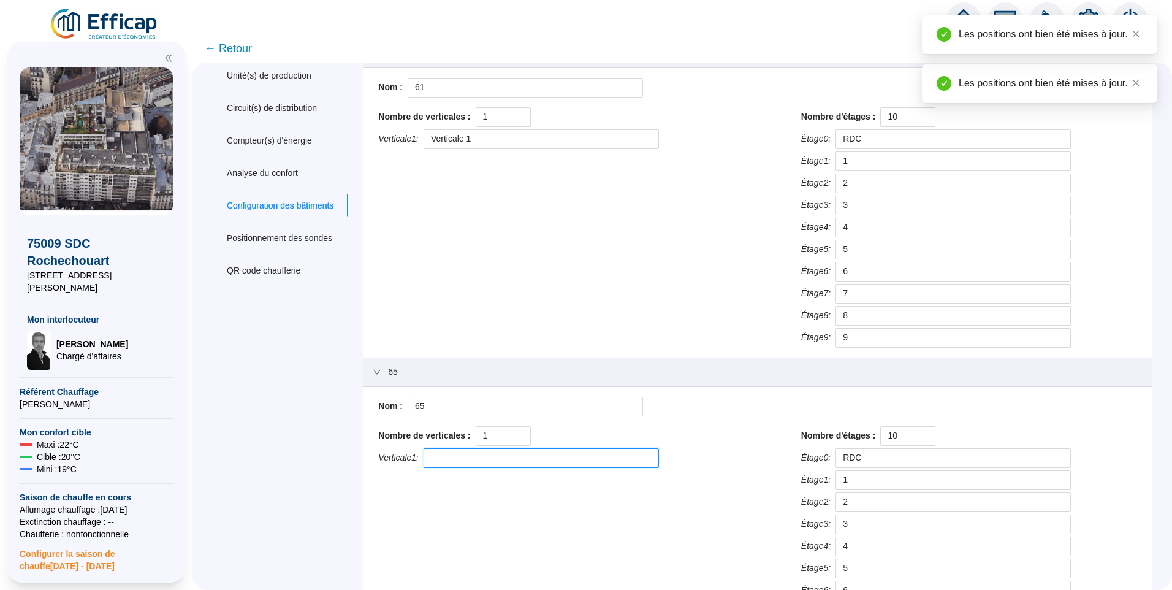
scroll to position [0, 0]
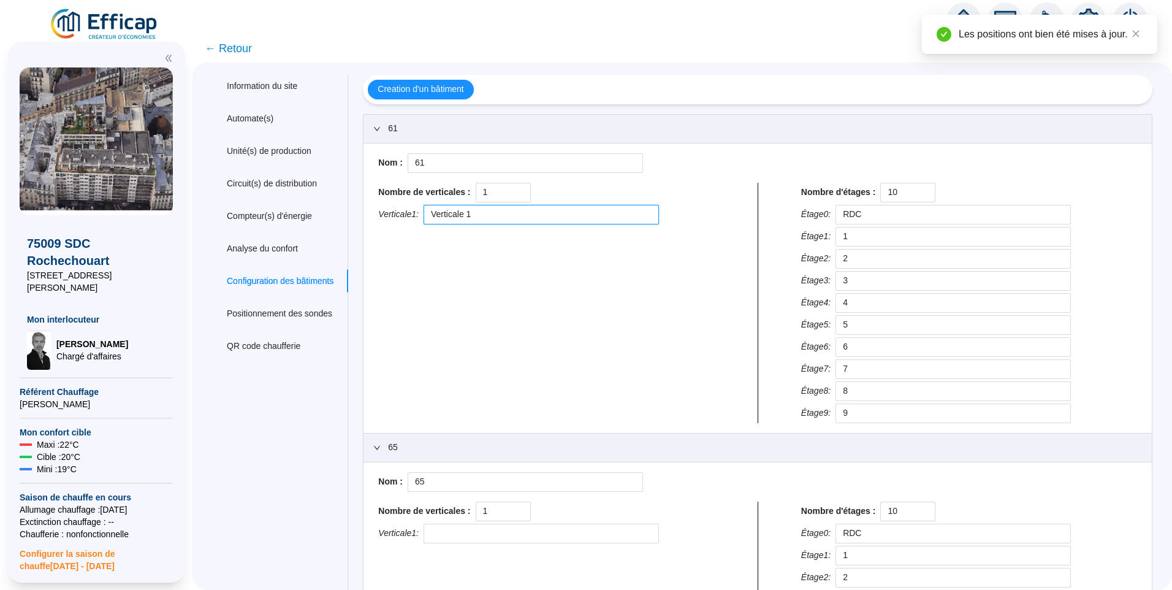
drag, startPoint x: 509, startPoint y: 218, endPoint x: 413, endPoint y: 218, distance: 96.9
click at [413, 218] on div "Verticale 1 : Verticale 1" at bounding box center [546, 215] width 336 height 20
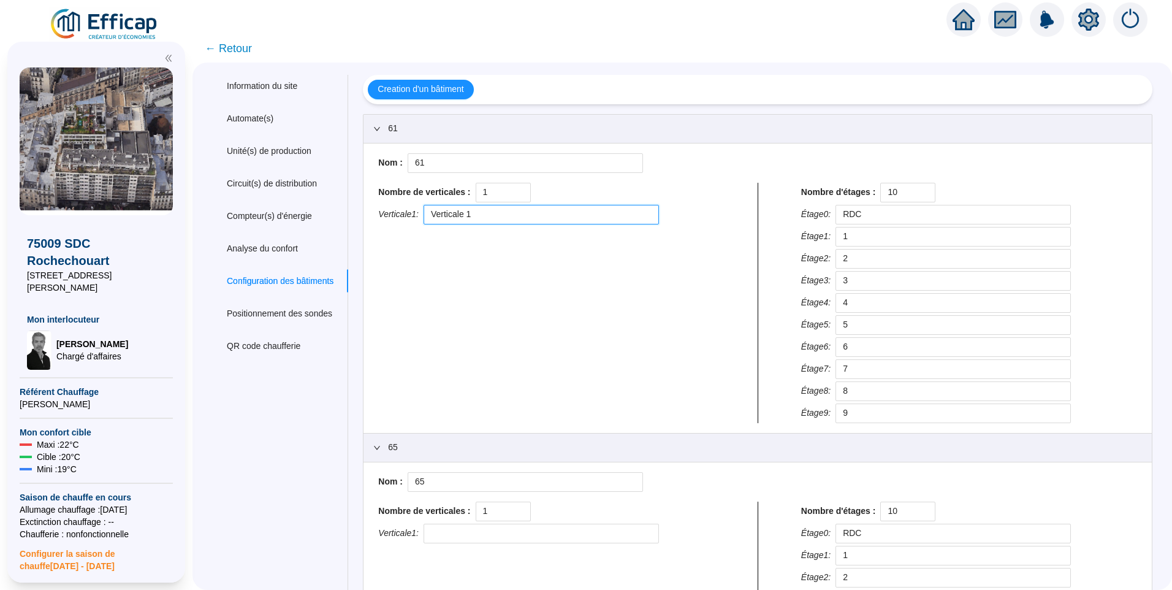
scroll to position [221, 0]
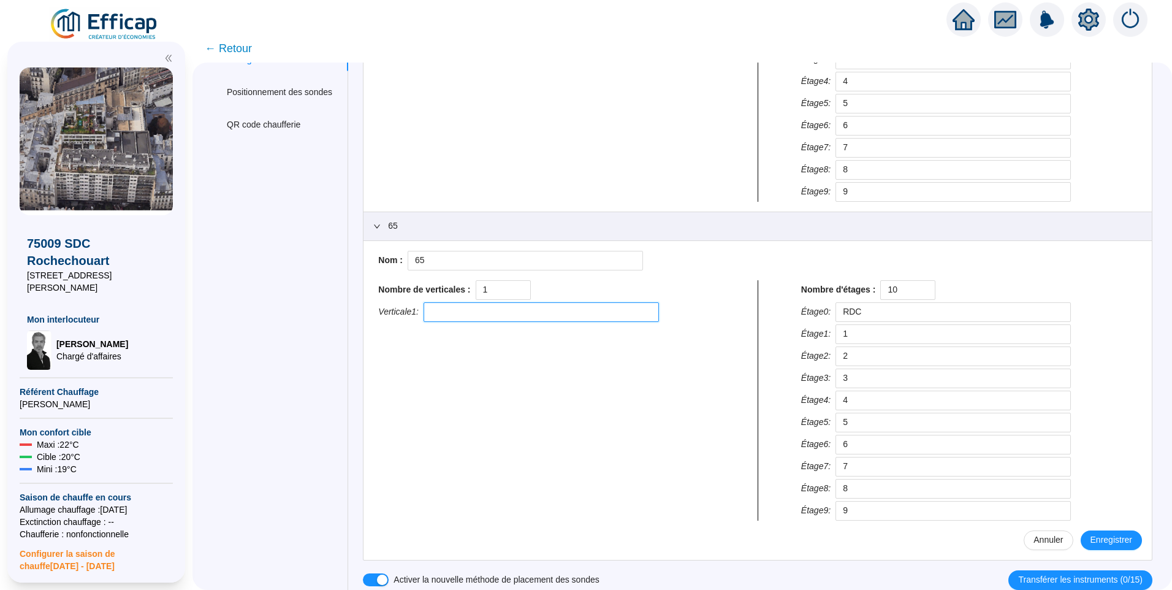
click at [469, 319] on input "text" at bounding box center [541, 312] width 235 height 20
paste input "Verticale 1"
type input "Verticale 1"
click at [1102, 538] on span "Enregistrer" at bounding box center [1112, 539] width 42 height 13
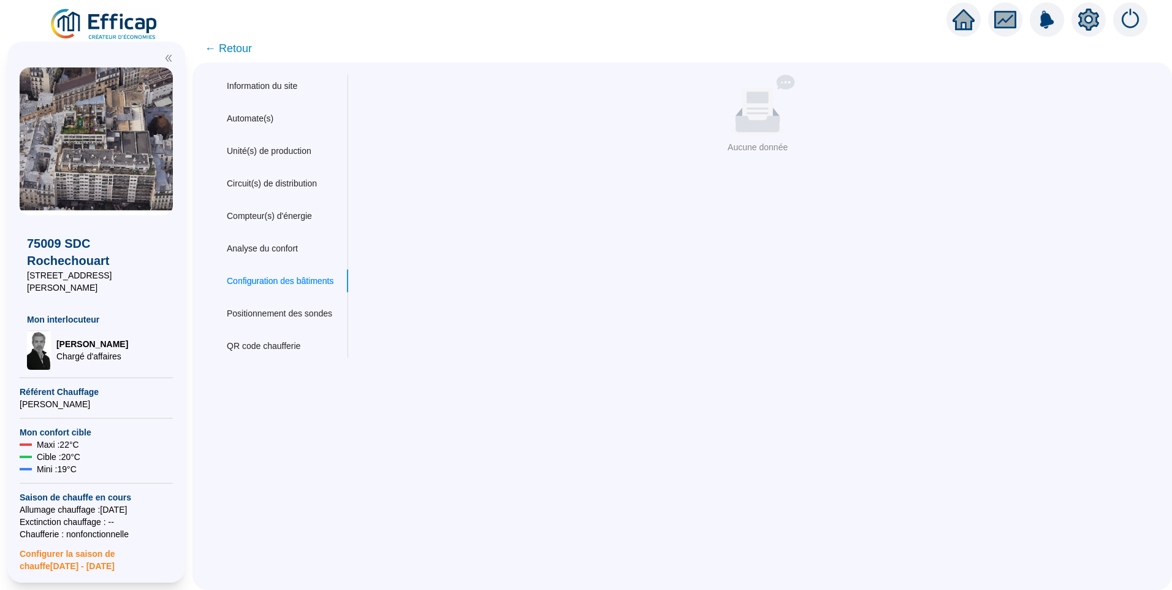
scroll to position [0, 0]
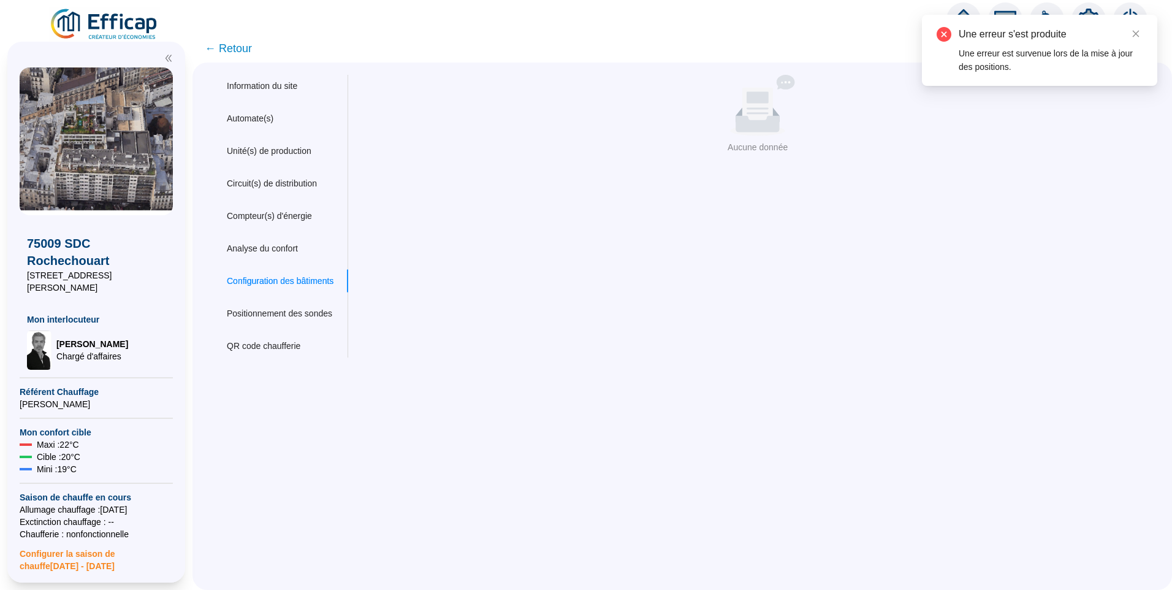
click at [643, 326] on div "Nom du site 75009 SDC Rochechouart Trigramme ROT Adresse(s) du site Rue 61-65 r…" at bounding box center [750, 216] width 805 height 283
click at [256, 248] on div "Analyse du confort" at bounding box center [262, 248] width 71 height 13
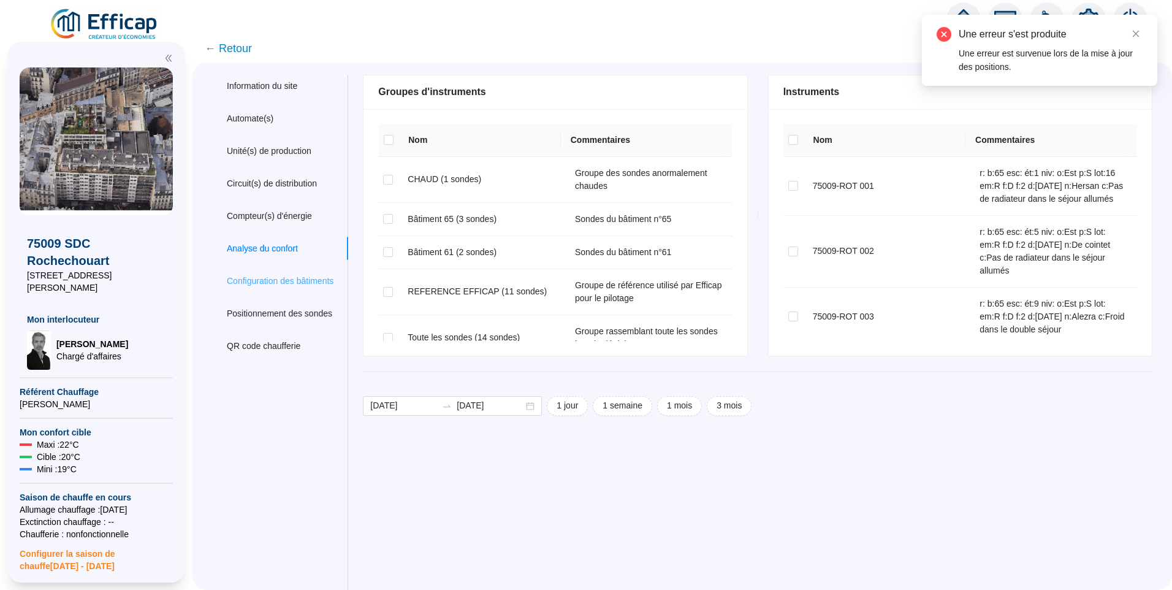
checkbox input "true"
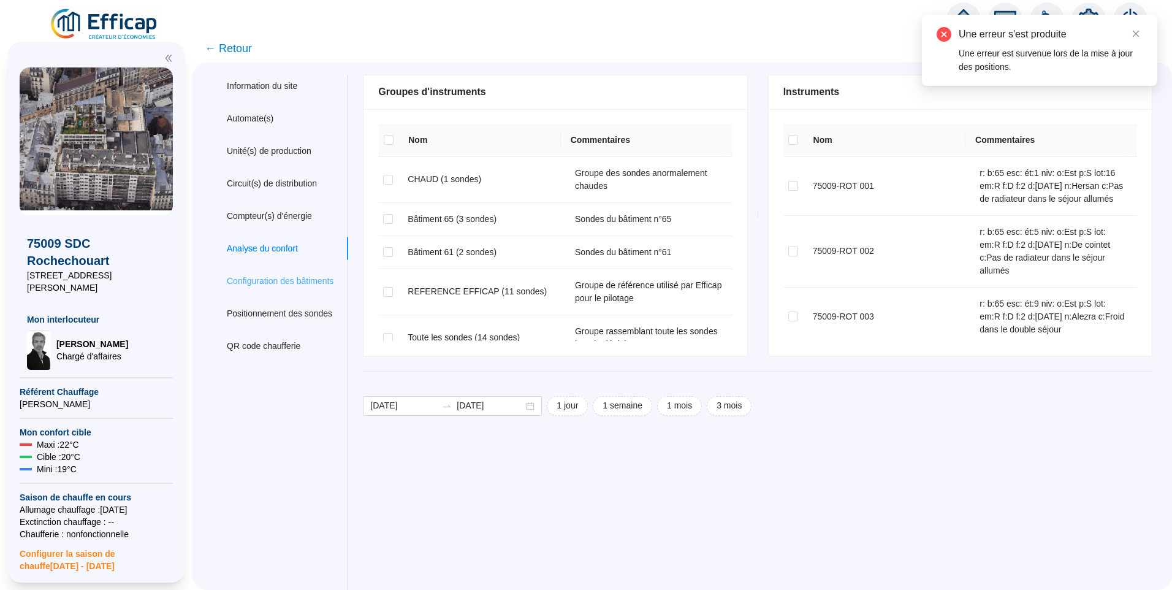
checkbox input "true"
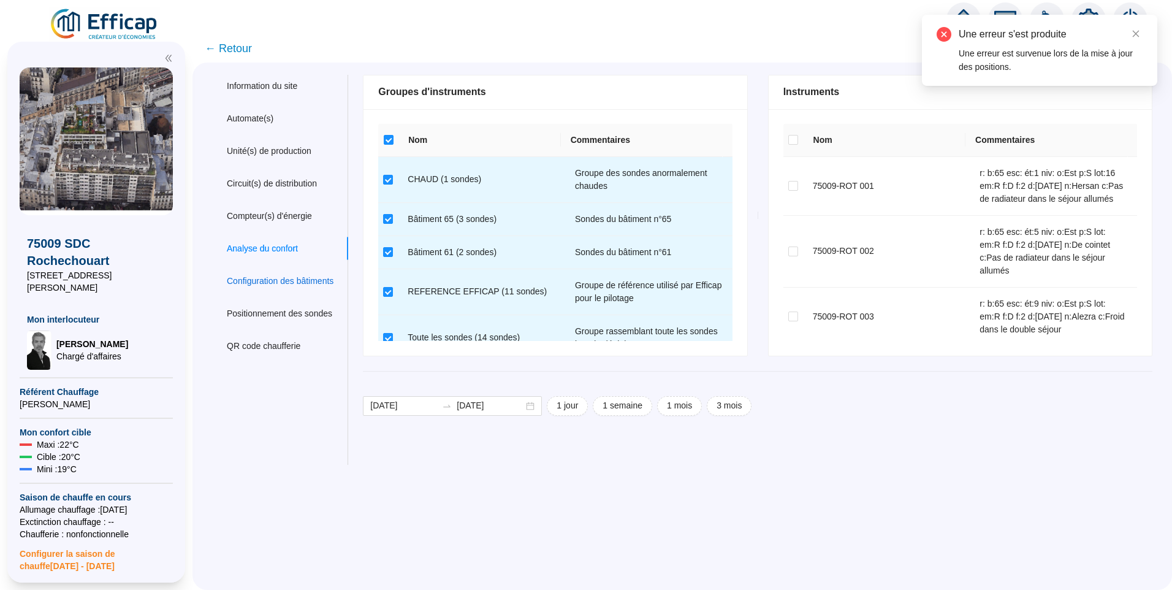
click at [288, 286] on div "Configuration des bâtiments" at bounding box center [280, 281] width 107 height 13
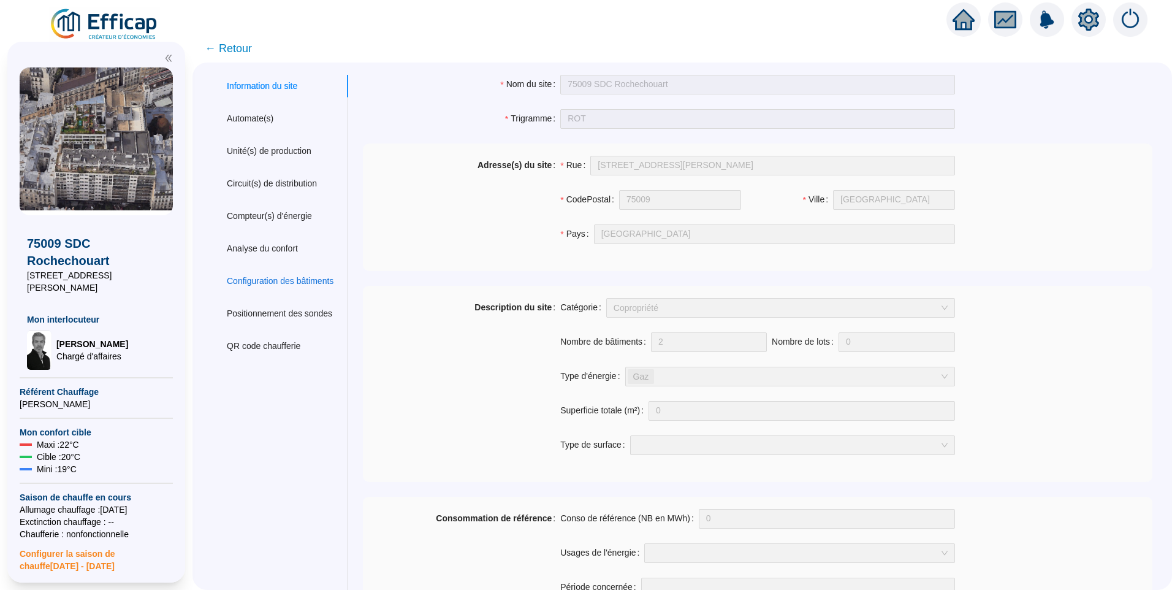
click at [276, 276] on div "Configuration des bâtiments" at bounding box center [280, 281] width 107 height 13
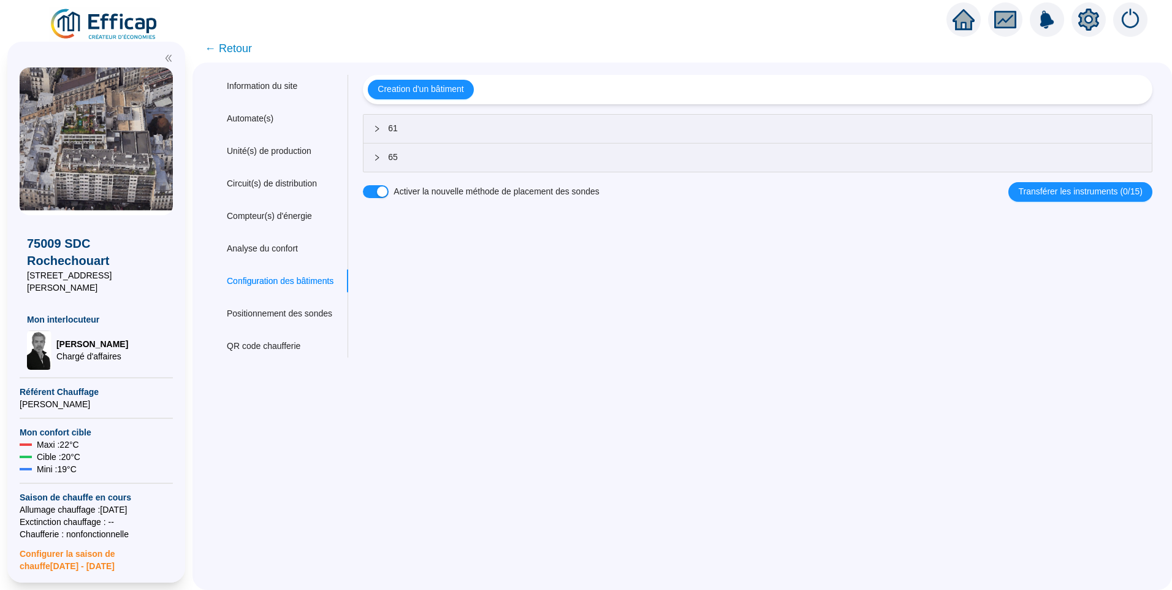
click at [533, 169] on div "65" at bounding box center [758, 157] width 788 height 28
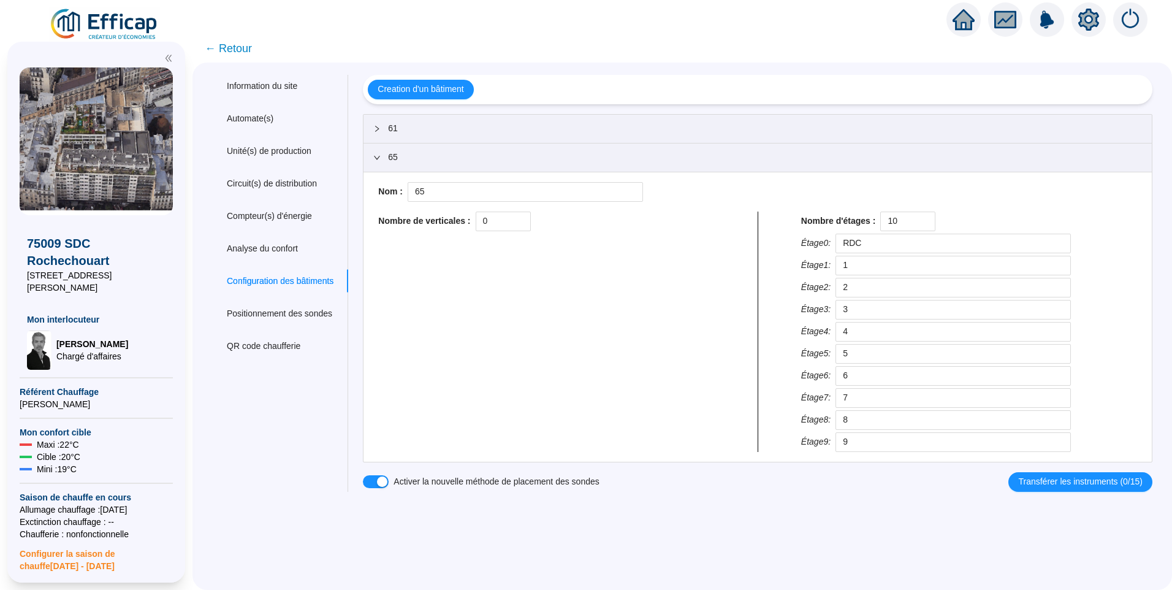
click at [447, 129] on span "61" at bounding box center [765, 128] width 754 height 13
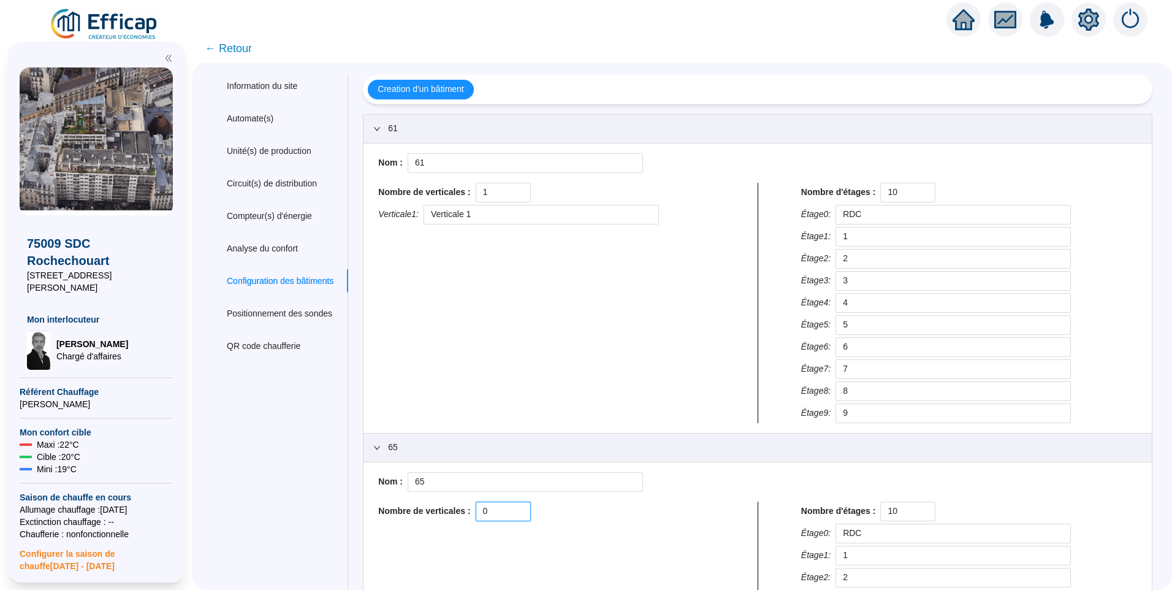
drag, startPoint x: 472, startPoint y: 511, endPoint x: 422, endPoint y: 508, distance: 49.7
click at [421, 505] on div "Nombre de verticales : 0" at bounding box center [546, 511] width 336 height 20
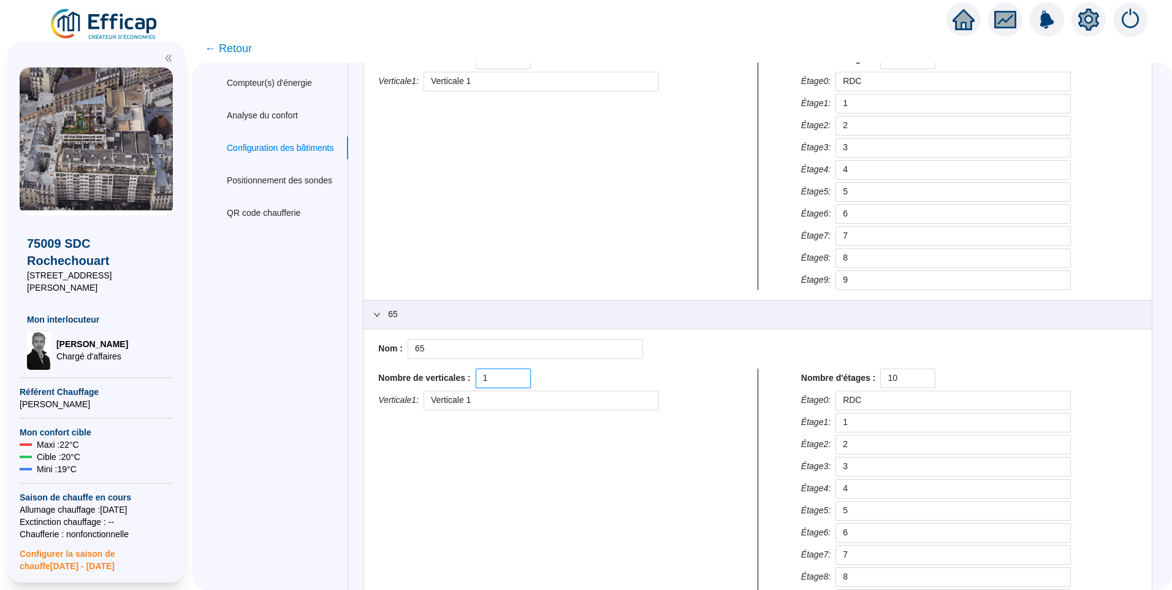
scroll to position [221, 0]
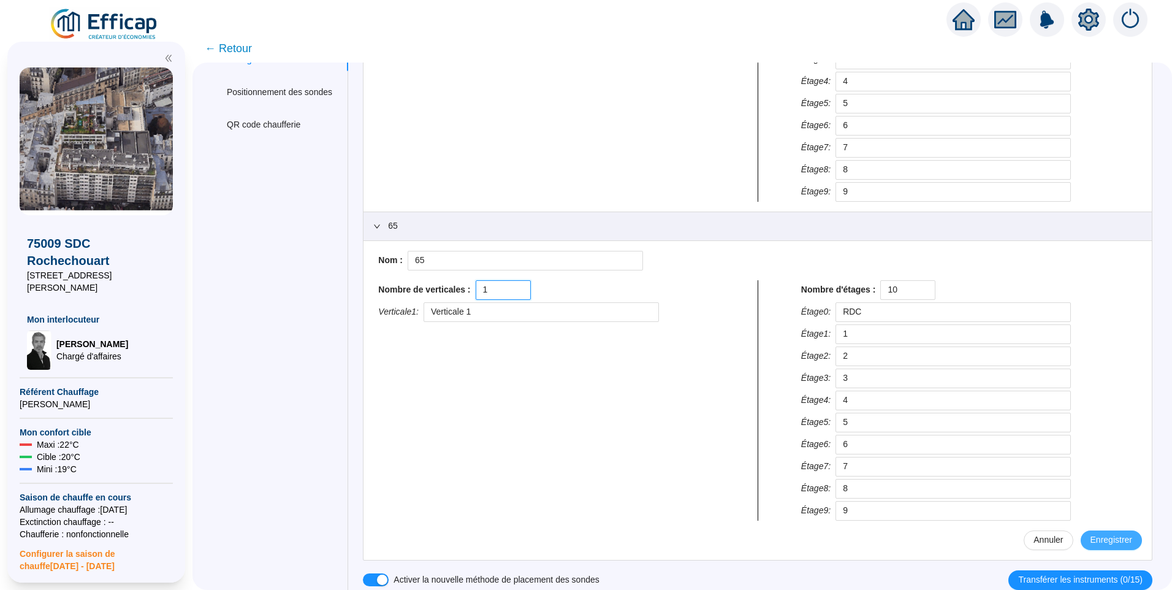
type input "1"
click at [1111, 538] on span "Enregistrer" at bounding box center [1112, 539] width 42 height 13
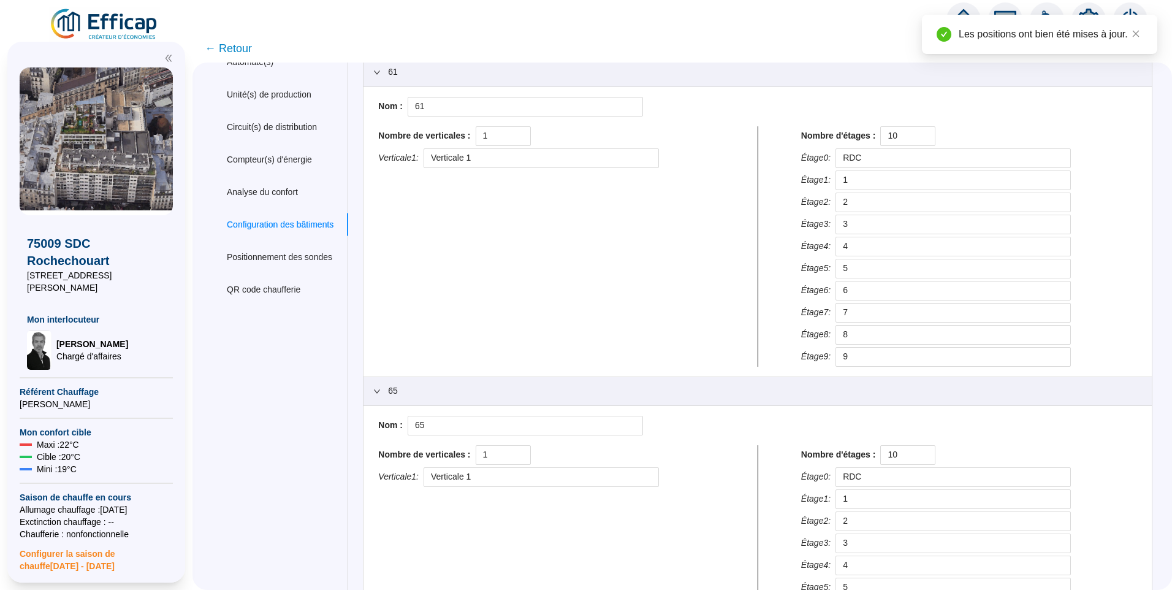
scroll to position [0, 0]
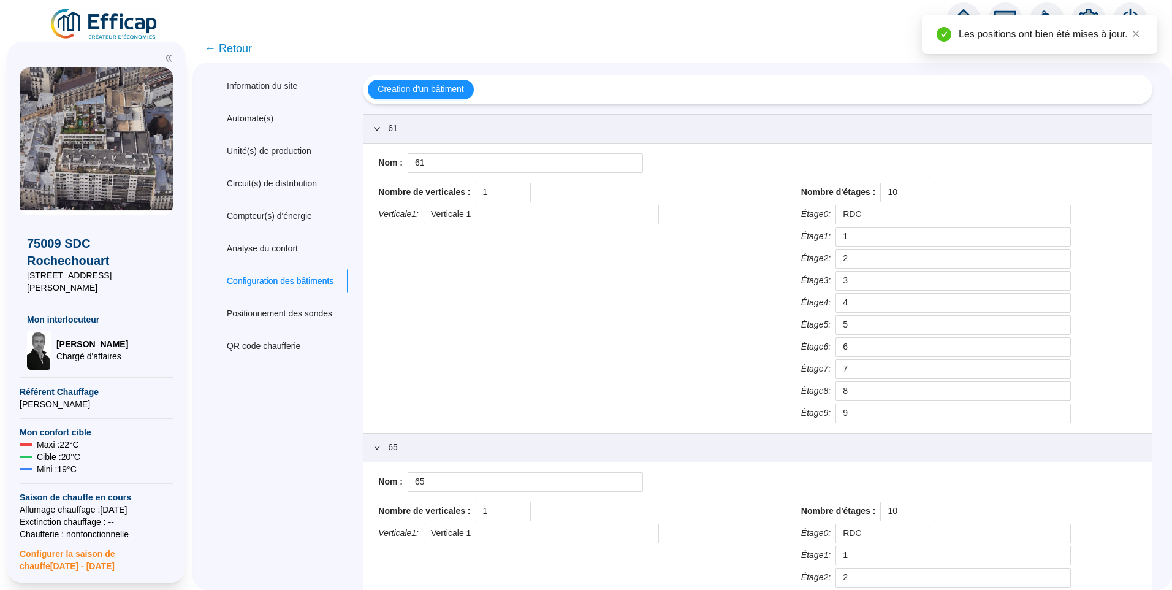
click at [245, 51] on span "← Retour" at bounding box center [228, 48] width 47 height 17
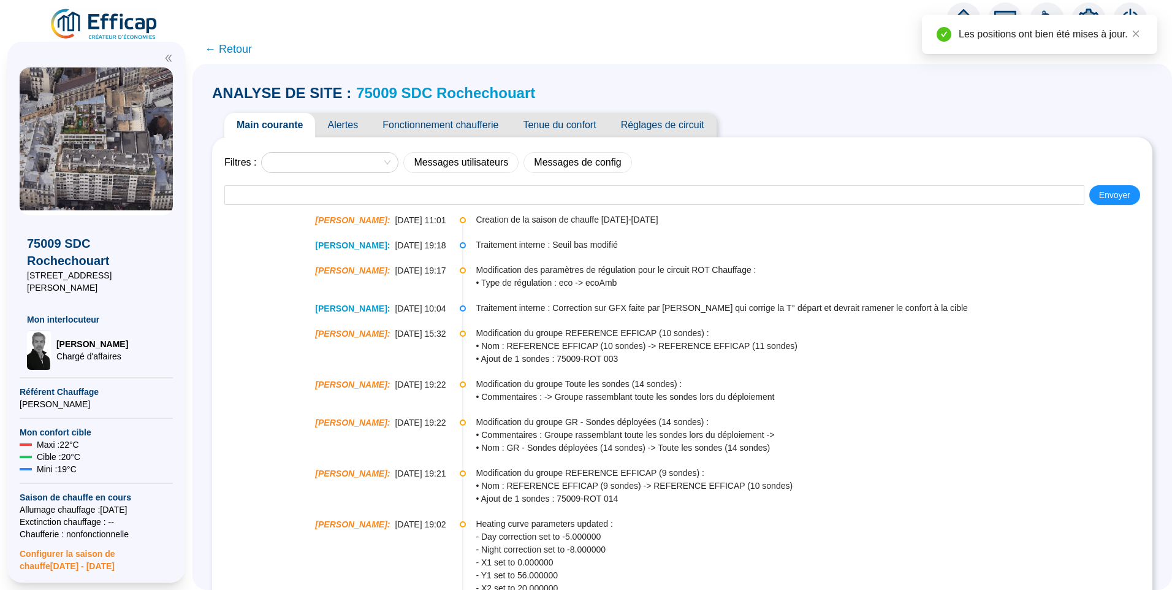
click at [395, 121] on span "Fonctionnement chaufferie" at bounding box center [440, 125] width 140 height 25
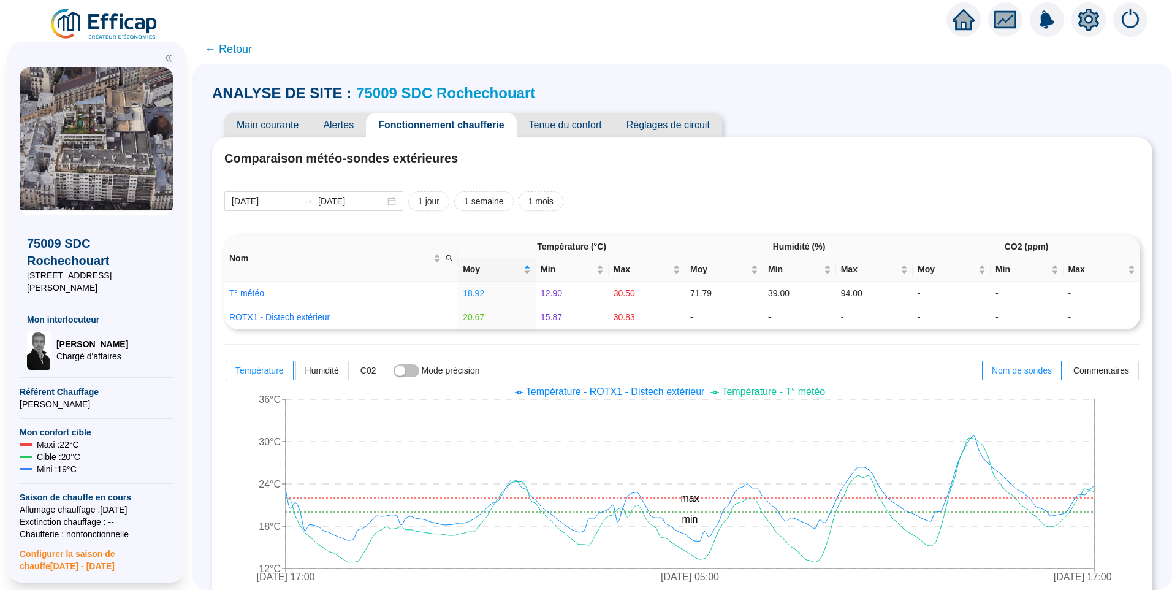
drag, startPoint x: 161, startPoint y: 272, endPoint x: -1, endPoint y: 277, distance: 162.5
click at [0, 277] on html "X 75009 SDC Rochechouart [STREET_ADDRESS][PERSON_NAME] Mon interlocuteur [PERSO…" at bounding box center [586, 295] width 1172 height 590
click at [237, 48] on span "← Retour" at bounding box center [228, 48] width 47 height 17
click at [120, 21] on img at bounding box center [104, 24] width 111 height 34
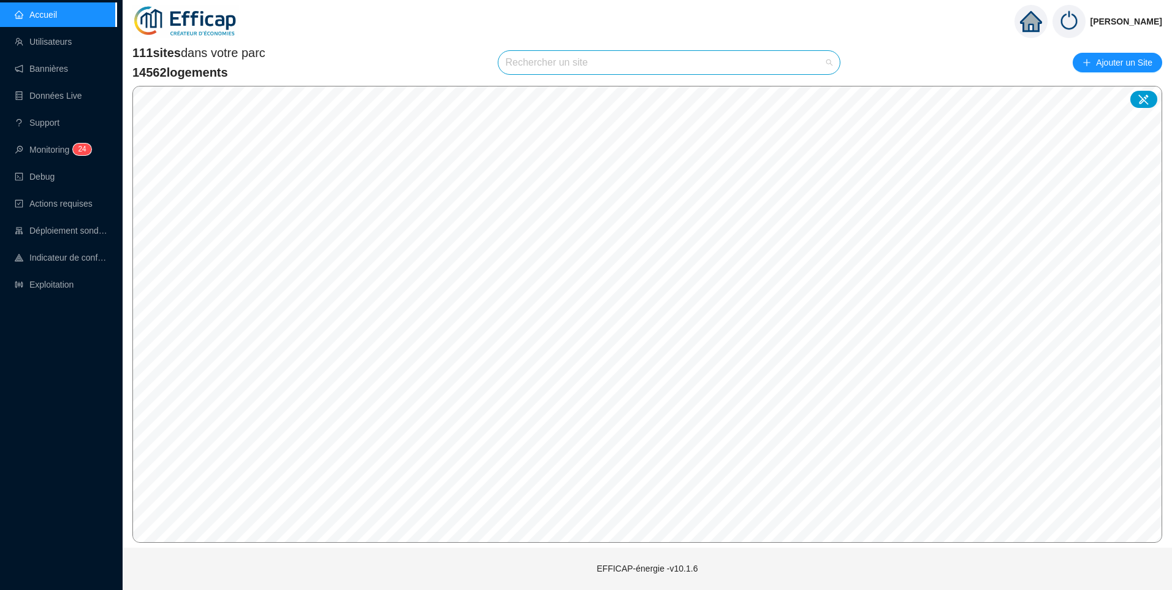
click at [562, 62] on input "search" at bounding box center [664, 62] width 316 height 23
type input "roche"
click at [585, 88] on span "75009 SDC Rochechouart" at bounding box center [560, 91] width 100 height 13
click at [661, 53] on span "75009 SDC Rochechouart" at bounding box center [669, 62] width 327 height 23
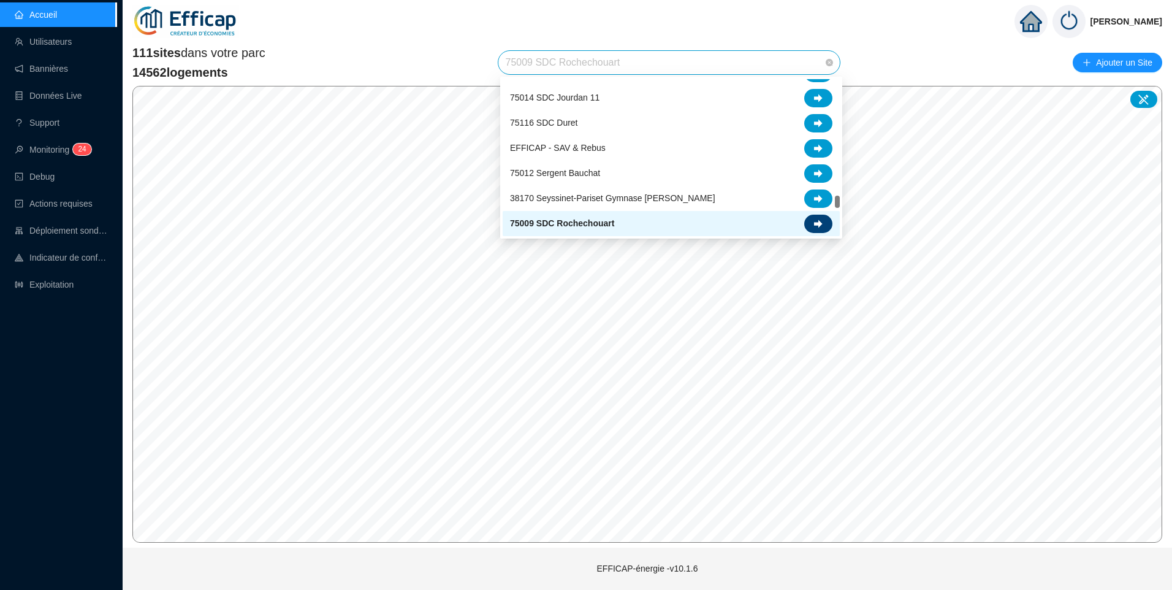
click at [818, 229] on div at bounding box center [818, 224] width 28 height 18
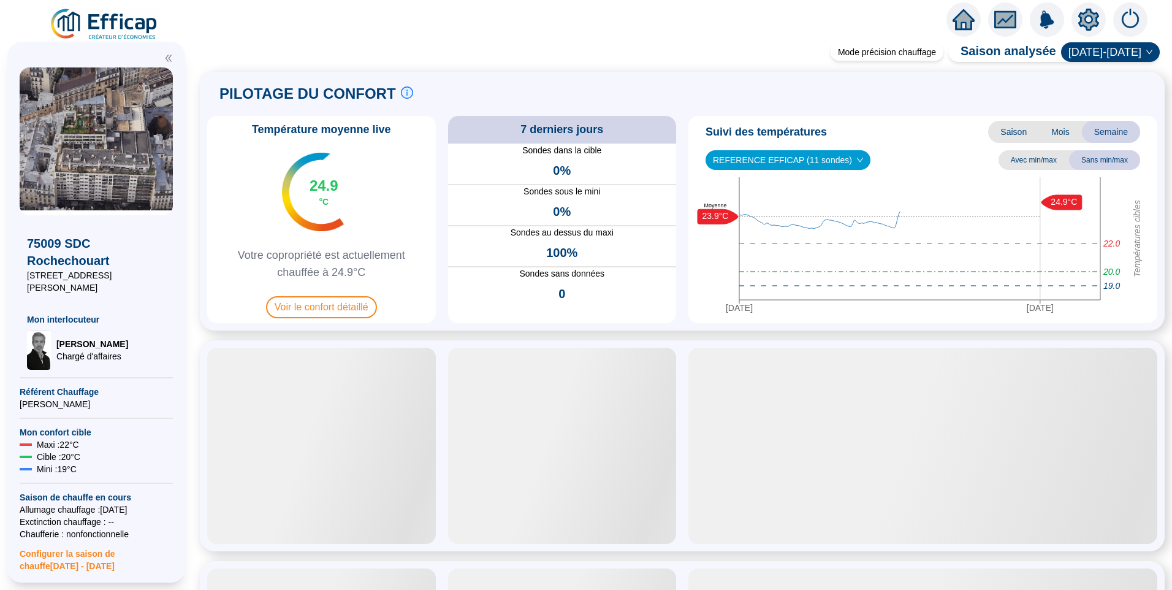
drag, startPoint x: 162, startPoint y: 276, endPoint x: -2, endPoint y: 279, distance: 164.9
click at [0, 279] on html "X 75009 SDC Rochechouart [STREET_ADDRESS][PERSON_NAME] Mon interlocuteur [PERSO…" at bounding box center [586, 295] width 1172 height 590
copy span "[STREET_ADDRESS][PERSON_NAME]"
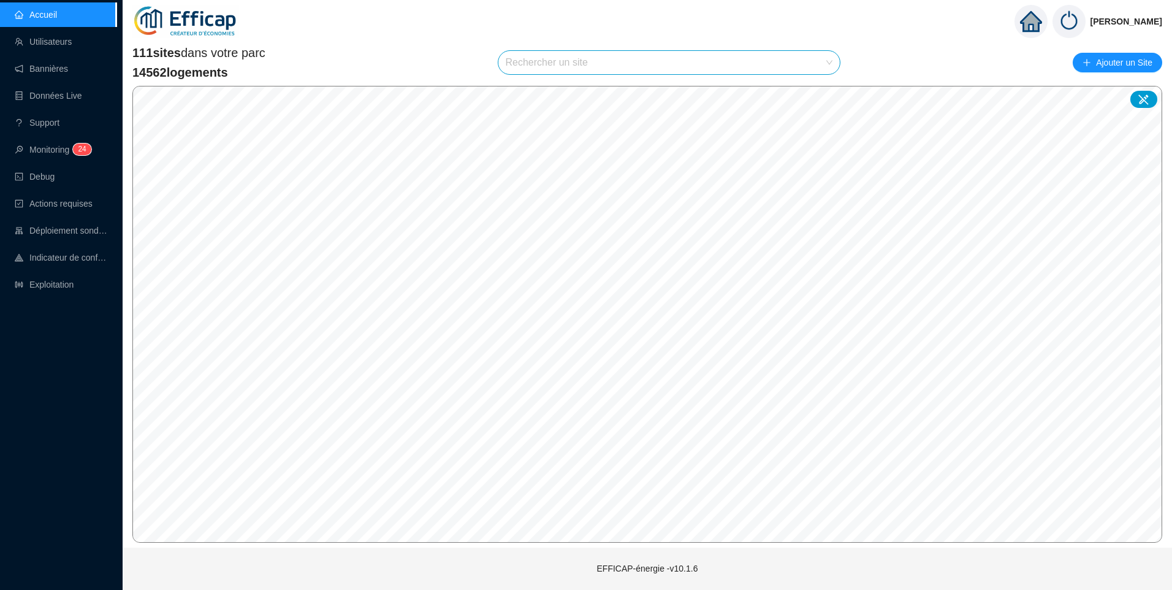
click at [551, 71] on input "search" at bounding box center [664, 62] width 316 height 23
type input "roch"
click at [610, 91] on div "75009 SDC Rochechouart" at bounding box center [671, 92] width 322 height 18
click at [1138, 100] on icon at bounding box center [1144, 99] width 12 height 12
click at [579, 63] on span "75009 SDC Rochechouart" at bounding box center [669, 62] width 327 height 23
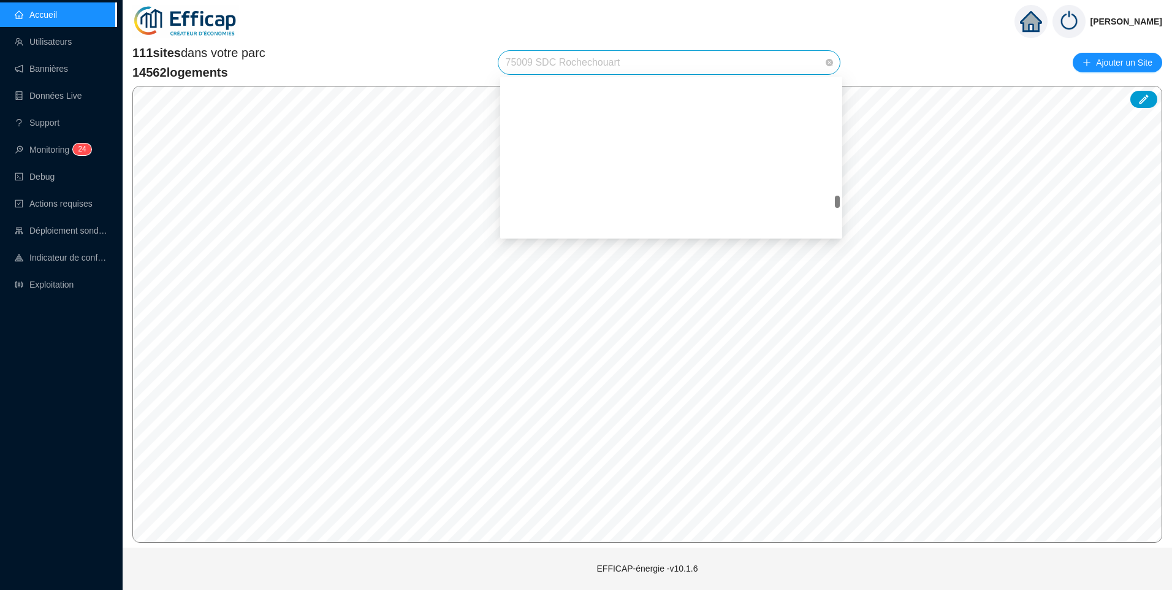
scroll to position [1741, 0]
click at [676, 63] on span "75009 SDC Rochechouart" at bounding box center [669, 62] width 327 height 23
type input "cl"
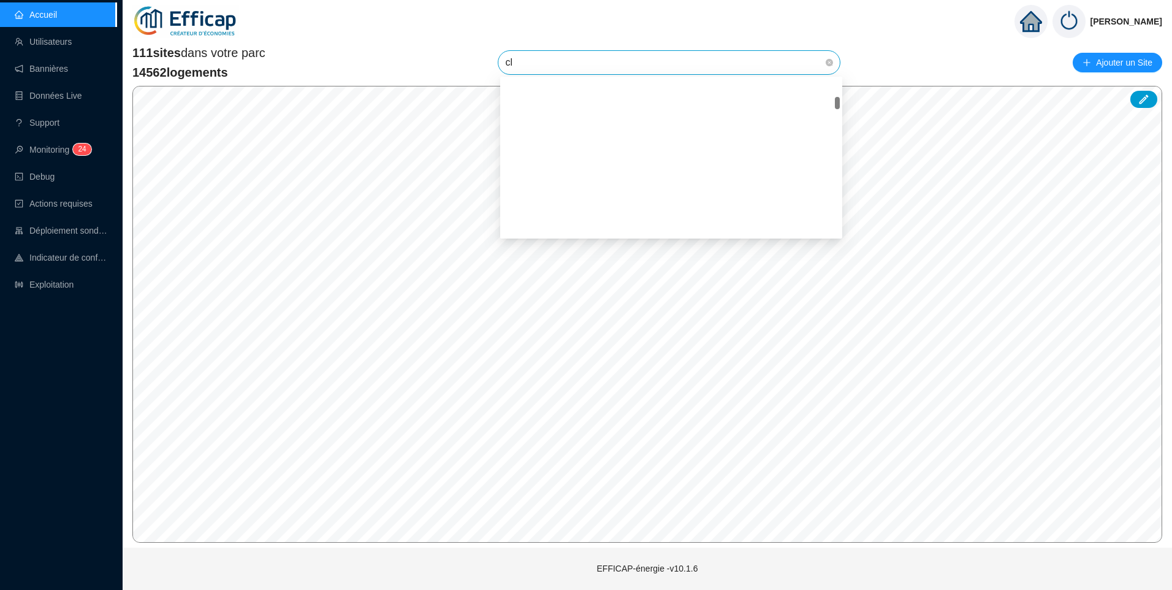
scroll to position [0, 0]
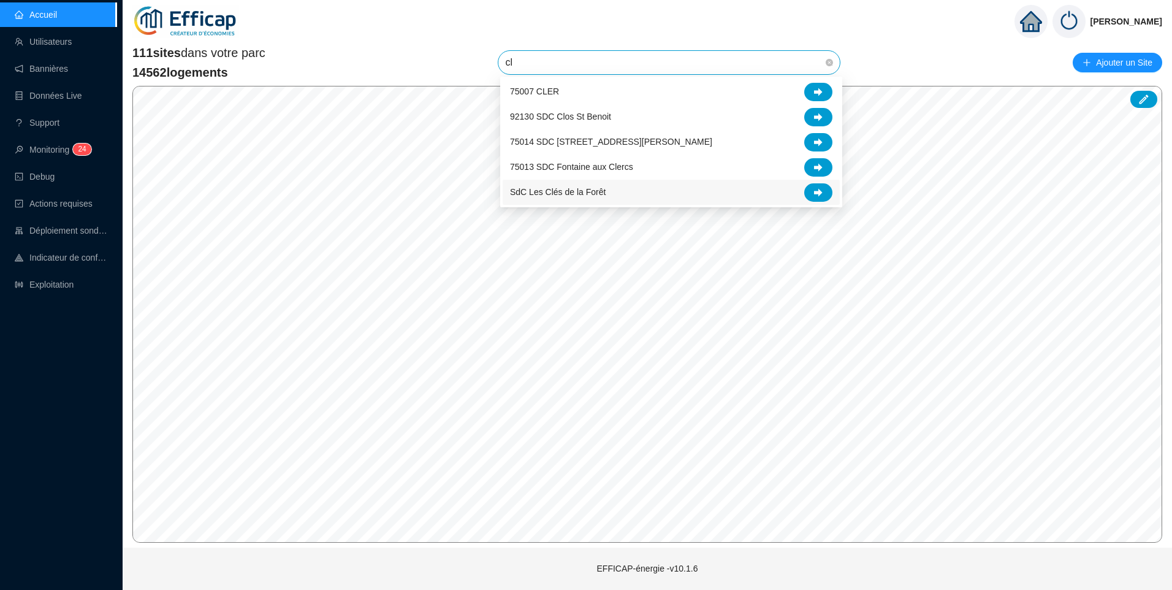
click at [685, 196] on div "SdC Les Clés de la Forêt" at bounding box center [671, 192] width 322 height 18
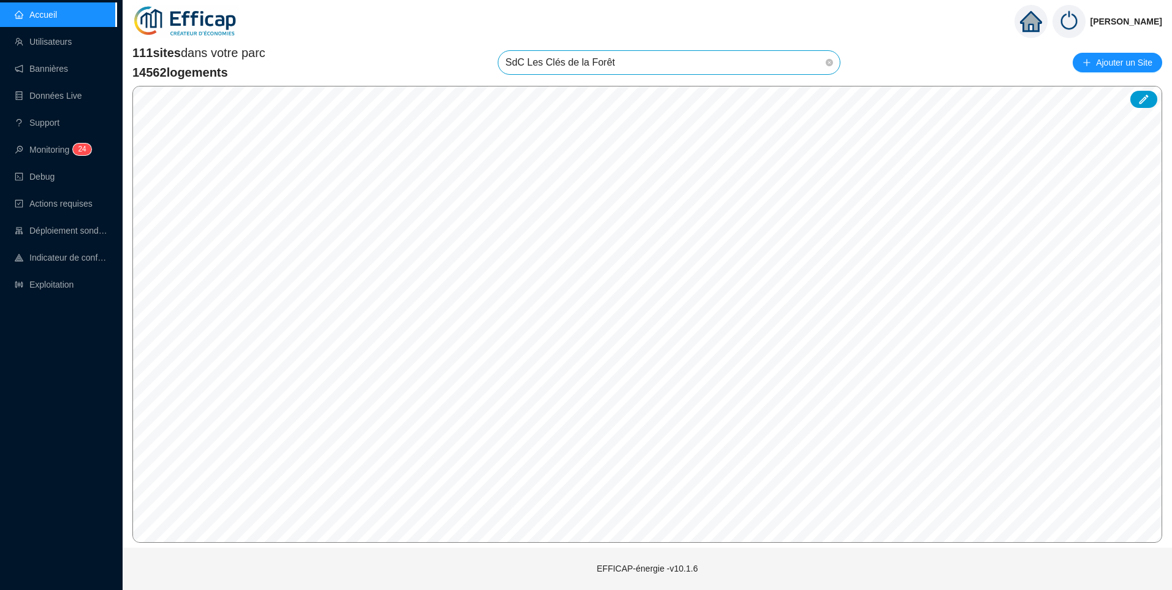
scroll to position [2173, 0]
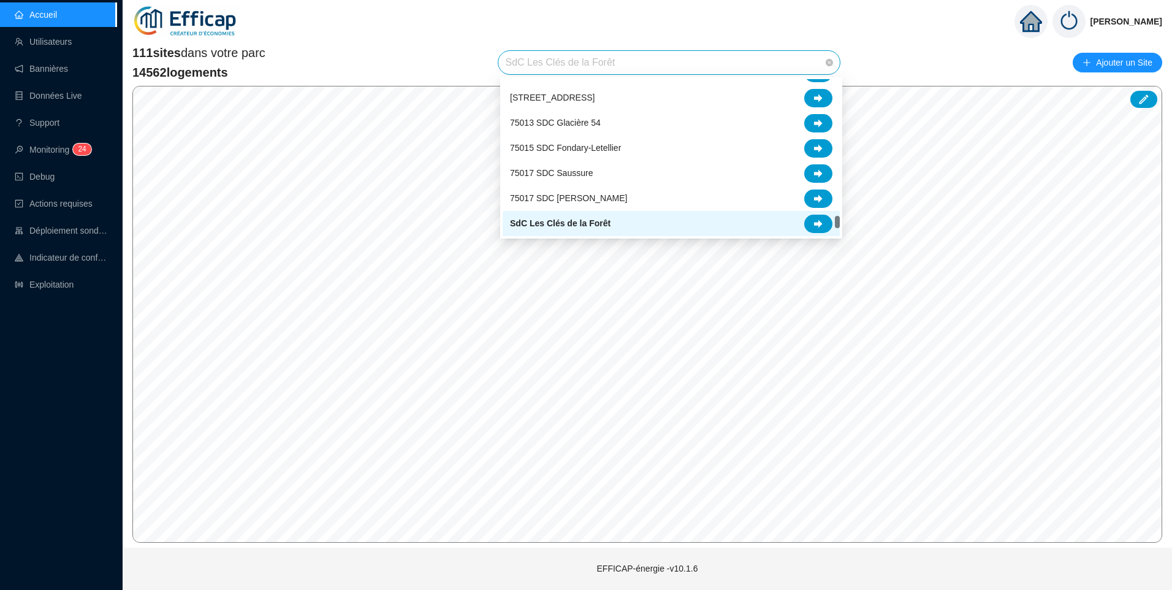
drag, startPoint x: 672, startPoint y: 63, endPoint x: 557, endPoint y: 55, distance: 115.5
click at [557, 55] on span "SdC Les Clés de la Forêt" at bounding box center [669, 62] width 327 height 23
click at [581, 191] on div "75017 SDC [PERSON_NAME]" at bounding box center [671, 198] width 322 height 18
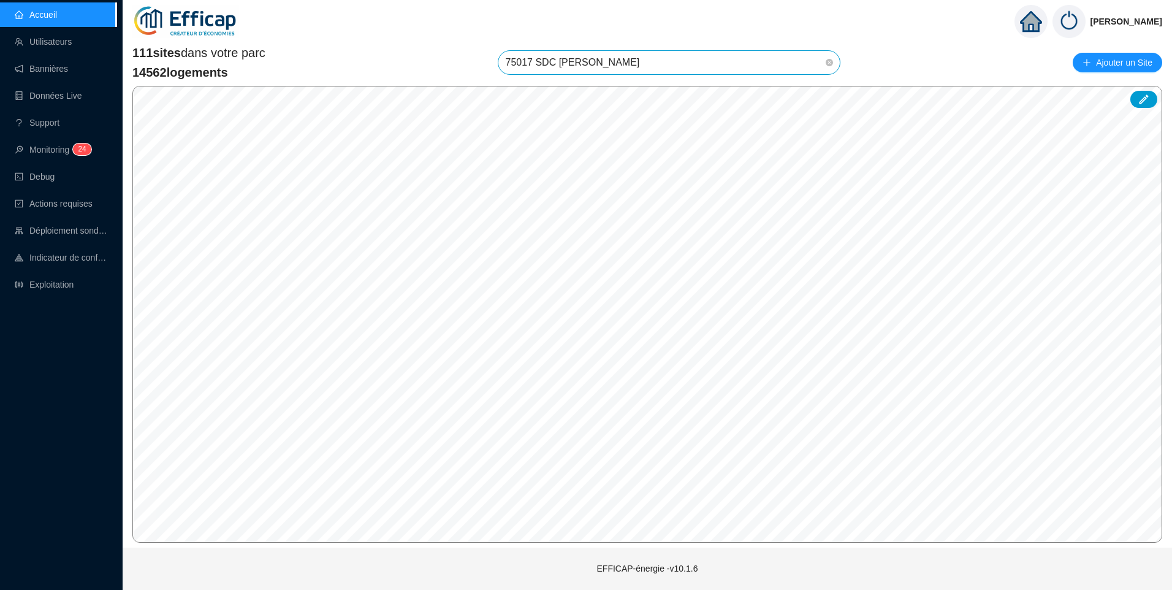
click at [669, 64] on span "75017 SDC [PERSON_NAME]" at bounding box center [669, 62] width 327 height 23
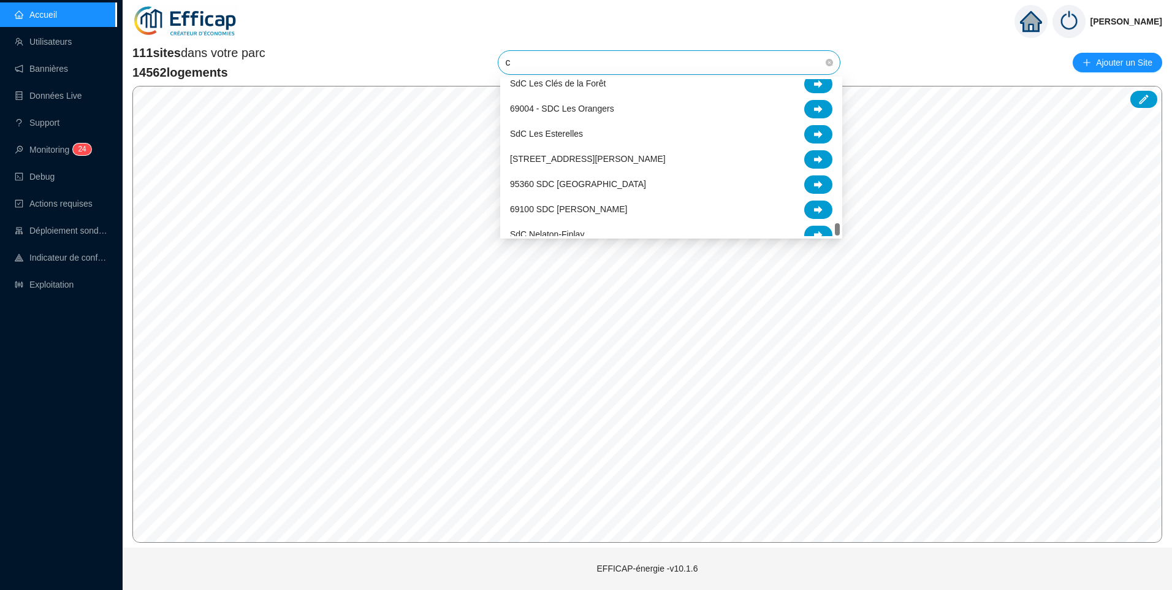
scroll to position [251, 0]
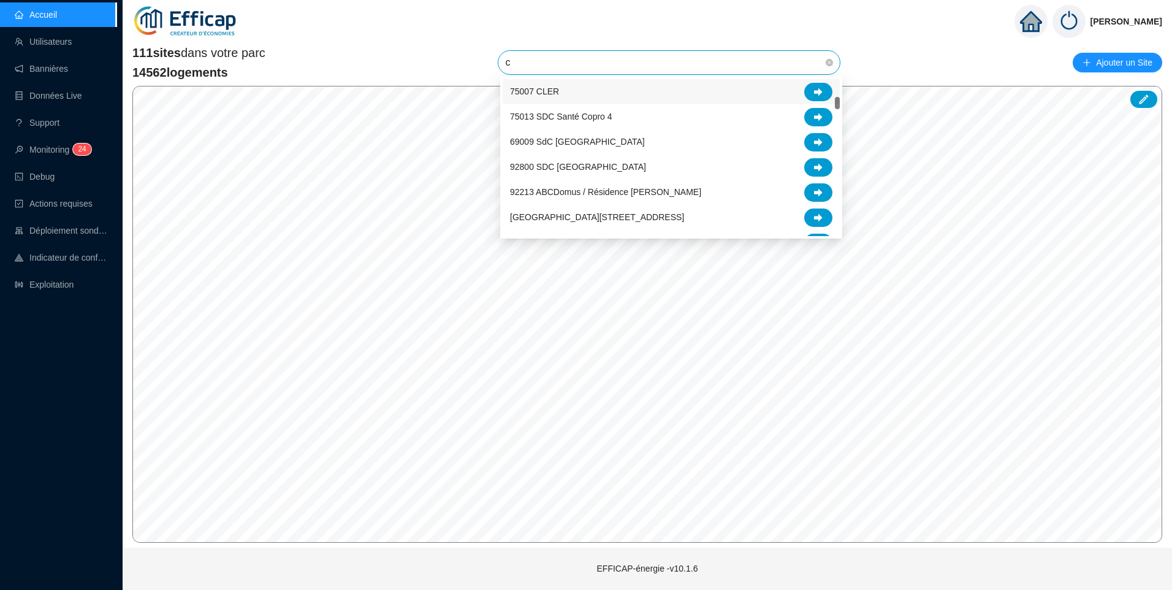
type input "cl"
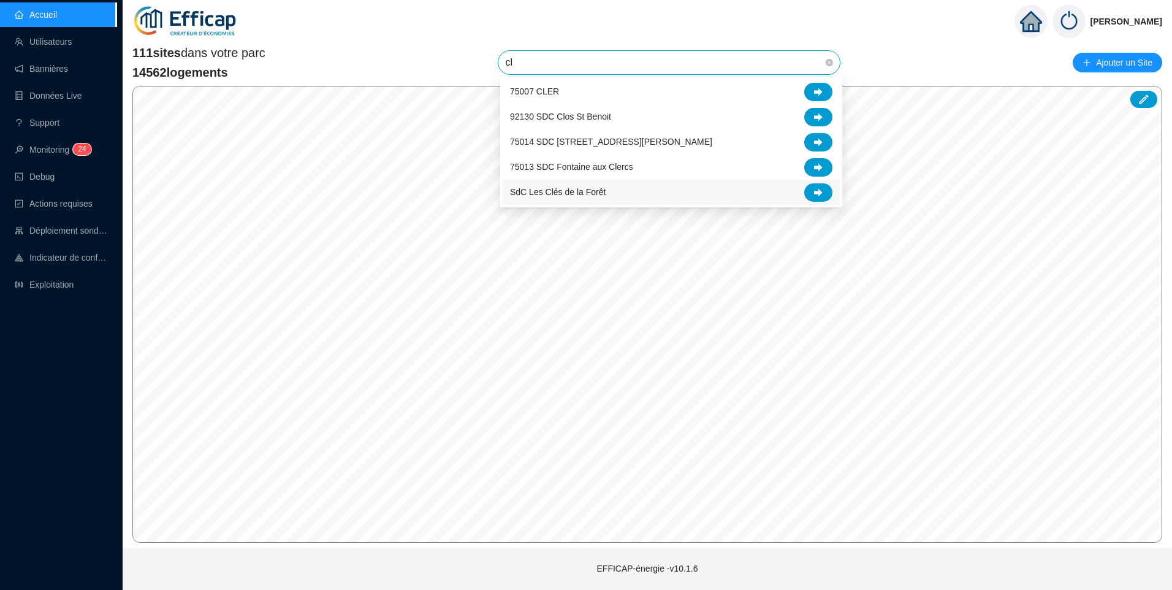
click at [609, 191] on div "SdC Les Clés de la Forêt" at bounding box center [671, 192] width 322 height 18
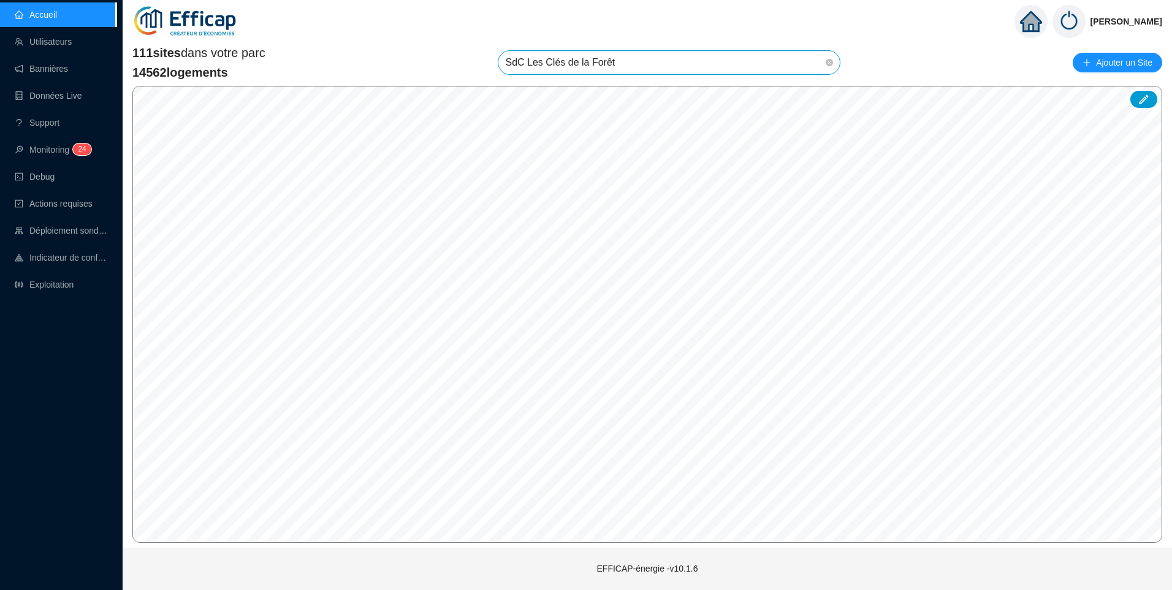
click at [659, 48] on div "111 sites dans votre parc 14562 logements SdC Les Clés de [GEOGRAPHIC_DATA] un …" at bounding box center [647, 62] width 1030 height 37
click at [658, 58] on span "SdC Les Clés de la Forêt" at bounding box center [669, 62] width 327 height 23
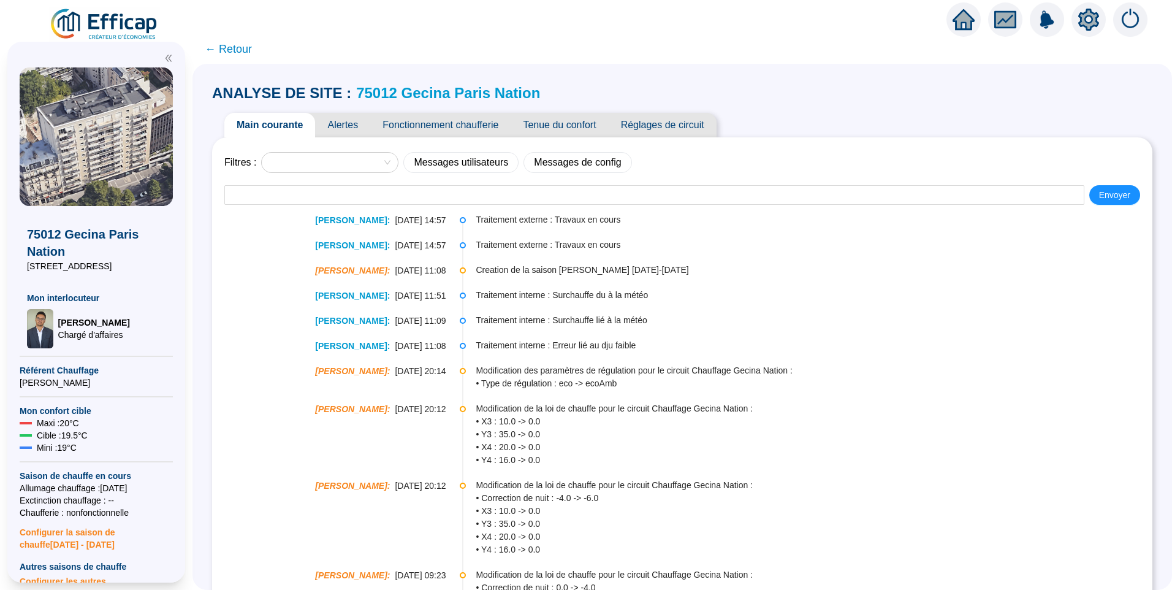
click at [444, 93] on link "75012 Gecina Paris Nation" at bounding box center [448, 93] width 184 height 17
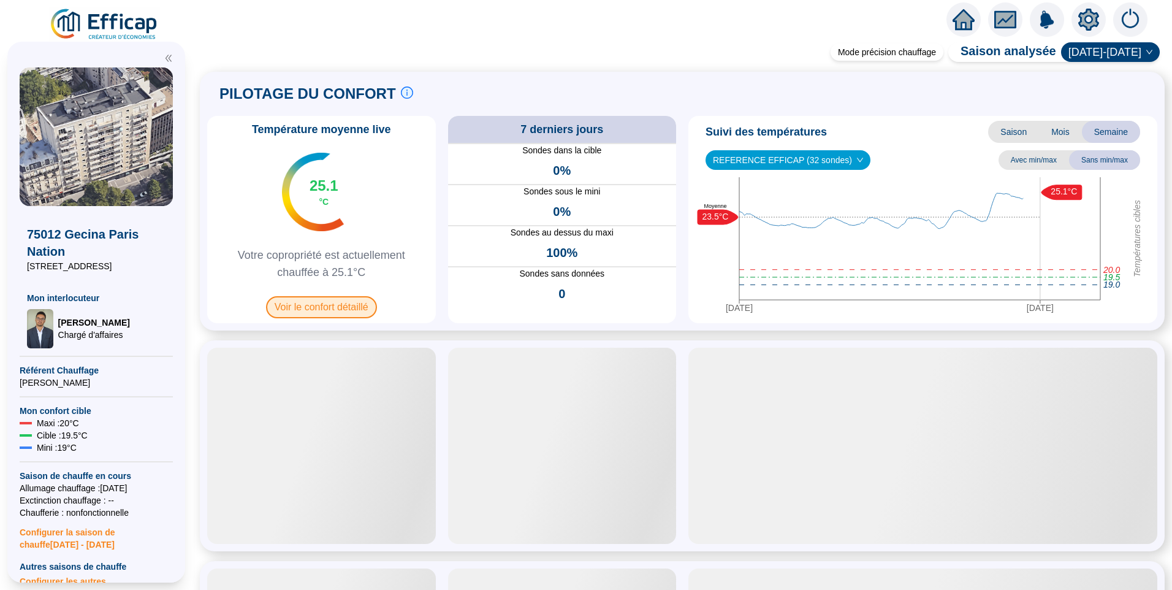
click at [336, 310] on span "Voir le confort détaillé" at bounding box center [321, 307] width 111 height 22
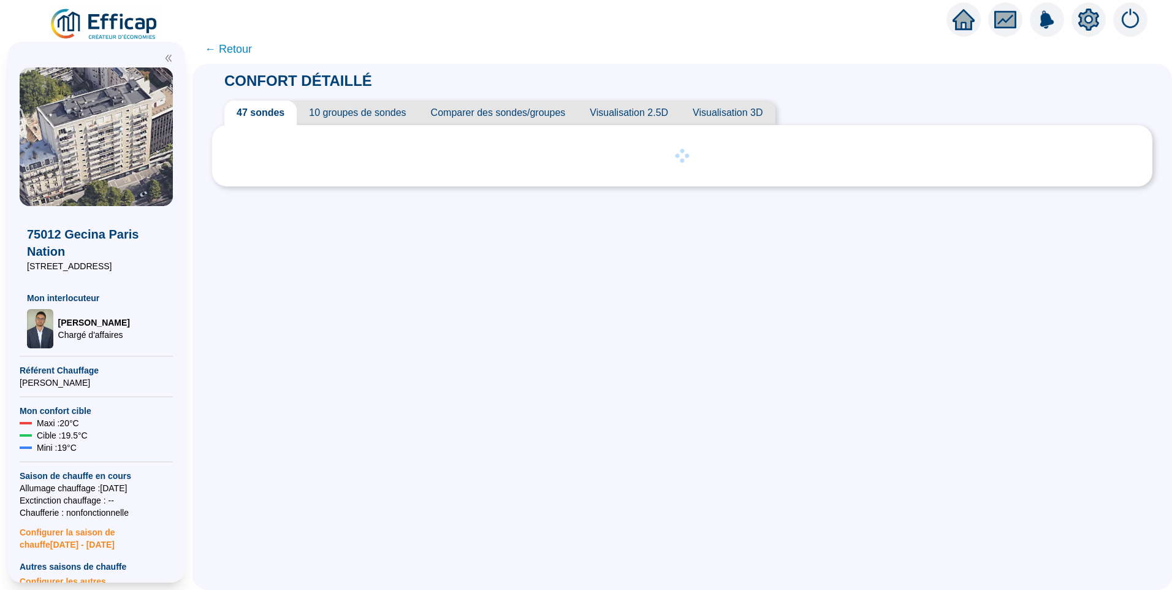
click at [372, 123] on span "10 groupes de sondes" at bounding box center [357, 113] width 121 height 25
click at [264, 107] on span "47 sondes" at bounding box center [259, 113] width 70 height 25
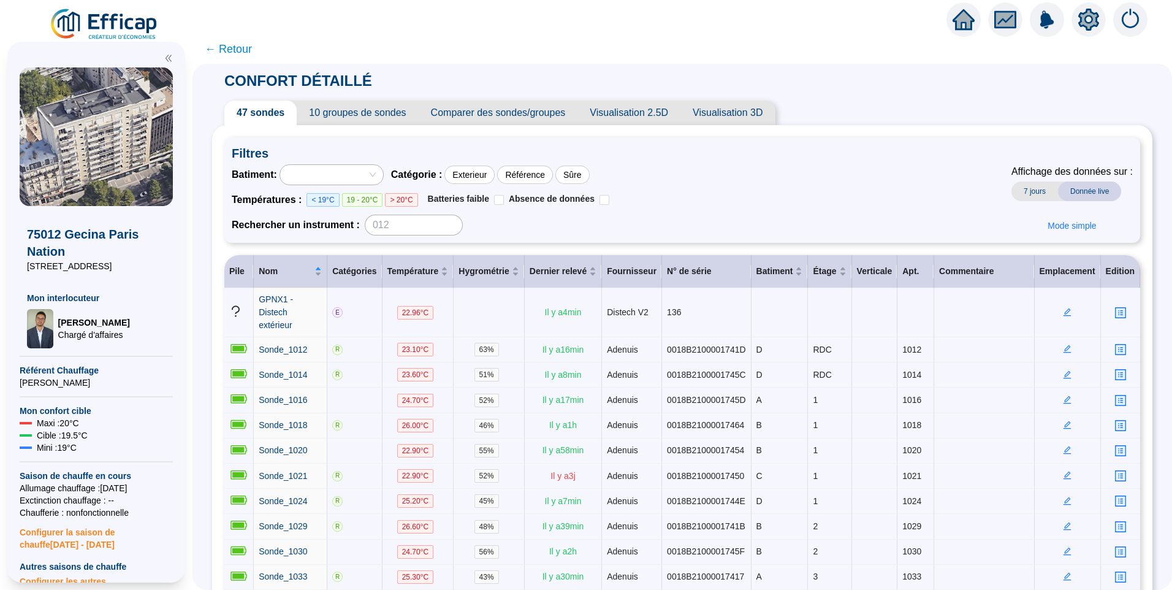
click at [1091, 26] on icon "setting" at bounding box center [1088, 19] width 21 height 20
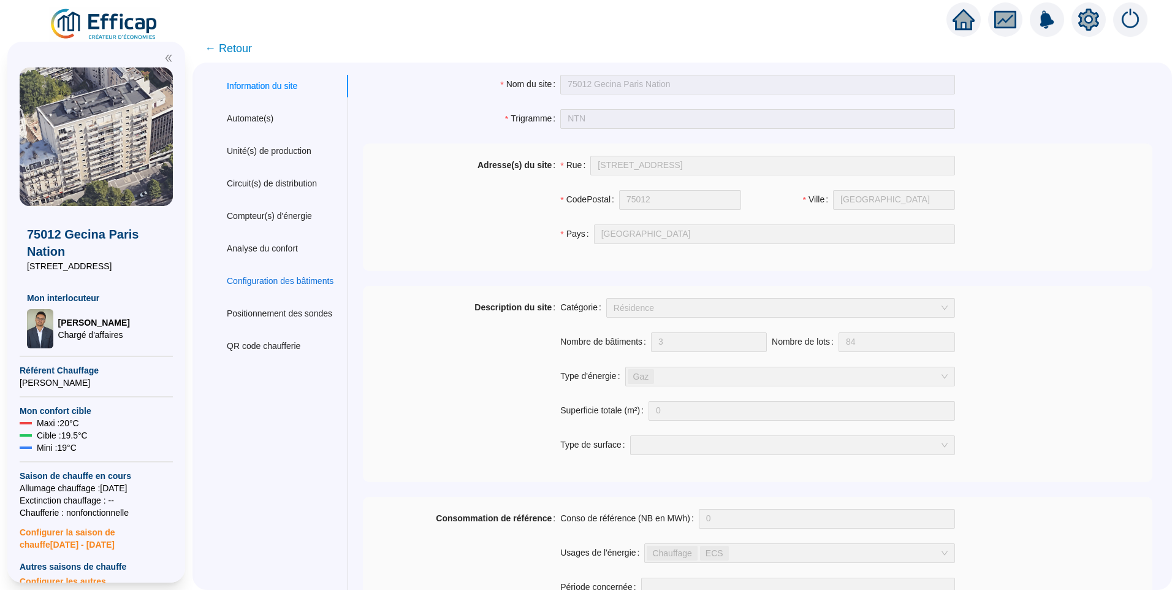
click at [283, 279] on div "Configuration des bâtiments" at bounding box center [280, 281] width 107 height 13
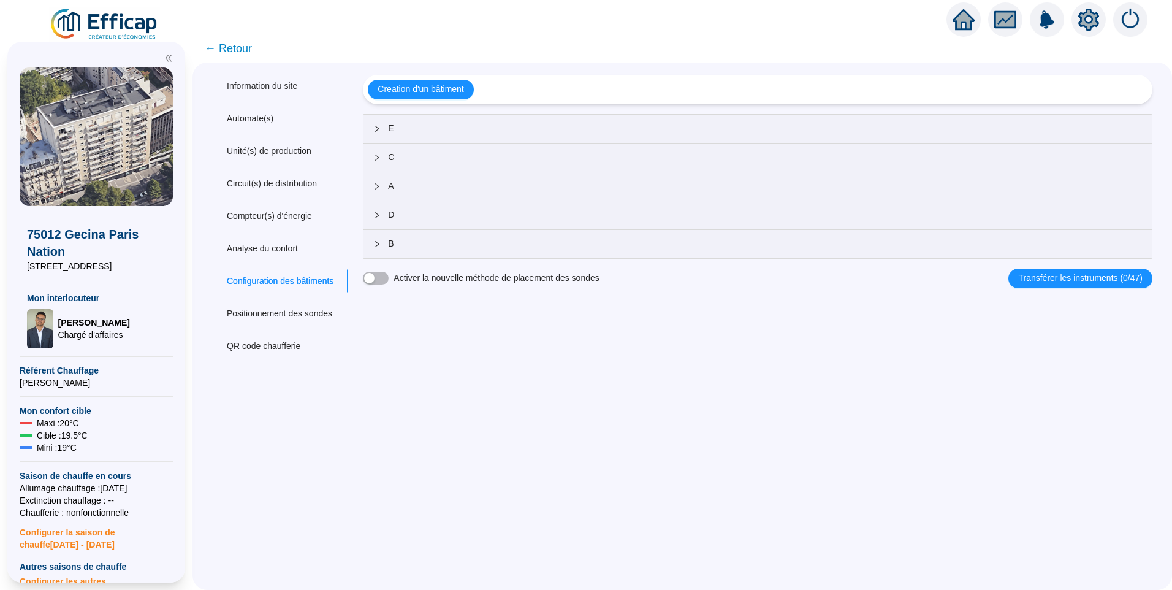
click at [447, 187] on span "A" at bounding box center [765, 186] width 754 height 13
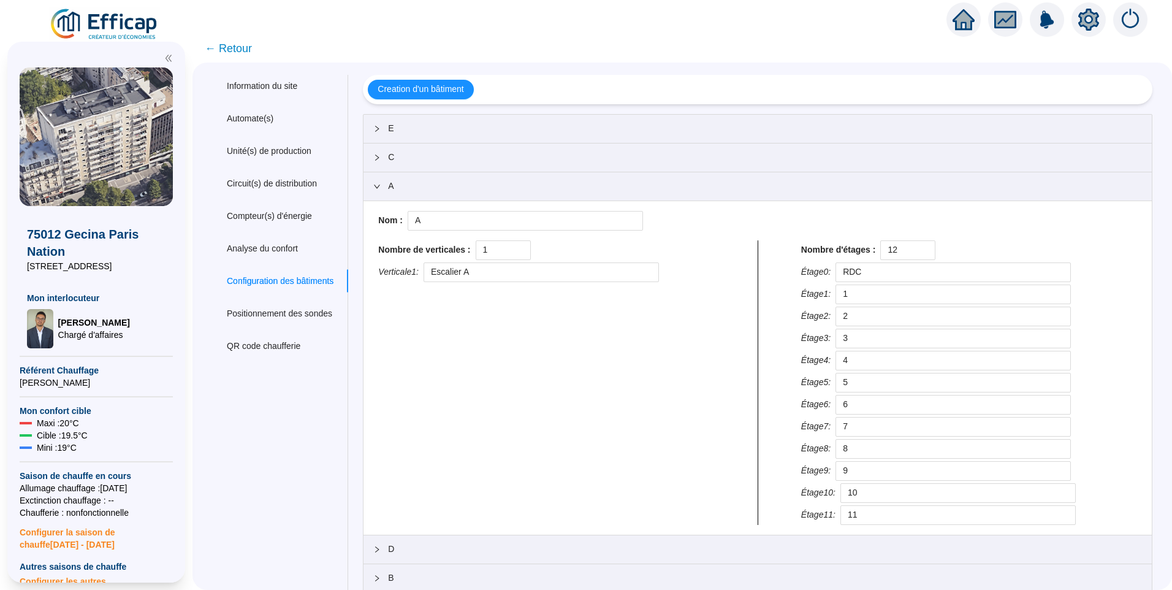
click at [447, 187] on span "A" at bounding box center [765, 186] width 754 height 13
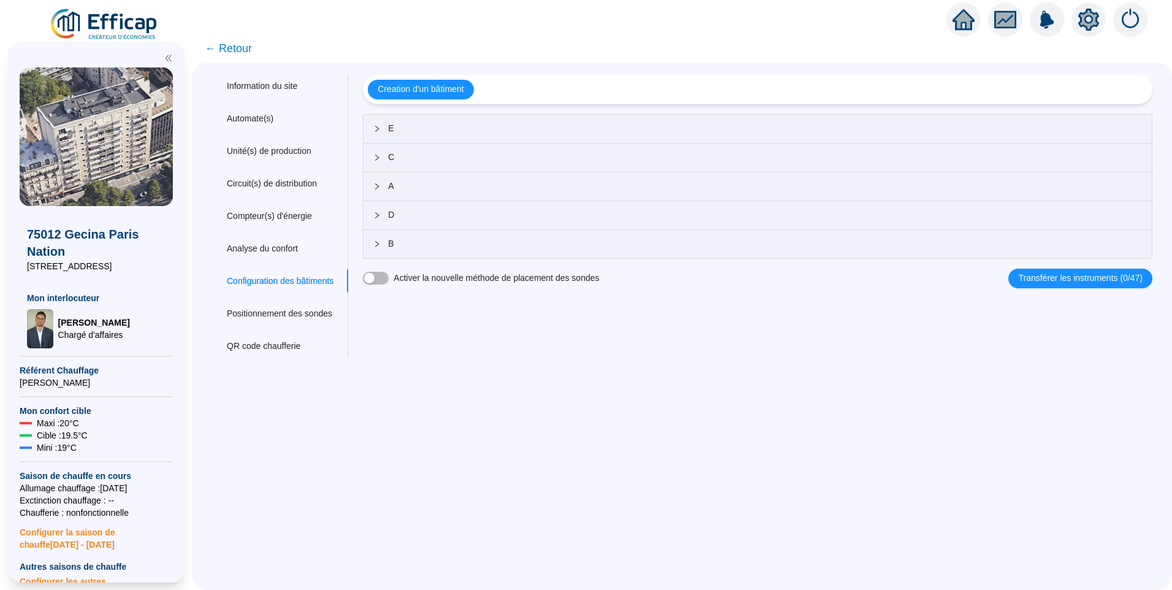
click at [438, 223] on div "D" at bounding box center [758, 215] width 788 height 28
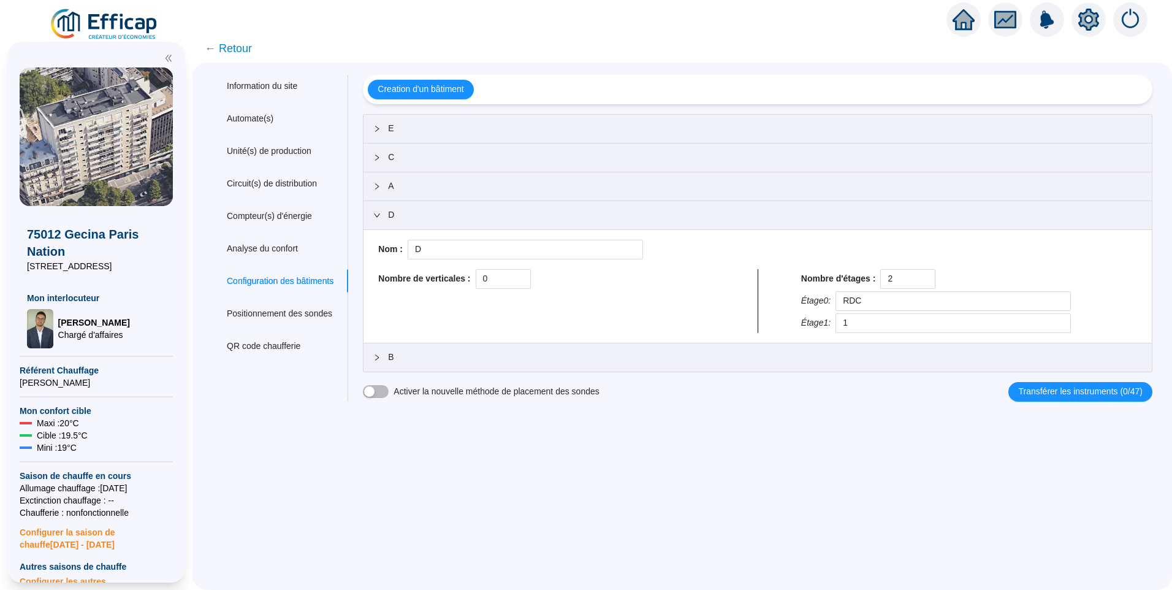
click at [438, 223] on div "D" at bounding box center [758, 215] width 788 height 28
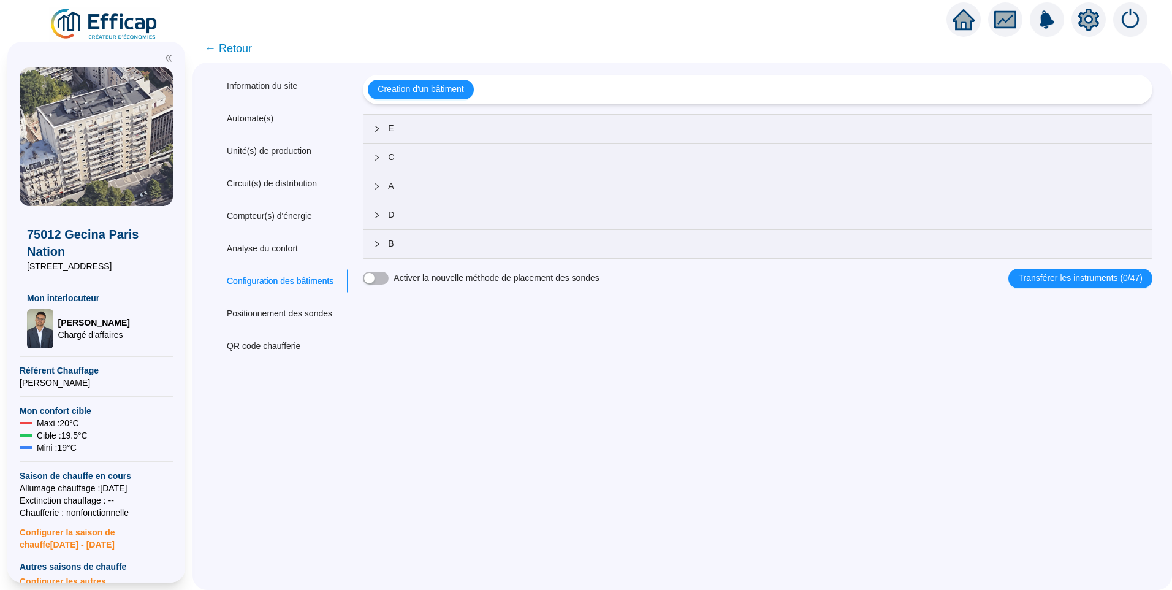
click at [435, 251] on div "B" at bounding box center [758, 244] width 788 height 28
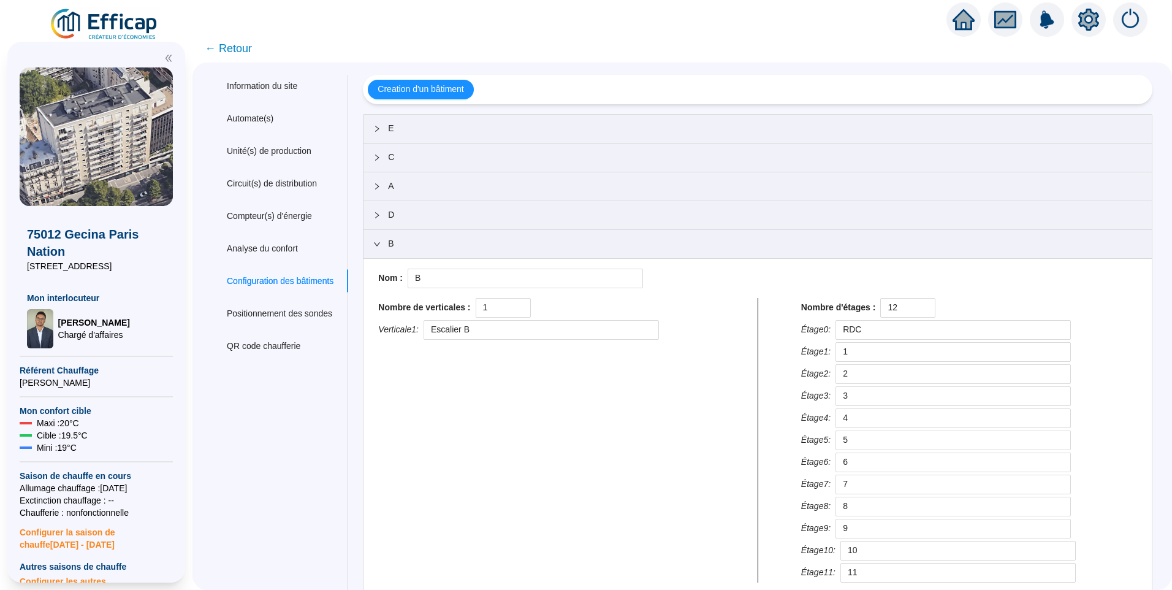
click at [440, 212] on span "D" at bounding box center [765, 214] width 754 height 13
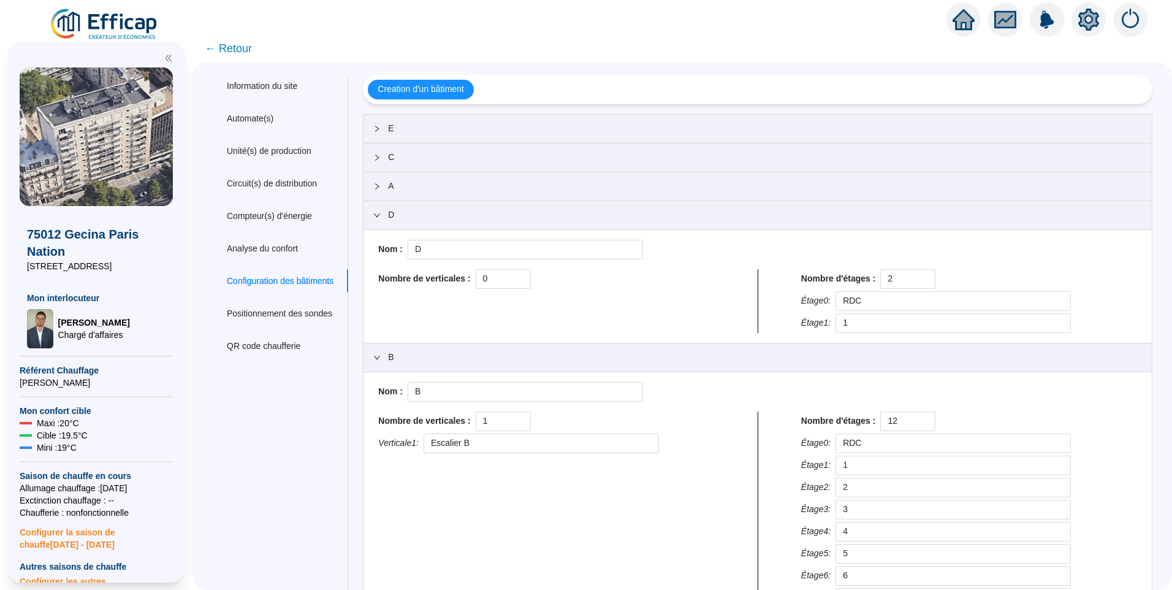
click at [453, 133] on span "E" at bounding box center [765, 128] width 754 height 13
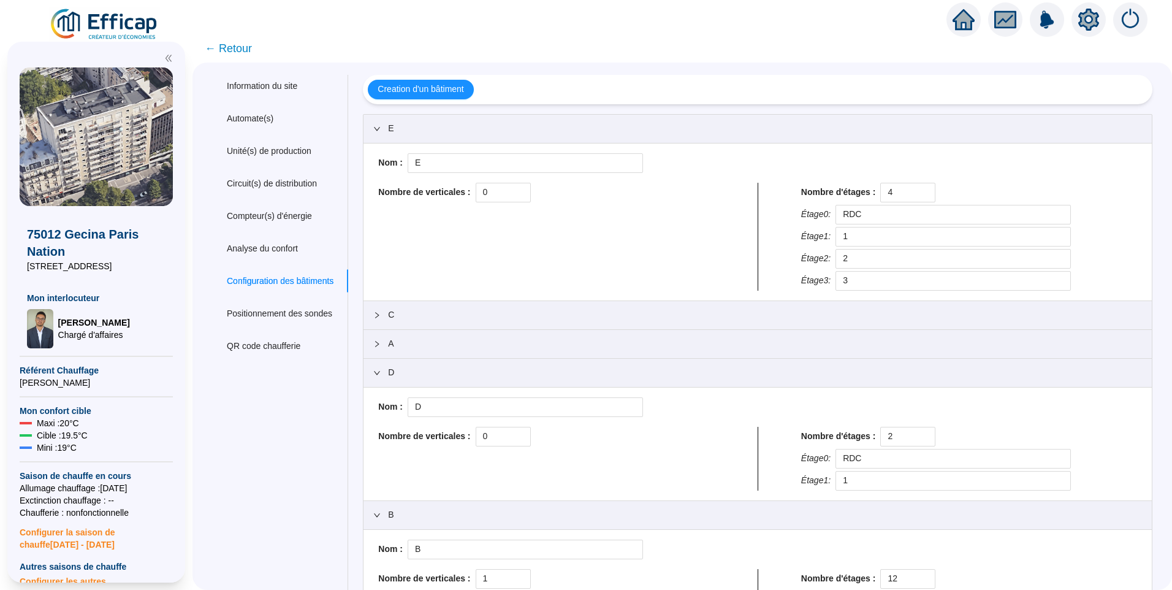
click at [440, 307] on div "C" at bounding box center [758, 315] width 788 height 28
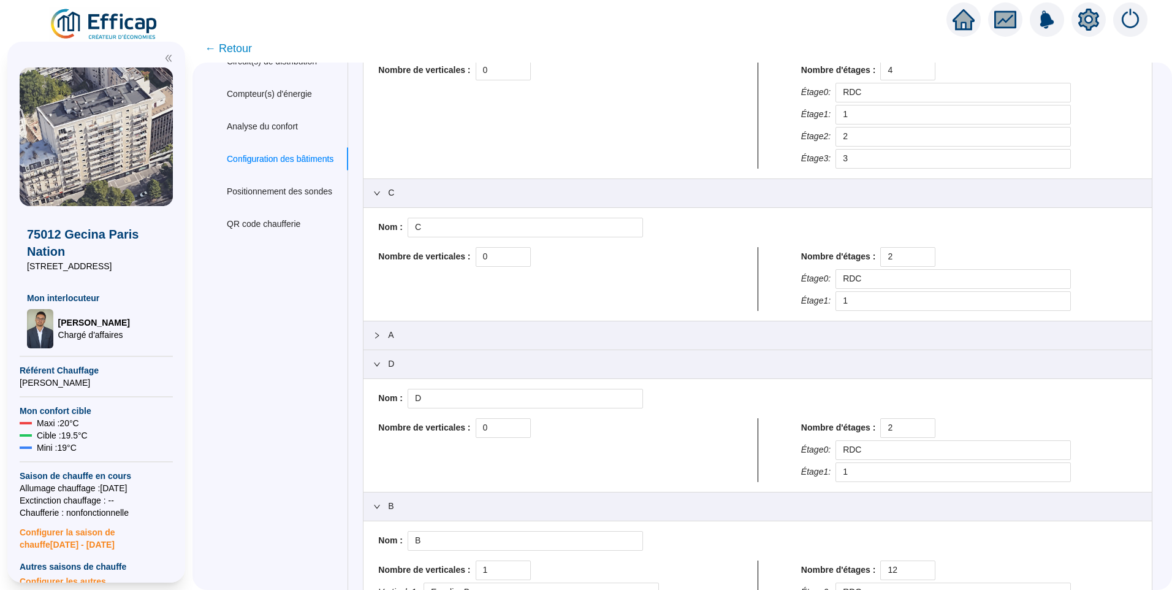
scroll to position [123, 0]
click at [469, 333] on span "A" at bounding box center [765, 334] width 754 height 13
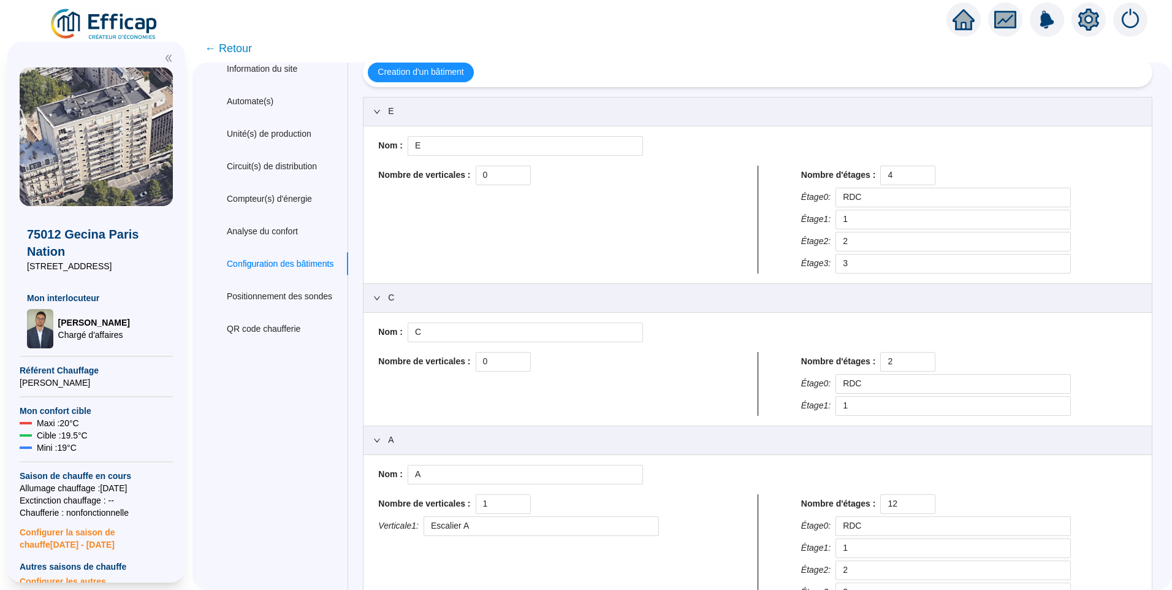
scroll to position [0, 0]
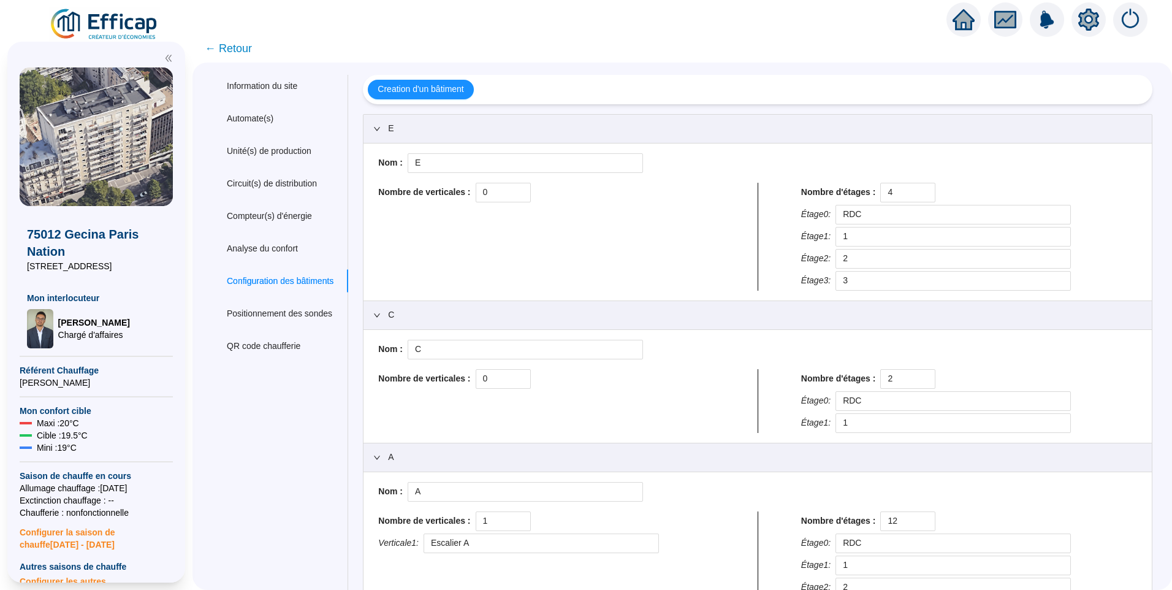
click at [252, 47] on span "← Retour" at bounding box center [228, 48] width 47 height 17
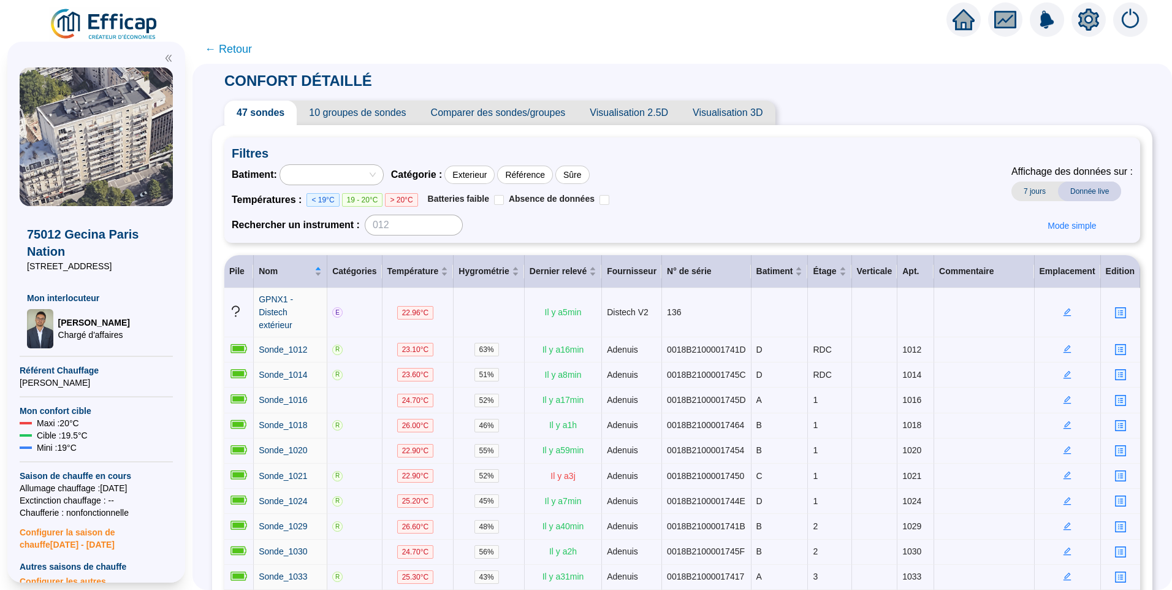
click at [251, 53] on span "← Retour" at bounding box center [228, 48] width 47 height 17
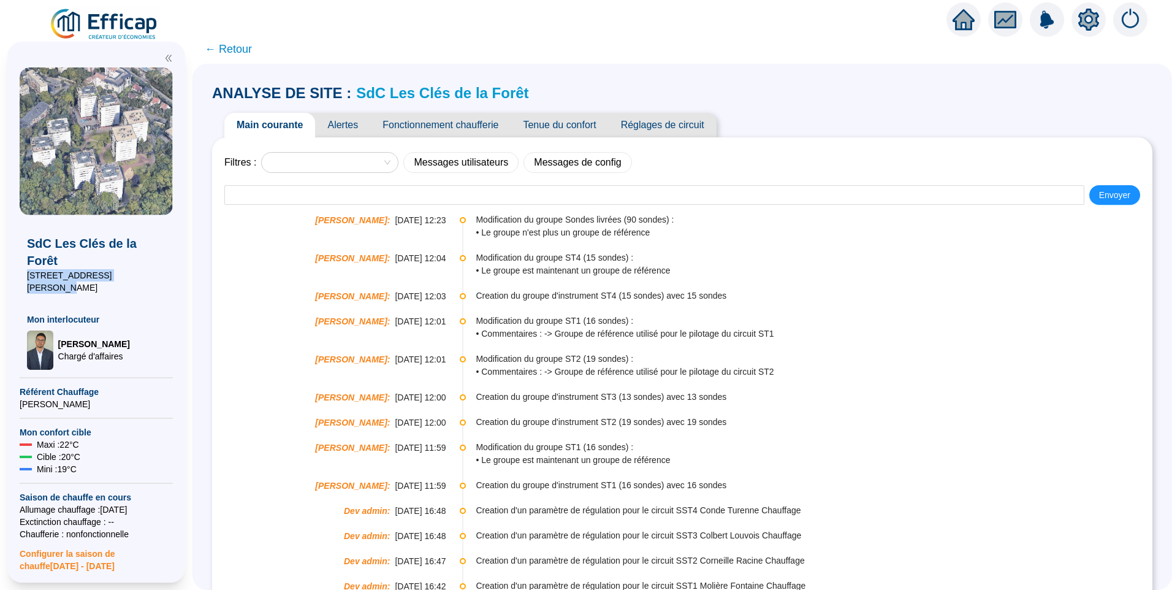
drag, startPoint x: 135, startPoint y: 260, endPoint x: 21, endPoint y: 268, distance: 114.3
click at [21, 268] on div "SdC Les Clés de la Forêt [STREET_ADDRESS] Lefebre Mon interlocuteur [PERSON_NAM…" at bounding box center [96, 292] width 153 height 154
copy span "[STREET_ADDRESS][PERSON_NAME]"
click at [456, 96] on link "SdC Les Clés de la Forêt" at bounding box center [442, 93] width 172 height 17
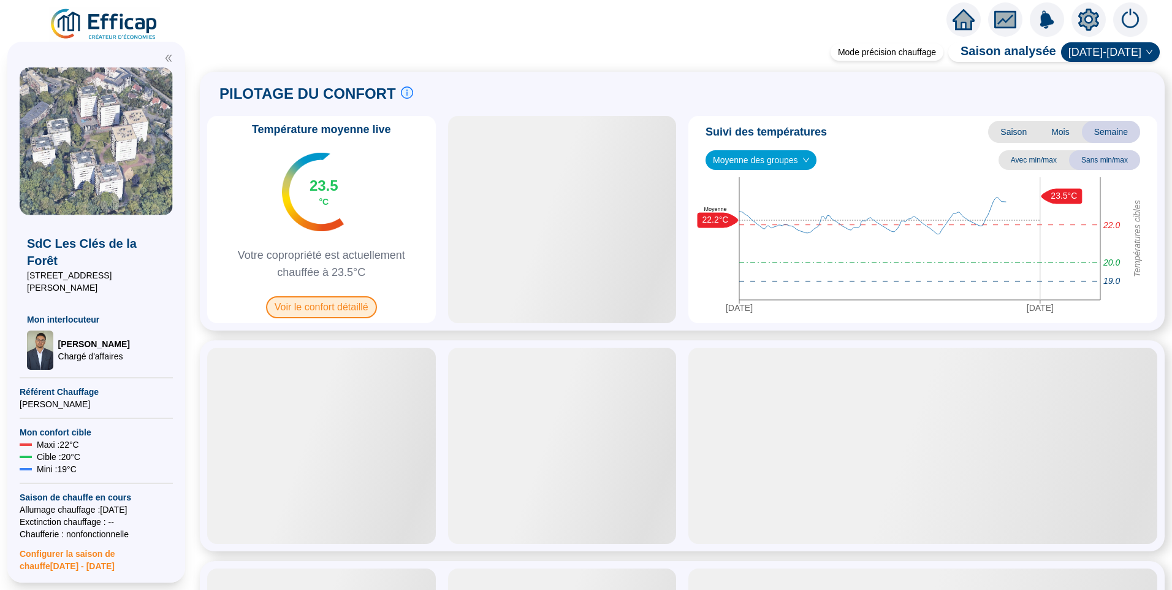
click at [331, 302] on span "Voir le confort détaillé" at bounding box center [321, 307] width 111 height 22
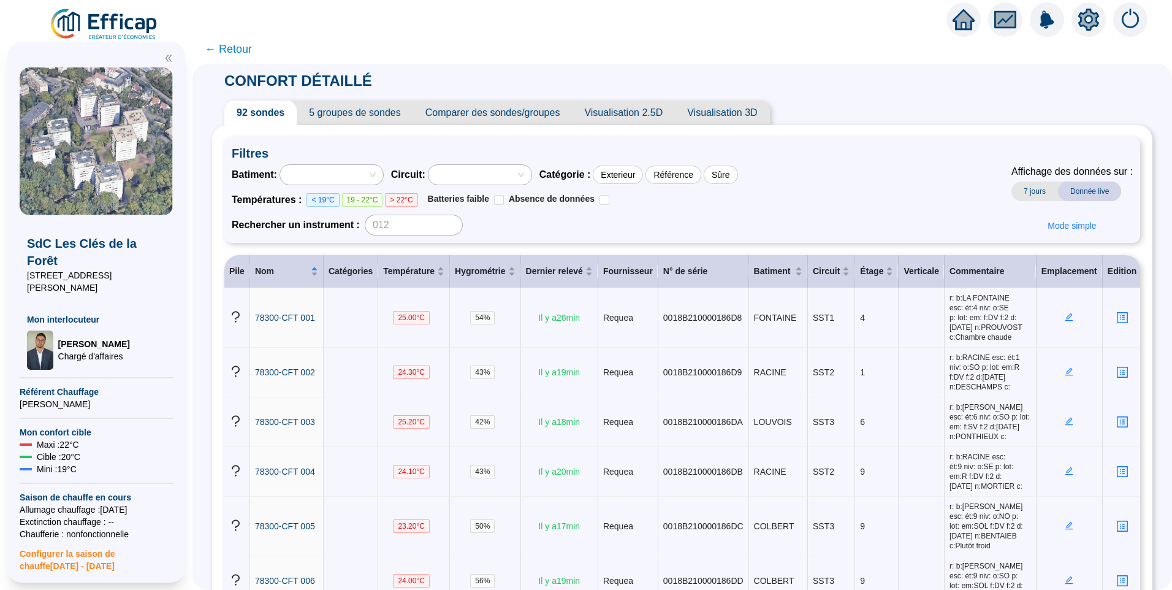
click at [354, 116] on span "5 groupes de sondes" at bounding box center [355, 113] width 116 height 25
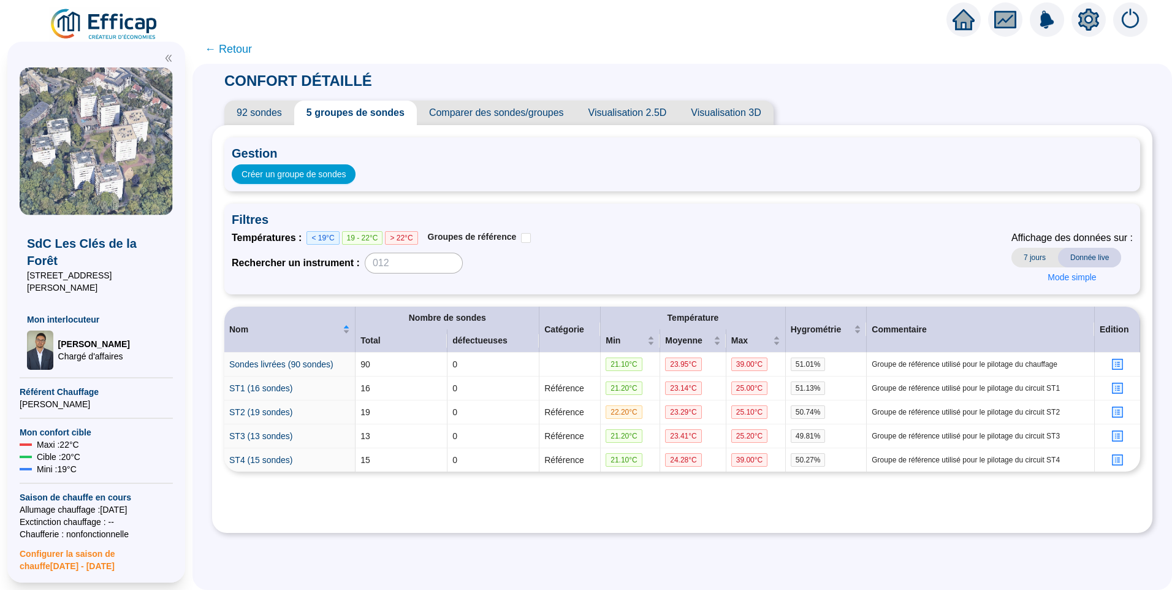
click at [273, 112] on span "92 sondes" at bounding box center [259, 113] width 70 height 25
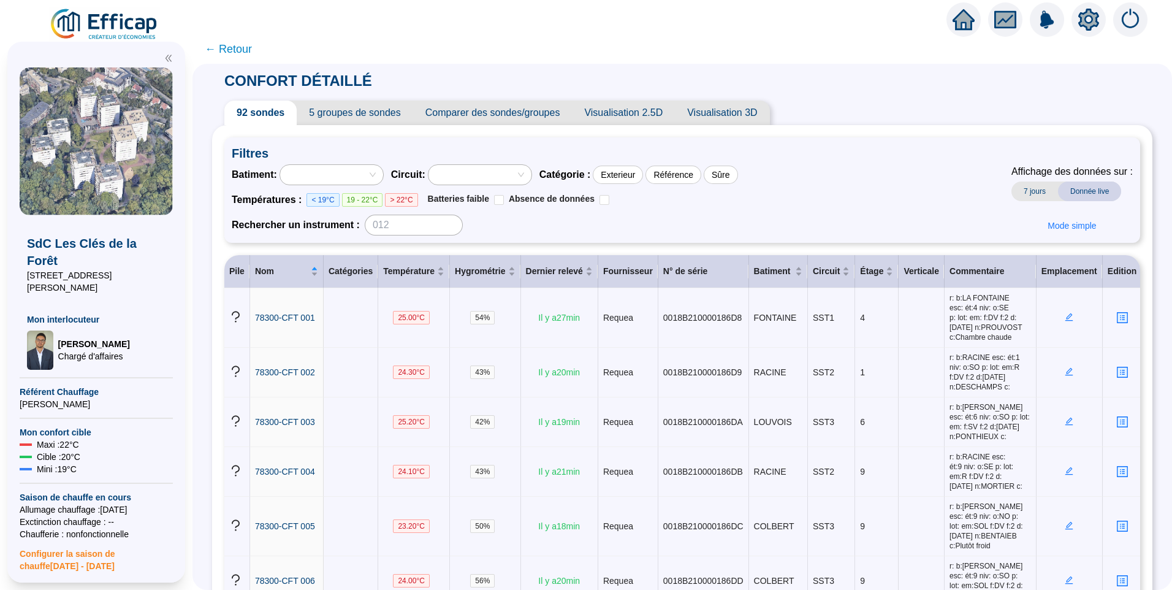
click at [367, 176] on div at bounding box center [325, 174] width 85 height 17
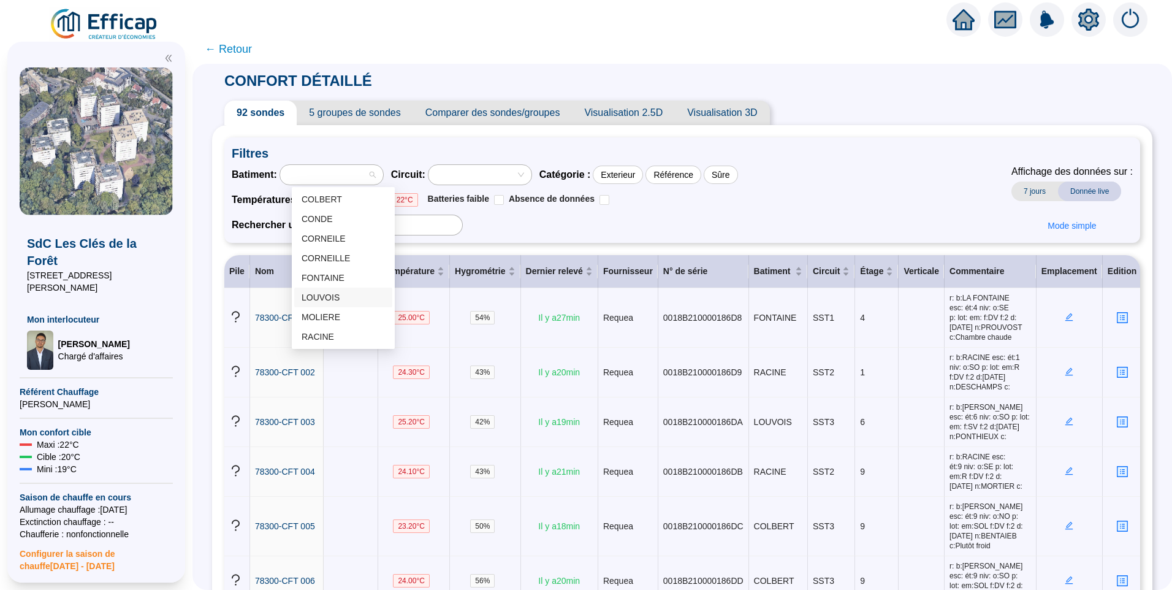
scroll to position [39, 0]
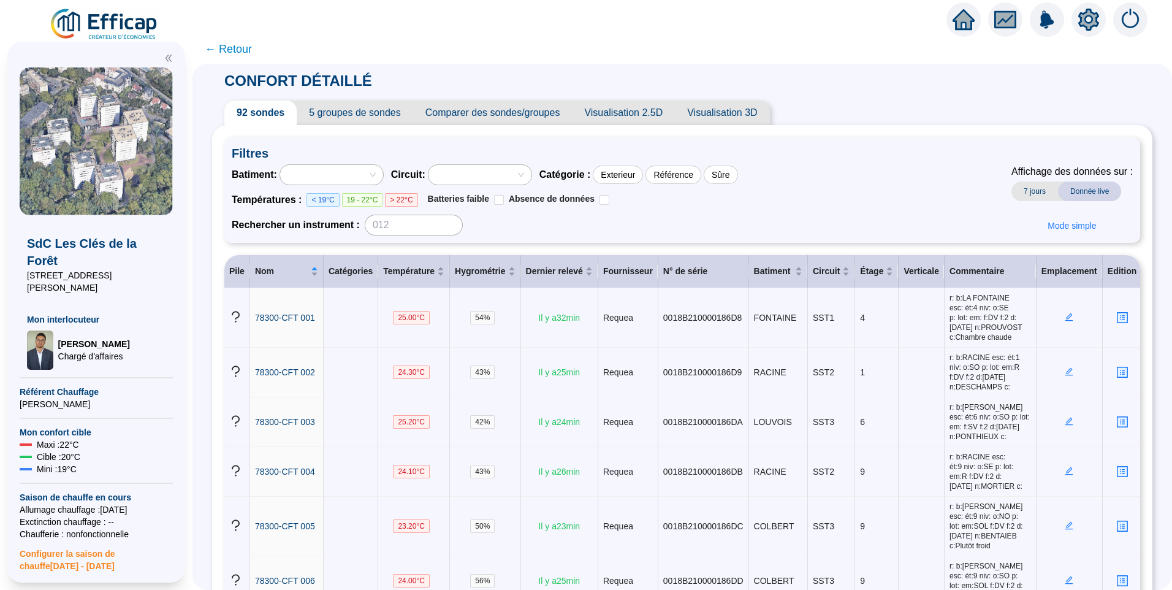
click at [330, 158] on span "Filtres" at bounding box center [682, 153] width 901 height 17
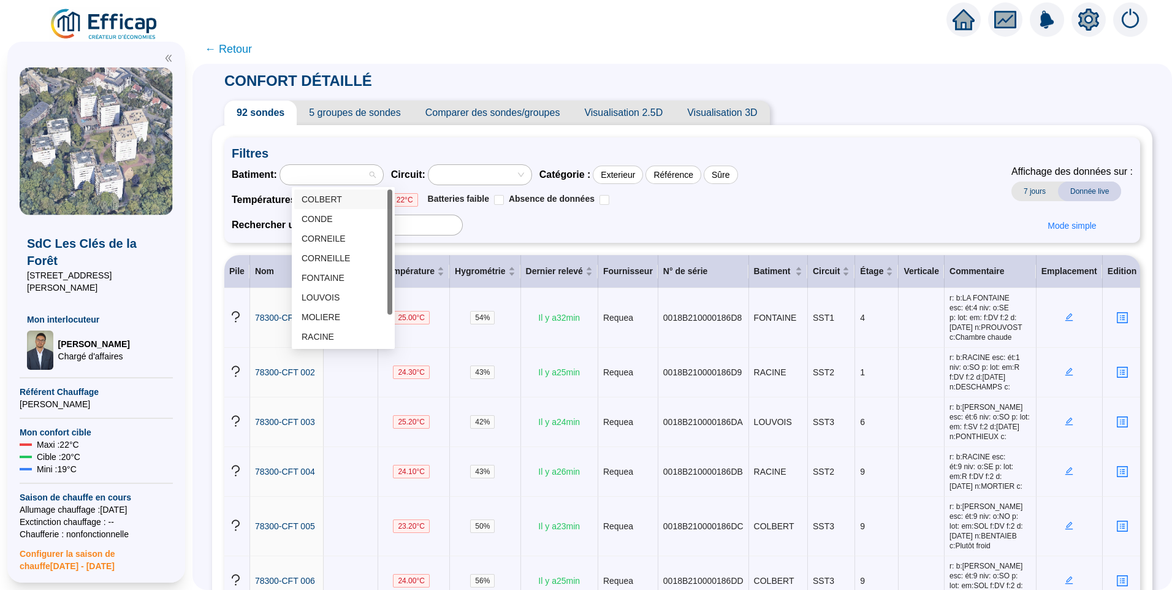
click at [347, 182] on div at bounding box center [325, 174] width 85 height 17
drag, startPoint x: 391, startPoint y: 229, endPoint x: 382, endPoint y: 172, distance: 58.4
click at [382, 172] on body "X SdC Les Clés de la Forêt 80 Avenue Fernand Lefebre Mon interlocuteur Raphaël …" at bounding box center [586, 295] width 1172 height 590
click at [778, 182] on div "Batiment : Circuit : Catégorie : Exterieur Référence Sûre Températures : < 19°C…" at bounding box center [682, 199] width 901 height 71
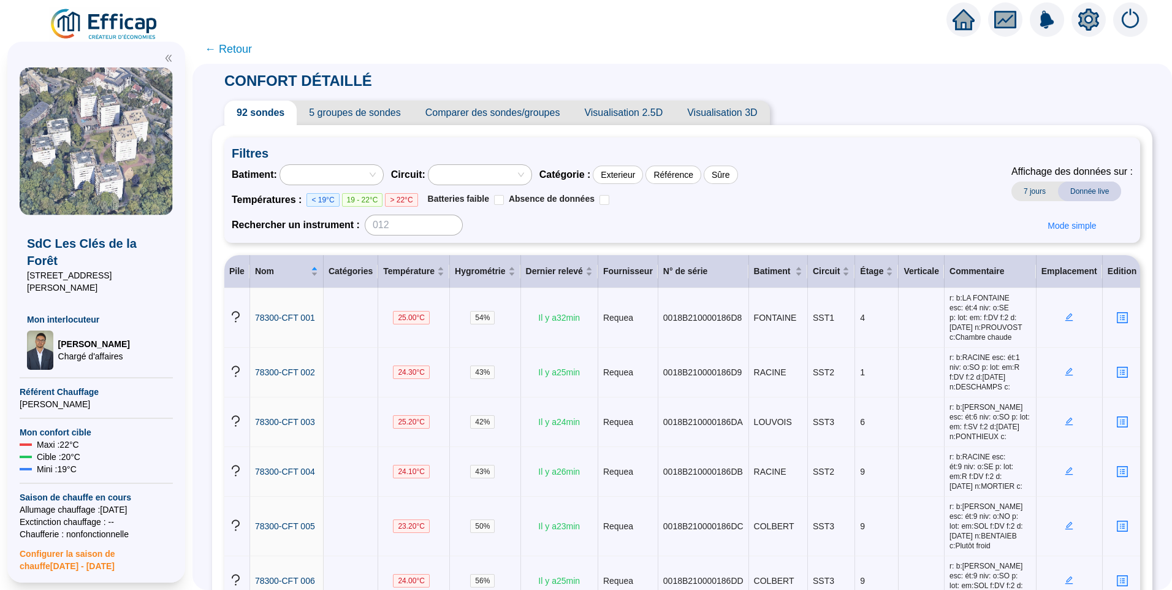
click at [239, 50] on span "← Retour" at bounding box center [228, 48] width 47 height 17
click at [1086, 21] on icon "setting" at bounding box center [1088, 19] width 9 height 9
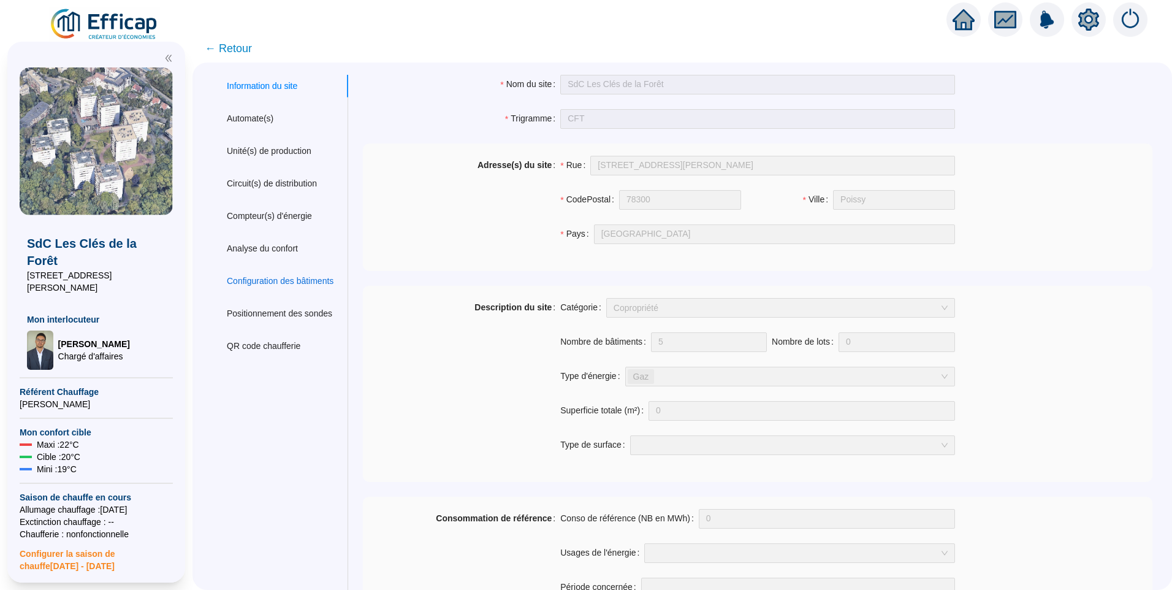
click at [273, 283] on div "Configuration des bâtiments" at bounding box center [280, 281] width 107 height 13
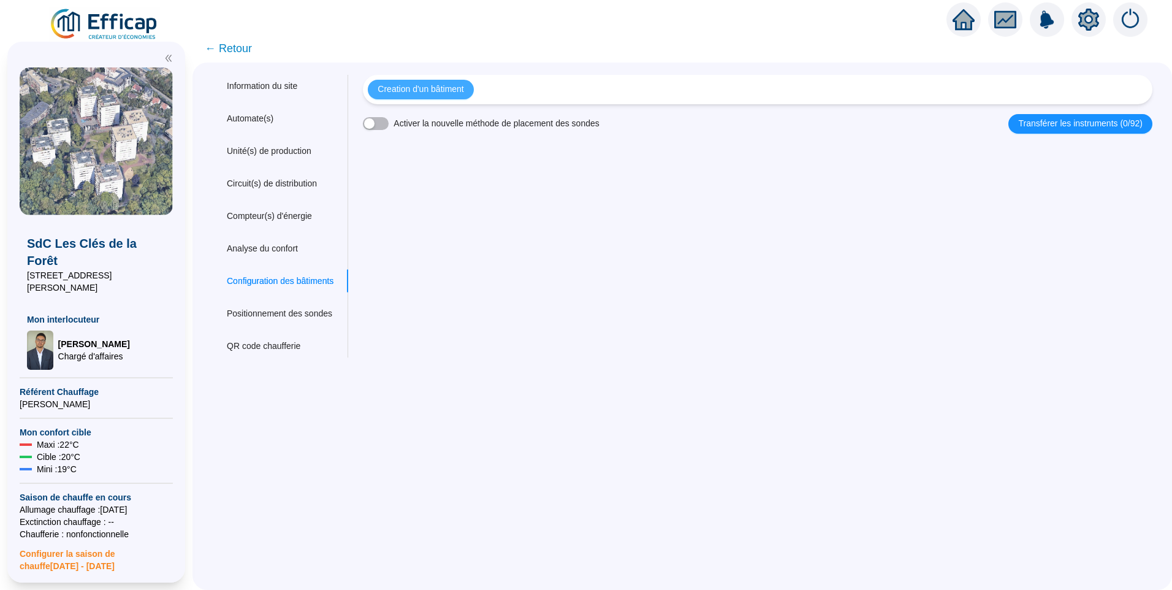
click at [424, 91] on span "Creation d'un bâtiment" at bounding box center [421, 89] width 86 height 13
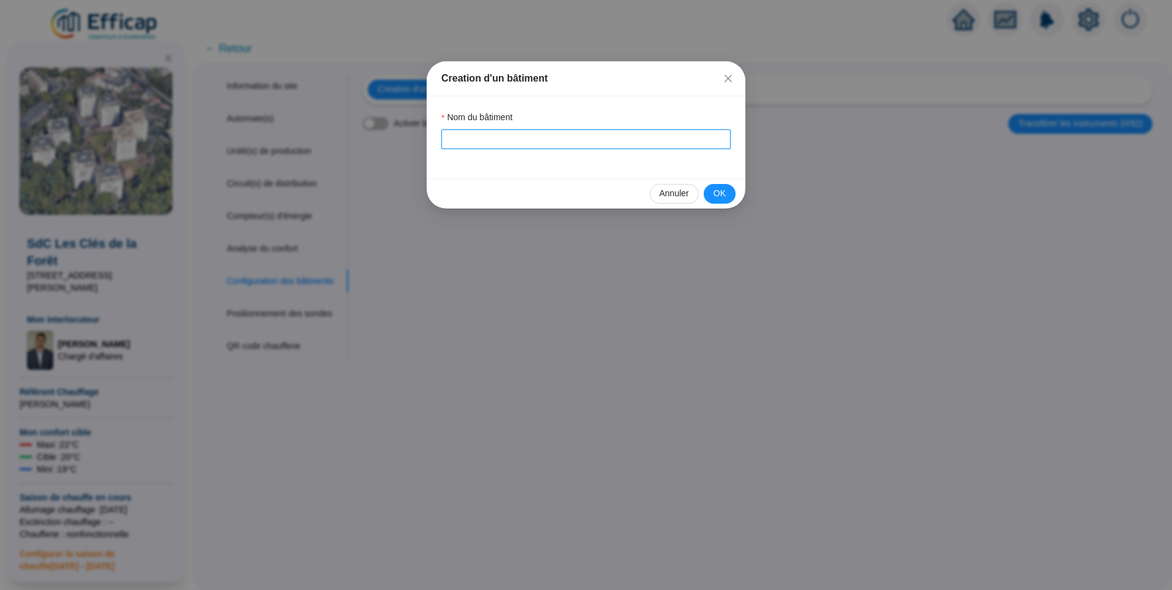
click at [481, 137] on input "Nom du bâtiment" at bounding box center [585, 139] width 289 height 20
click at [717, 188] on span "OK" at bounding box center [720, 193] width 12 height 13
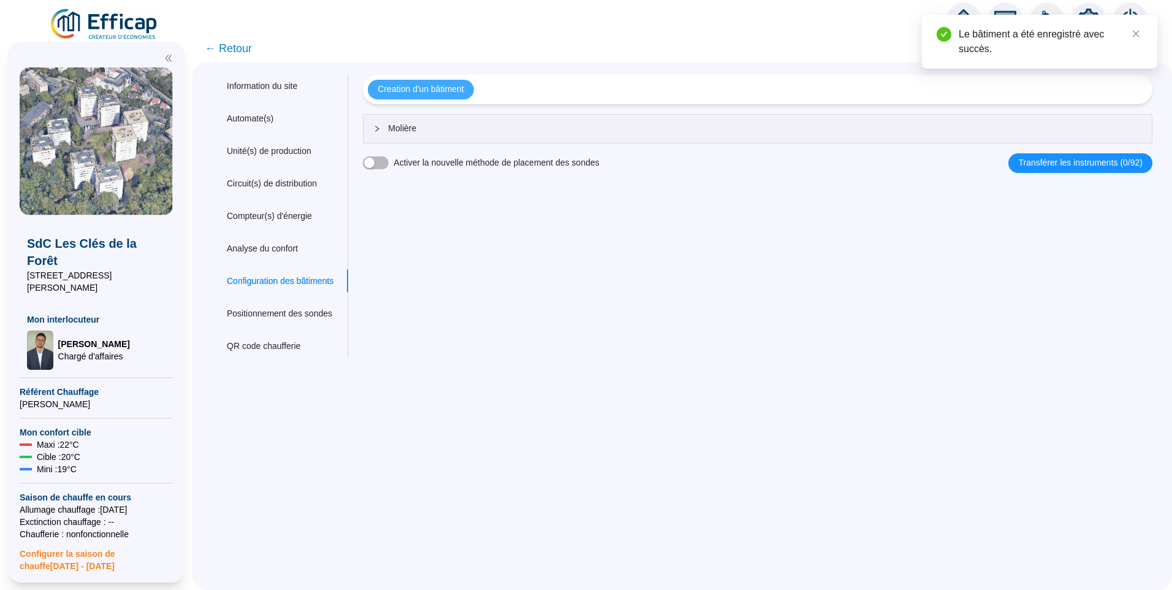
click at [431, 92] on span "Creation d'un bâtiment" at bounding box center [421, 89] width 86 height 13
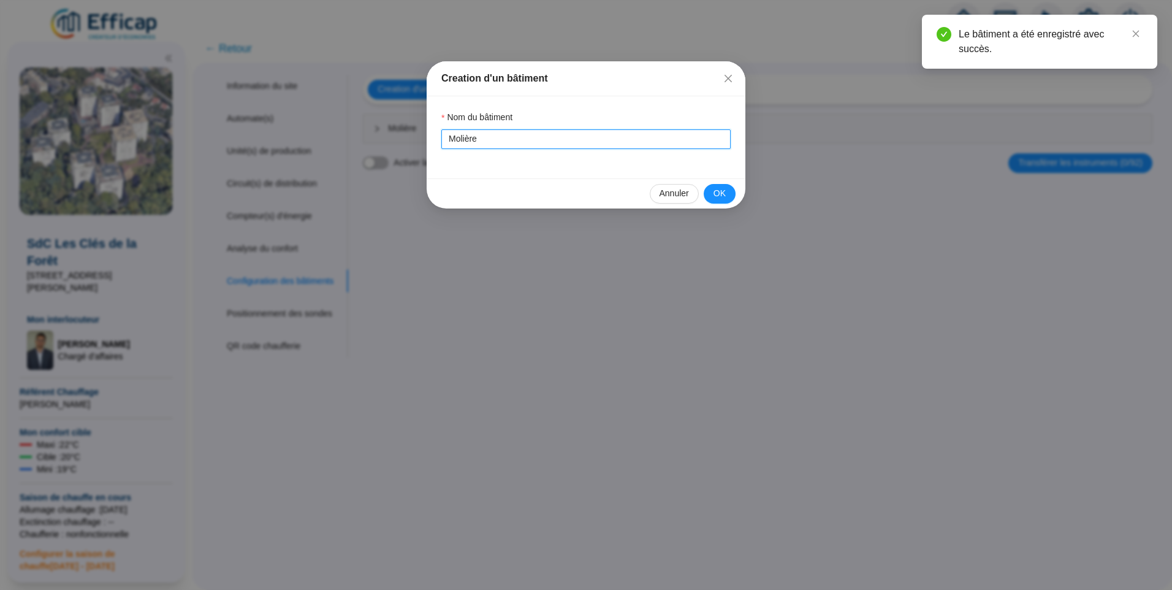
drag, startPoint x: 498, startPoint y: 142, endPoint x: 443, endPoint y: 139, distance: 55.3
click at [389, 152] on div "Creation d'un bâtiment Nom du bâtiment Molière Annuler OK" at bounding box center [586, 295] width 1172 height 590
drag, startPoint x: 432, startPoint y: 149, endPoint x: 360, endPoint y: 148, distance: 71.7
click at [360, 150] on div "Creation d'un bâtiment Nom du bâtiment Condé Annuler OK" at bounding box center [586, 295] width 1172 height 590
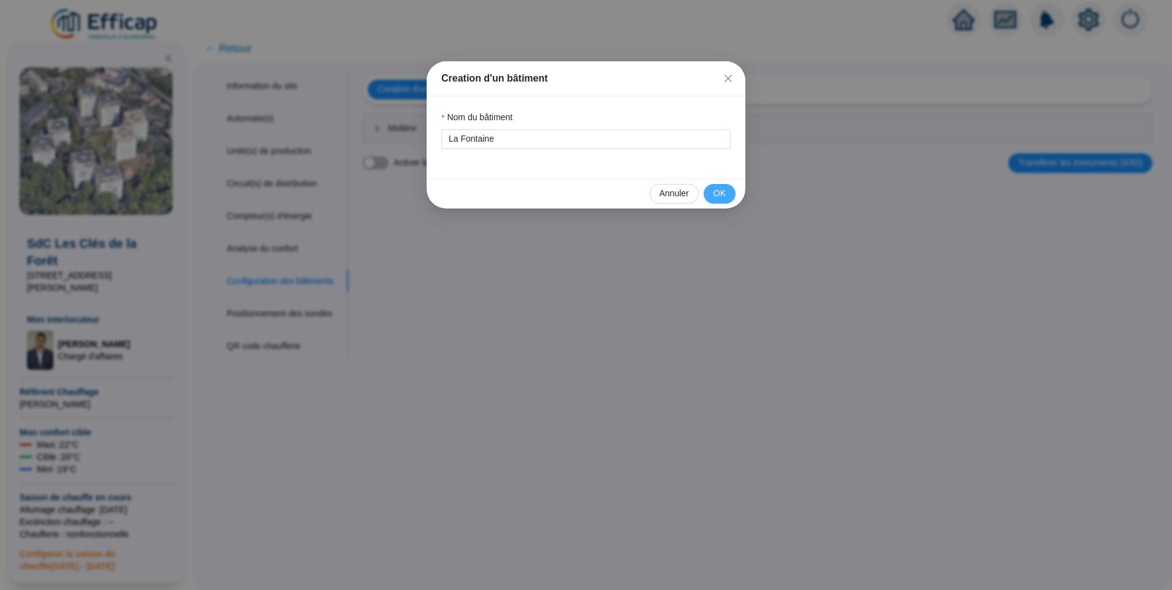
click at [712, 189] on button "OK" at bounding box center [720, 194] width 32 height 20
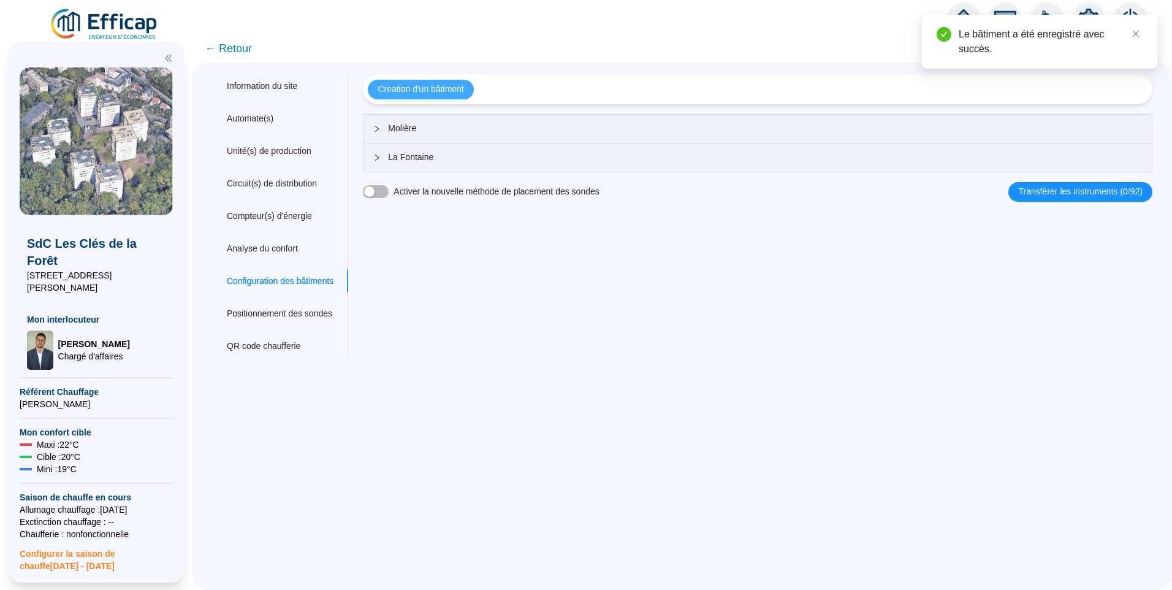
click at [457, 93] on span "Creation d'un bâtiment" at bounding box center [421, 89] width 86 height 13
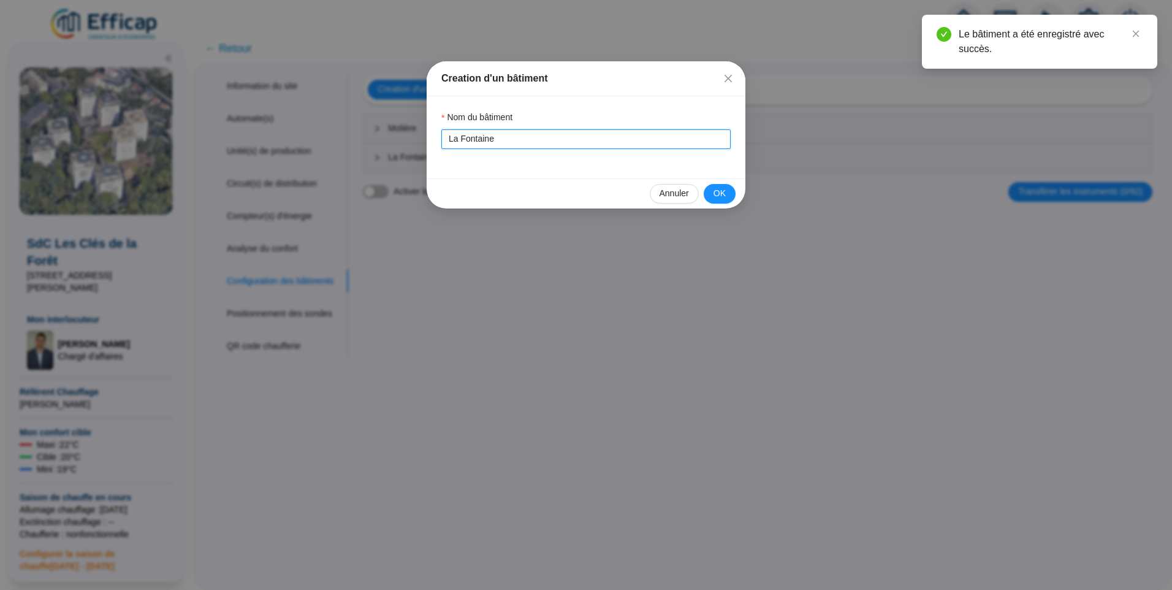
drag, startPoint x: 525, startPoint y: 140, endPoint x: 428, endPoint y: 139, distance: 96.3
click at [428, 139] on div "Nom du bâtiment La Fontaine" at bounding box center [586, 137] width 319 height 82
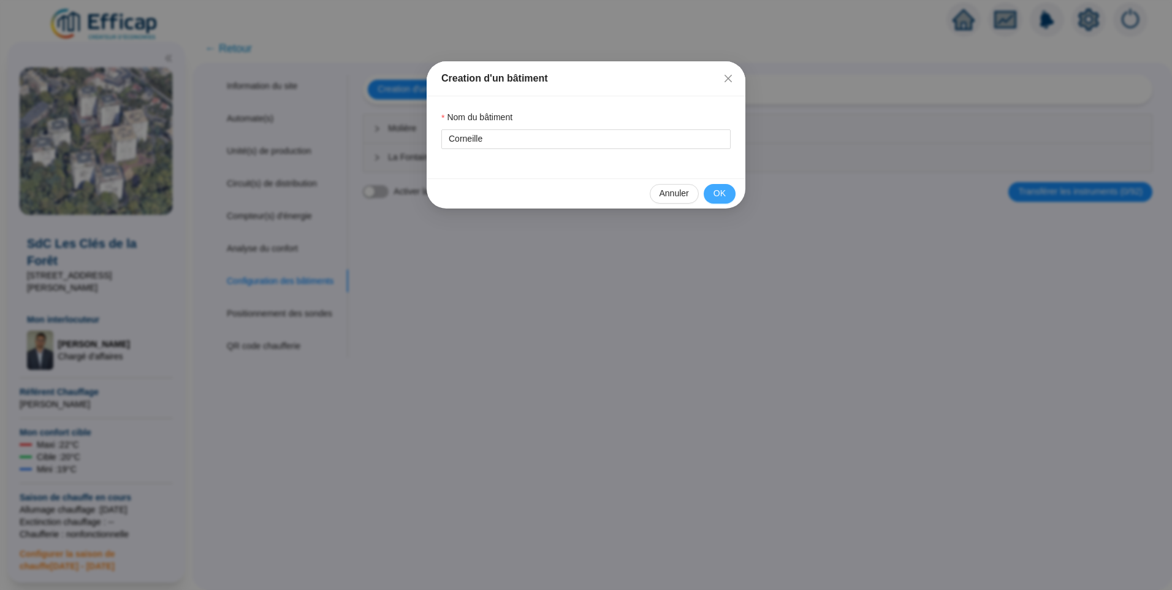
click at [706, 196] on button "OK" at bounding box center [720, 194] width 32 height 20
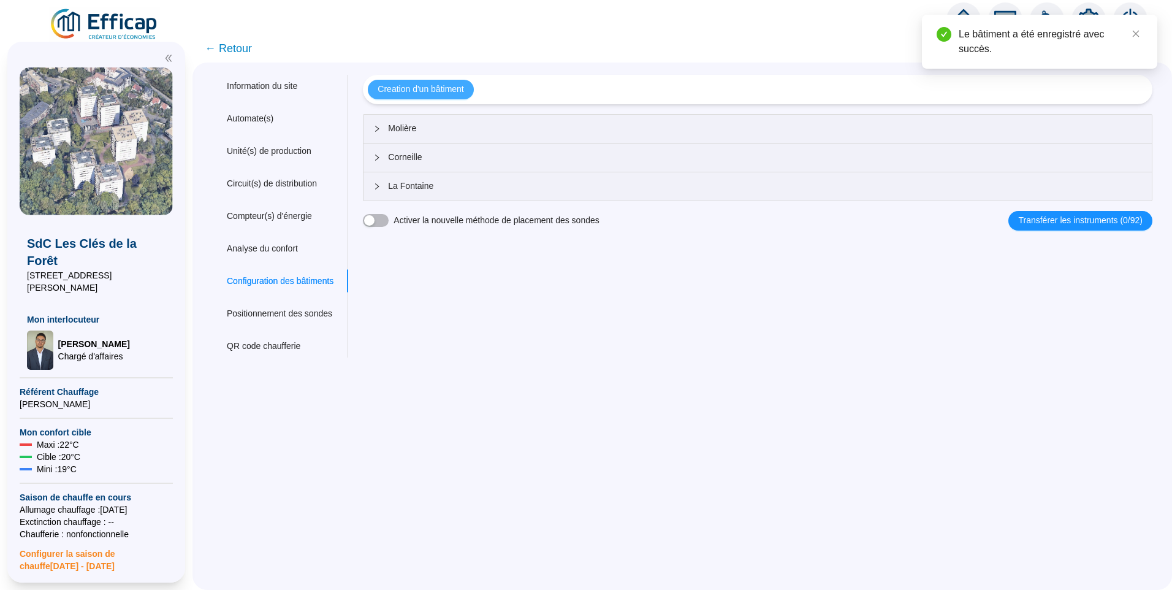
click at [448, 89] on span "Creation d'un bâtiment" at bounding box center [421, 89] width 86 height 13
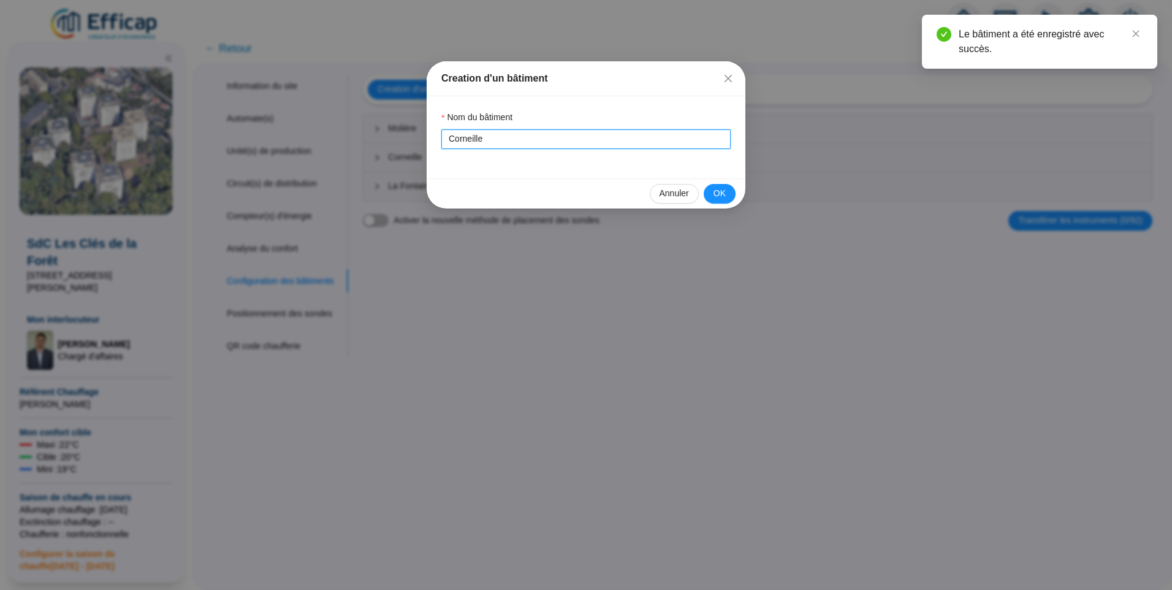
drag, startPoint x: 498, startPoint y: 138, endPoint x: 291, endPoint y: 121, distance: 207.3
click at [291, 121] on div "Creation d'un bâtiment Nom du bâtiment Corneille Annuler OK" at bounding box center [586, 295] width 1172 height 590
click at [715, 194] on span "OK" at bounding box center [720, 193] width 12 height 13
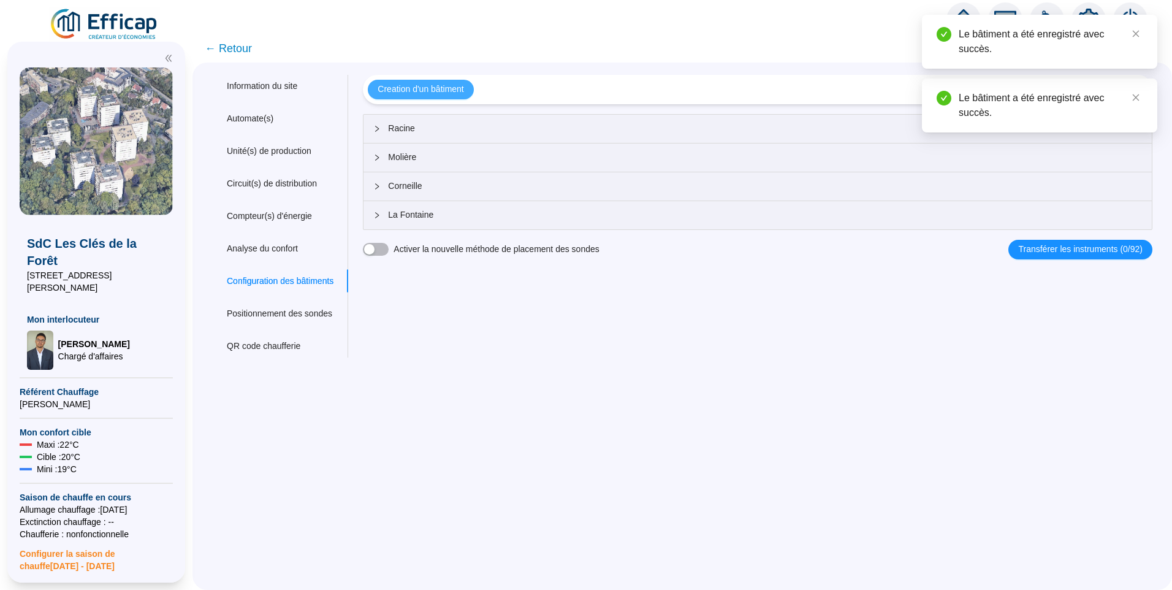
click at [422, 97] on button "Creation d'un bâtiment" at bounding box center [420, 90] width 105 height 20
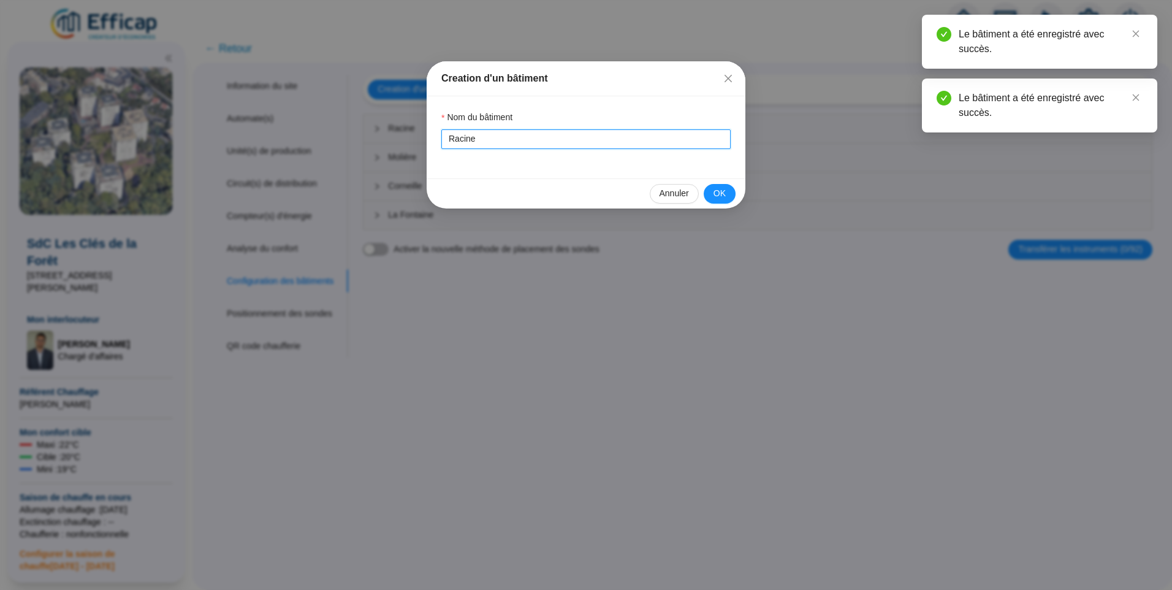
drag, startPoint x: 440, startPoint y: 142, endPoint x: 264, endPoint y: 126, distance: 176.7
click at [263, 131] on div "Creation d'un bâtiment Nom du bâtiment Racine Annuler OK" at bounding box center [586, 295] width 1172 height 590
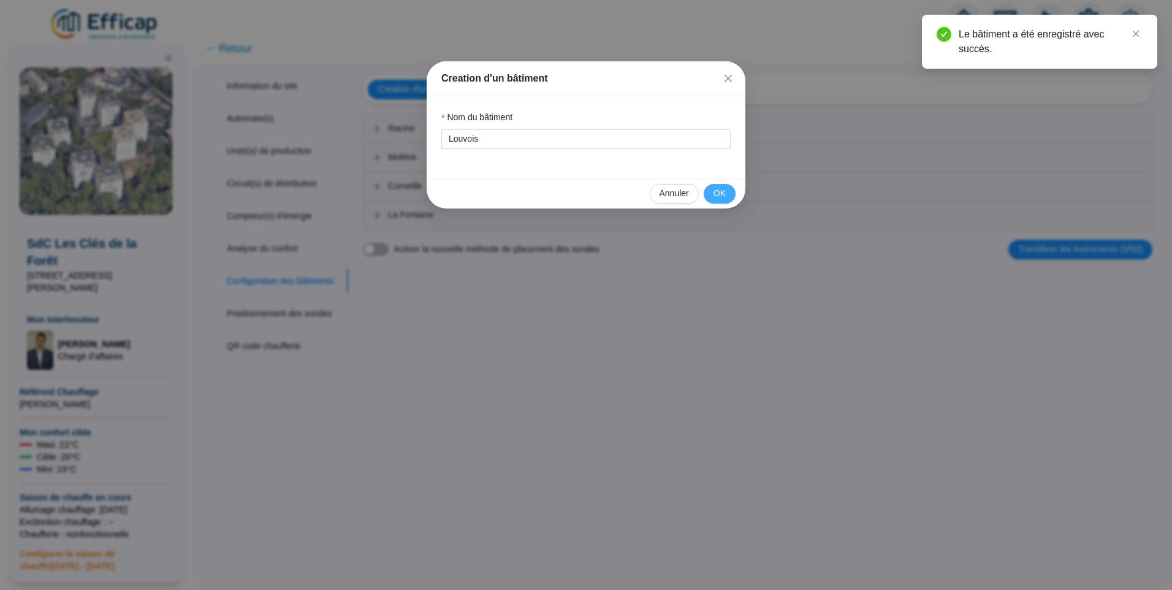
click at [716, 192] on span "OK" at bounding box center [720, 193] width 12 height 13
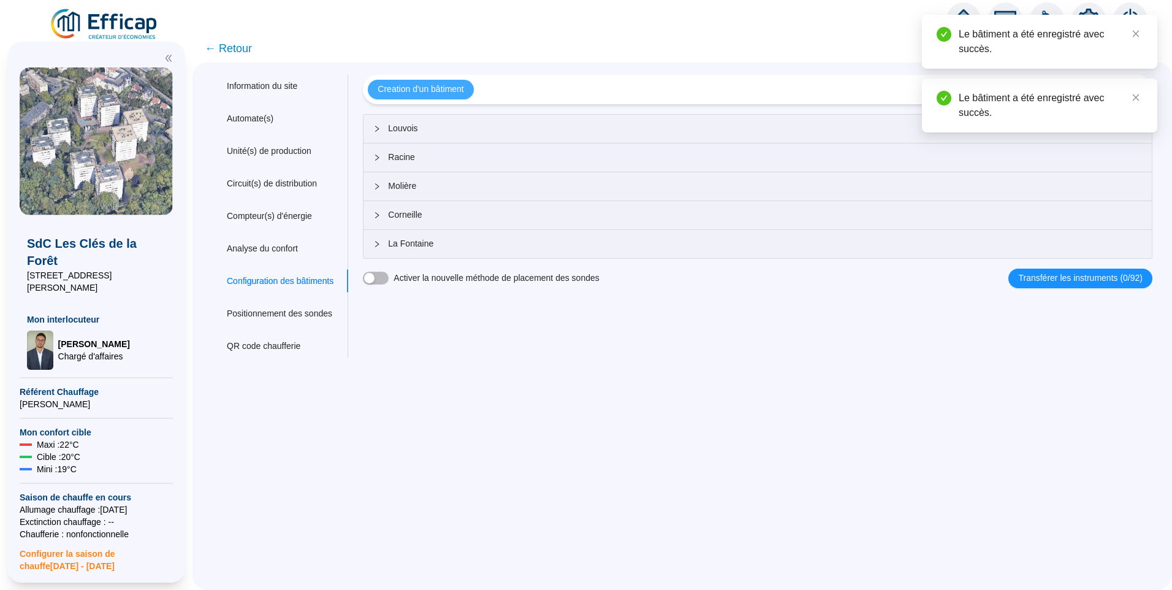
click at [418, 95] on span "Creation d'un bâtiment" at bounding box center [421, 89] width 86 height 13
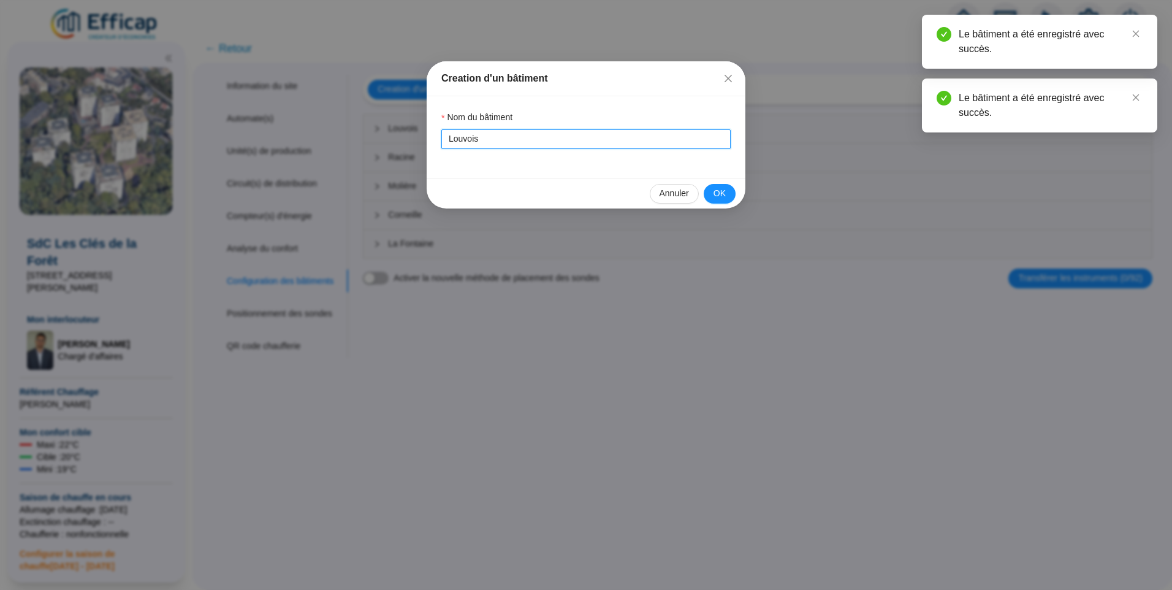
drag, startPoint x: 494, startPoint y: 142, endPoint x: 264, endPoint y: 115, distance: 231.4
click at [273, 112] on div "Creation d'un bâtiment Nom du bâtiment Louvois Annuler OK" at bounding box center [586, 295] width 1172 height 590
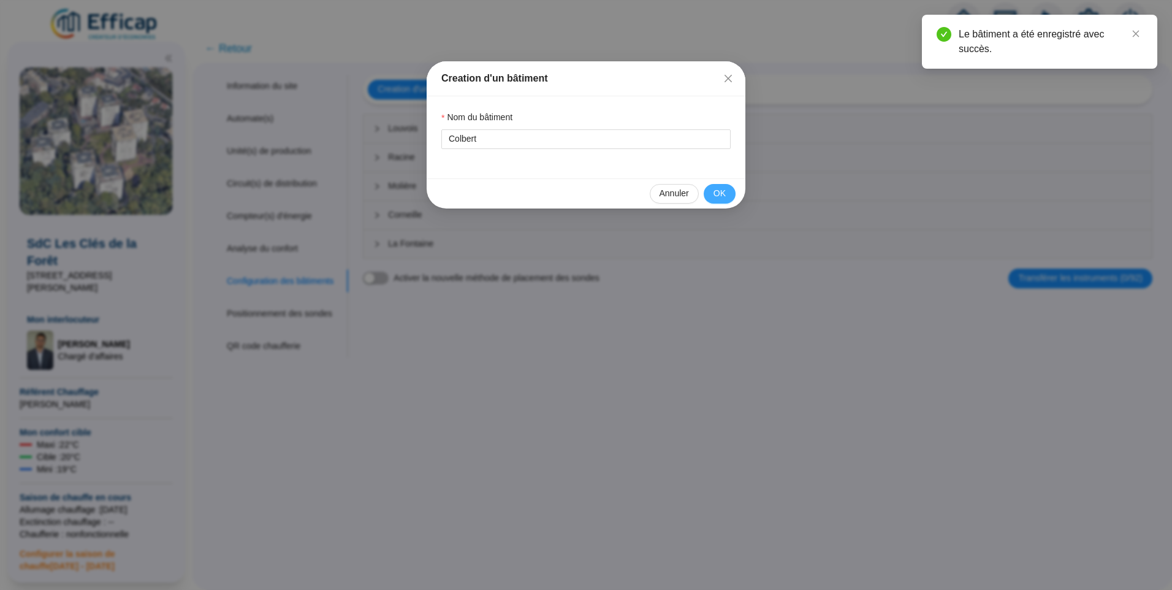
click at [717, 191] on span "OK" at bounding box center [720, 193] width 12 height 13
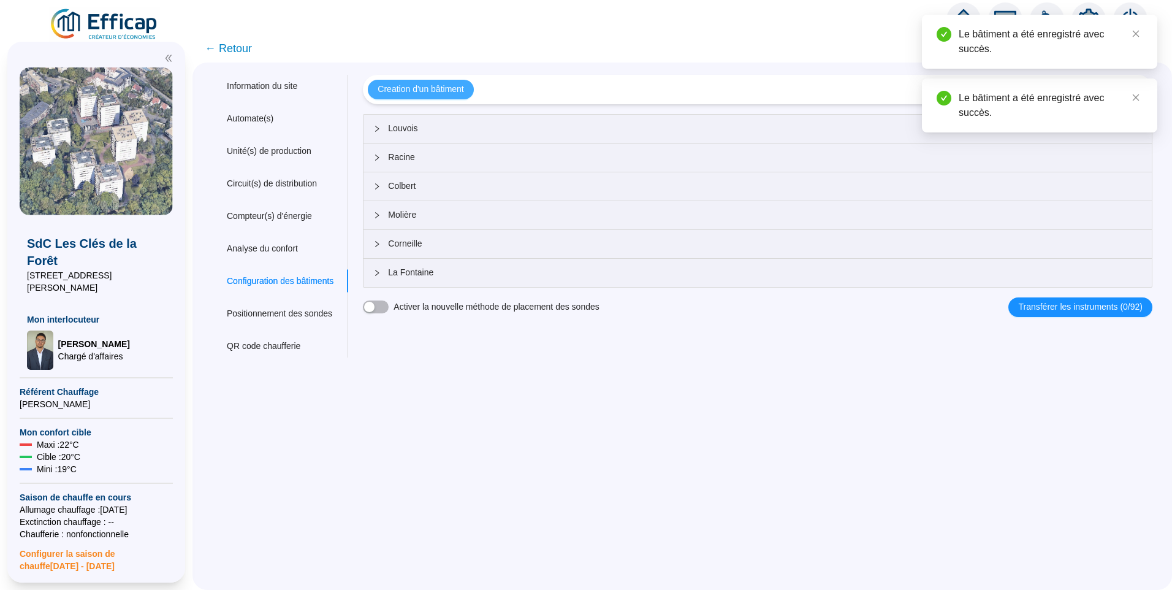
click at [448, 93] on span "Creation d'un bâtiment" at bounding box center [421, 89] width 86 height 13
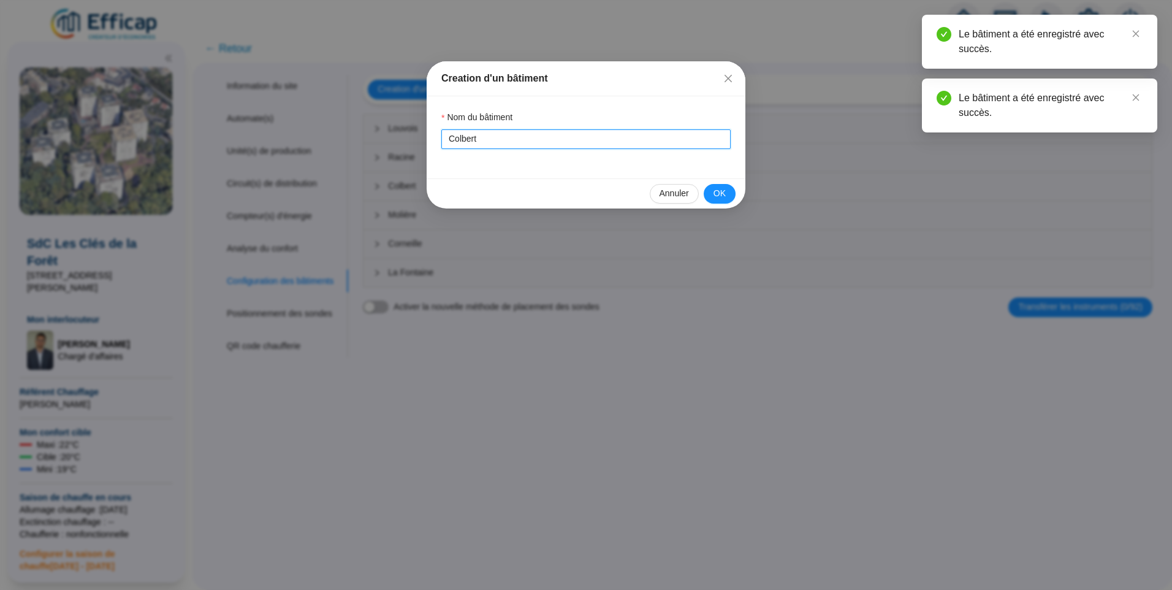
drag, startPoint x: 417, startPoint y: 142, endPoint x: 166, endPoint y: 109, distance: 253.6
click at [191, 142] on div "Creation d'un bâtiment Nom du bâtiment Colbert Annuler OK" at bounding box center [586, 295] width 1172 height 590
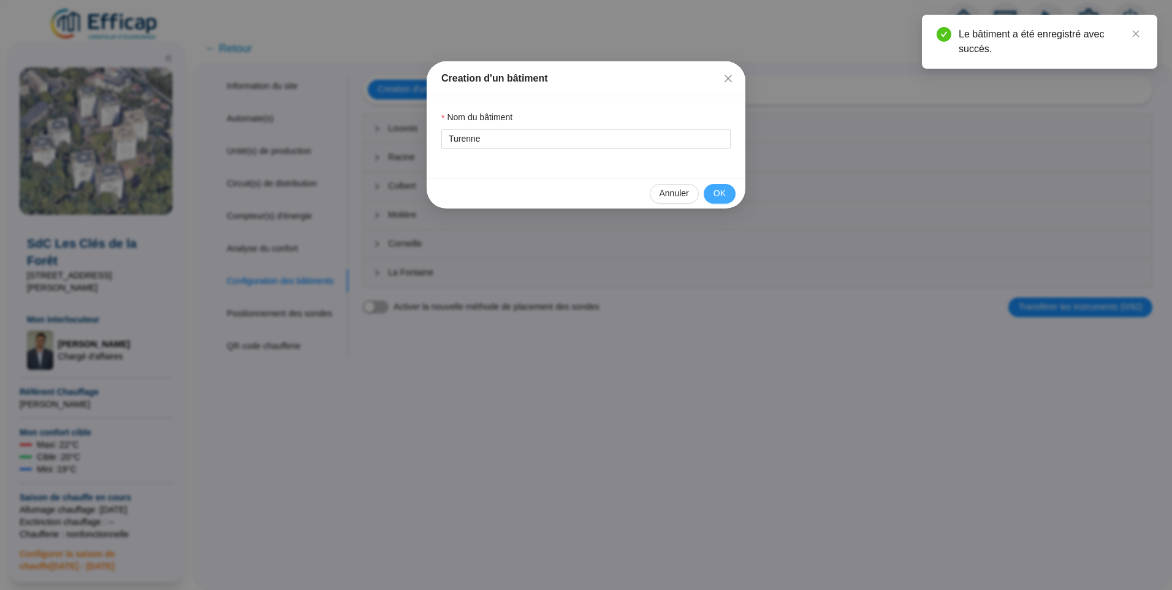
click at [712, 199] on button "OK" at bounding box center [720, 194] width 32 height 20
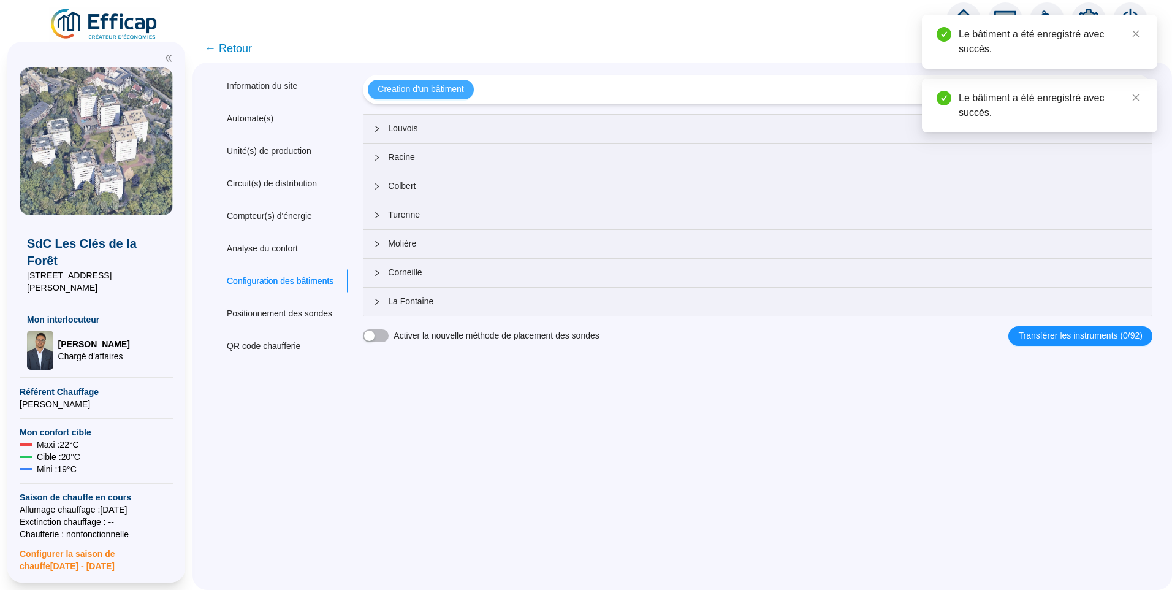
click at [446, 88] on span "Creation d'un bâtiment" at bounding box center [421, 89] width 86 height 13
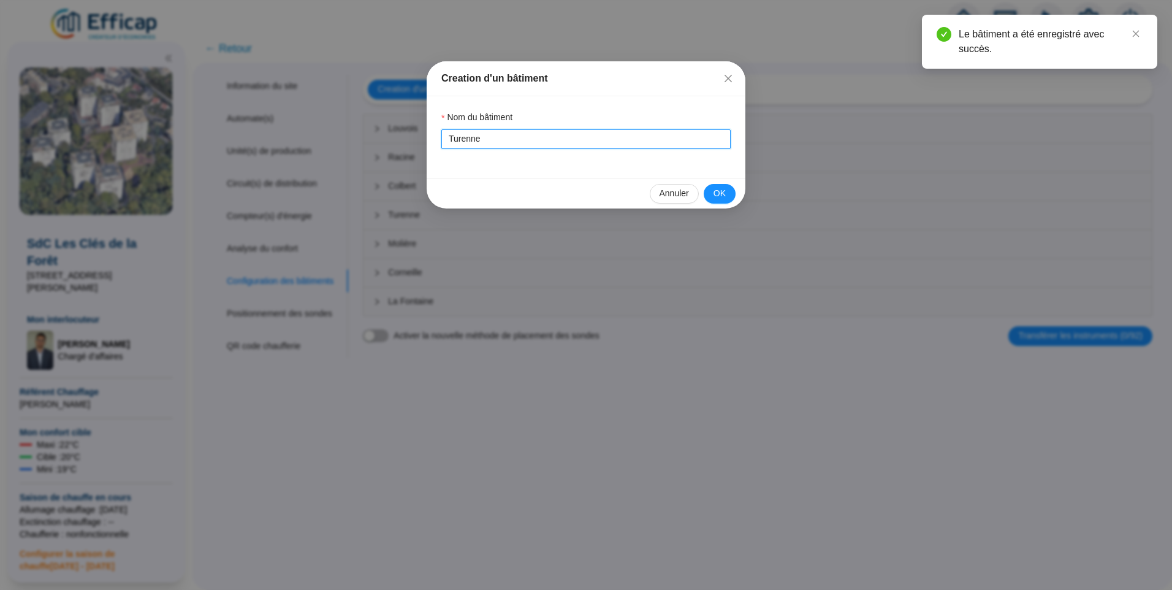
click at [464, 140] on input "Turenne" at bounding box center [585, 139] width 289 height 20
type input "Condé"
click at [709, 192] on button "OK" at bounding box center [720, 194] width 32 height 20
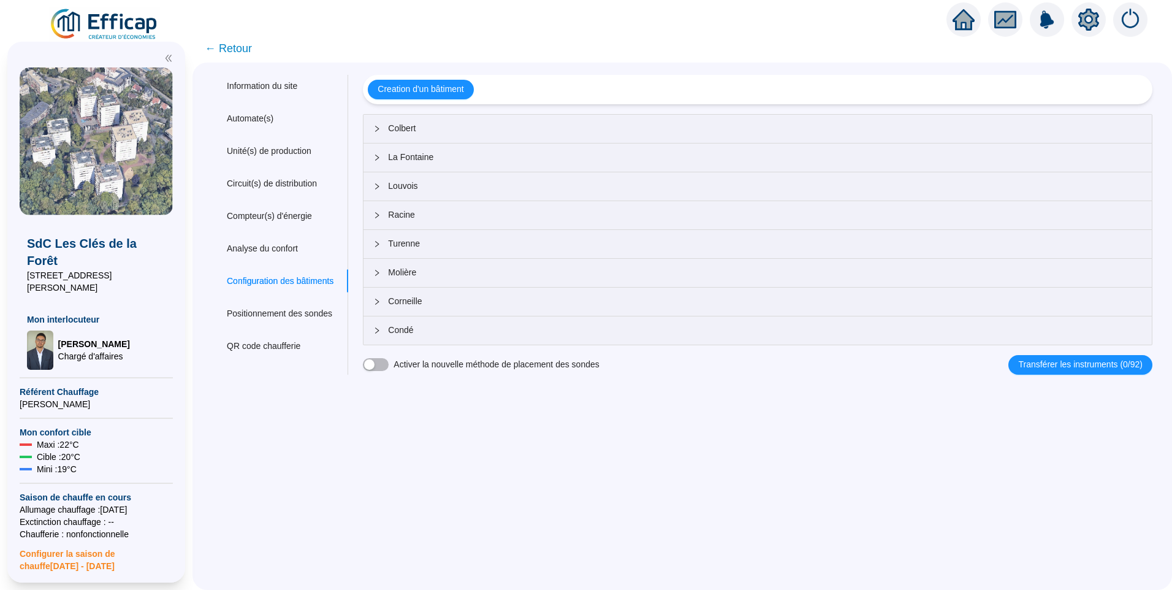
click at [418, 135] on div "Colbert" at bounding box center [758, 129] width 788 height 28
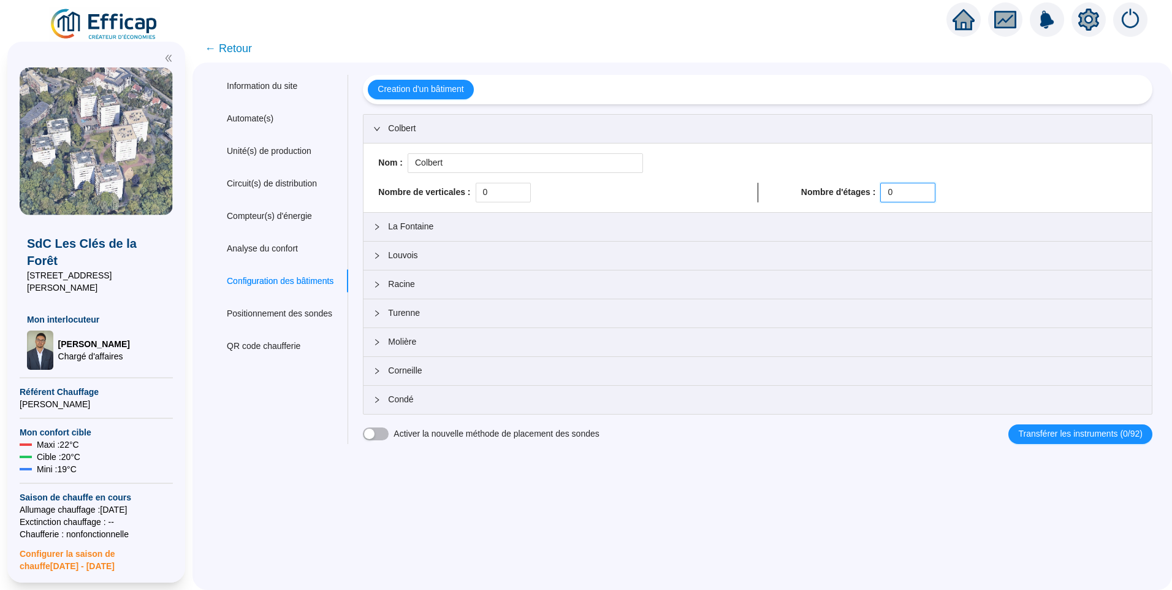
drag, startPoint x: 897, startPoint y: 197, endPoint x: 790, endPoint y: 177, distance: 108.6
click at [790, 177] on div "Nom : Colbert Nombre de verticales : 0 Nombre d'étages : 0" at bounding box center [757, 177] width 769 height 49
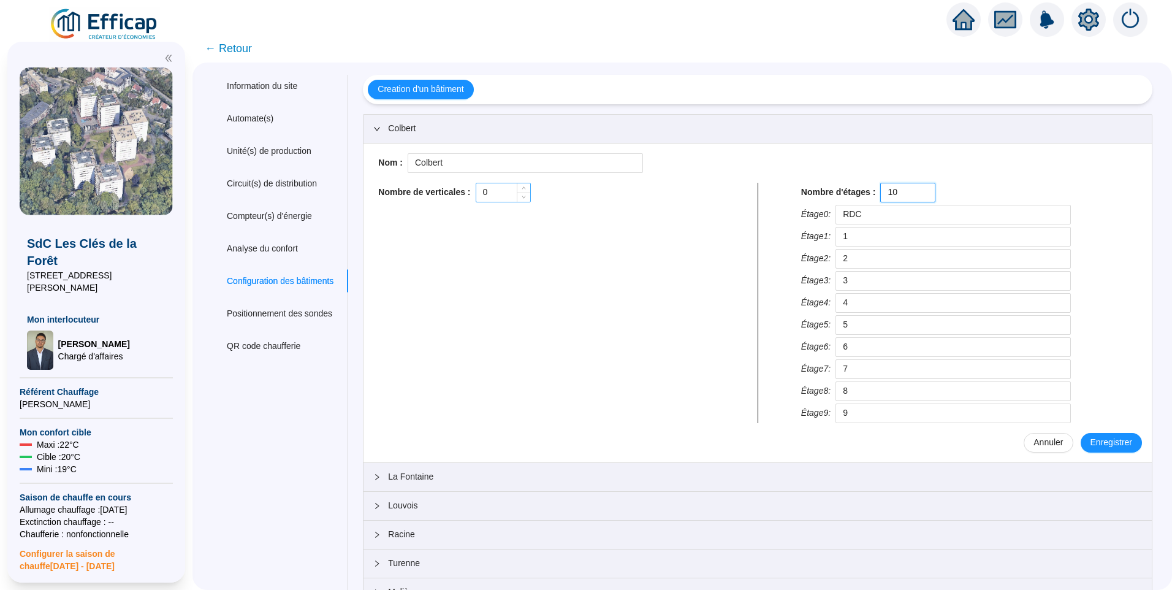
type input "10"
drag, startPoint x: 508, startPoint y: 193, endPoint x: 437, endPoint y: 191, distance: 70.5
click at [437, 191] on div "Nombre de verticales : 0" at bounding box center [546, 193] width 336 height 20
type input "1"
click at [1098, 441] on span "Enregistrer" at bounding box center [1112, 442] width 42 height 13
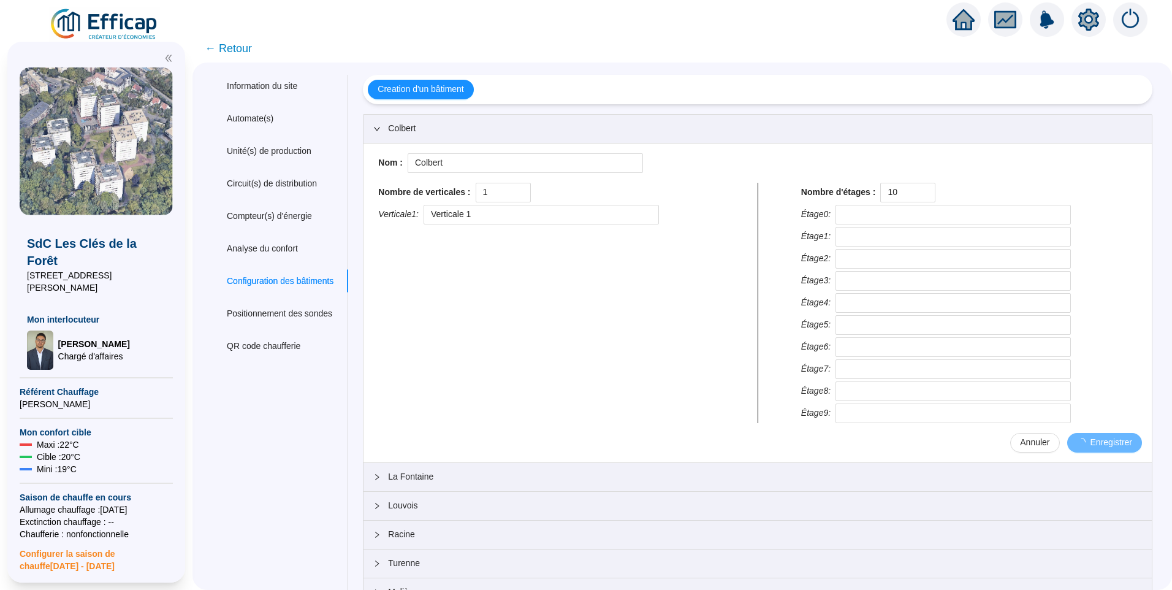
type input "RDC"
type input "1"
type input "2"
type input "3"
type input "4"
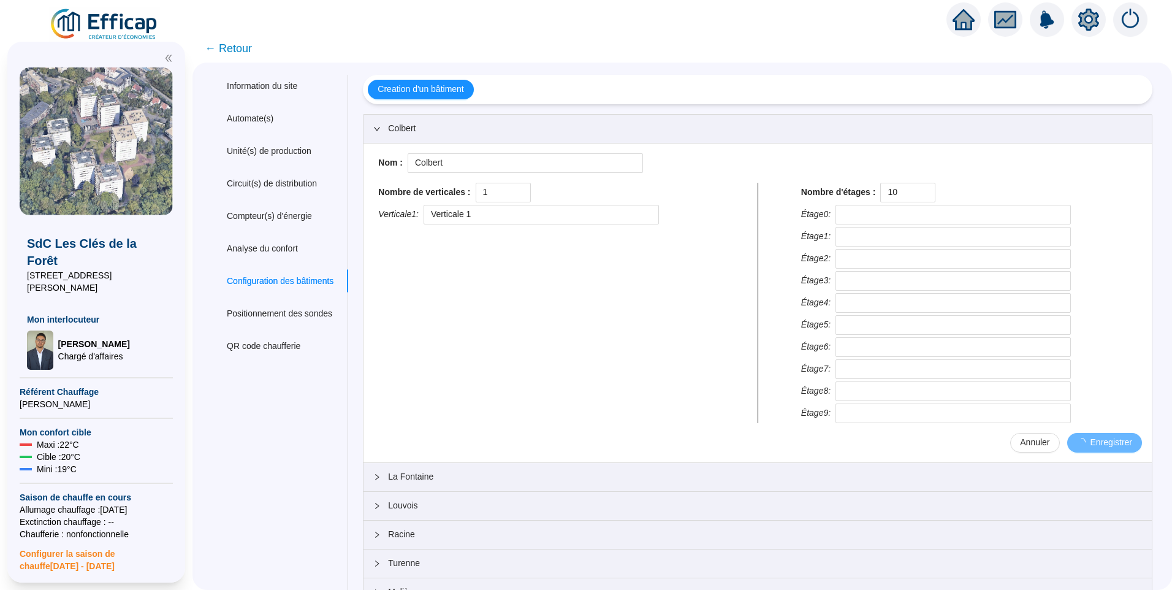
type input "5"
type input "6"
type input "7"
type input "8"
type input "9"
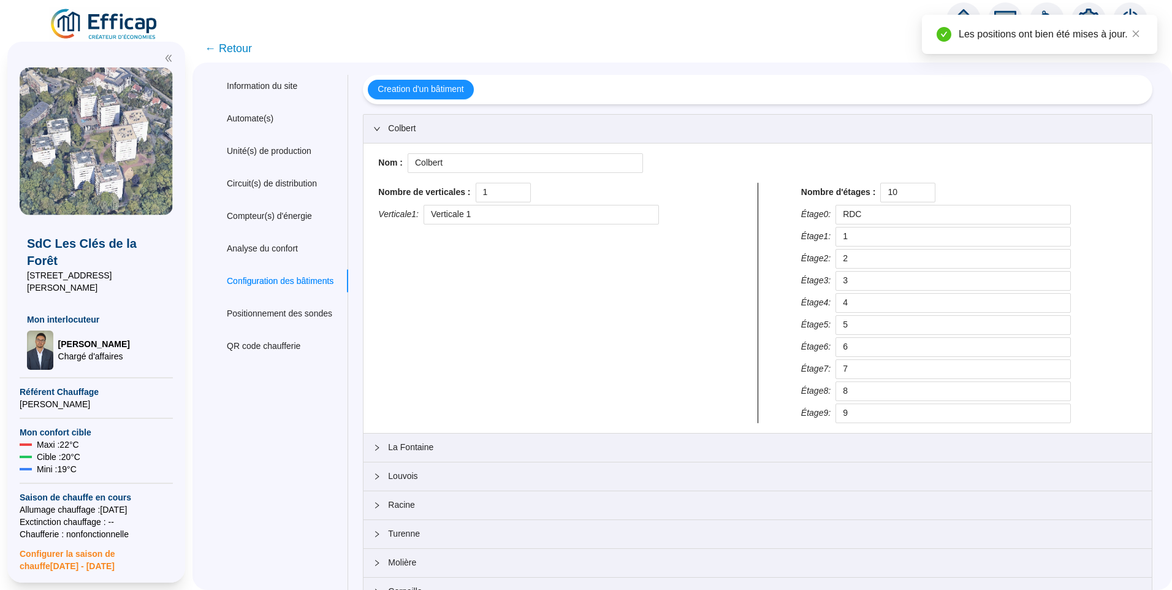
click at [414, 450] on span "La Fontaine" at bounding box center [765, 447] width 754 height 13
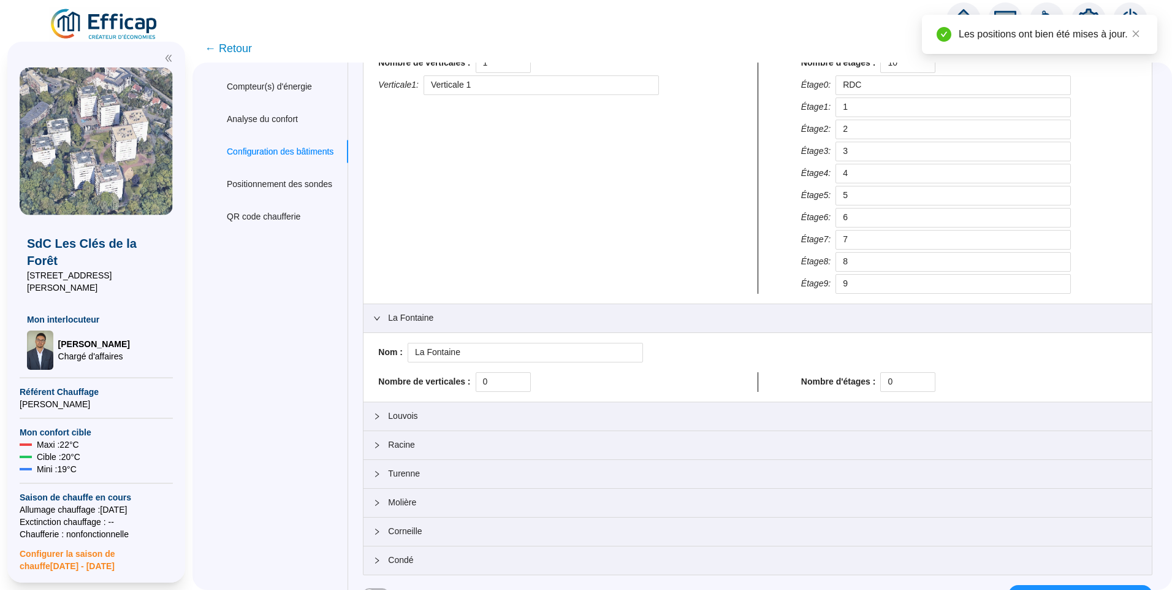
scroll to position [144, 0]
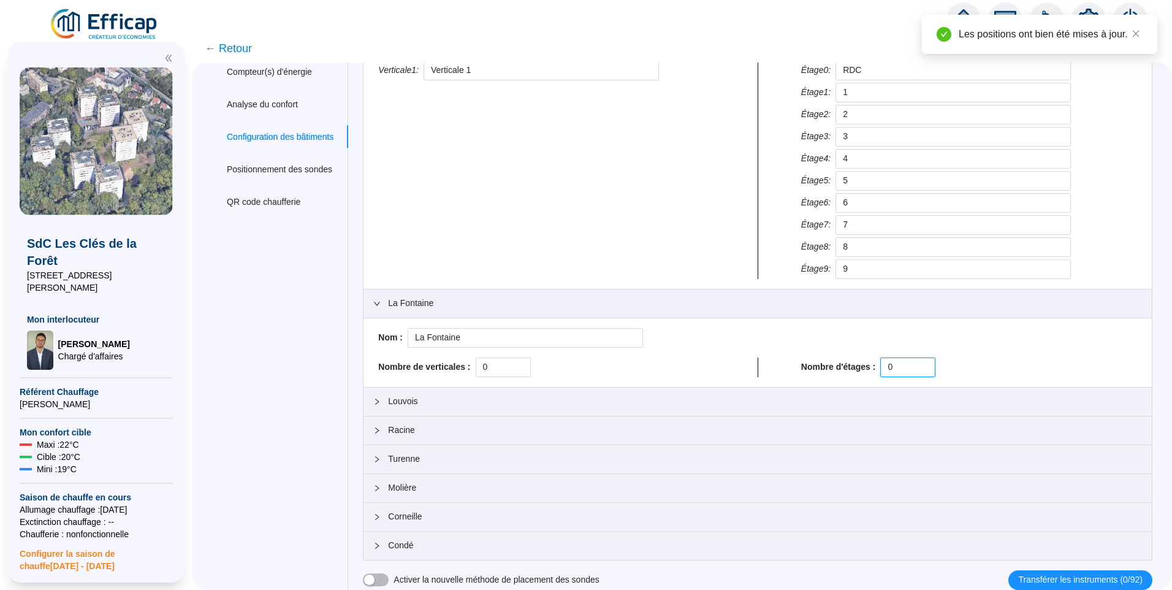
drag, startPoint x: 905, startPoint y: 368, endPoint x: 820, endPoint y: 357, distance: 85.8
click at [820, 357] on div "Nombre d'étages : 0" at bounding box center [969, 367] width 336 height 20
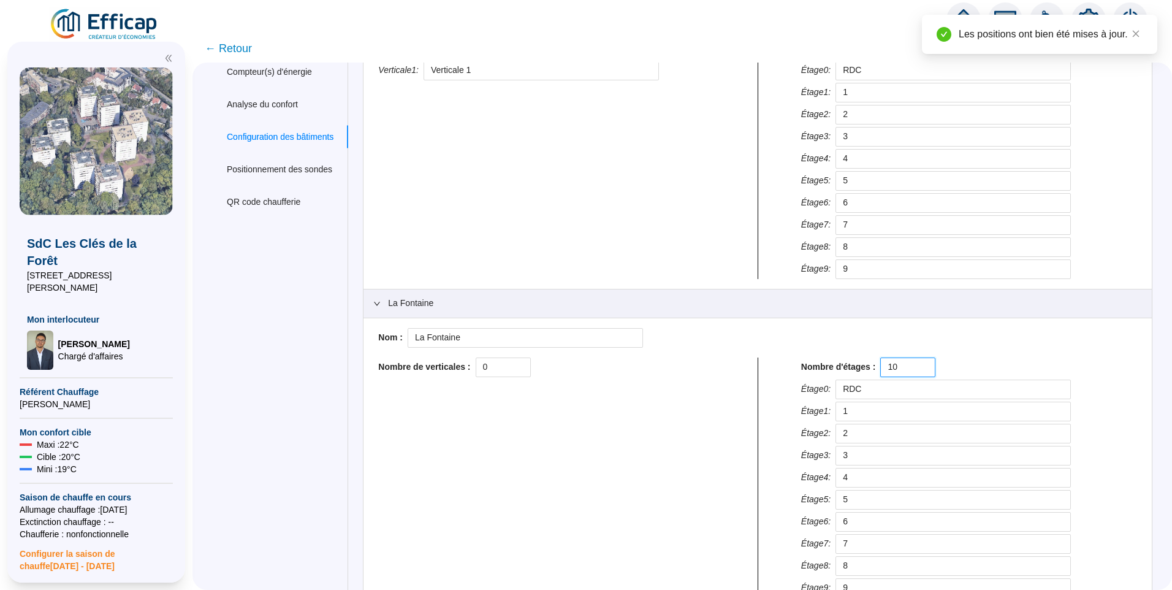
type input "10"
drag, startPoint x: 420, startPoint y: 365, endPoint x: 360, endPoint y: 362, distance: 59.5
click at [373, 363] on div "Colbert Nom : Colbert Nombre de verticales : 1 Verticale 1 : Verticale 1 Nombre…" at bounding box center [758, 390] width 790 height 840
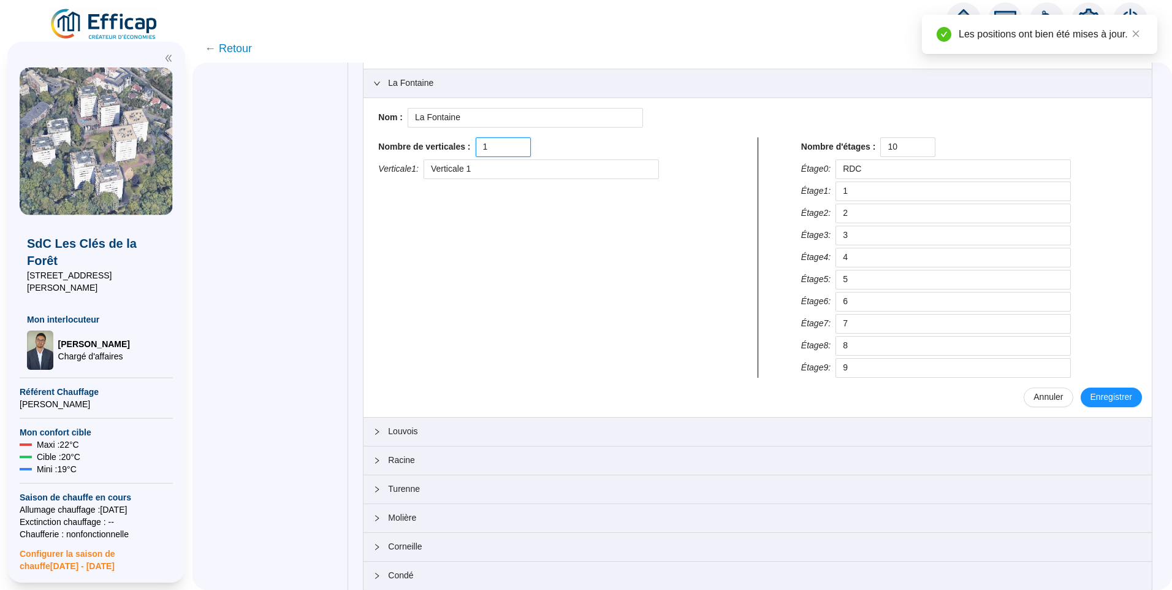
scroll to position [394, 0]
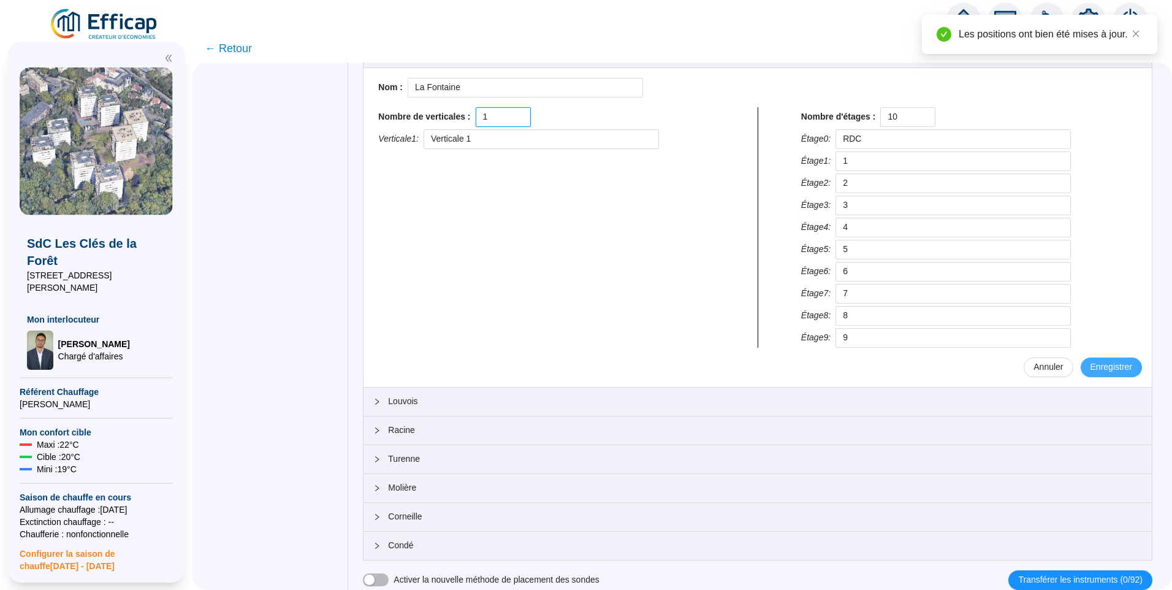
type input "1"
click at [1096, 369] on span "Enregistrer" at bounding box center [1112, 366] width 42 height 13
type input "RDC"
type input "1"
type input "2"
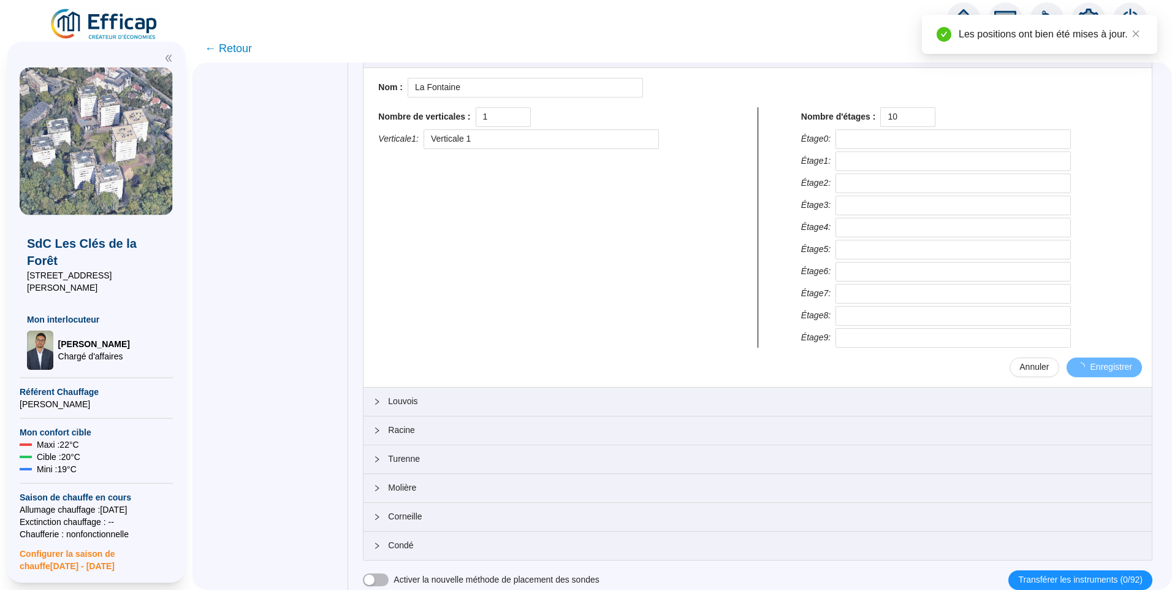
type input "3"
type input "4"
type input "5"
type input "6"
type input "7"
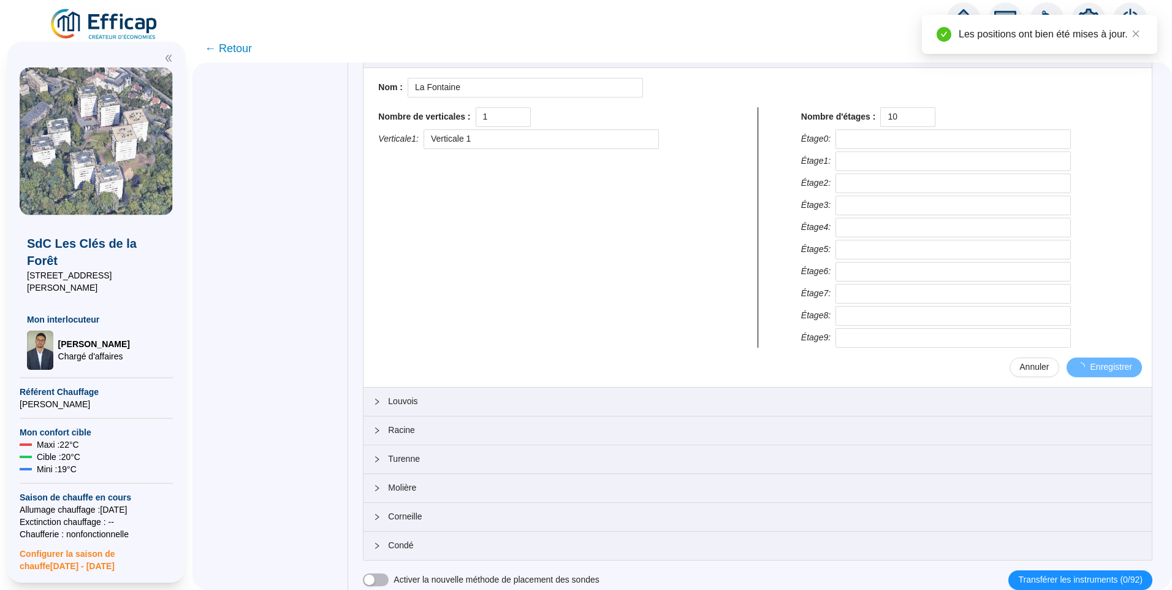
type input "8"
type input "9"
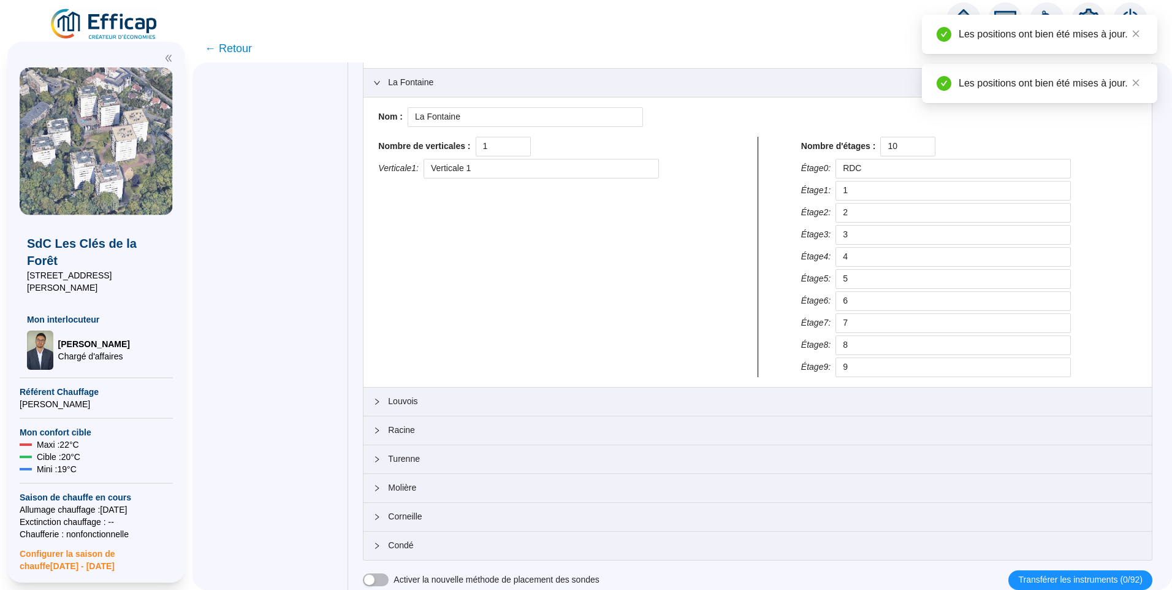
scroll to position [365, 0]
click at [480, 397] on span "Louvois" at bounding box center [765, 401] width 754 height 13
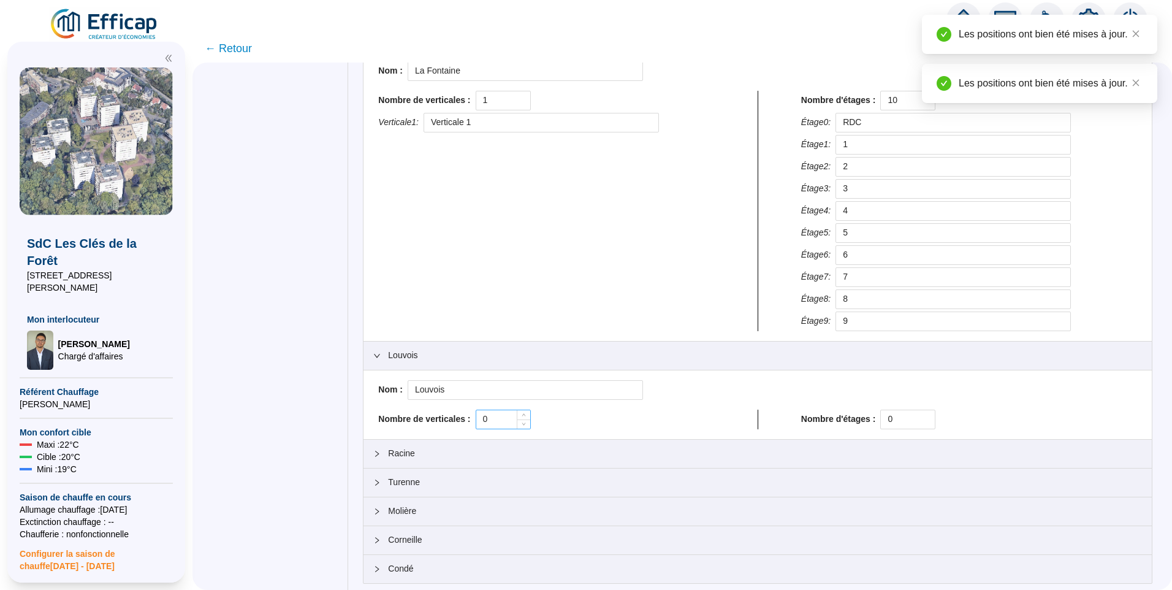
scroll to position [434, 0]
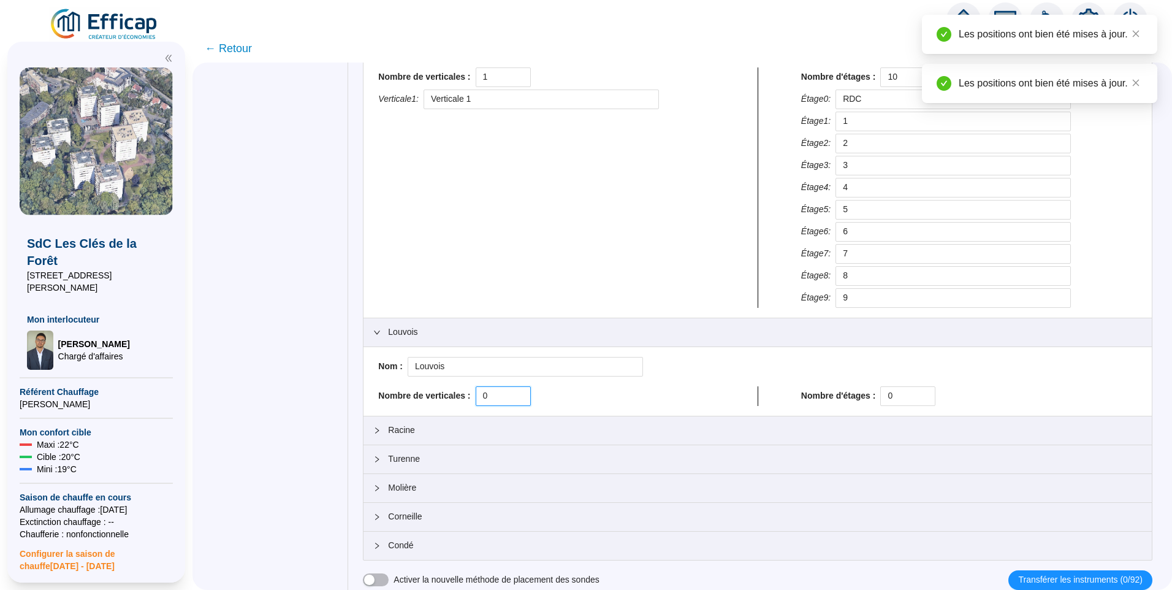
drag, startPoint x: 506, startPoint y: 394, endPoint x: 369, endPoint y: 388, distance: 136.8
click at [369, 388] on div "Creation d'un bâtiment Colbert Nom : Colbert Nombre de verticales : 1 Verticale…" at bounding box center [750, 115] width 804 height 949
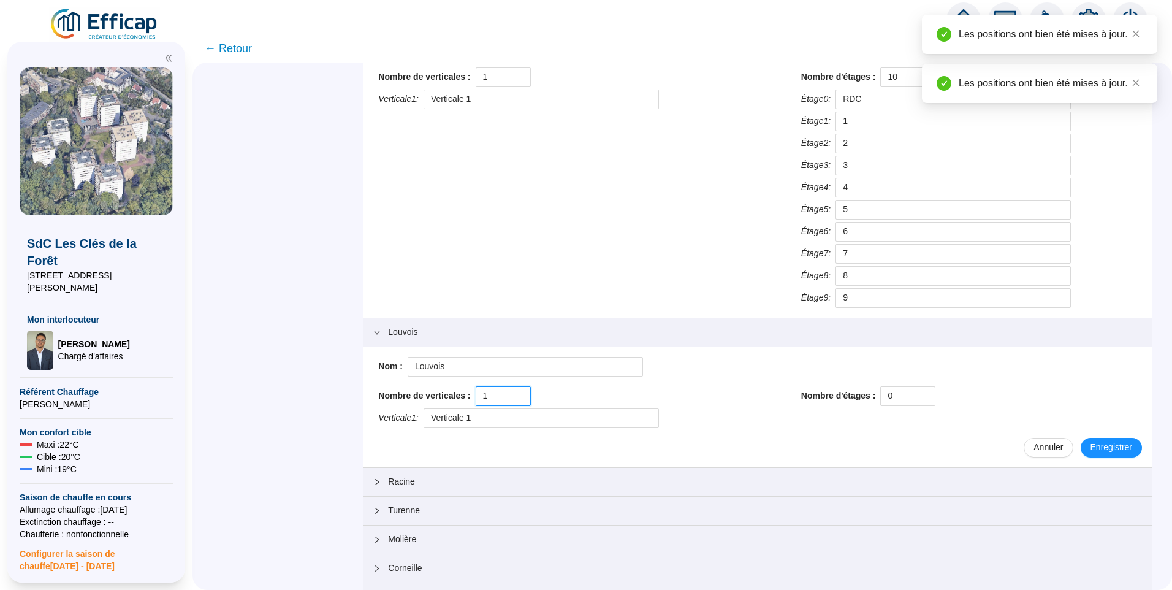
type input "1"
drag, startPoint x: 818, startPoint y: 383, endPoint x: 768, endPoint y: 379, distance: 50.4
click at [768, 379] on div "Nom : Louvois Nombre de verticales : 1 Verticale 1 : Verticale 1 Nombre d'étage…" at bounding box center [757, 407] width 769 height 101
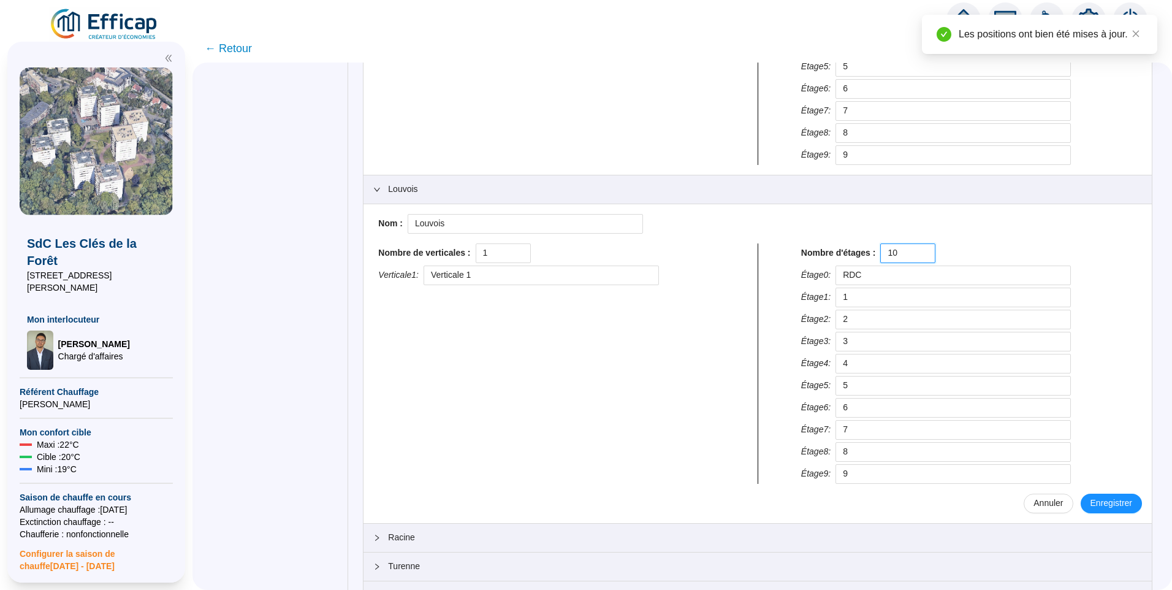
scroll to position [684, 0]
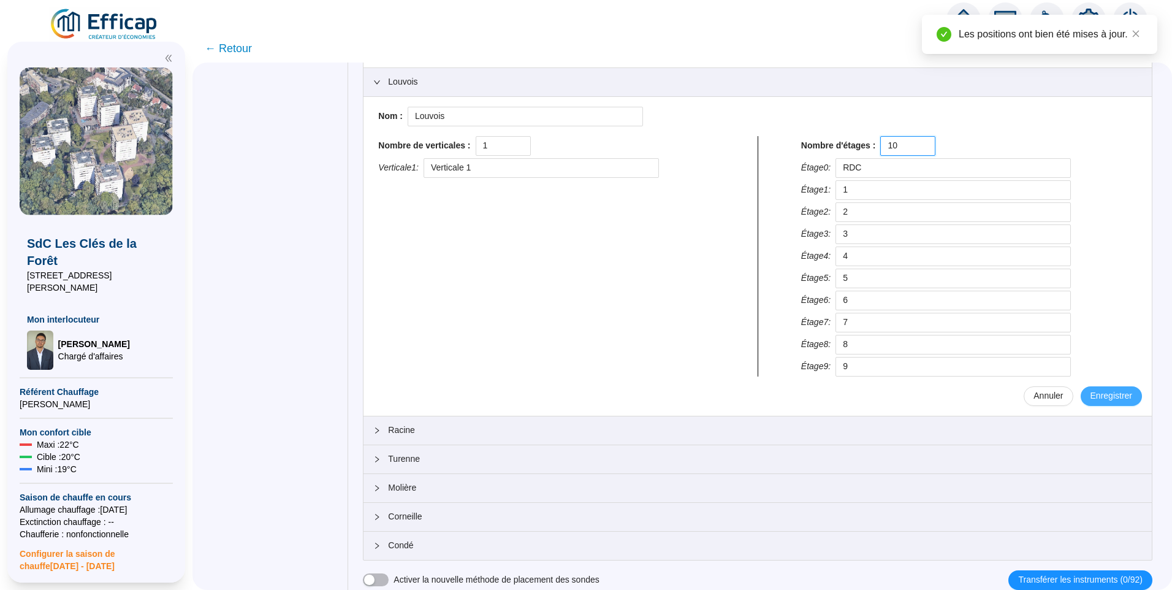
type input "10"
click at [1104, 390] on span "Enregistrer" at bounding box center [1112, 395] width 42 height 13
type input "RDC"
type input "1"
type input "2"
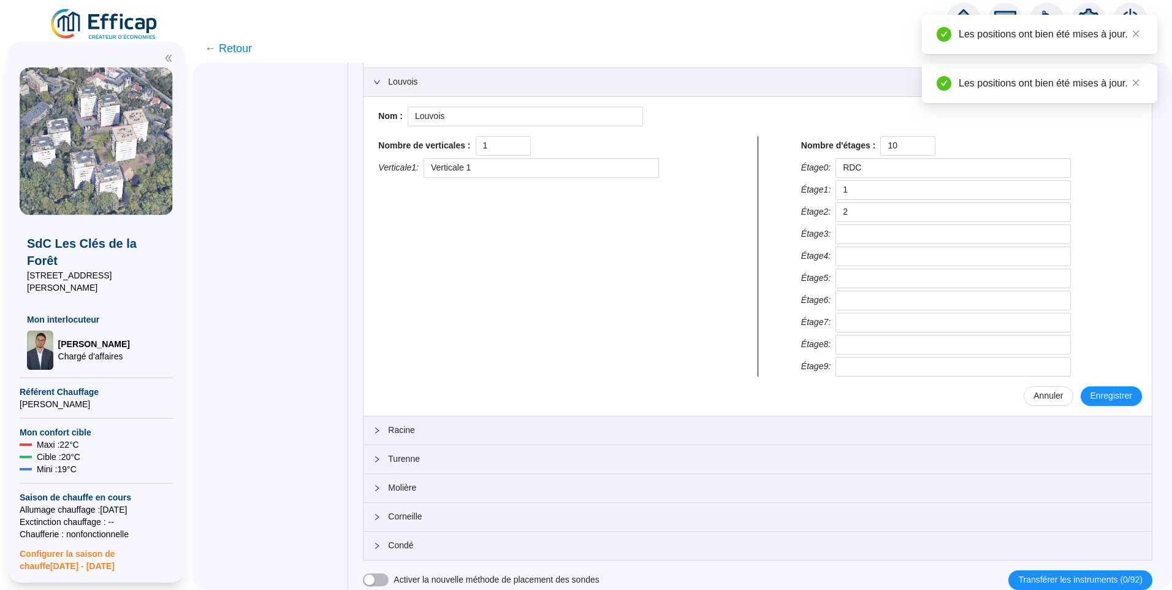
type input "3"
type input "4"
type input "5"
type input "6"
type input "7"
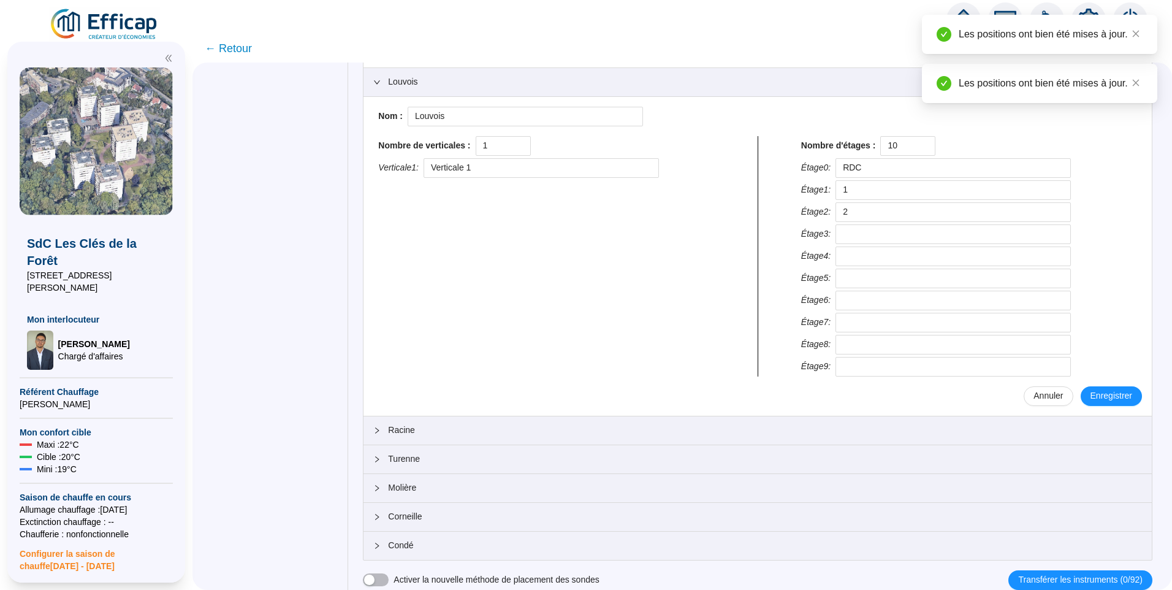
type input "8"
type input "9"
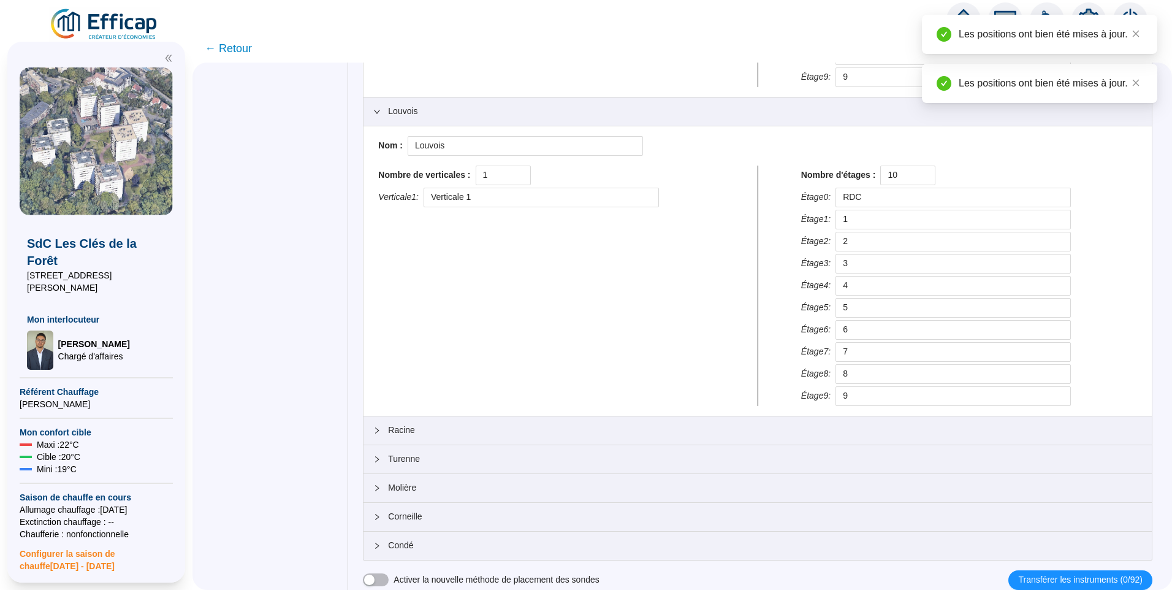
click at [491, 427] on span "Racine" at bounding box center [765, 430] width 754 height 13
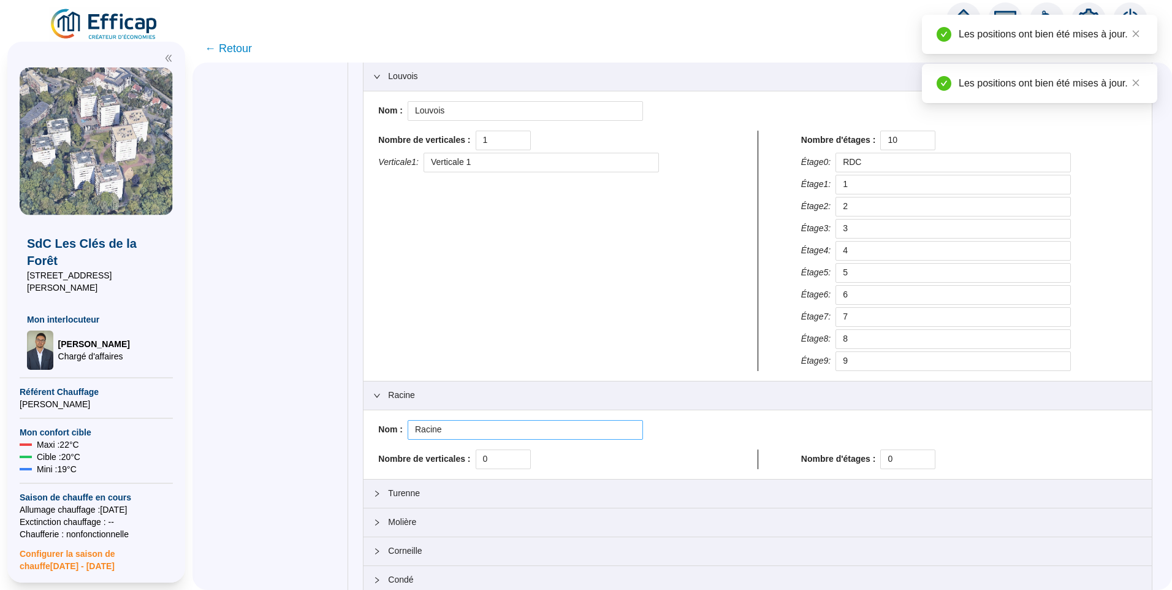
scroll to position [724, 0]
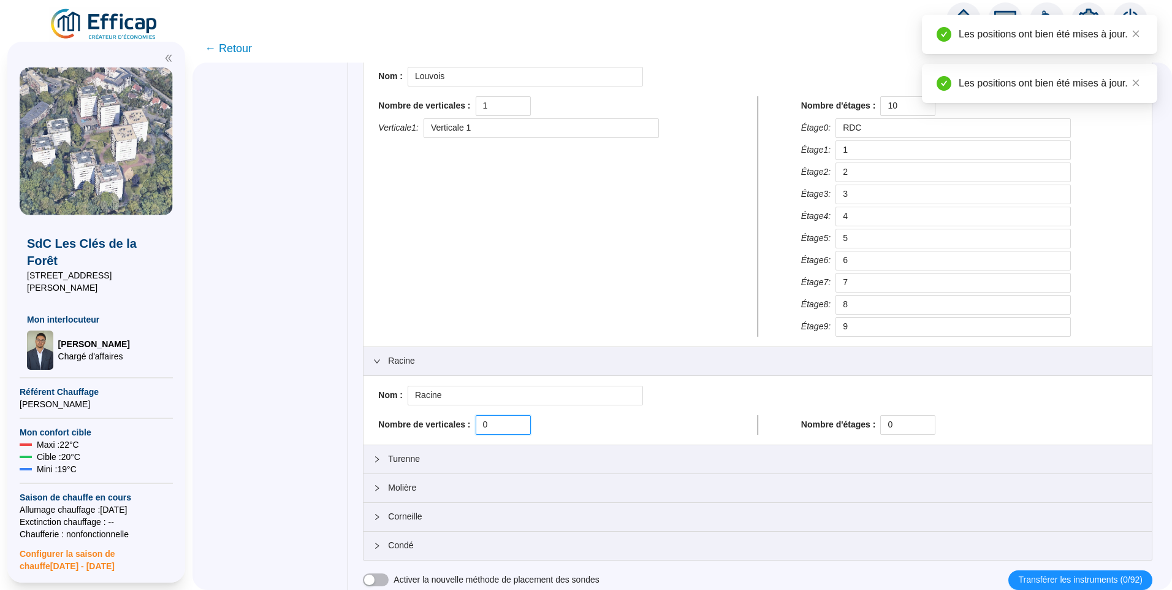
drag, startPoint x: 495, startPoint y: 429, endPoint x: 426, endPoint y: 420, distance: 69.9
click at [426, 420] on div "Nombre de verticales : 0" at bounding box center [546, 425] width 336 height 20
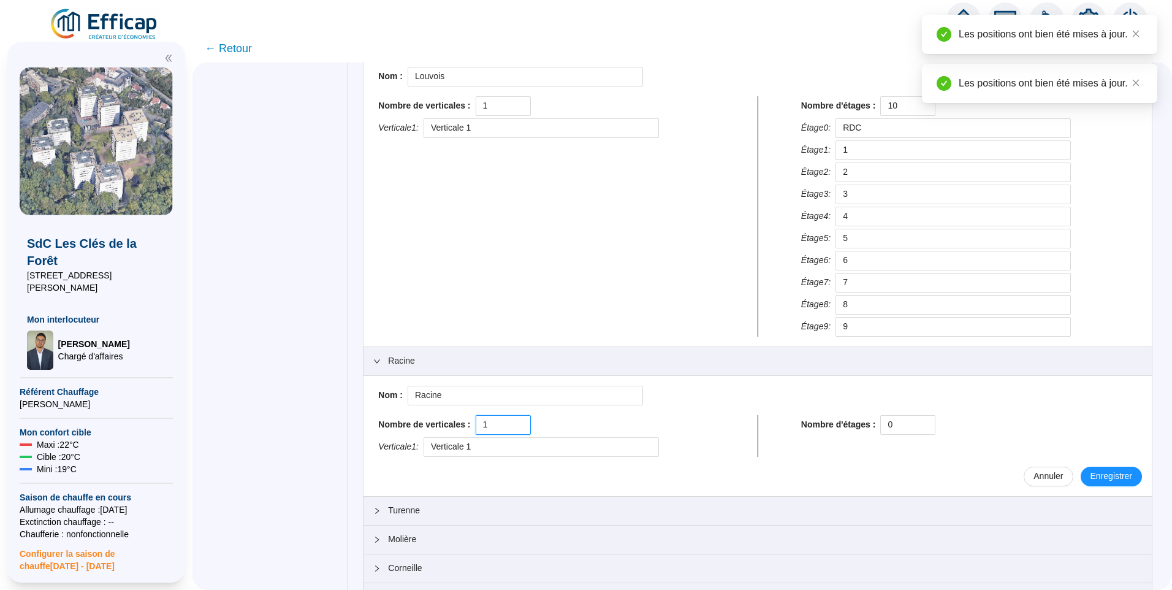
type input "1"
click at [867, 412] on div "Nom : Racine Nombre de verticales : 1 Verticale 1 : Verticale 1 Nombre d'étages…" at bounding box center [757, 436] width 769 height 101
drag, startPoint x: 867, startPoint y: 412, endPoint x: 893, endPoint y: 428, distance: 30.6
click at [895, 428] on input "0" at bounding box center [908, 425] width 54 height 18
drag, startPoint x: 861, startPoint y: 425, endPoint x: 818, endPoint y: 425, distance: 42.9
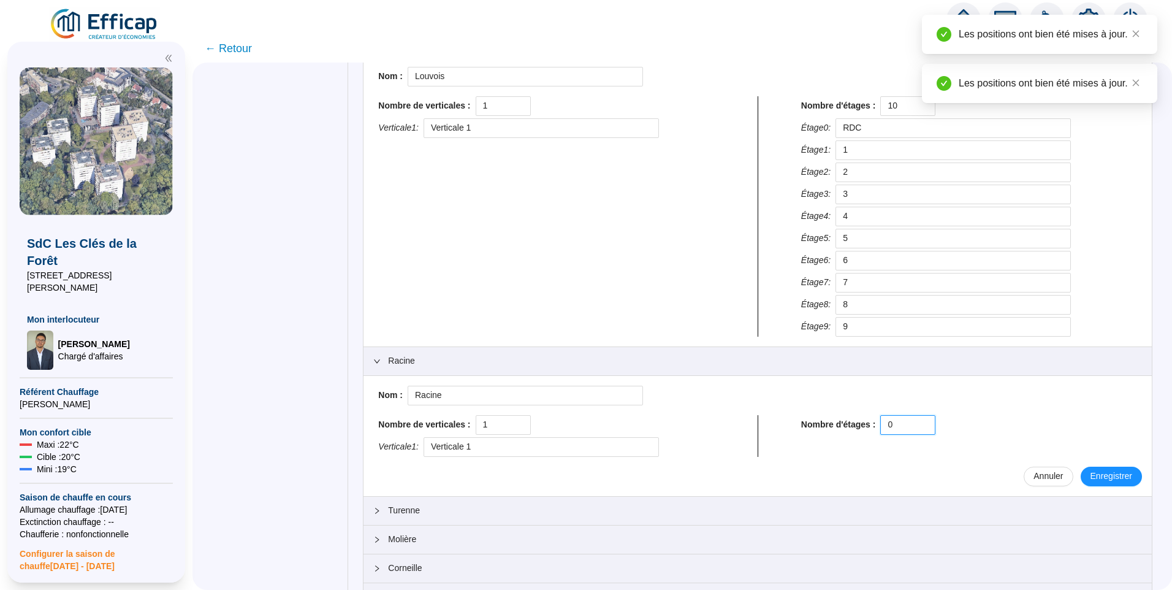
click at [818, 425] on div "Nombre d'étages : 0" at bounding box center [969, 425] width 336 height 20
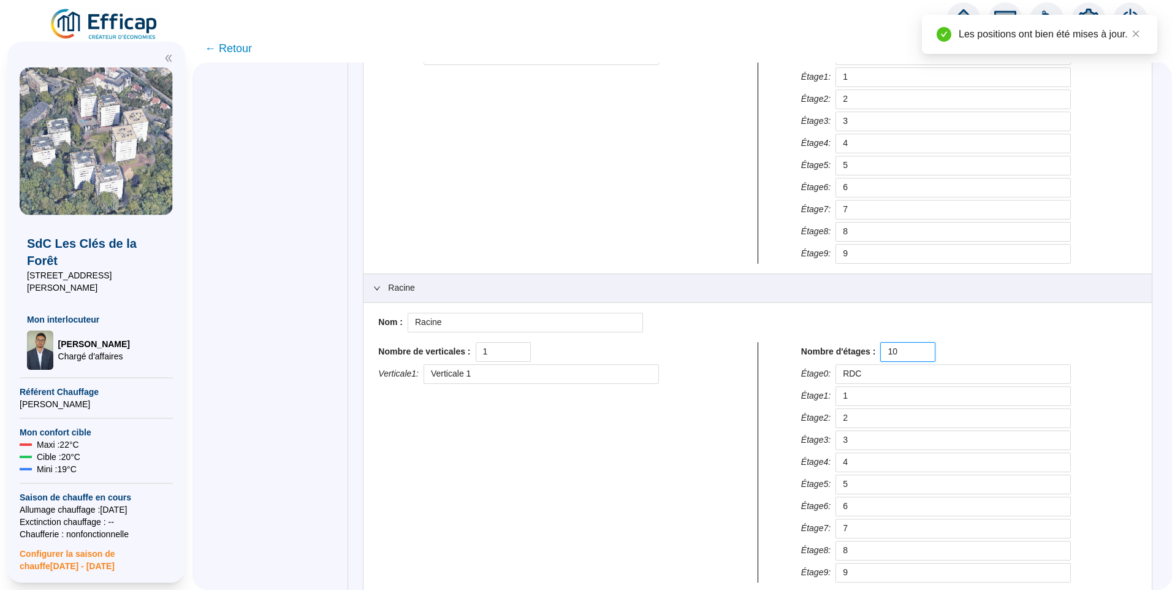
scroll to position [974, 0]
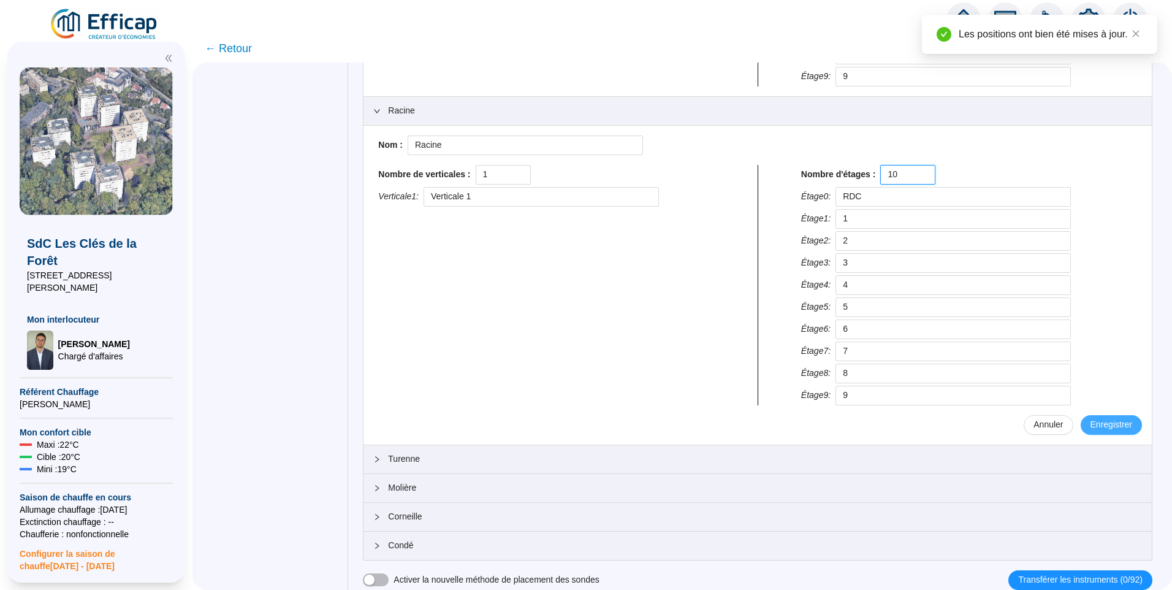
type input "10"
click at [1094, 425] on span "Enregistrer" at bounding box center [1112, 424] width 42 height 13
type input "RDC"
type input "1"
type input "2"
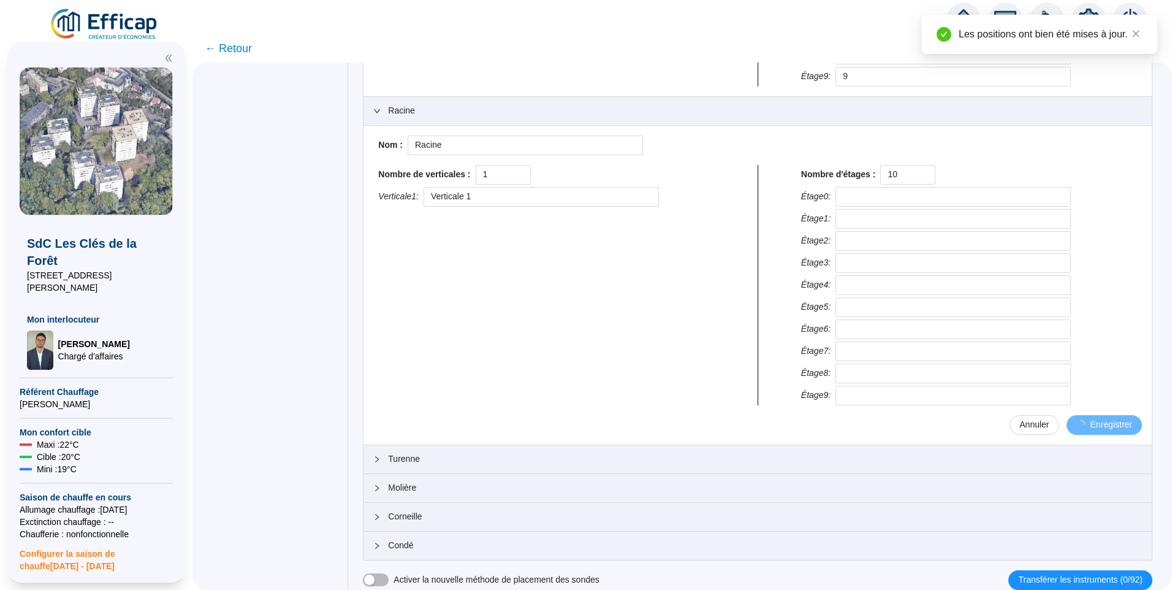
type input "3"
type input "4"
type input "5"
type input "6"
type input "7"
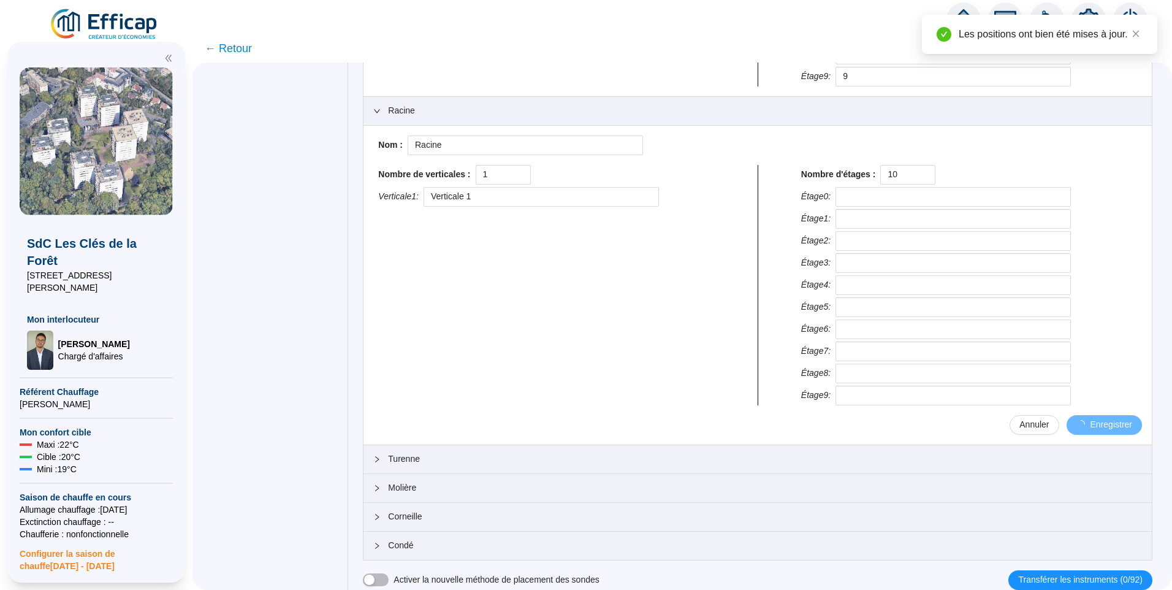
type input "8"
type input "9"
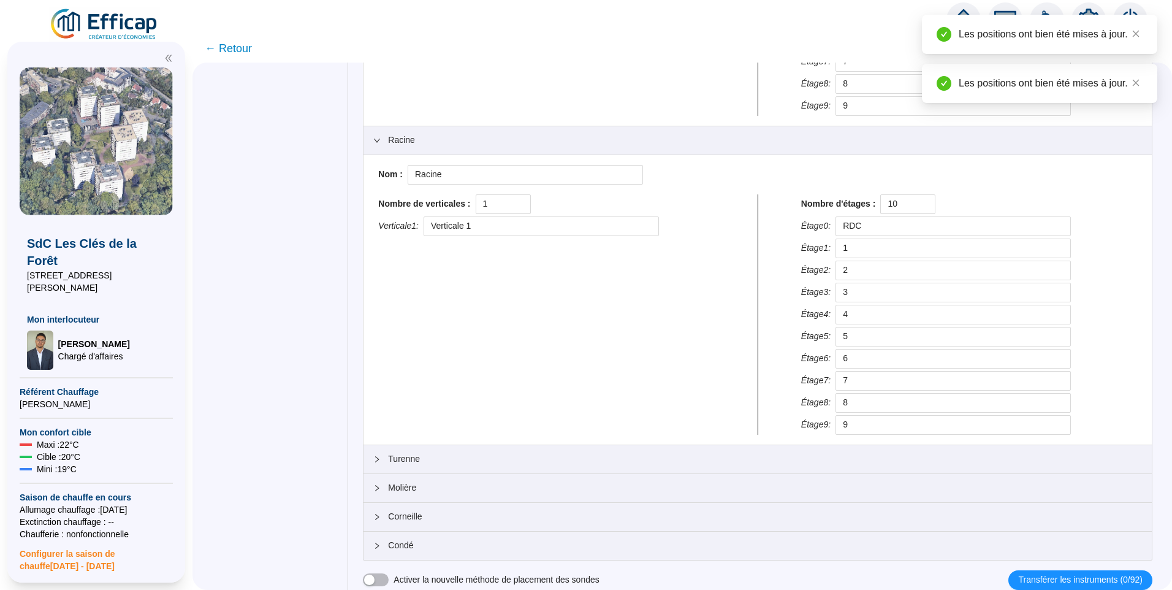
scroll to position [945, 0]
click at [480, 465] on div "Turenne" at bounding box center [758, 459] width 788 height 28
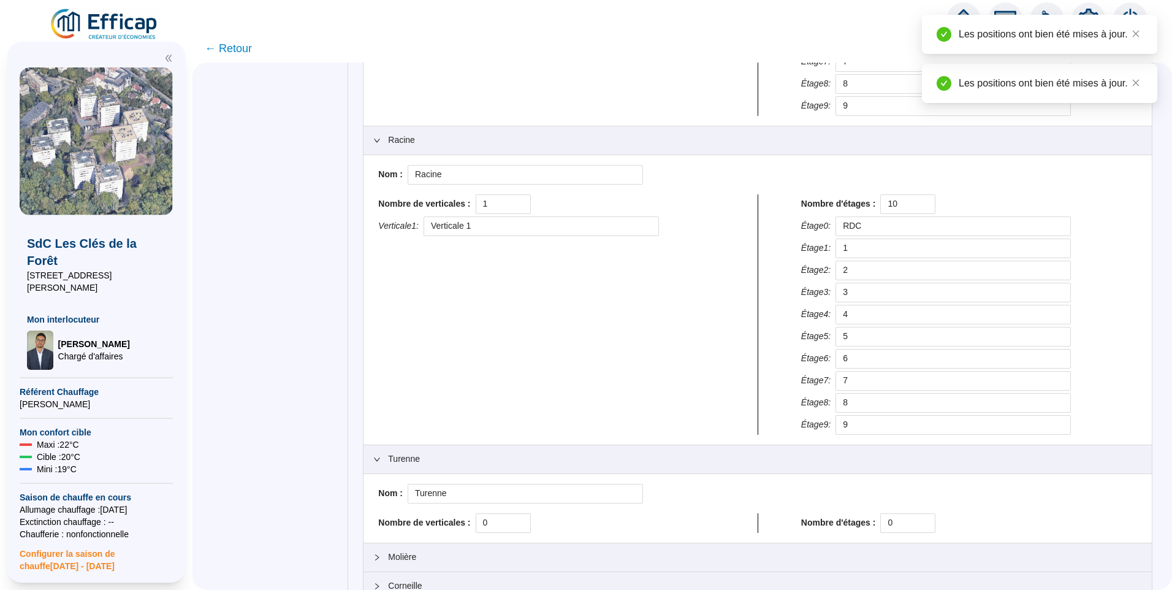
scroll to position [1014, 0]
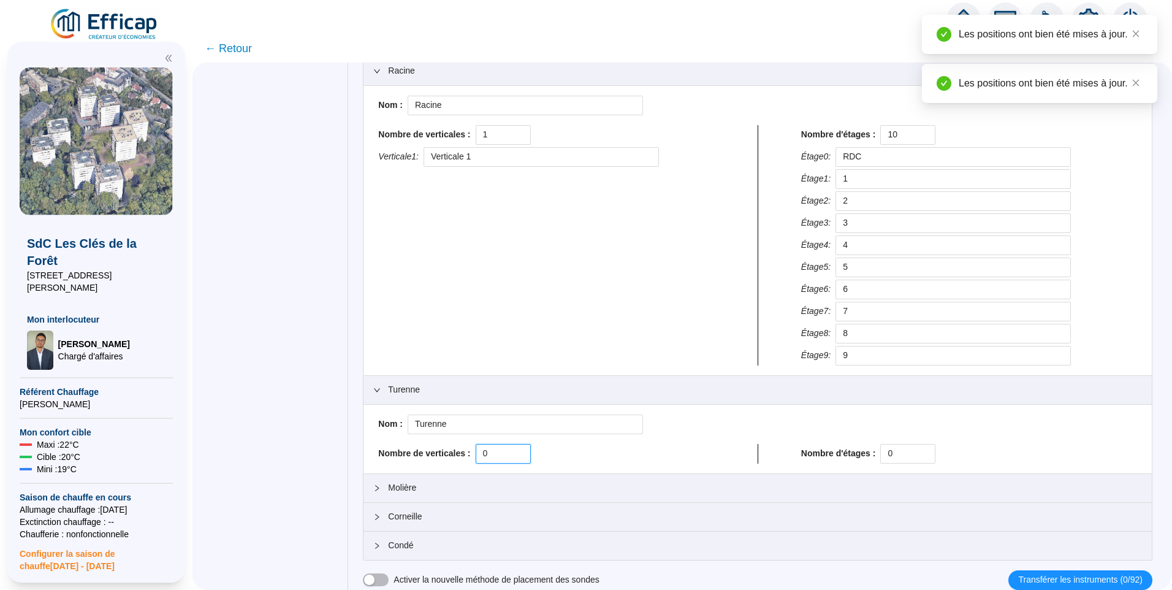
drag, startPoint x: 465, startPoint y: 449, endPoint x: 416, endPoint y: 447, distance: 49.1
click at [432, 447] on div "Nombre de verticales : 0" at bounding box center [546, 454] width 336 height 20
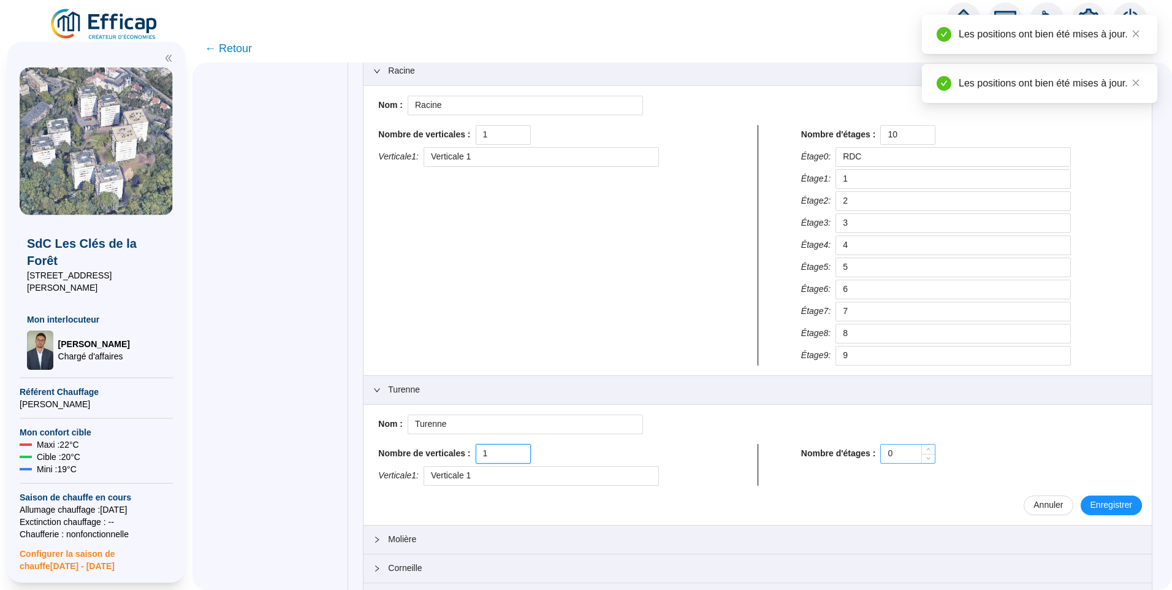
type input "1"
drag, startPoint x: 891, startPoint y: 455, endPoint x: 841, endPoint y: 451, distance: 50.4
click at [848, 451] on div "Nombre d'étages : 0" at bounding box center [969, 454] width 336 height 20
drag, startPoint x: 841, startPoint y: 451, endPoint x: 794, endPoint y: 447, distance: 46.7
click at [794, 447] on div "Nombre de verticales : 1 Verticale 1 : Verticale 1 Nombre d'étages : 0" at bounding box center [757, 465] width 769 height 42
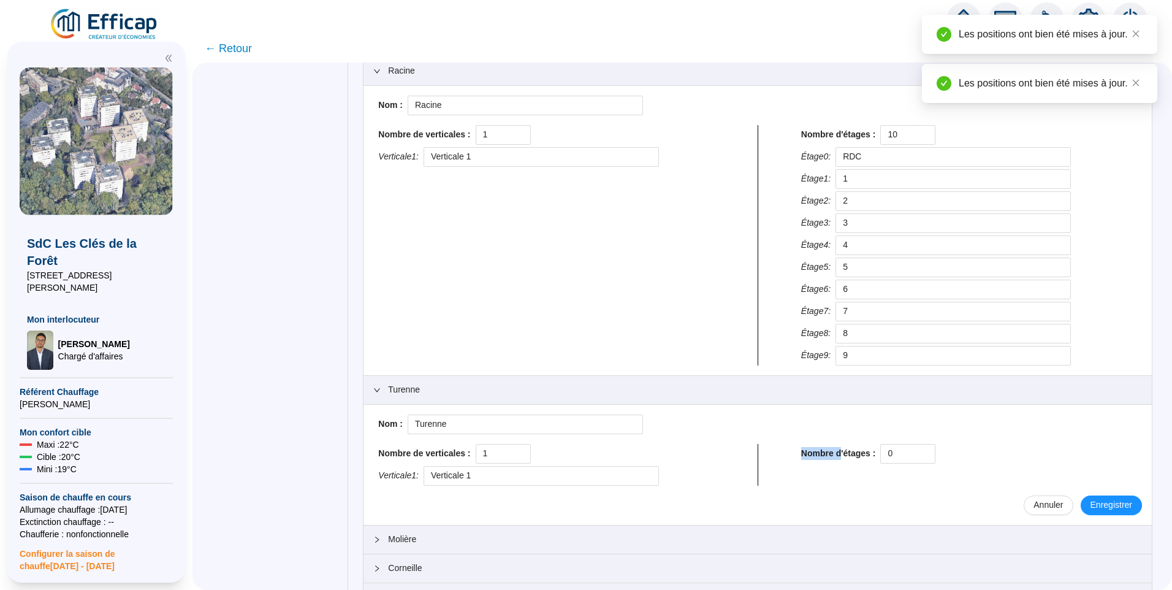
click at [794, 447] on div "Nombre de verticales : 1 Verticale 1 : Verticale 1 Nombre d'étages : 0" at bounding box center [757, 465] width 769 height 42
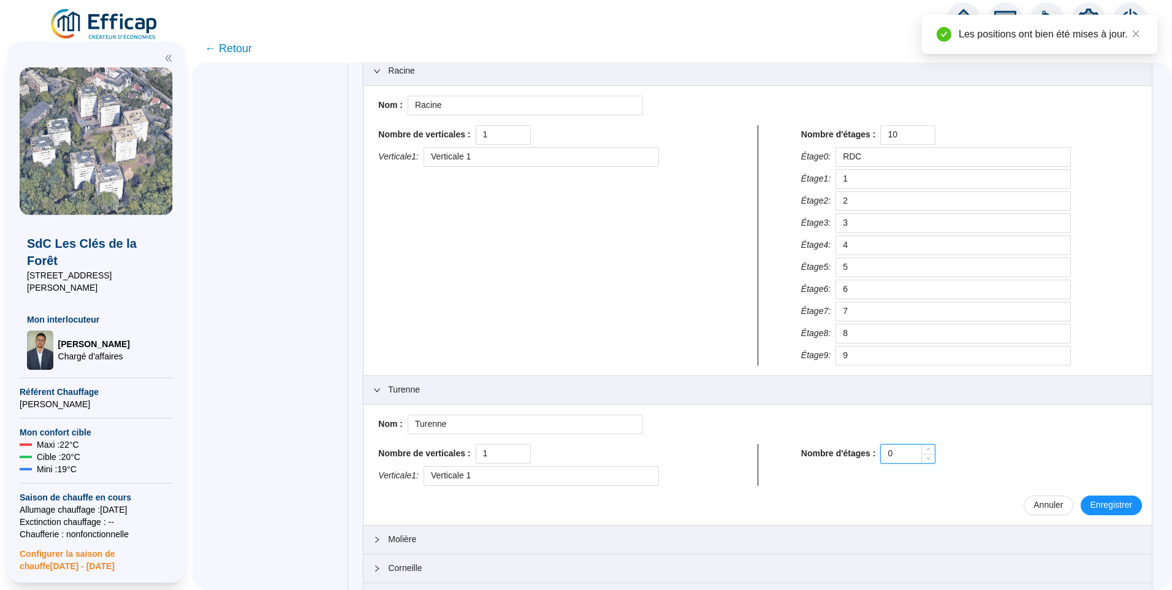
click at [903, 454] on input "0" at bounding box center [908, 453] width 54 height 18
drag, startPoint x: 904, startPoint y: 455, endPoint x: 867, endPoint y: 455, distance: 36.2
click at [866, 455] on div "Nombre d'étages : 0" at bounding box center [969, 454] width 336 height 20
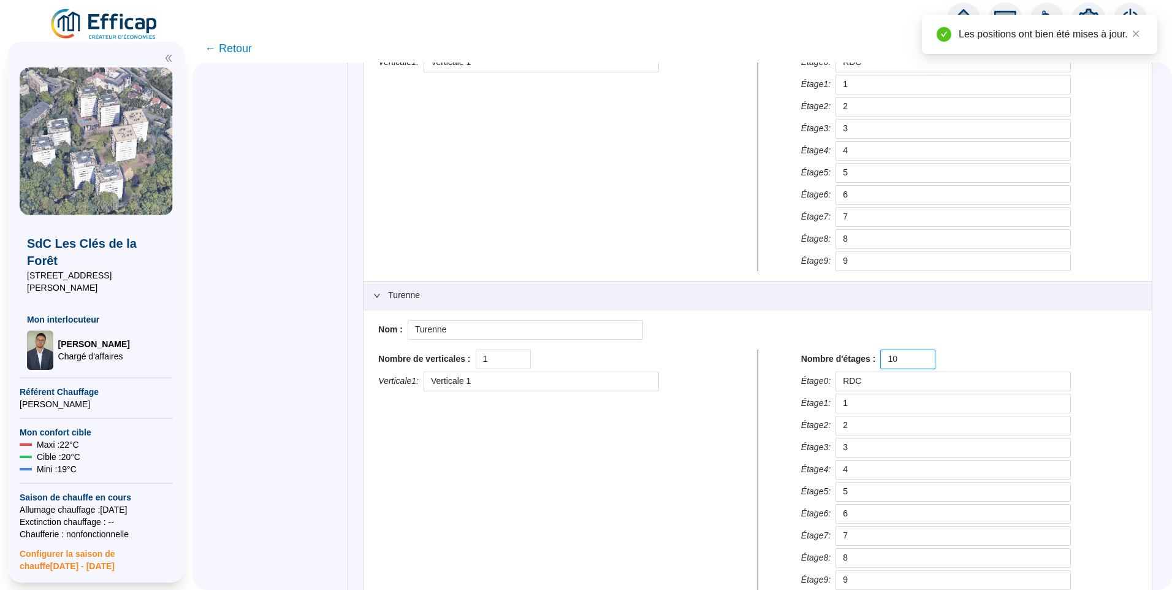
scroll to position [1259, 0]
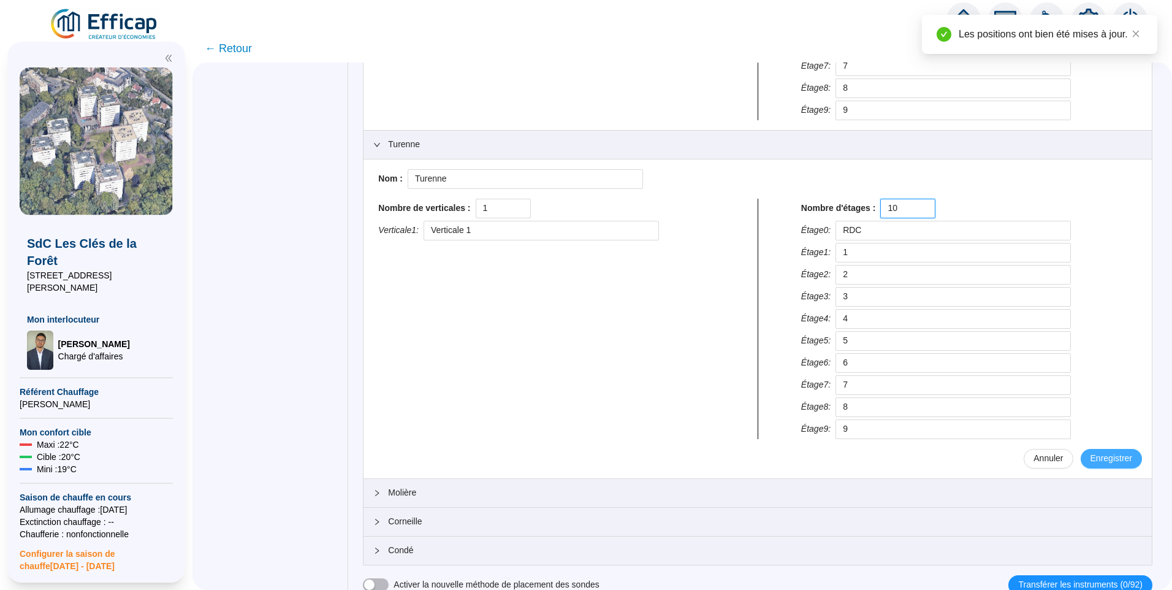
type input "10"
click at [1095, 456] on span "Enregistrer" at bounding box center [1112, 458] width 42 height 13
type input "RDC"
type input "1"
type input "2"
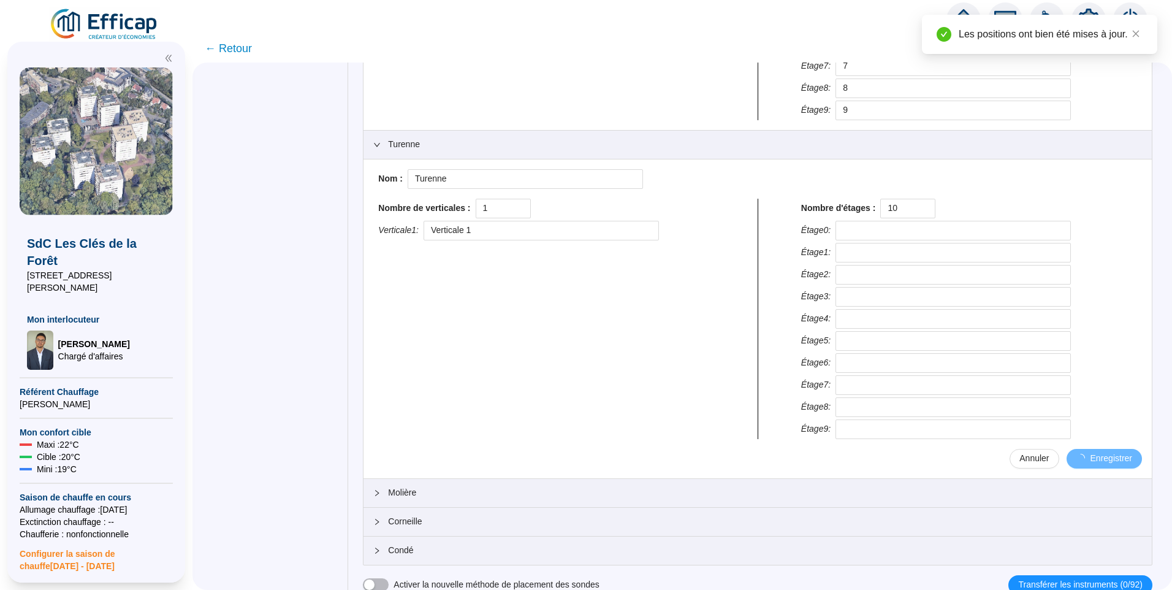
type input "3"
type input "4"
type input "5"
type input "6"
type input "7"
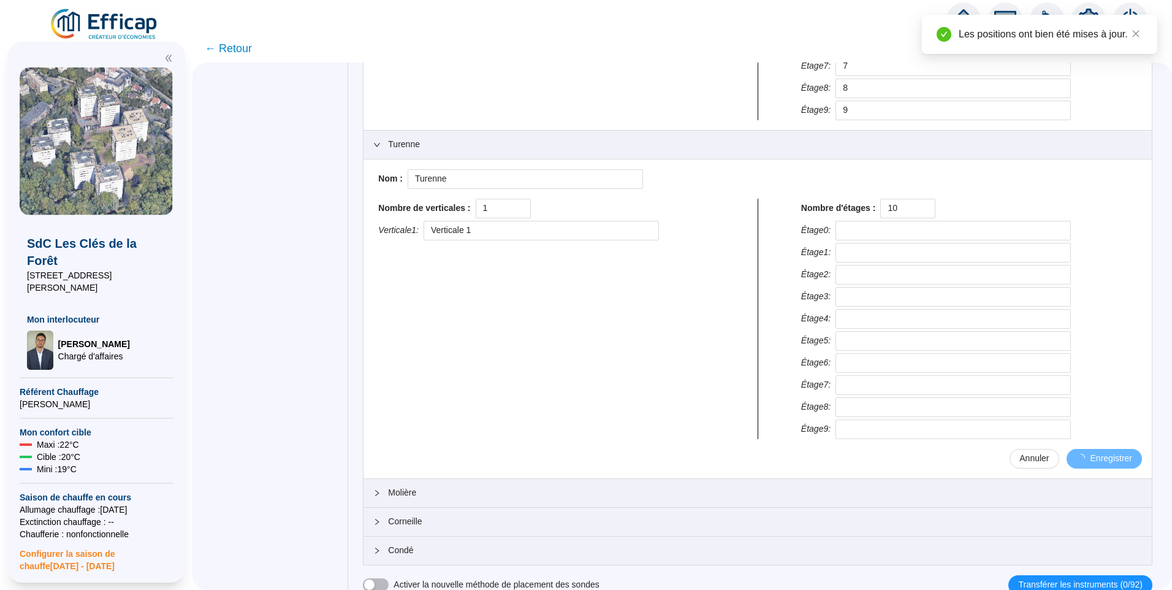
type input "8"
type input "9"
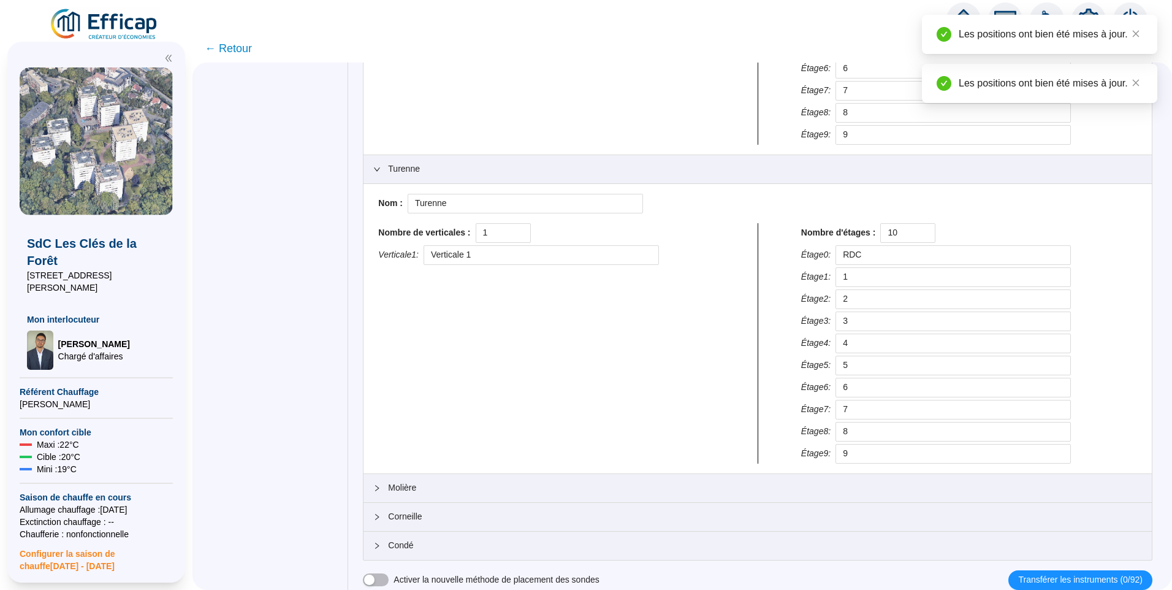
scroll to position [1235, 0]
click at [424, 481] on span "Molière" at bounding box center [765, 487] width 754 height 13
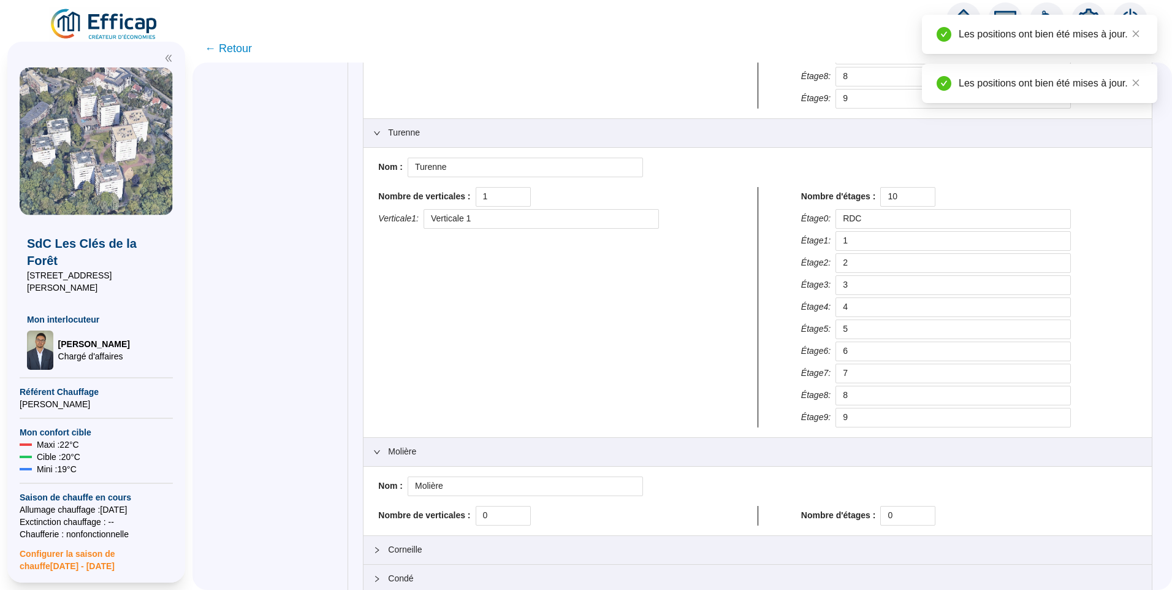
scroll to position [1304, 0]
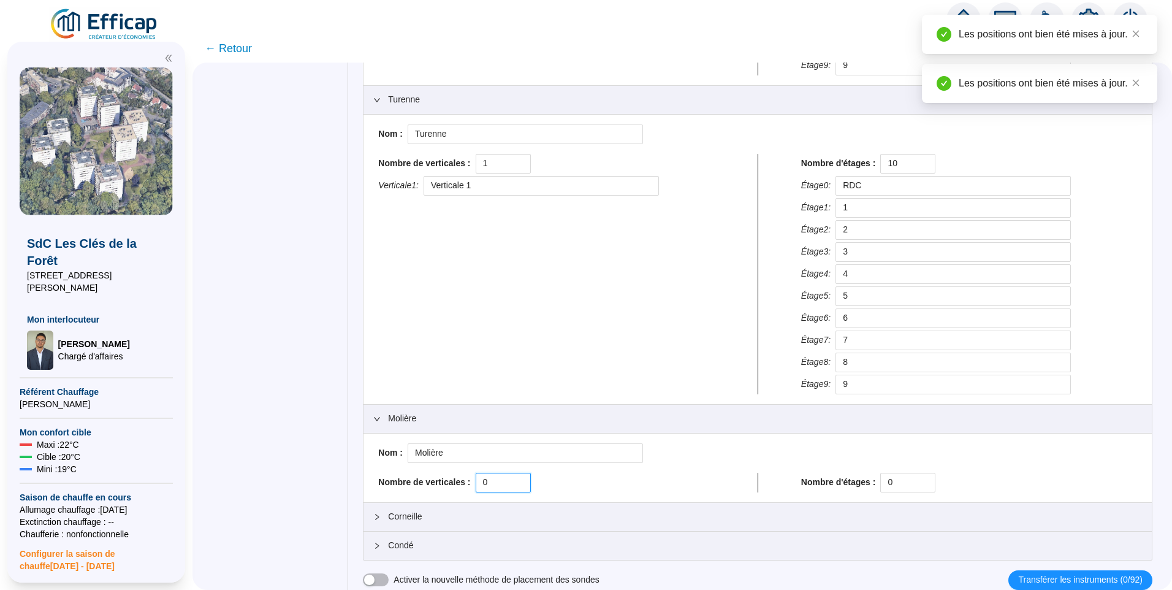
drag, startPoint x: 511, startPoint y: 486, endPoint x: 481, endPoint y: 487, distance: 29.4
click at [482, 487] on div "Nombre de verticales : 0" at bounding box center [546, 483] width 336 height 20
click at [481, 487] on div "Nombre de verticales : 0" at bounding box center [546, 483] width 336 height 20
drag, startPoint x: 497, startPoint y: 488, endPoint x: 473, endPoint y: 487, distance: 24.5
click at [473, 488] on div "Nombre de verticales : 0" at bounding box center [546, 483] width 336 height 20
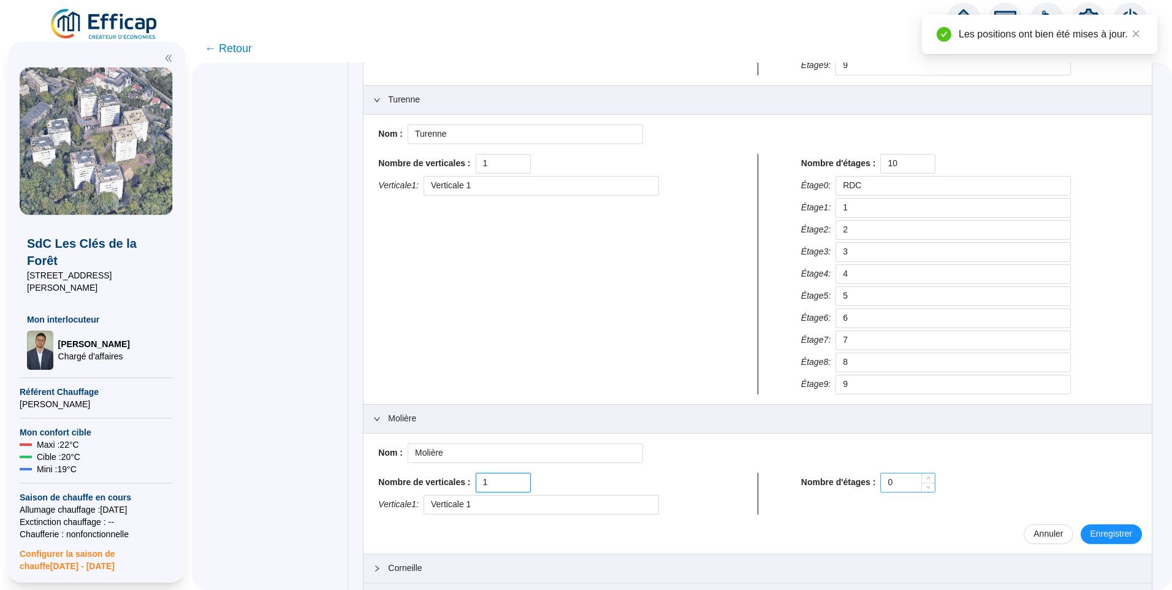
type input "1"
drag, startPoint x: 897, startPoint y: 485, endPoint x: 880, endPoint y: 487, distance: 17.3
click at [880, 487] on div "0" at bounding box center [907, 483] width 55 height 20
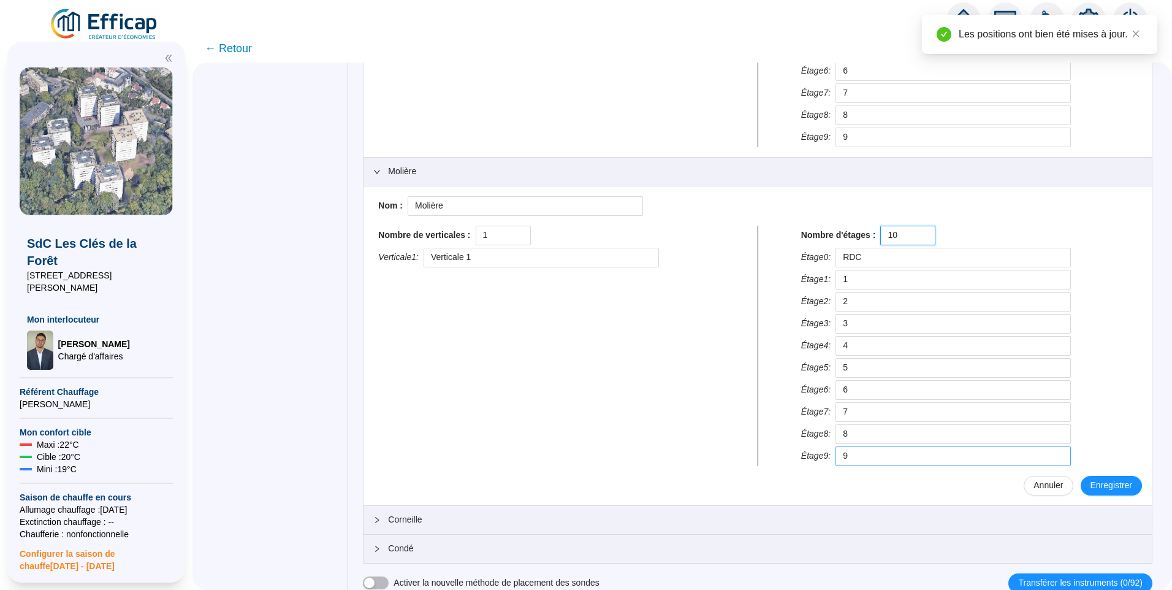
scroll to position [1554, 0]
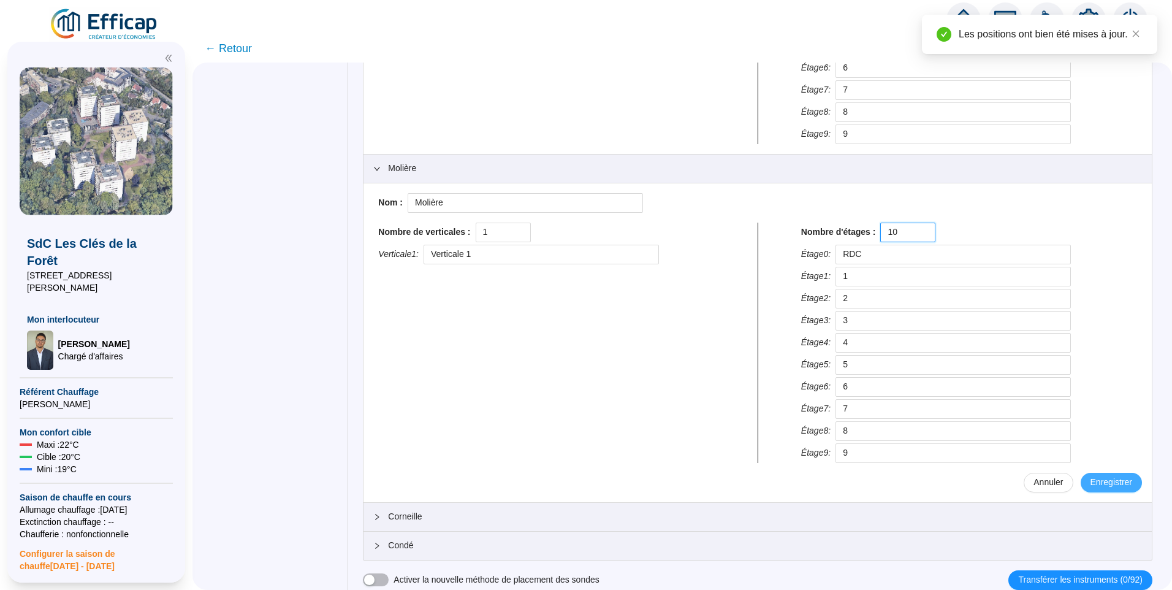
type input "10"
click at [1108, 481] on span "Enregistrer" at bounding box center [1112, 482] width 42 height 13
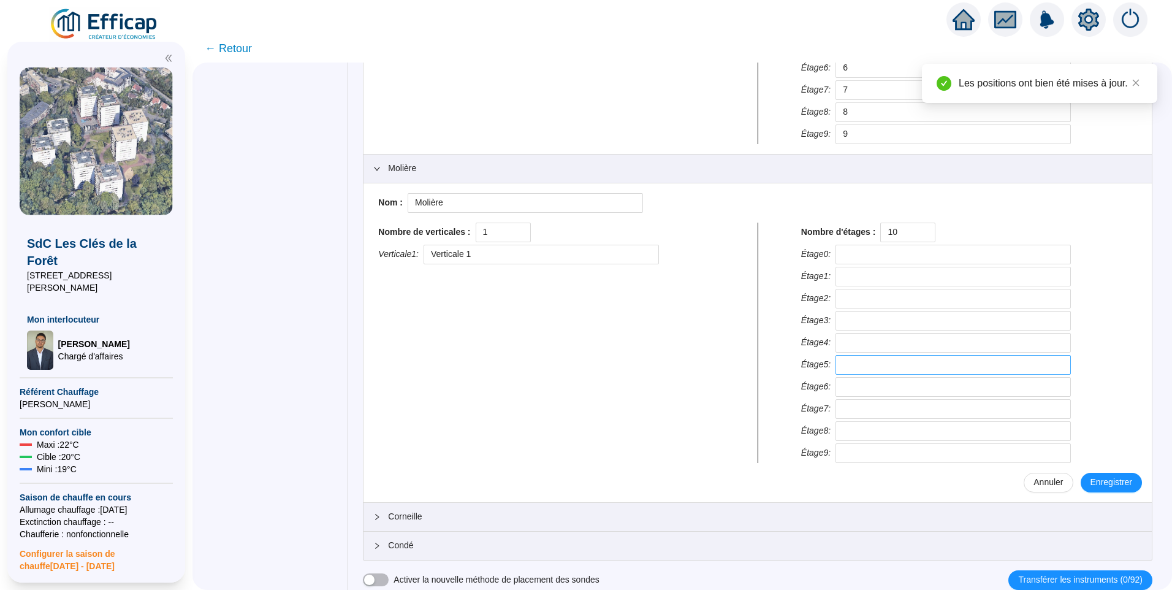
type input "RDC"
type input "1"
type input "2"
type input "3"
type input "4"
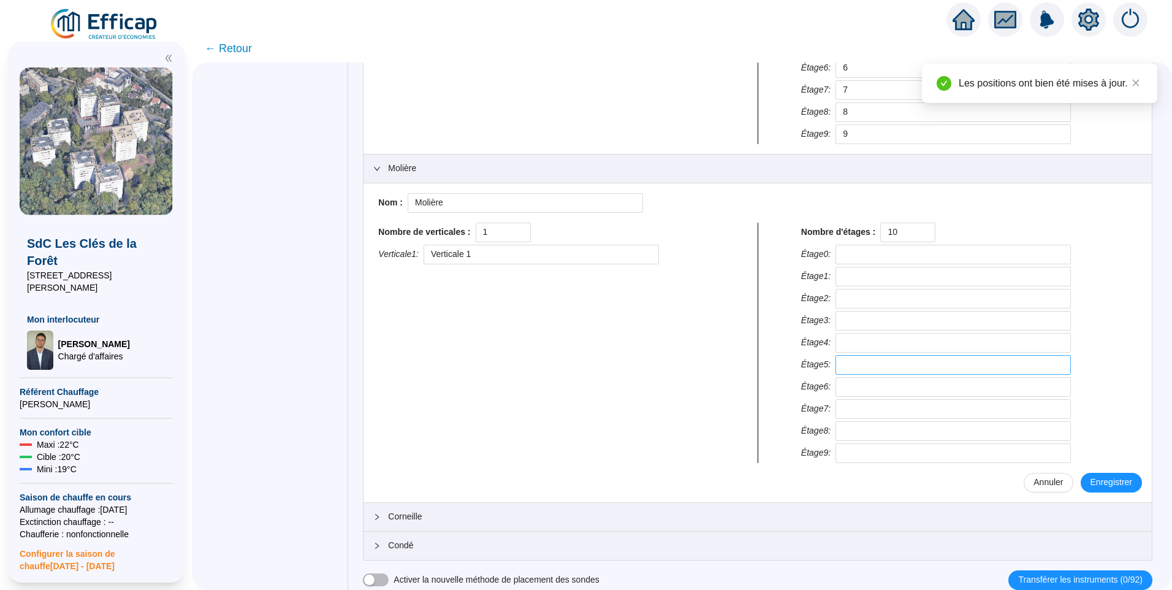
type input "5"
type input "6"
type input "7"
type input "8"
type input "9"
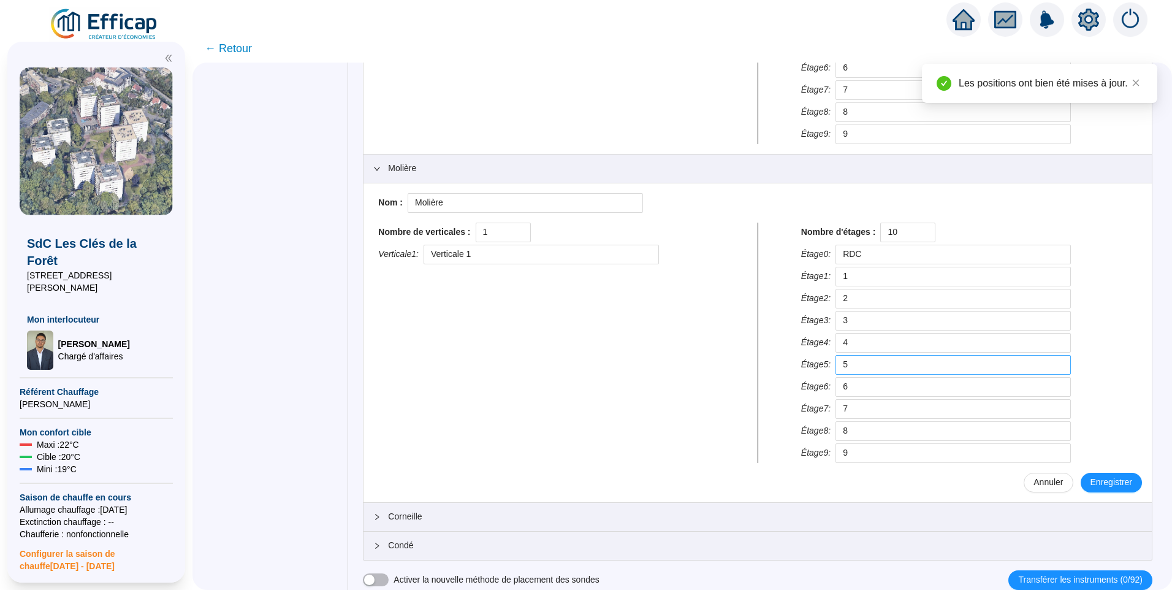
scroll to position [1525, 0]
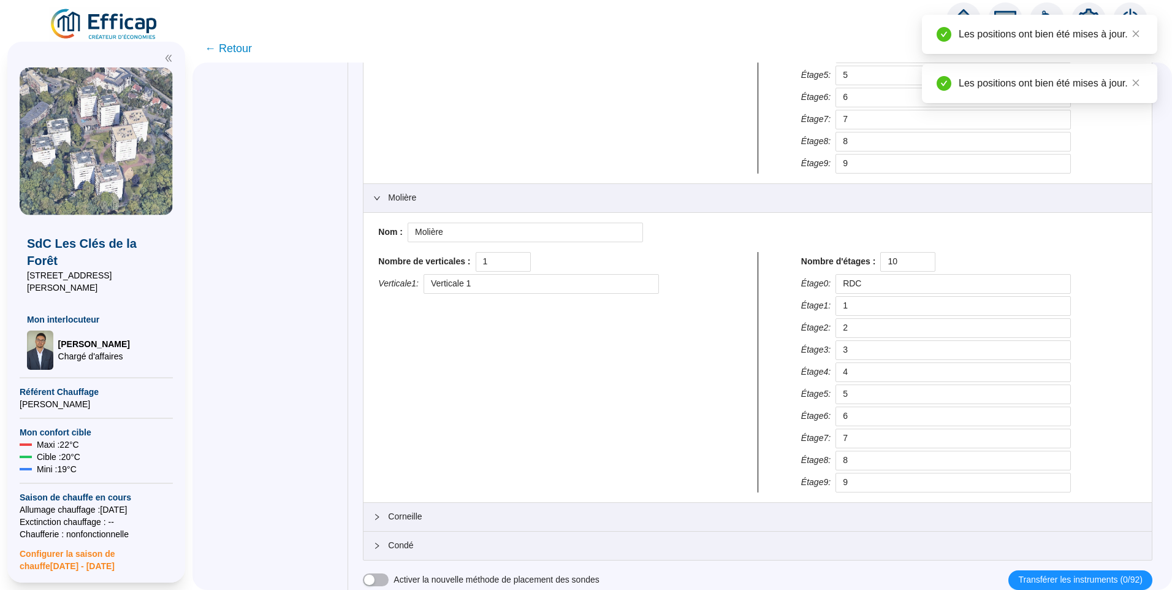
click at [408, 519] on span "Corneille" at bounding box center [765, 516] width 754 height 13
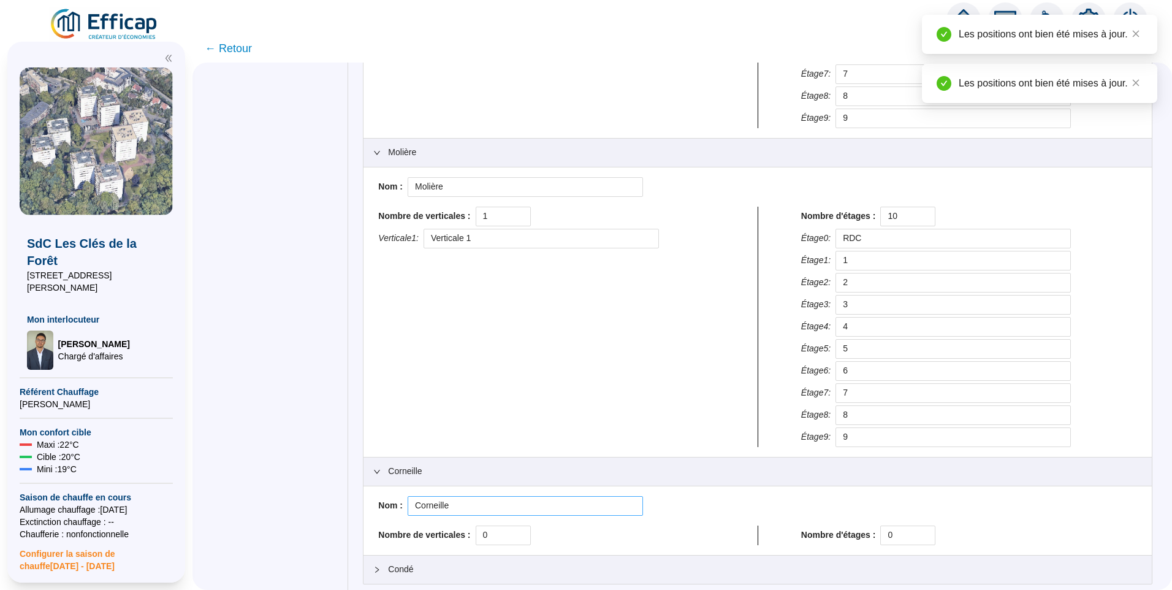
scroll to position [1594, 0]
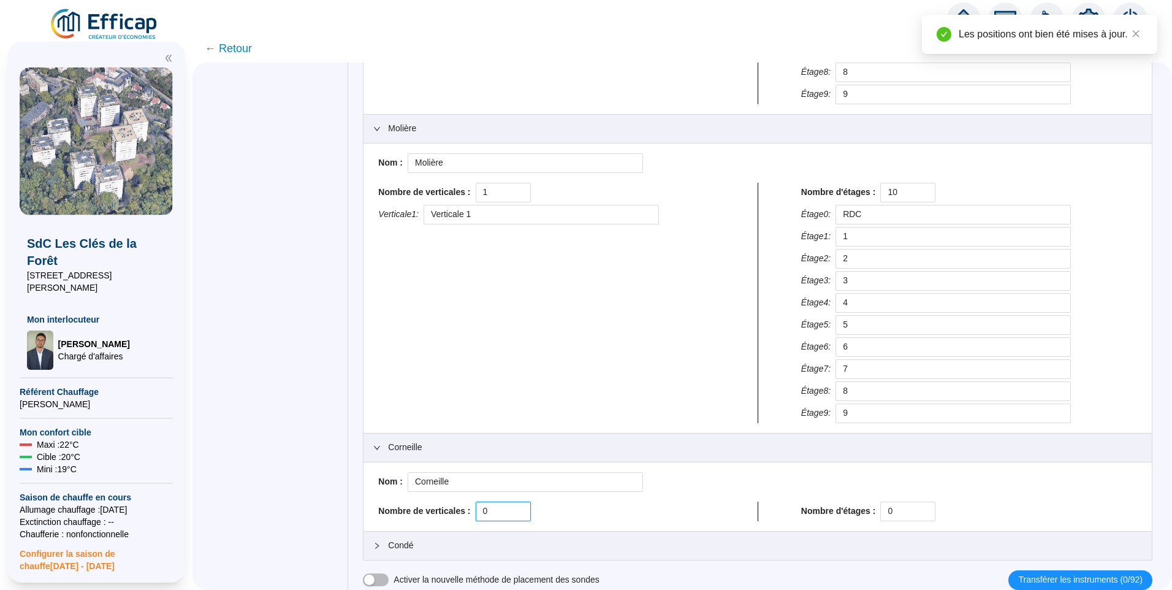
drag, startPoint x: 501, startPoint y: 515, endPoint x: 481, endPoint y: 516, distance: 20.9
click at [481, 516] on div "Nombre de verticales : 0" at bounding box center [546, 511] width 336 height 20
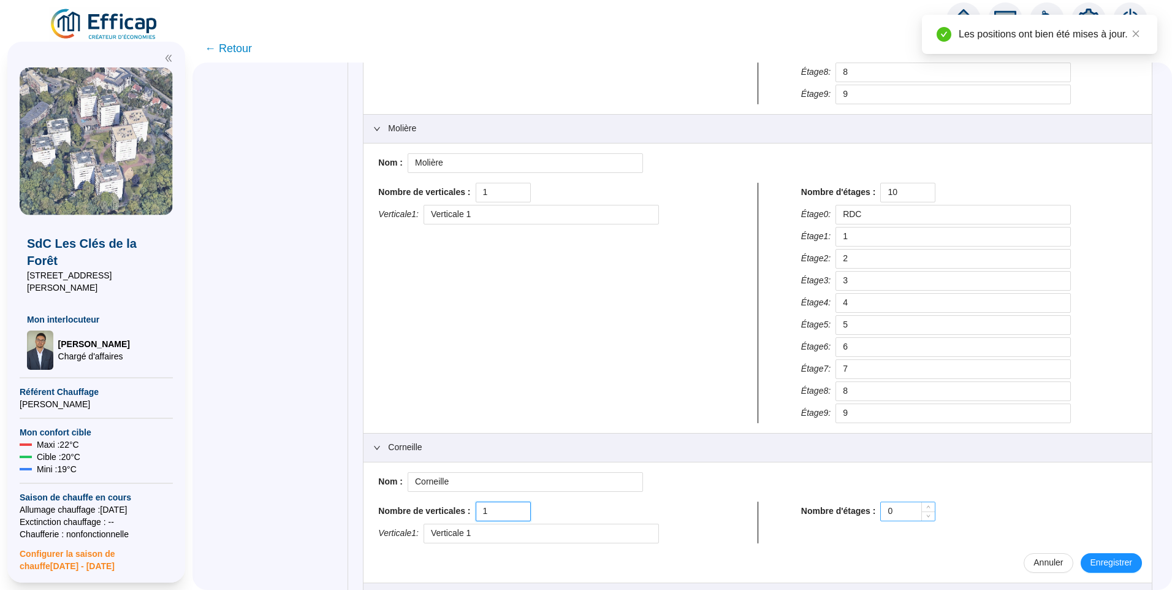
type input "1"
drag, startPoint x: 904, startPoint y: 509, endPoint x: 788, endPoint y: 510, distance: 115.9
click at [788, 510] on div "Nombre de verticales : 1 Verticale 1 : Verticale 1 Nombre d'étages : 0" at bounding box center [757, 522] width 769 height 42
drag, startPoint x: 905, startPoint y: 512, endPoint x: 883, endPoint y: 513, distance: 22.1
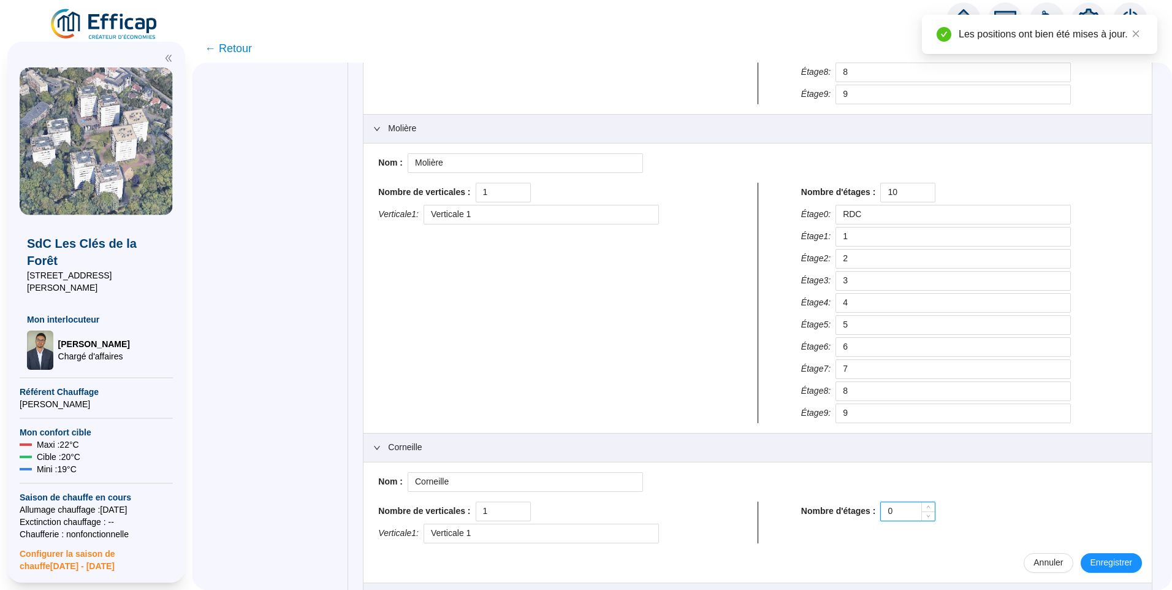
click at [883, 513] on input "0" at bounding box center [908, 511] width 54 height 18
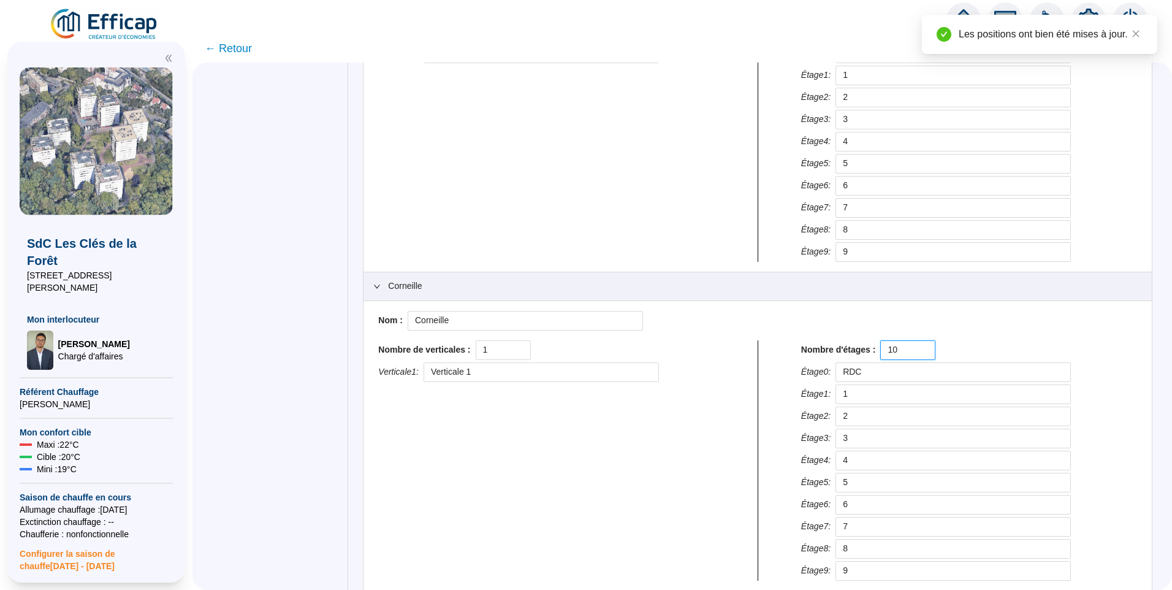
scroll to position [1844, 0]
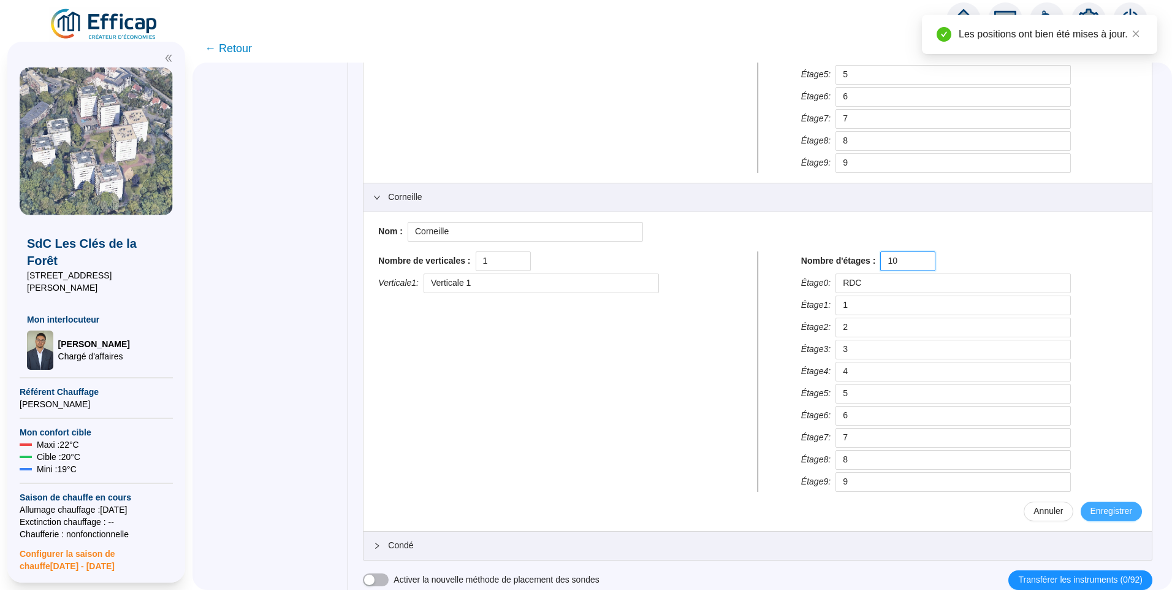
type input "10"
click at [1091, 506] on span "Enregistrer" at bounding box center [1112, 510] width 42 height 13
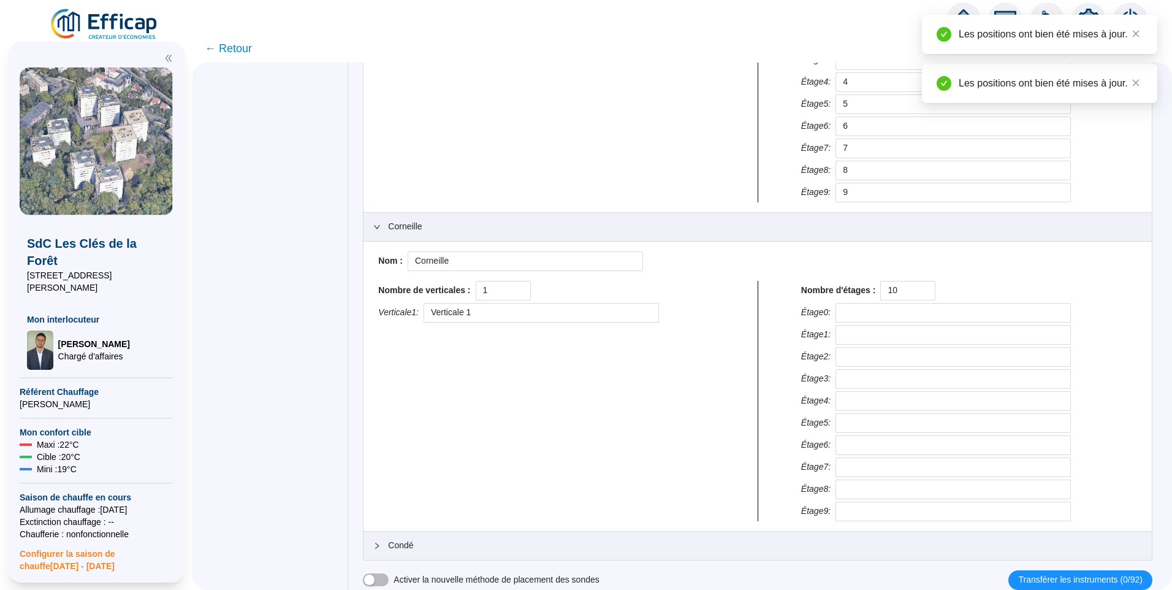
type input "RDC"
type input "1"
type input "2"
type input "3"
type input "4"
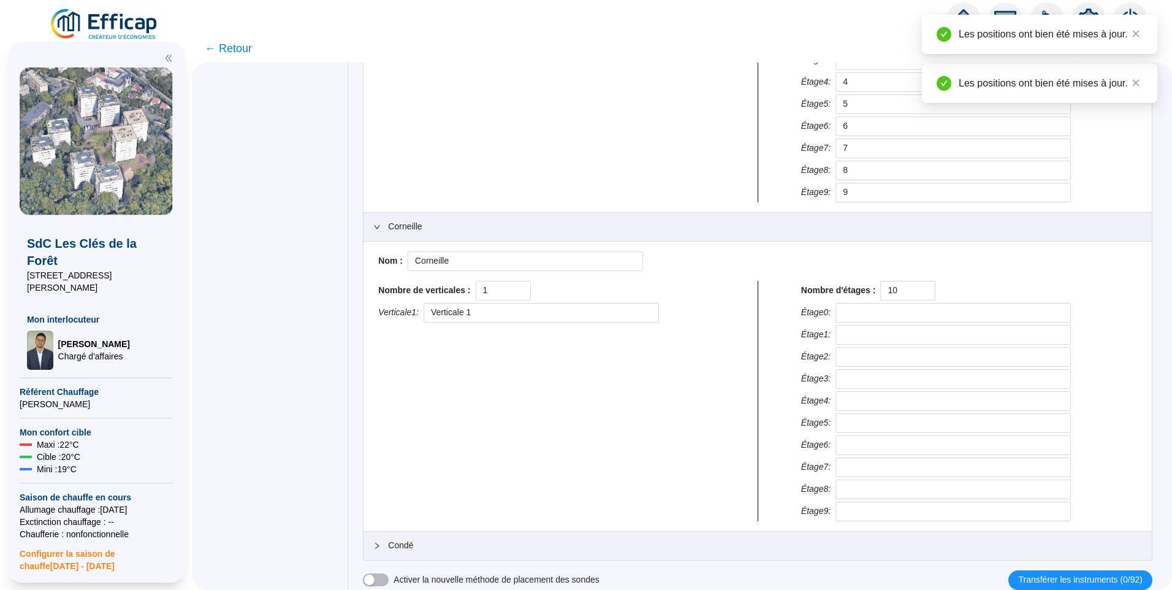
type input "5"
type input "6"
type input "7"
type input "8"
type input "9"
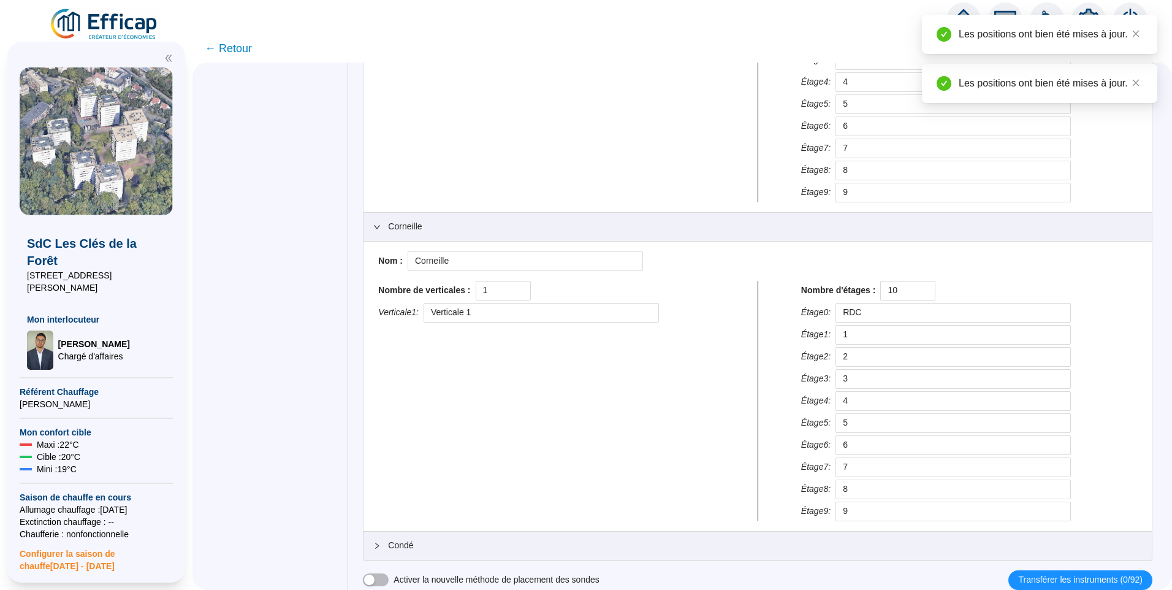
scroll to position [1814, 0]
drag, startPoint x: 454, startPoint y: 546, endPoint x: 464, endPoint y: 530, distance: 19.6
click at [454, 547] on span "Condé" at bounding box center [765, 545] width 754 height 13
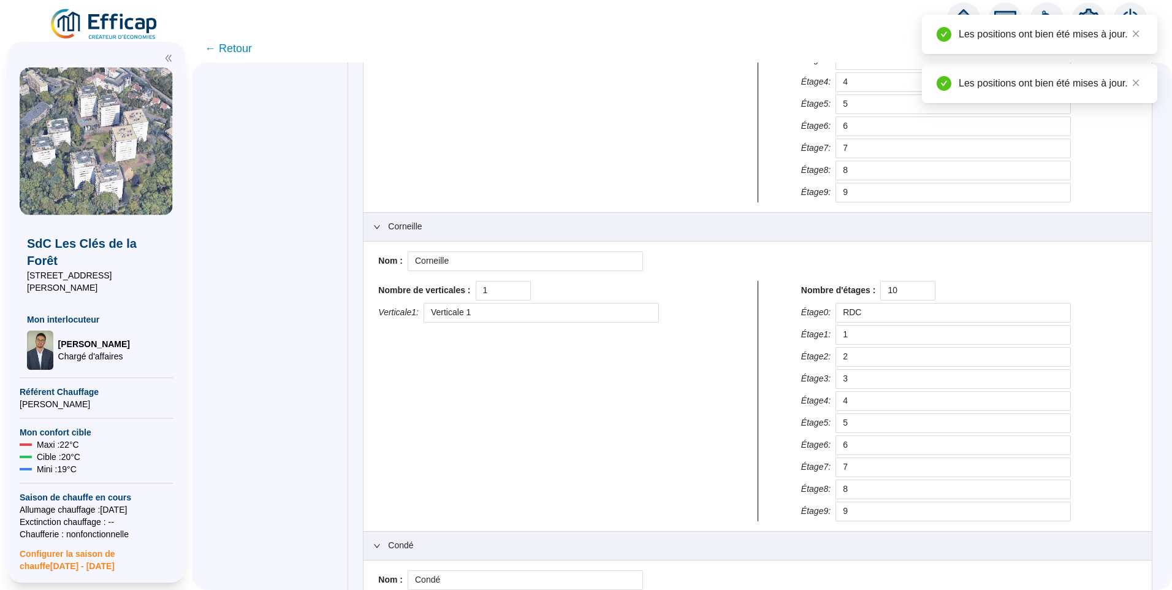
scroll to position [1884, 0]
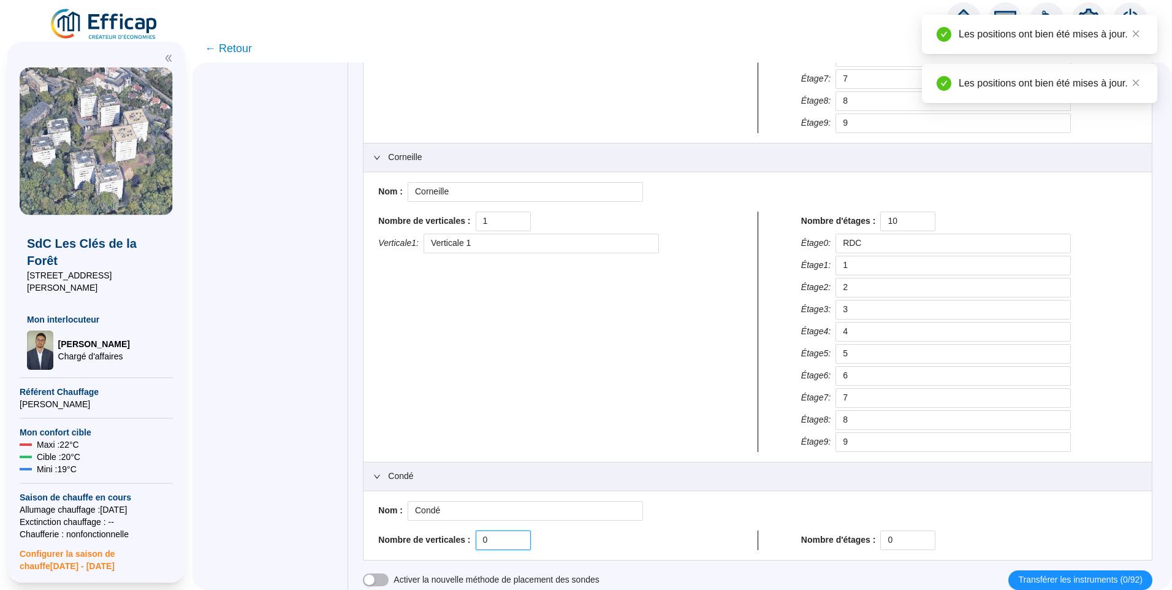
drag, startPoint x: 503, startPoint y: 545, endPoint x: 425, endPoint y: 545, distance: 77.9
click at [425, 545] on div "Nombre de verticales : 0" at bounding box center [546, 540] width 336 height 20
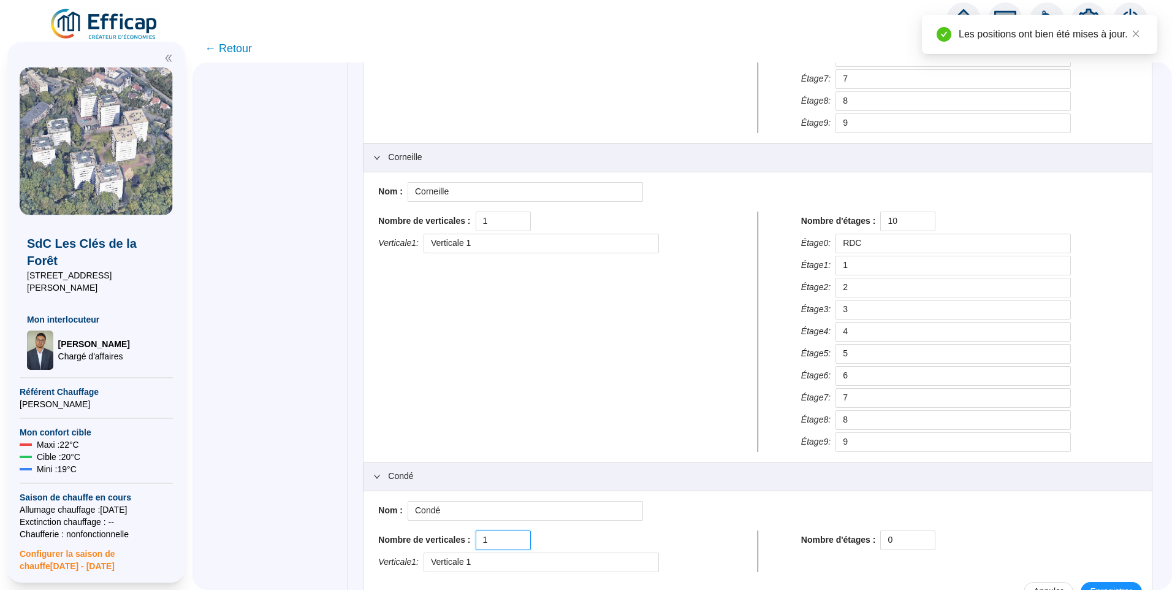
type input "1"
drag, startPoint x: 837, startPoint y: 539, endPoint x: 818, endPoint y: 539, distance: 18.4
click at [818, 539] on div "Nombre d'étages : 0" at bounding box center [969, 540] width 336 height 20
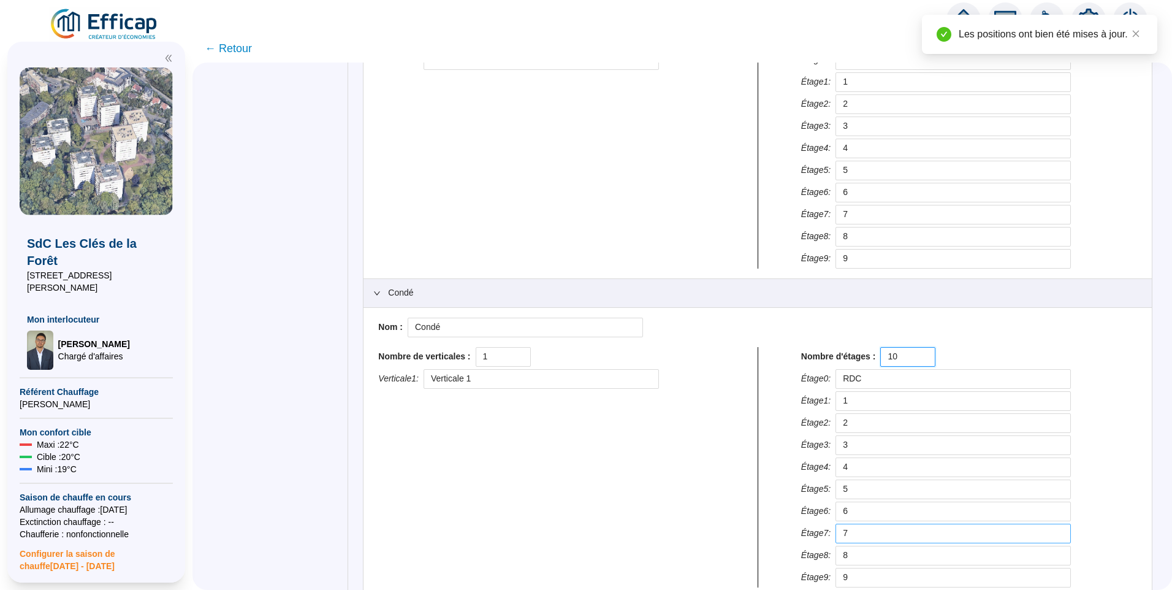
scroll to position [2134, 0]
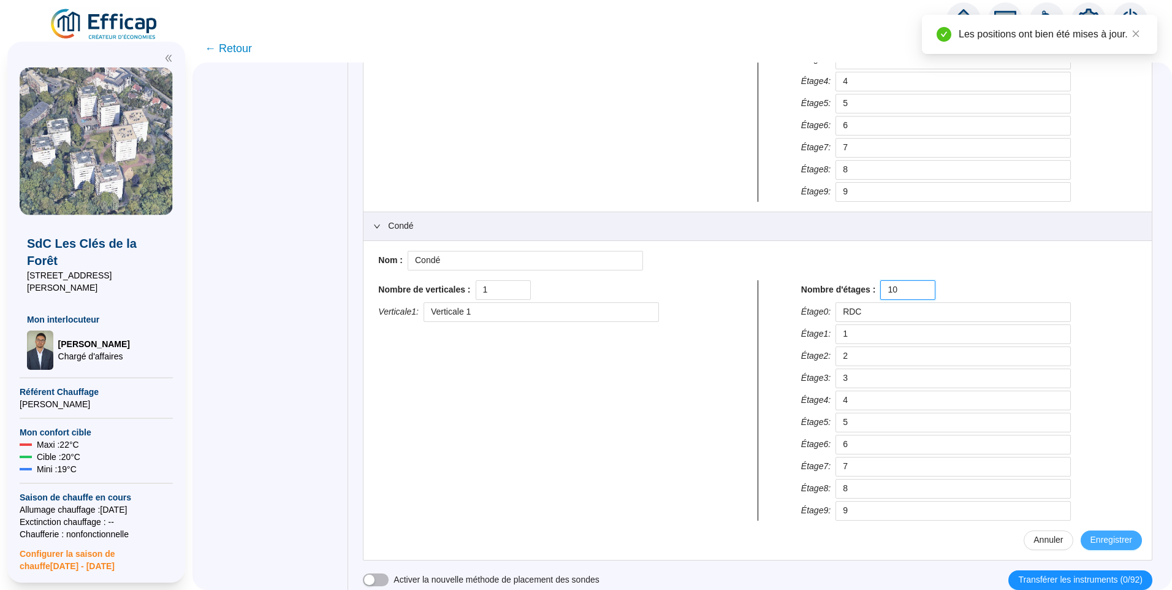
type input "10"
click at [1091, 542] on span "Enregistrer" at bounding box center [1112, 539] width 42 height 13
type input "RDC"
type input "1"
type input "2"
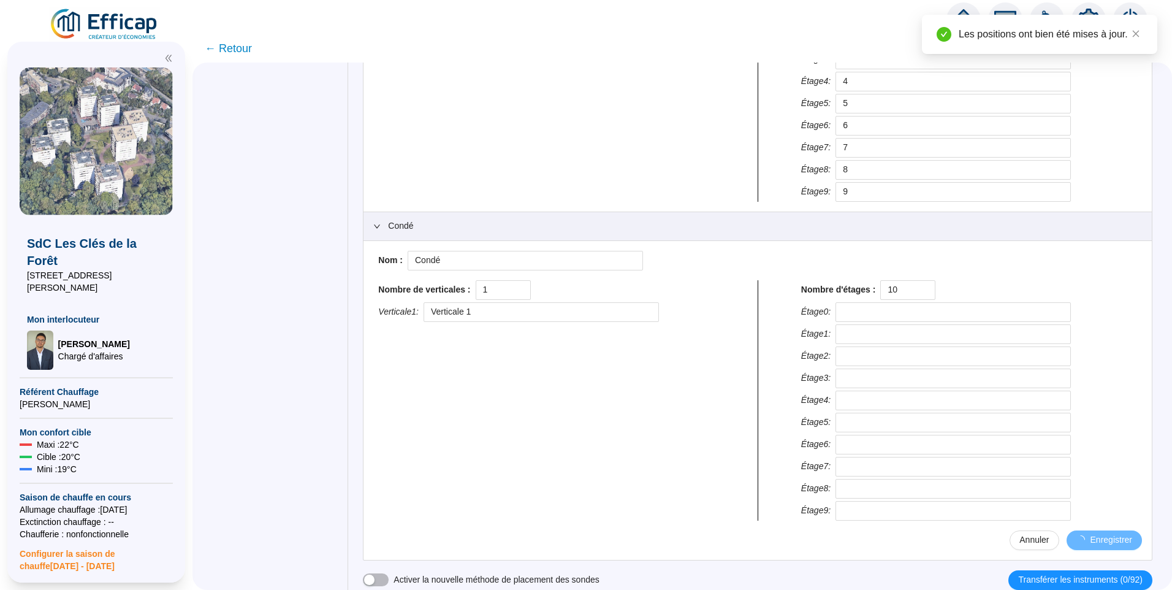
type input "3"
type input "4"
type input "5"
type input "6"
type input "7"
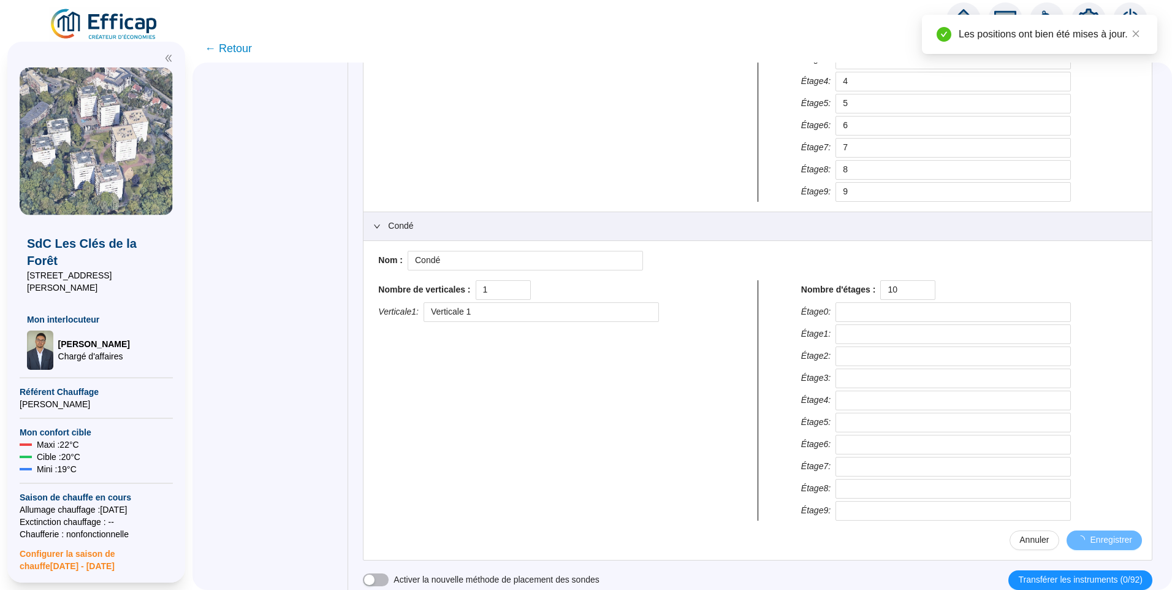
type input "8"
type input "9"
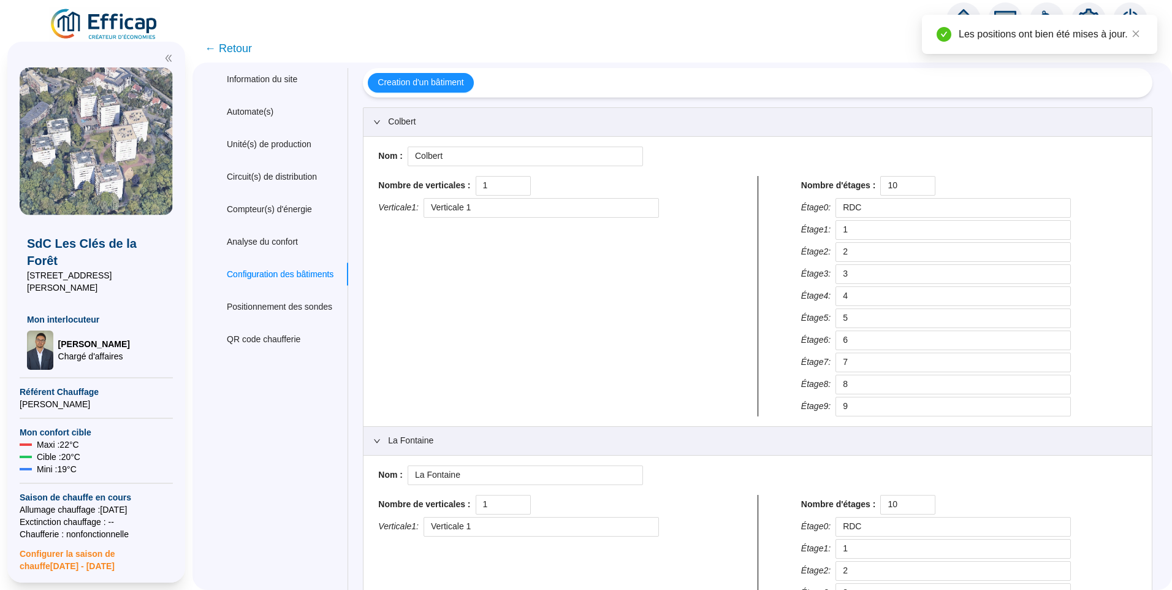
scroll to position [0, 0]
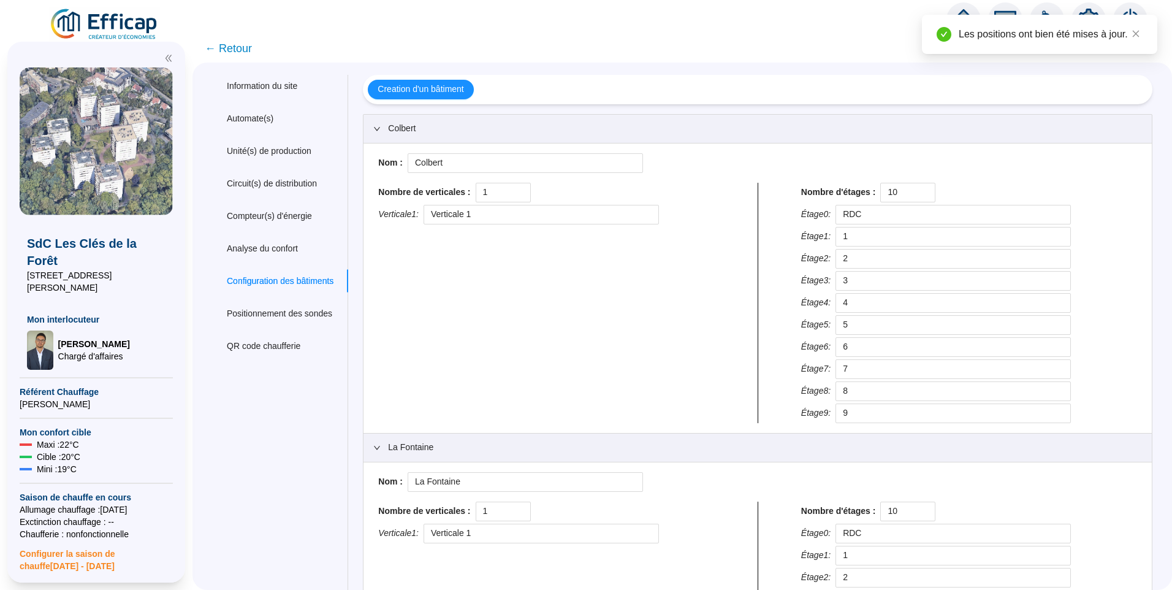
click at [251, 55] on span "← Retour" at bounding box center [228, 48] width 47 height 17
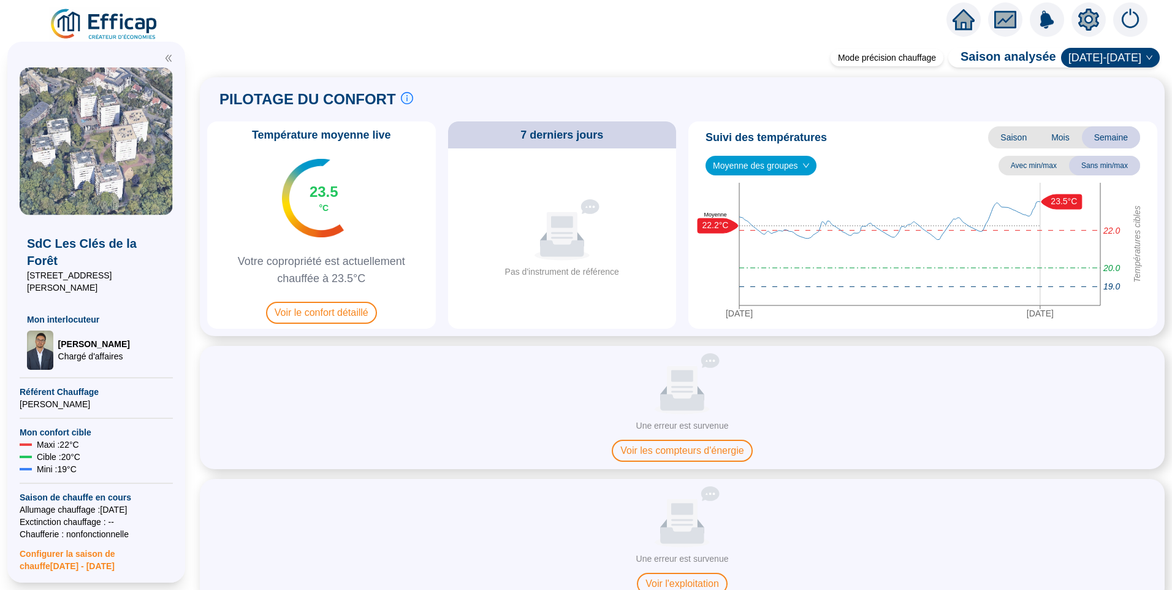
click at [1078, 18] on icon "setting" at bounding box center [1089, 20] width 22 height 22
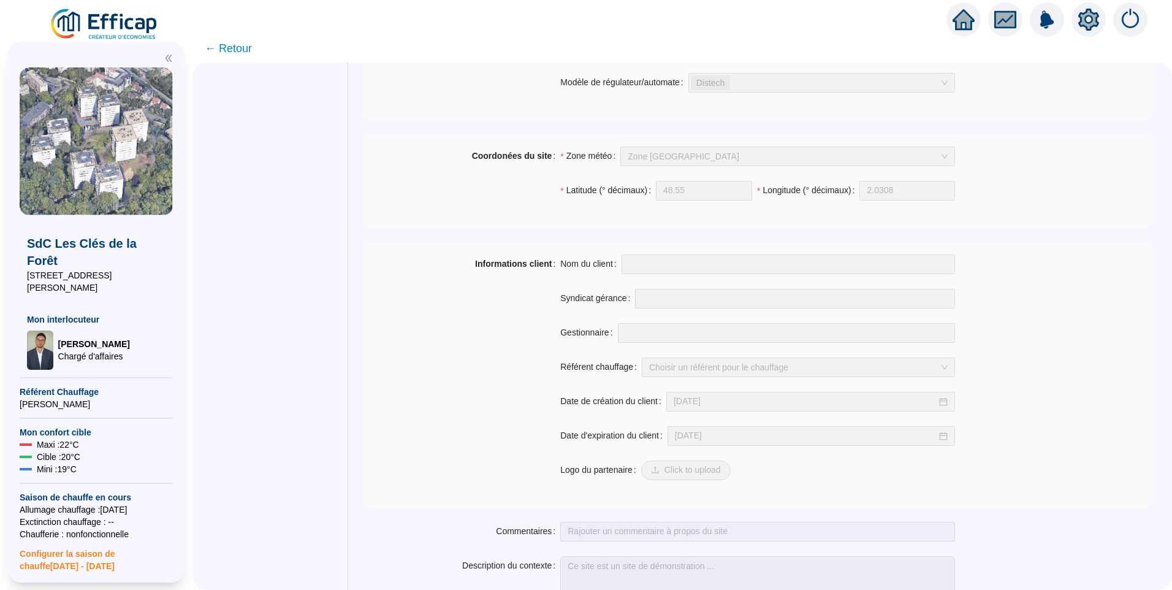
scroll to position [825, 0]
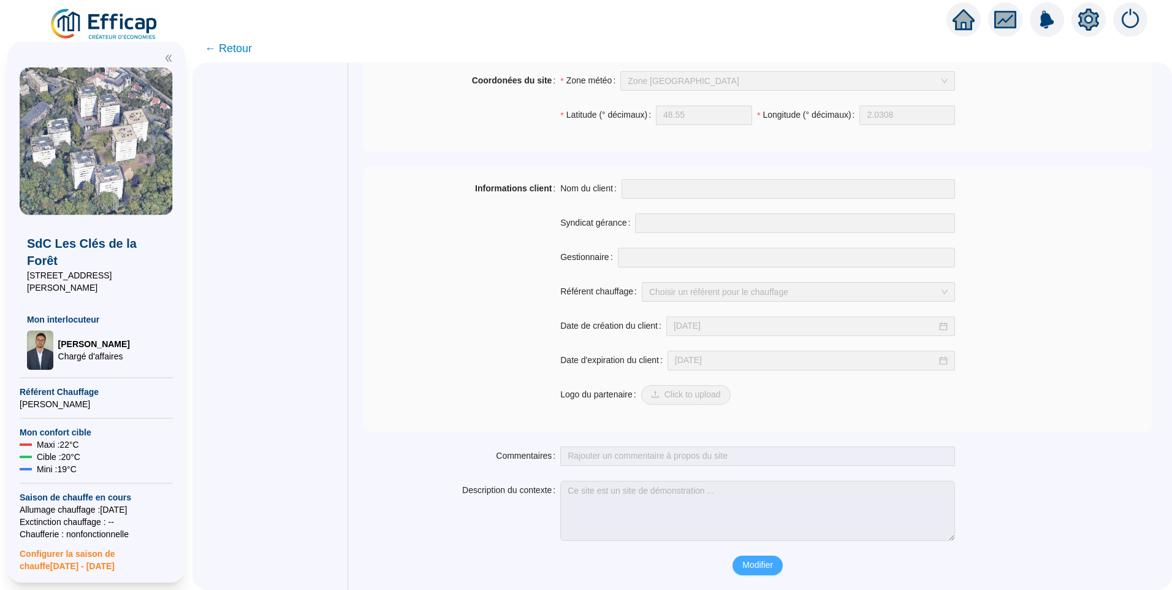
click at [766, 569] on span "Modifier" at bounding box center [757, 564] width 31 height 13
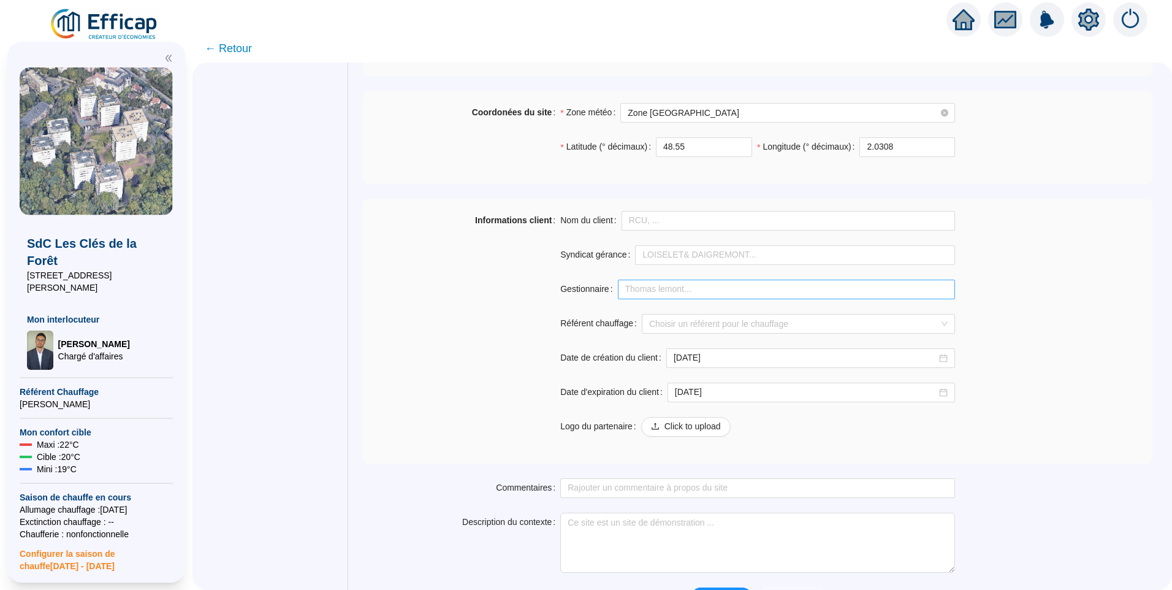
scroll to position [519, 0]
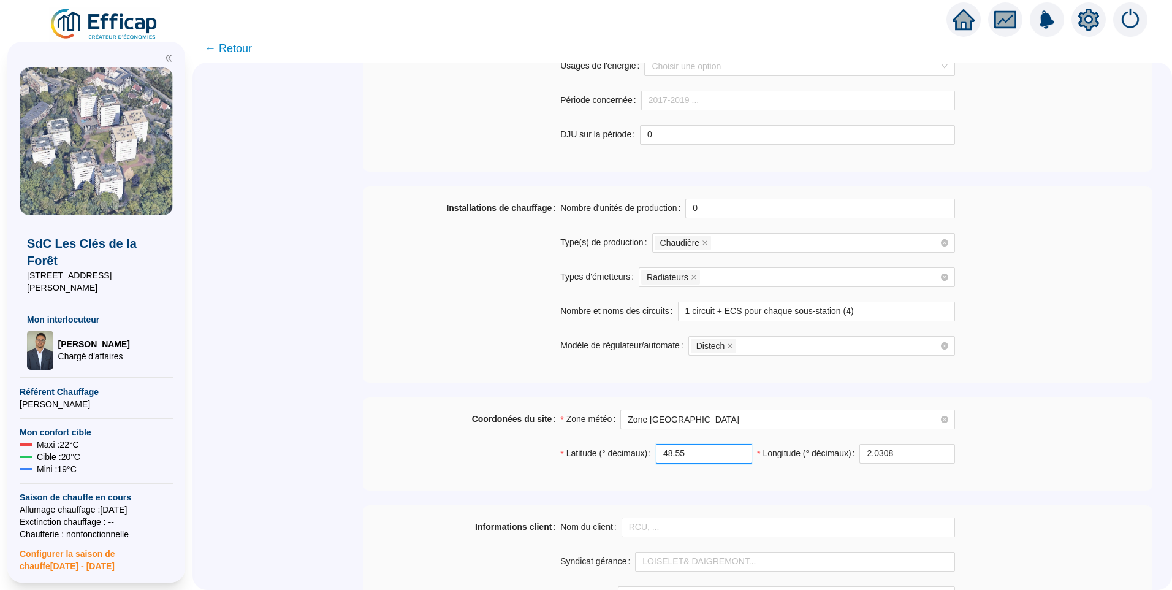
drag, startPoint x: 686, startPoint y: 449, endPoint x: 541, endPoint y: 449, distance: 145.3
click at [541, 449] on div "Coordonées du site Zone météo Zone Paris Latitude (° décimaux) 48.55 Longitude …" at bounding box center [758, 443] width 790 height 69
paste input "92376105108408"
type input "48.923761051084085"
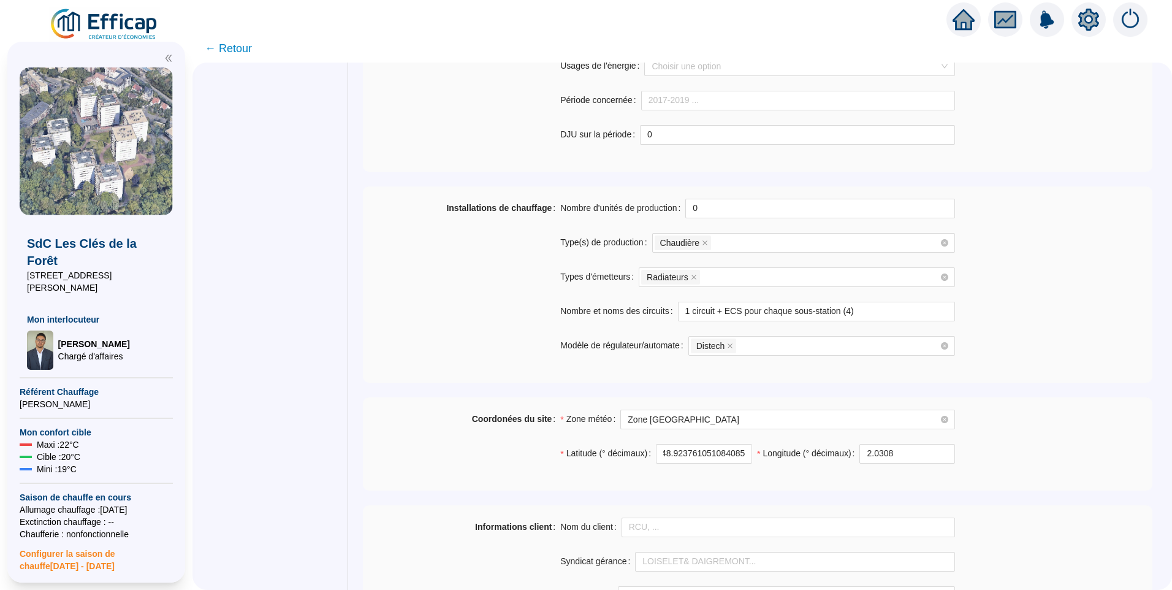
scroll to position [0, 0]
drag, startPoint x: 897, startPoint y: 458, endPoint x: 807, endPoint y: 447, distance: 90.7
click at [807, 447] on div "Longitude (° décimaux) 2.0308" at bounding box center [856, 454] width 198 height 20
paste input "51663844082123"
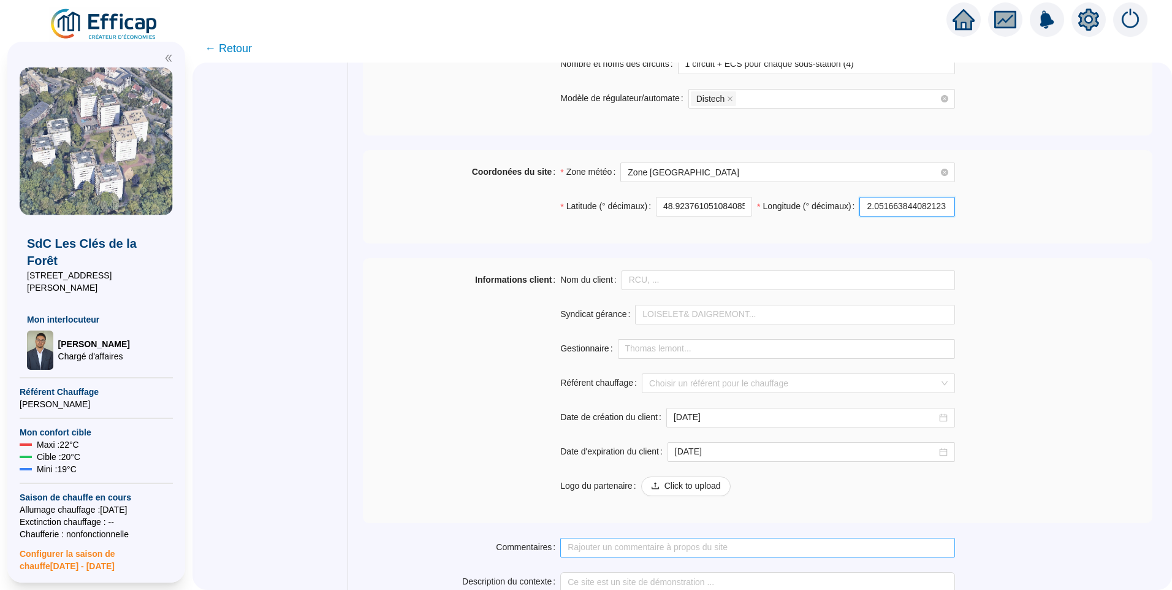
scroll to position [857, 0]
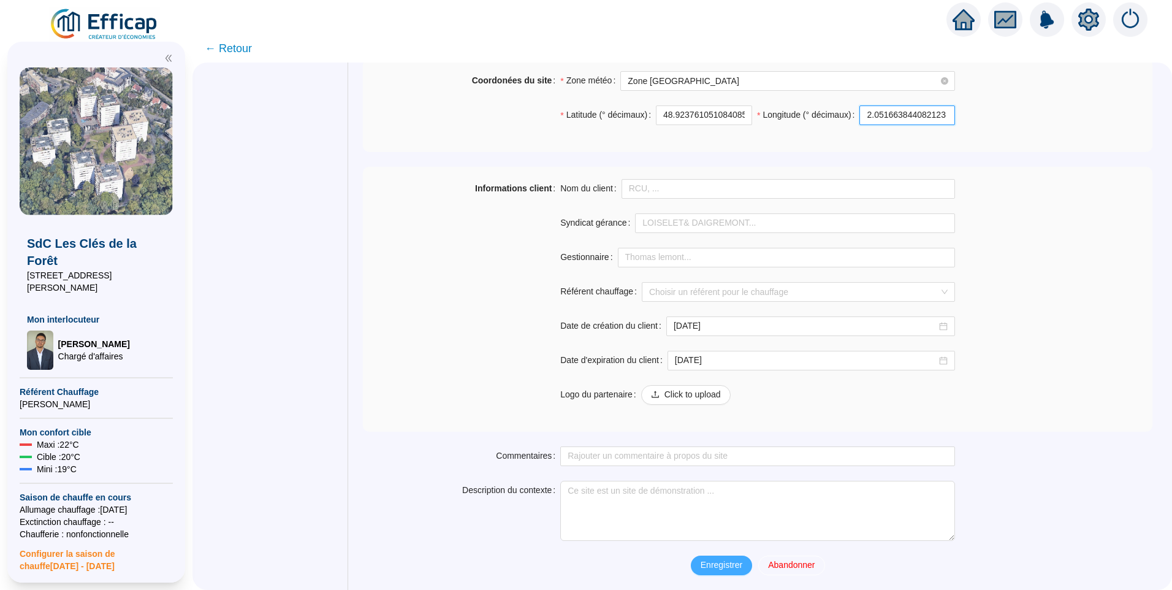
type input "2.051663844082123"
click at [723, 566] on span "Enregistrer" at bounding box center [722, 564] width 42 height 13
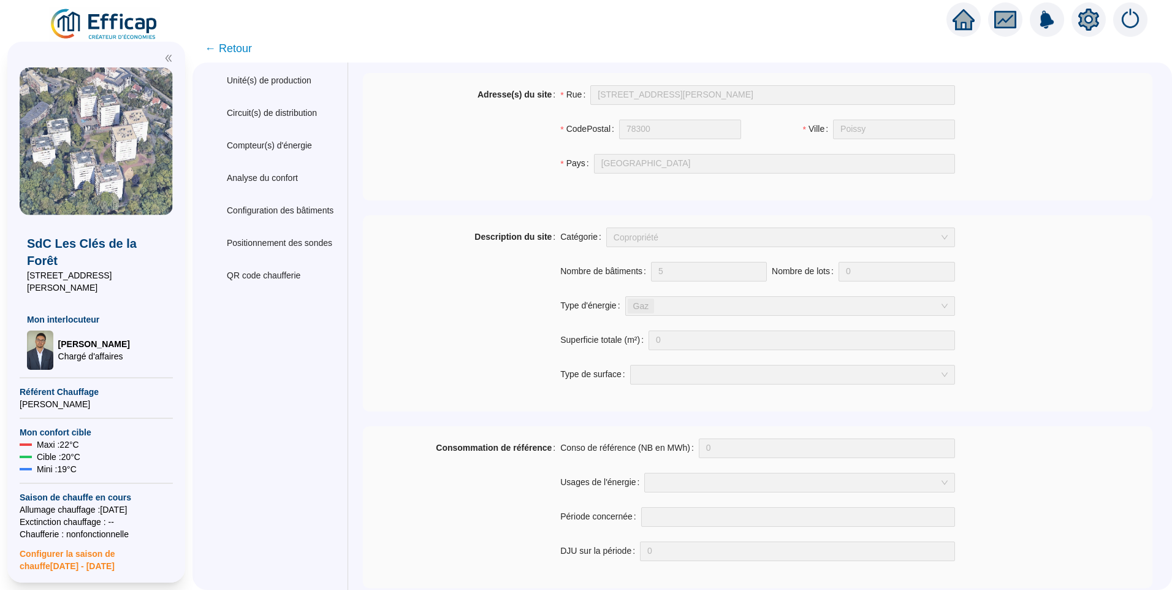
scroll to position [0, 0]
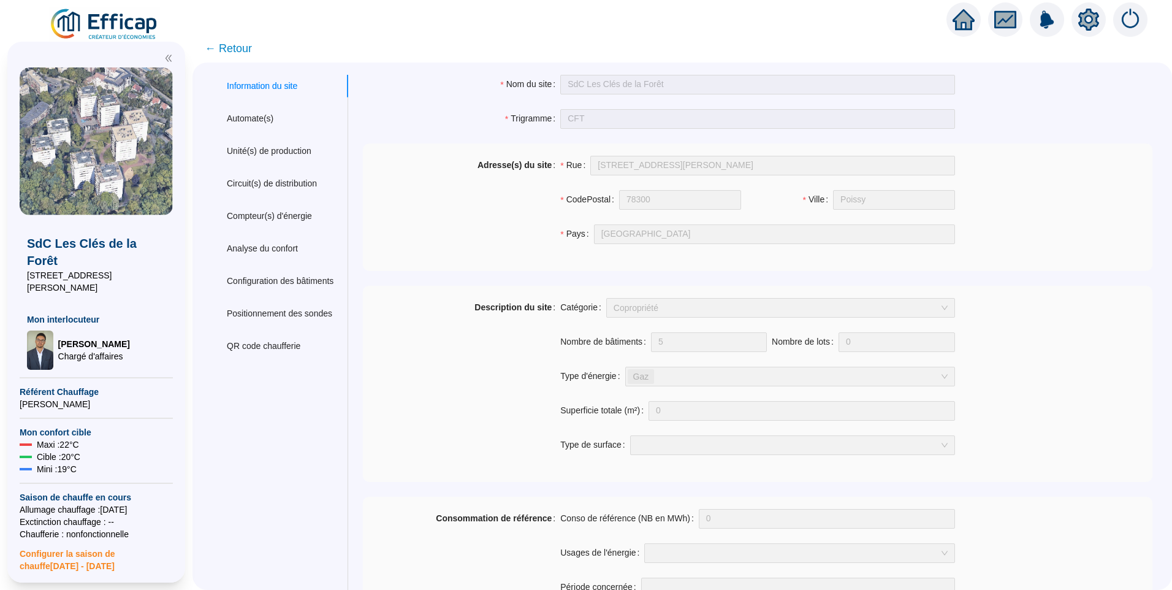
click at [245, 51] on span "← Retour" at bounding box center [228, 48] width 47 height 17
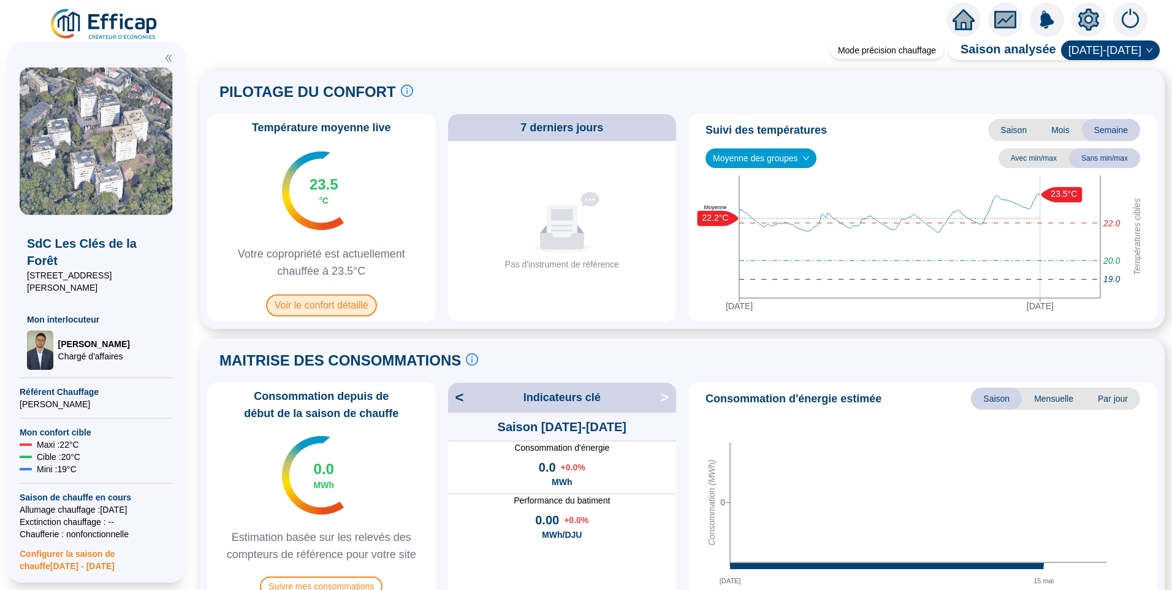
click at [360, 311] on span "Voir le confort détaillé" at bounding box center [321, 305] width 111 height 22
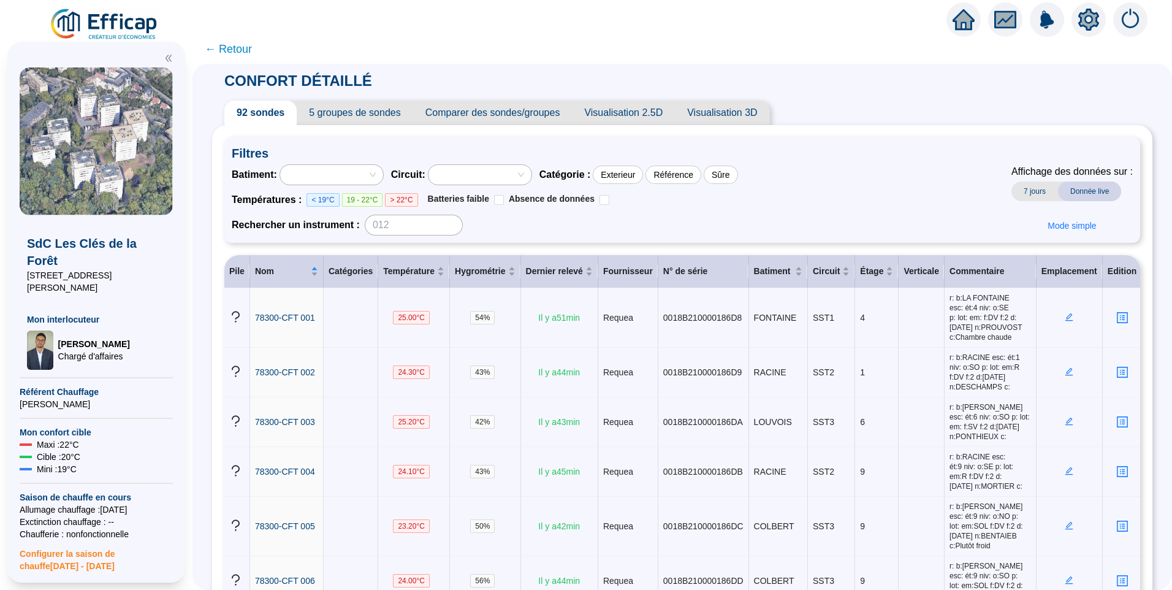
click at [1092, 29] on icon "setting" at bounding box center [1089, 20] width 22 height 22
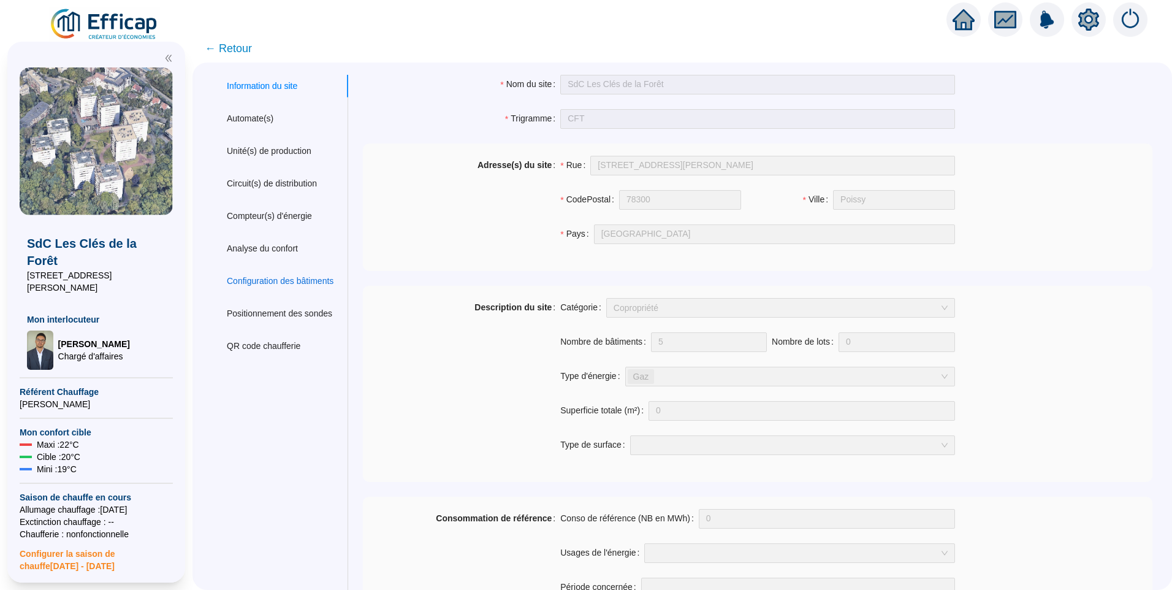
click at [277, 283] on div "Configuration des bâtiments" at bounding box center [280, 281] width 107 height 13
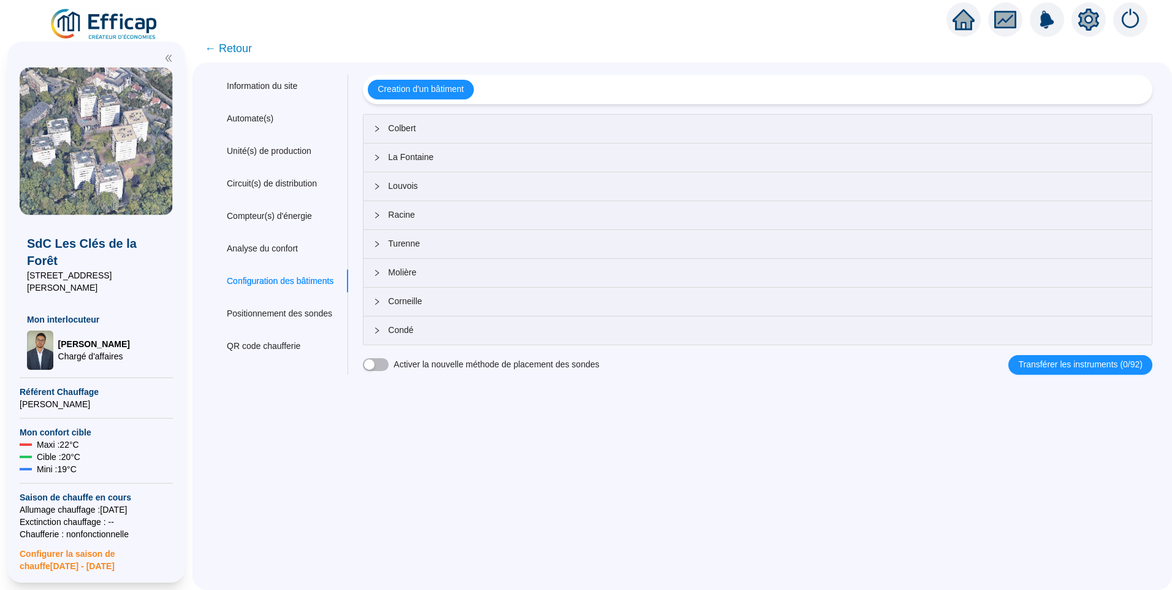
click at [435, 136] on div "Colbert" at bounding box center [758, 129] width 788 height 28
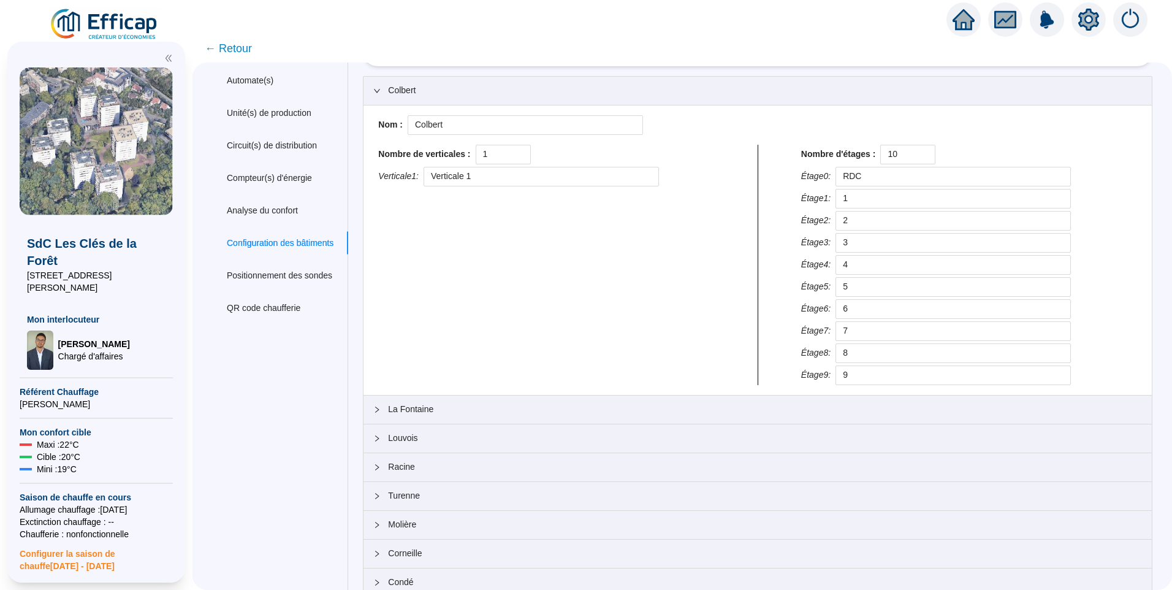
scroll to position [75, 0]
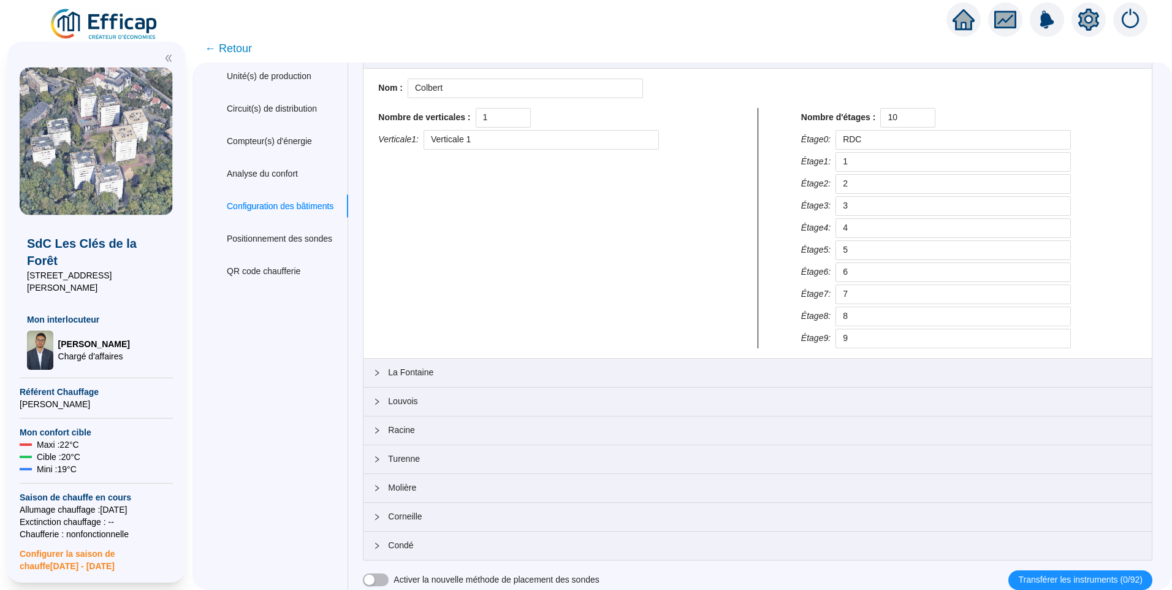
click at [232, 46] on span "← Retour" at bounding box center [228, 48] width 47 height 17
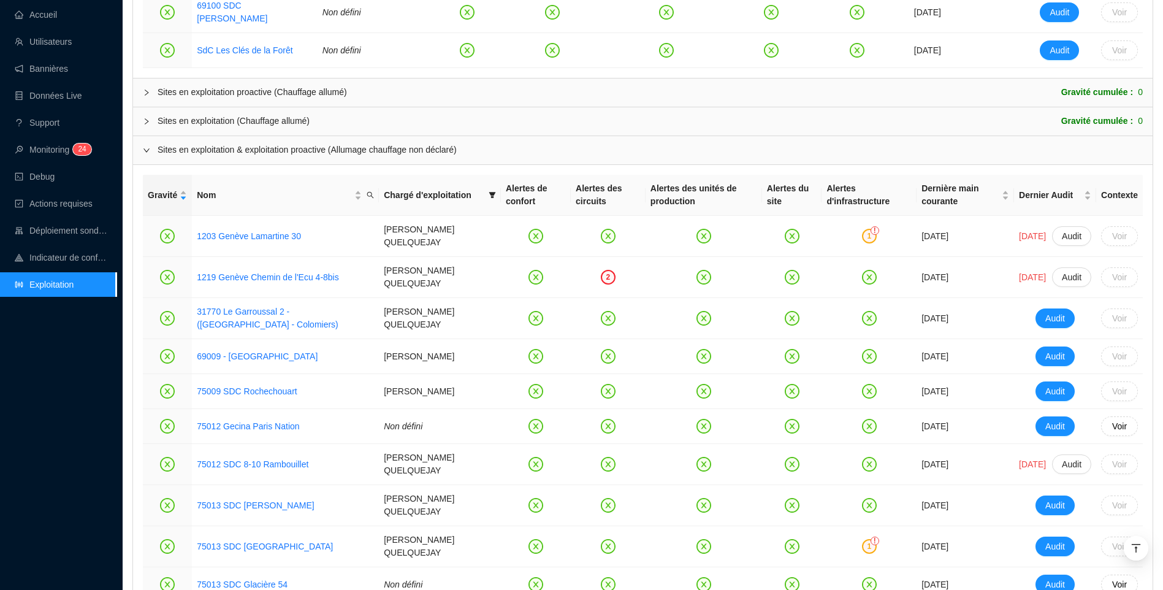
scroll to position [639, 0]
drag, startPoint x: 234, startPoint y: 446, endPoint x: 118, endPoint y: 459, distance: 116.6
click at [118, 459] on aside "Accueil Utilisateurs Bannières Données Live Support Monitoring 2 4 Debug Action…" at bounding box center [61, 295] width 123 height 590
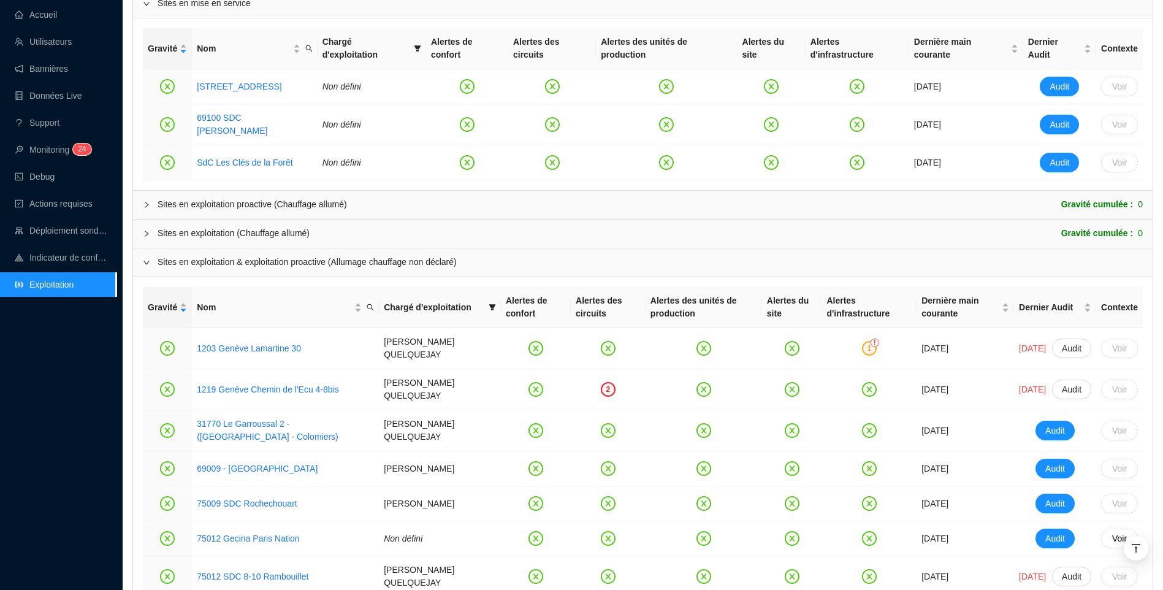
scroll to position [674, 0]
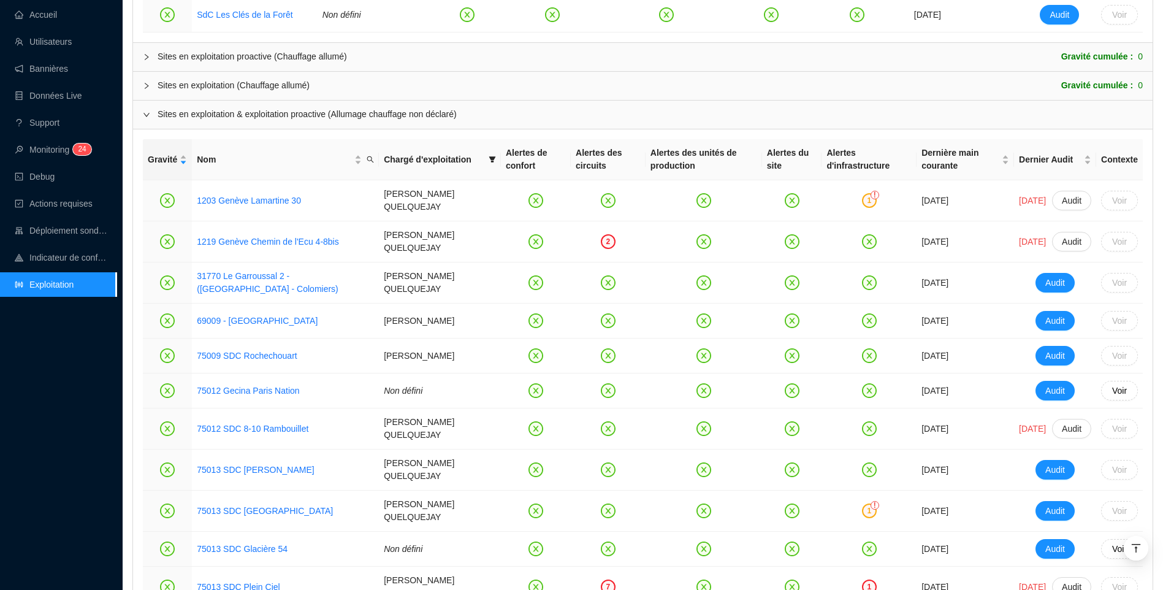
click at [112, 398] on div "Accueil Utilisateurs Bannières Données Live Support Monitoring 2 4 Debug Action…" at bounding box center [58, 295] width 116 height 590
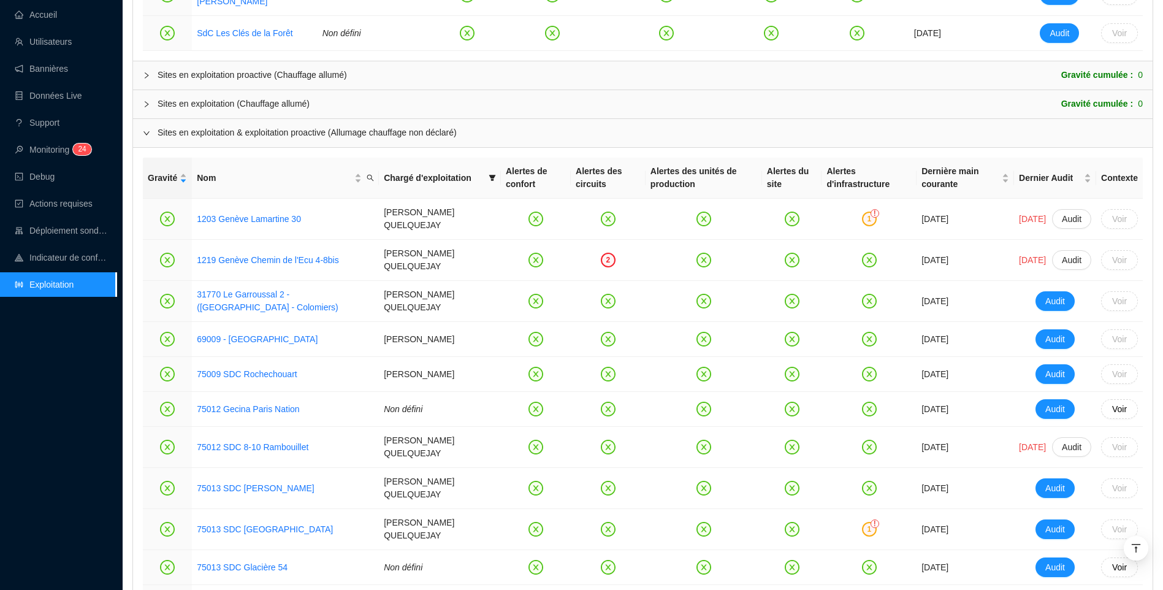
scroll to position [736, 0]
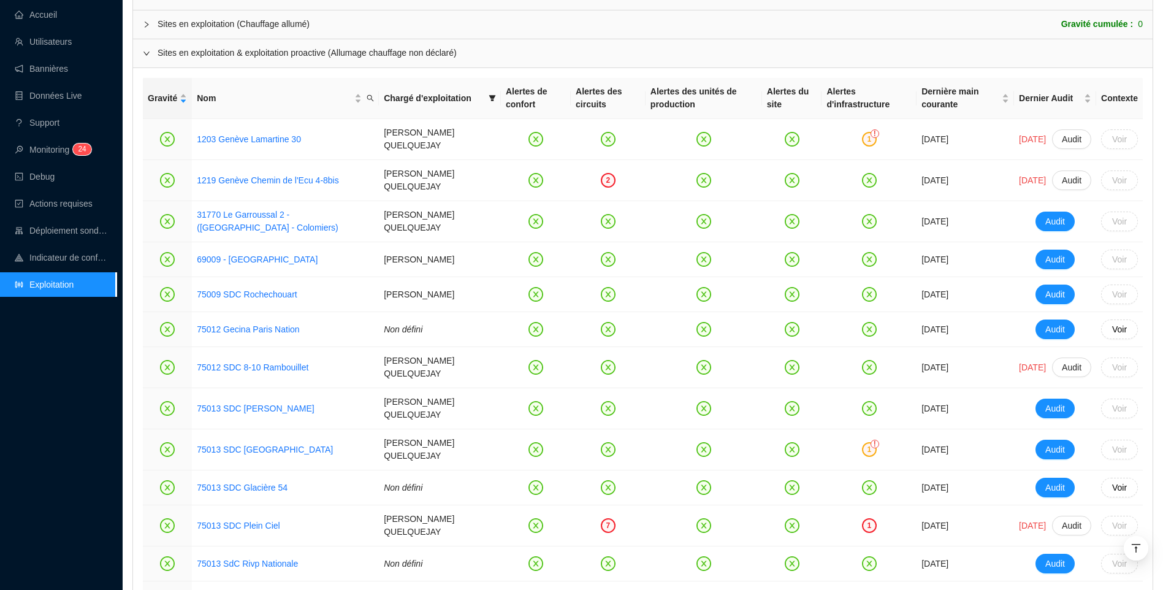
click at [94, 434] on div "Accueil Utilisateurs Bannières Données Live Support Monitoring 2 4 Debug Action…" at bounding box center [58, 295] width 116 height 590
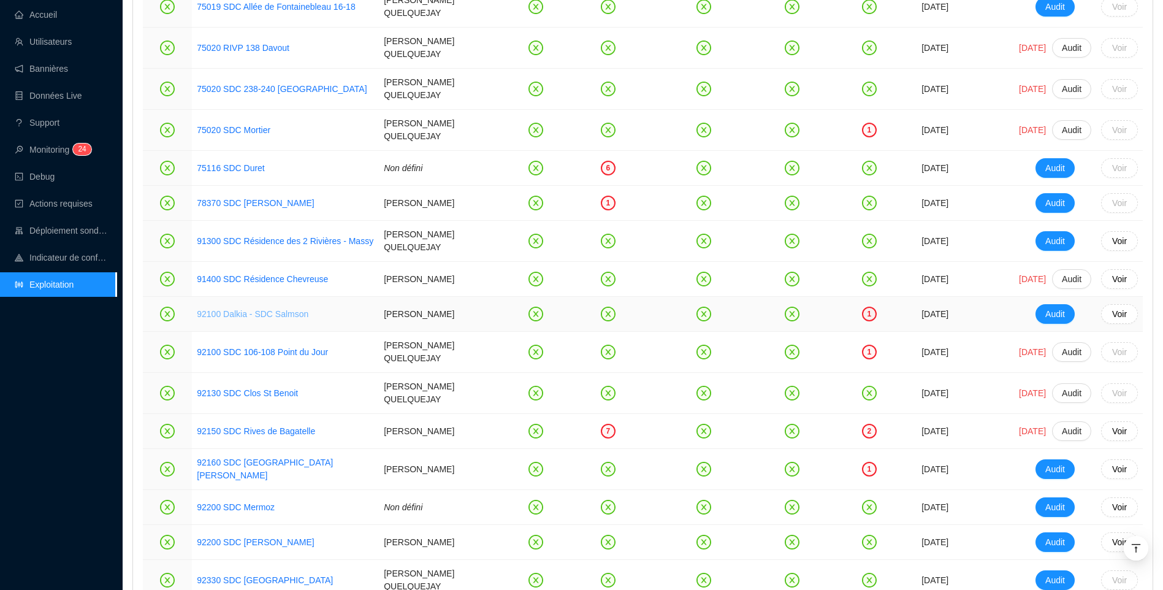
click at [229, 309] on link "92100 Dalkia - SDC Salmson" at bounding box center [253, 314] width 112 height 10
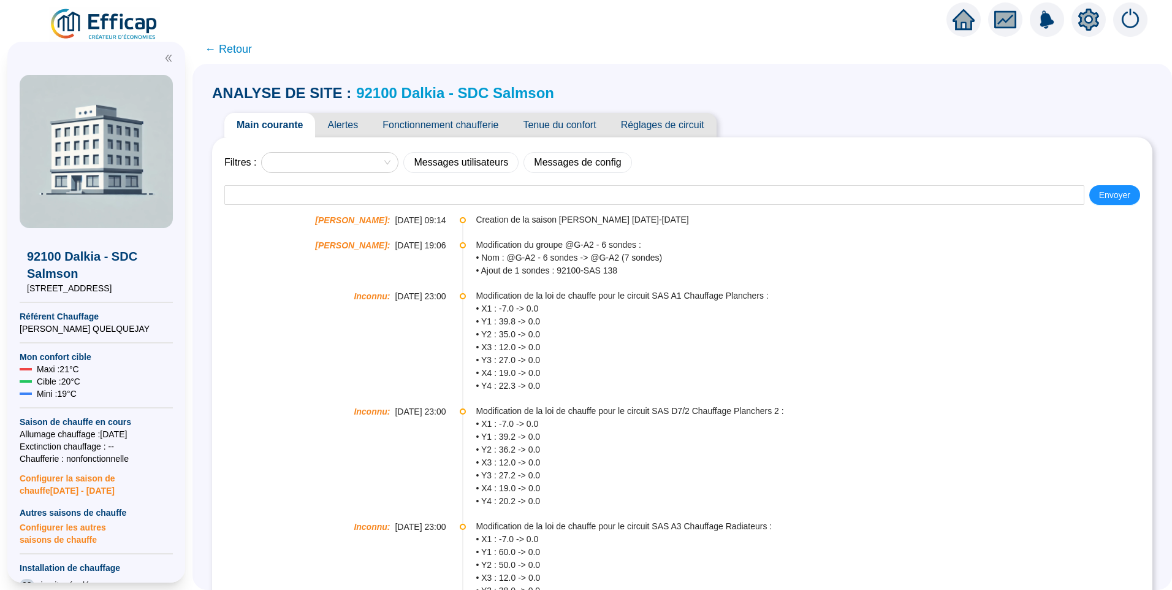
click at [1088, 21] on icon "setting" at bounding box center [1089, 20] width 22 height 22
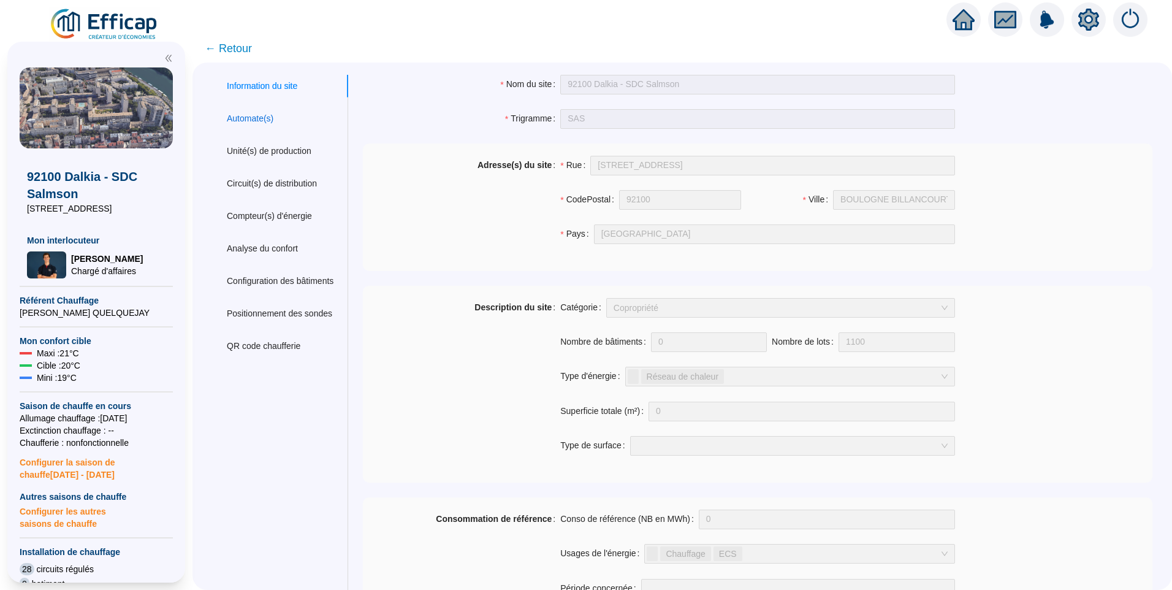
click at [260, 123] on div "Automate(s)" at bounding box center [250, 118] width 47 height 13
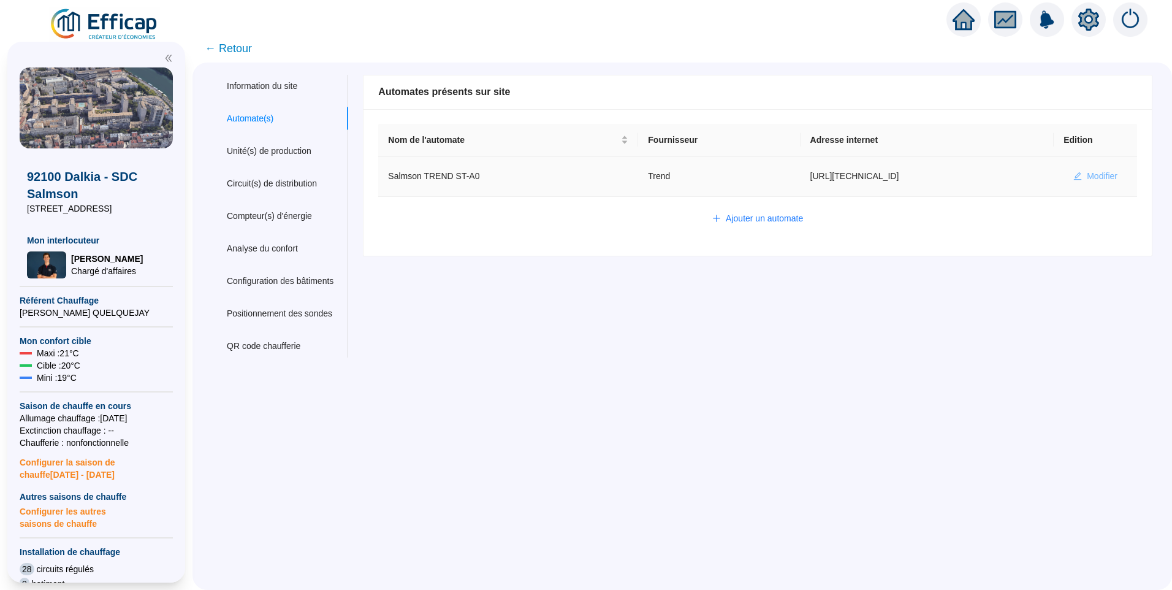
click at [1087, 173] on span "Modifier" at bounding box center [1102, 176] width 31 height 13
type input "Salmson TREND ST-A0"
type input "[URL][TECHNICAL_ID]"
type input "admin-efficap"
type input "S1001"
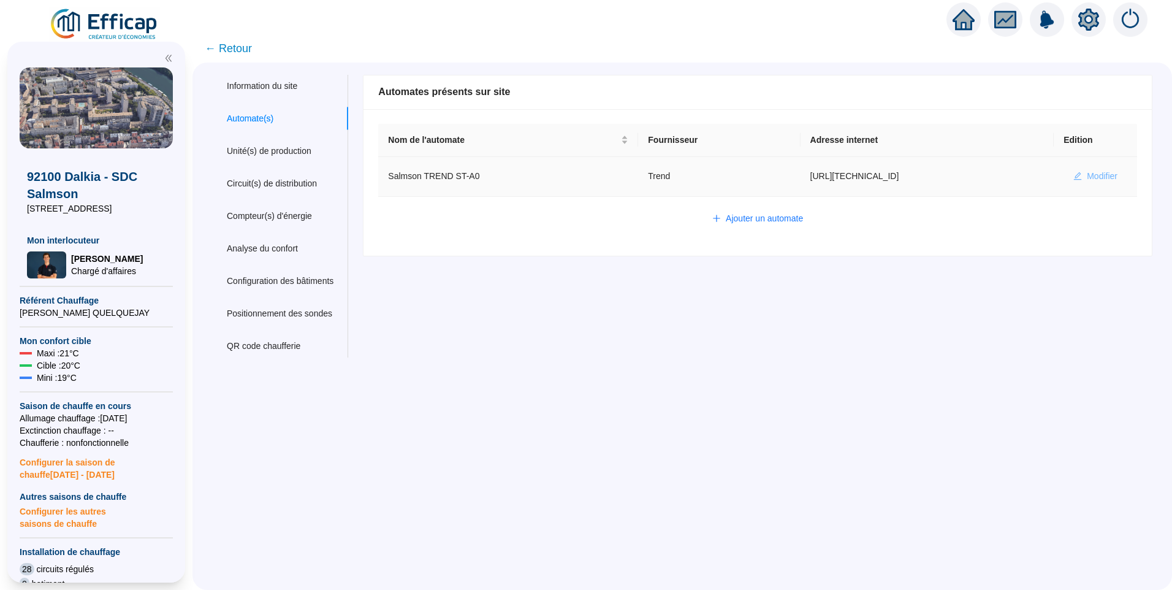
type input "S1000"
type input "A1000"
type input "I1000"
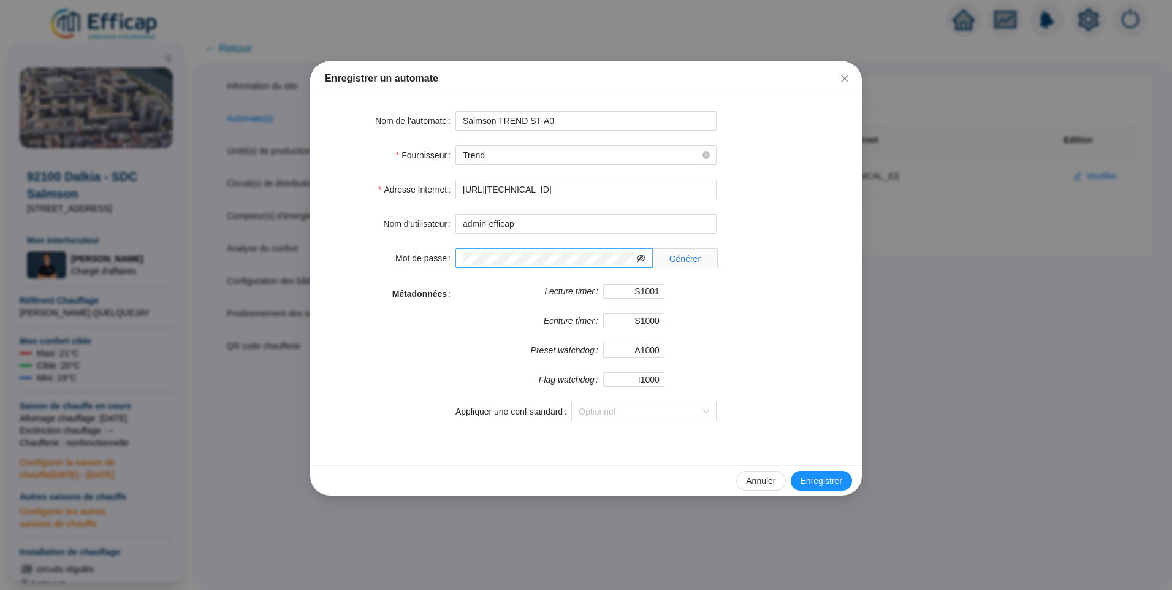
click at [642, 261] on icon "eye-invisible" at bounding box center [641, 258] width 9 height 9
drag, startPoint x: 582, startPoint y: 190, endPoint x: 487, endPoint y: 190, distance: 95.6
click at [487, 190] on input "http://90.91.183.110" at bounding box center [585, 190] width 261 height 20
paste input "http://86.242.161.187/"
click at [487, 191] on input "http://http://86.242.161.187/" at bounding box center [585, 190] width 261 height 20
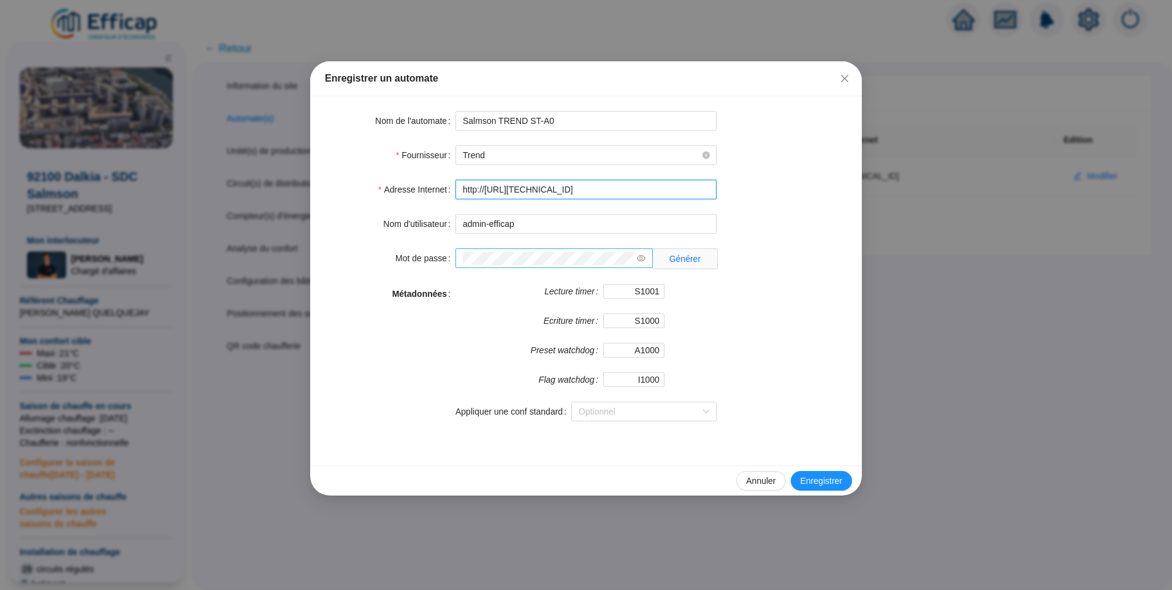
drag, startPoint x: 488, startPoint y: 191, endPoint x: 452, endPoint y: 189, distance: 35.6
click at [452, 189] on div "Adresse Internet http://http://86.242.161.187/" at bounding box center [586, 190] width 522 height 20
click at [587, 190] on input "http://86.242.161.187/" at bounding box center [585, 190] width 261 height 20
type input "http://86.242.161.187/"
click at [818, 484] on span "Enregistrer" at bounding box center [822, 480] width 42 height 13
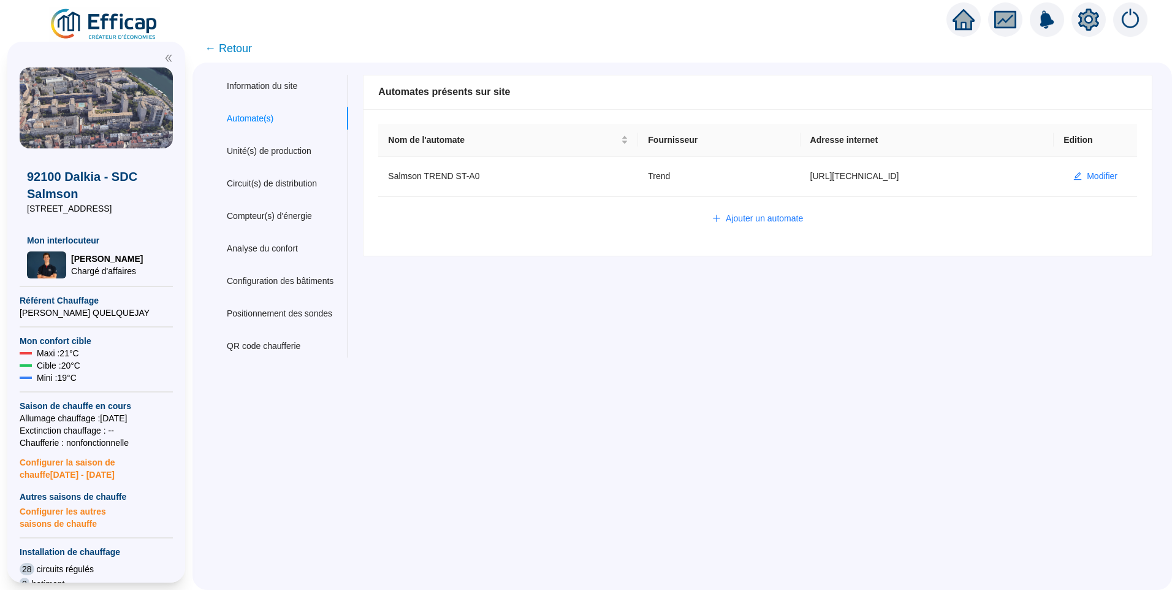
drag, startPoint x: 503, startPoint y: 356, endPoint x: 510, endPoint y: 357, distance: 6.8
click at [510, 357] on div "Nom du site 92100 Dalkia - SDC Salmson Trigramme SAS Adresse(s) du site Rue 3 r…" at bounding box center [750, 216] width 805 height 283
click at [252, 45] on span "← Retour" at bounding box center [228, 48] width 47 height 17
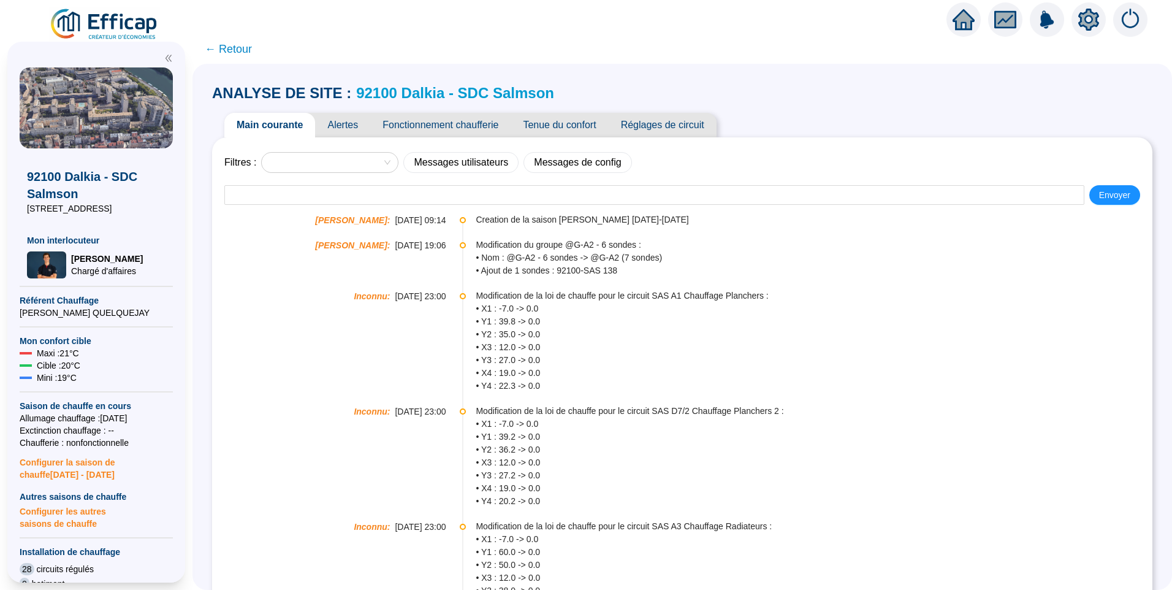
click at [462, 128] on span "Fonctionnement chaufferie" at bounding box center [440, 125] width 140 height 25
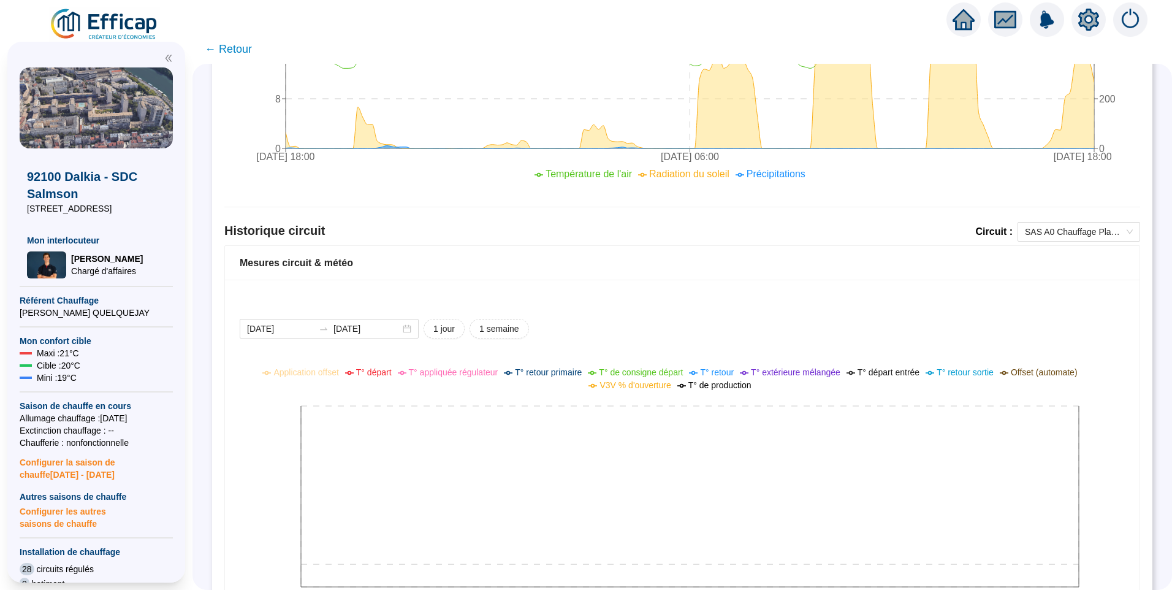
scroll to position [701, 0]
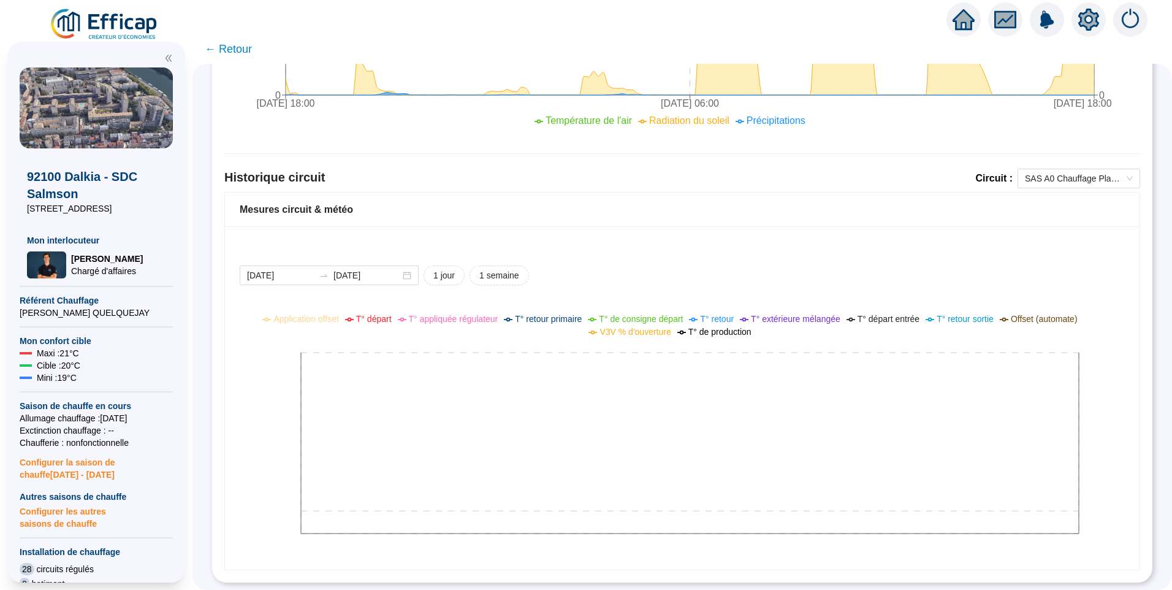
drag, startPoint x: 508, startPoint y: 267, endPoint x: 490, endPoint y: 267, distance: 17.2
click at [506, 269] on span "1 semaine" at bounding box center [499, 275] width 40 height 13
click at [308, 269] on input "2025-09-01" at bounding box center [280, 275] width 67 height 13
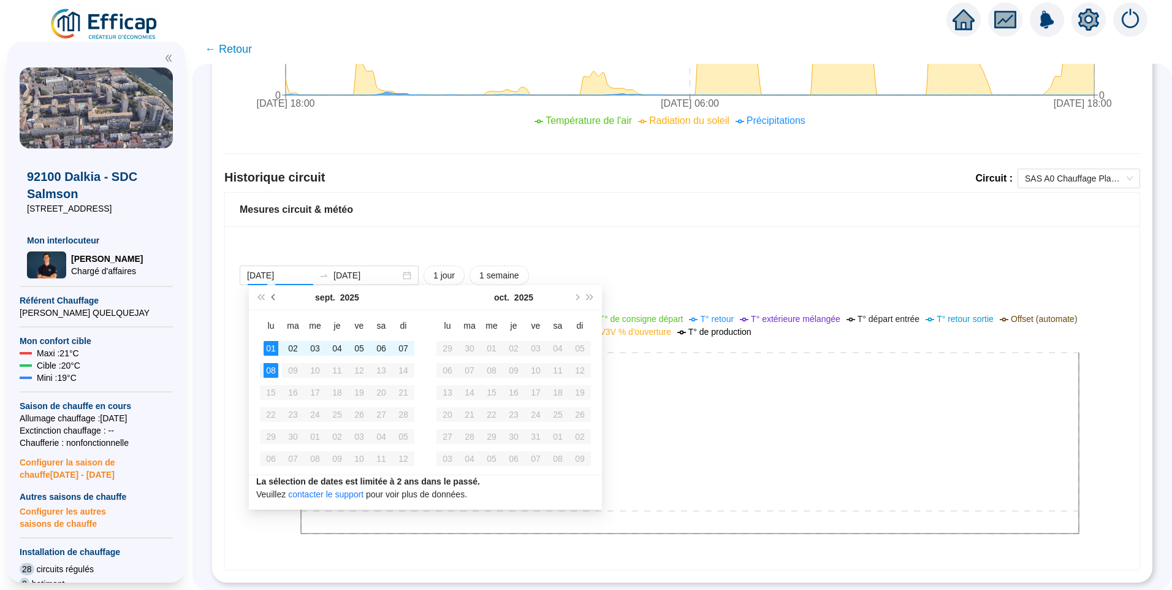
click at [276, 297] on span "Mois précédent (PageUp)" at bounding box center [275, 297] width 6 height 6
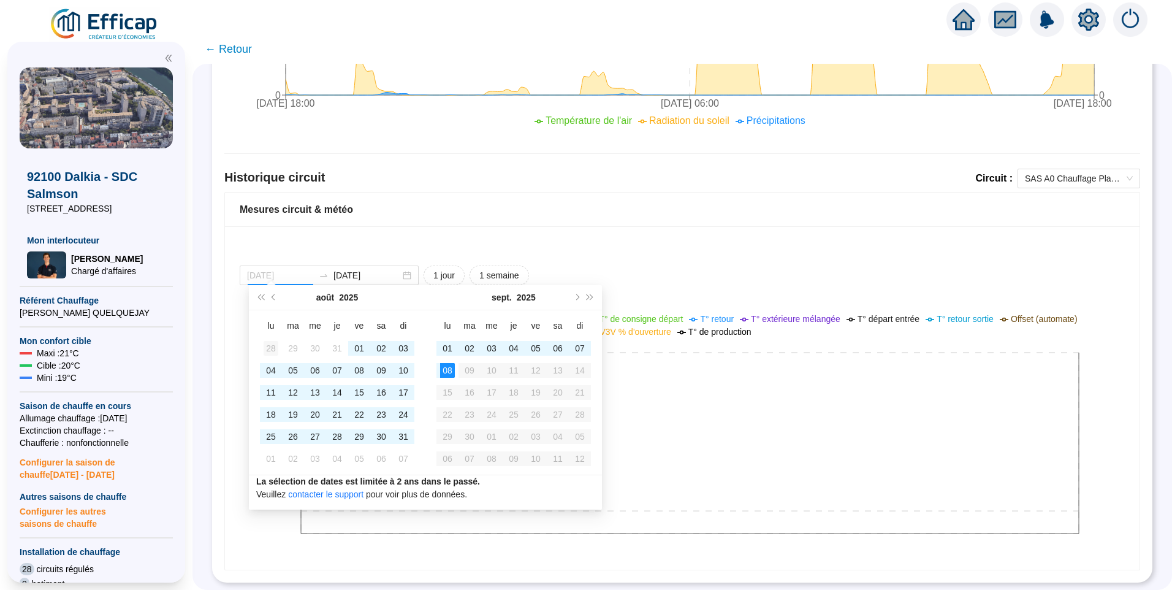
type input "2025-07-28"
click at [268, 355] on div "28" at bounding box center [271, 348] width 15 height 15
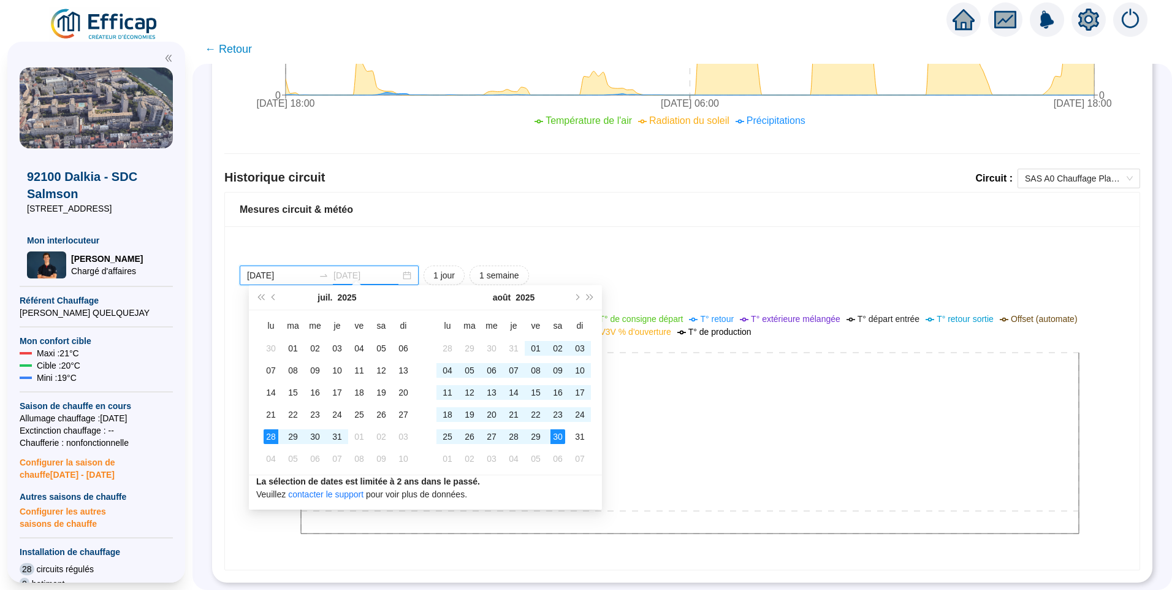
type input "2025-09-08"
click at [853, 249] on div "2025-09-01 2025-09-08 1 jour 1 semaine Application offset T° départ T° appliqué…" at bounding box center [682, 397] width 915 height 343
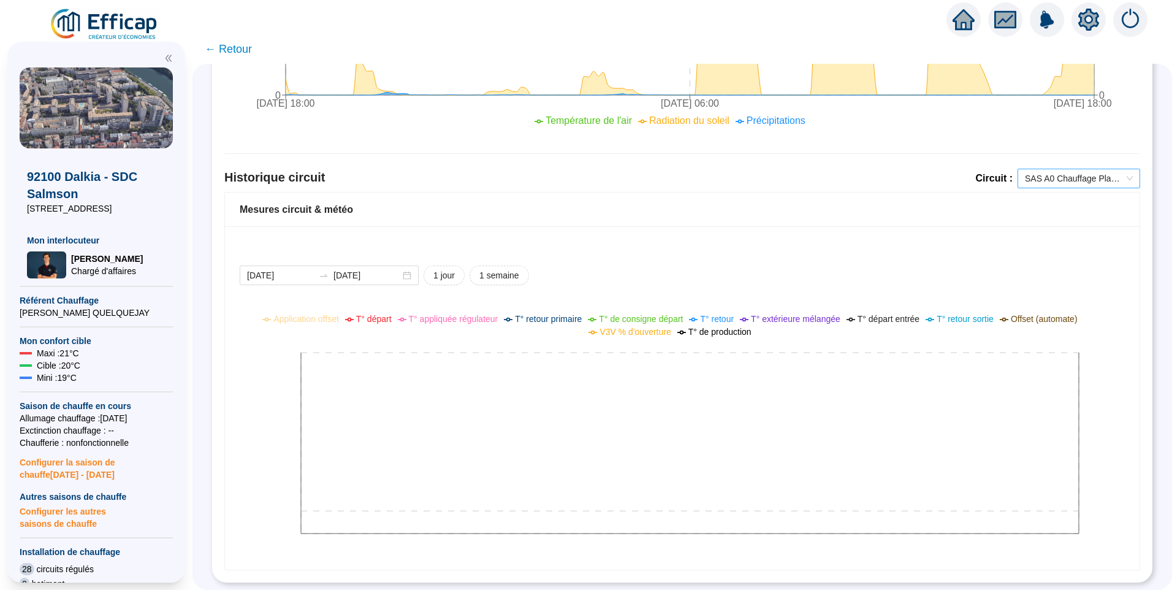
click at [1060, 169] on span "SAS A0 Chauffage Planchers" at bounding box center [1079, 178] width 108 height 18
click at [702, 238] on div "2025-09-01 2025-09-08 1 jour 1 semaine Application offset T° départ T° appliqué…" at bounding box center [682, 397] width 915 height 343
click at [299, 270] on input "[DATE]" at bounding box center [280, 275] width 67 height 13
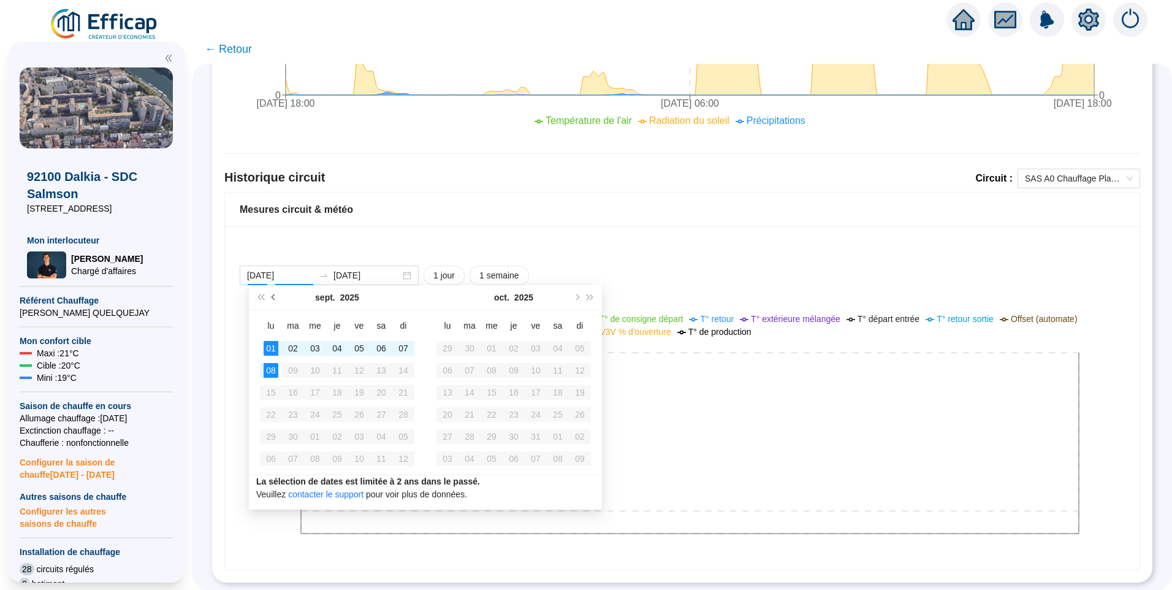
click at [273, 297] on span "Mois précédent (PageUp)" at bounding box center [275, 297] width 6 height 6
type input "2025-06-30"
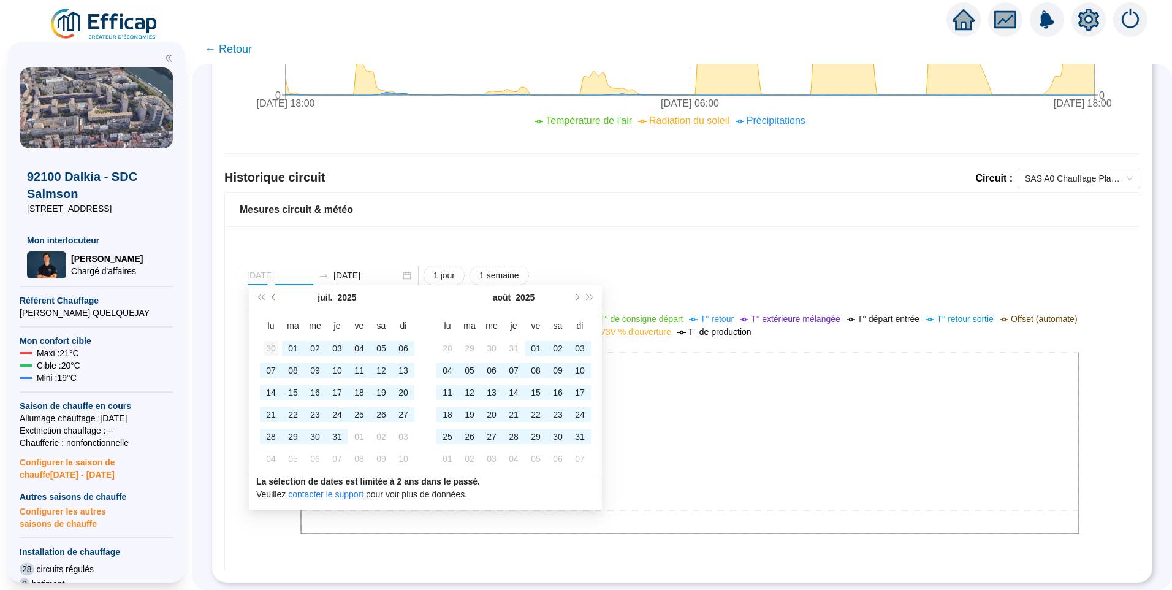
click at [271, 347] on div "30" at bounding box center [271, 348] width 15 height 15
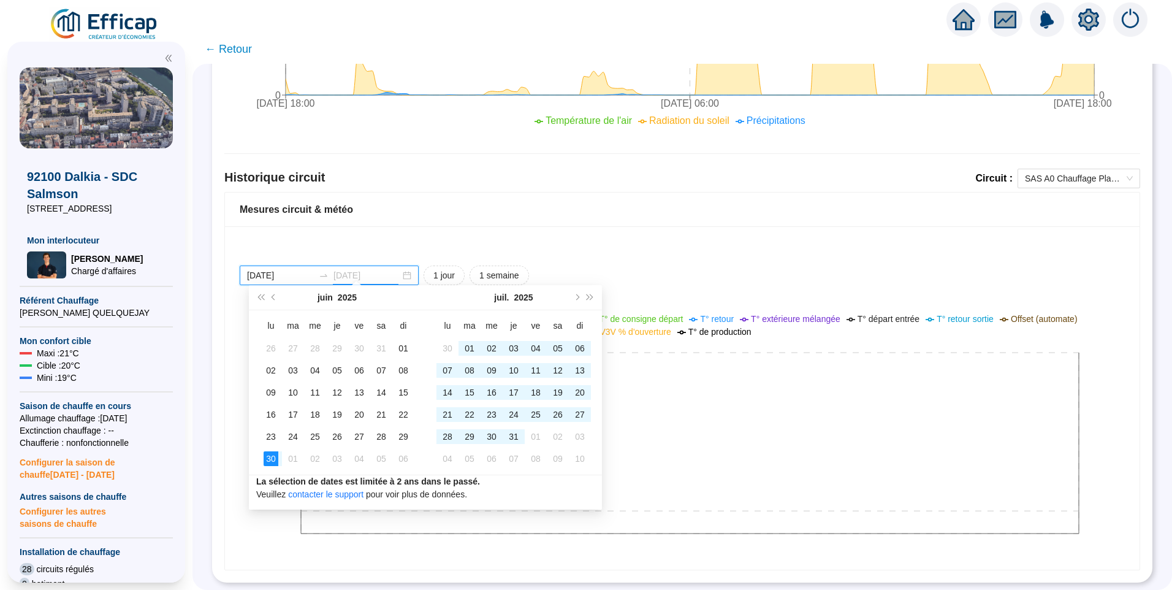
type input "[DATE]"
click at [718, 242] on div "2025-09-01 2025-09-08 1 jour 1 semaine Application offset T° départ T° appliqué…" at bounding box center [682, 397] width 915 height 343
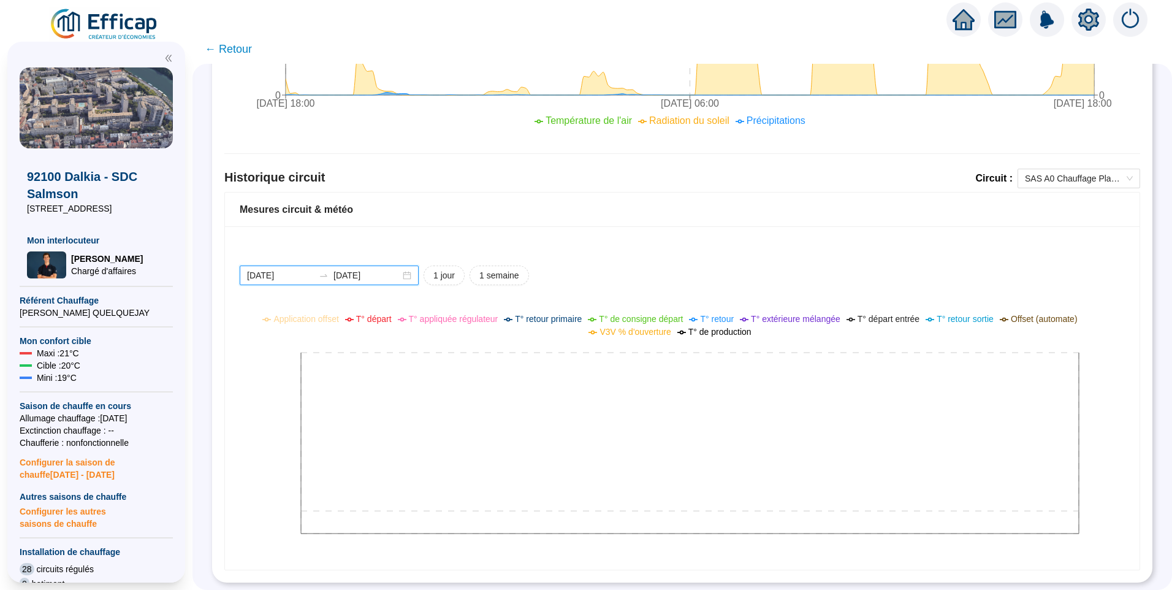
click at [303, 269] on input "[DATE]" at bounding box center [280, 275] width 67 height 13
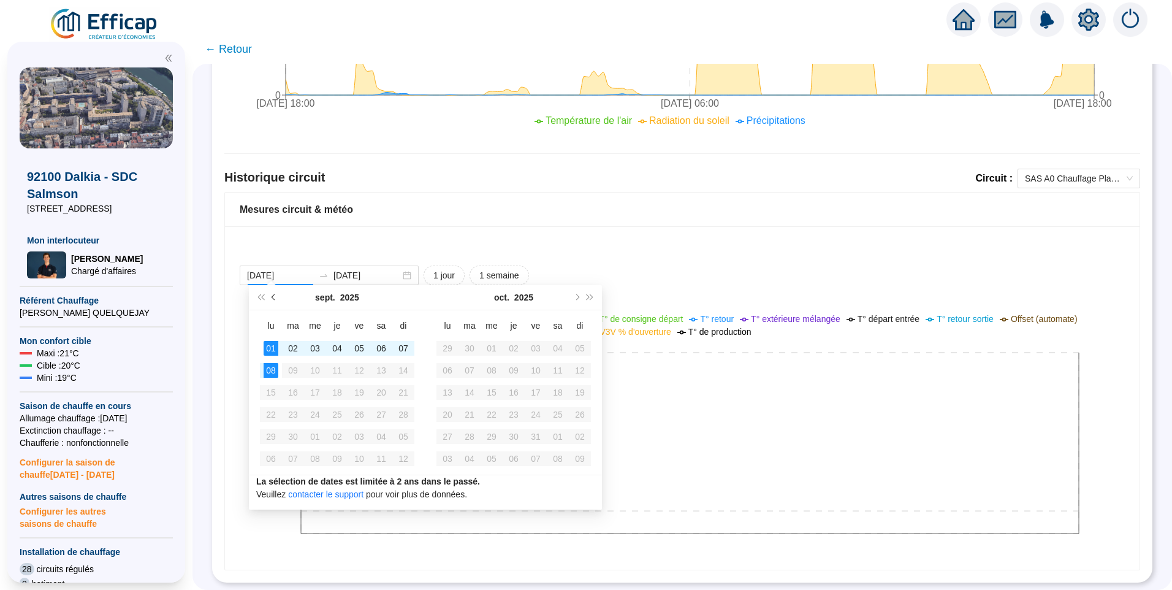
click at [277, 297] on span "Mois précédent (PageUp)" at bounding box center [275, 297] width 6 height 6
click at [276, 297] on span "Mois précédent (PageUp)" at bounding box center [275, 297] width 6 height 6
click at [276, 300] on button "Mois précédent (PageUp)" at bounding box center [273, 297] width 13 height 25
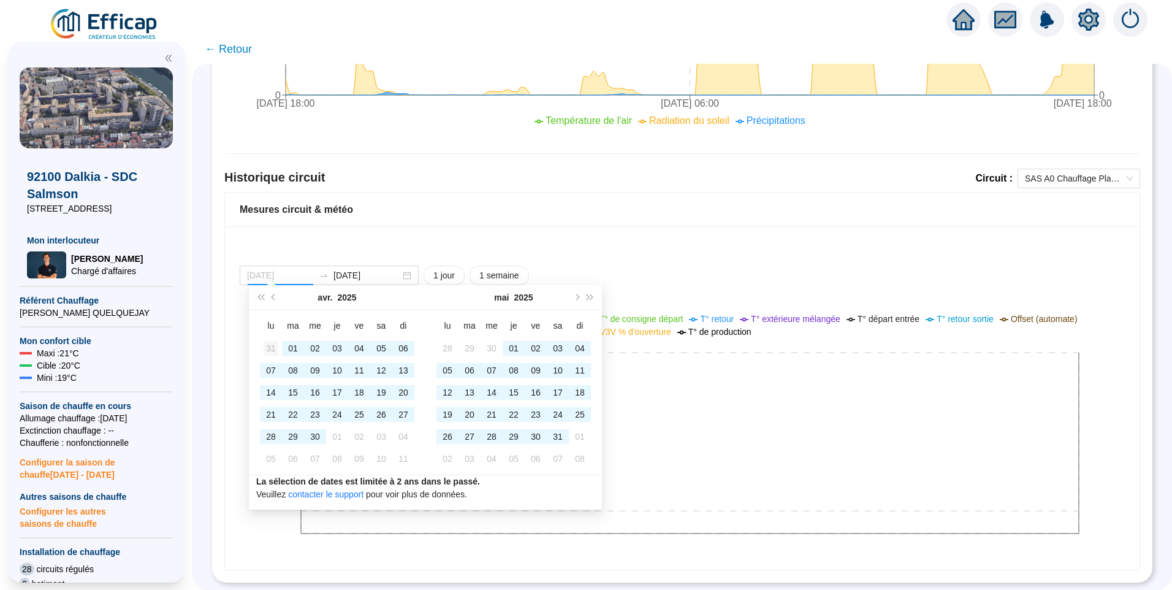
type input "2025-03-31"
click at [272, 350] on div "31" at bounding box center [271, 348] width 15 height 15
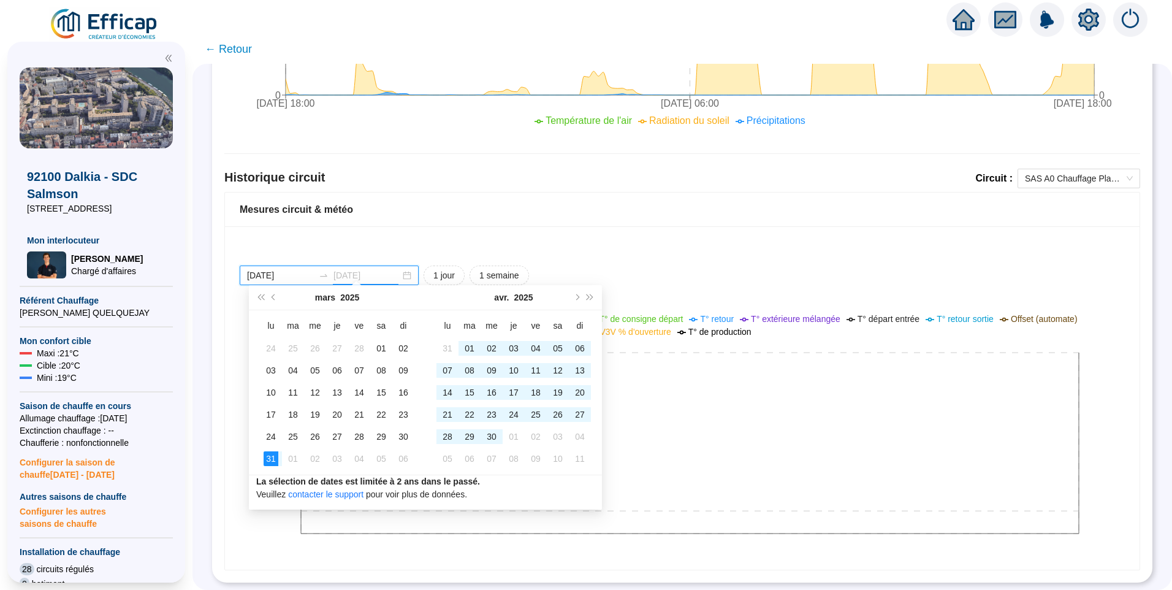
type input "[DATE]"
click at [644, 265] on div "2025-03-31 2025-09-08 1 jour 1 semaine" at bounding box center [682, 275] width 885 height 20
type input "[DATE]"
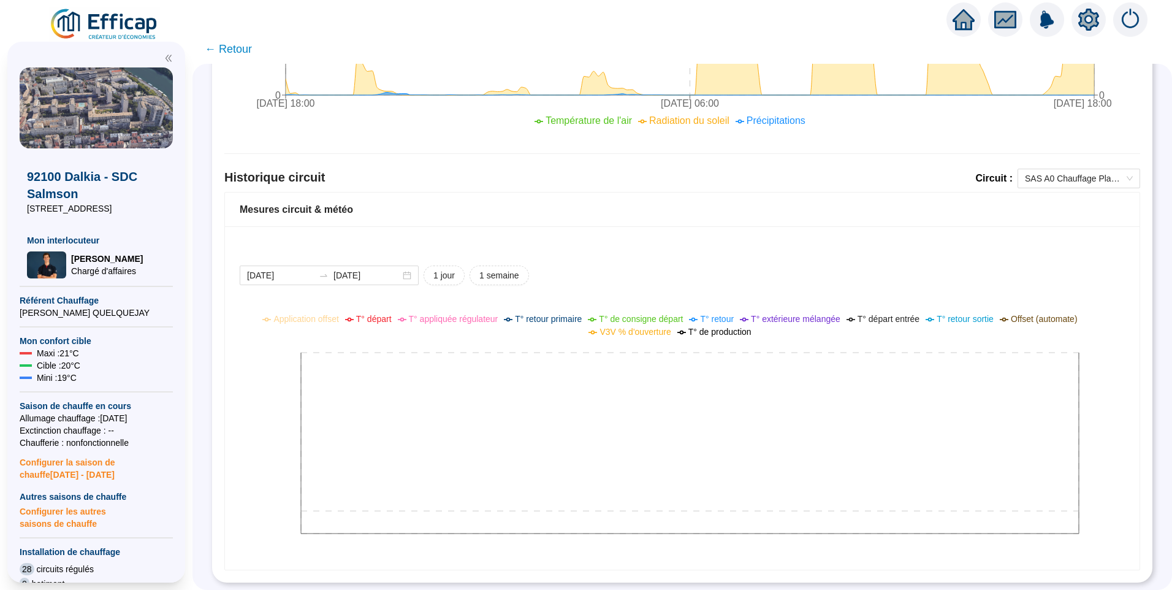
click at [631, 235] on div "2025-09-01 2025-09-08 1 jour 1 semaine Application offset T° départ T° appliqué…" at bounding box center [682, 397] width 915 height 343
click at [672, 248] on div "2025-09-01 2025-09-08 1 jour 1 semaine Application offset T° départ T° appliqué…" at bounding box center [682, 397] width 915 height 343
drag, startPoint x: 699, startPoint y: 249, endPoint x: 698, endPoint y: 241, distance: 8.8
click at [698, 248] on div "2025-09-01 2025-09-08 1 jour 1 semaine Application offset T° départ T° appliqué…" at bounding box center [682, 397] width 915 height 343
click at [1060, 177] on span "SAS A0 Chauffage Planchers" at bounding box center [1079, 178] width 108 height 18
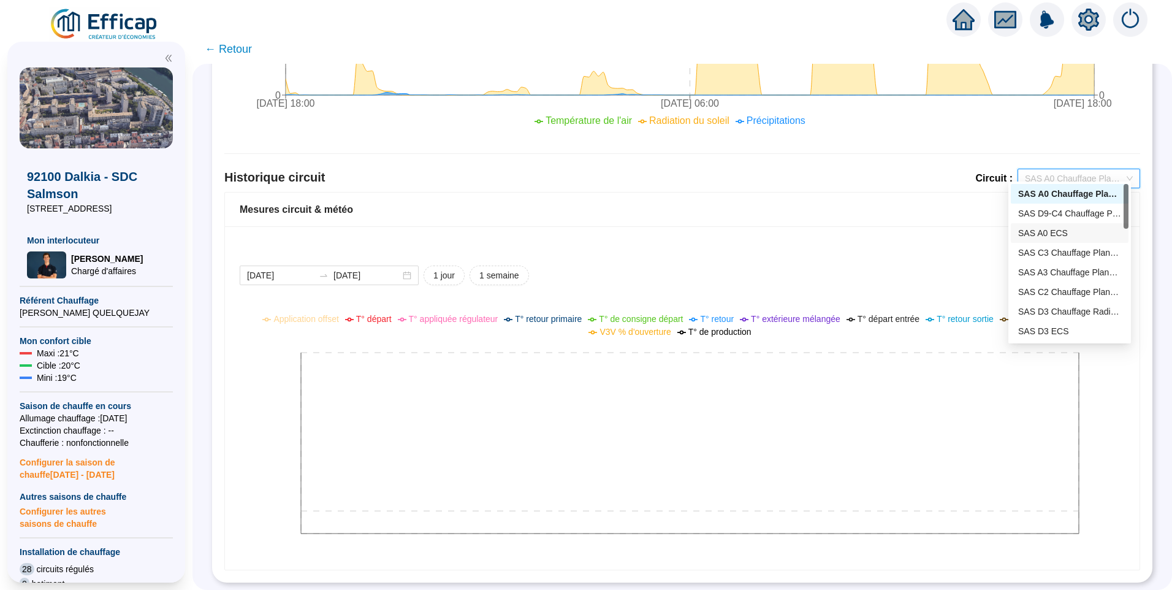
click at [1051, 230] on div "SAS A0 ECS" at bounding box center [1069, 233] width 103 height 13
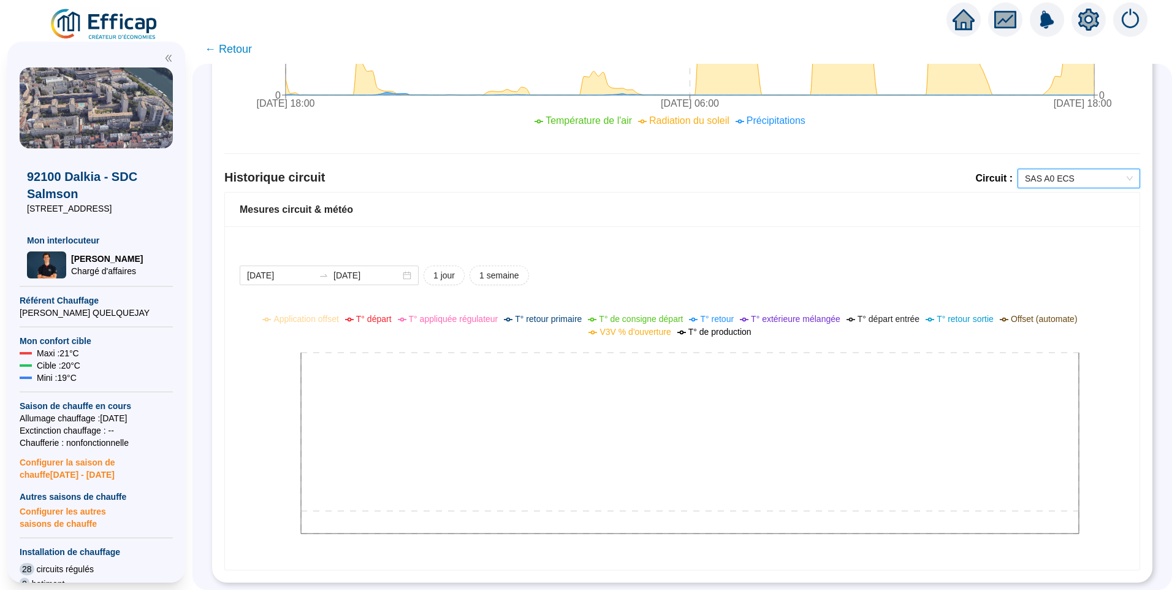
click at [739, 241] on div "2025-09-01 2025-09-08 1 jour 1 semaine Application offset T° départ T° appliqué…" at bounding box center [682, 397] width 915 height 343
click at [1070, 175] on span "SAS A0 ECS" at bounding box center [1079, 178] width 108 height 18
drag, startPoint x: 872, startPoint y: 231, endPoint x: 872, endPoint y: 249, distance: 17.8
click at [869, 249] on div "2025-09-01 2025-09-08 1 jour 1 semaine Application offset T° départ T° appliqué…" at bounding box center [682, 397] width 915 height 343
click at [695, 213] on div "Mesures circuit & météo" at bounding box center [682, 209] width 915 height 34
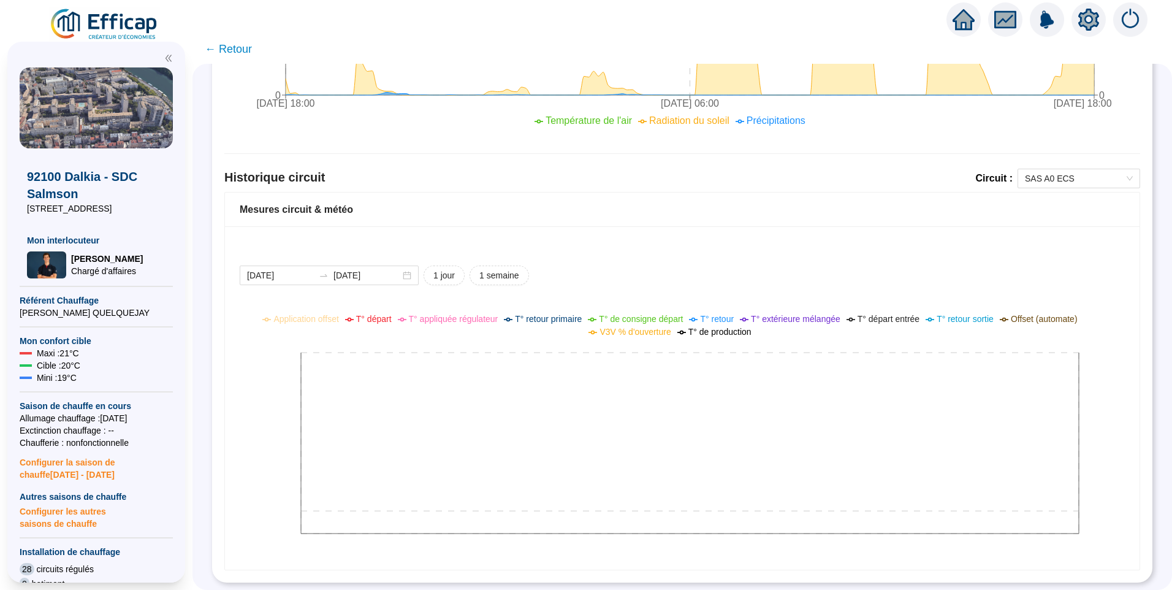
click at [970, 226] on div "2025-09-01 2025-09-08 1 jour 1 semaine Application offset T° départ T° appliqué…" at bounding box center [682, 397] width 915 height 343
click at [912, 265] on div "2025-09-01 2025-09-08 1 jour 1 semaine" at bounding box center [682, 275] width 885 height 20
click at [712, 238] on div "2025-09-01 2025-09-08 1 jour 1 semaine Application offset T° départ T° appliqué…" at bounding box center [682, 397] width 915 height 343
click at [1092, 24] on icon "setting" at bounding box center [1088, 19] width 21 height 20
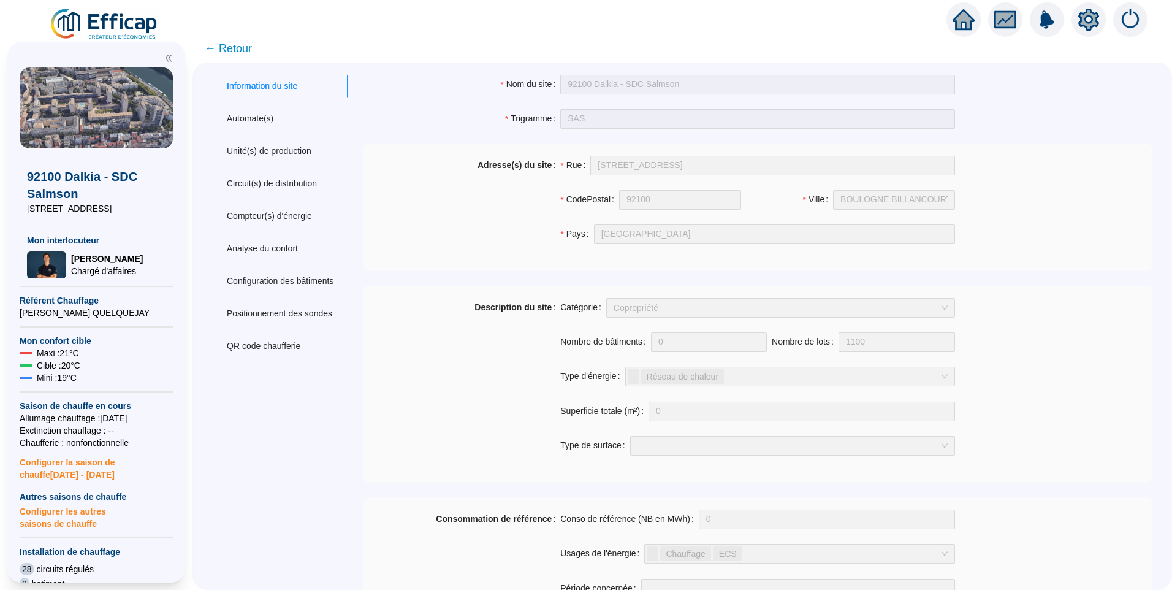
click at [244, 54] on span "← Retour" at bounding box center [228, 48] width 47 height 17
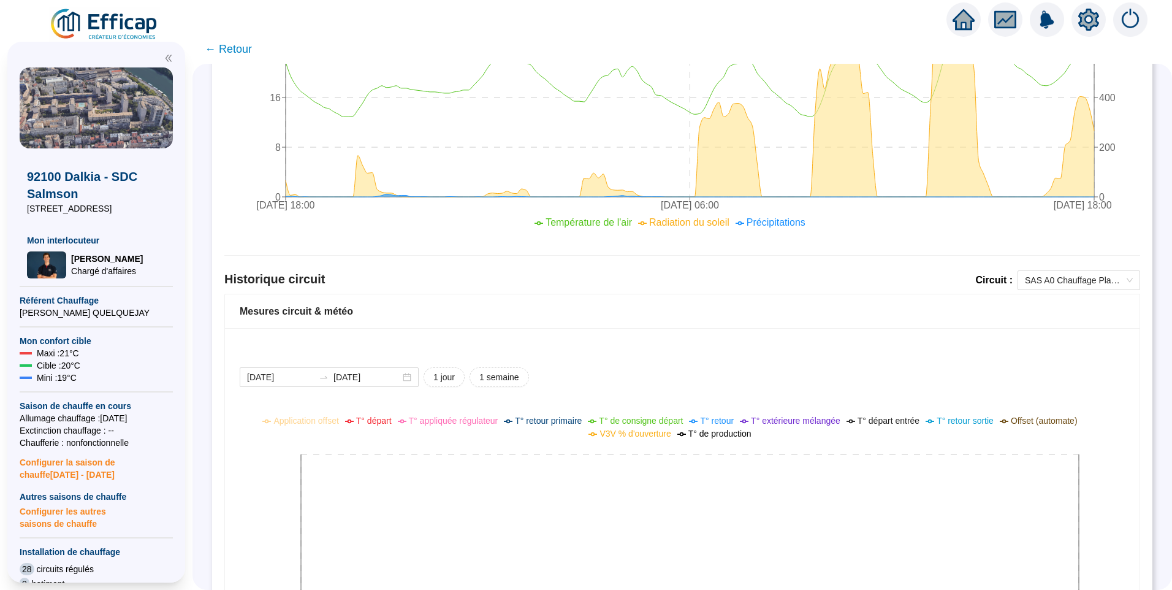
scroll to position [674, 0]
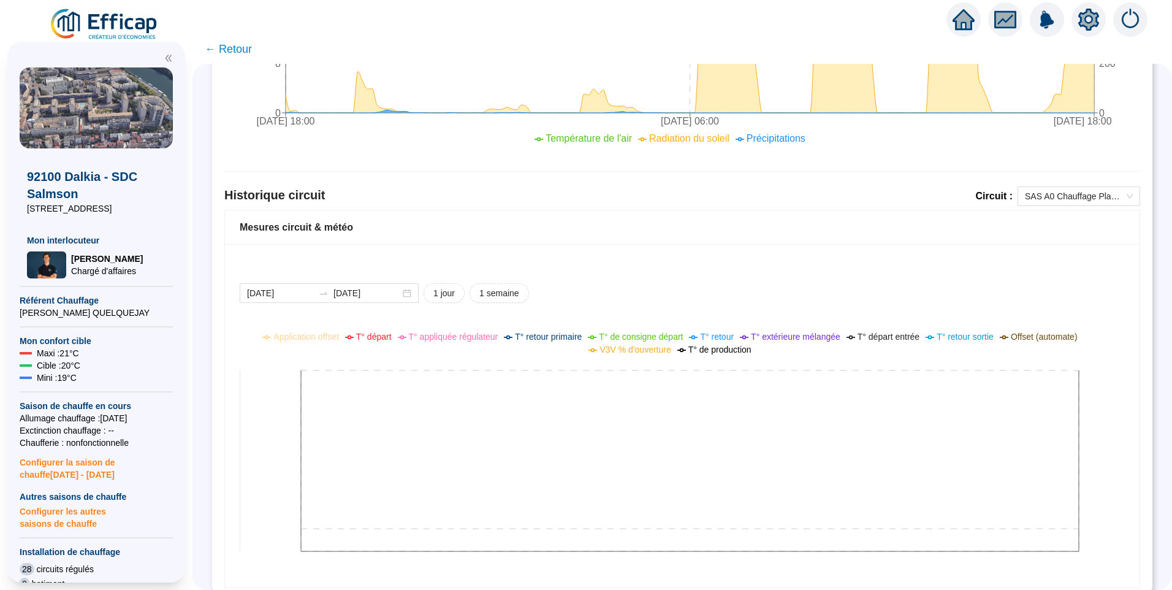
drag, startPoint x: 899, startPoint y: 439, endPoint x: 912, endPoint y: 427, distance: 17.3
click at [908, 432] on icon at bounding box center [673, 449] width 867 height 245
click at [1063, 196] on span "SAS A0 Chauffage Planchers" at bounding box center [1079, 196] width 108 height 18
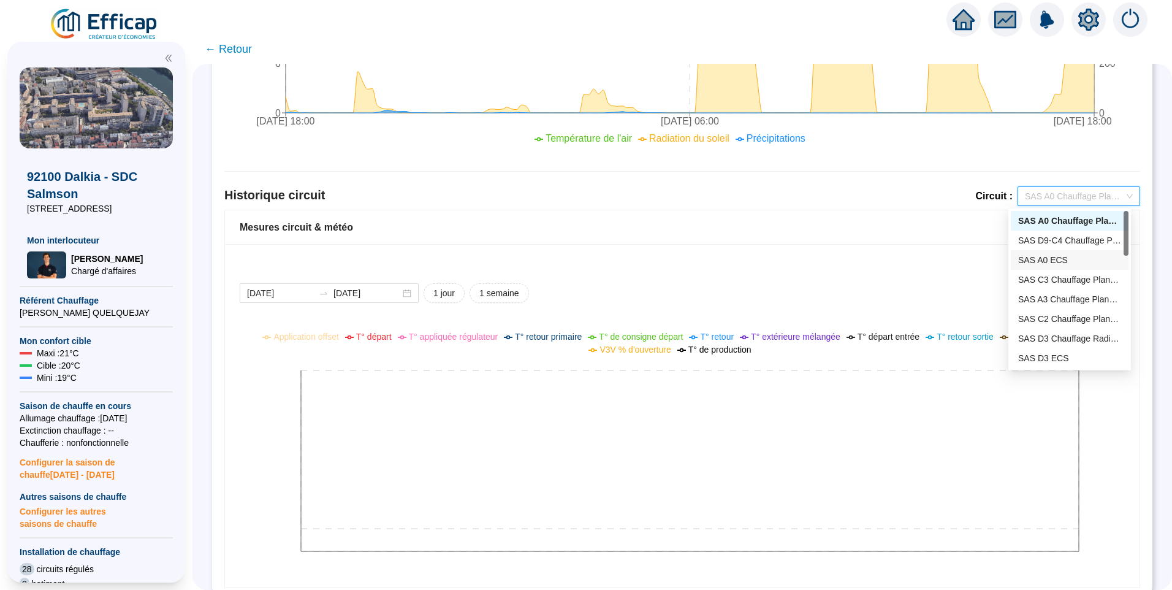
click at [1054, 258] on div "SAS A0 ECS" at bounding box center [1069, 260] width 103 height 13
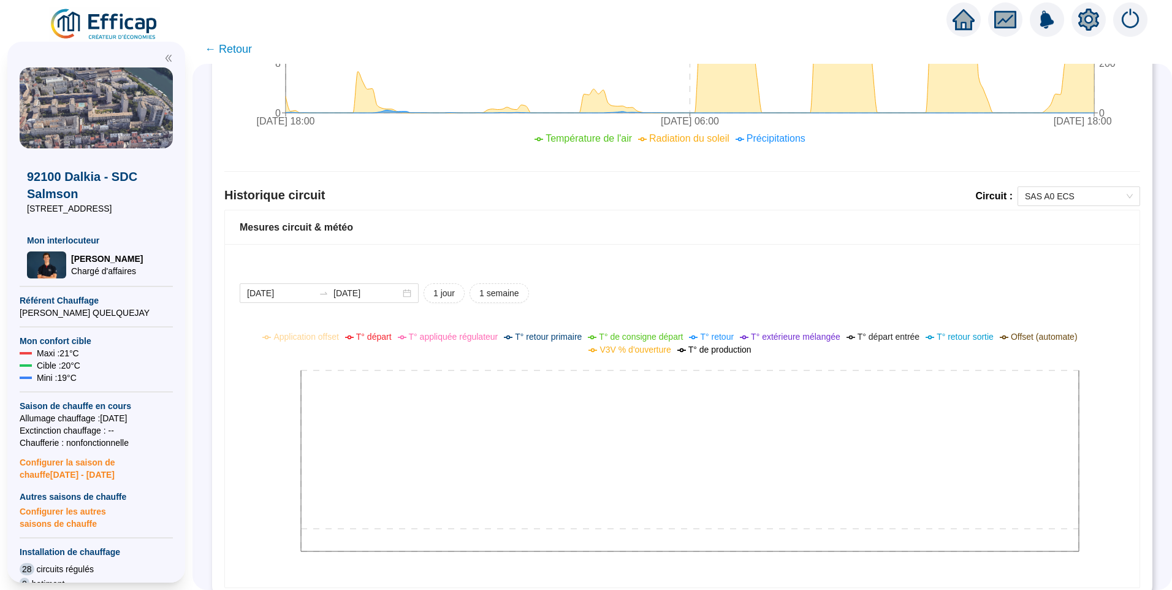
click at [951, 290] on div "2025-09-07 2025-09-08 1 jour 1 semaine" at bounding box center [682, 293] width 885 height 20
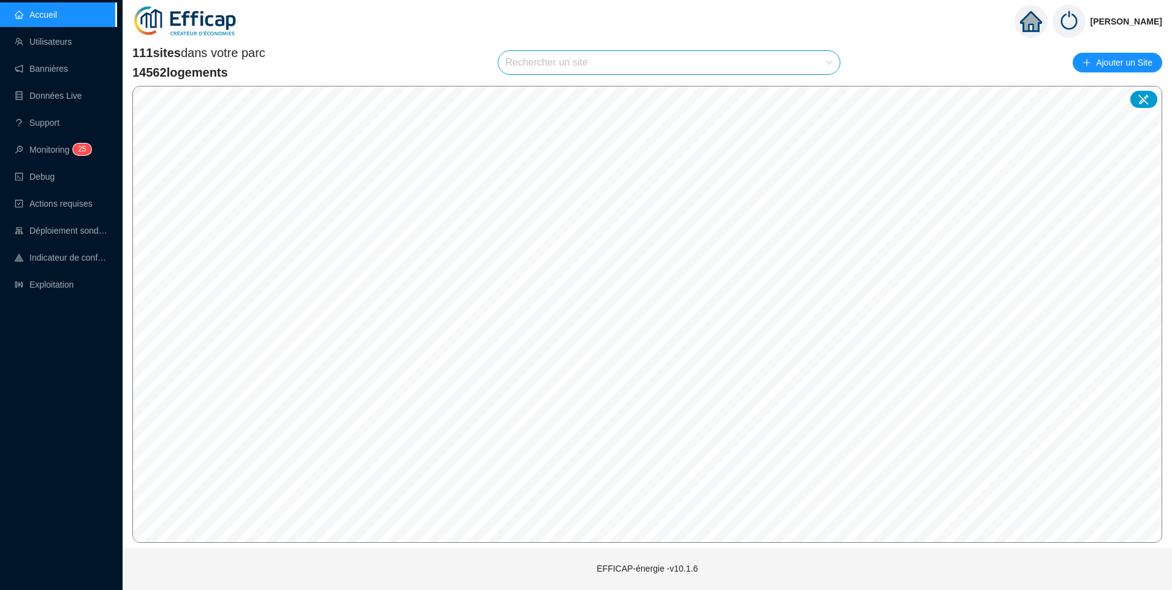
click at [562, 64] on input "search" at bounding box center [664, 62] width 316 height 23
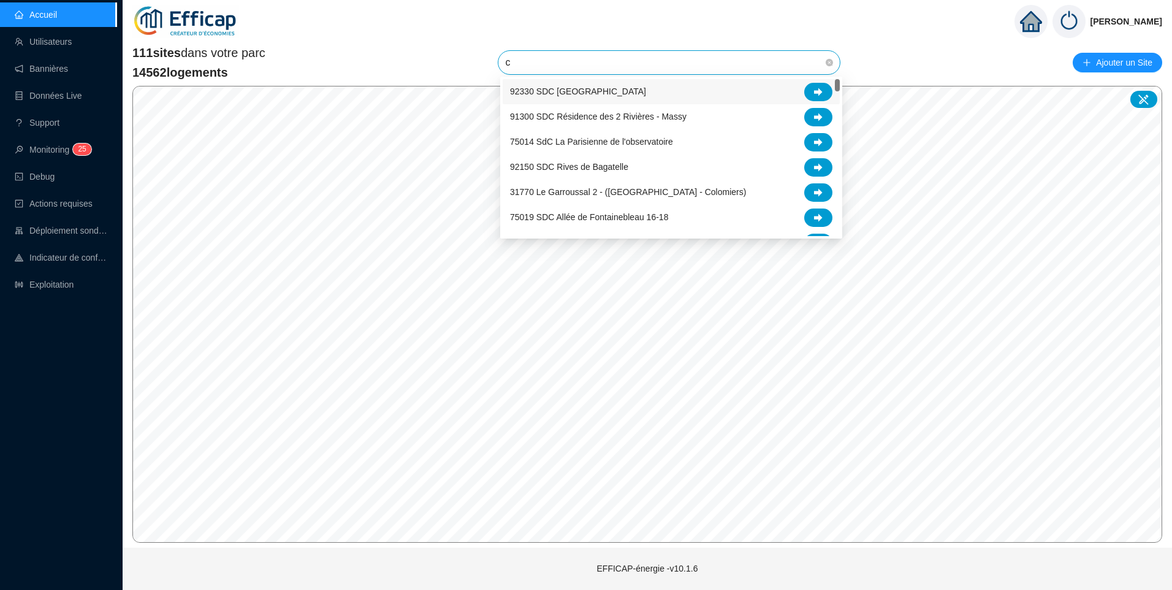
type input "cl"
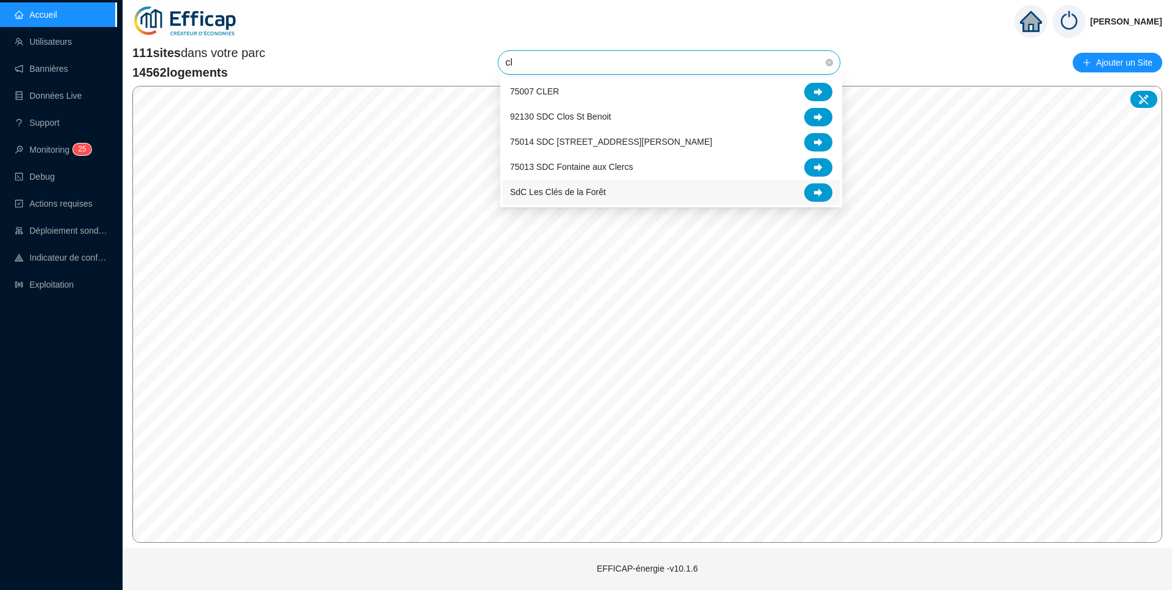
click at [579, 192] on span "SdC Les Clés de la Forêt" at bounding box center [558, 192] width 96 height 13
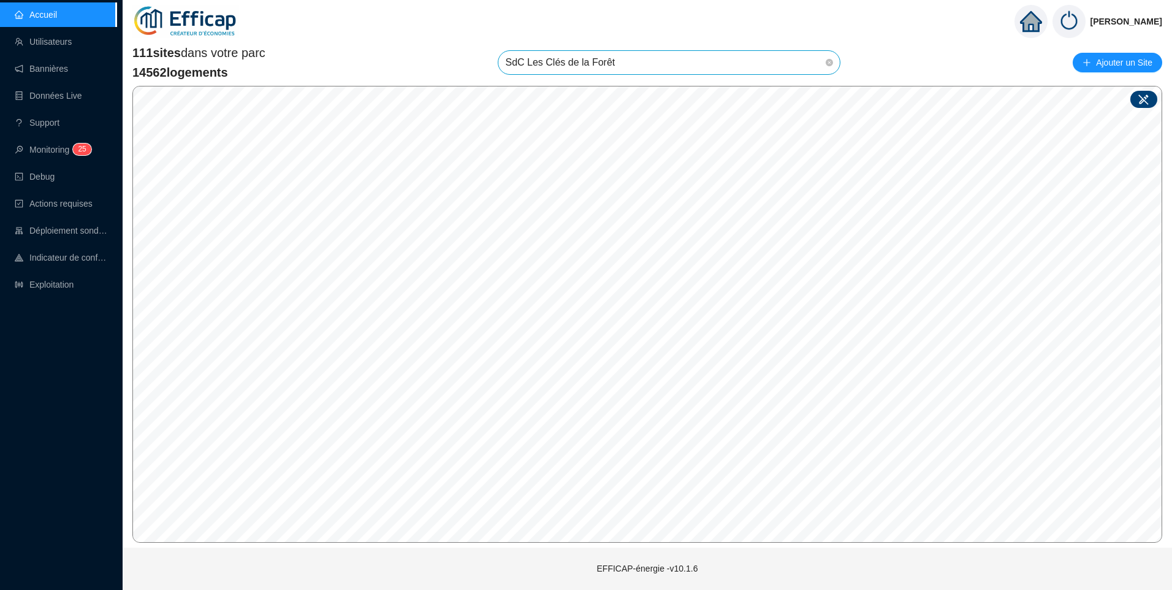
click at [1143, 101] on icon at bounding box center [1144, 99] width 12 height 12
click at [727, 308] on input "search" at bounding box center [732, 312] width 91 height 18
type input "clé"
click at [756, 333] on div "SdC Les Clés de la Forêt" at bounding box center [737, 336] width 97 height 13
click at [755, 337] on input "search" at bounding box center [744, 336] width 91 height 18
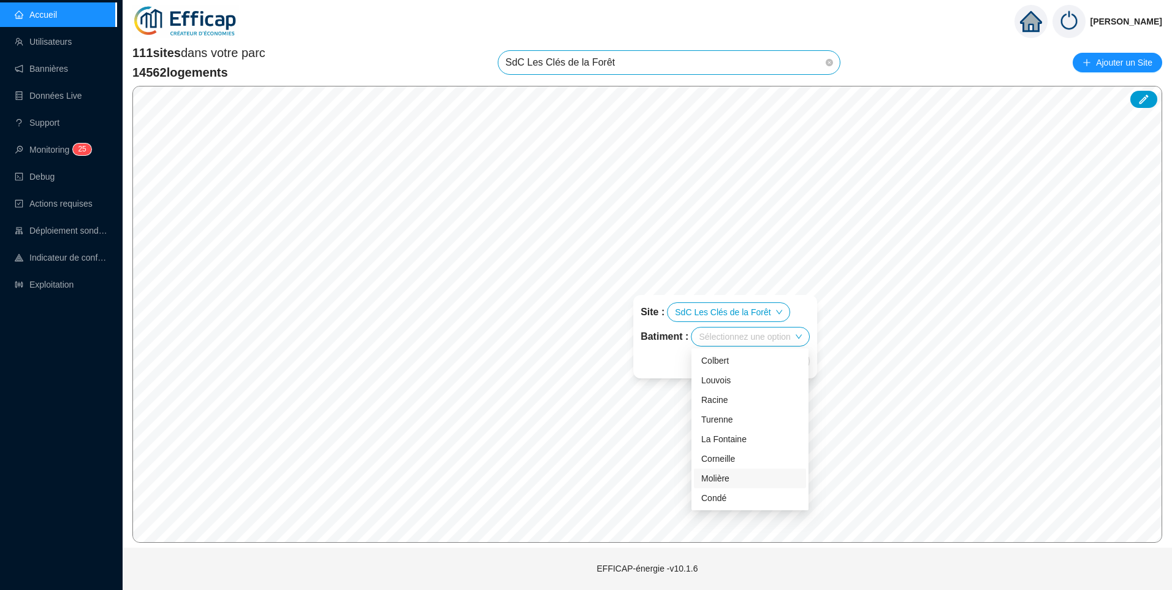
click at [733, 482] on div "Molière" at bounding box center [749, 478] width 97 height 13
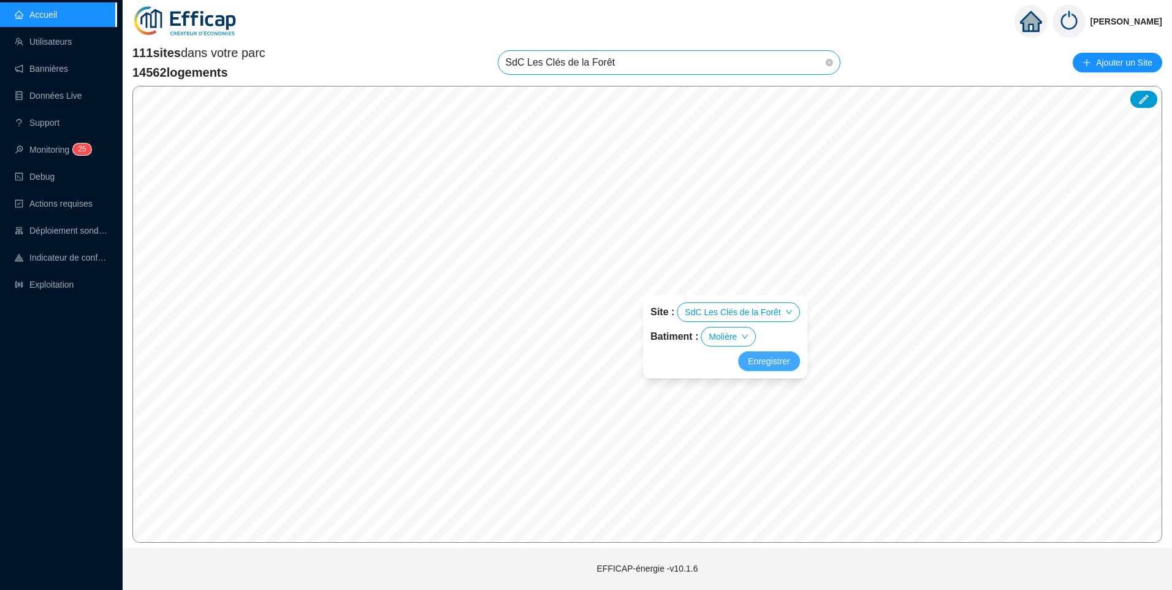
click at [766, 353] on button "Enregistrer" at bounding box center [768, 361] width 61 height 20
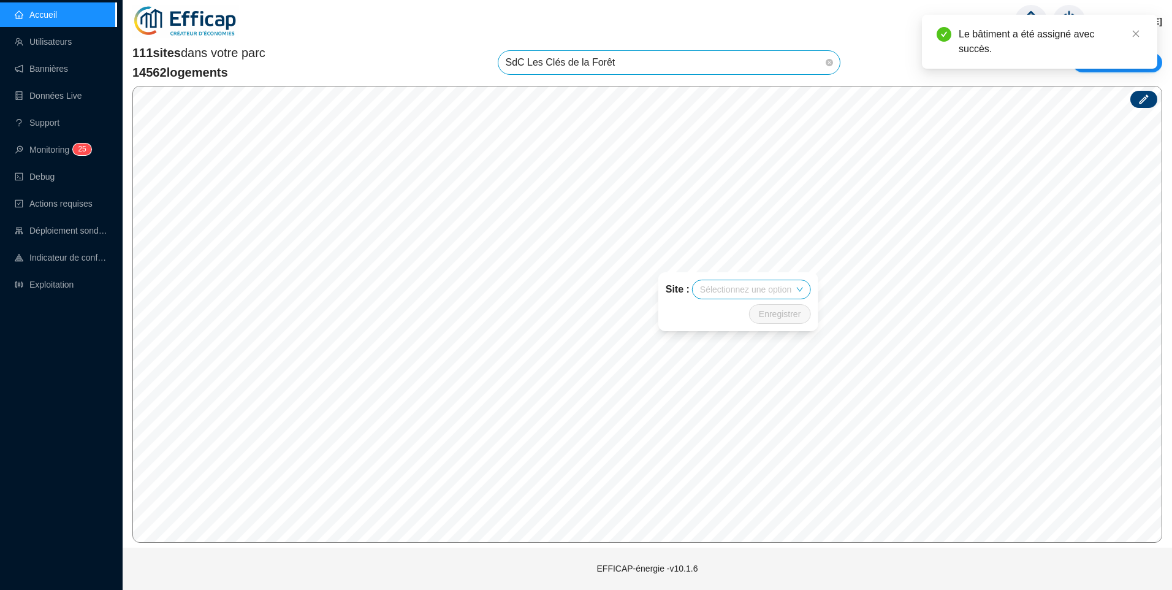
click at [1146, 99] on icon at bounding box center [1144, 99] width 12 height 12
click at [1138, 99] on icon at bounding box center [1144, 99] width 12 height 12
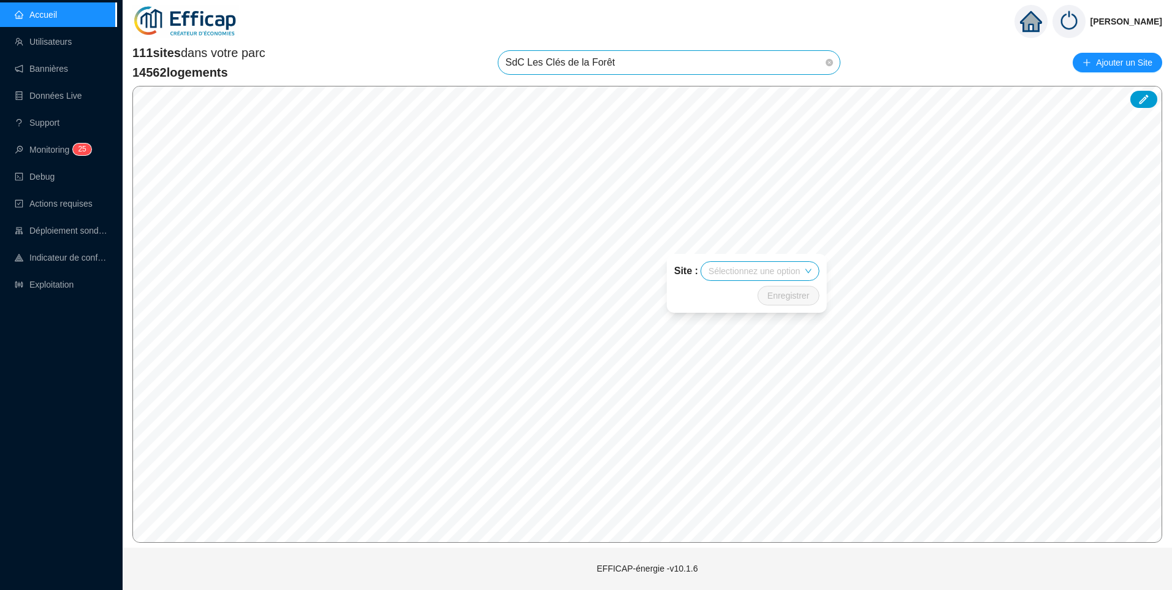
click at [763, 273] on input "search" at bounding box center [754, 271] width 91 height 18
type input "clé"
click at [763, 292] on div "SdC Les Clés de la Forêt" at bounding box center [758, 295] width 97 height 13
click at [777, 273] on input "search" at bounding box center [765, 271] width 91 height 18
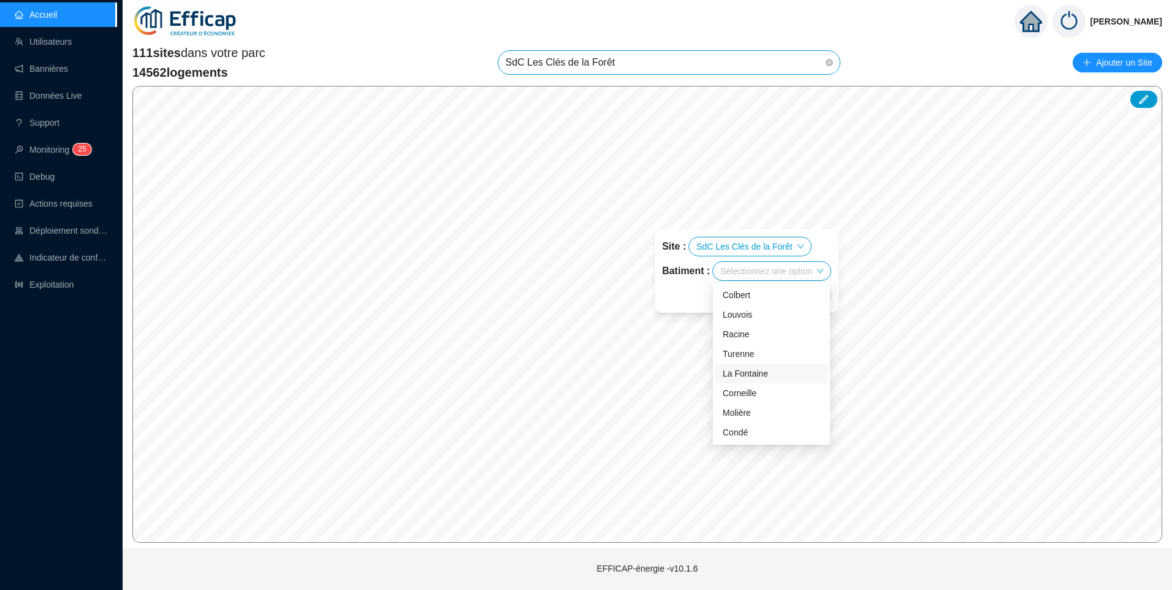
click at [764, 368] on div "La Fontaine" at bounding box center [771, 373] width 97 height 13
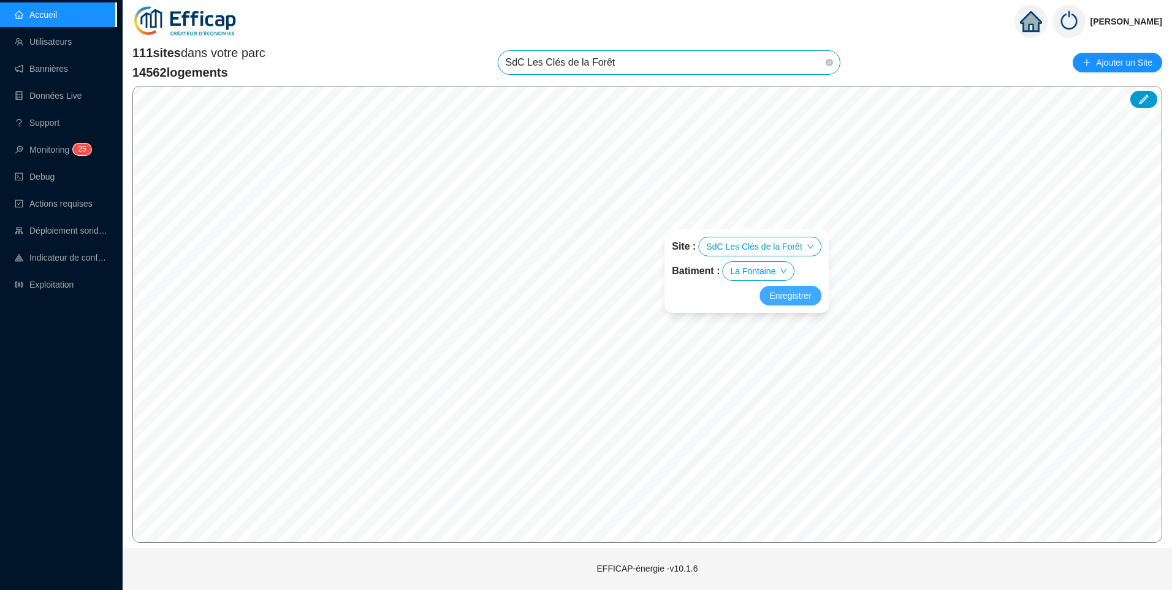
click at [777, 294] on span "Enregistrer" at bounding box center [790, 295] width 42 height 15
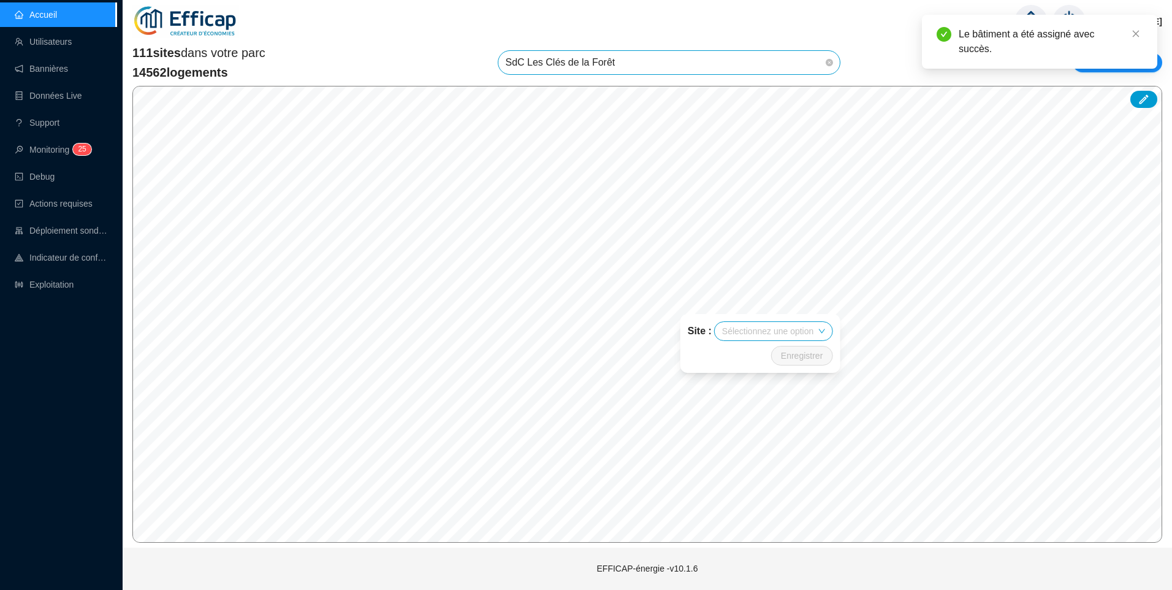
click at [785, 332] on input "search" at bounding box center [767, 331] width 91 height 18
type input "clé"
click at [777, 356] on div "SdC Les Clés de la Forêt" at bounding box center [772, 355] width 97 height 13
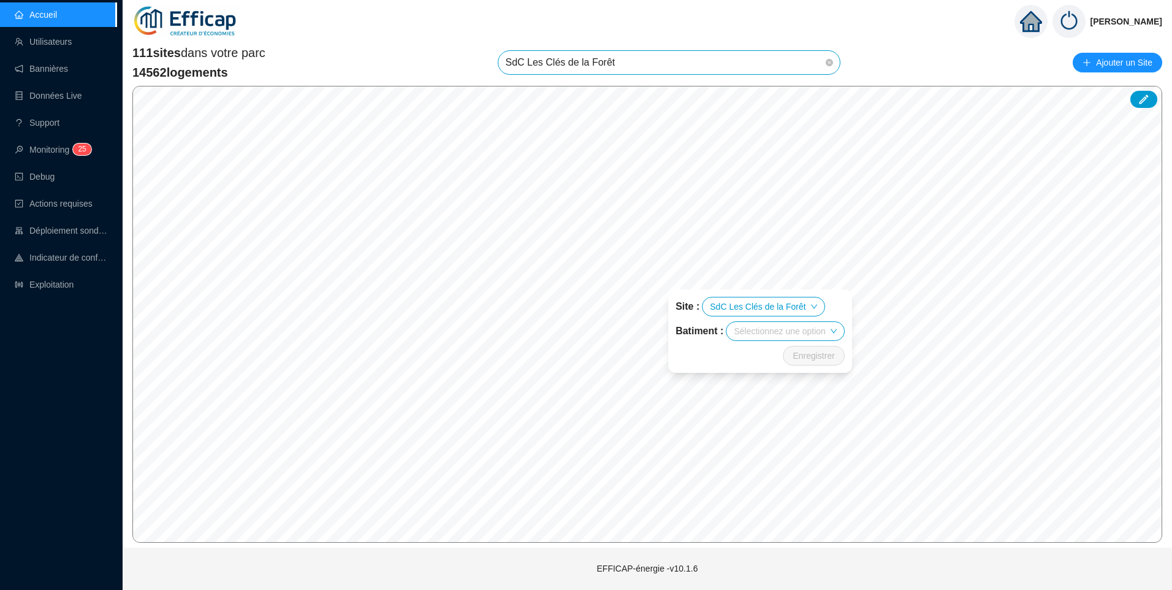
click at [779, 334] on input "search" at bounding box center [779, 331] width 91 height 18
click at [761, 454] on div "Corneille" at bounding box center [784, 453] width 97 height 13
click at [788, 359] on span "Enregistrer" at bounding box center [804, 355] width 42 height 15
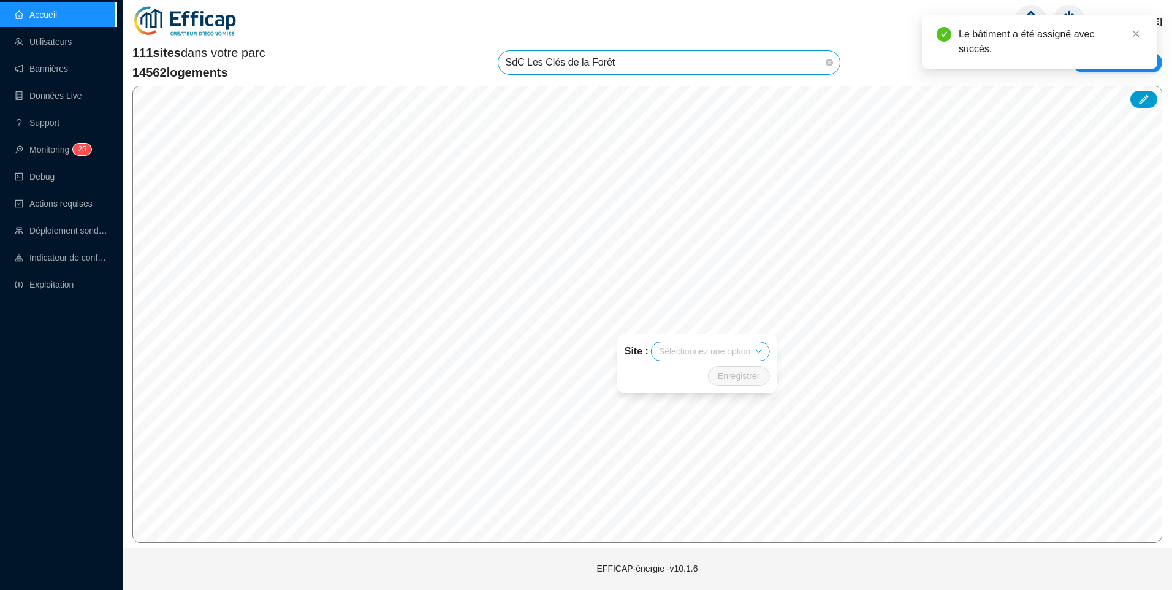
click at [723, 354] on input "search" at bounding box center [704, 351] width 91 height 18
type input "clé"
click at [715, 380] on div "SdC Les Clés de la Forêt" at bounding box center [709, 375] width 97 height 13
click at [723, 353] on input "search" at bounding box center [716, 351] width 91 height 18
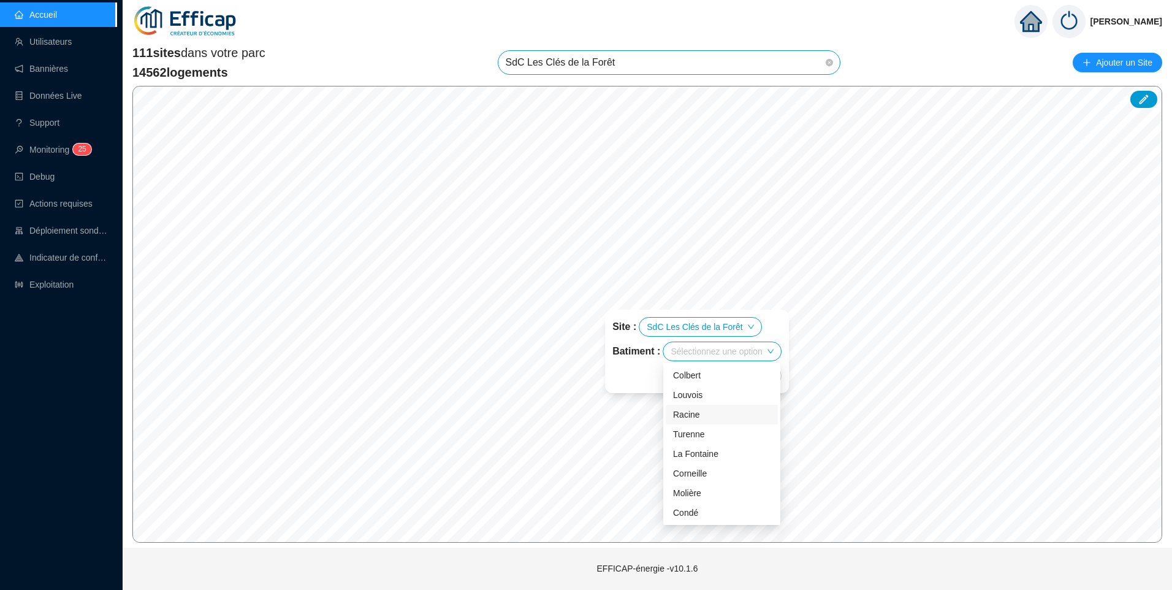
click at [688, 409] on div "Racine" at bounding box center [721, 414] width 97 height 13
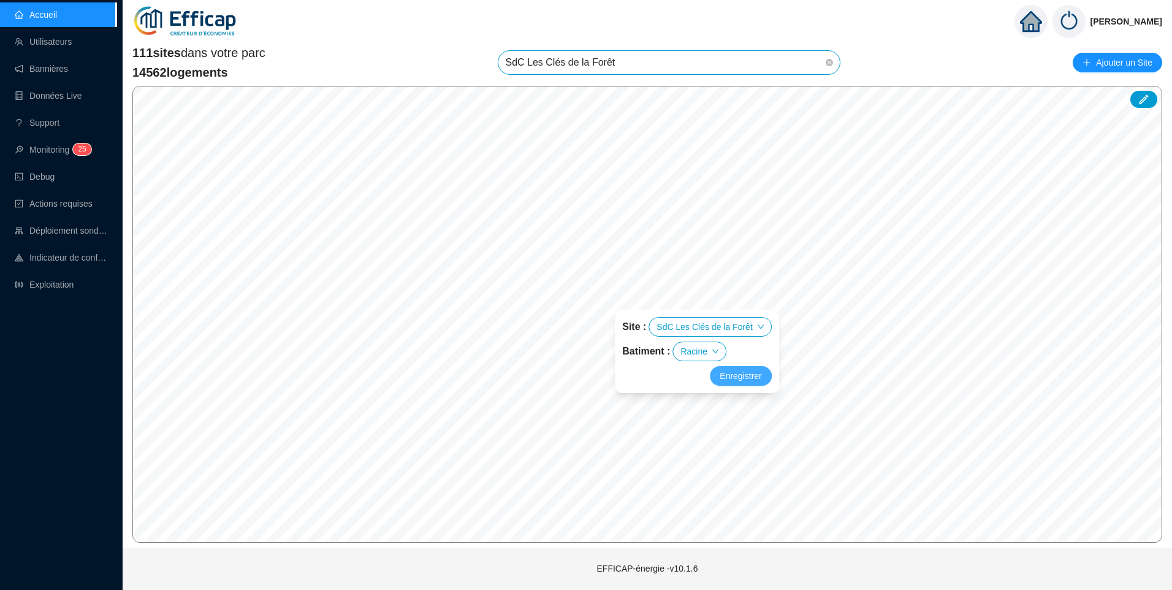
click at [736, 371] on span "Enregistrer" at bounding box center [741, 375] width 42 height 15
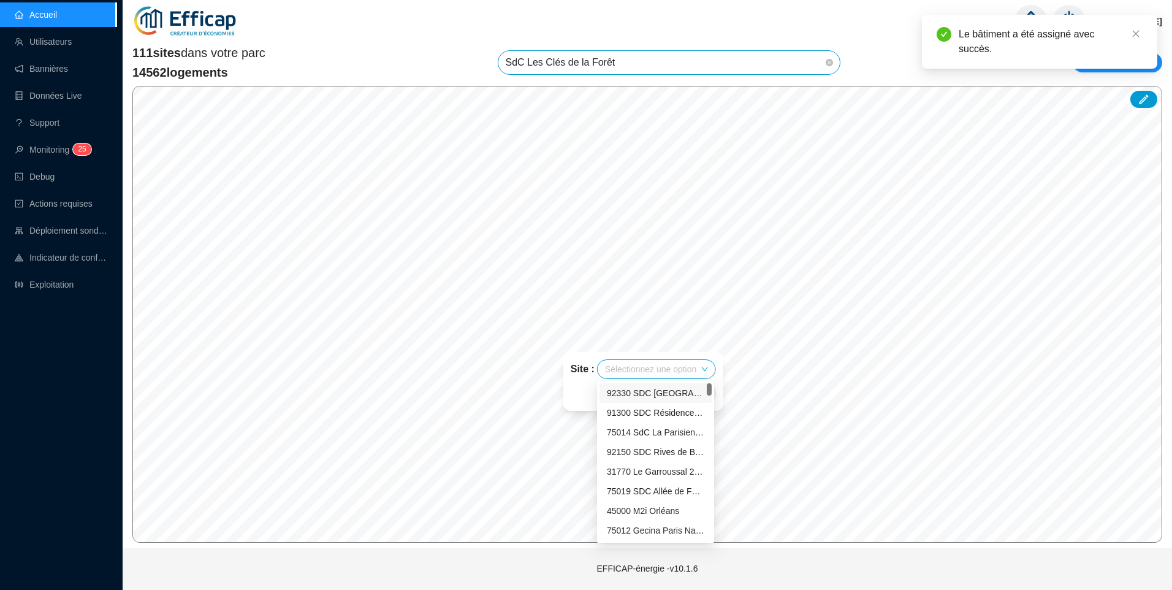
click at [663, 371] on input "search" at bounding box center [650, 369] width 91 height 18
type input "l"
type input "clé"
click at [675, 398] on div "SdC Les Clés de la Forêt" at bounding box center [655, 393] width 97 height 13
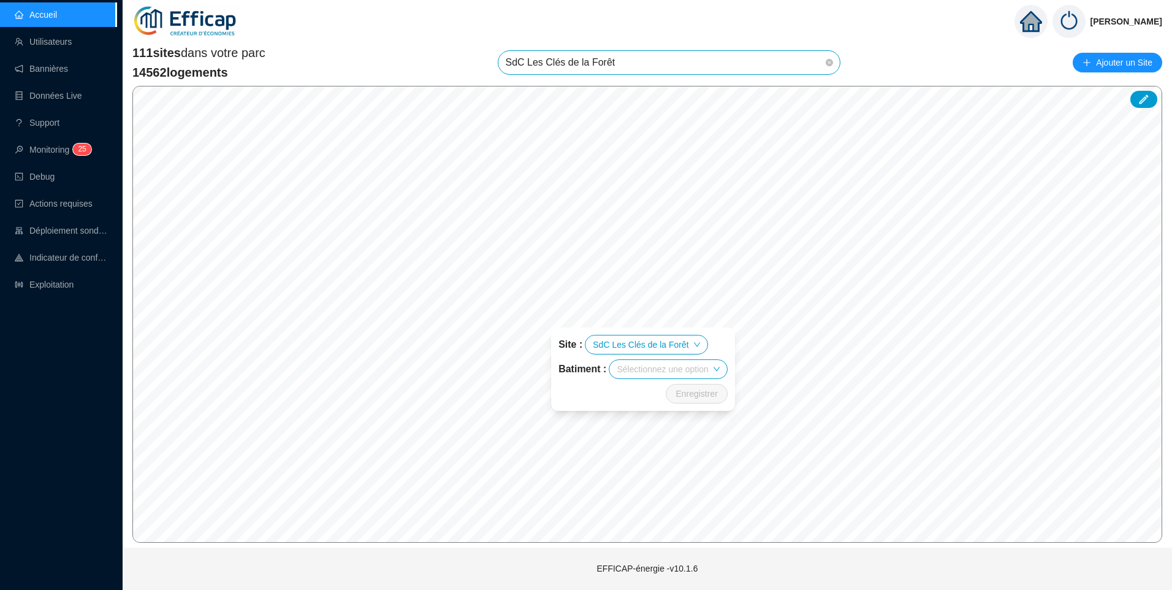
click at [672, 371] on input "search" at bounding box center [662, 369] width 91 height 18
click at [657, 409] on div "Louvois" at bounding box center [667, 412] width 97 height 13
click at [672, 401] on button "Enregistrer" at bounding box center [686, 394] width 61 height 20
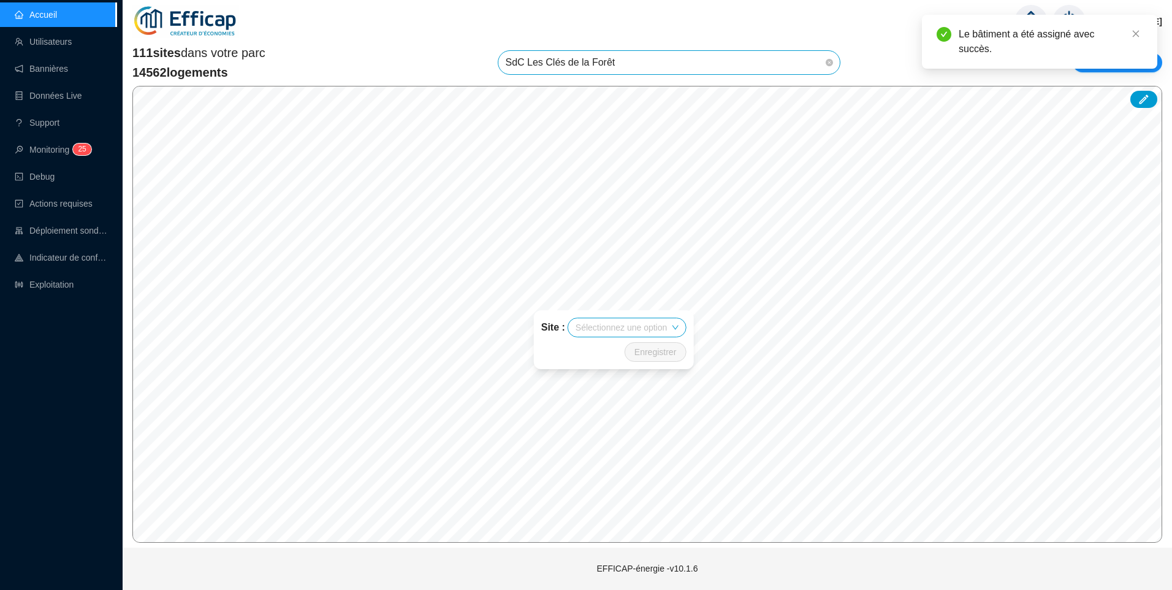
click at [620, 326] on input "search" at bounding box center [621, 327] width 91 height 18
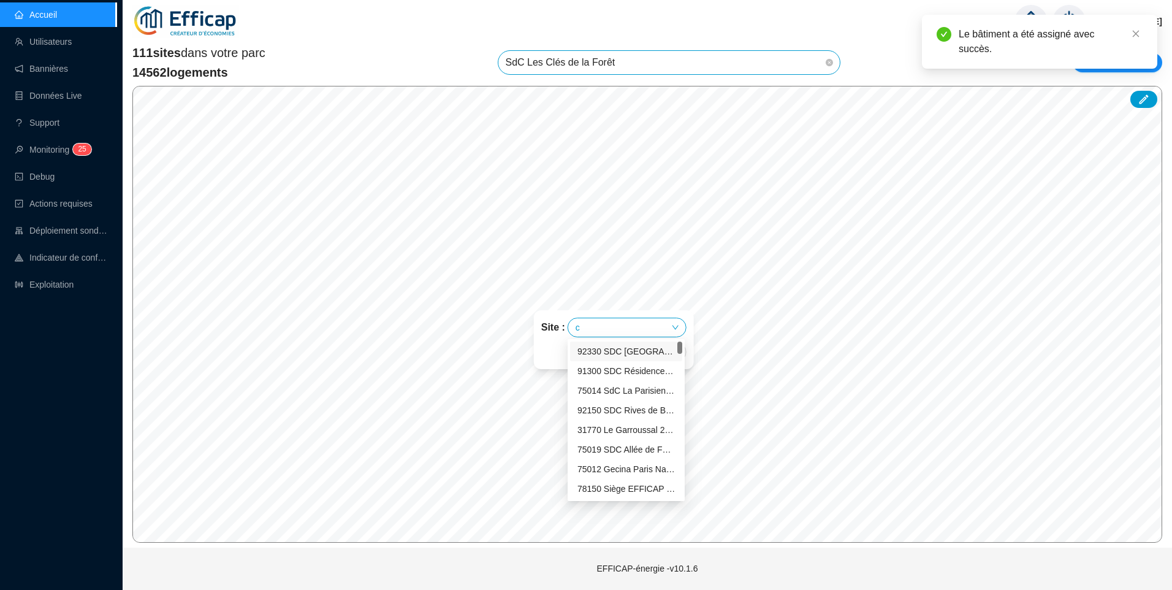
type input "cl"
click at [628, 429] on div "SdC Les Clés de la Forêt" at bounding box center [625, 430] width 97 height 13
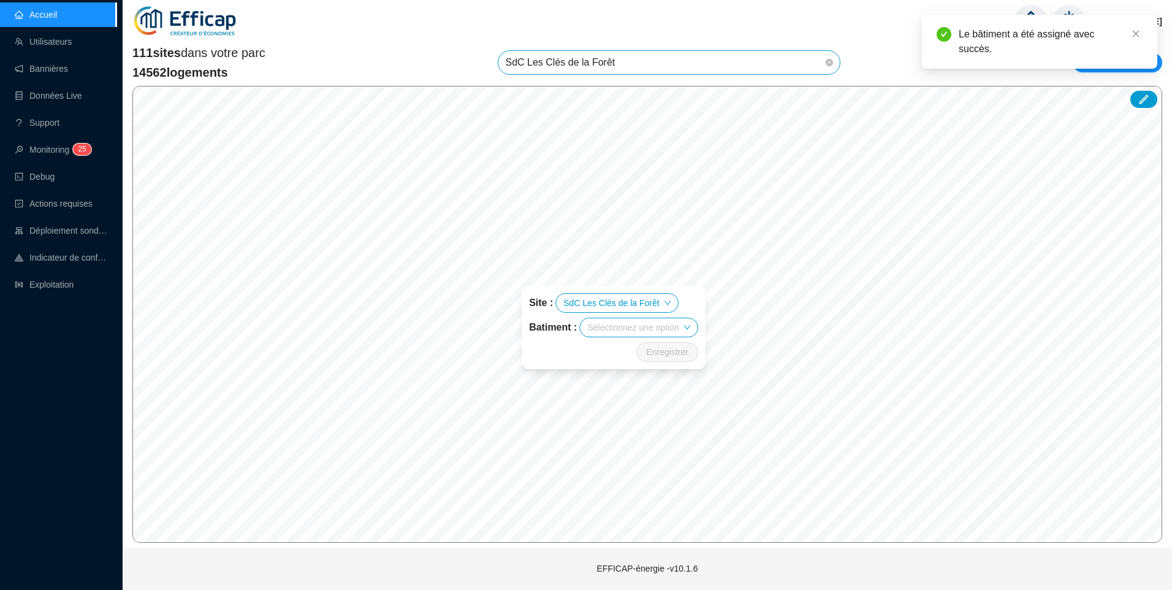
click at [618, 333] on input "search" at bounding box center [632, 327] width 91 height 18
click at [606, 357] on div "Colbert" at bounding box center [638, 351] width 97 height 13
click at [650, 355] on span "Enregistrer" at bounding box center [657, 352] width 42 height 15
click at [600, 335] on input "search" at bounding box center [585, 336] width 91 height 18
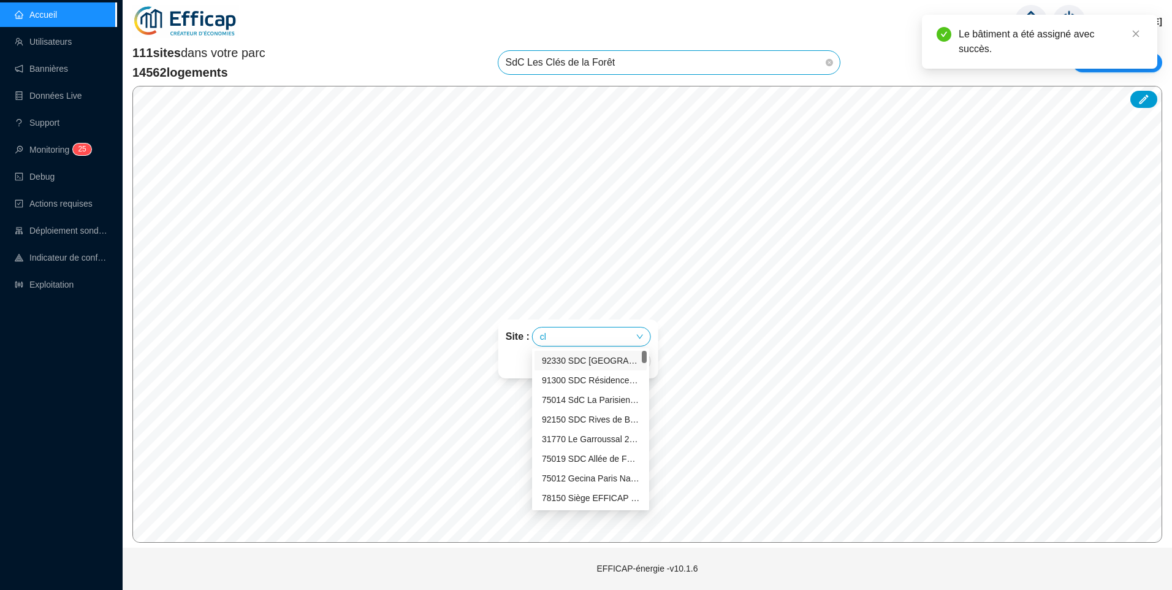
type input "clé"
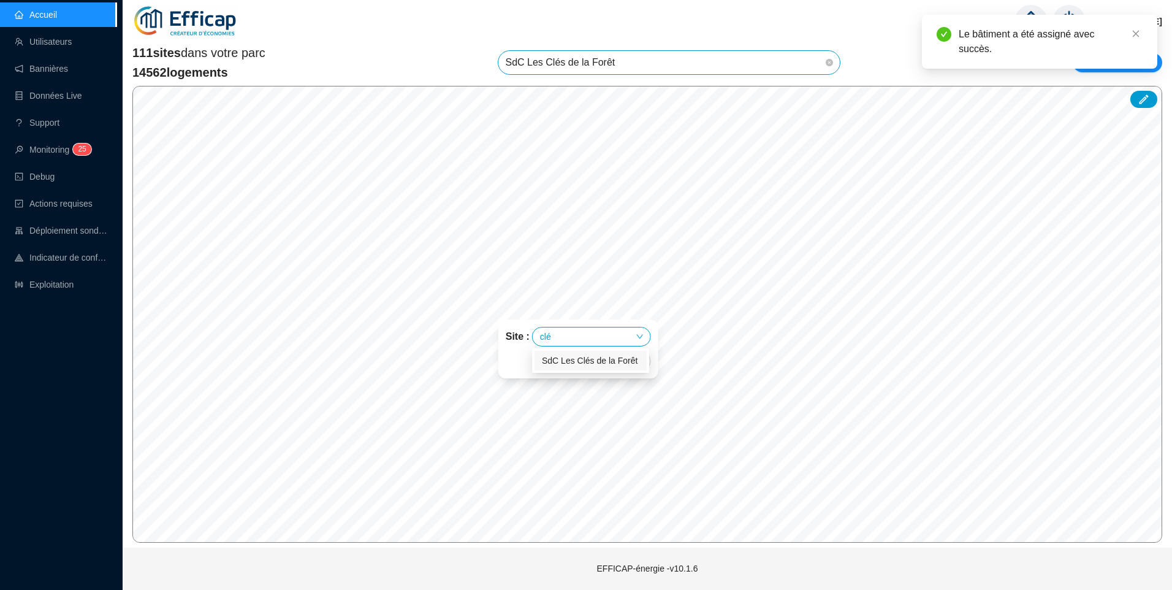
click at [601, 360] on div "SdC Les Clés de la Forêt" at bounding box center [590, 360] width 97 height 13
click at [590, 362] on input "search" at bounding box center [597, 361] width 91 height 18
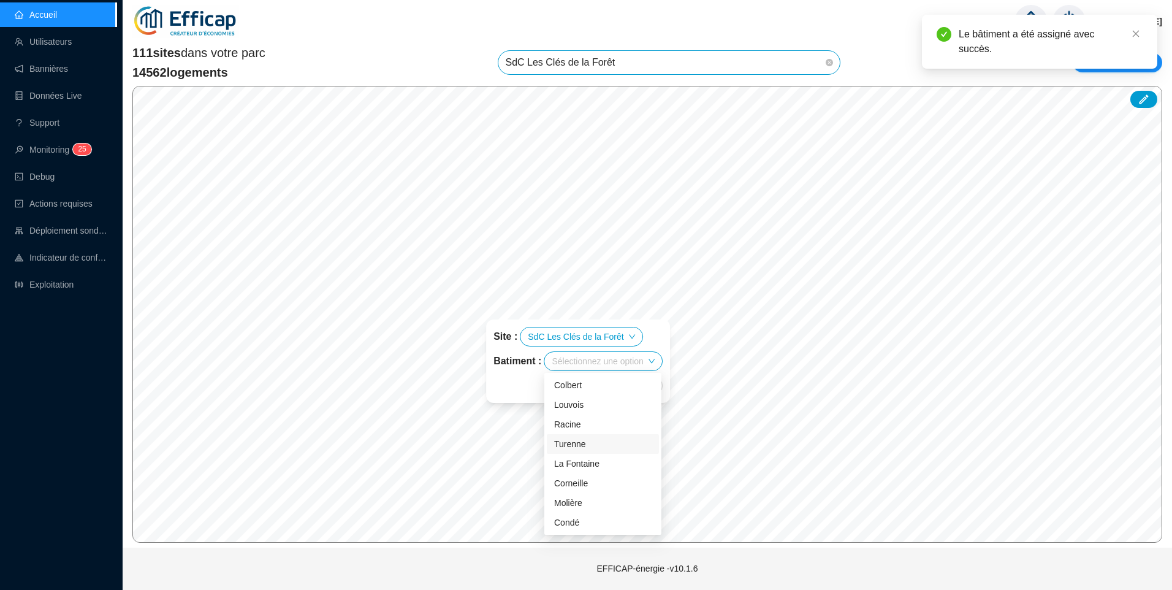
click at [593, 446] on div "Turenne" at bounding box center [602, 444] width 97 height 13
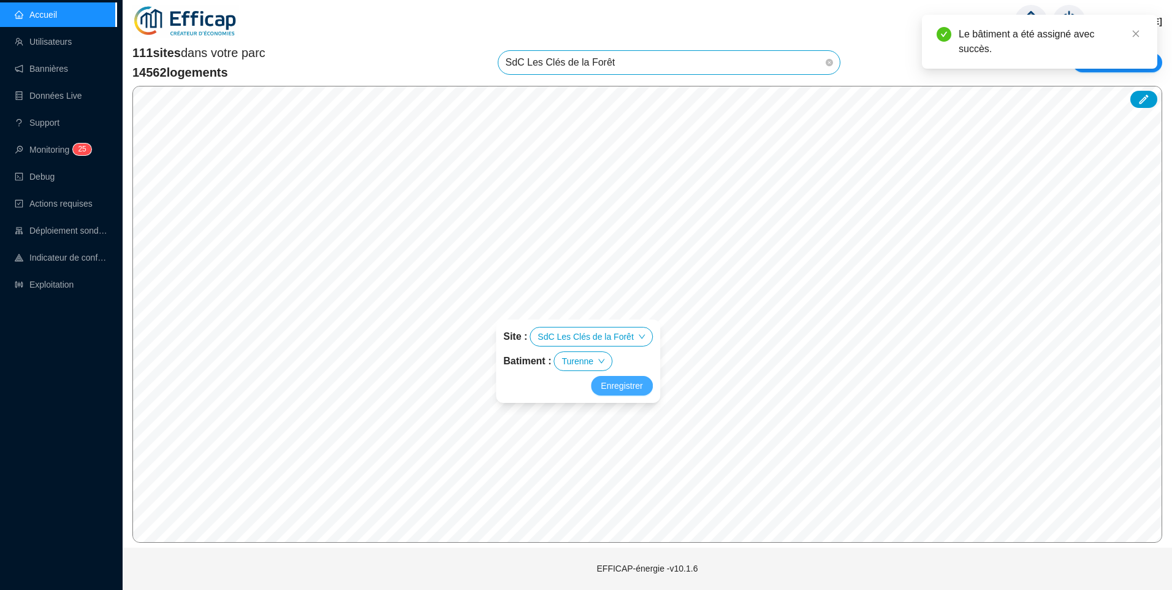
click at [612, 381] on span "Enregistrer" at bounding box center [622, 385] width 42 height 15
click at [638, 298] on input "search" at bounding box center [649, 298] width 91 height 18
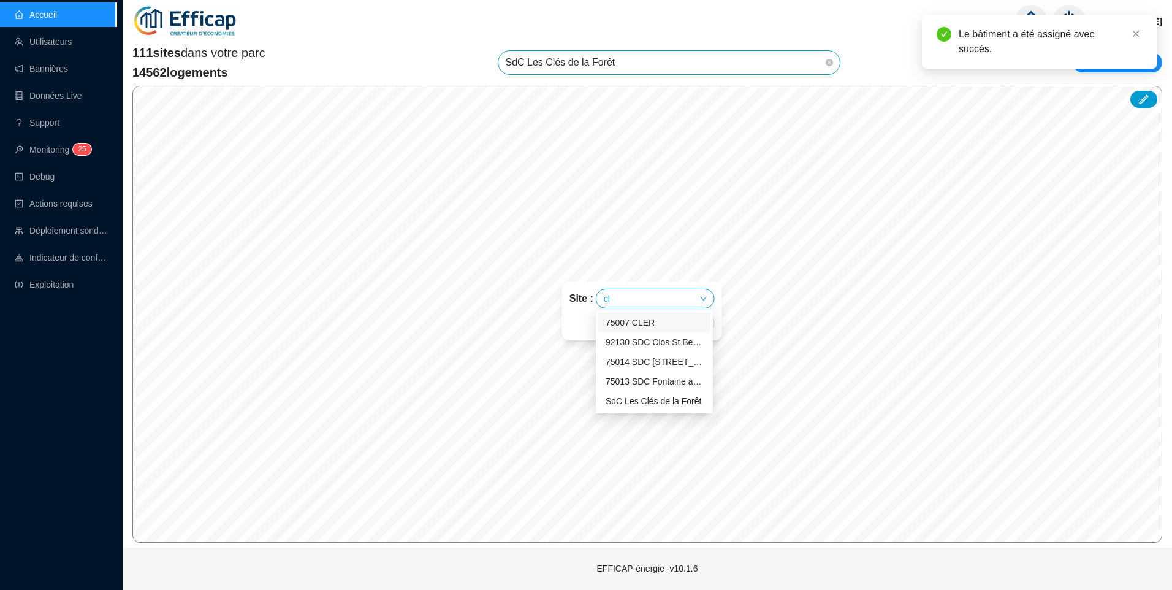
type input "clé"
click at [660, 325] on div "SdC Les Clés de la Forêt" at bounding box center [654, 322] width 97 height 13
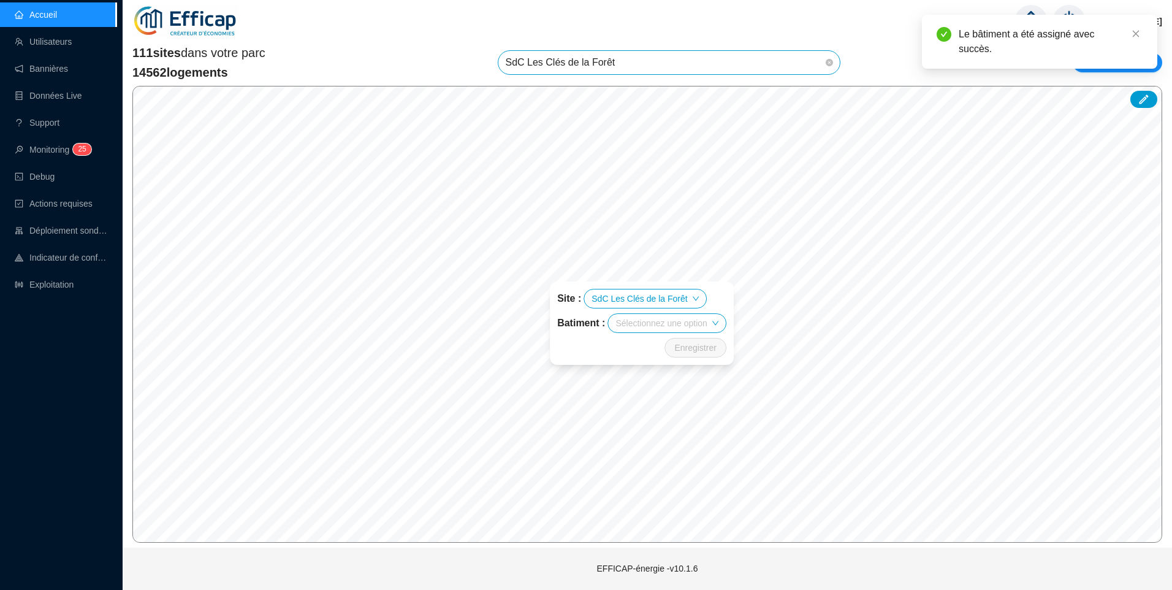
click at [657, 320] on input "search" at bounding box center [660, 323] width 91 height 18
click at [648, 482] on div "Condé" at bounding box center [666, 484] width 97 height 13
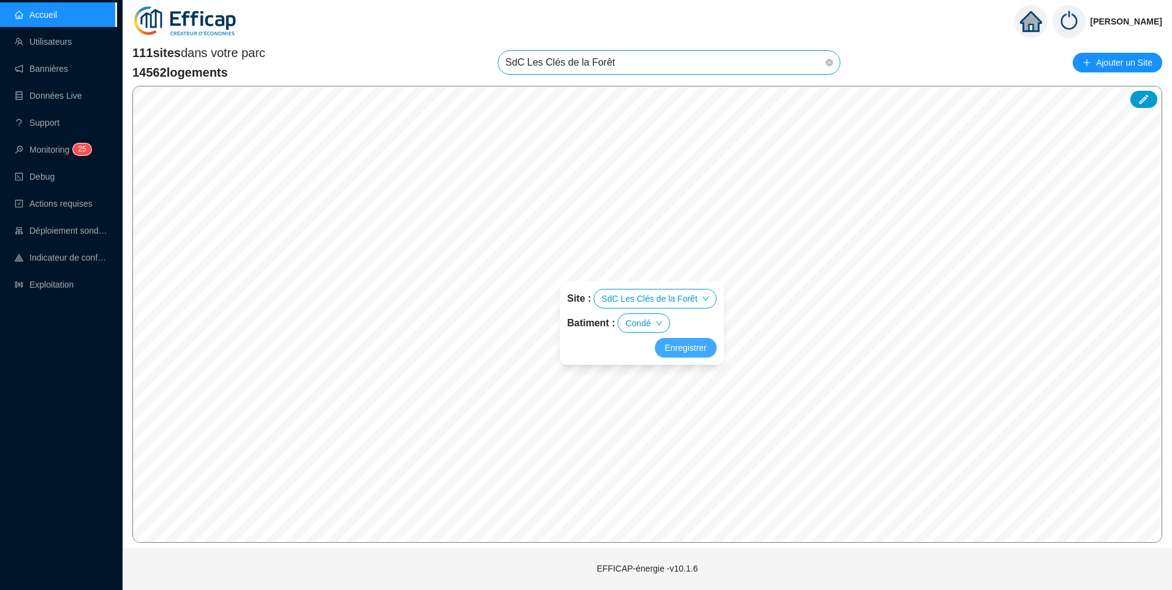
click at [676, 345] on span "Enregistrer" at bounding box center [685, 347] width 42 height 15
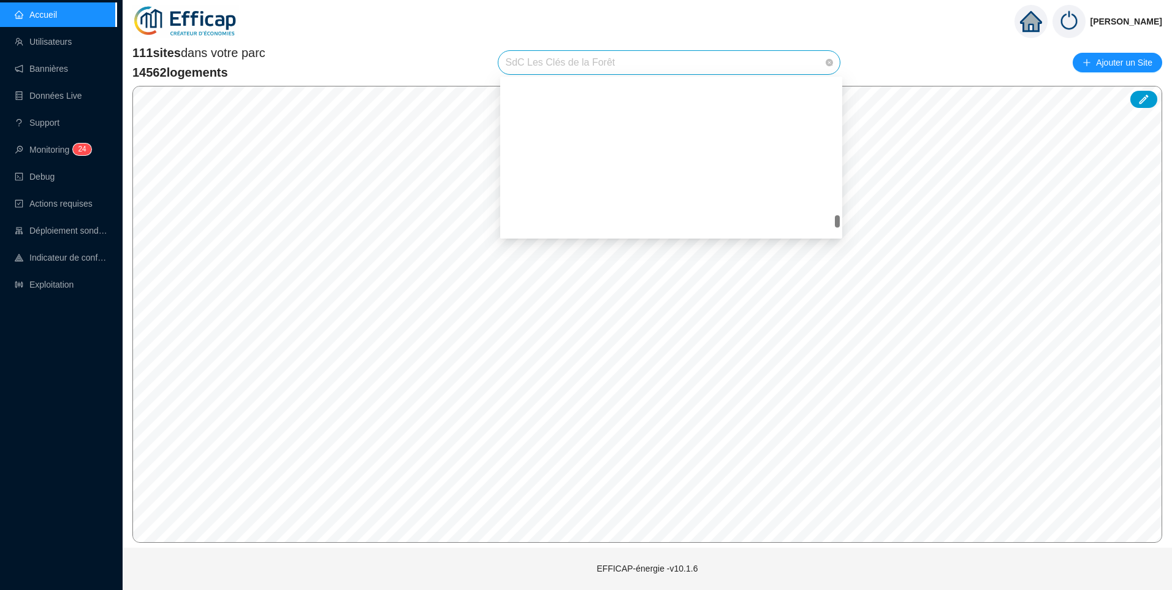
scroll to position [2024, 0]
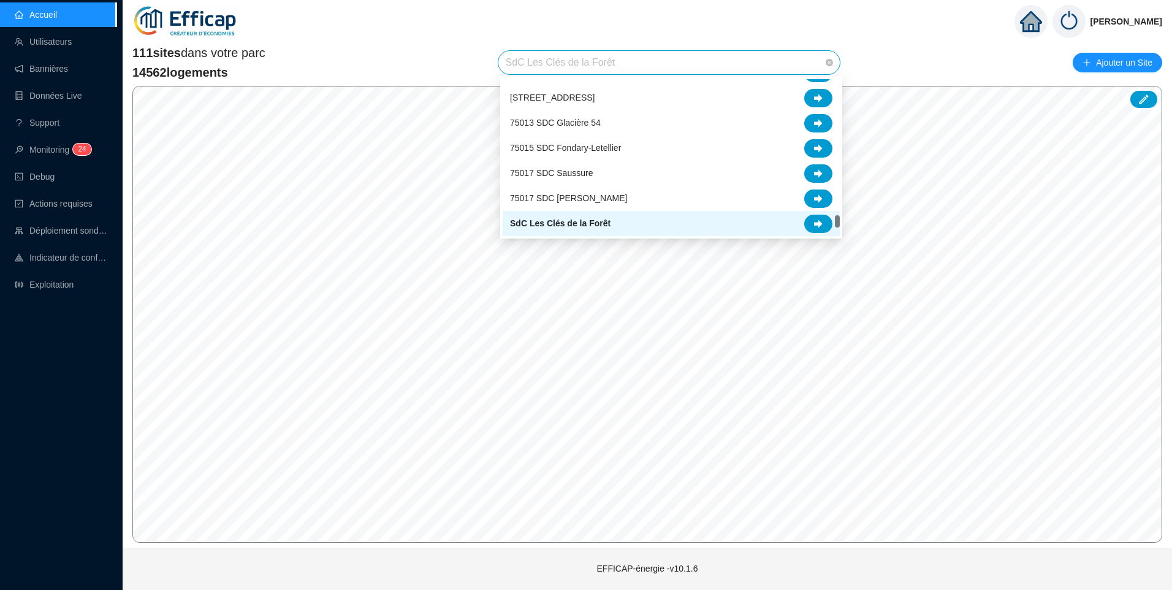
drag, startPoint x: 621, startPoint y: 63, endPoint x: 407, endPoint y: 69, distance: 214.0
click at [407, 69] on div "111 sites dans votre parc 14562 logements SdC Les Clés de [GEOGRAPHIC_DATA] un …" at bounding box center [647, 62] width 1030 height 37
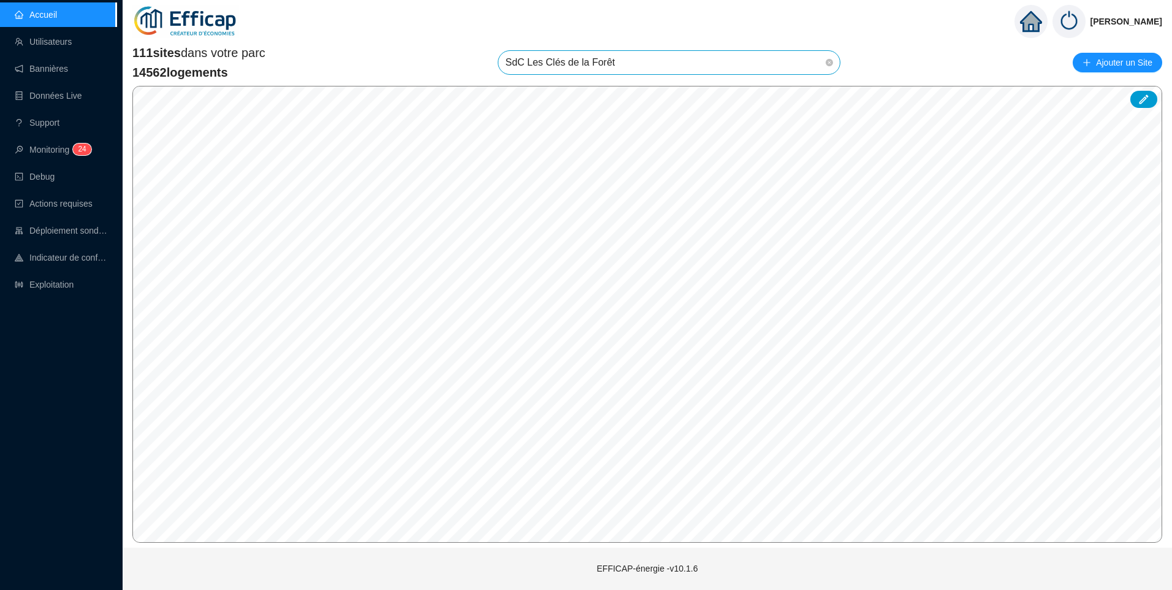
click at [536, 64] on span "SdC Les Clés de la Forêt" at bounding box center [669, 62] width 327 height 23
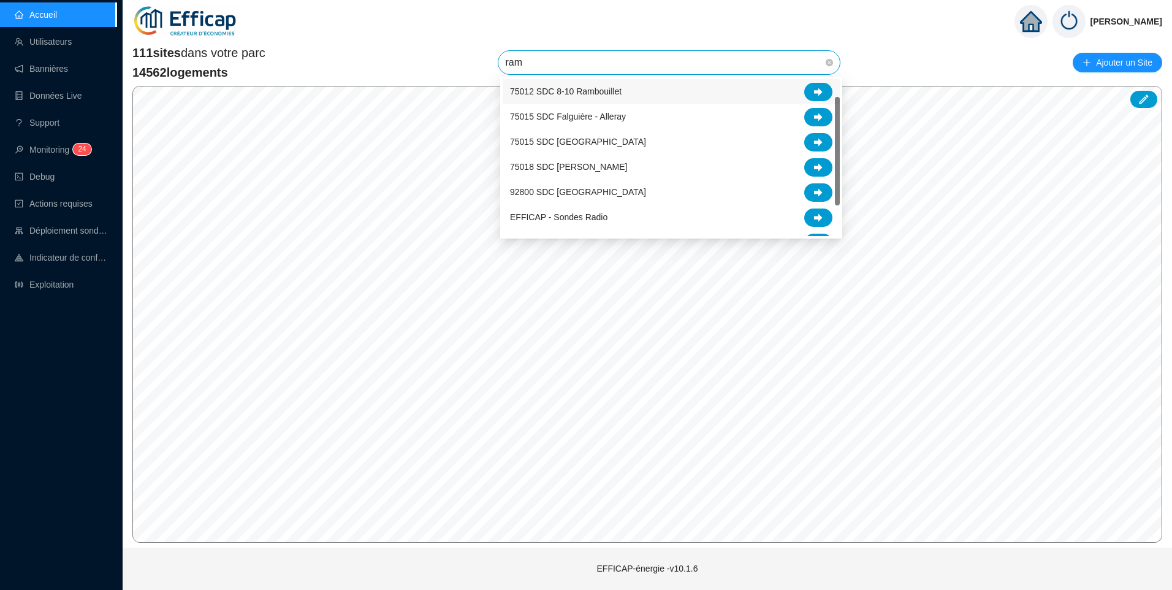
scroll to position [0, 0]
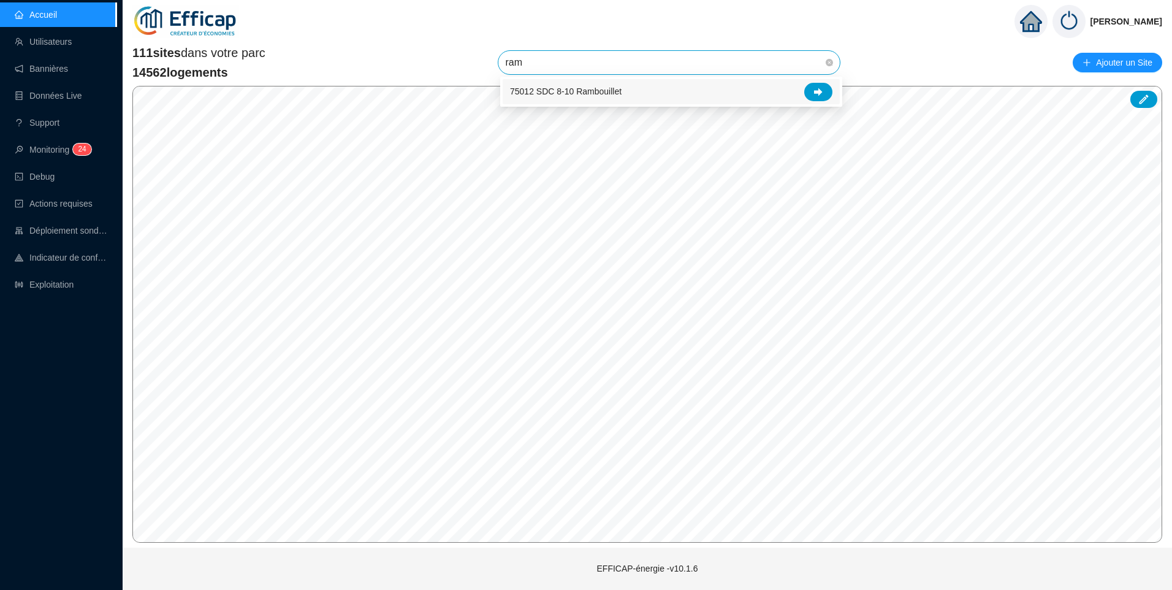
type input "ramb"
click at [609, 92] on span "75012 SDC 8-10 Rambouillet" at bounding box center [566, 91] width 112 height 13
click at [645, 65] on span "75012 SDC 8-10 Rambouillet" at bounding box center [669, 62] width 327 height 23
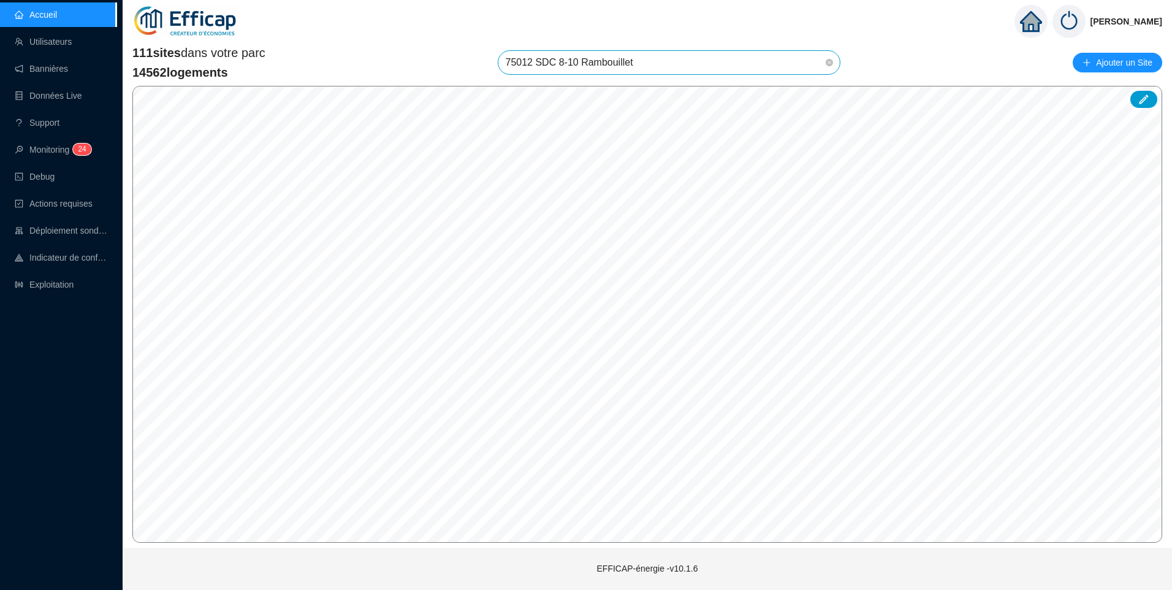
click at [645, 65] on span "75012 SDC 8-10 Rambouillet" at bounding box center [669, 62] width 327 height 23
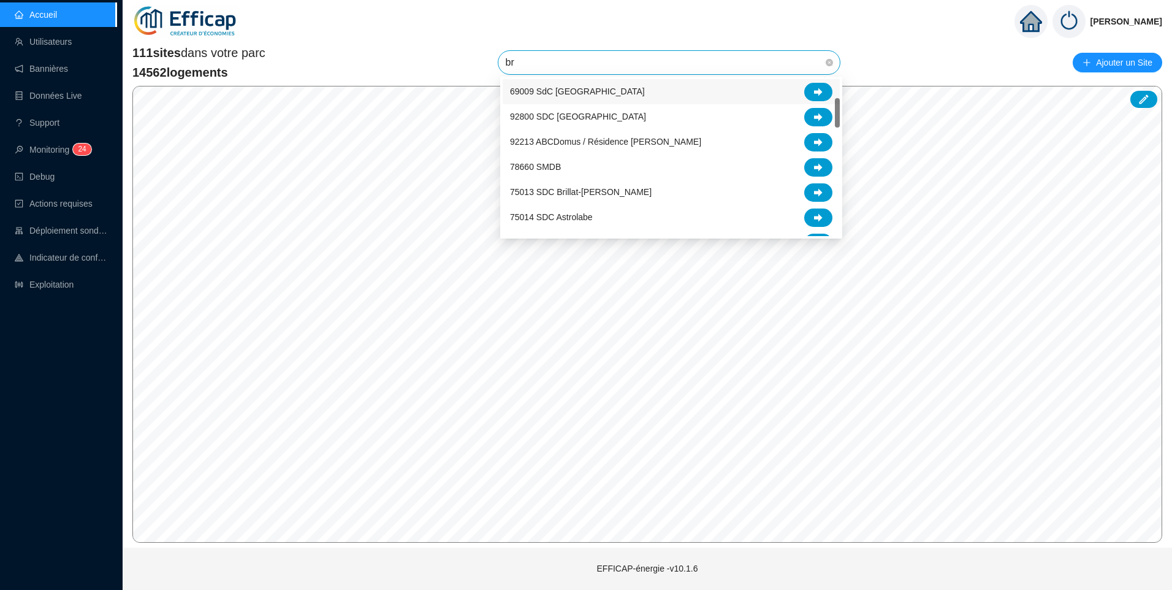
scroll to position [0, 0]
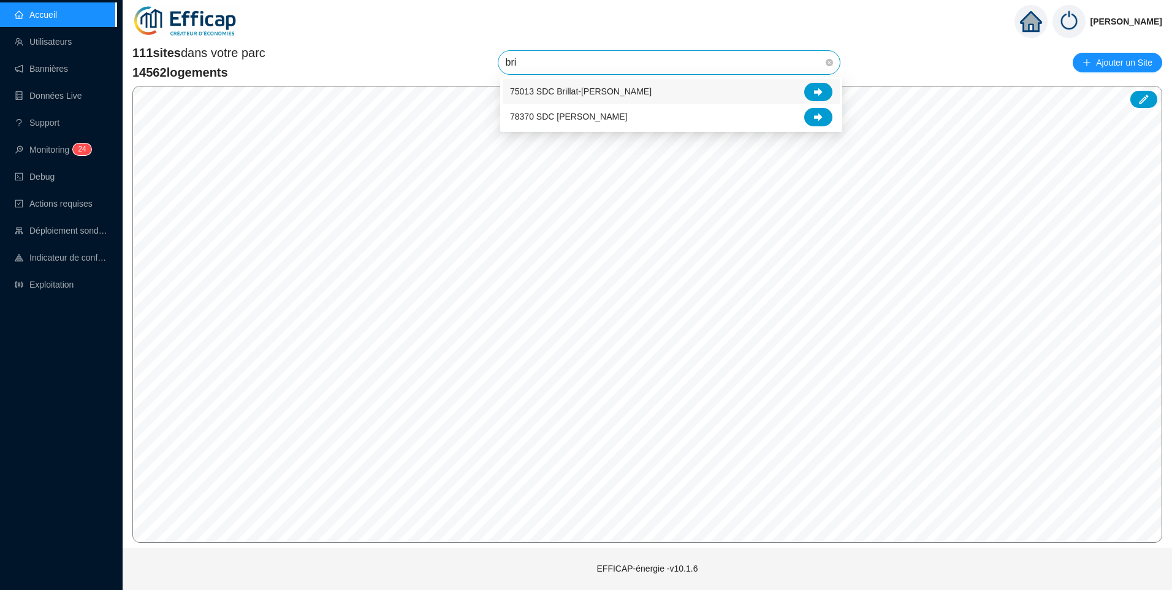
type input "bril"
click at [637, 97] on span "75013 SDC Brillat-[PERSON_NAME]" at bounding box center [581, 91] width 142 height 13
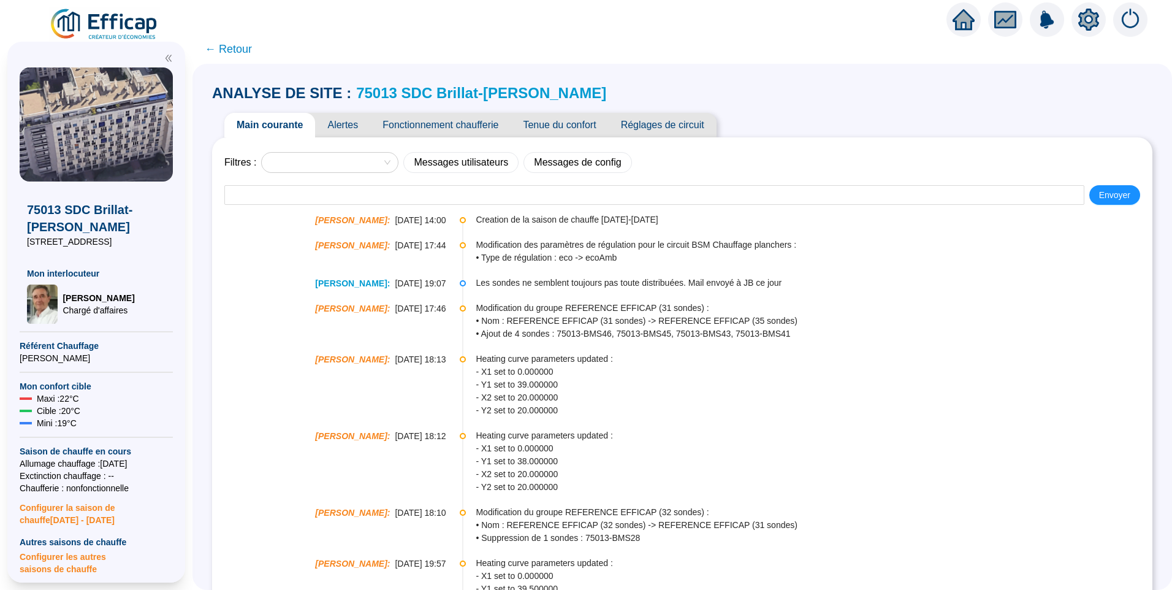
click at [888, 121] on div "Main courante Alertes Fonctionnement chaufferie Tenue du confort Réglages de ci…" at bounding box center [682, 125] width 940 height 25
click at [807, 86] on div "ANALYSE DE SITE : 75013 SDC Brillat-[PERSON_NAME]" at bounding box center [682, 93] width 940 height 20
click at [454, 89] on link "75013 SDC Brillat-[PERSON_NAME]" at bounding box center [481, 93] width 250 height 17
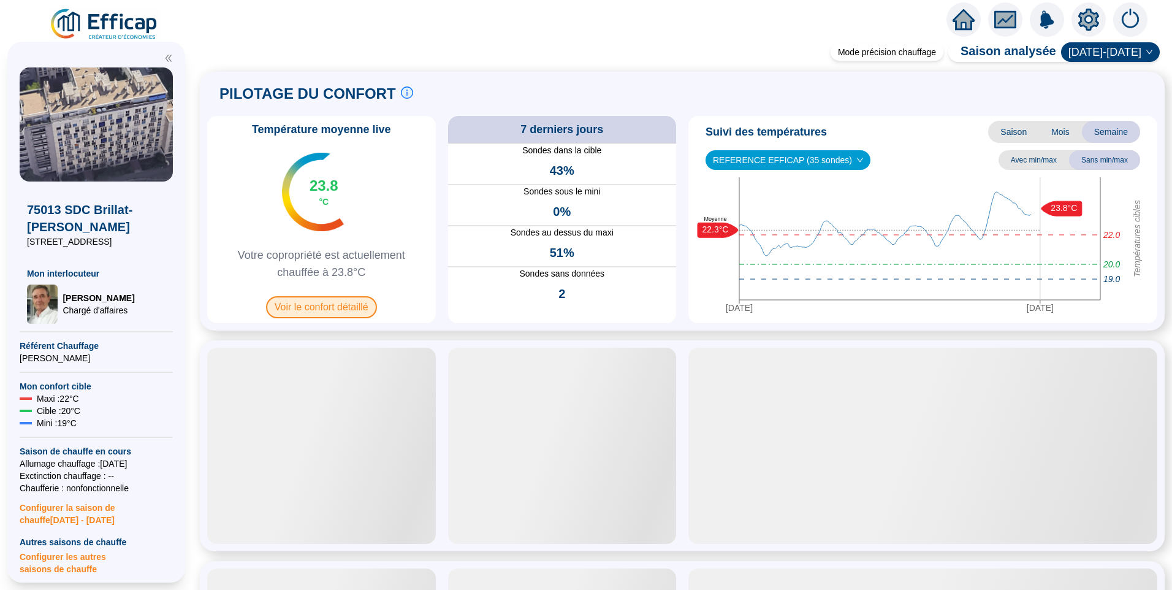
click at [331, 310] on span "Voir le confort détaillé" at bounding box center [321, 307] width 111 height 22
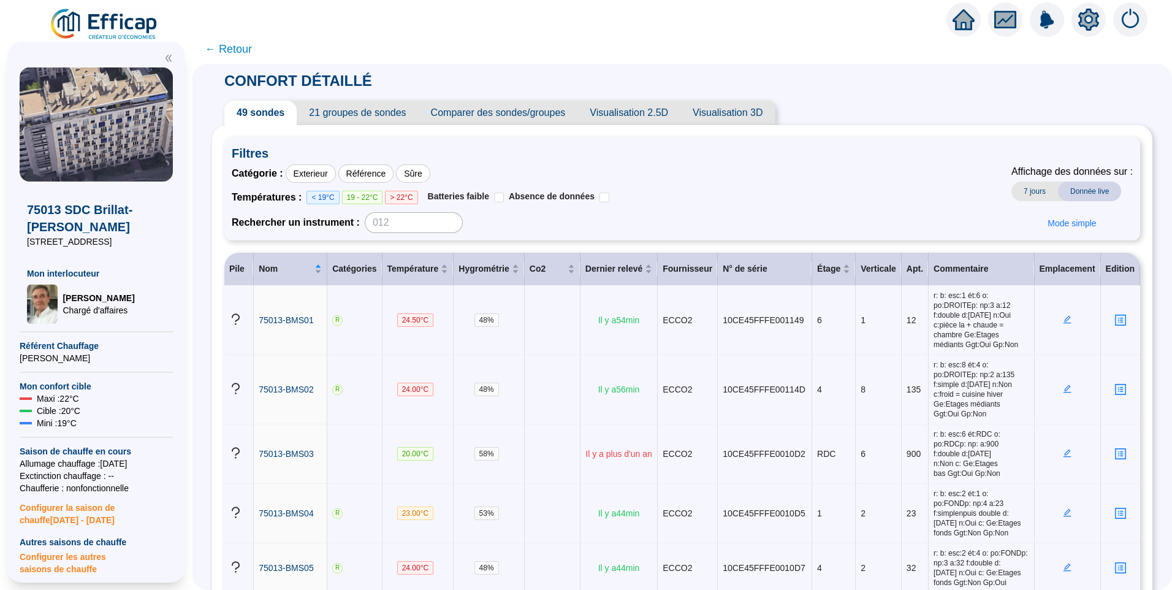
drag, startPoint x: 138, startPoint y: 241, endPoint x: 23, endPoint y: 243, distance: 114.6
click at [23, 243] on div "75013 SDC Brillat-[PERSON_NAME] [STREET_ADDRESS] Mouchez Mon interlocuteur [PER…" at bounding box center [96, 252] width 153 height 142
click at [812, 179] on div "Catégorie : Exterieur Référence Sûre Températures : < 19°C 19 - 22°C > 22°C Bat…" at bounding box center [682, 198] width 901 height 69
drag, startPoint x: 56, startPoint y: 235, endPoint x: 23, endPoint y: 238, distance: 32.7
click at [23, 238] on div "75013 SDC Brillat-[PERSON_NAME] [STREET_ADDRESS] Mouchez Mon interlocuteur [PER…" at bounding box center [96, 252] width 153 height 142
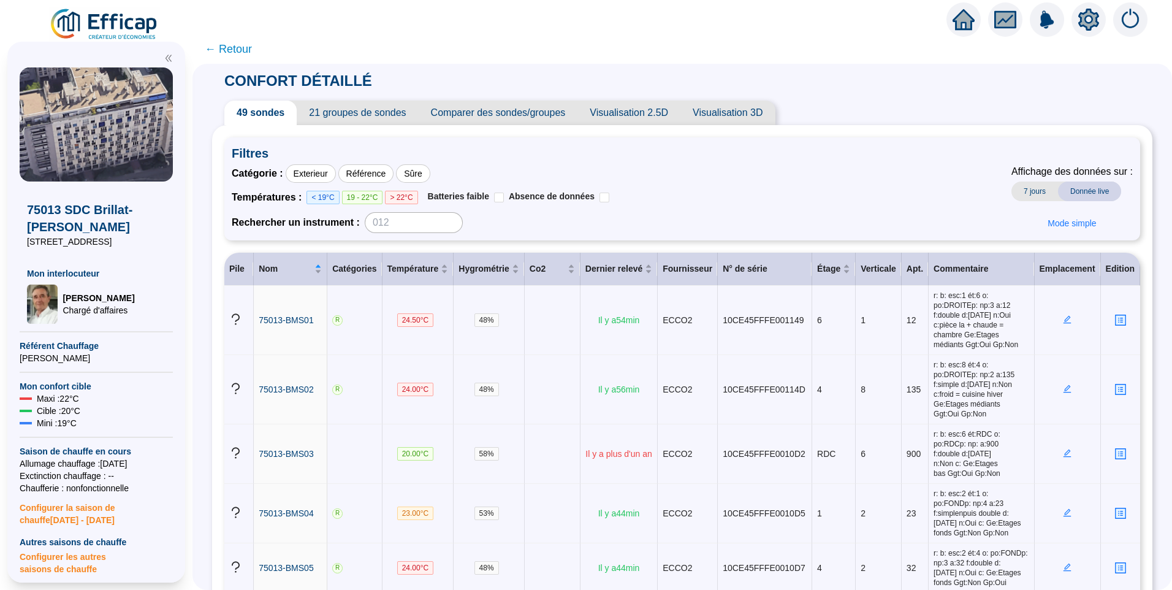
copy span "[STREET_ADDRESS]"
click at [720, 173] on div "Catégorie : Exterieur Référence Sûre Températures : < 19°C 19 - 22°C > 22°C Bat…" at bounding box center [682, 198] width 901 height 69
click at [215, 281] on div "CONFORT DÉTAILLÉ 49 sondes 21 groupes de sondes Comparer des sondes/groupes Vis…" at bounding box center [682, 327] width 980 height 526
click at [836, 273] on div "Étage" at bounding box center [833, 268] width 33 height 13
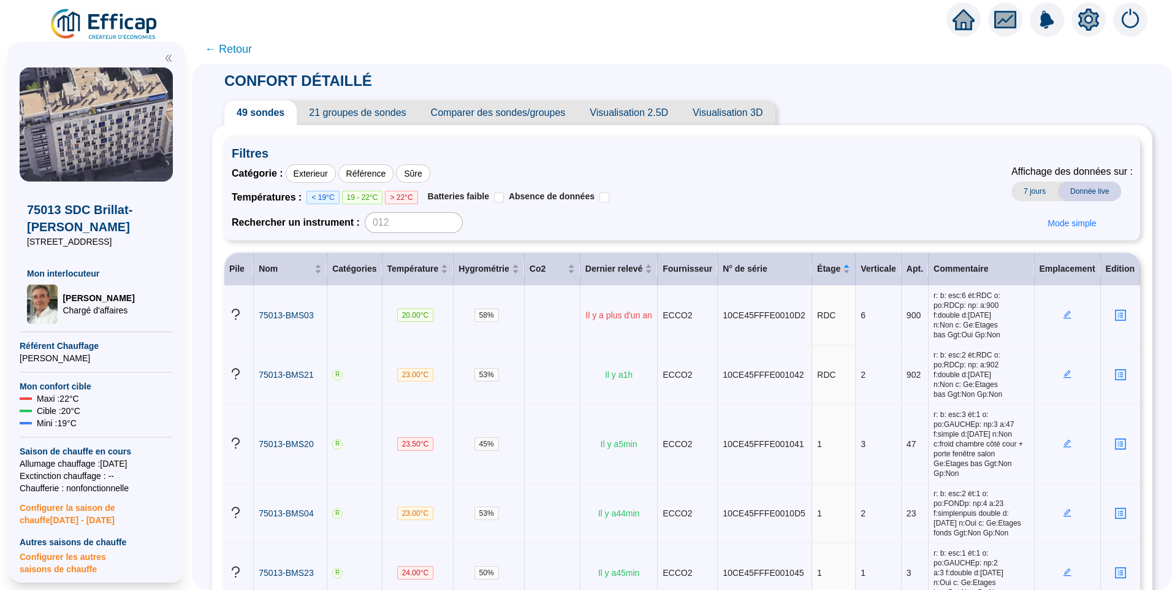
click at [769, 193] on div "Catégorie : Exterieur Référence Sûre Températures : < 19°C 19 - 22°C > 22°C Bat…" at bounding box center [682, 198] width 901 height 69
click at [764, 190] on div "Catégorie : Exterieur Référence Sûre Températures : < 19°C 19 - 22°C > 22°C Bat…" at bounding box center [682, 198] width 901 height 69
click at [652, 171] on div "Catégorie : Exterieur Référence Sûre Températures : < 19°C 19 - 22°C > 22°C Bat…" at bounding box center [682, 198] width 901 height 69
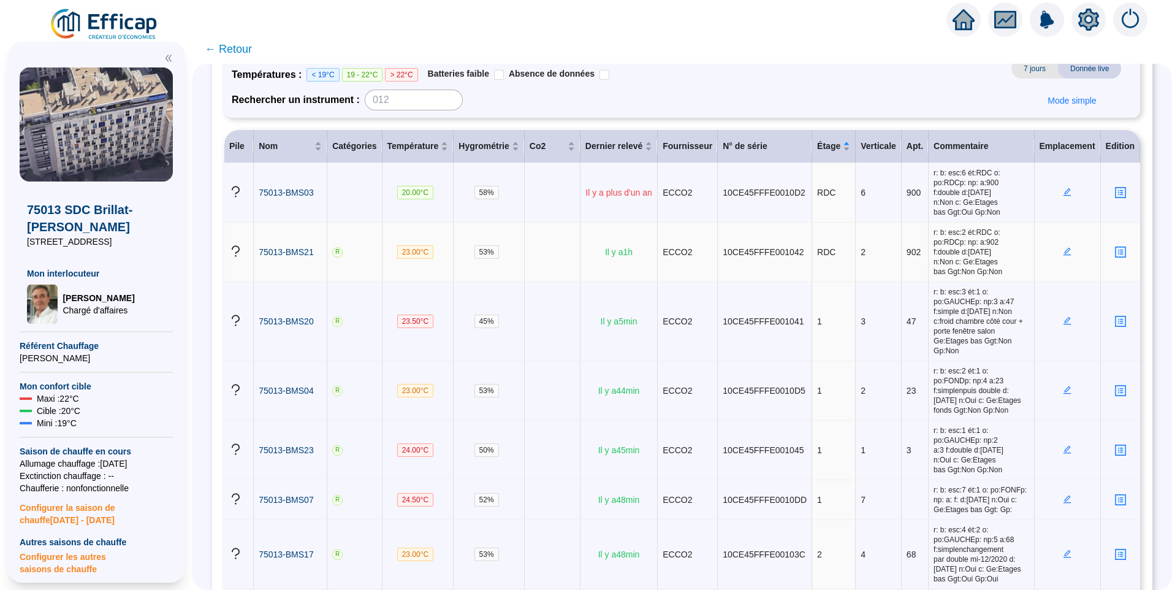
scroll to position [61, 0]
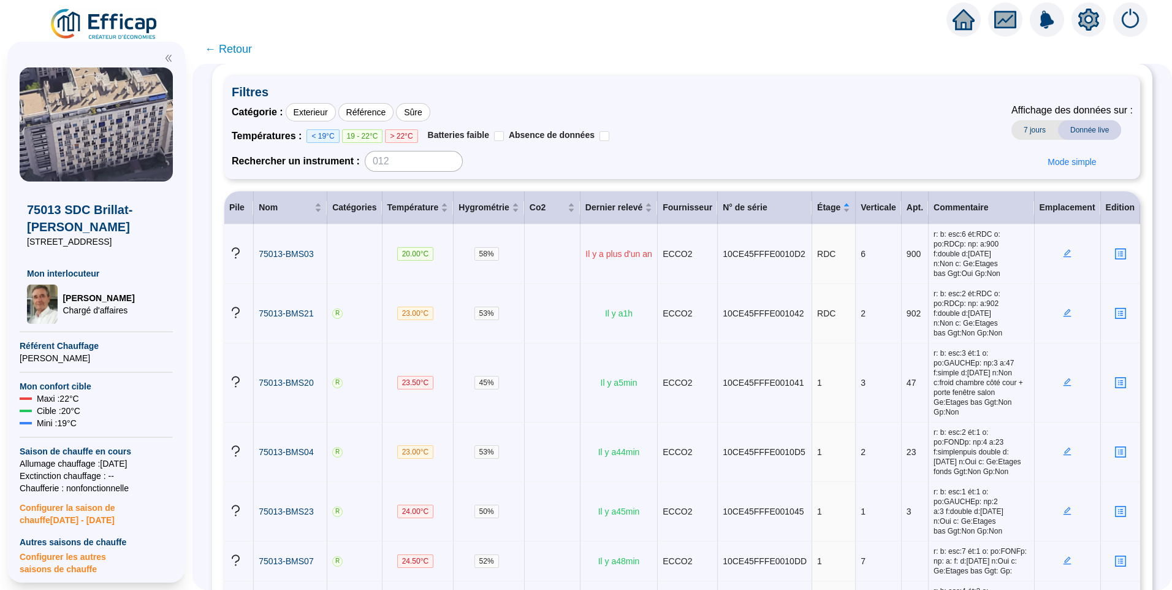
click at [728, 145] on div "Catégorie : Exterieur Référence Sûre Températures : < 19°C 19 - 22°C > 22°C Bat…" at bounding box center [682, 137] width 901 height 69
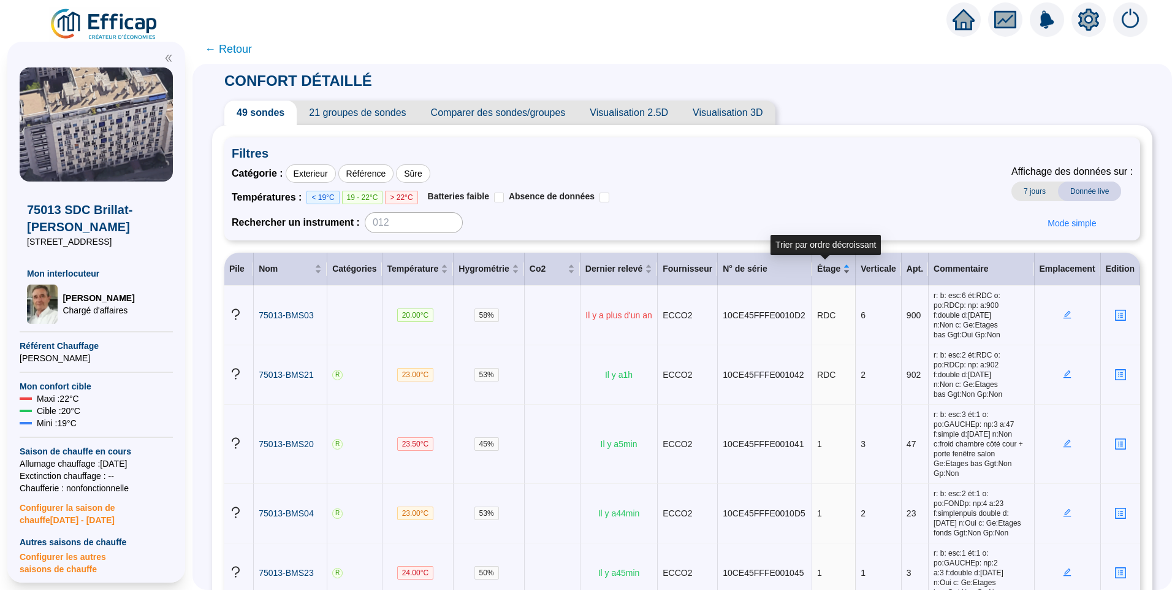
click at [836, 262] on div "Étage" at bounding box center [833, 268] width 33 height 13
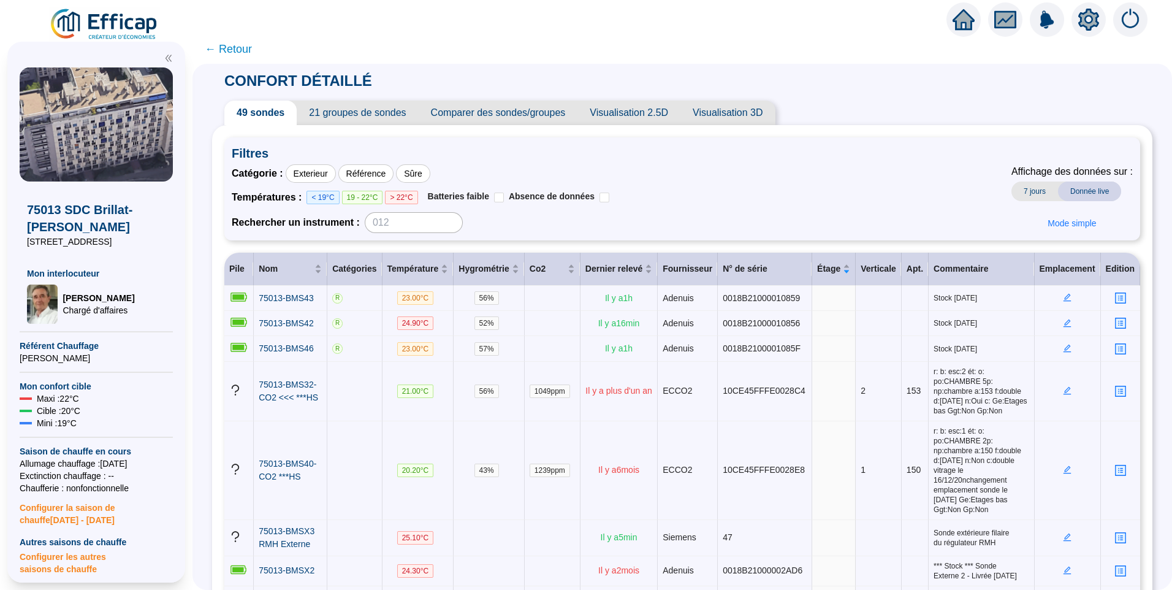
click at [725, 178] on div "Catégorie : Exterieur Référence Sûre Températures : < 19°C 19 - 22°C > 22°C Bat…" at bounding box center [682, 198] width 901 height 69
click at [582, 189] on div "Catégorie : Exterieur Référence Sûre Températures : < 19°C 19 - 22°C > 22°C Bat…" at bounding box center [421, 198] width 378 height 69
drag, startPoint x: 582, startPoint y: 189, endPoint x: 690, endPoint y: 189, distance: 107.9
click at [690, 189] on div "Catégorie : Exterieur Référence Sûre Températures : < 19°C 19 - 22°C > 22°C Bat…" at bounding box center [682, 198] width 901 height 69
click at [1081, 25] on icon "setting" at bounding box center [1088, 20] width 21 height 22
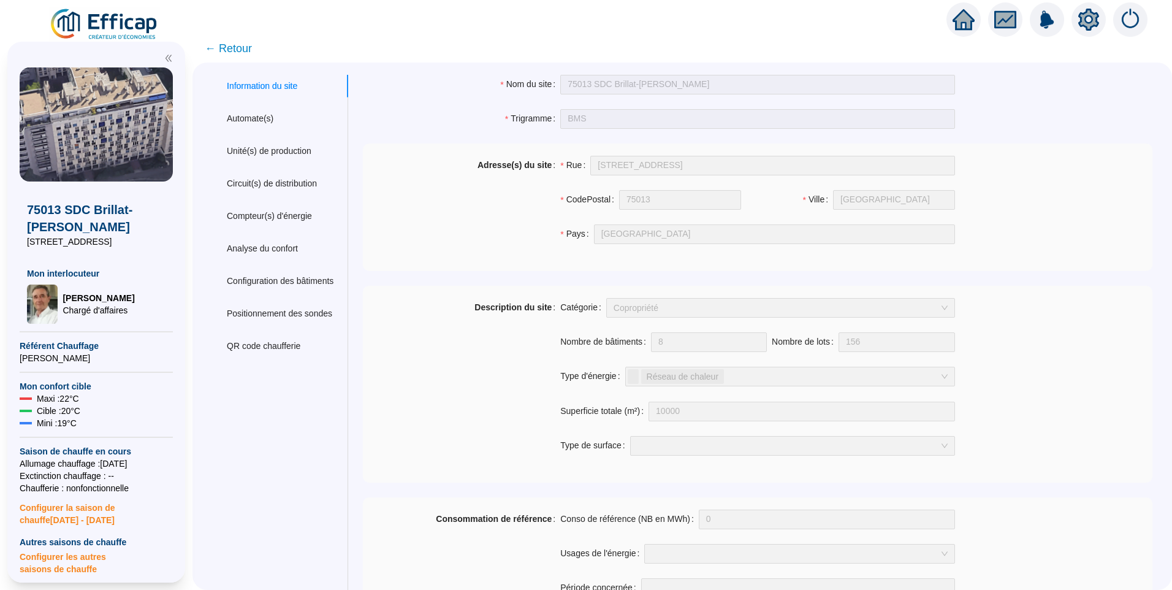
click at [245, 45] on span "← Retour" at bounding box center [228, 48] width 47 height 17
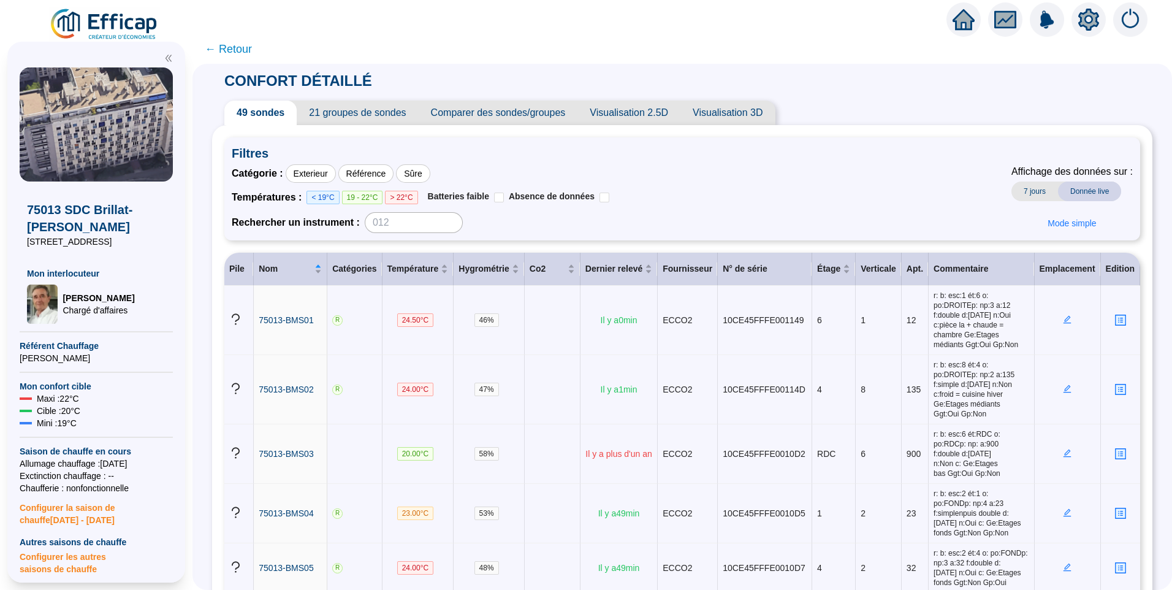
click at [370, 114] on span "21 groupes de sondes" at bounding box center [357, 113] width 121 height 25
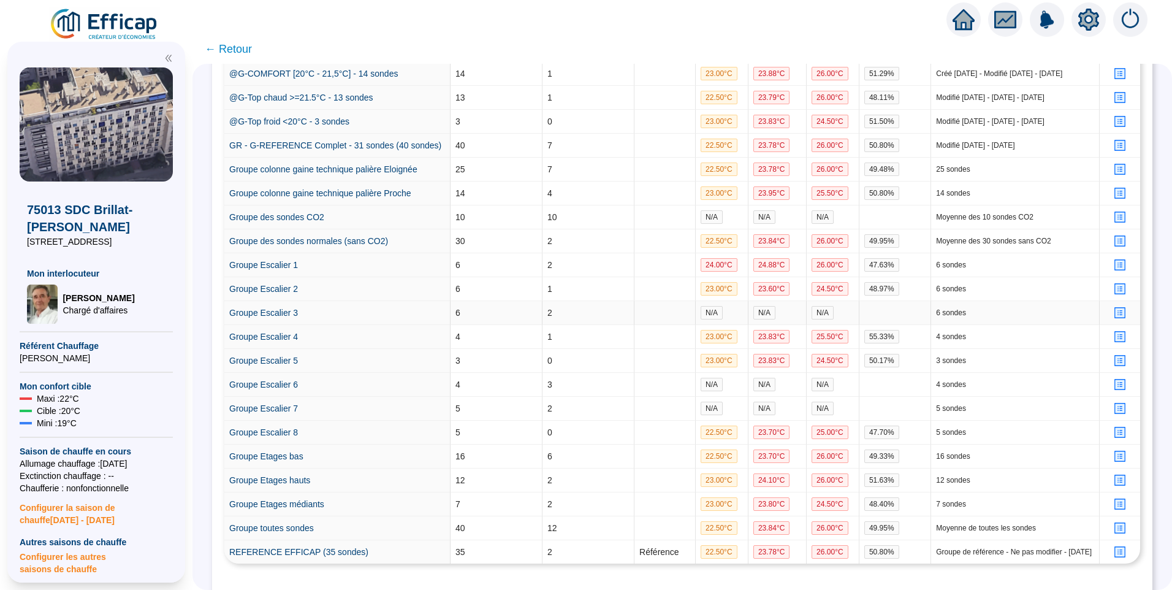
scroll to position [367, 0]
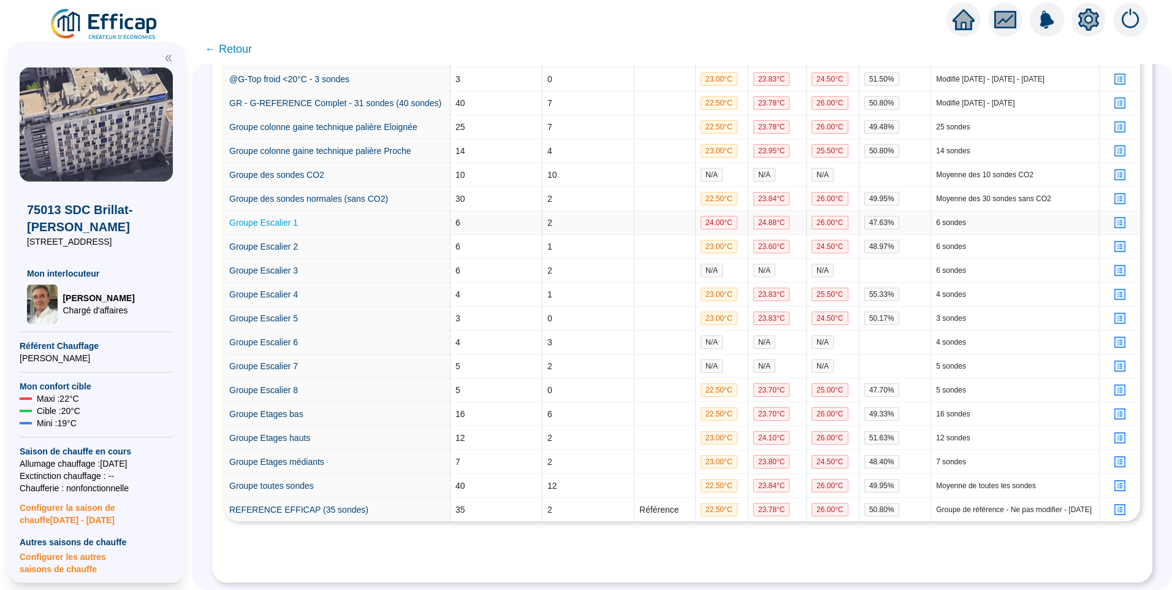
click at [261, 218] on link "Groupe Escalier 1" at bounding box center [263, 223] width 69 height 10
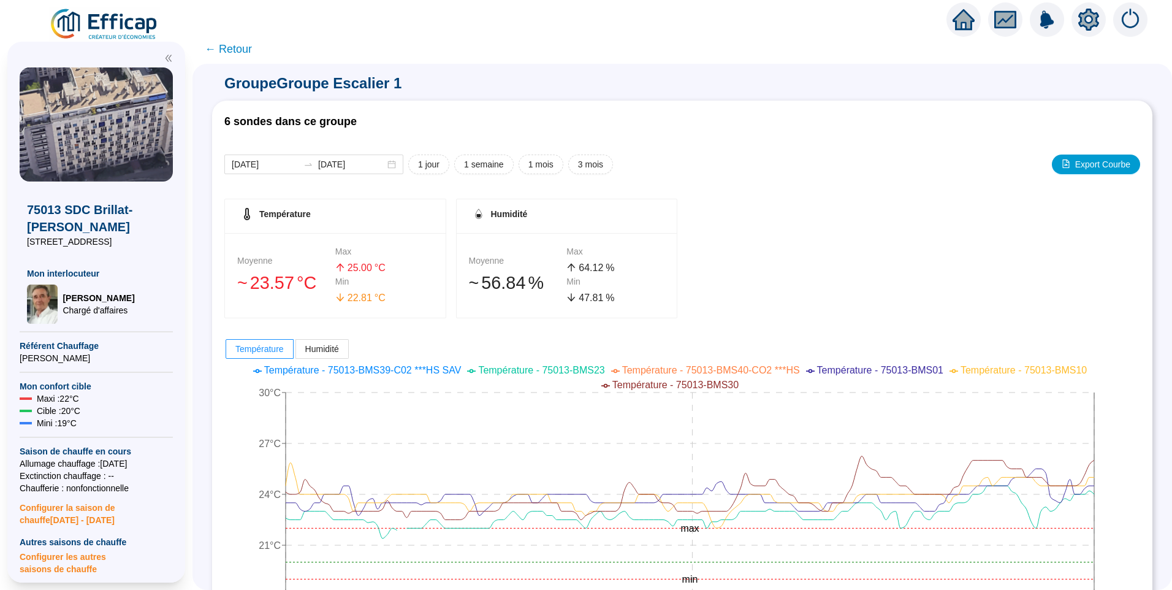
click at [239, 55] on span "← Retour" at bounding box center [228, 48] width 47 height 17
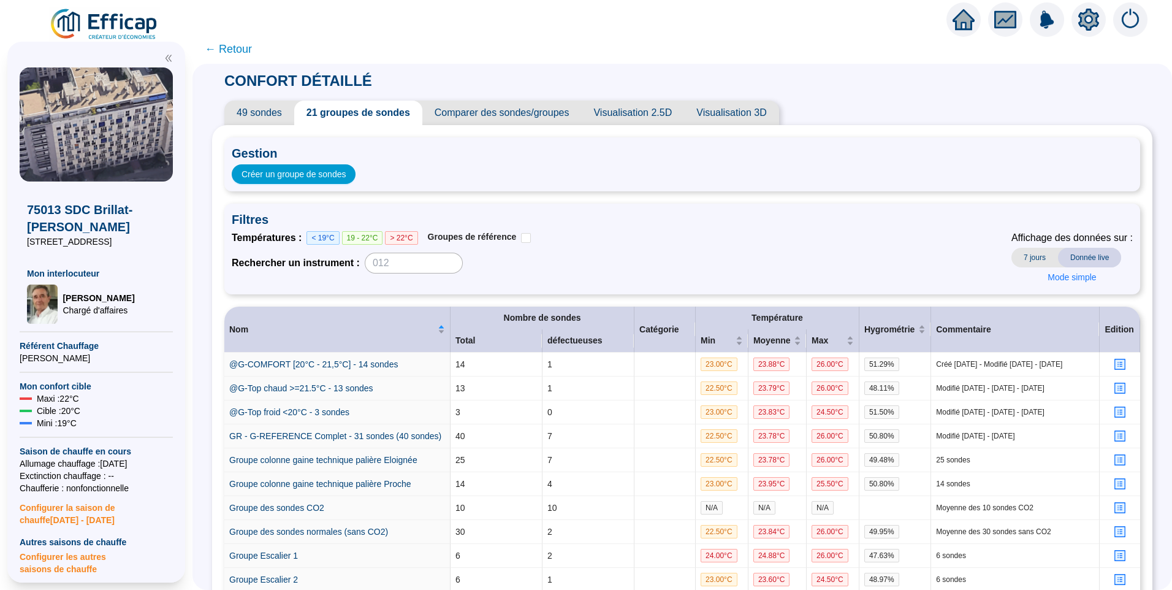
click at [596, 240] on div "Températures : < 19°C 19 - 22°C > 22°C Groupes de référence Rechercher un instr…" at bounding box center [682, 258] width 901 height 56
drag, startPoint x: 600, startPoint y: 240, endPoint x: 593, endPoint y: 227, distance: 14.3
click at [600, 239] on div "Températures : < 19°C 19 - 22°C > 22°C Groupes de référence Rechercher un instr…" at bounding box center [682, 258] width 901 height 56
click at [119, 21] on img at bounding box center [104, 24] width 111 height 34
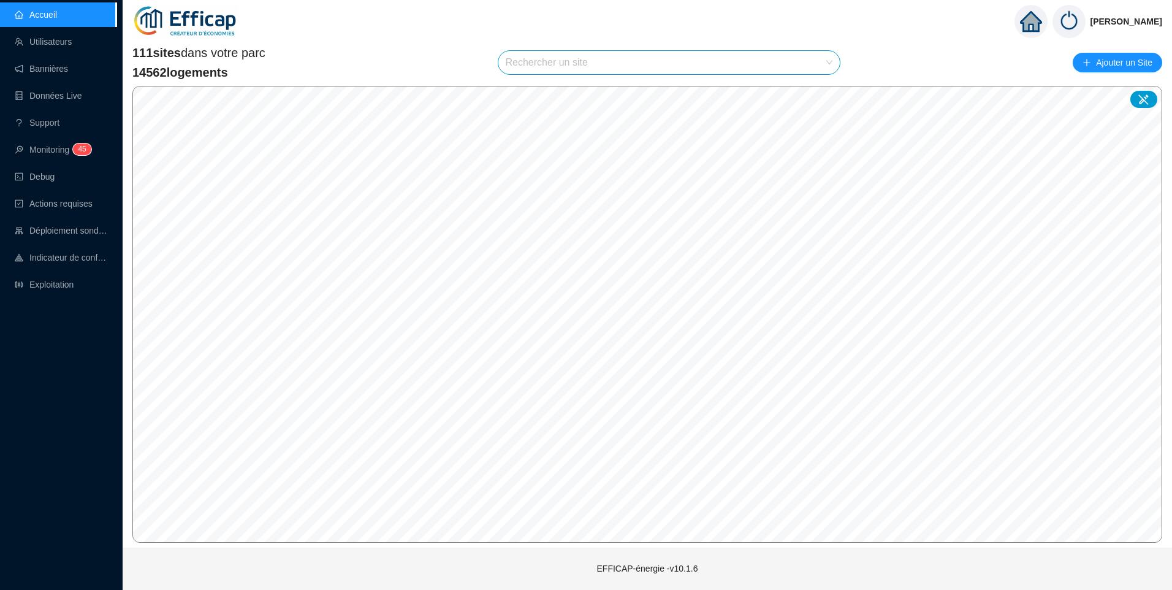
click at [587, 58] on input "search" at bounding box center [664, 62] width 316 height 23
type input "chard"
click at [823, 92] on div at bounding box center [818, 92] width 28 height 18
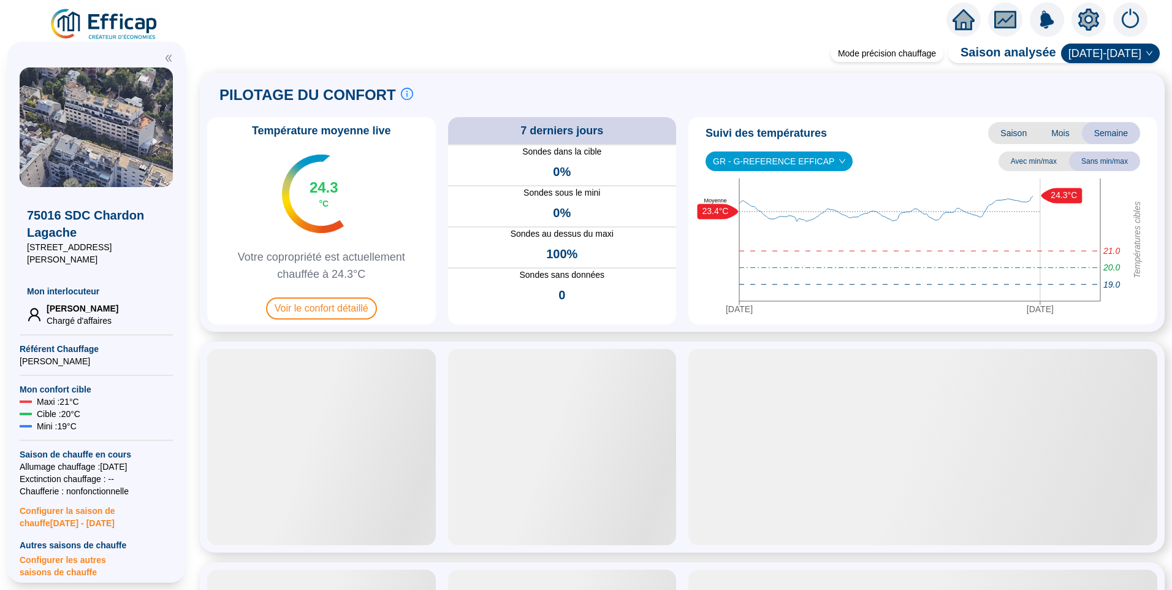
click at [1083, 26] on icon "setting" at bounding box center [1088, 20] width 21 height 22
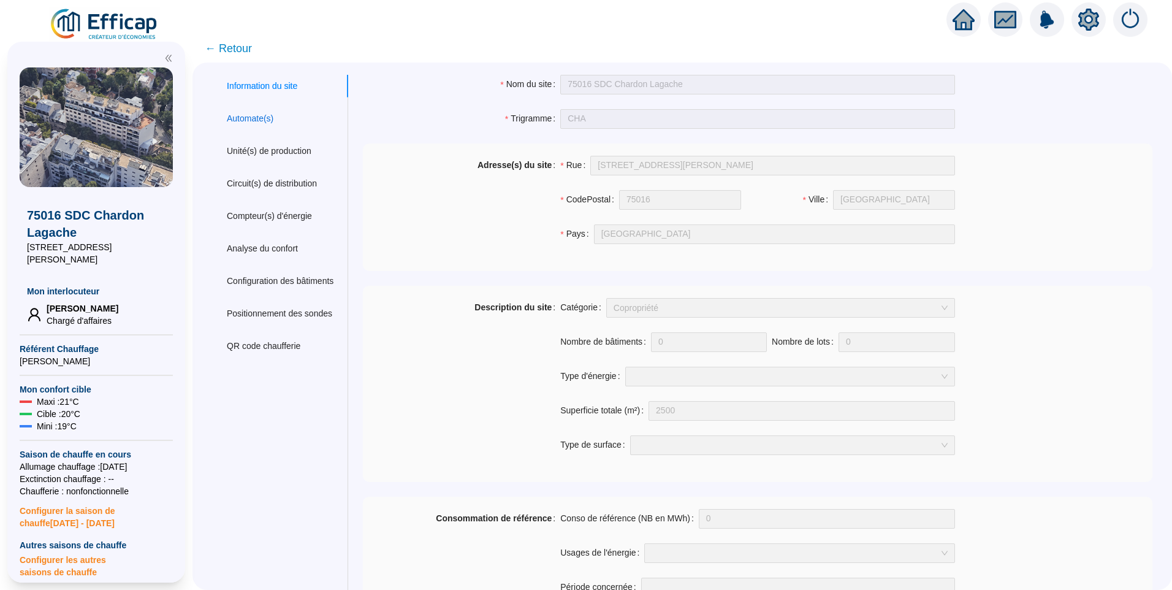
click at [246, 120] on div "Automate(s)" at bounding box center [250, 118] width 47 height 13
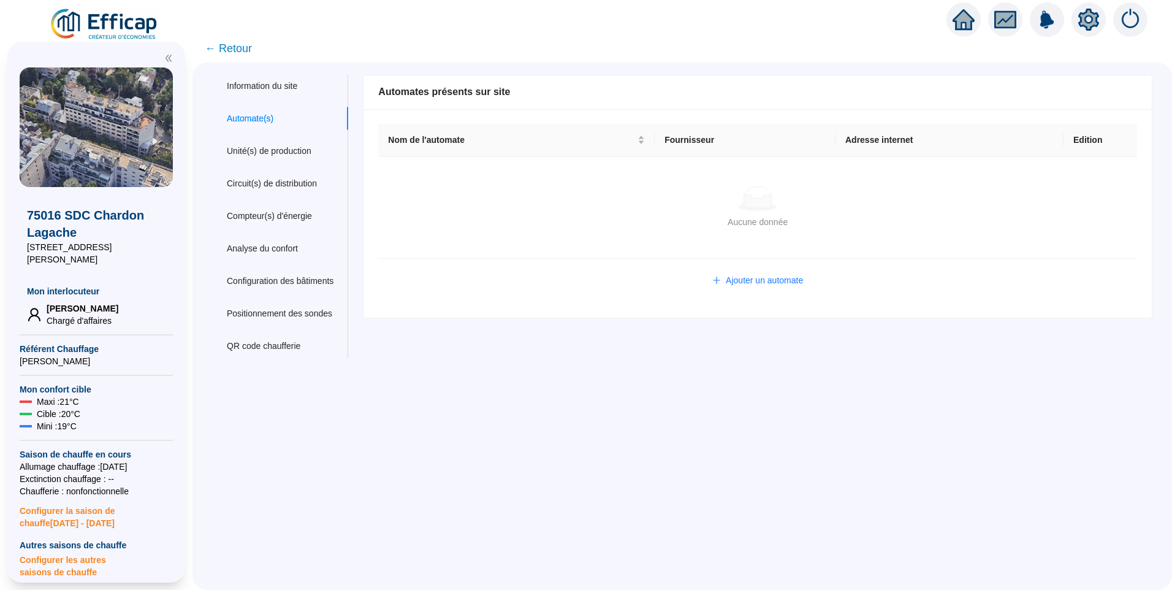
click at [405, 177] on td "Aucune donnée Aucune donnée" at bounding box center [757, 208] width 759 height 102
drag, startPoint x: 451, startPoint y: 455, endPoint x: 335, endPoint y: 445, distance: 116.3
click at [450, 455] on div "Information du site Automate(s) Unité(s) de production Circuit(s) de distributi…" at bounding box center [682, 326] width 980 height 527
click at [286, 83] on div "Information du site" at bounding box center [262, 86] width 70 height 13
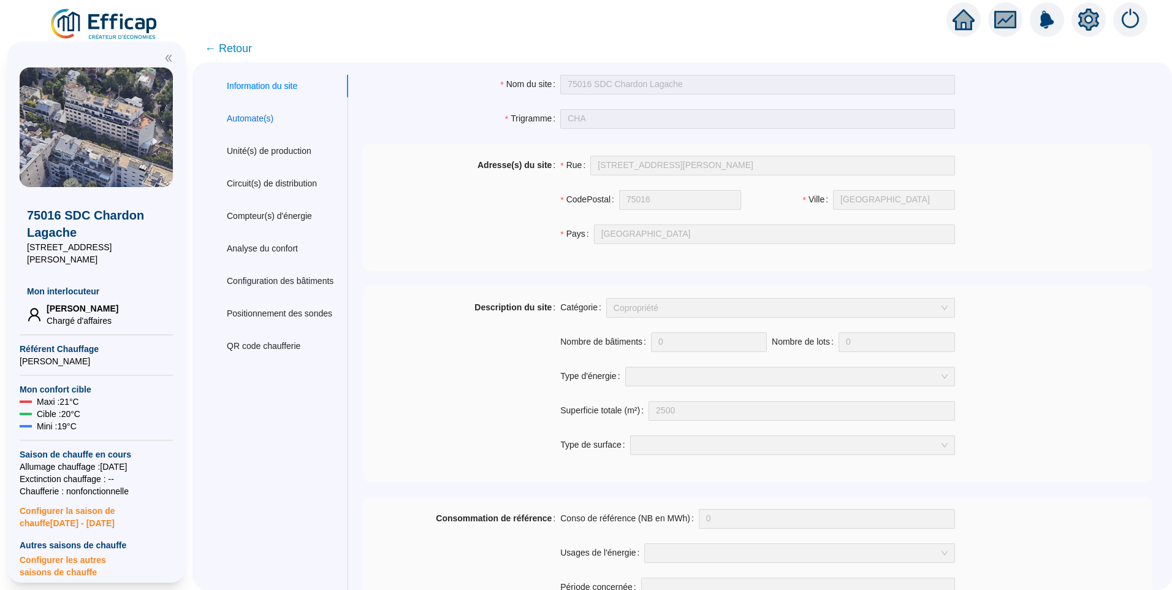
click at [266, 123] on div "Automate(s)" at bounding box center [250, 118] width 47 height 13
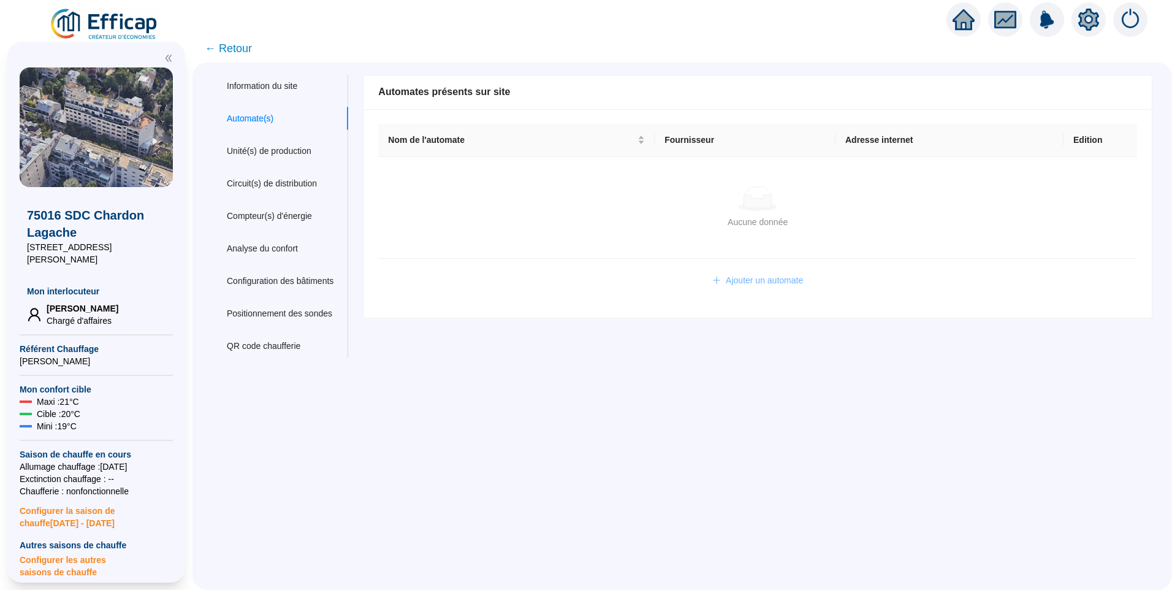
click at [782, 282] on span "Ajouter un automate" at bounding box center [764, 280] width 77 height 13
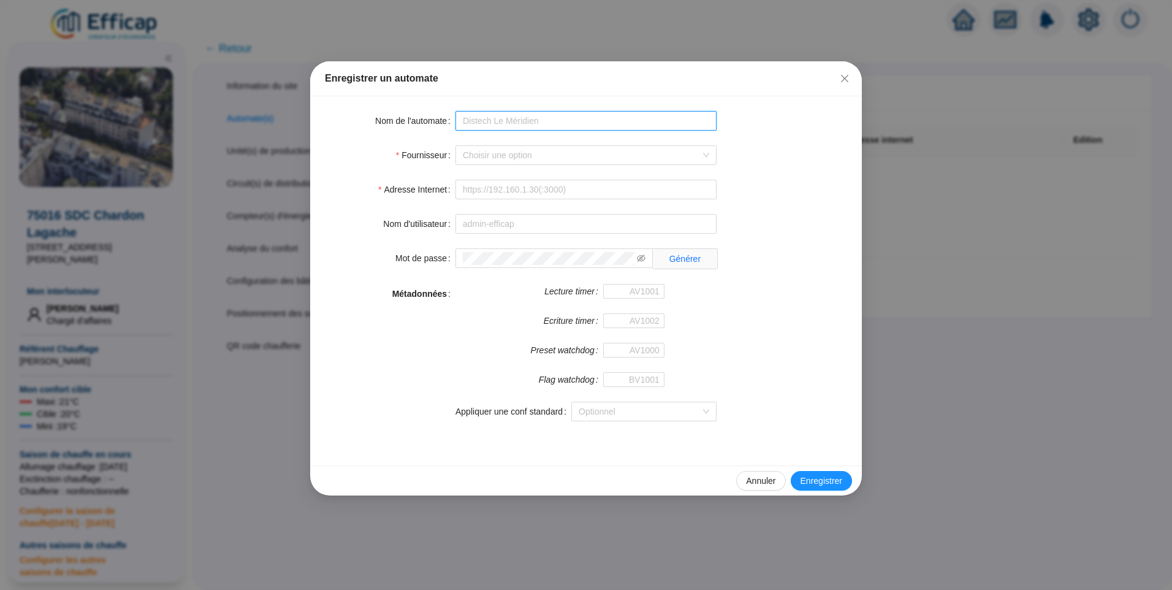
click at [484, 118] on input "Nom de l'automate" at bounding box center [585, 121] width 261 height 20
type input "CHA Distech"
click at [534, 157] on input "Fournisseur" at bounding box center [580, 155] width 235 height 18
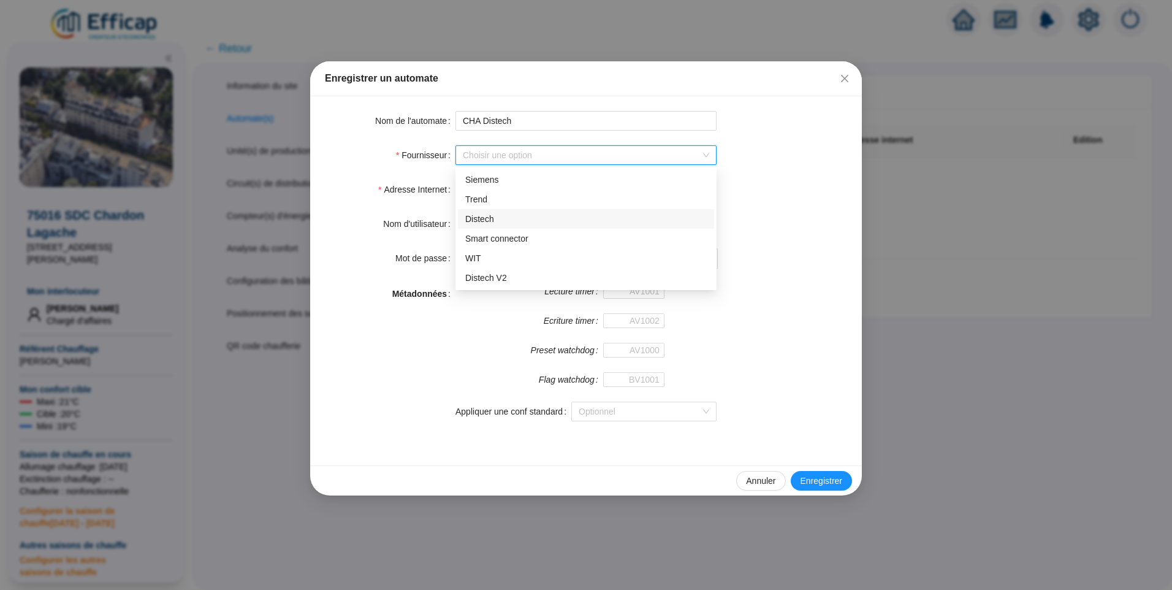
click at [515, 220] on div "Distech" at bounding box center [586, 219] width 242 height 13
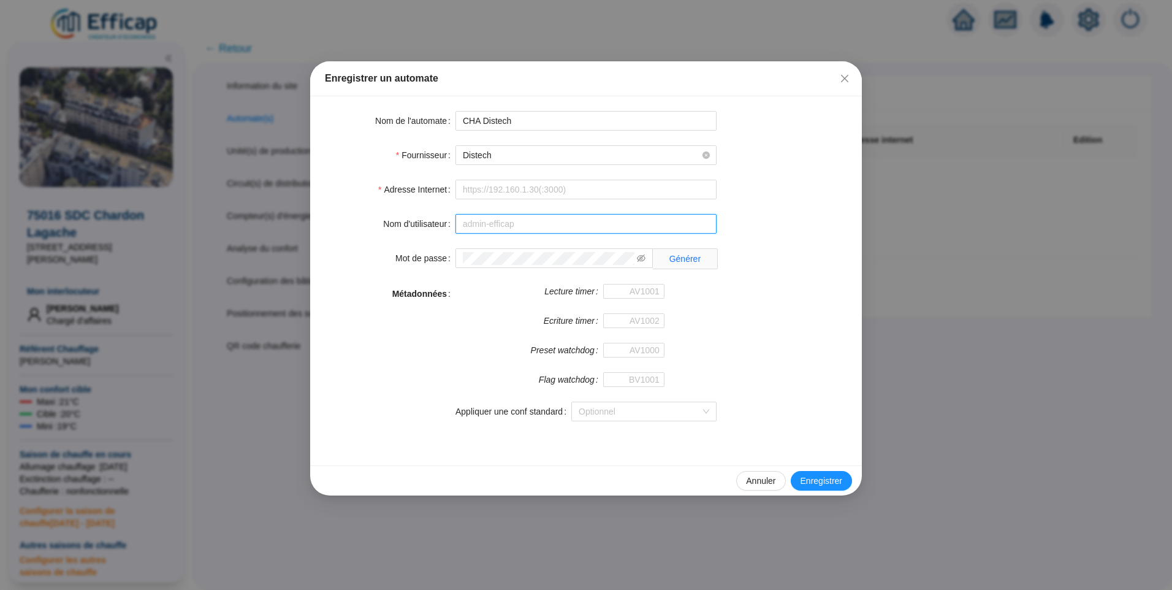
click at [527, 216] on input "Nom d'utilisateur" at bounding box center [585, 224] width 261 height 20
type input "admin-efficap"
click at [641, 257] on icon "eye-invisible" at bounding box center [641, 258] width 9 height 9
click at [506, 191] on input "Adresse Internet" at bounding box center [585, 190] width 261 height 20
paste input "http://10.132.0.2:8080/chardon"
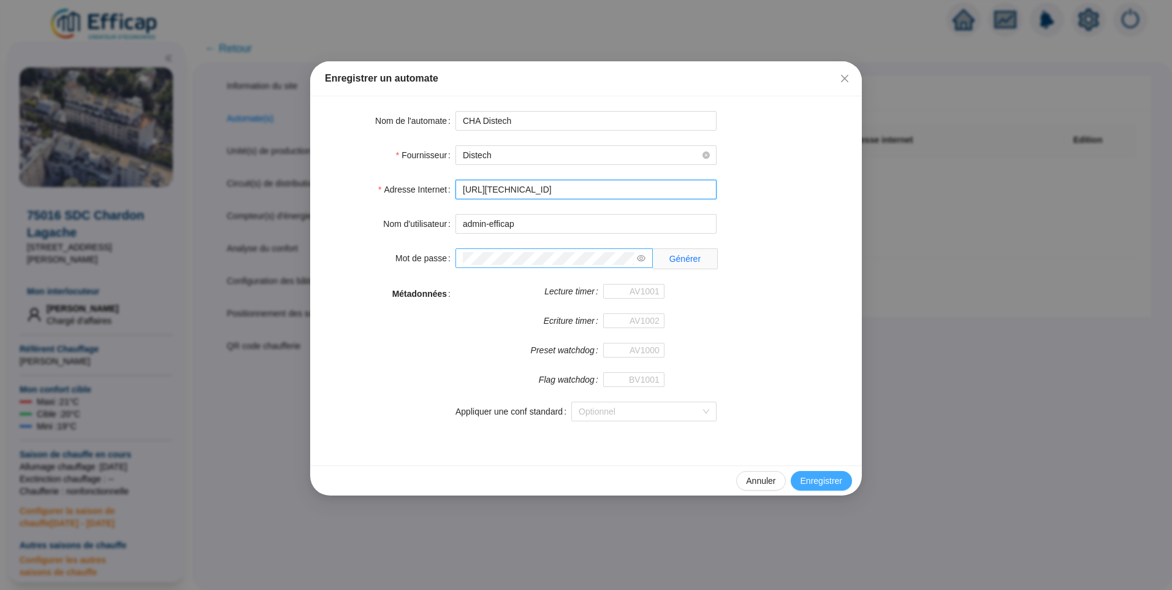
type input "http://10.132.0.2:8080/chardon"
click at [813, 482] on span "Enregistrer" at bounding box center [822, 480] width 42 height 13
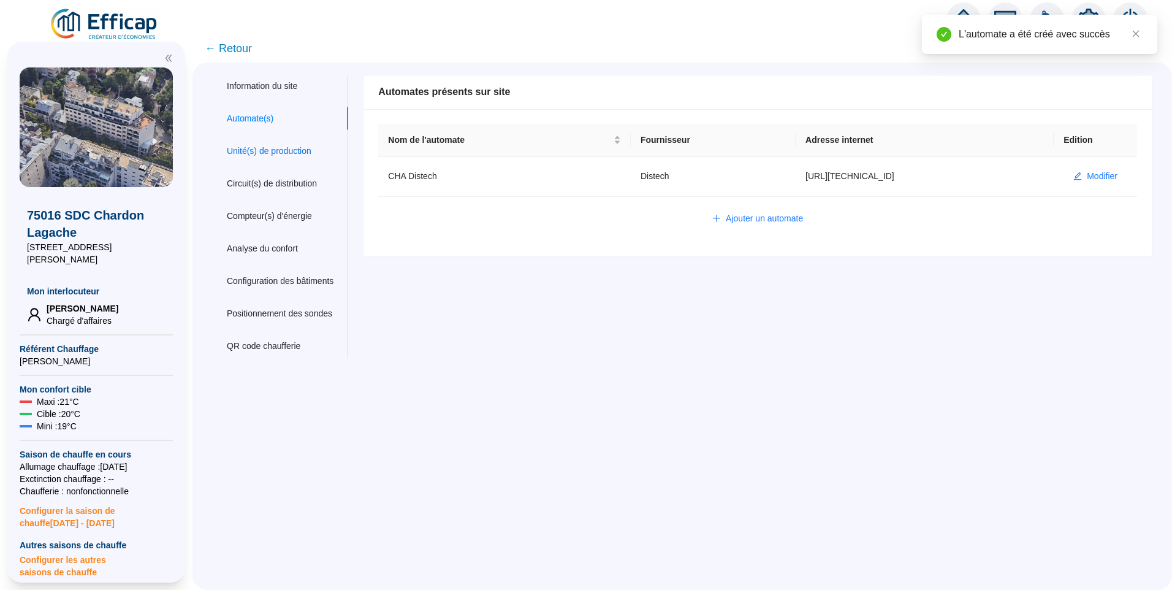
click at [295, 152] on div "Unité(s) de production" at bounding box center [269, 151] width 85 height 13
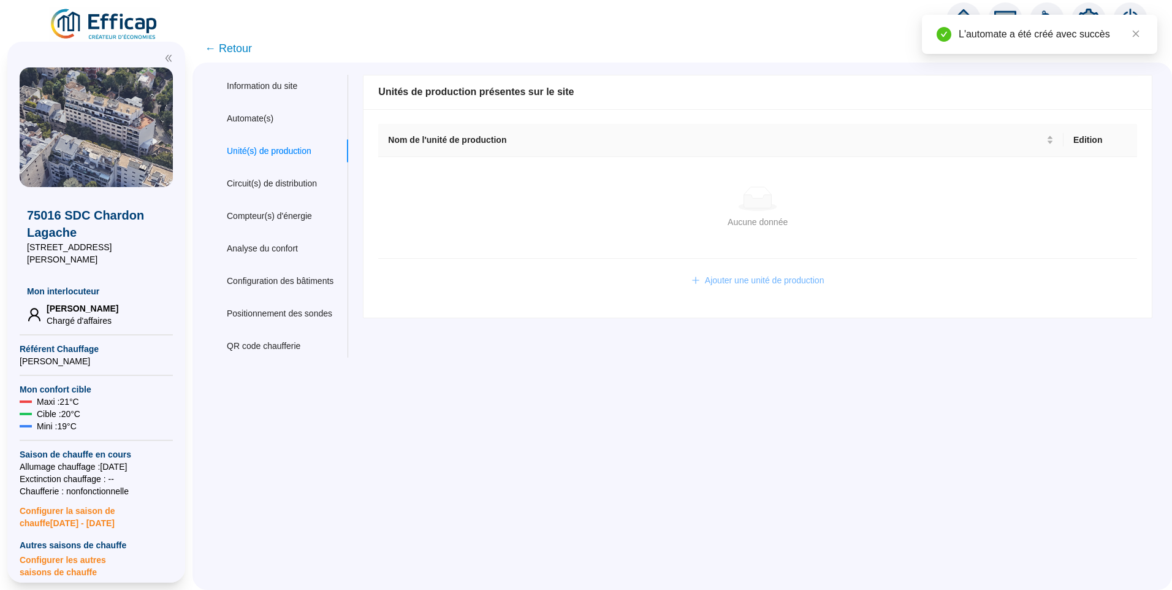
click at [742, 282] on span "Ajouter une unité de production" at bounding box center [765, 280] width 120 height 13
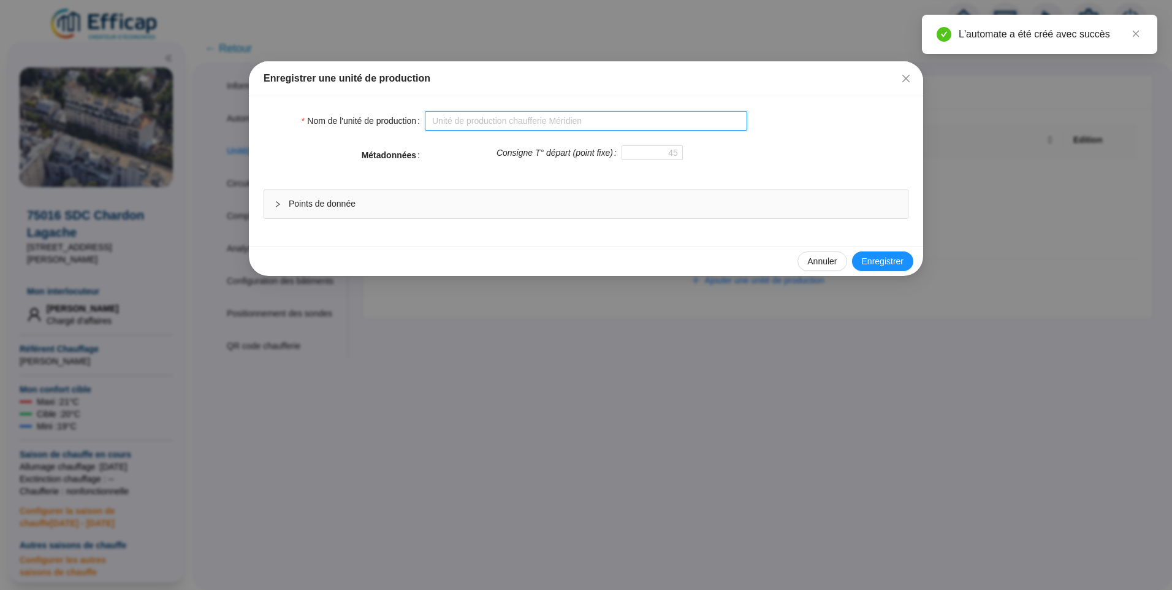
click at [535, 123] on input "Nom de l'unité de production" at bounding box center [586, 121] width 322 height 20
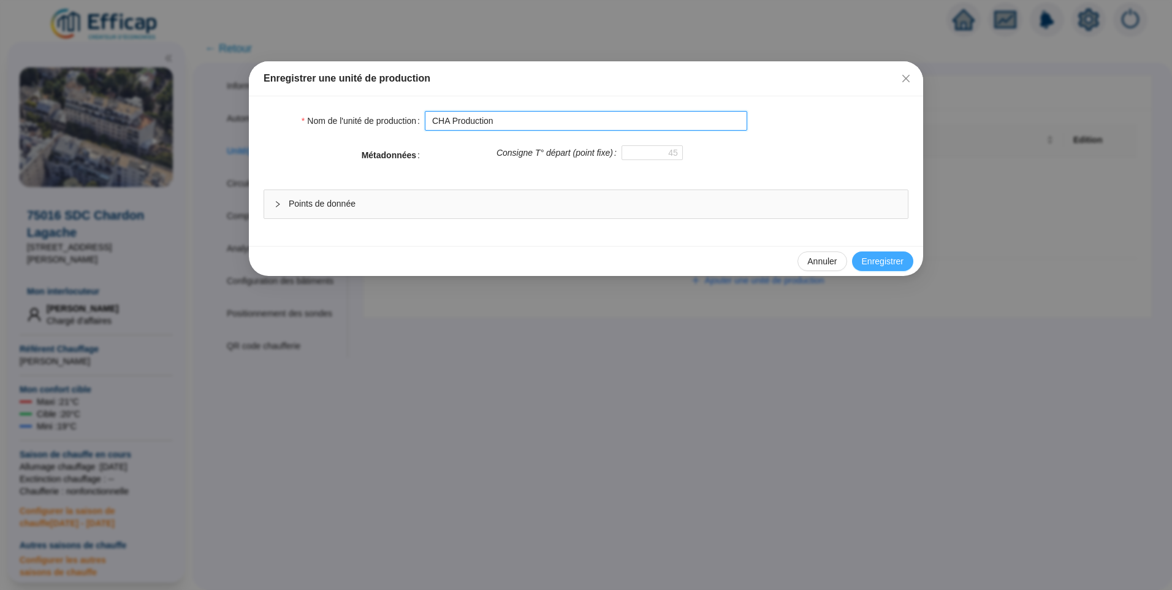
type input "CHA Production"
click at [874, 261] on span "Enregistrer" at bounding box center [883, 261] width 42 height 13
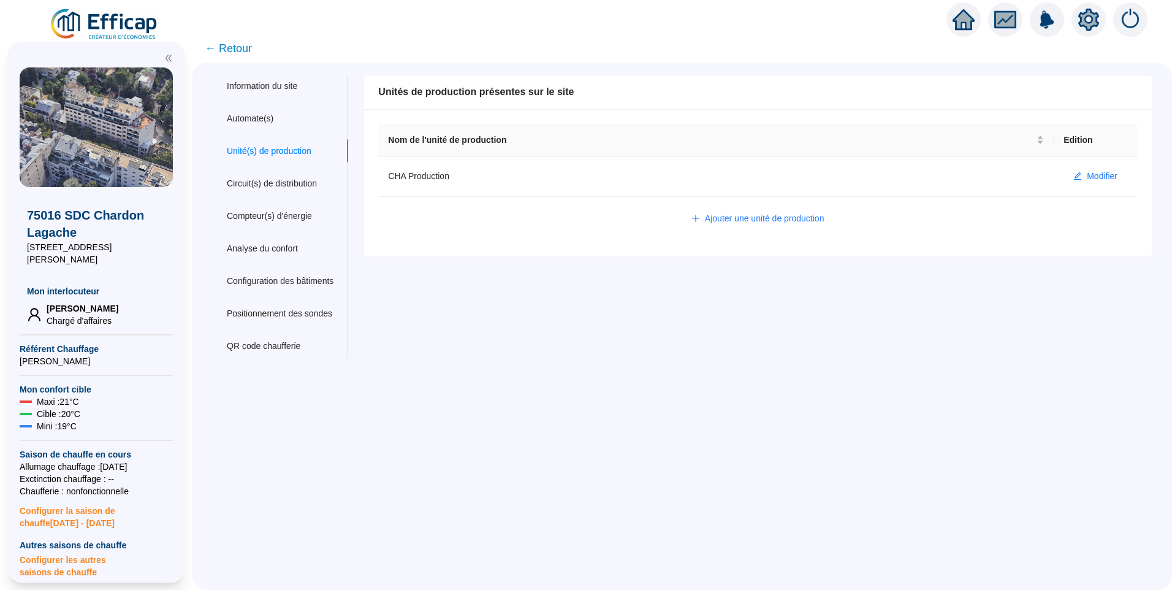
click at [246, 51] on span "← Retour" at bounding box center [228, 48] width 47 height 17
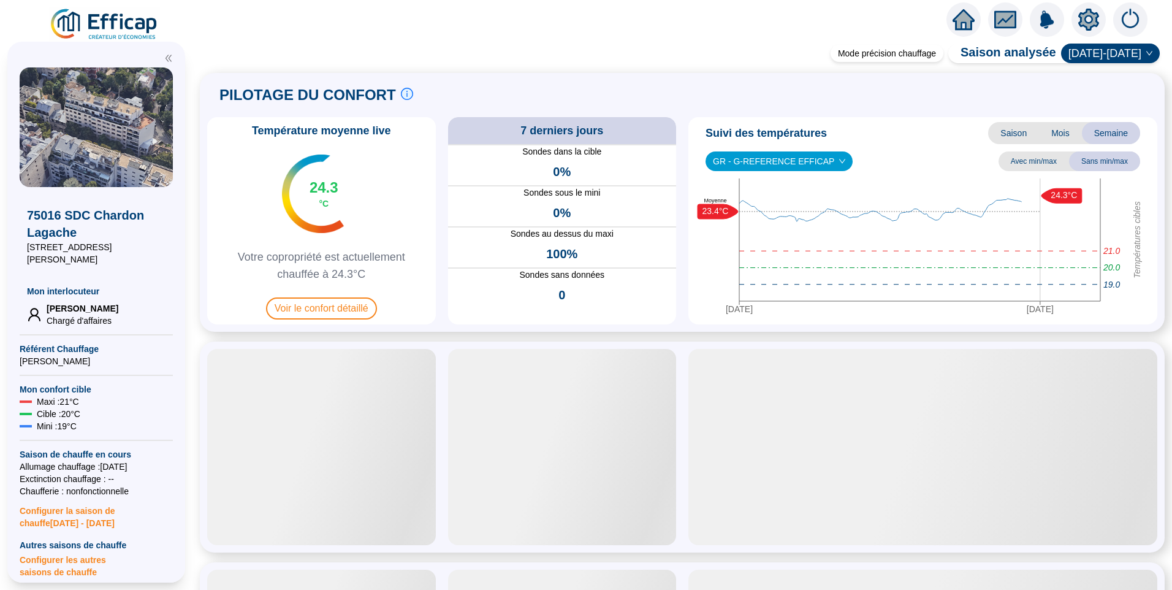
click at [1084, 13] on icon "setting" at bounding box center [1088, 20] width 21 height 22
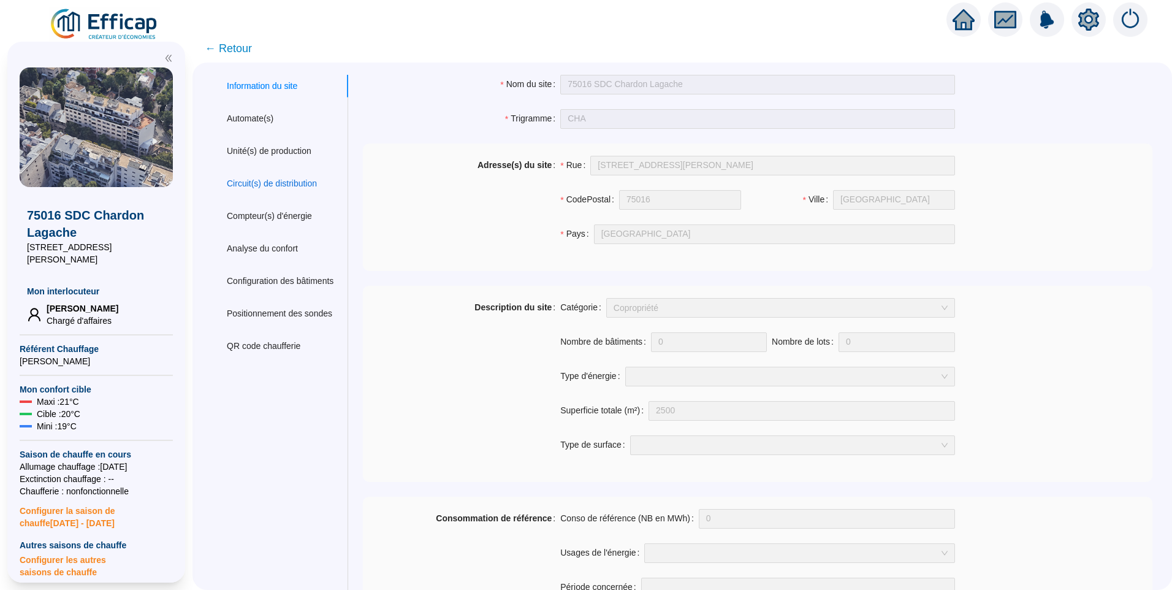
click at [275, 185] on div "Circuit(s) de distribution" at bounding box center [272, 183] width 90 height 13
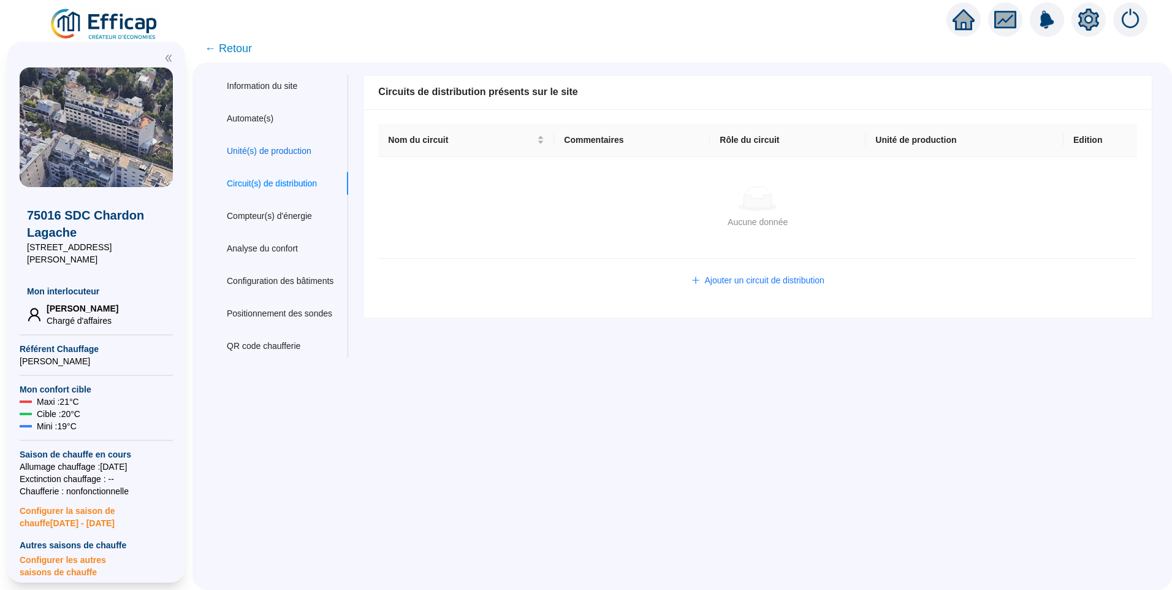
click at [257, 153] on div "Unité(s) de production" at bounding box center [269, 151] width 85 height 13
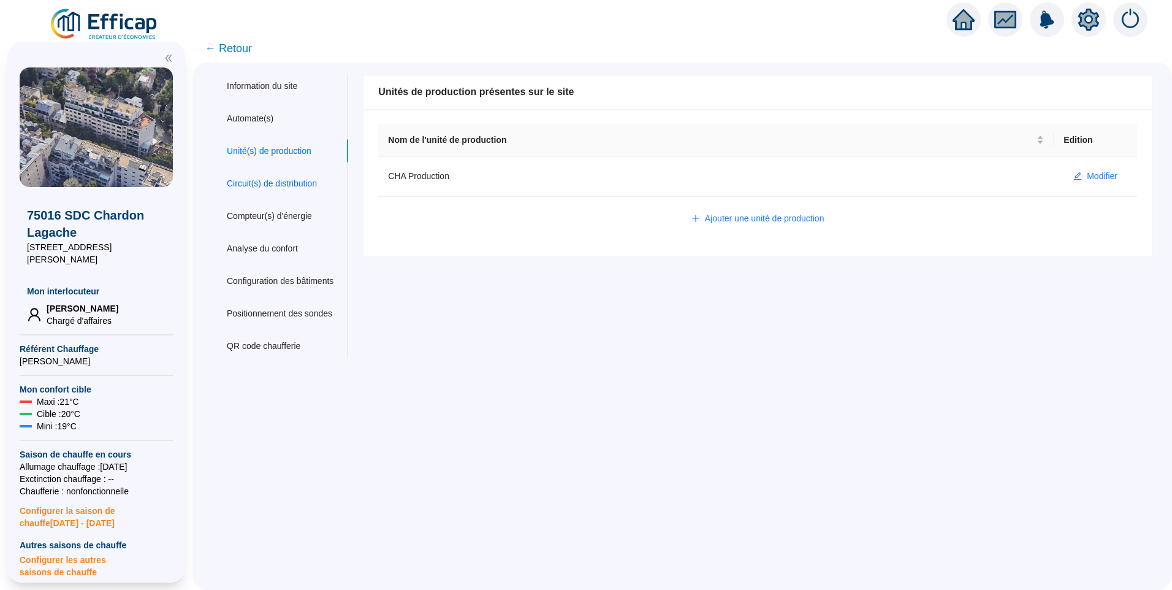
click at [262, 188] on div "Circuit(s) de distribution" at bounding box center [272, 183] width 90 height 13
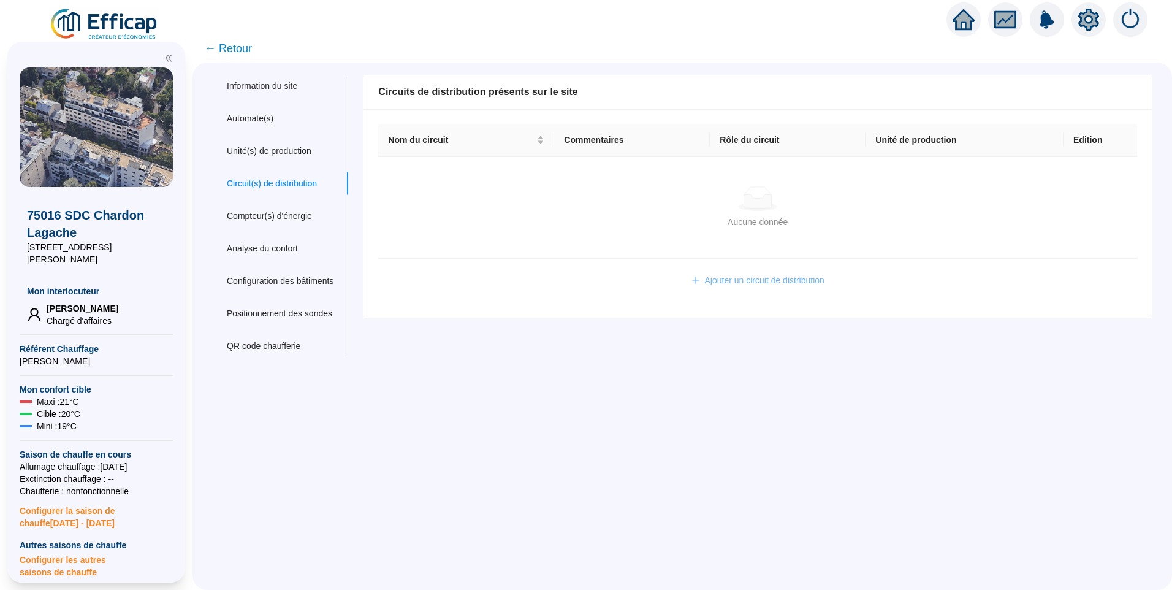
click at [729, 281] on span "Ajouter un circuit de distribution" at bounding box center [765, 280] width 120 height 13
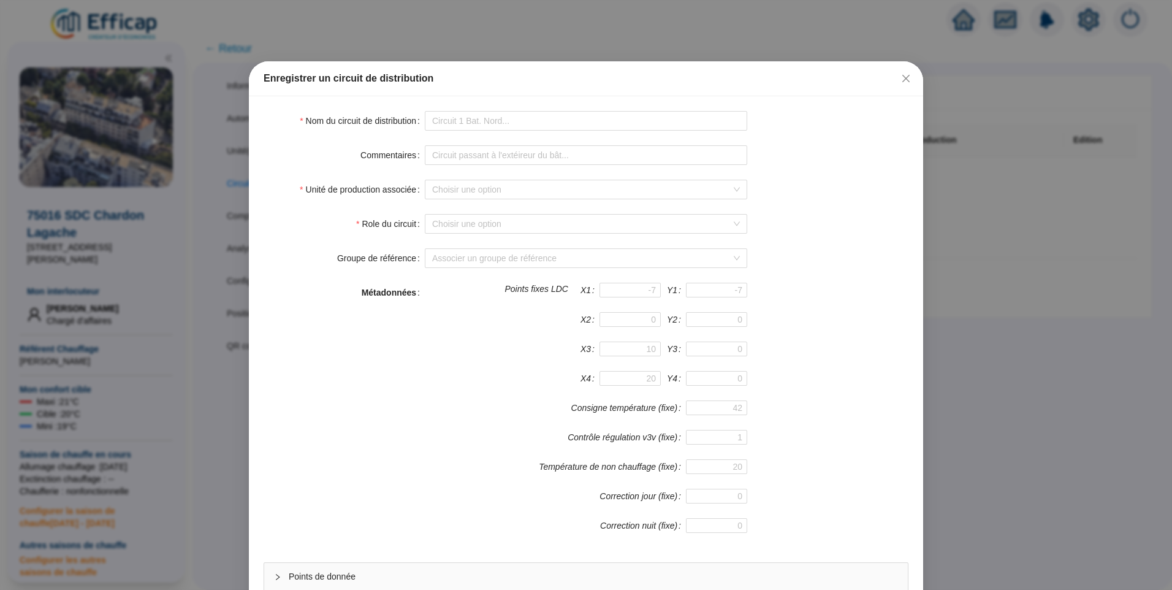
click at [474, 131] on form "Nom du circuit de distribution Commentaires Unité de production associée Choisi…" at bounding box center [586, 368] width 645 height 515
click at [474, 124] on input "Nom du circuit de distribution" at bounding box center [586, 121] width 322 height 20
type input "CHA Chauffage"
click at [468, 222] on input "Role du circuit" at bounding box center [580, 224] width 297 height 18
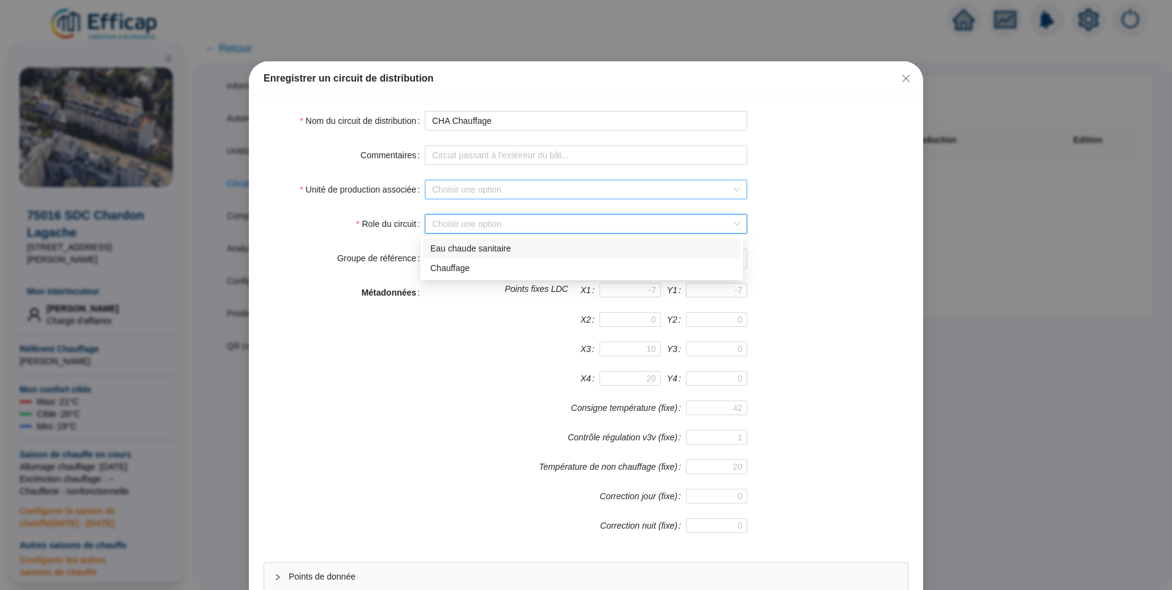
click at [466, 194] on input "Unité de production associée" at bounding box center [580, 189] width 297 height 18
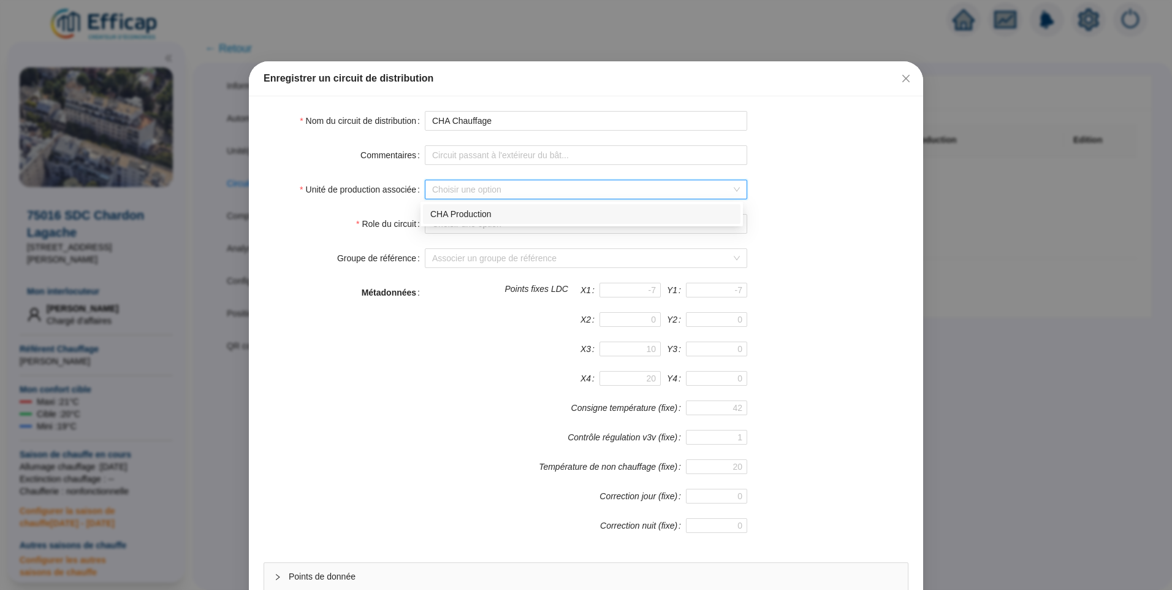
click at [467, 211] on div "CHA Production" at bounding box center [581, 214] width 303 height 13
click at [466, 218] on input "Role du circuit" at bounding box center [580, 224] width 297 height 18
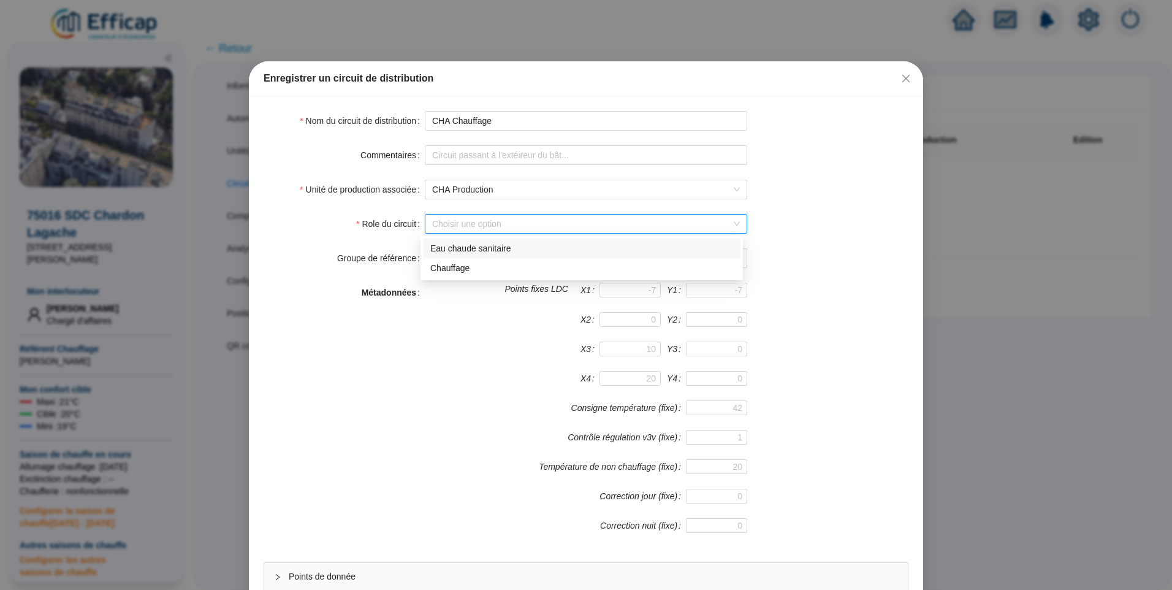
click at [480, 251] on div "Eau chaude sanitaire" at bounding box center [581, 248] width 303 height 13
click at [485, 230] on span "Eau chaude sanitaire" at bounding box center [586, 224] width 308 height 18
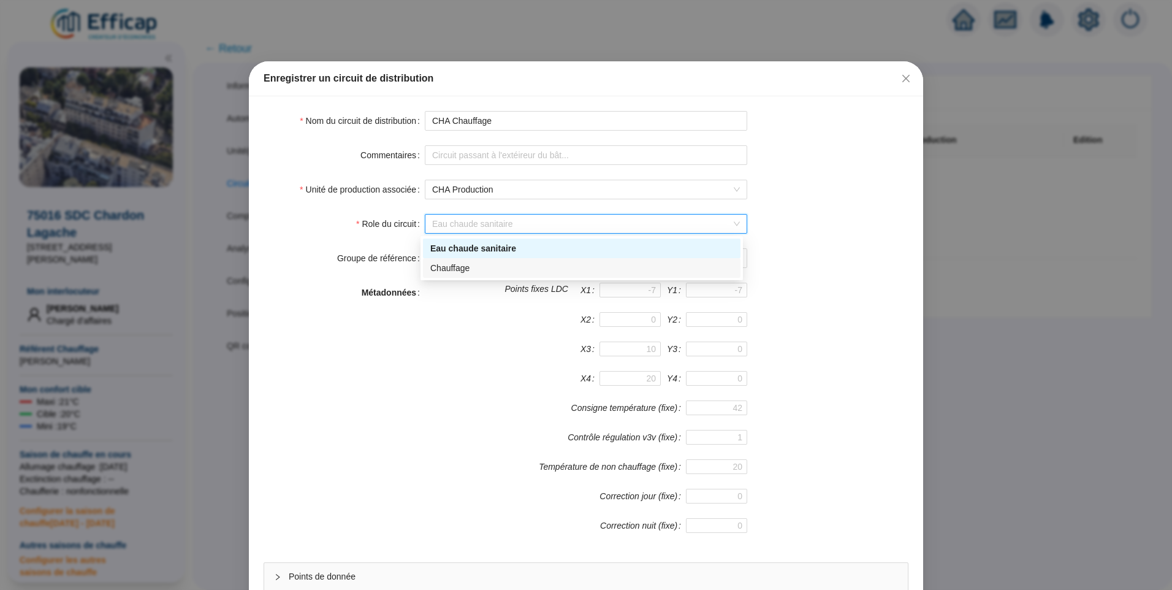
click at [459, 275] on div "Chauffage" at bounding box center [582, 268] width 318 height 20
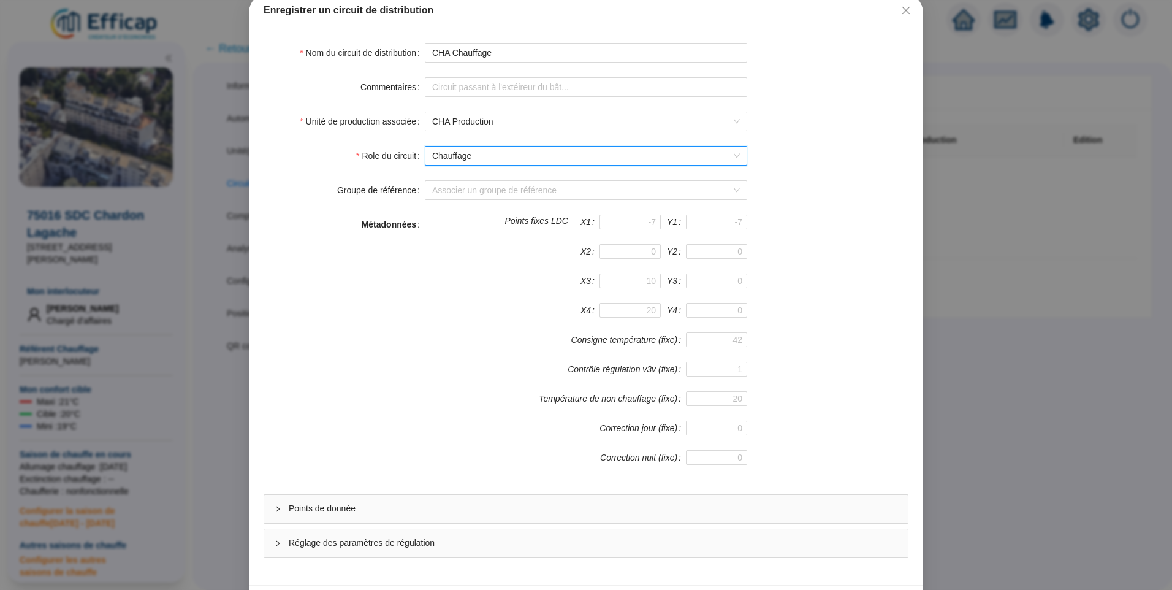
scroll to position [108, 0]
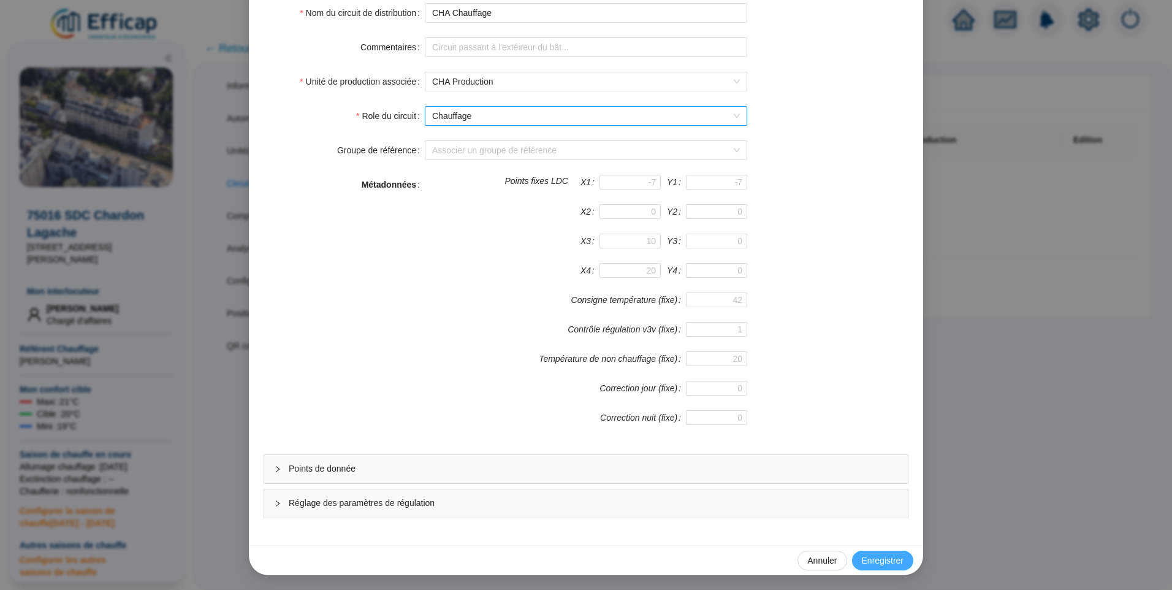
click at [884, 552] on button "Enregistrer" at bounding box center [882, 560] width 61 height 20
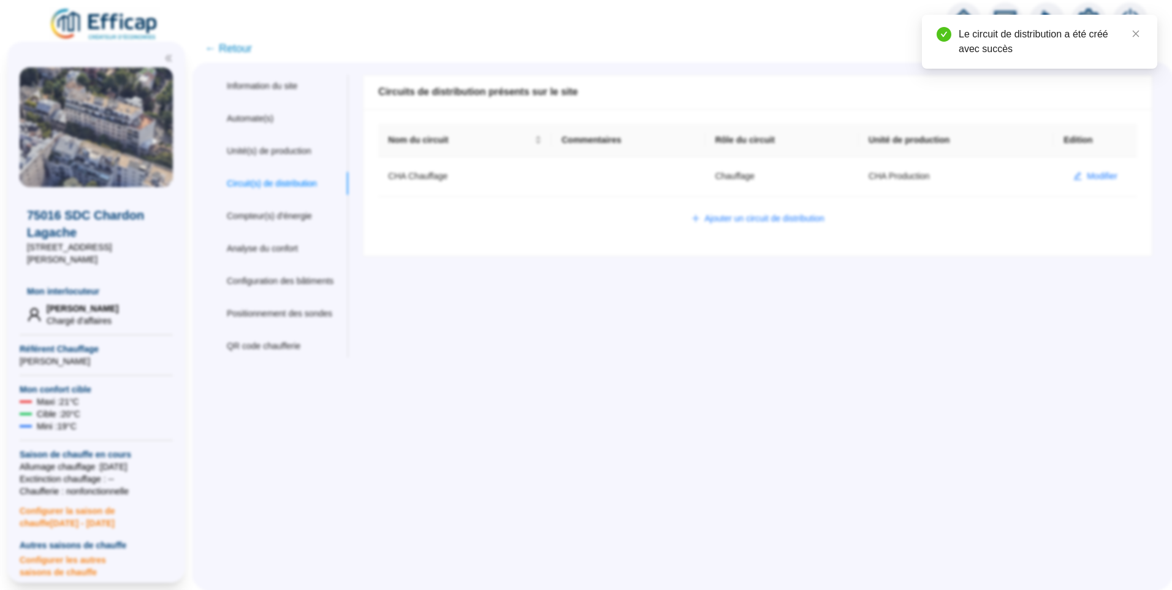
scroll to position [0, 0]
click at [242, 45] on span "← Retour" at bounding box center [228, 48] width 47 height 17
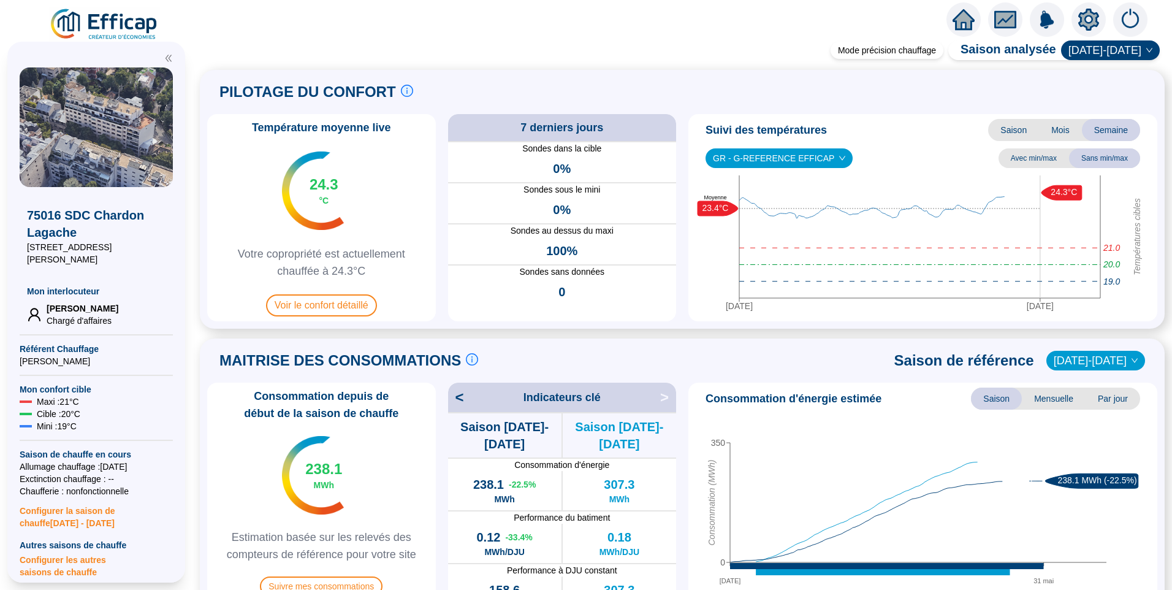
click at [127, 20] on img at bounding box center [104, 24] width 111 height 34
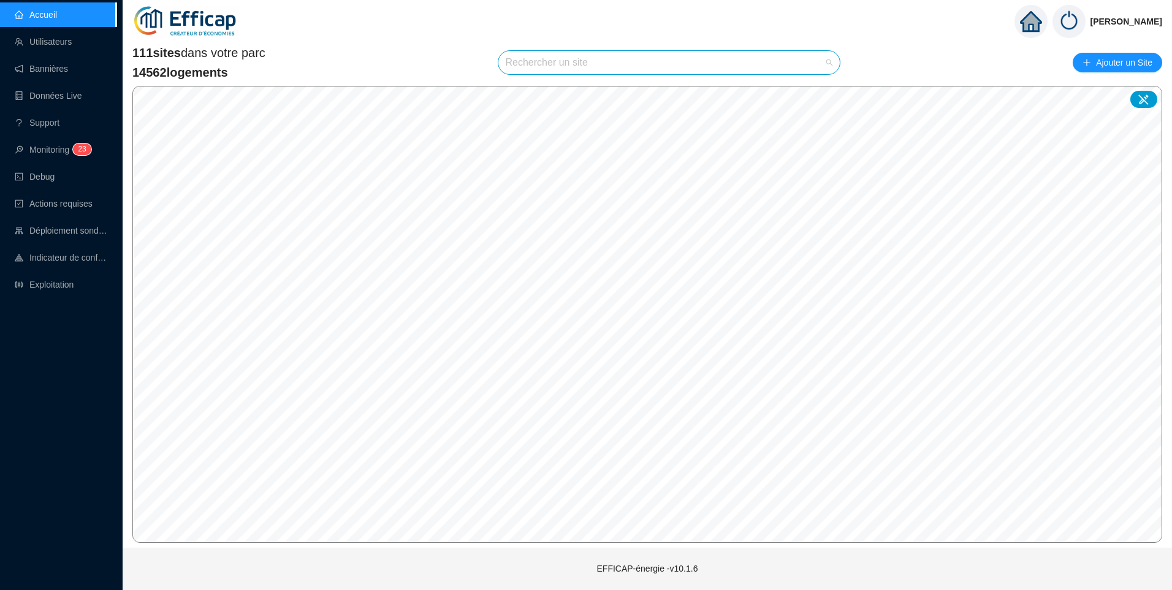
click at [564, 66] on input "search" at bounding box center [664, 62] width 316 height 23
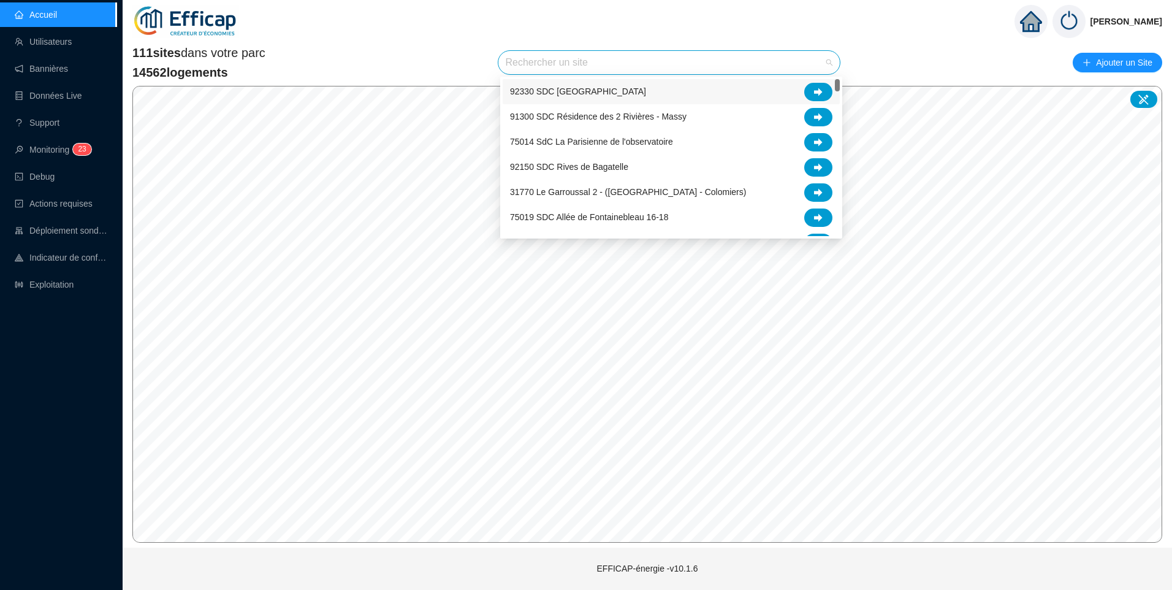
click at [527, 63] on input "search" at bounding box center [664, 62] width 316 height 23
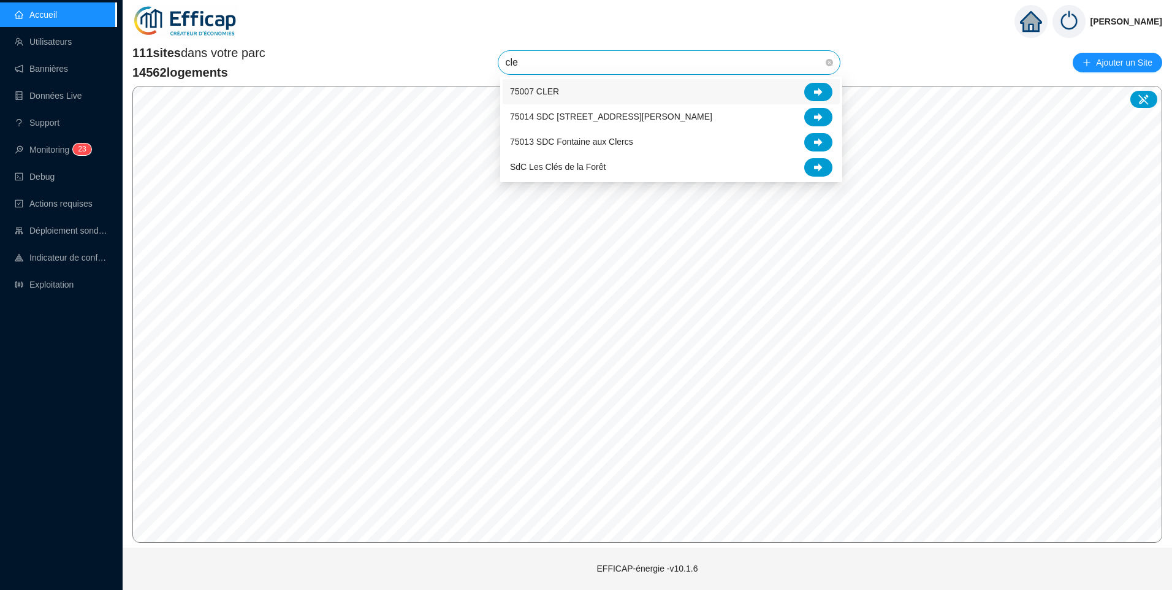
type input "cler"
click at [568, 97] on div "75007 CLER" at bounding box center [671, 92] width 322 height 18
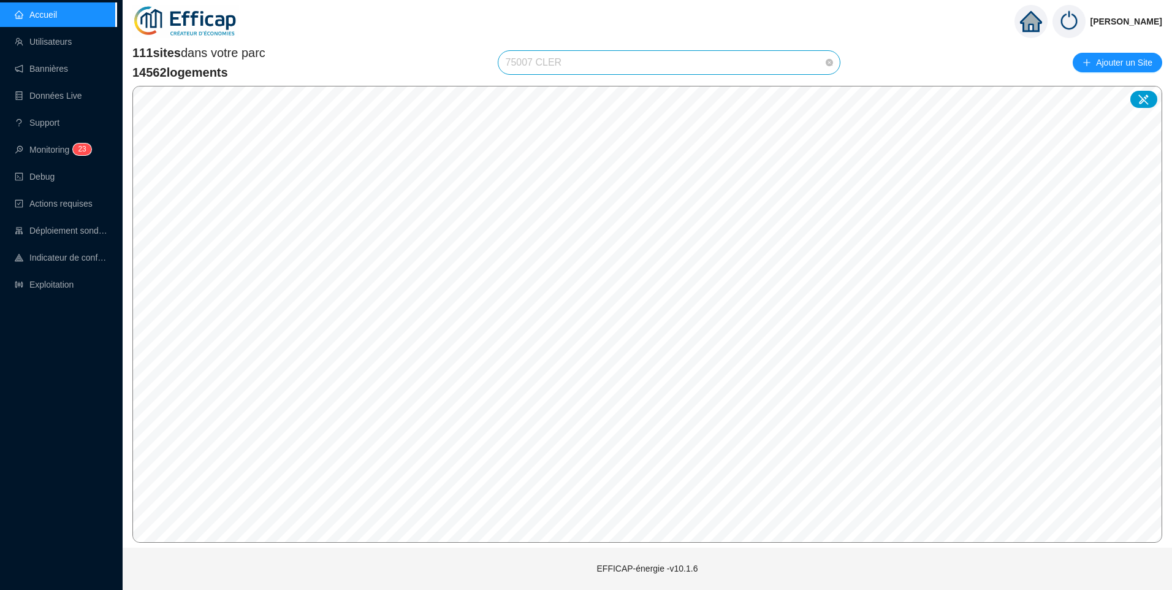
scroll to position [145, 0]
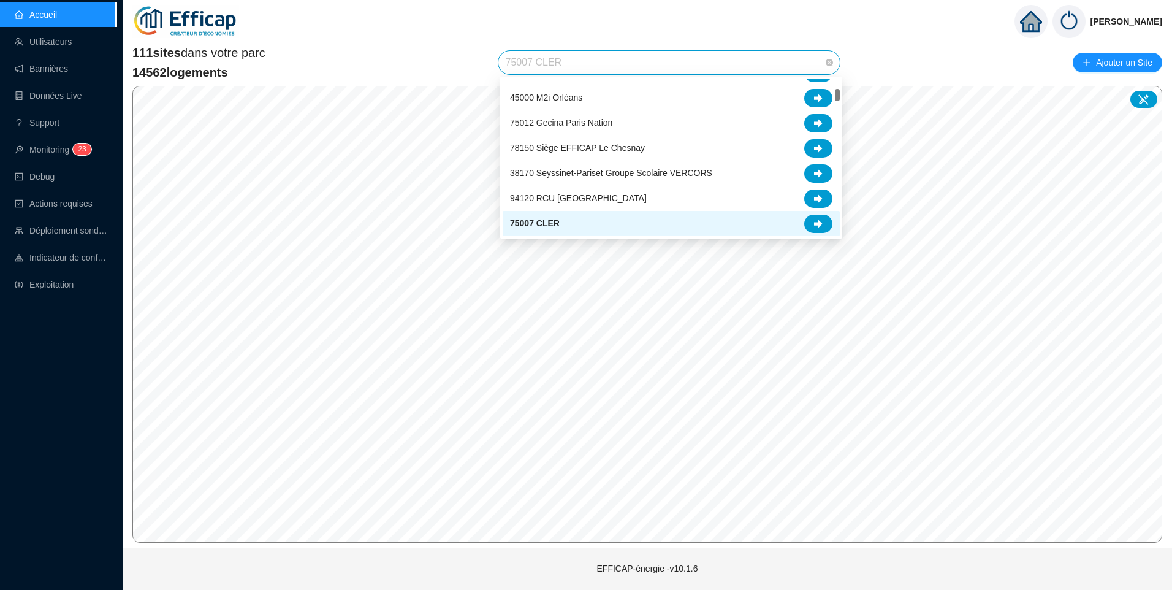
click at [642, 63] on span "75007 CLER" at bounding box center [669, 62] width 327 height 23
click at [823, 221] on div at bounding box center [818, 224] width 28 height 18
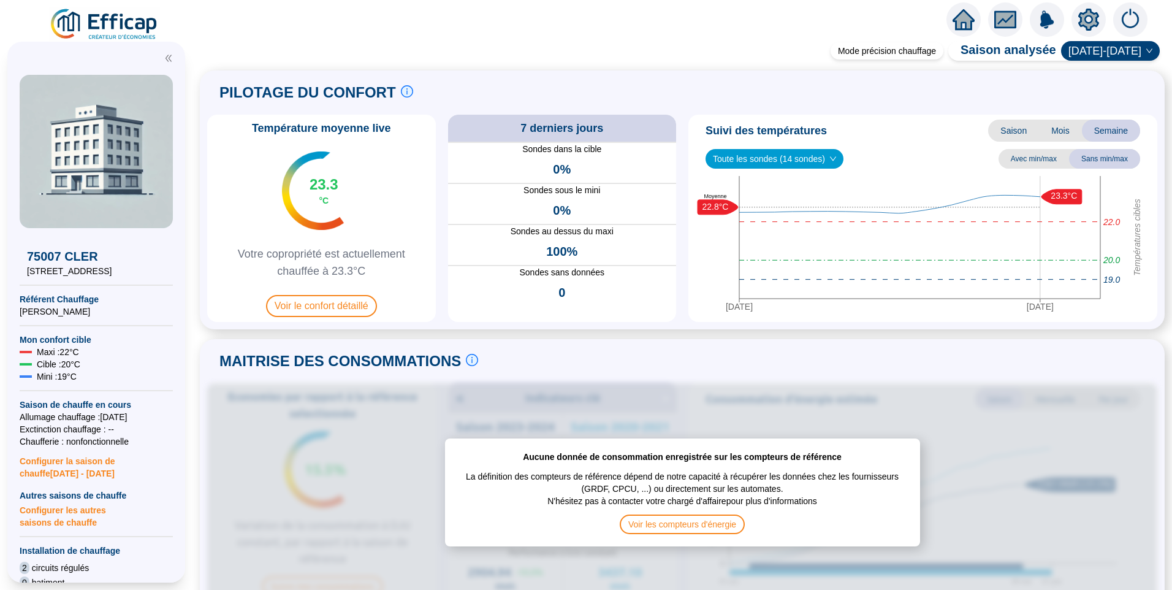
click at [1089, 14] on icon "setting" at bounding box center [1088, 19] width 21 height 20
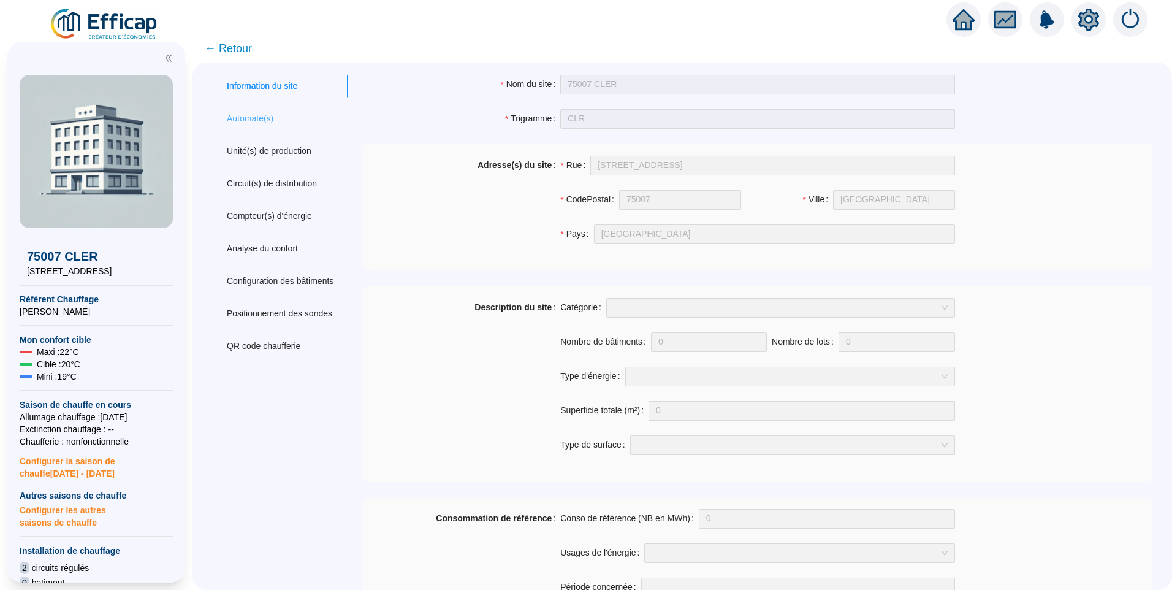
click at [287, 109] on div "Automate(s)" at bounding box center [280, 118] width 136 height 23
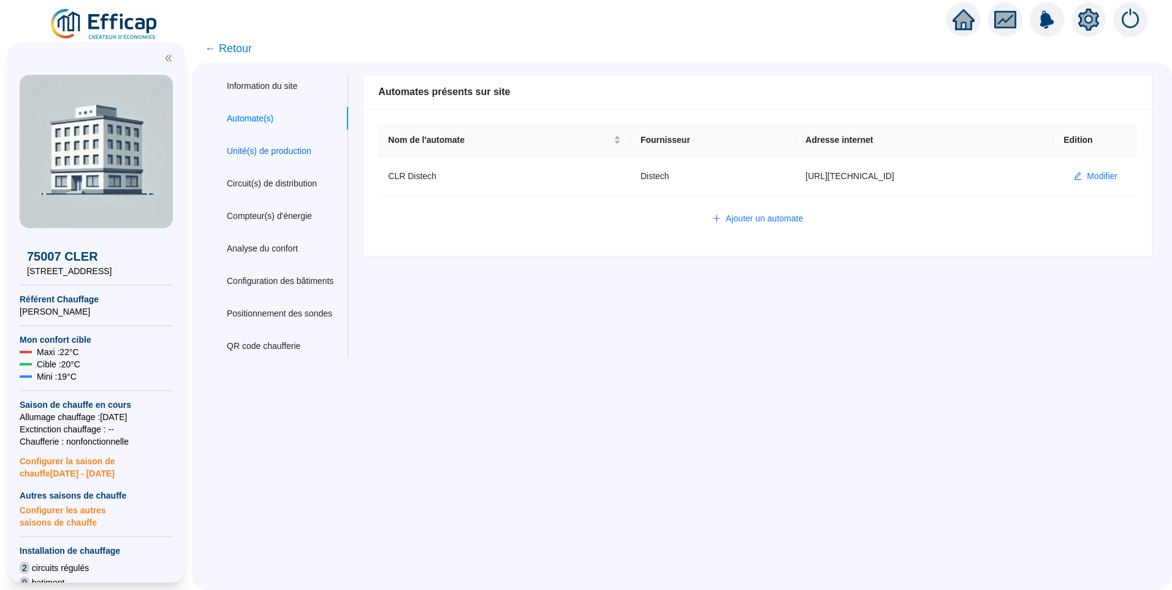
click at [280, 147] on div "Unité(s) de production" at bounding box center [269, 151] width 85 height 13
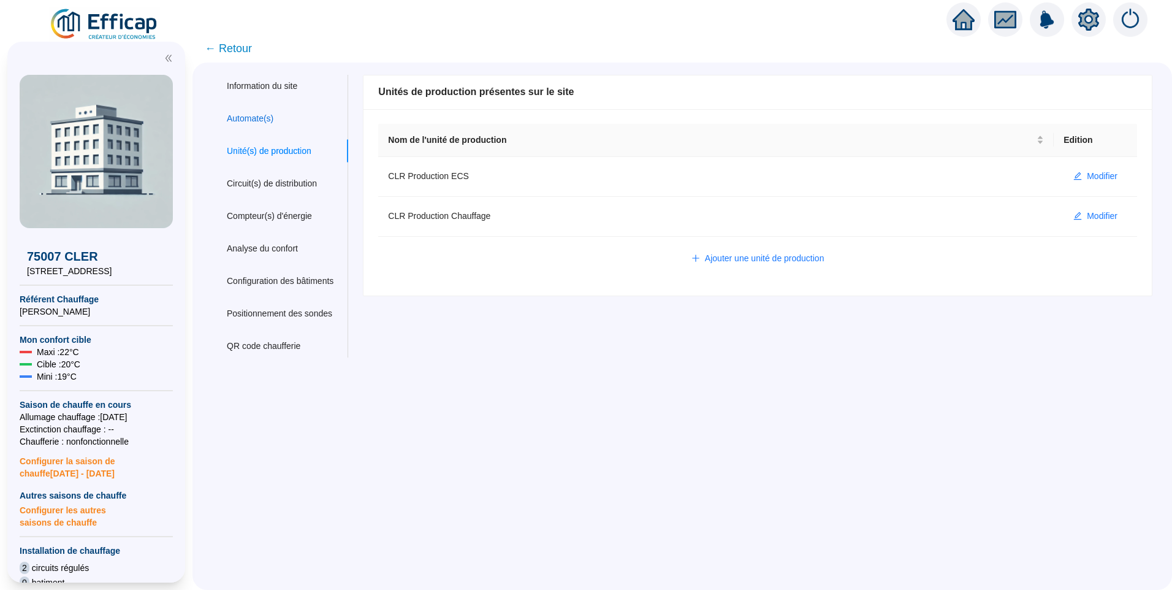
click at [267, 120] on div "Automate(s)" at bounding box center [250, 118] width 47 height 13
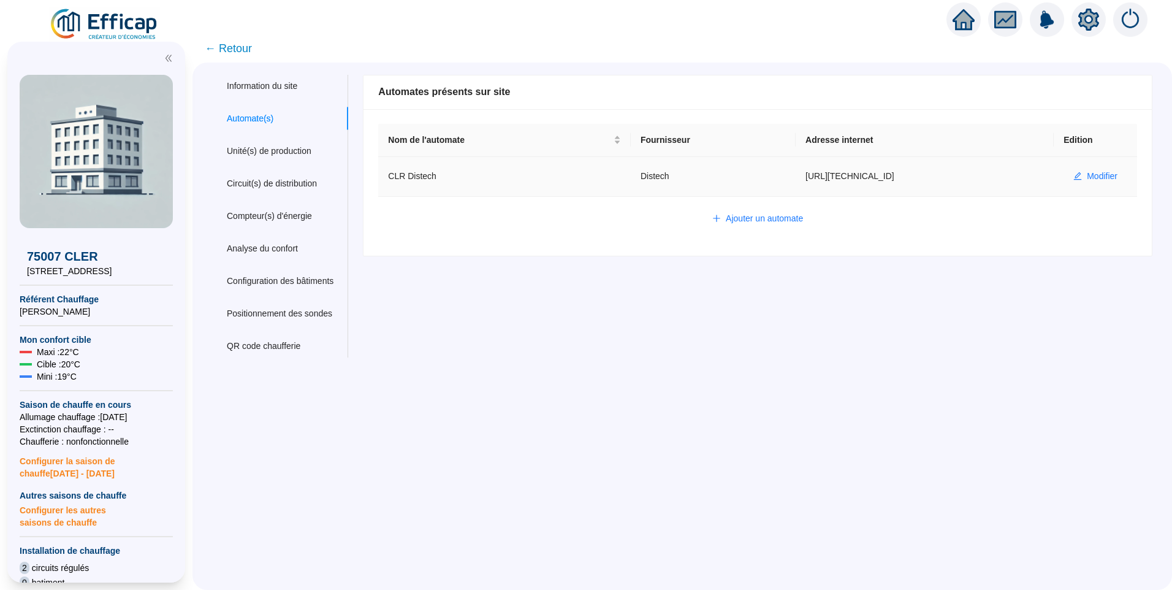
click at [1102, 189] on td "Modifier" at bounding box center [1095, 177] width 83 height 40
click at [1092, 176] on span "Modifier" at bounding box center [1102, 176] width 31 height 13
type input "CLR Distech"
type input "http://127.0.0.0"
type input "admin-efficap"
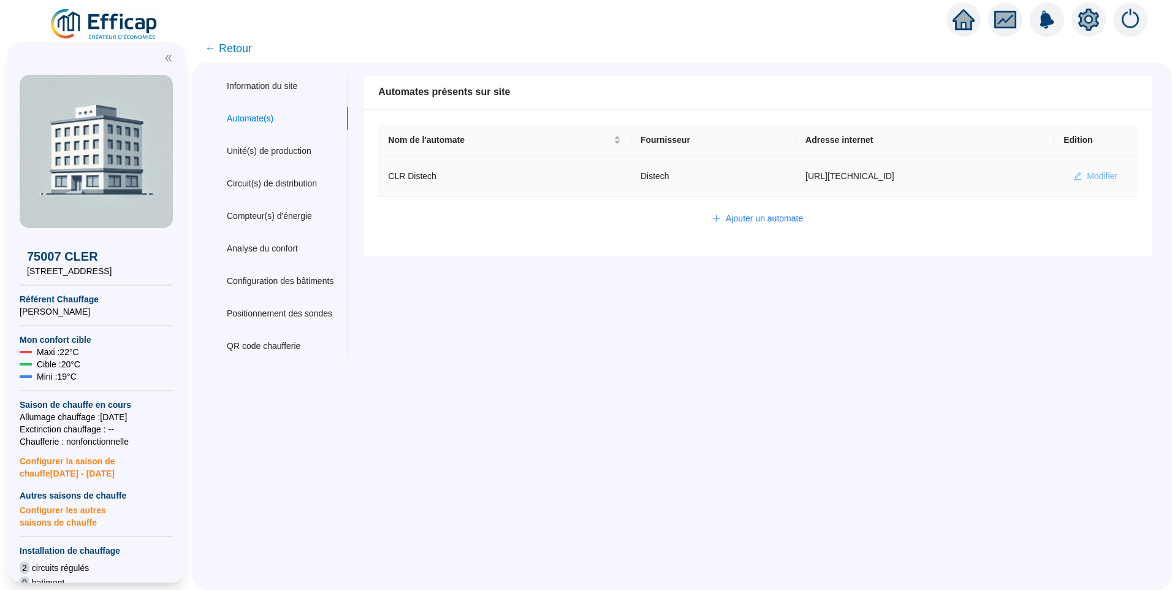
type input "BV1000"
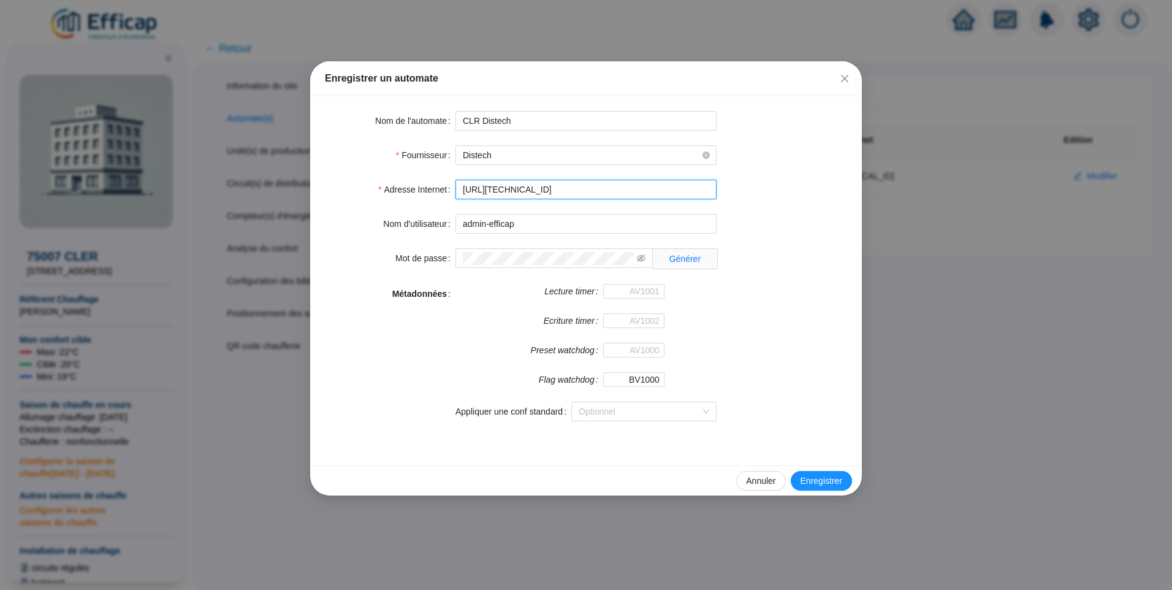
drag, startPoint x: 559, startPoint y: 185, endPoint x: 359, endPoint y: 175, distance: 200.1
click at [360, 175] on form "Nom de l'automate CLR Distech Fournisseur Distech Adresse Internet http://127.0…" at bounding box center [586, 273] width 522 height 325
paste input "0.132.0.2:8080/cler"
type input "http://10.132.0.2:8080/cler"
click at [821, 479] on span "Enregistrer" at bounding box center [822, 480] width 42 height 13
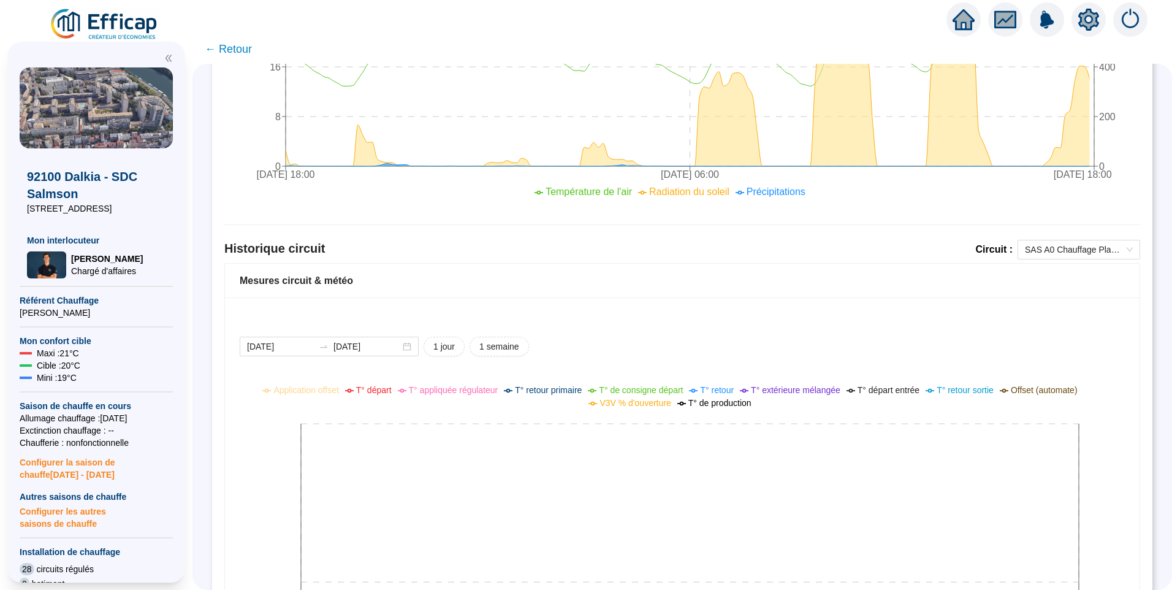
scroll to position [702, 0]
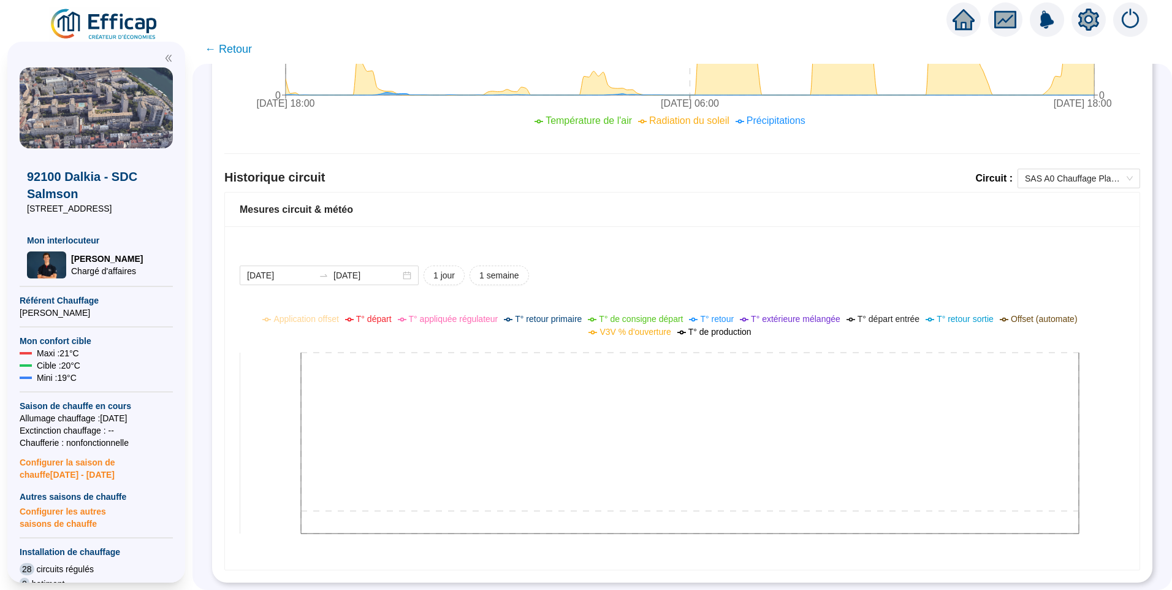
click at [771, 405] on icon at bounding box center [673, 432] width 867 height 245
click at [1050, 177] on span "SAS A0 Chauffage Planchers" at bounding box center [1079, 178] width 108 height 18
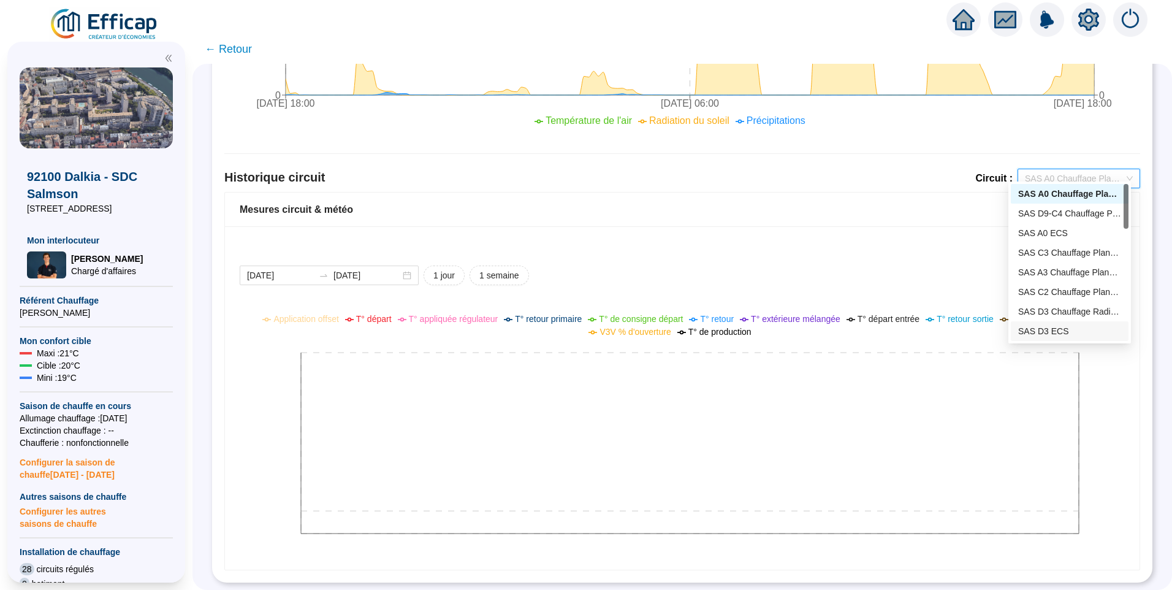
click at [1048, 331] on div "SAS D3 ECS" at bounding box center [1069, 331] width 103 height 13
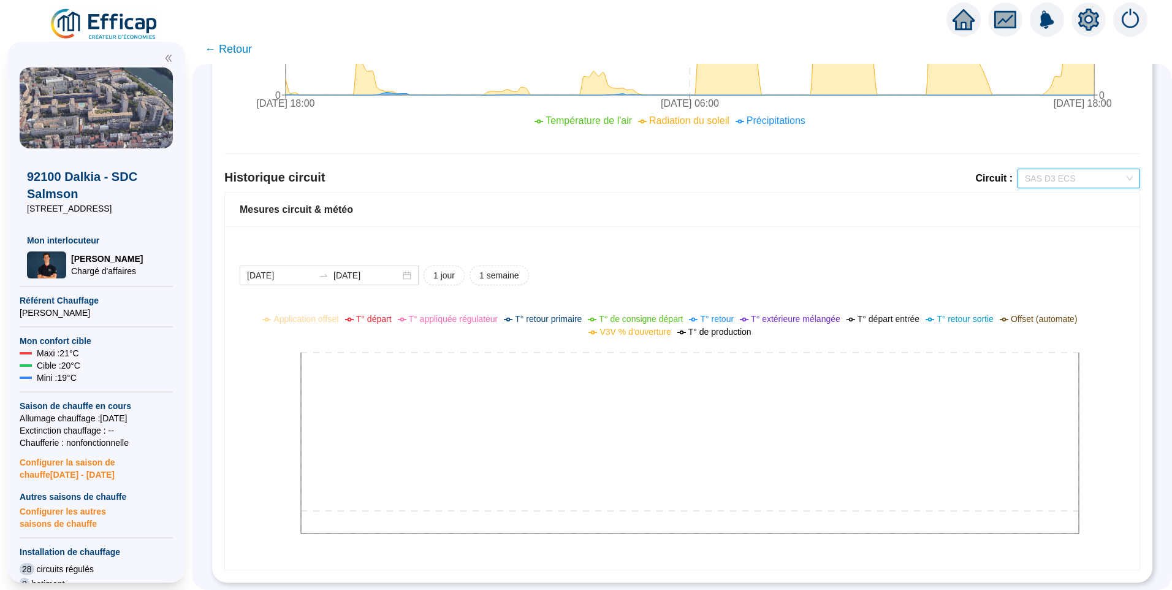
click at [1058, 169] on span "SAS D3 ECS" at bounding box center [1079, 178] width 108 height 18
drag, startPoint x: 954, startPoint y: 240, endPoint x: 965, endPoint y: 230, distance: 14.8
click at [957, 238] on div "[DATE] [DATE] 1 jour 1 semaine Application offset T° départ T° appliquée régula…" at bounding box center [682, 397] width 915 height 343
click at [1084, 24] on icon "setting" at bounding box center [1088, 19] width 21 height 20
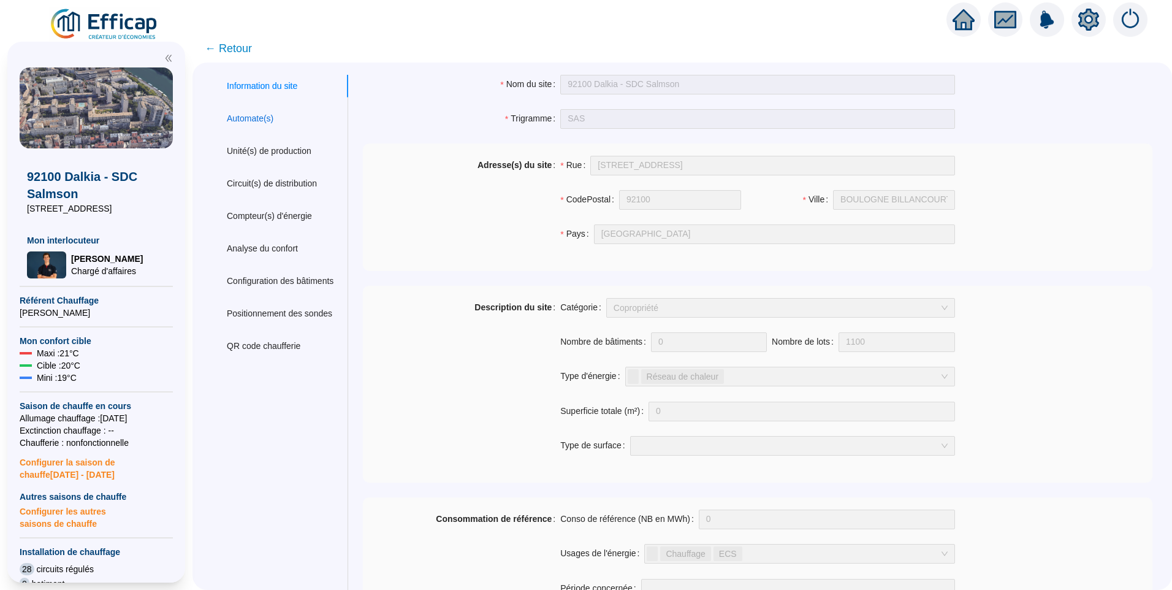
click at [236, 119] on div "Automate(s)" at bounding box center [250, 118] width 47 height 13
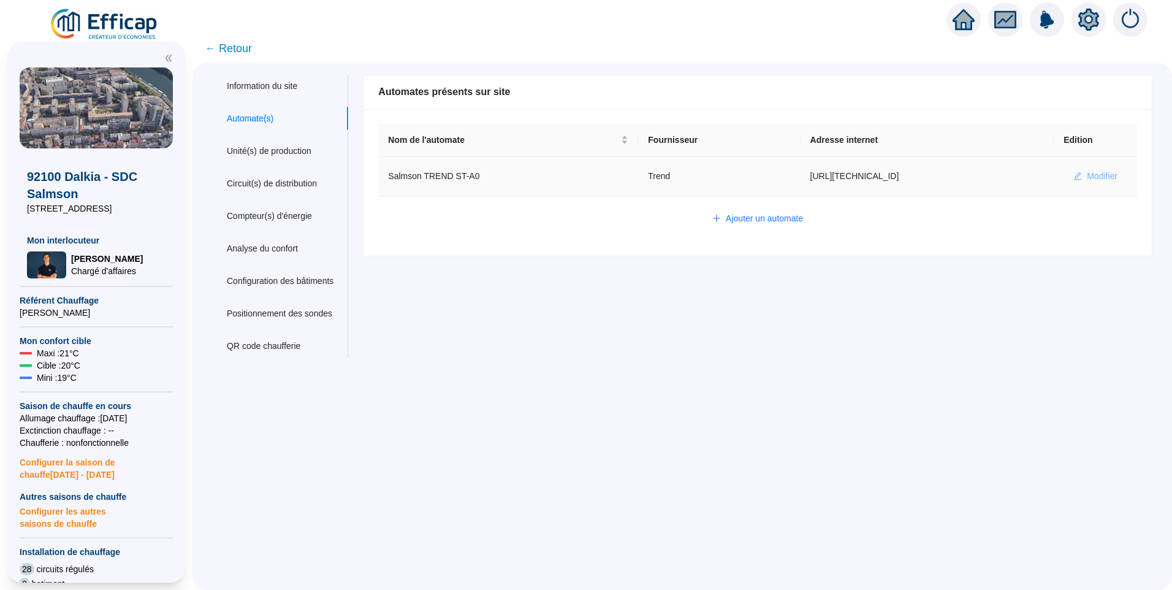
click at [1087, 182] on span "Modifier" at bounding box center [1102, 176] width 31 height 13
type input "Salmson TREND ST-A0"
type input "[URL][TECHNICAL_ID]"
type input "admin-efficap"
type input "S1001"
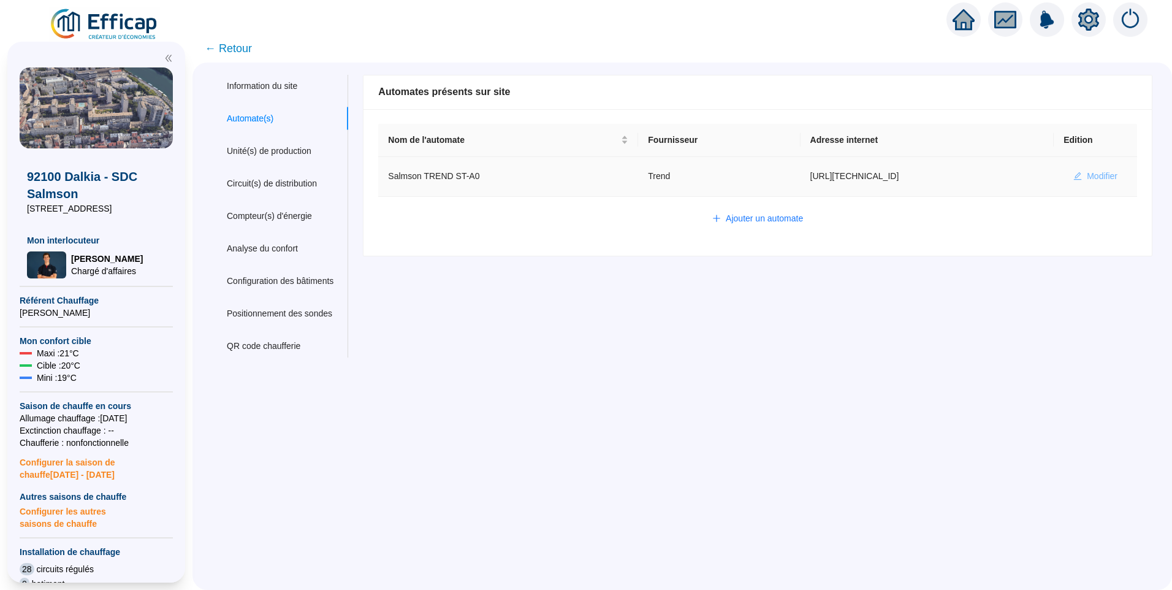
type input "S1000"
type input "A1000"
type input "I1000"
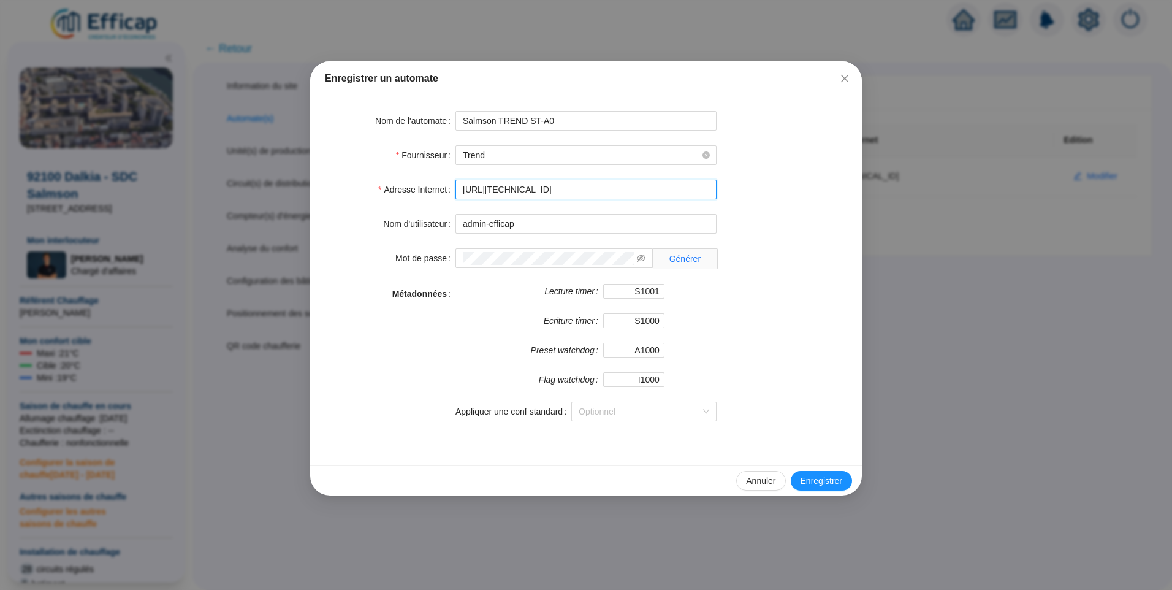
click at [588, 195] on input "[URL][TECHNICAL_ID]" at bounding box center [585, 190] width 261 height 20
type input "[URL][TECHNICAL_ID]"
click at [824, 482] on span "Enregistrer" at bounding box center [822, 480] width 42 height 13
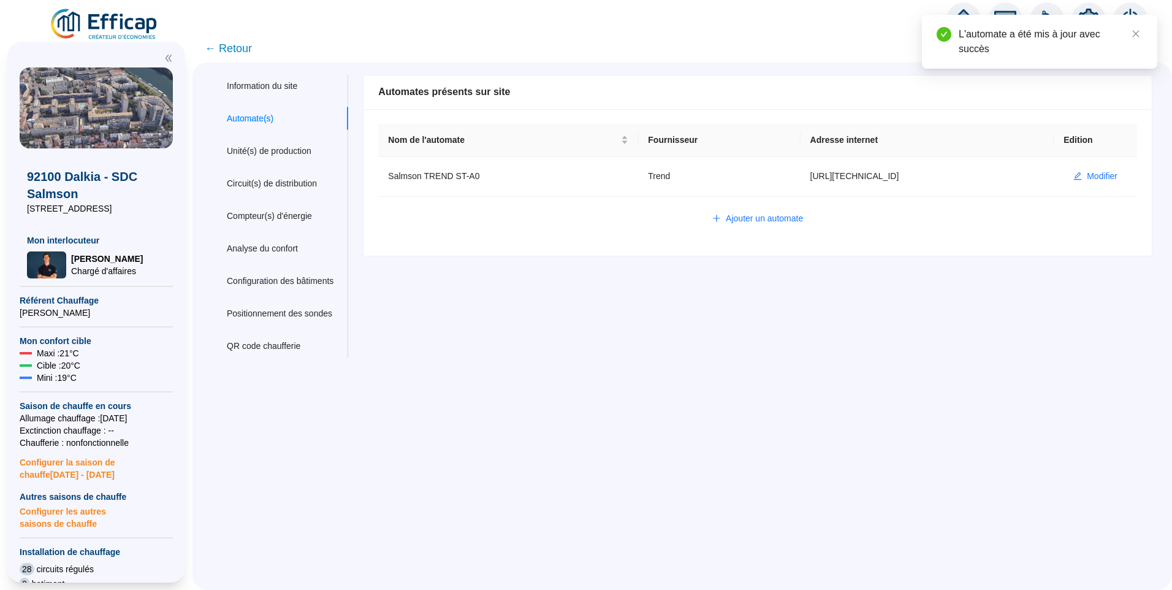
click at [237, 45] on span "← Retour" at bounding box center [228, 48] width 47 height 17
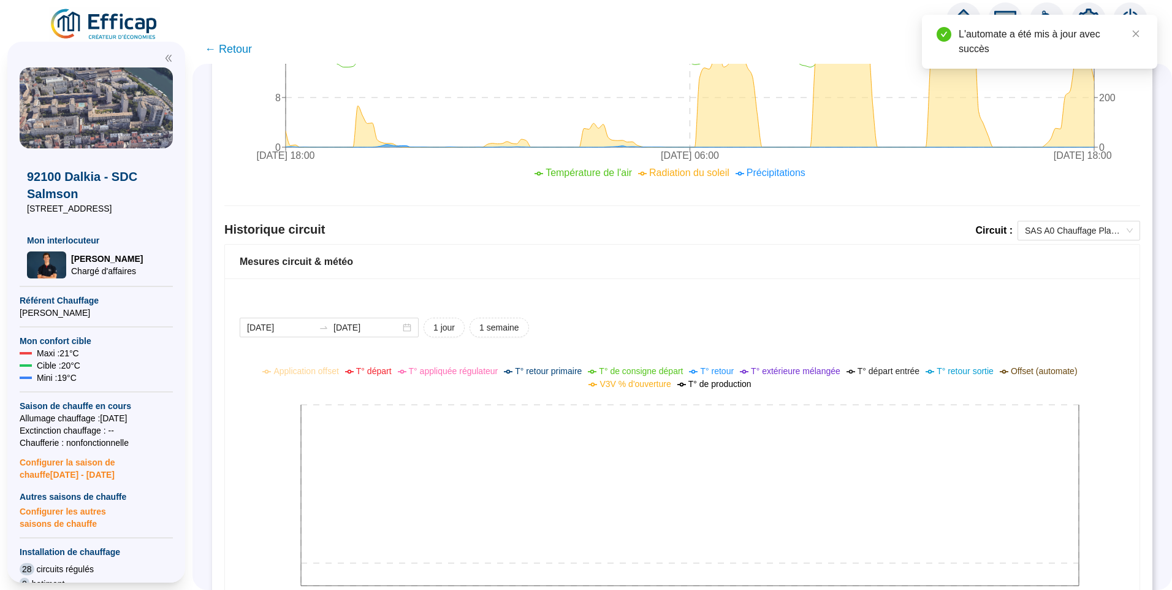
scroll to position [702, 0]
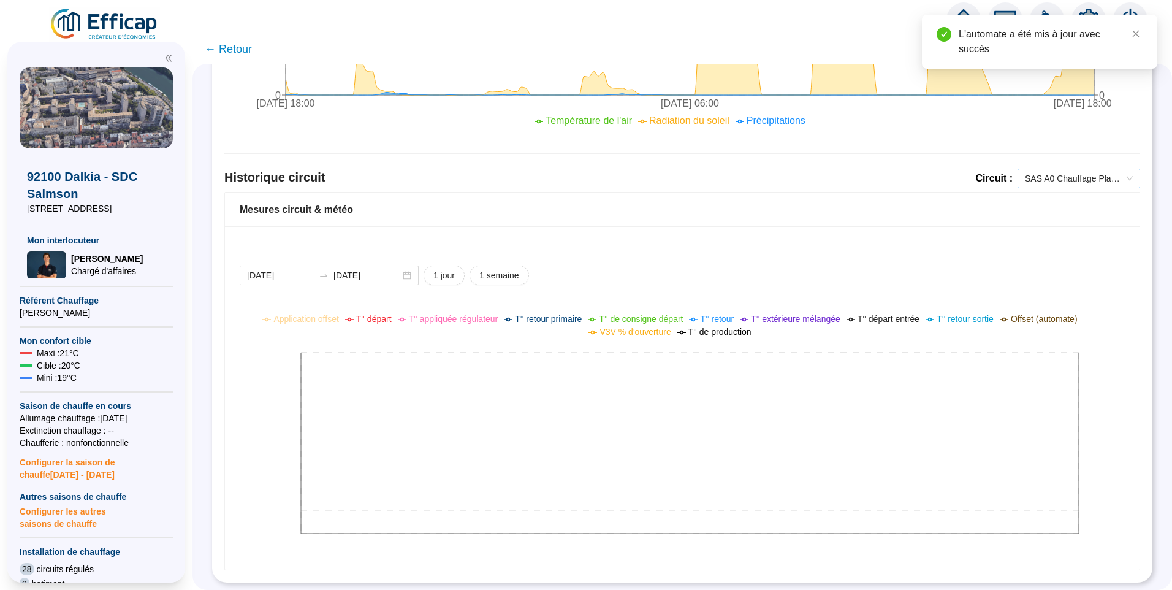
click at [1046, 169] on span "SAS A0 Chauffage Planchers" at bounding box center [1079, 178] width 108 height 18
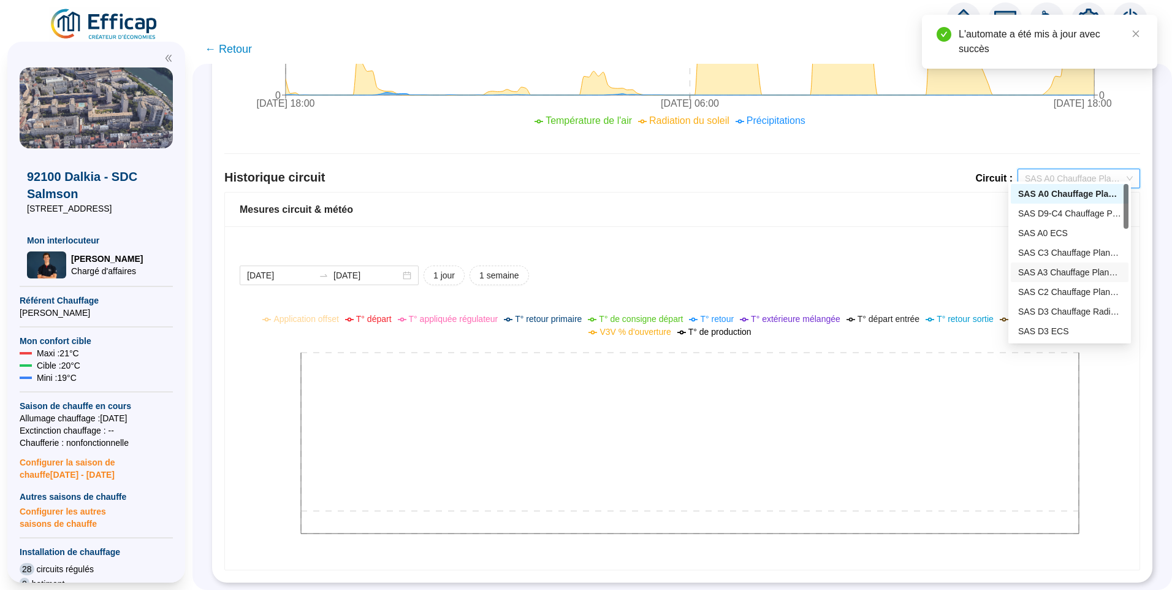
click at [1060, 270] on div "SAS A3 Chauffage Planchers" at bounding box center [1069, 272] width 103 height 13
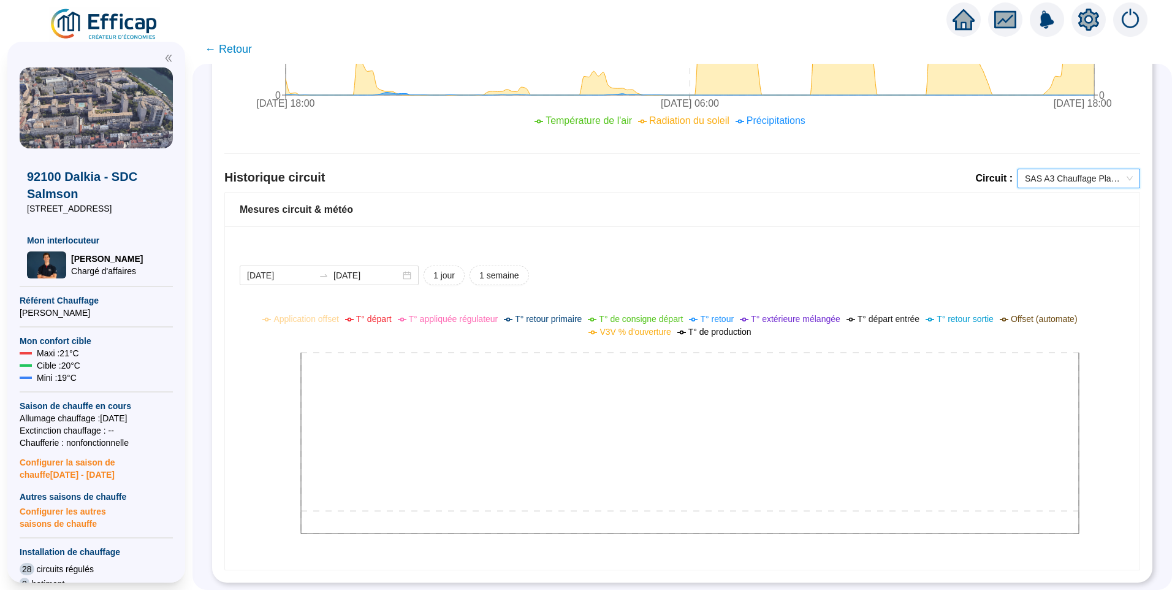
click at [1103, 20] on div at bounding box center [1089, 19] width 34 height 34
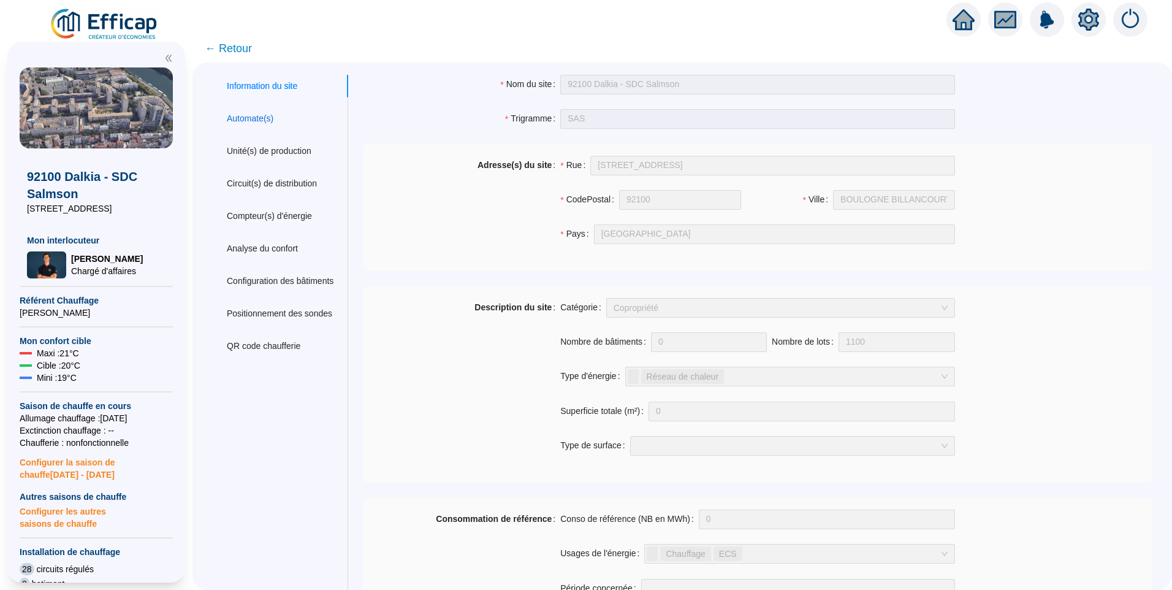
click at [245, 119] on div "Automate(s)" at bounding box center [250, 118] width 47 height 13
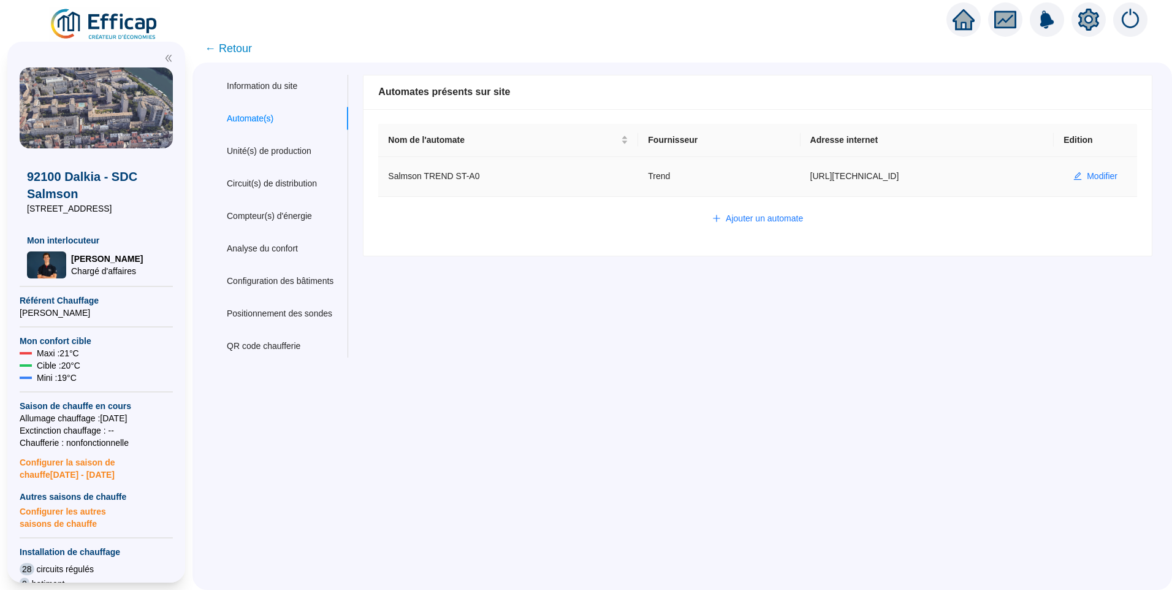
drag, startPoint x: 954, startPoint y: 172, endPoint x: 754, endPoint y: 172, distance: 200.5
click at [754, 172] on tr "Salmson TREND ST-A0 Trend [URL][TECHNICAL_ID] Modifier" at bounding box center [757, 177] width 759 height 40
copy tr "[URL][TECHNICAL_ID]"
click at [927, 303] on div "Nom du site 92100 Dalkia - SDC Salmson Trigramme SAS Adresse(s) du site Rue [ST…" at bounding box center [750, 216] width 805 height 283
